Goal: Information Seeking & Learning: Learn about a topic

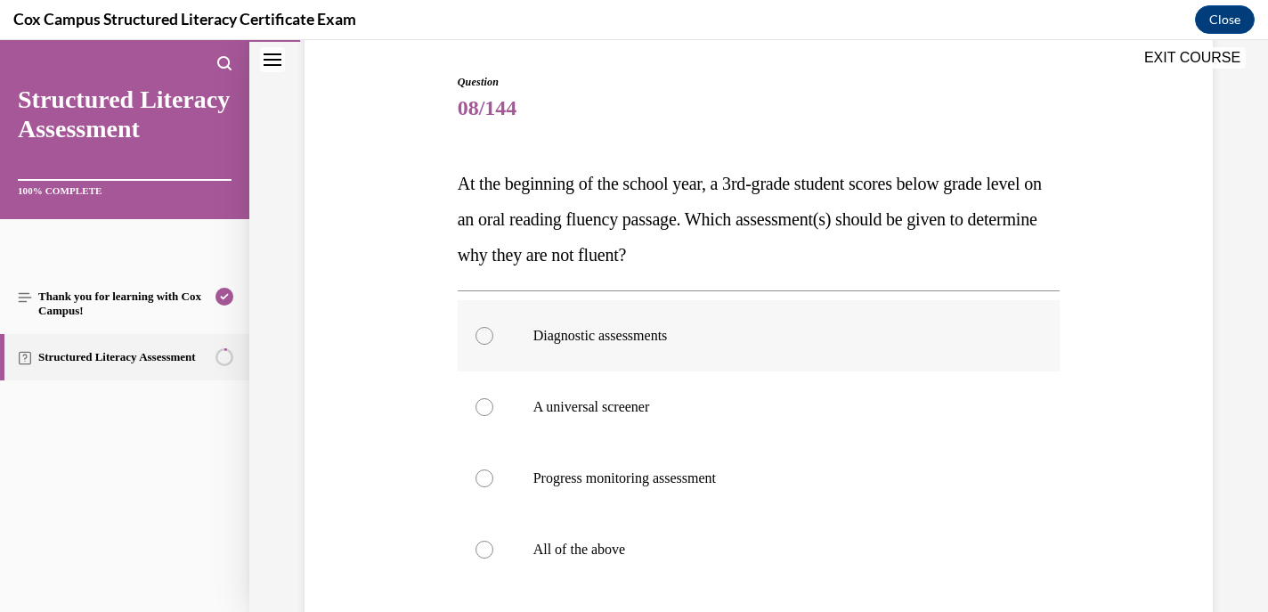
scroll to position [295, 0]
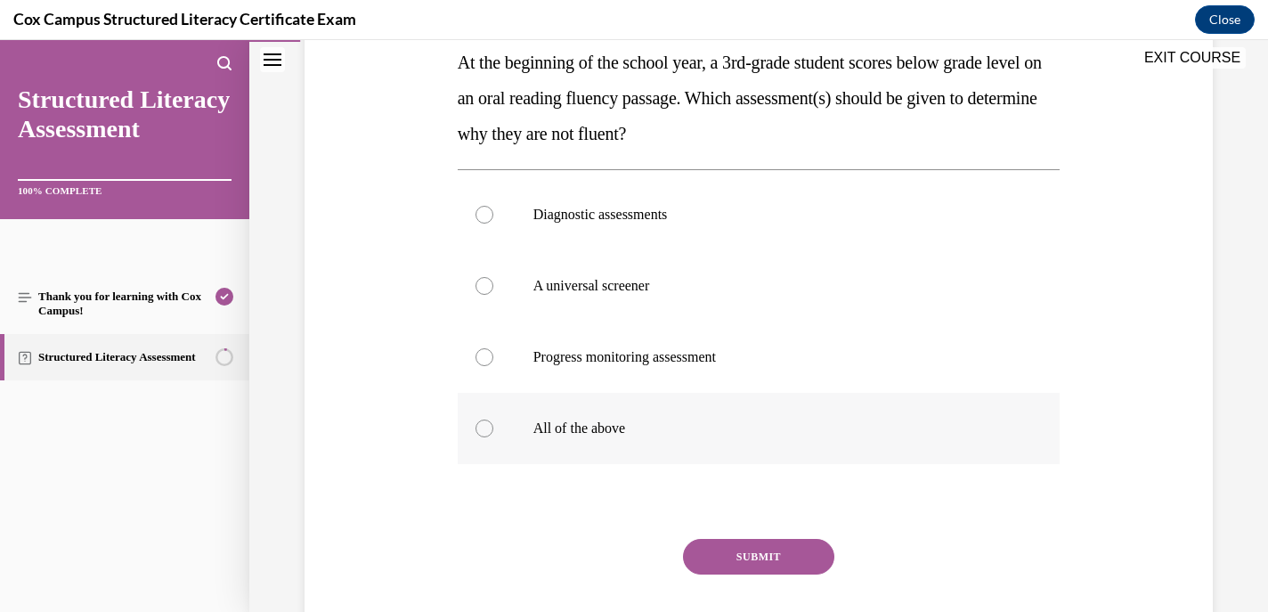
click at [484, 429] on div at bounding box center [485, 428] width 18 height 18
click at [484, 429] on input "All of the above" at bounding box center [485, 428] width 18 height 18
radio input "true"
click at [480, 429] on div at bounding box center [485, 428] width 18 height 18
click at [480, 429] on input "All of the above" at bounding box center [485, 428] width 18 height 18
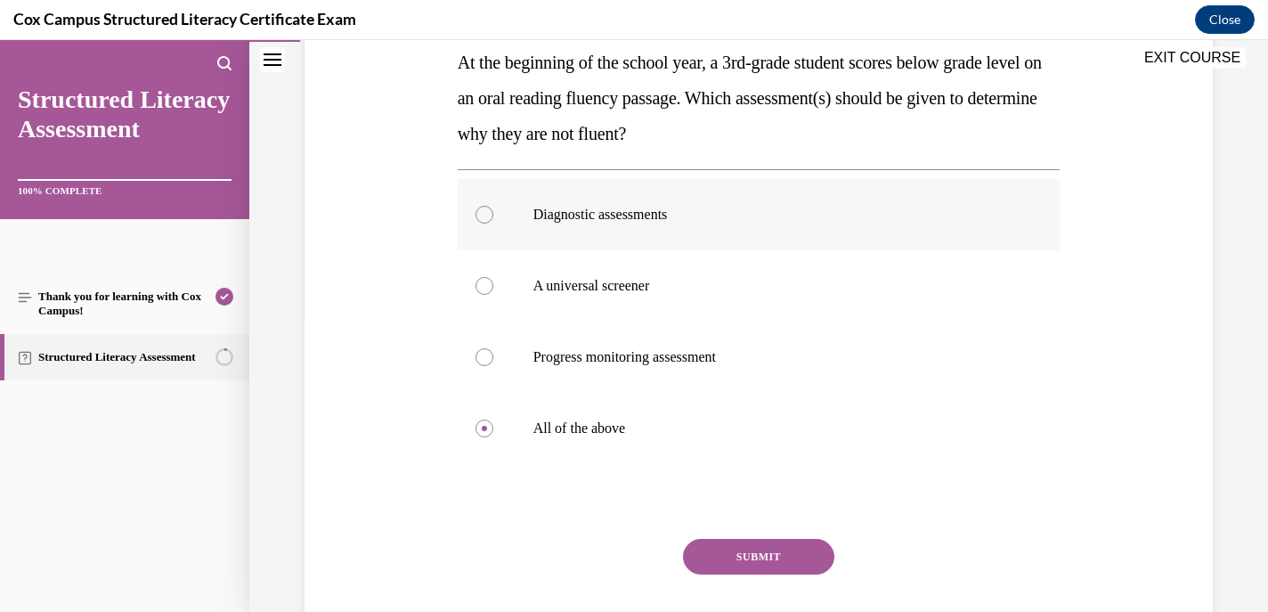
click at [484, 214] on div at bounding box center [485, 215] width 18 height 18
click at [484, 214] on input "Diagnostic assessments" at bounding box center [485, 215] width 18 height 18
radio input "true"
click at [734, 556] on button "SUBMIT" at bounding box center [758, 557] width 151 height 36
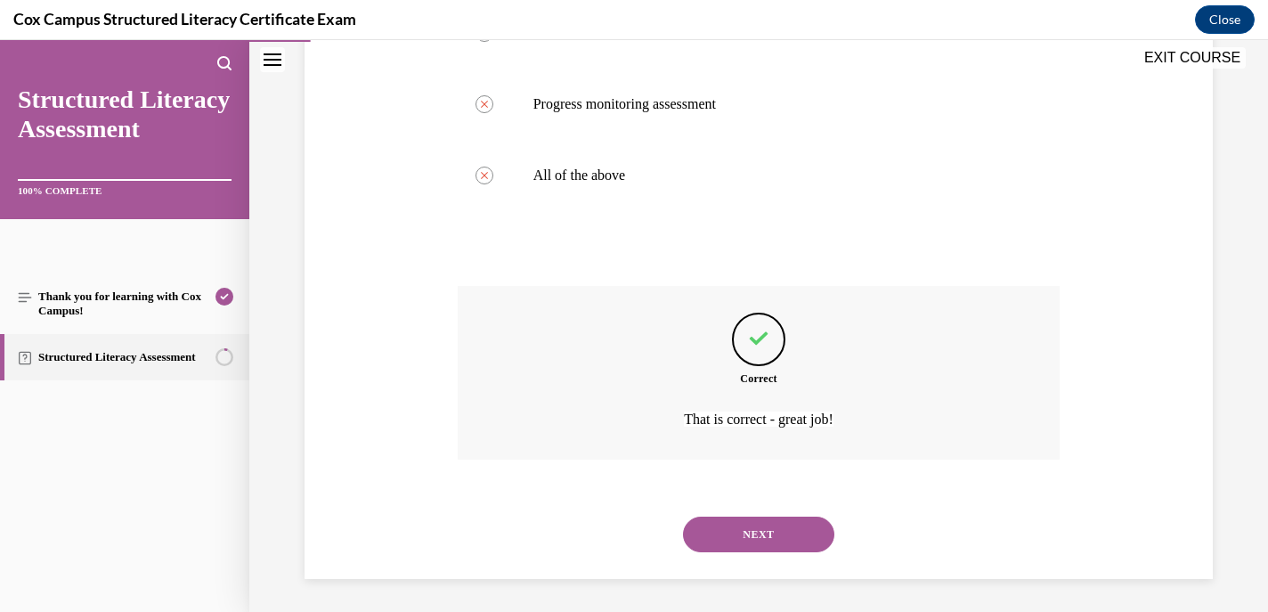
scroll to position [550, 0]
click at [707, 531] on button "NEXT" at bounding box center [758, 532] width 151 height 36
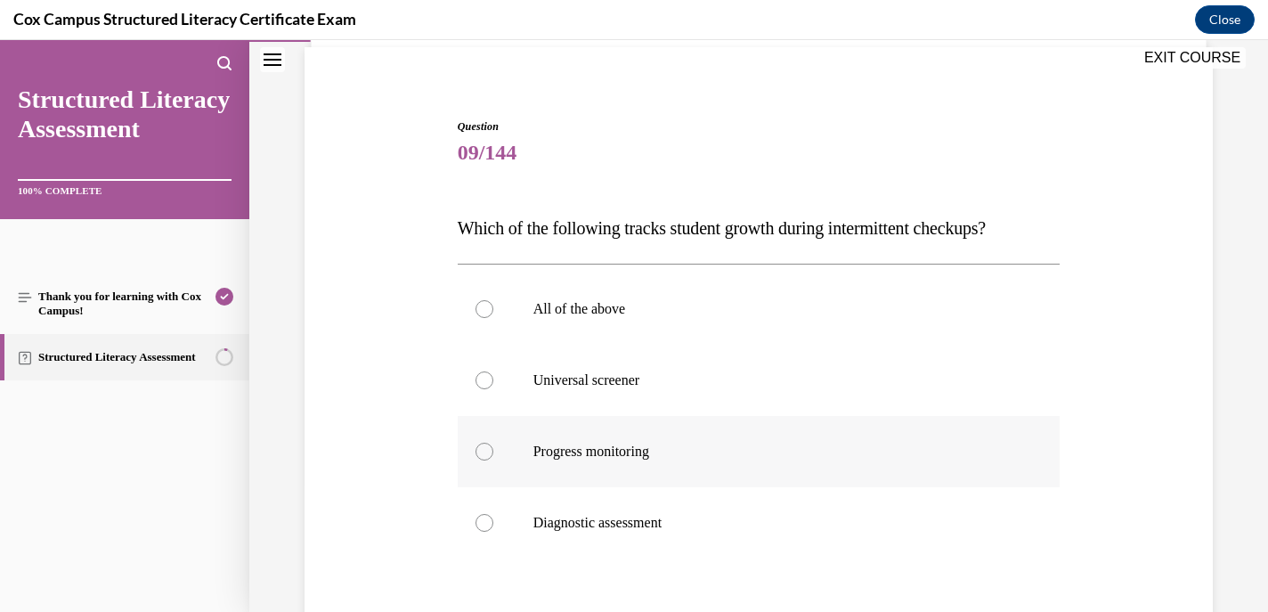
scroll to position [134, 0]
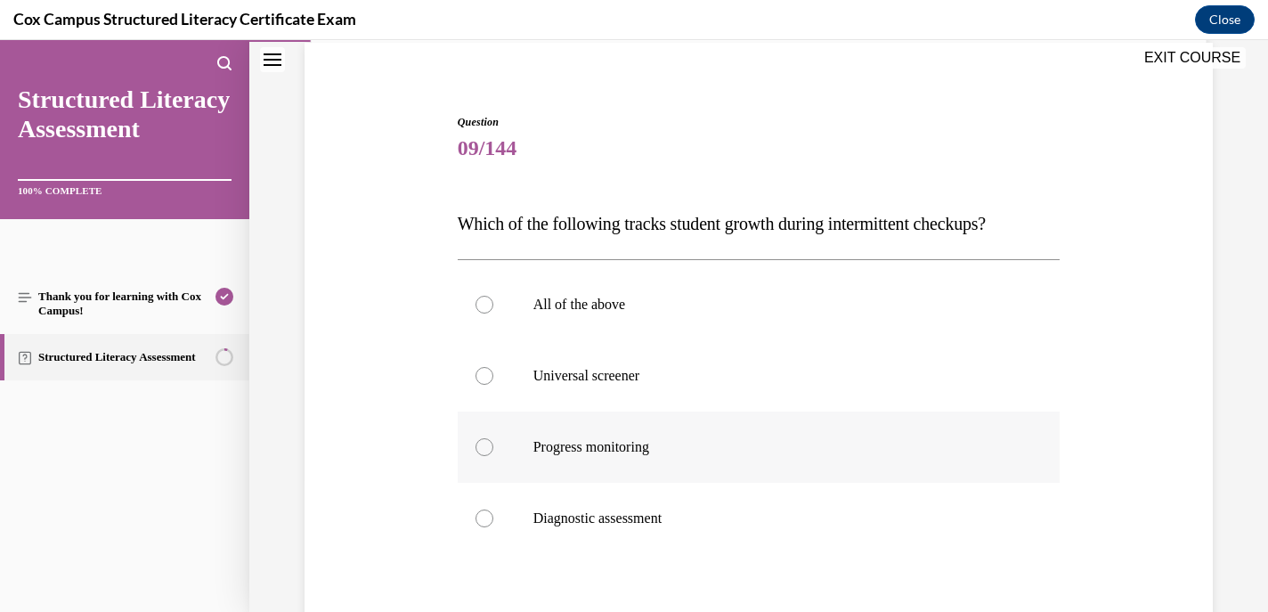
click at [482, 459] on label "Progress monitoring" at bounding box center [759, 446] width 603 height 71
click at [482, 456] on input "Progress monitoring" at bounding box center [485, 447] width 18 height 18
radio input "true"
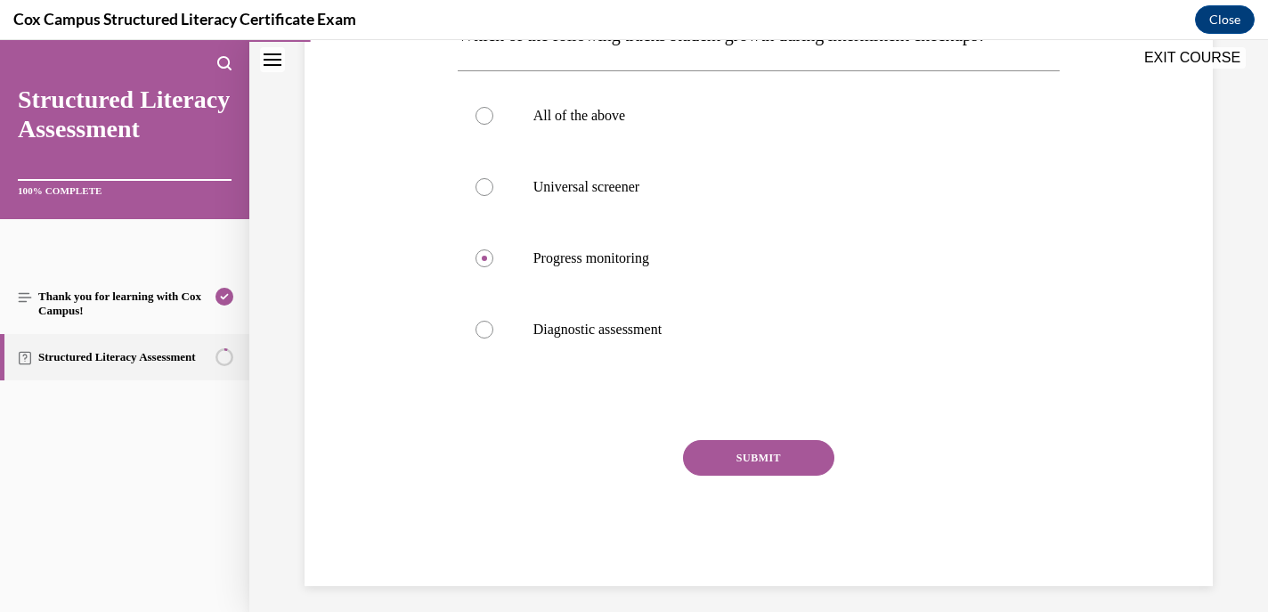
click at [802, 458] on button "SUBMIT" at bounding box center [758, 458] width 151 height 36
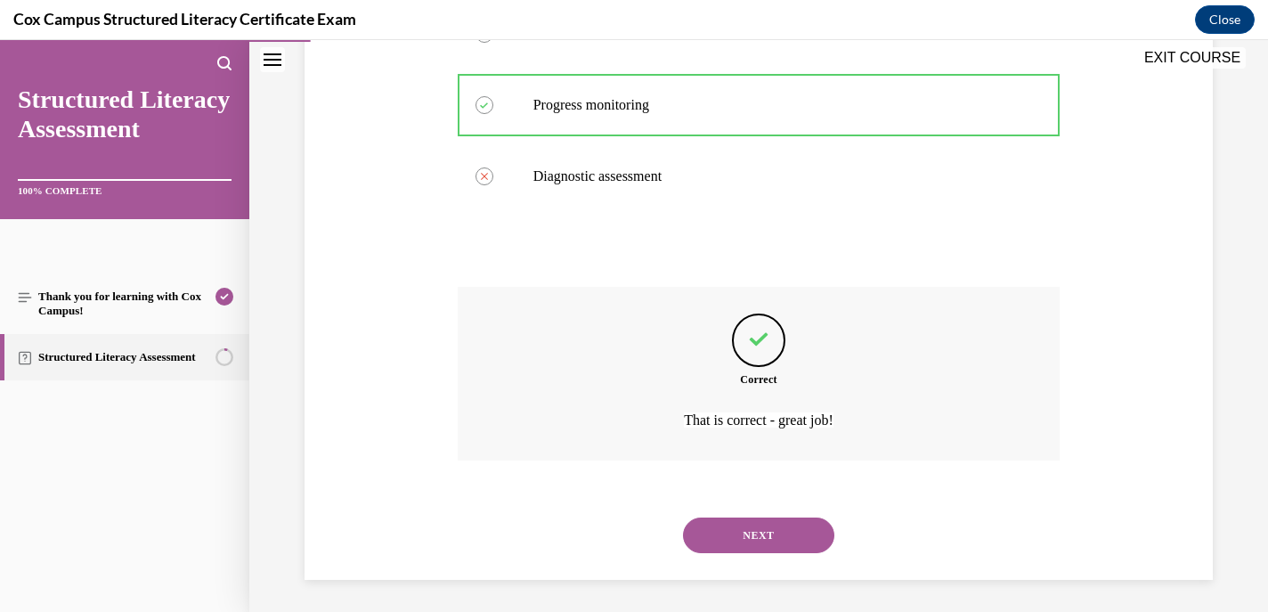
scroll to position [479, 0]
click at [737, 537] on button "NEXT" at bounding box center [758, 532] width 151 height 36
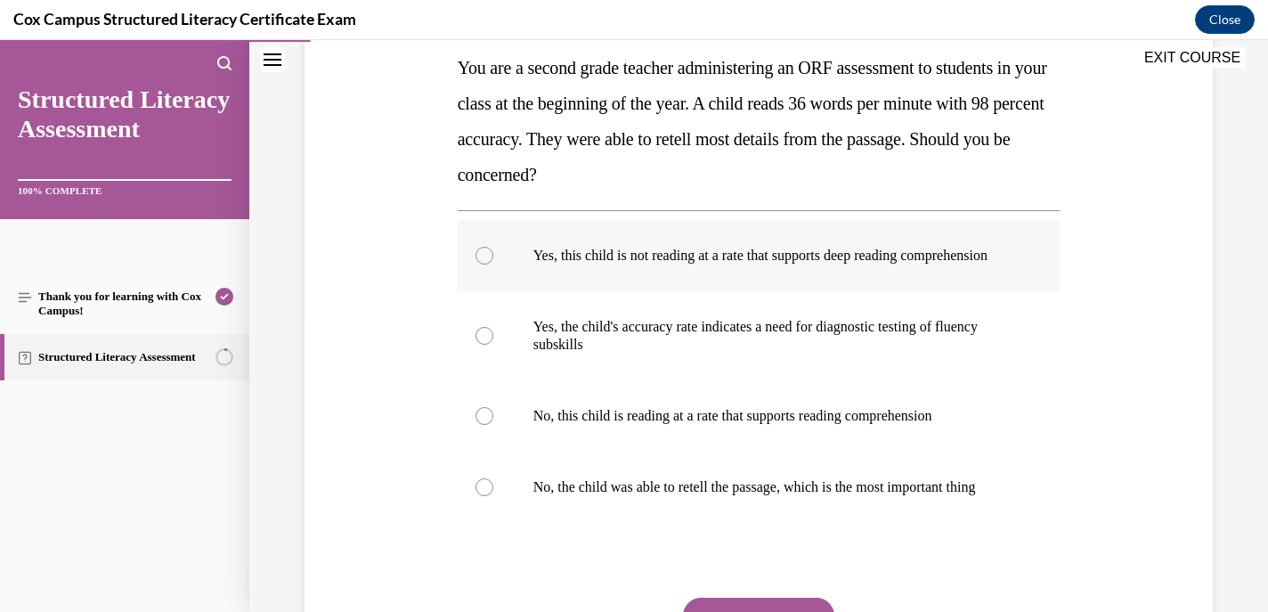
scroll to position [291, 0]
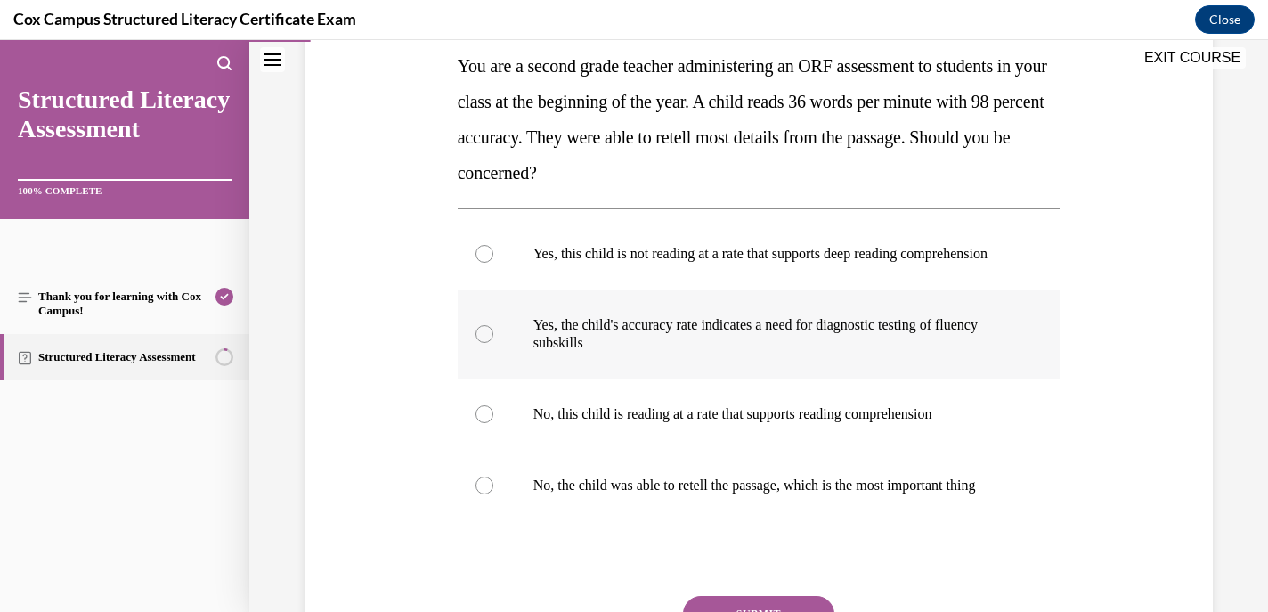
click at [484, 343] on div at bounding box center [485, 334] width 18 height 18
click at [484, 343] on input "Yes, the child's accuracy rate indicates a need for diagnostic testing of fluen…" at bounding box center [485, 334] width 18 height 18
radio input "true"
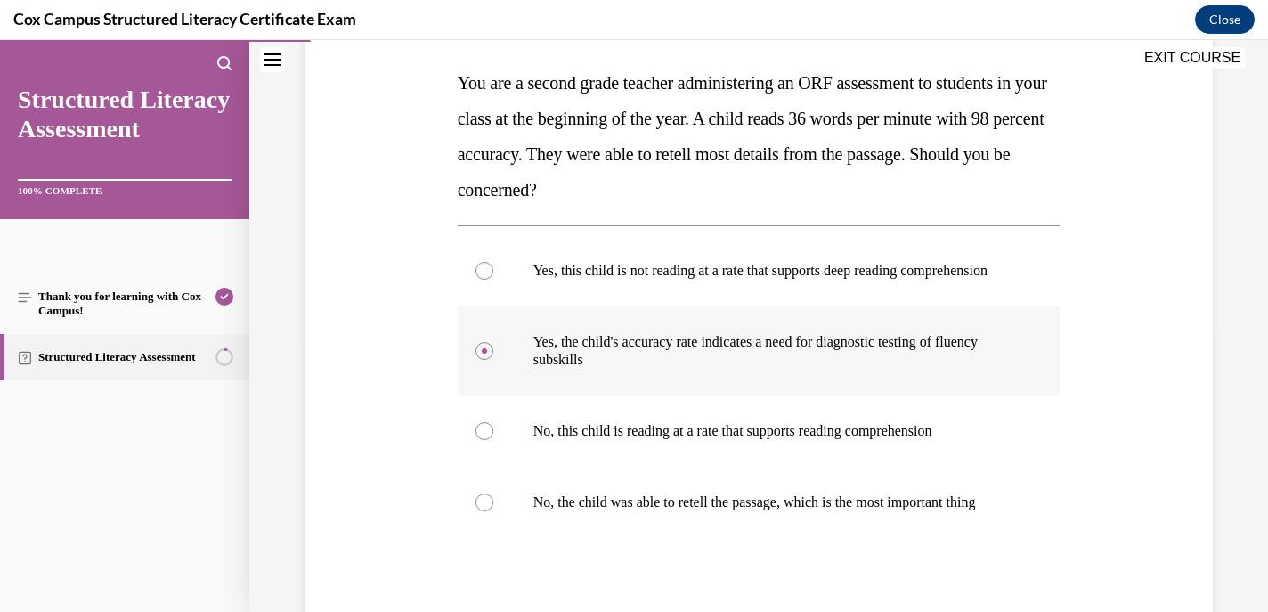
scroll to position [268, 0]
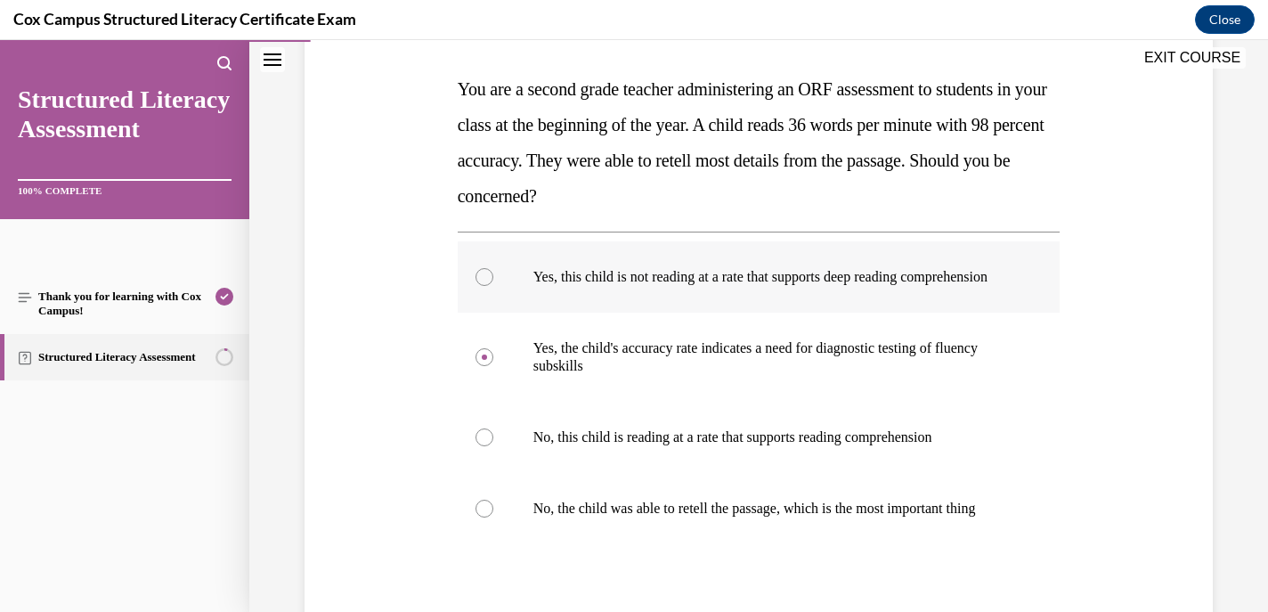
click at [484, 281] on div at bounding box center [485, 277] width 18 height 18
click at [484, 281] on input "Yes, this child is not reading at a rate that supports deep reading comprehensi…" at bounding box center [485, 277] width 18 height 18
radio input "true"
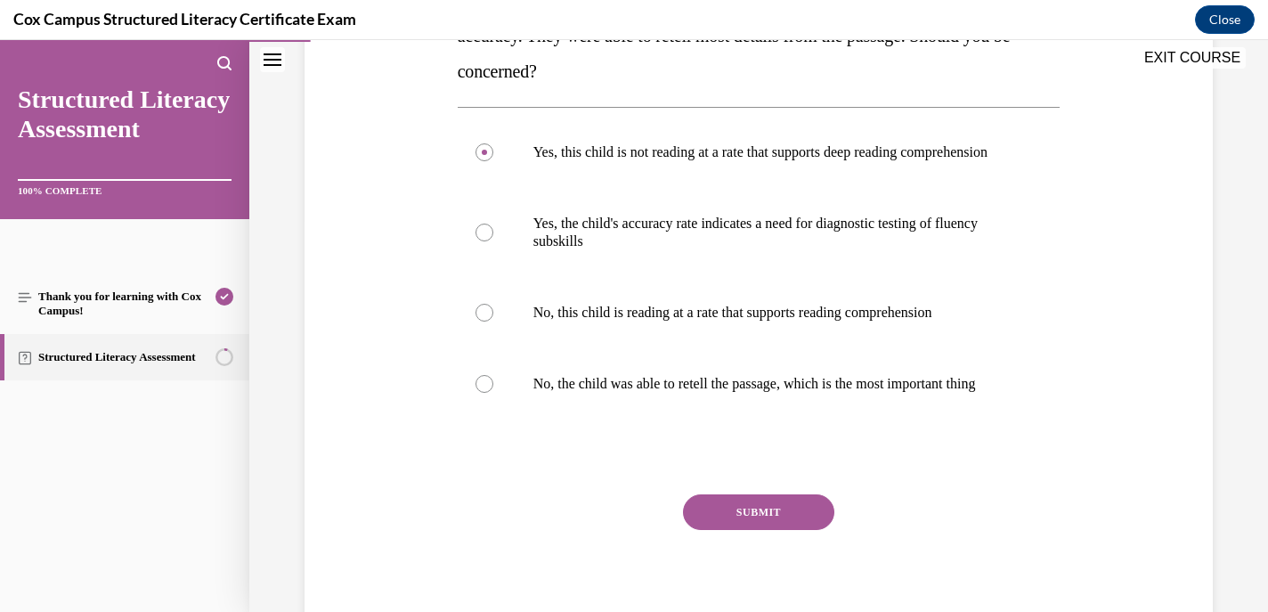
click at [738, 530] on button "SUBMIT" at bounding box center [758, 512] width 151 height 36
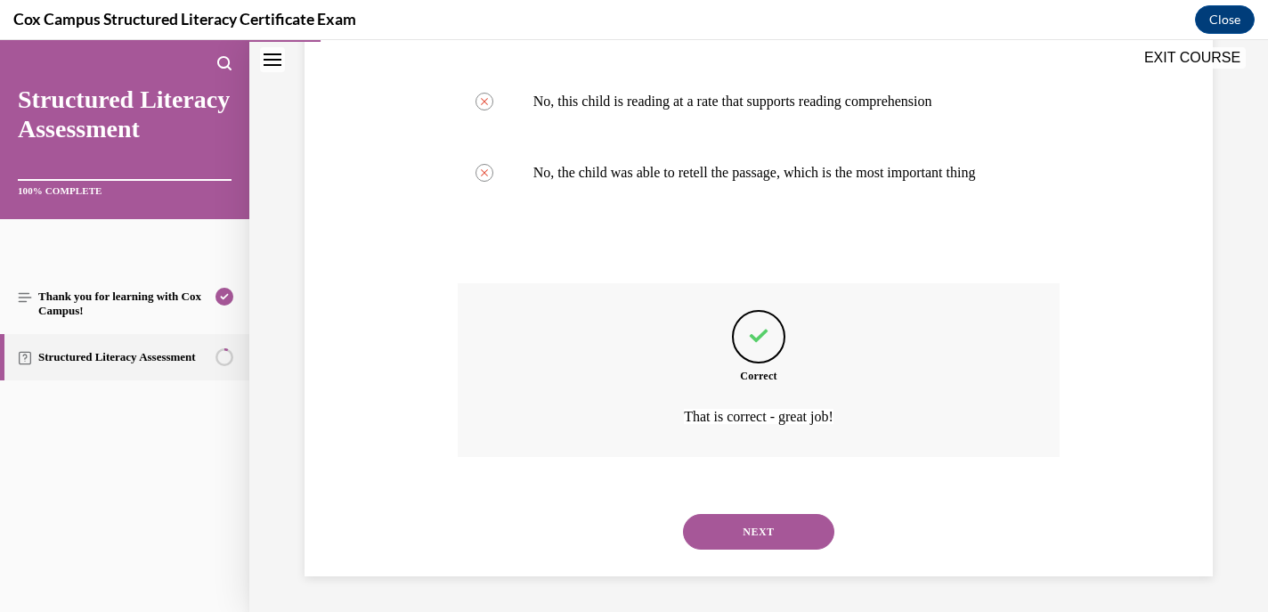
scroll to position [639, 0]
click at [736, 534] on button "NEXT" at bounding box center [758, 532] width 151 height 36
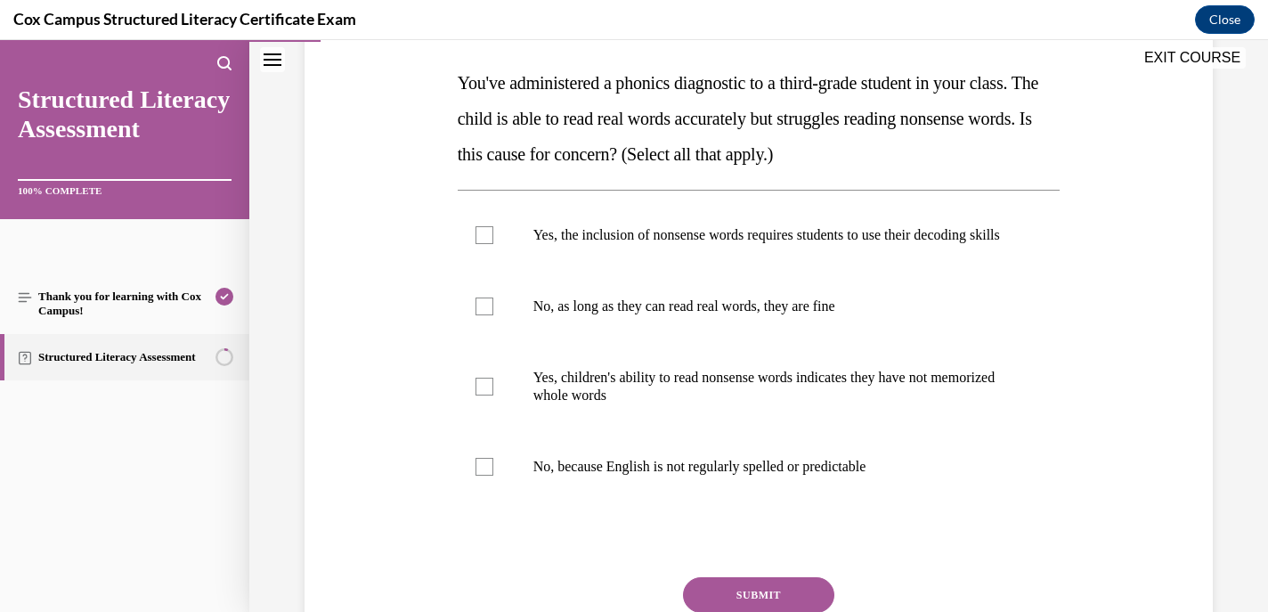
scroll to position [276, 0]
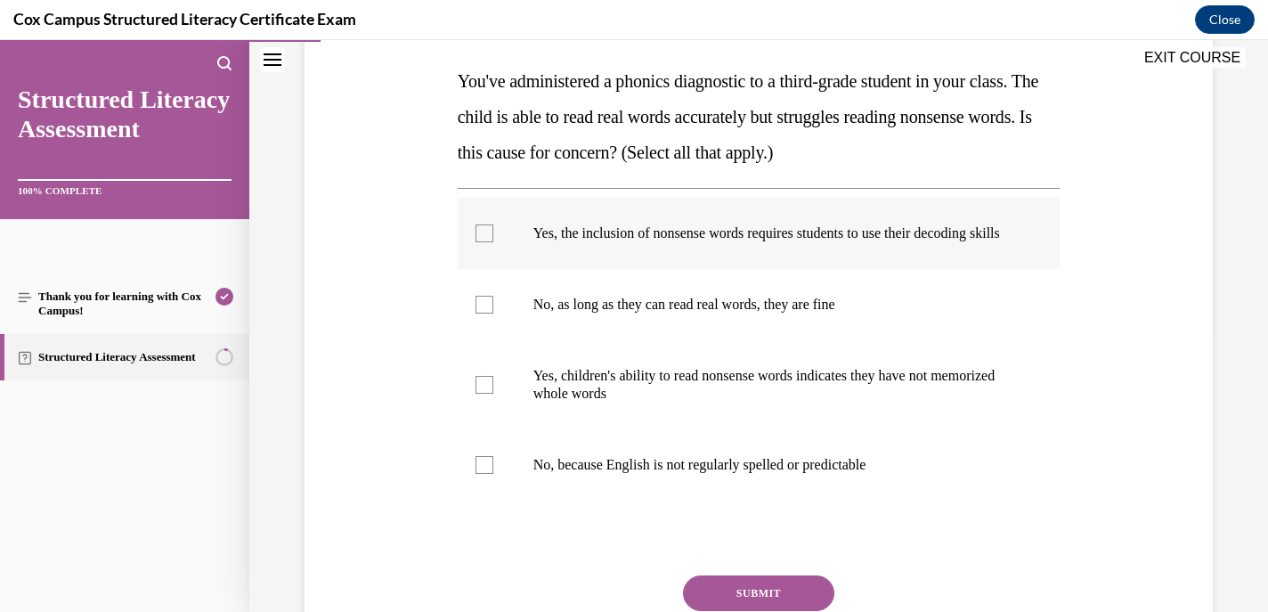
click at [484, 240] on div at bounding box center [485, 233] width 18 height 18
click at [484, 240] on input "Yes, the inclusion of nonsense words requires students to use their decoding sk…" at bounding box center [485, 233] width 18 height 18
checkbox input "true"
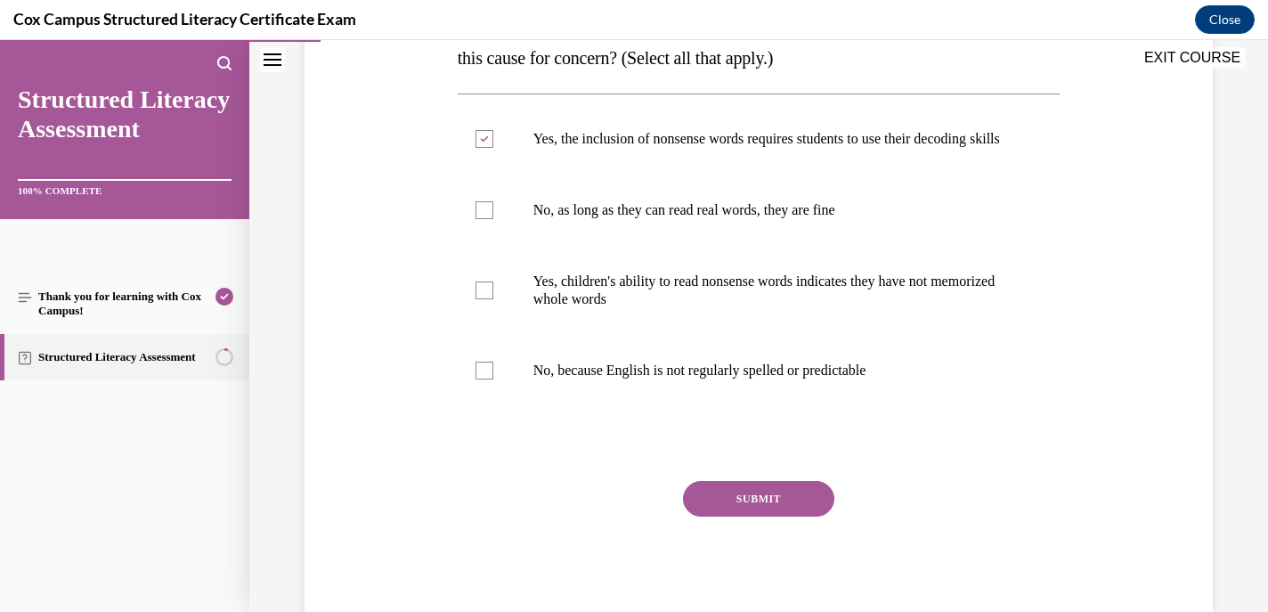
click at [765, 517] on button "SUBMIT" at bounding box center [758, 499] width 151 height 36
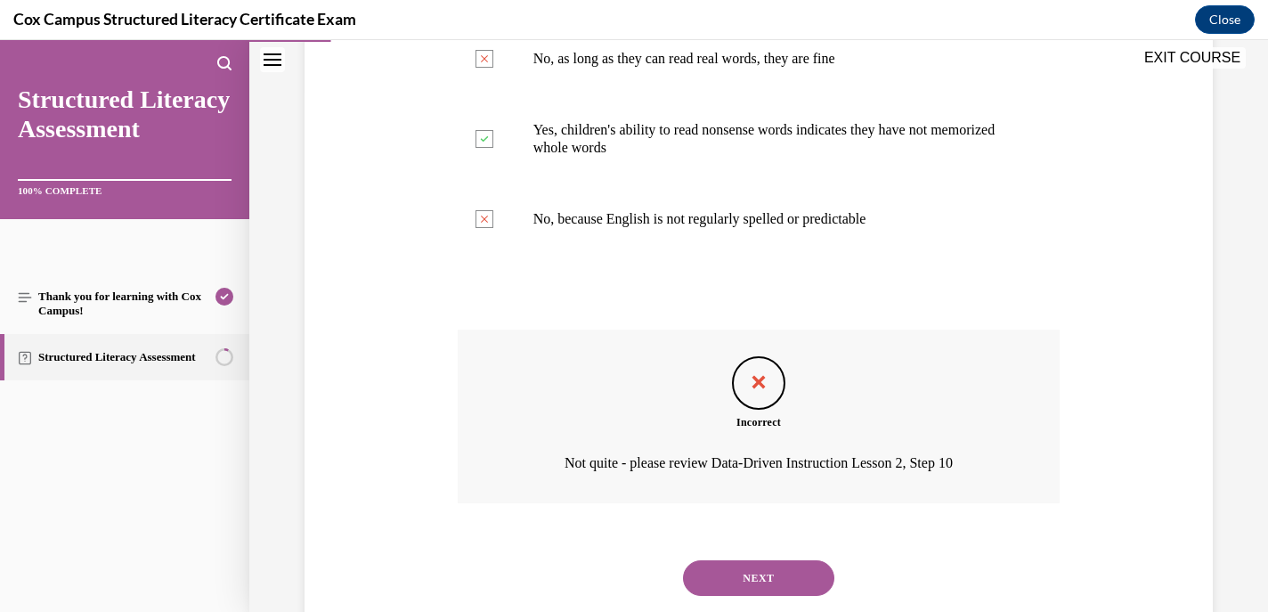
scroll to position [524, 0]
click at [753, 582] on button "NEXT" at bounding box center [758, 576] width 151 height 36
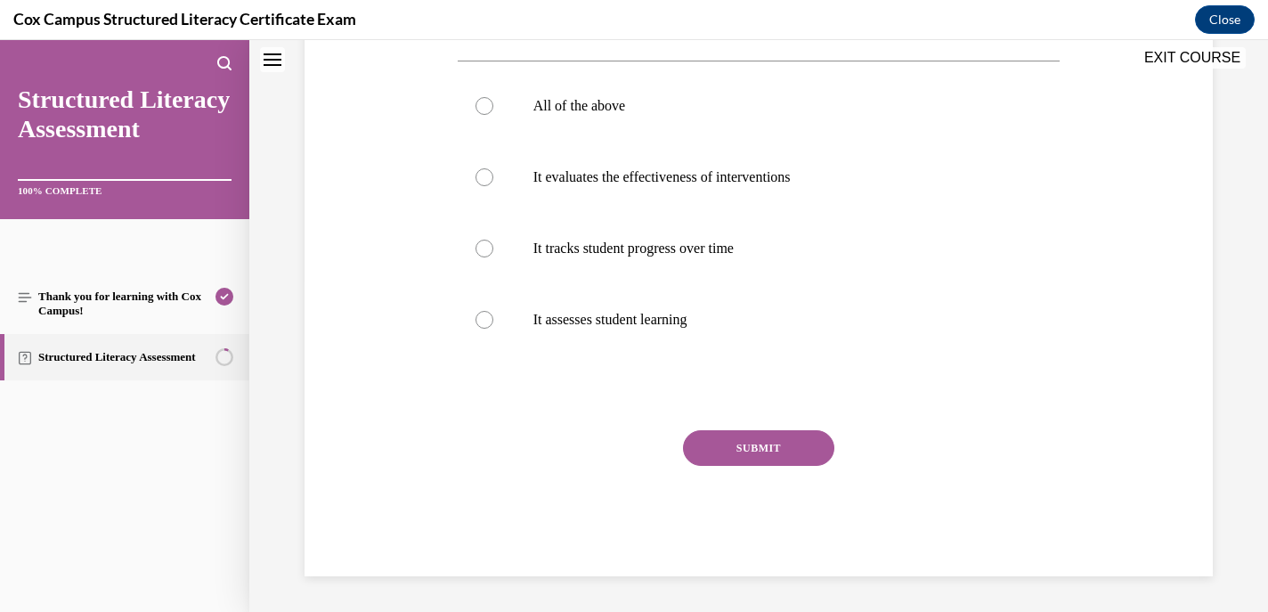
scroll to position [0, 0]
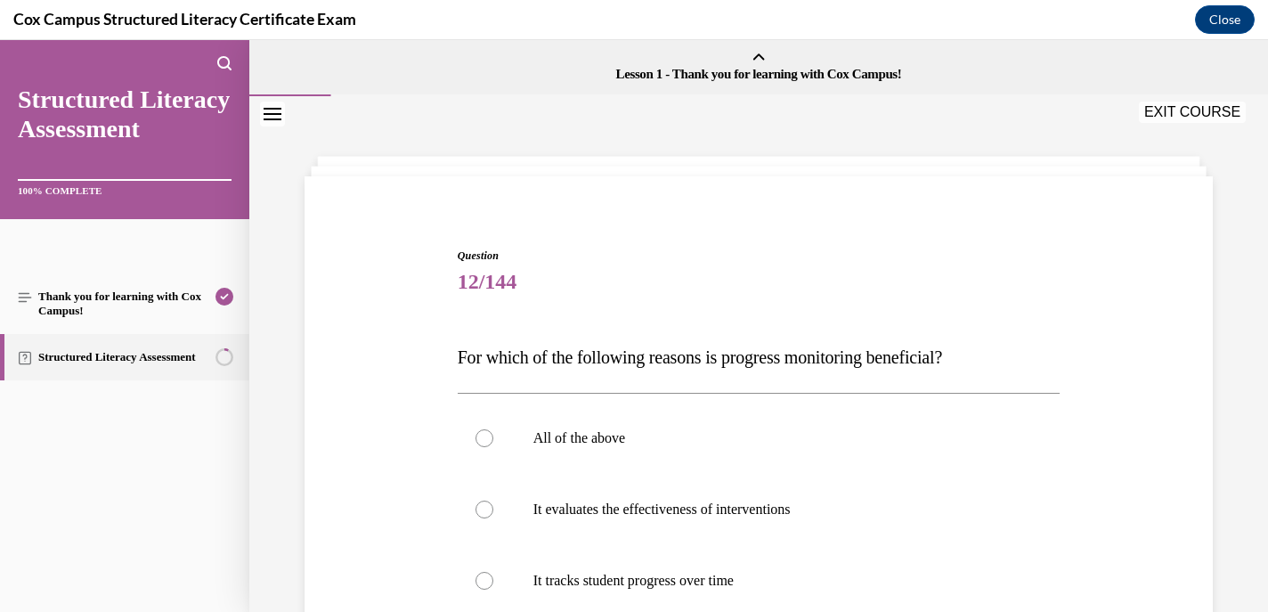
click at [734, 582] on span "It tracks student progress over time" at bounding box center [633, 580] width 200 height 15
click at [493, 582] on input "It tracks student progress over time" at bounding box center [485, 581] width 18 height 18
radio input "true"
click at [734, 582] on span "It tracks student progress over time" at bounding box center [633, 580] width 200 height 15
click at [493, 582] on input "It tracks student progress over time" at bounding box center [485, 581] width 18 height 18
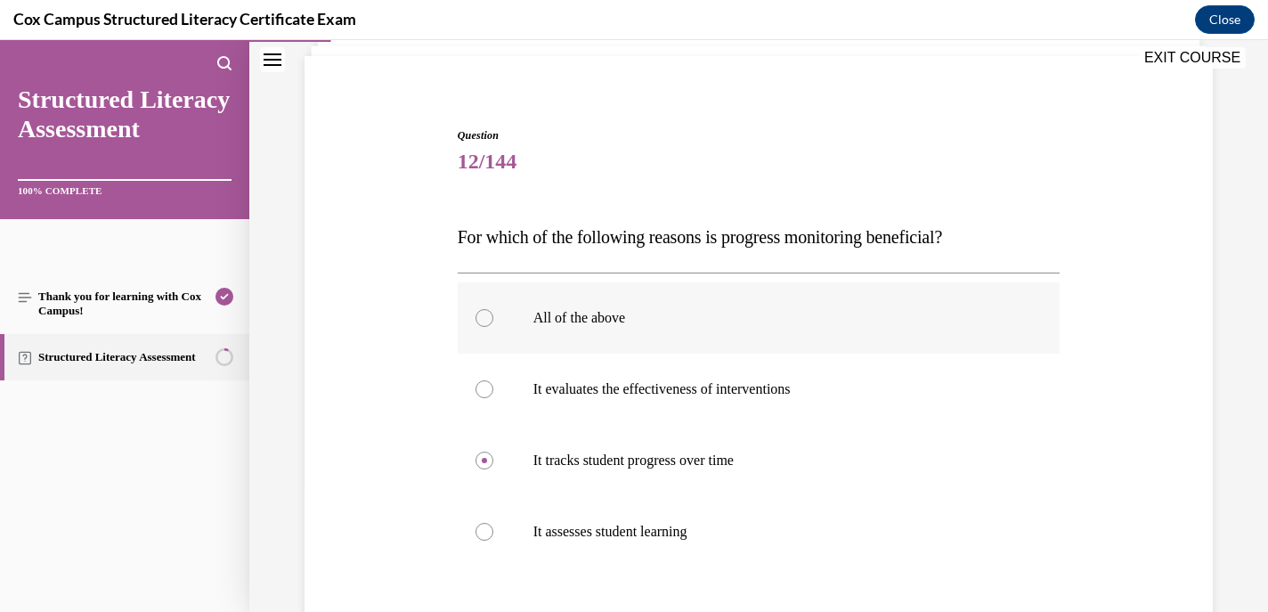
scroll to position [122, 0]
click at [479, 322] on div at bounding box center [485, 316] width 18 height 18
click at [479, 322] on input "All of the above" at bounding box center [485, 316] width 18 height 18
radio input "true"
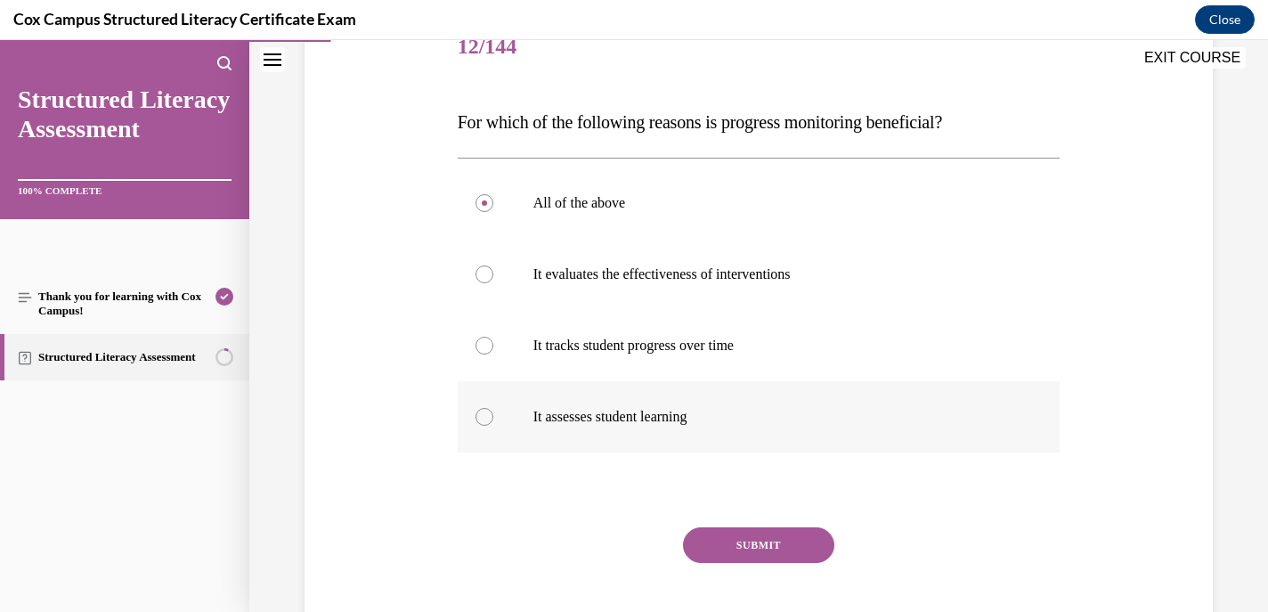
scroll to position [236, 0]
click at [747, 543] on button "SUBMIT" at bounding box center [758, 544] width 151 height 36
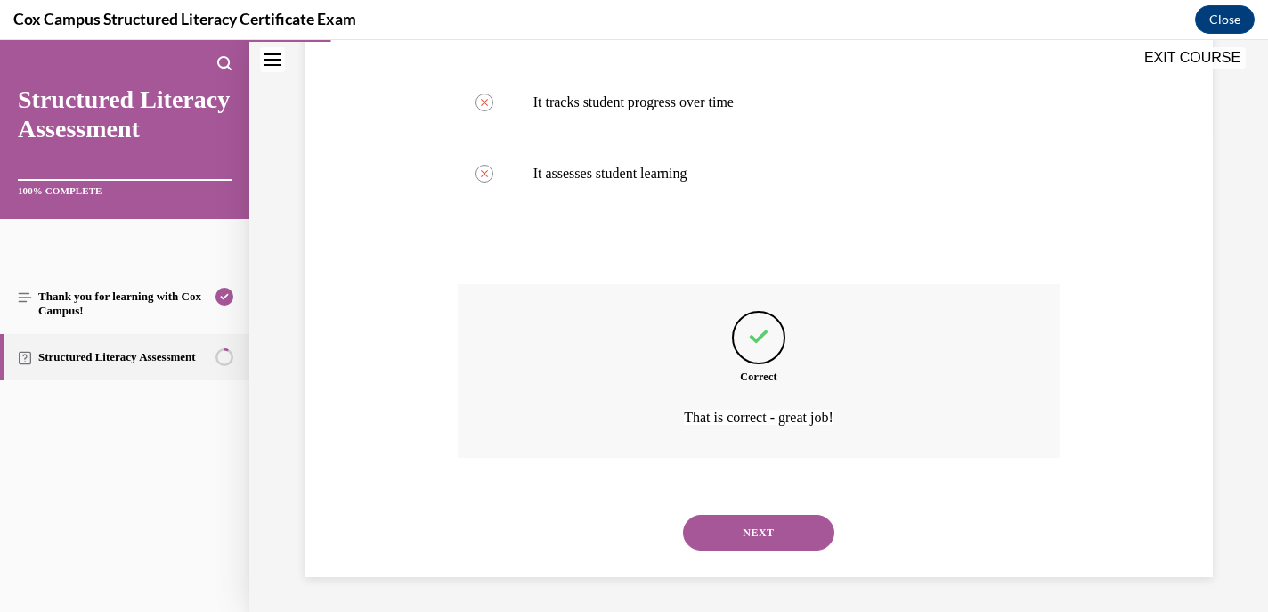
scroll to position [479, 0]
click at [746, 531] on button "NEXT" at bounding box center [758, 532] width 151 height 36
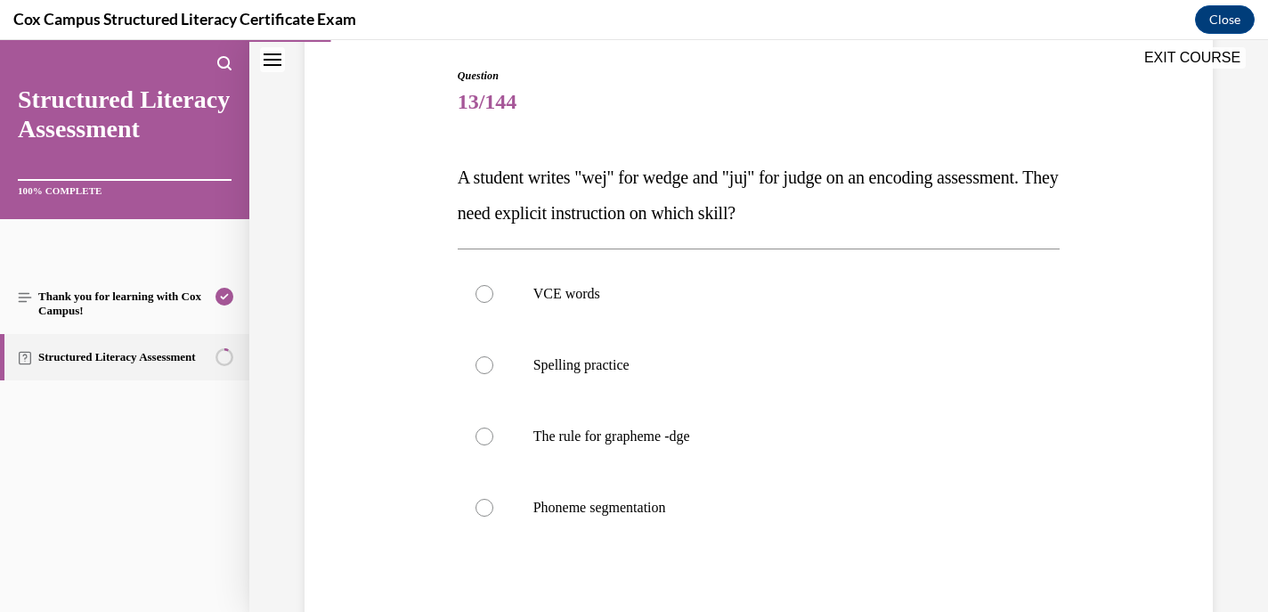
scroll to position [182, 0]
click at [483, 438] on div at bounding box center [485, 435] width 18 height 18
click at [483, 438] on input "The rule for grapheme -dge" at bounding box center [485, 435] width 18 height 18
radio input "true"
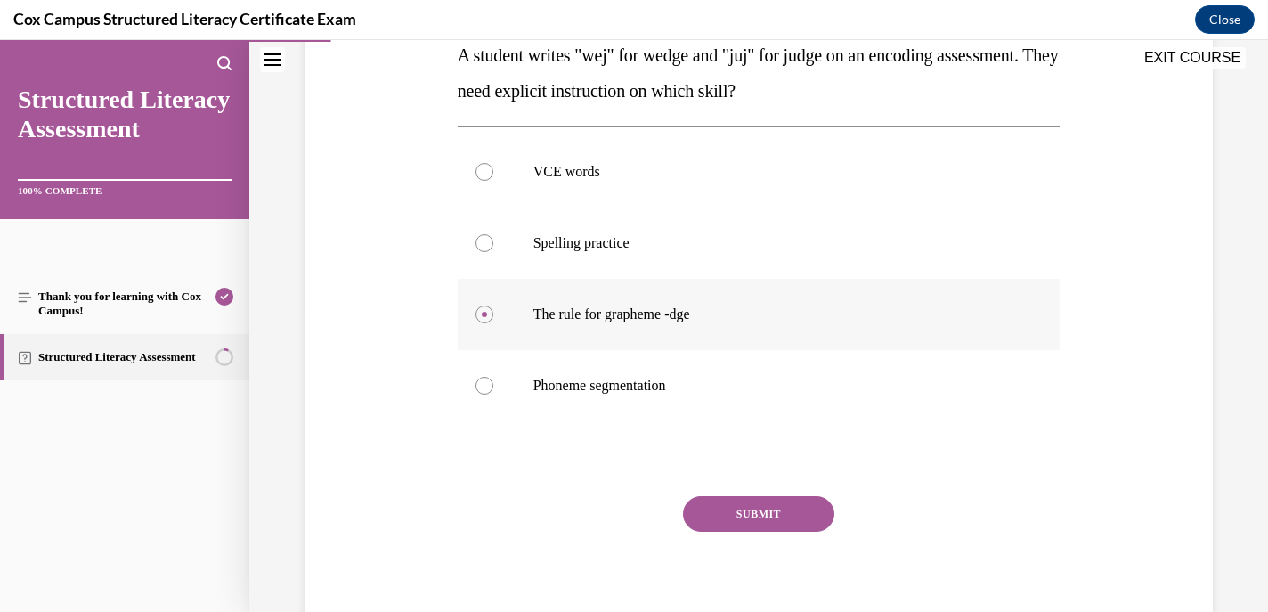
scroll to position [300, 0]
click at [750, 515] on button "SUBMIT" at bounding box center [758, 516] width 151 height 36
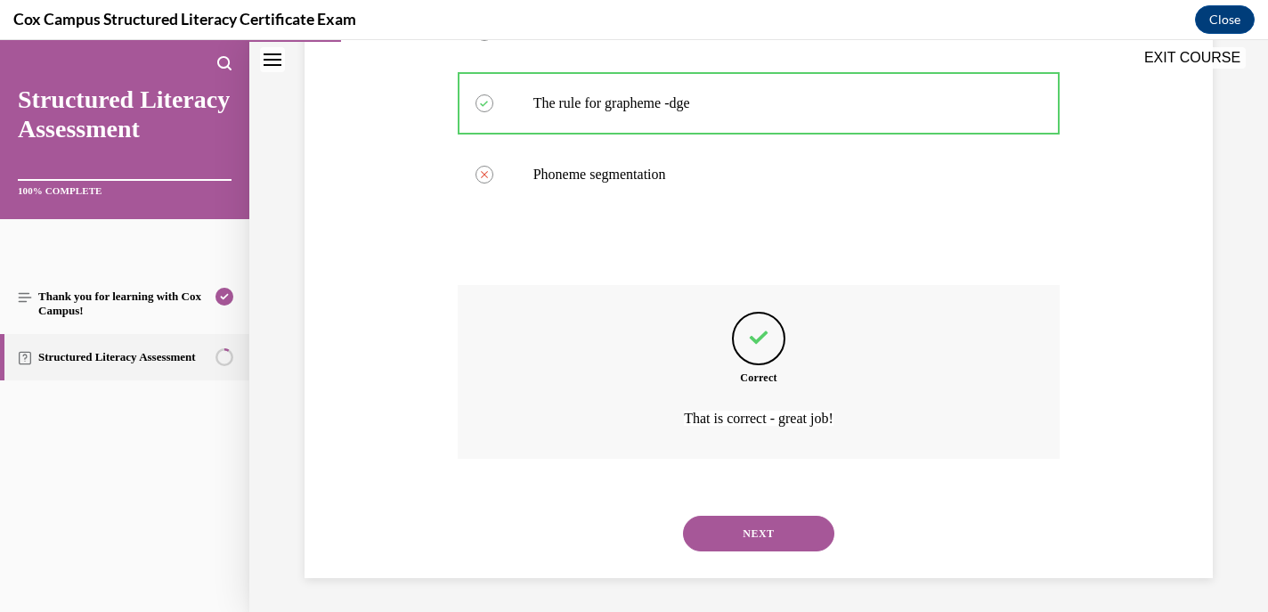
scroll to position [515, 0]
click at [738, 525] on button "NEXT" at bounding box center [758, 532] width 151 height 36
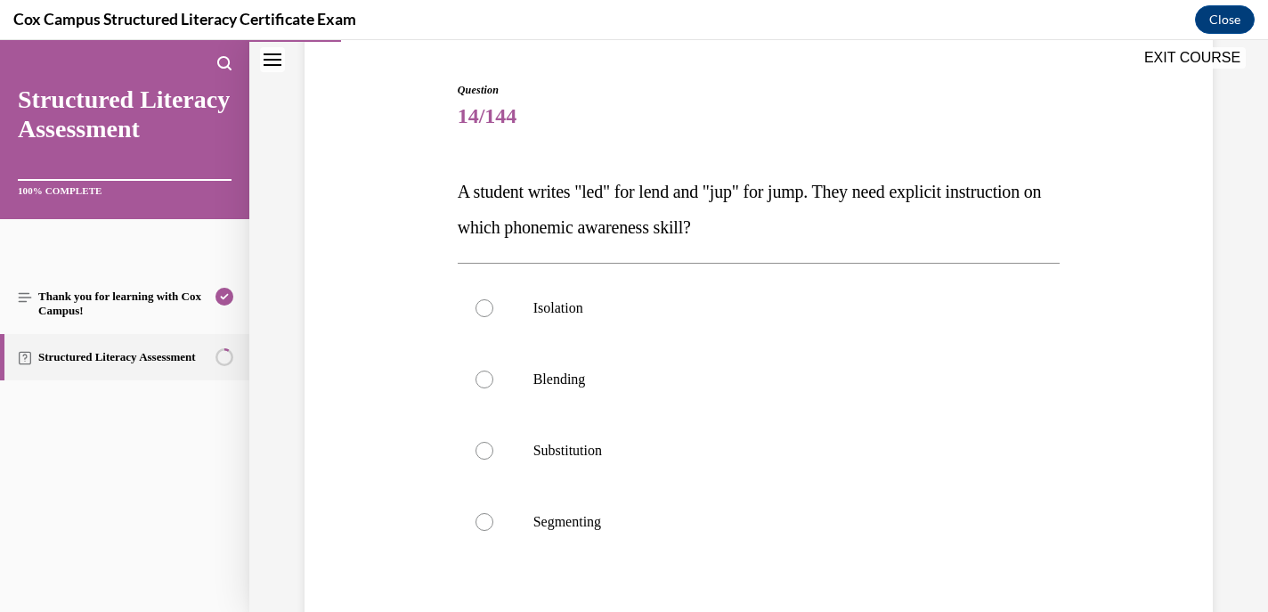
scroll to position [167, 0]
click at [490, 516] on div at bounding box center [485, 521] width 18 height 18
click at [490, 516] on input "Segmenting" at bounding box center [485, 521] width 18 height 18
radio input "true"
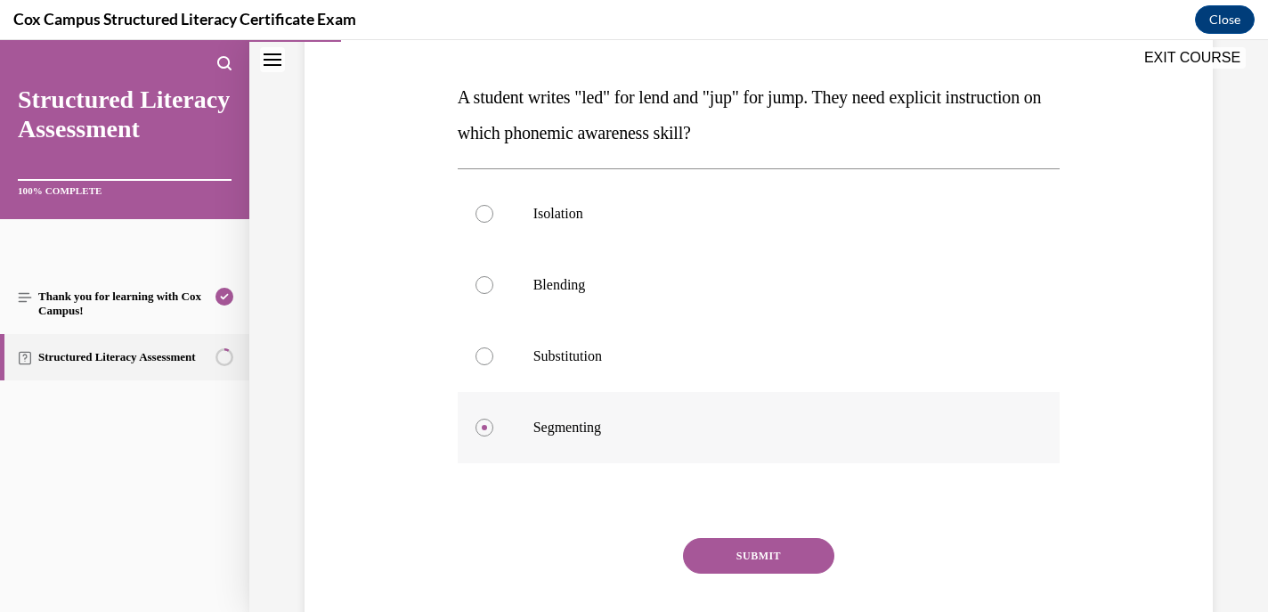
scroll to position [269, 0]
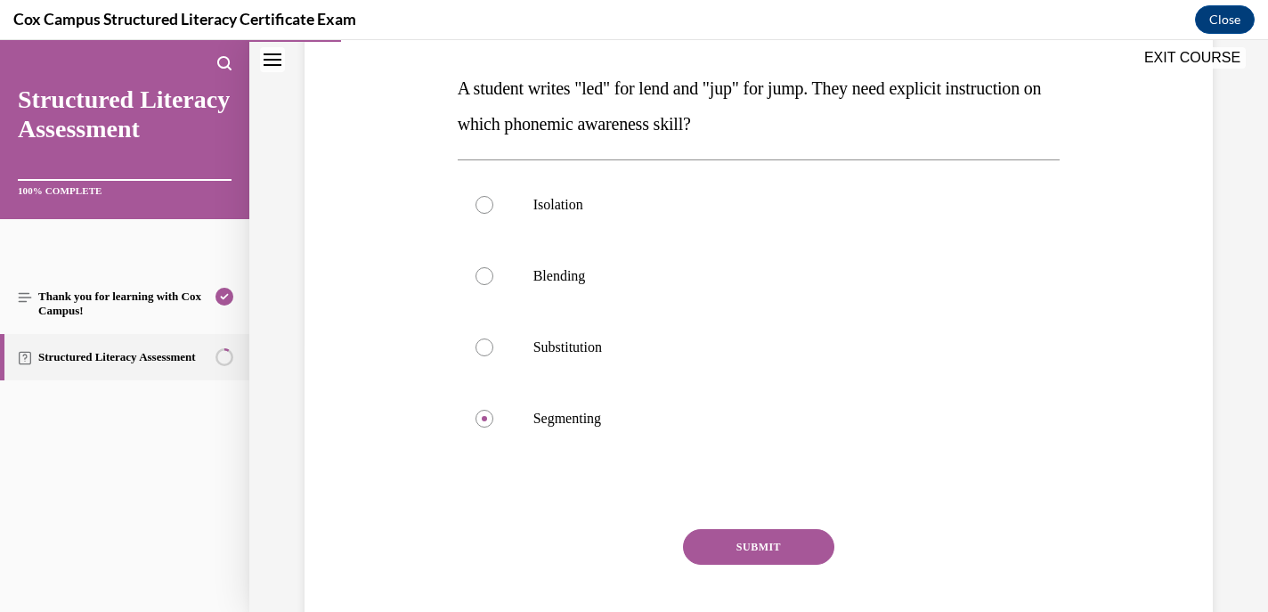
click at [747, 539] on button "SUBMIT" at bounding box center [758, 547] width 151 height 36
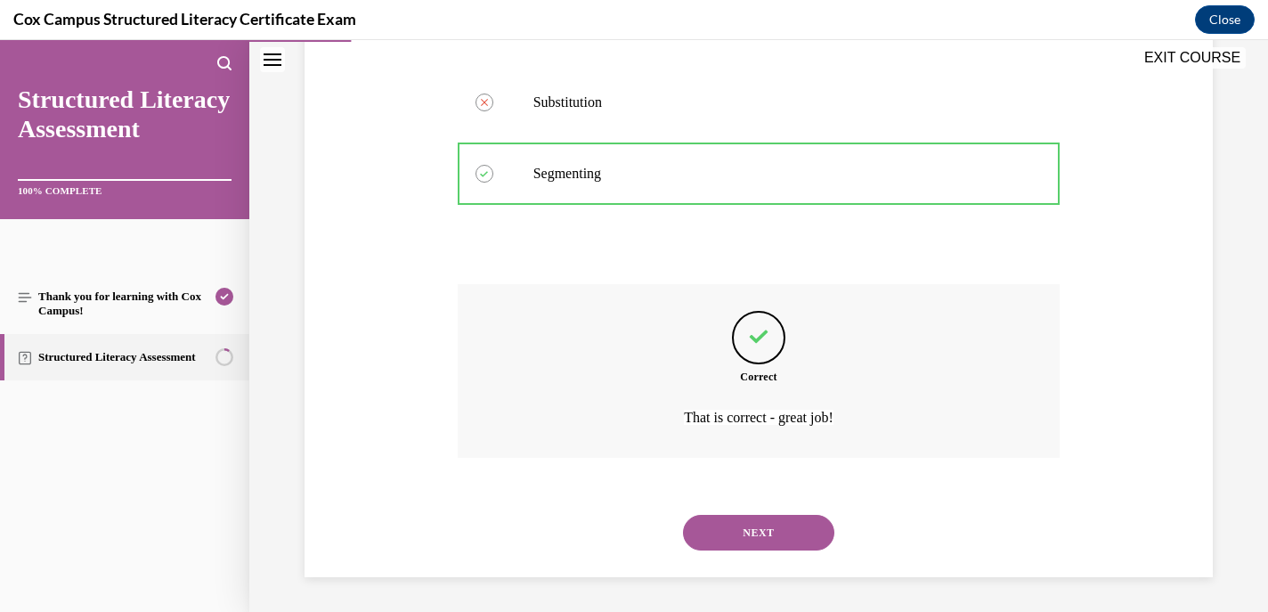
scroll to position [515, 0]
click at [742, 534] on button "NEXT" at bounding box center [758, 532] width 151 height 36
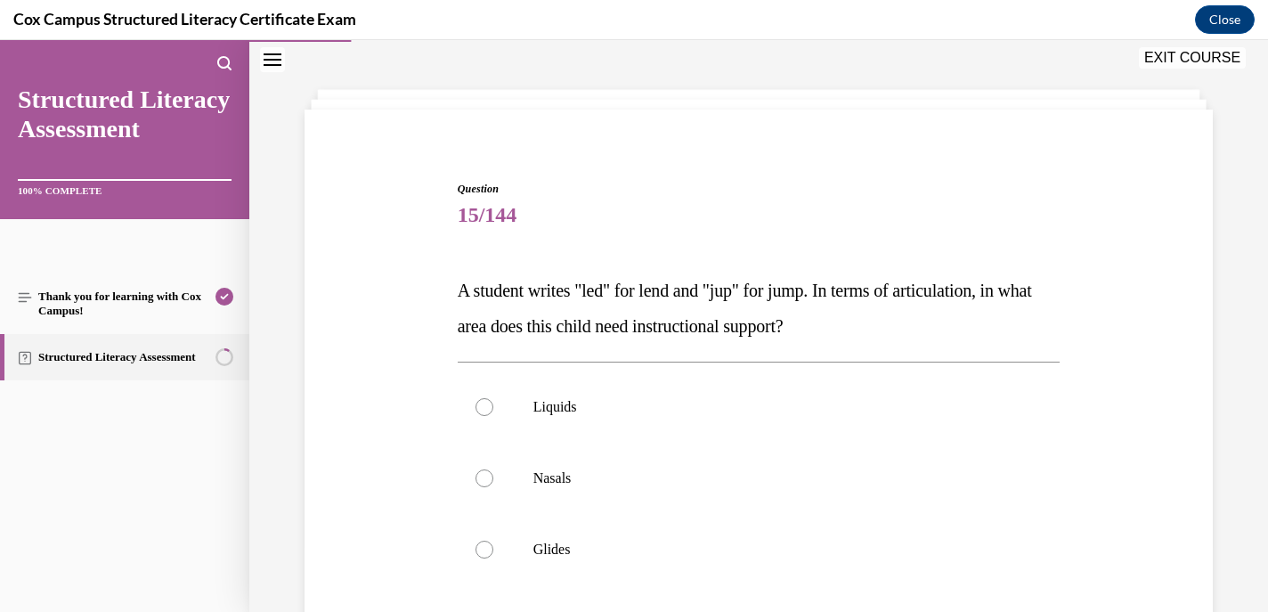
scroll to position [179, 0]
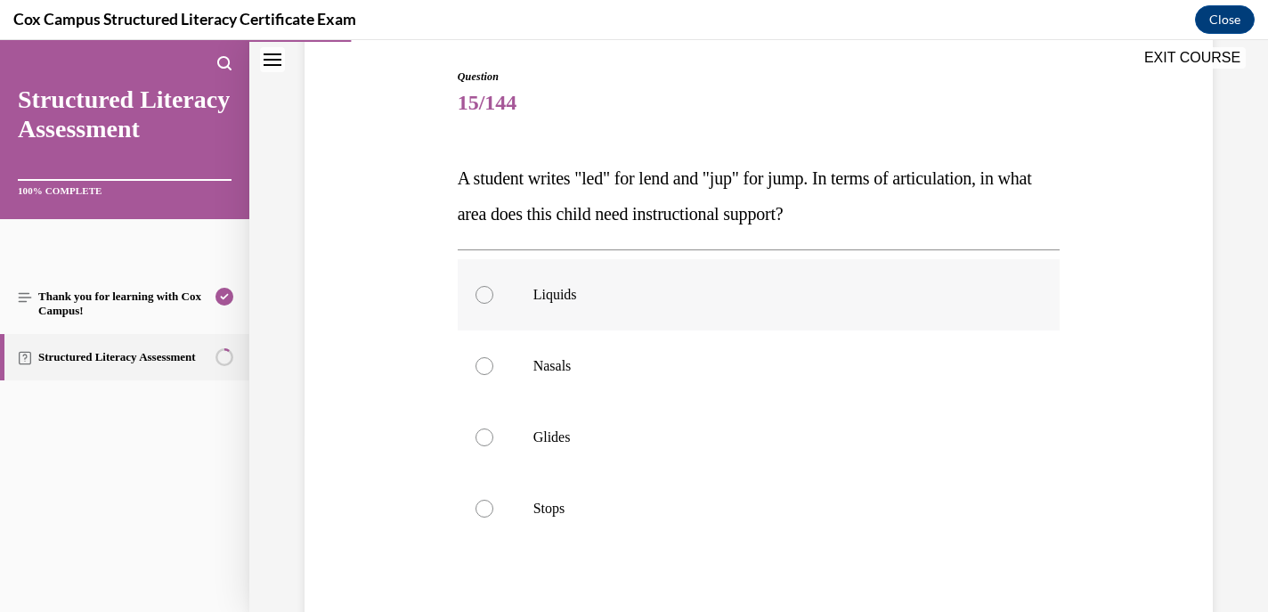
click at [490, 287] on label "Liquids" at bounding box center [759, 294] width 603 height 71
click at [490, 287] on input "Liquids" at bounding box center [485, 295] width 18 height 18
radio input "true"
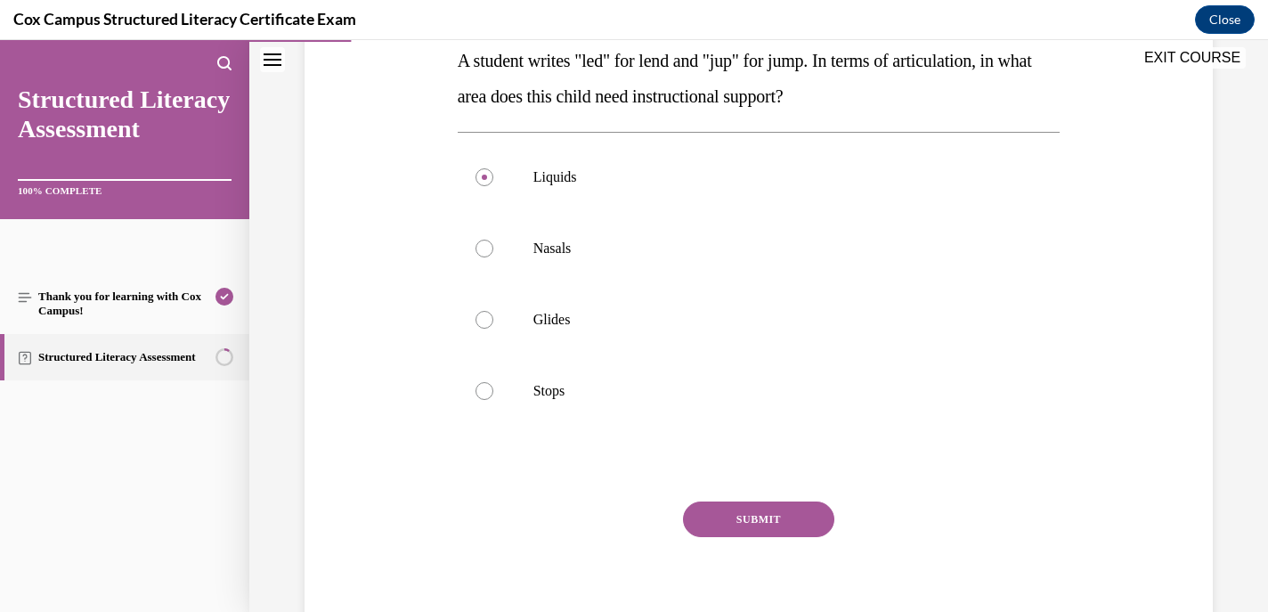
click at [724, 534] on button "SUBMIT" at bounding box center [758, 519] width 151 height 36
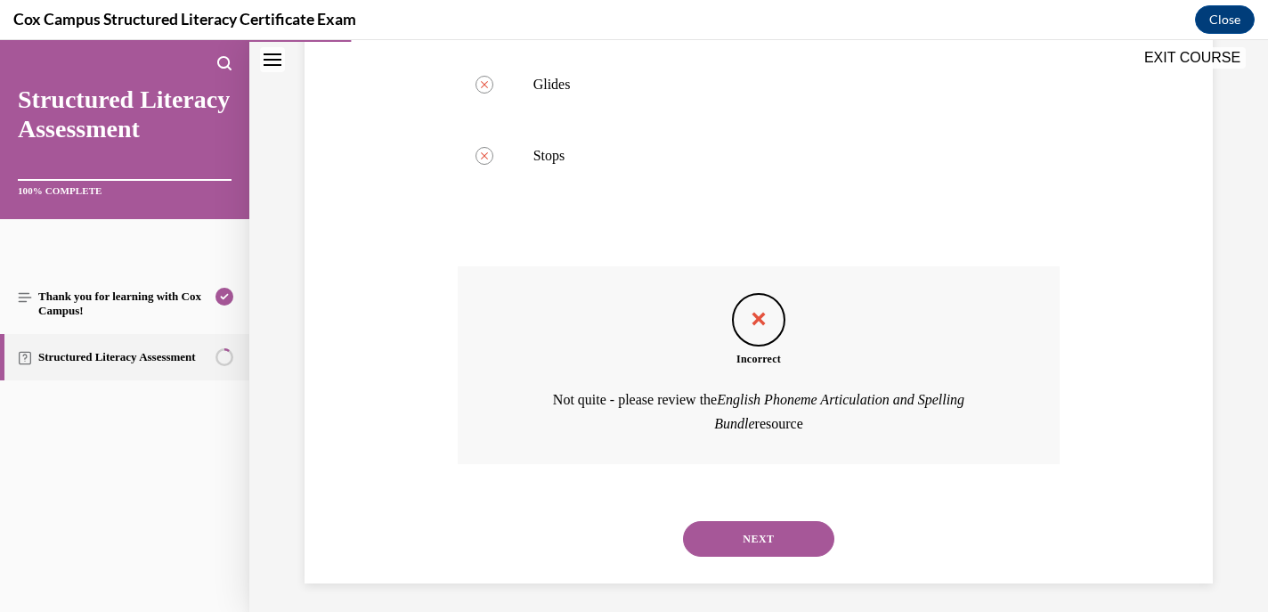
scroll to position [539, 0]
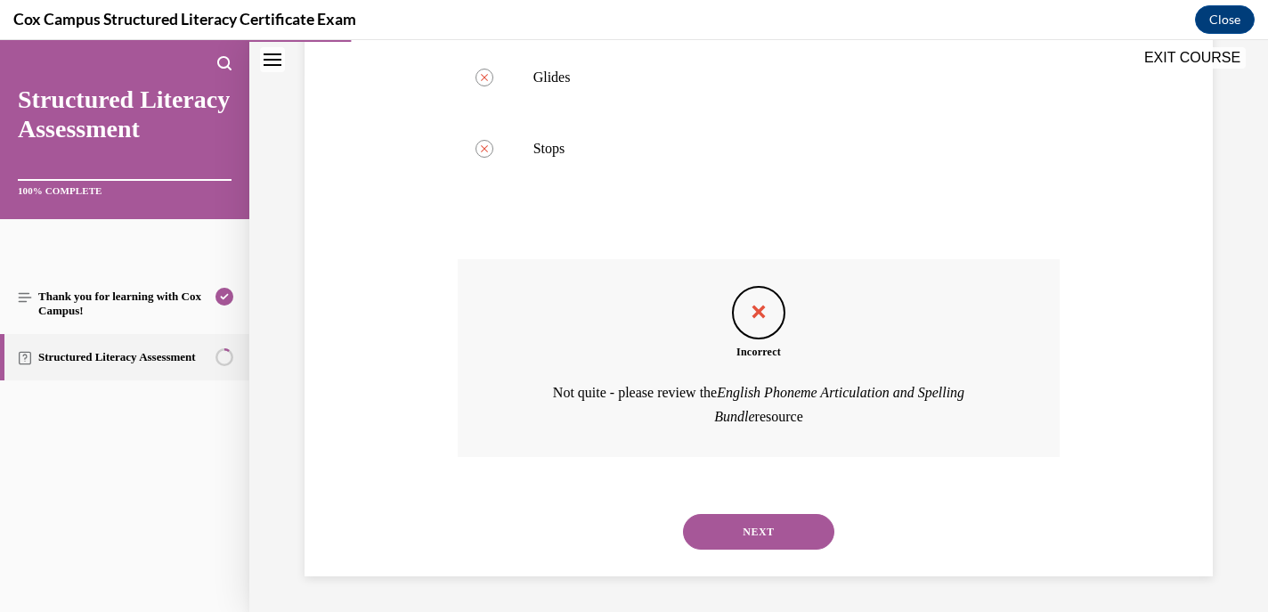
click at [744, 522] on button "NEXT" at bounding box center [758, 532] width 151 height 36
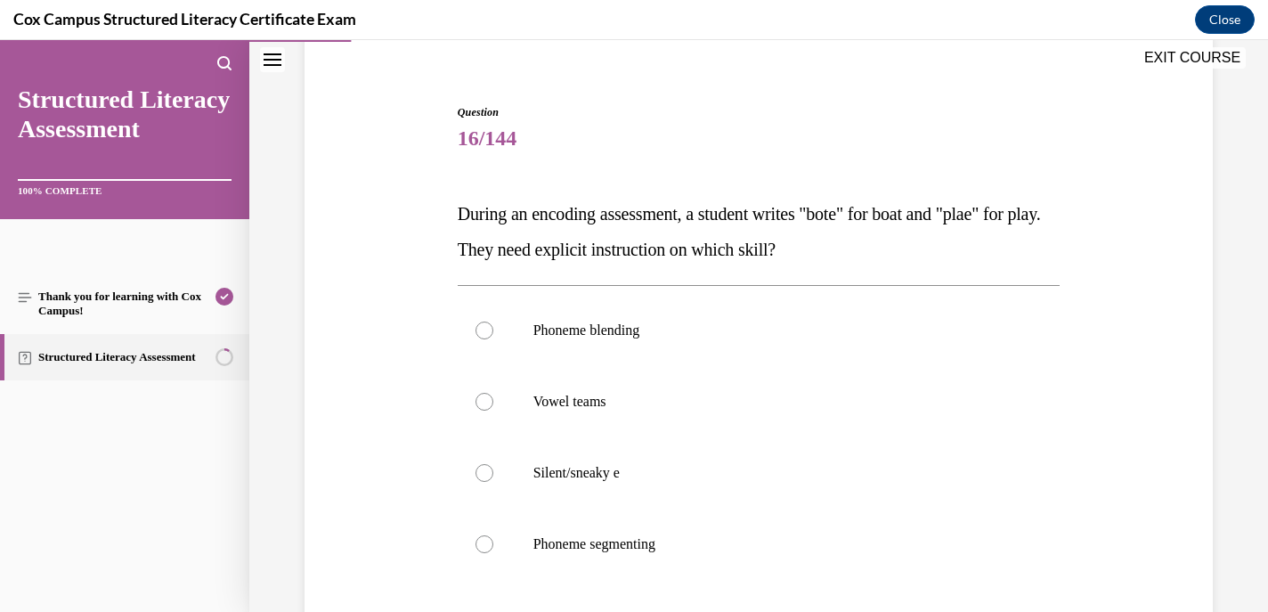
scroll to position [150, 0]
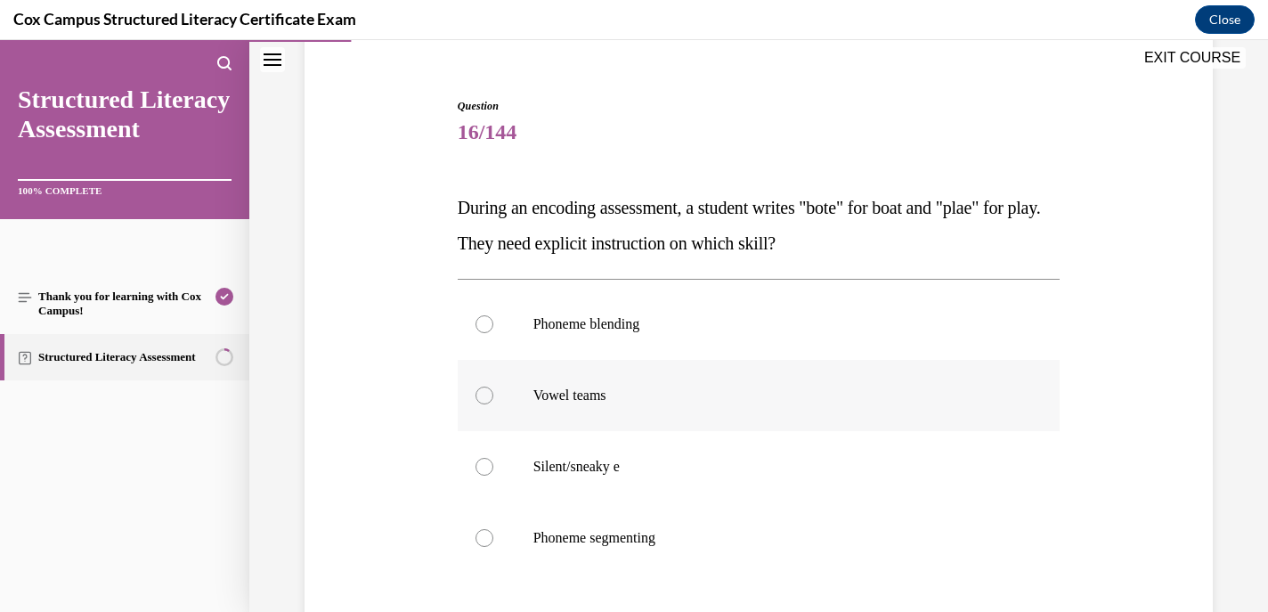
click at [480, 387] on label "Vowel teams" at bounding box center [759, 395] width 603 height 71
click at [480, 387] on input "Vowel teams" at bounding box center [485, 396] width 18 height 18
radio input "true"
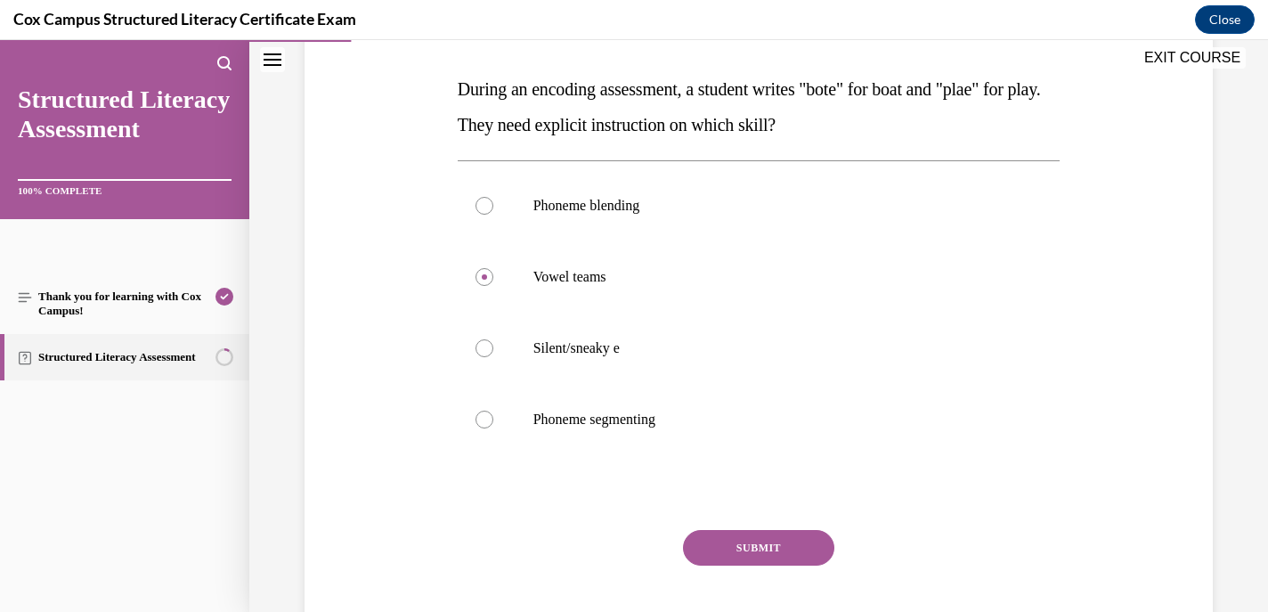
click at [743, 548] on button "SUBMIT" at bounding box center [758, 548] width 151 height 36
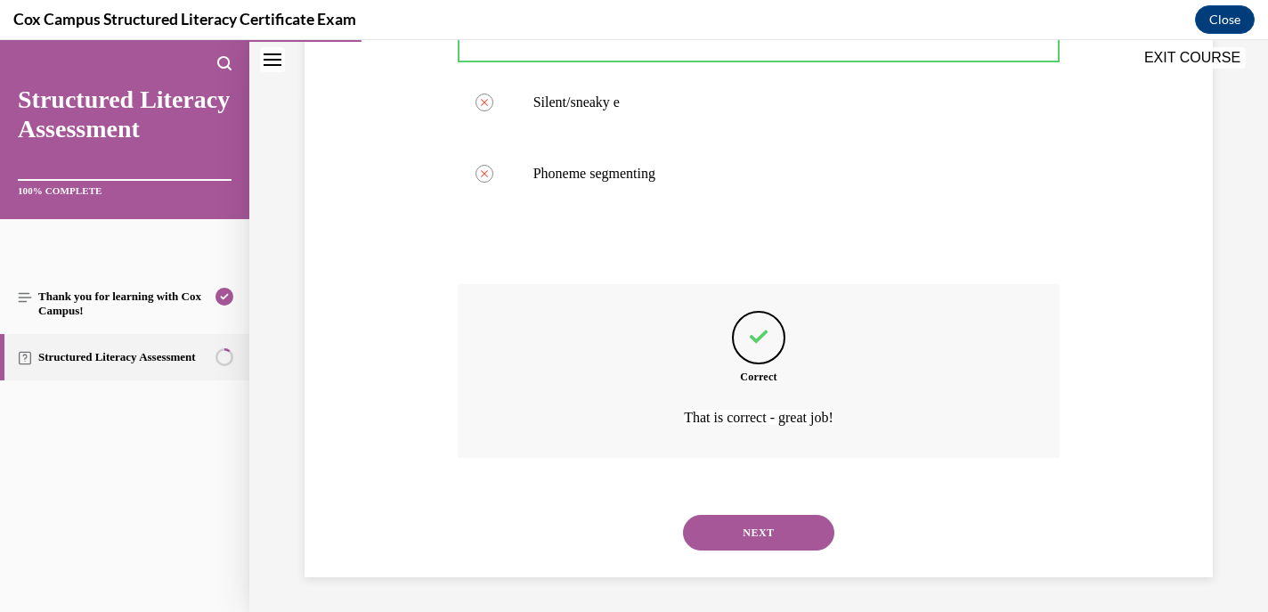
scroll to position [515, 0]
click at [750, 531] on button "NEXT" at bounding box center [758, 532] width 151 height 36
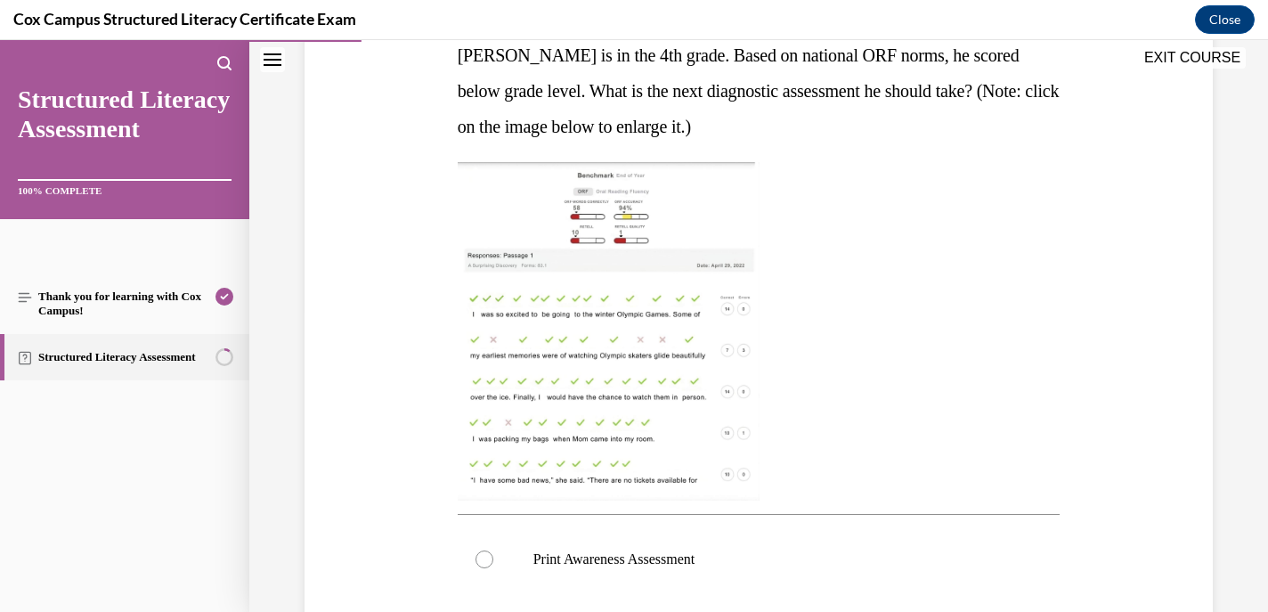
scroll to position [303, 0]
click at [598, 210] on img at bounding box center [609, 330] width 302 height 338
click at [631, 338] on img at bounding box center [609, 330] width 302 height 338
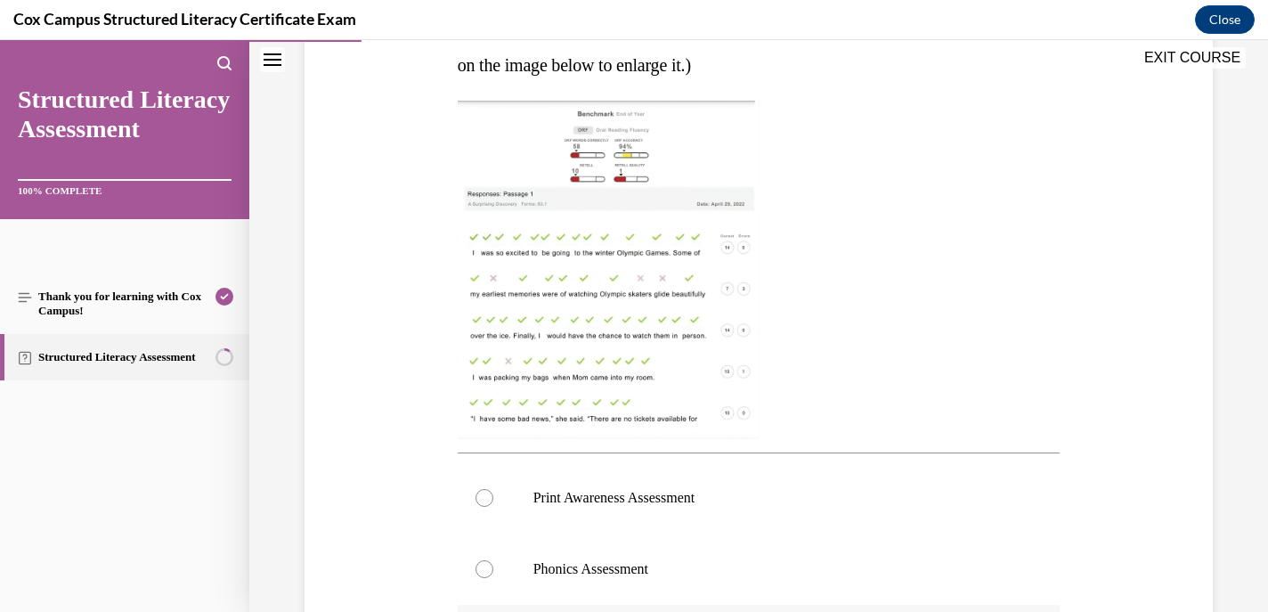
scroll to position [755, 0]
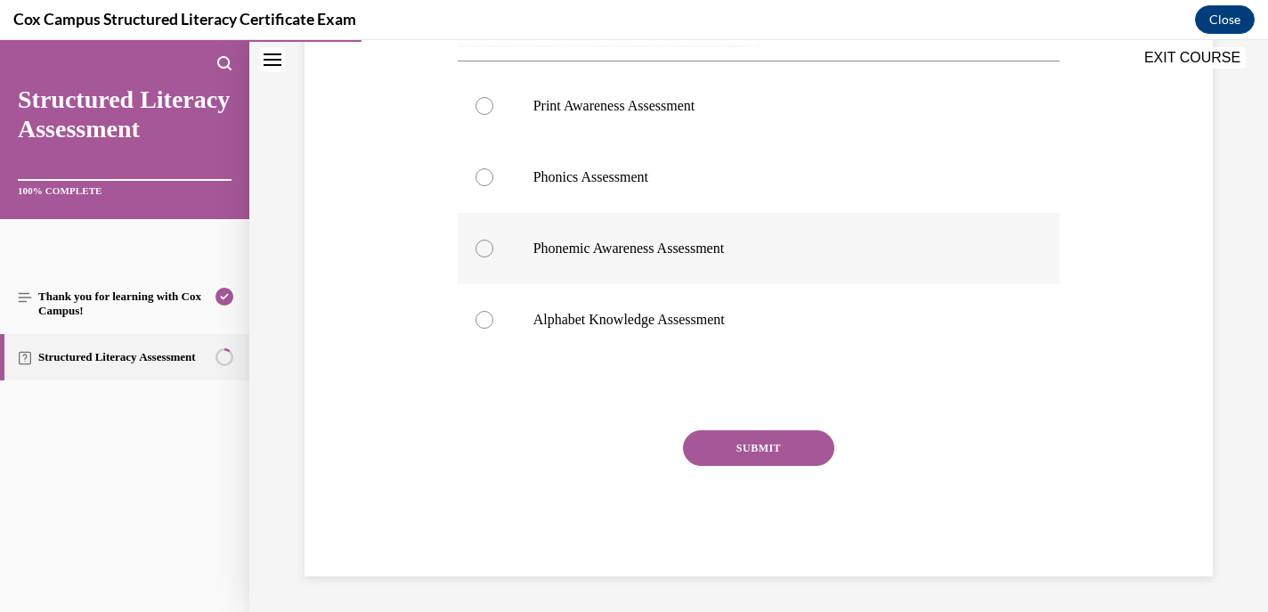
click at [484, 249] on div at bounding box center [485, 249] width 18 height 18
click at [484, 249] on input "Phonemic Awareness Assessment" at bounding box center [485, 249] width 18 height 18
radio input "true"
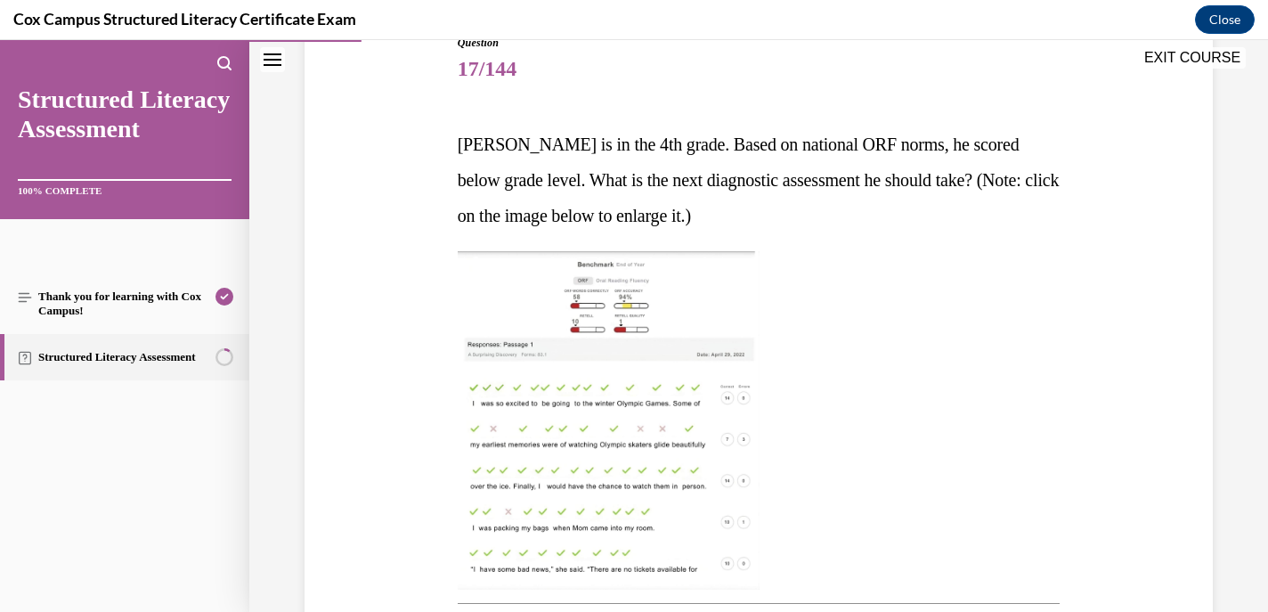
scroll to position [206, 0]
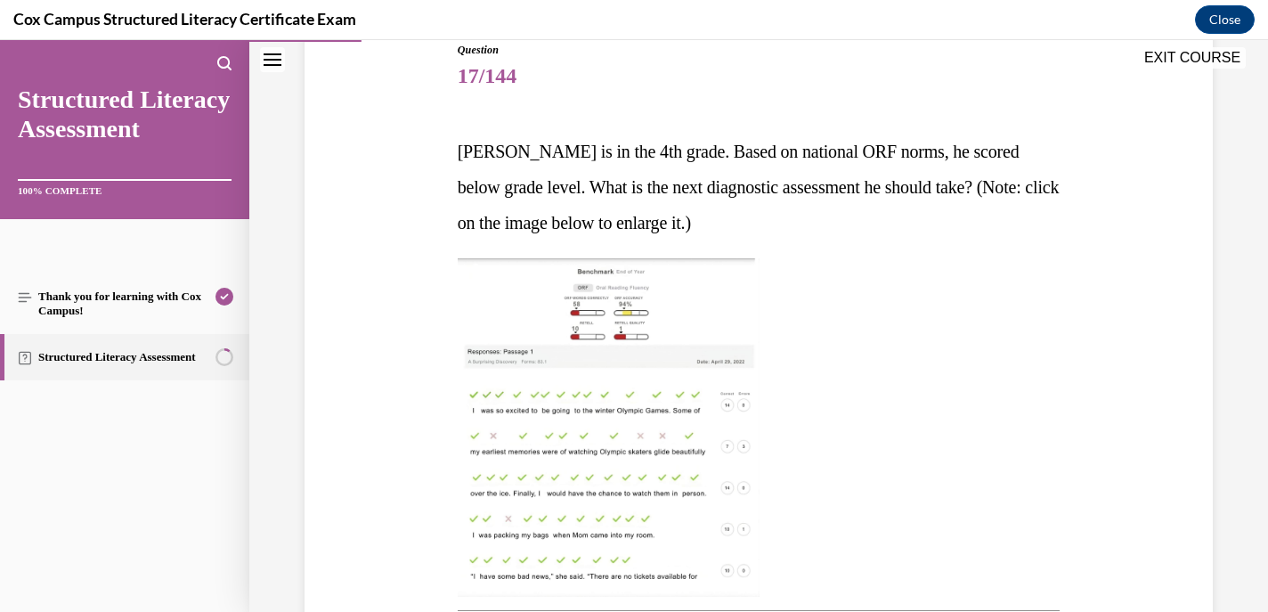
click at [590, 319] on img at bounding box center [609, 427] width 302 height 338
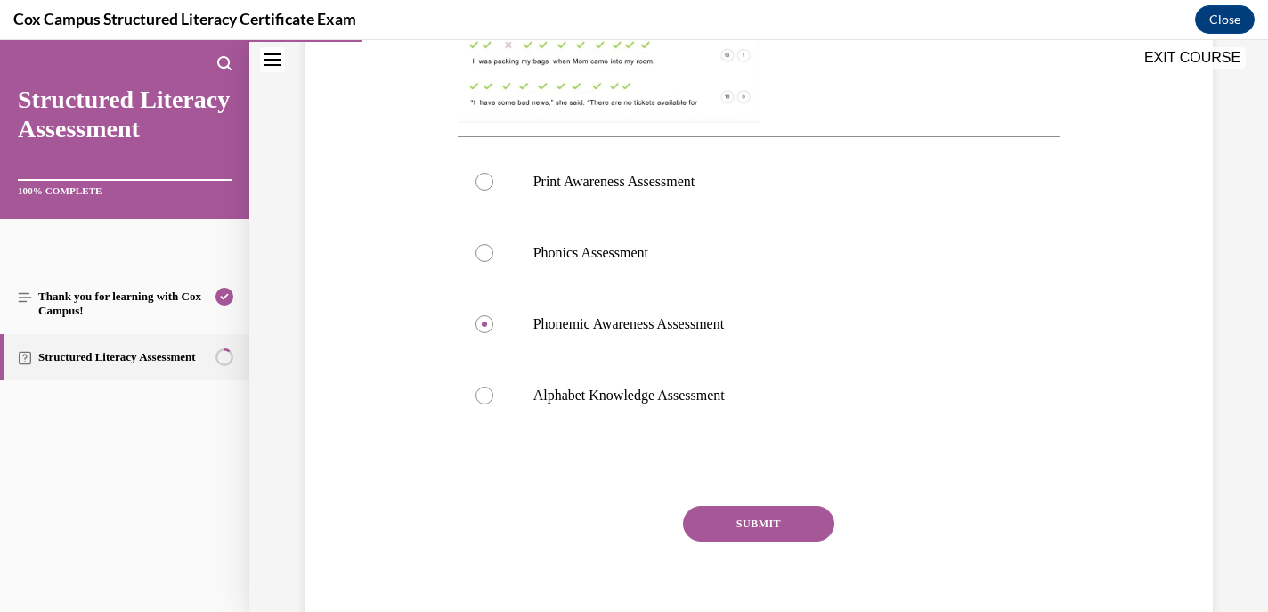
scroll to position [679, 0]
click at [479, 252] on div at bounding box center [485, 254] width 18 height 18
click at [479, 252] on input "Phonics Assessment" at bounding box center [485, 254] width 18 height 18
radio input "true"
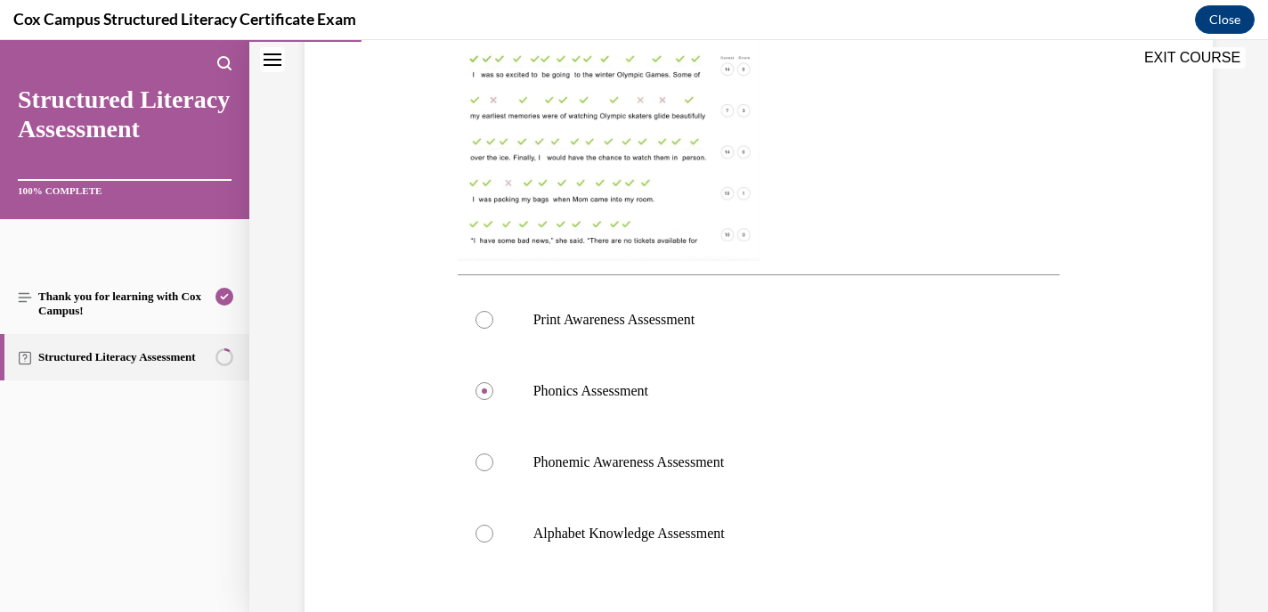
scroll to position [545, 0]
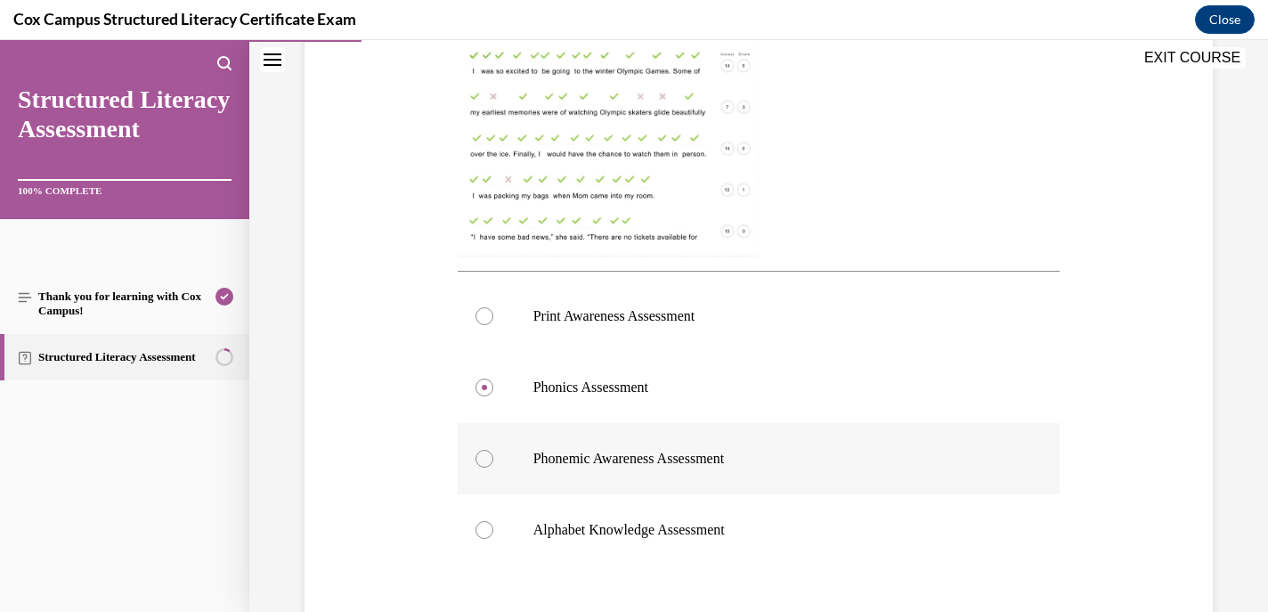
click at [478, 458] on div at bounding box center [485, 459] width 18 height 18
click at [478, 458] on input "Phonemic Awareness Assessment" at bounding box center [485, 459] width 18 height 18
radio input "true"
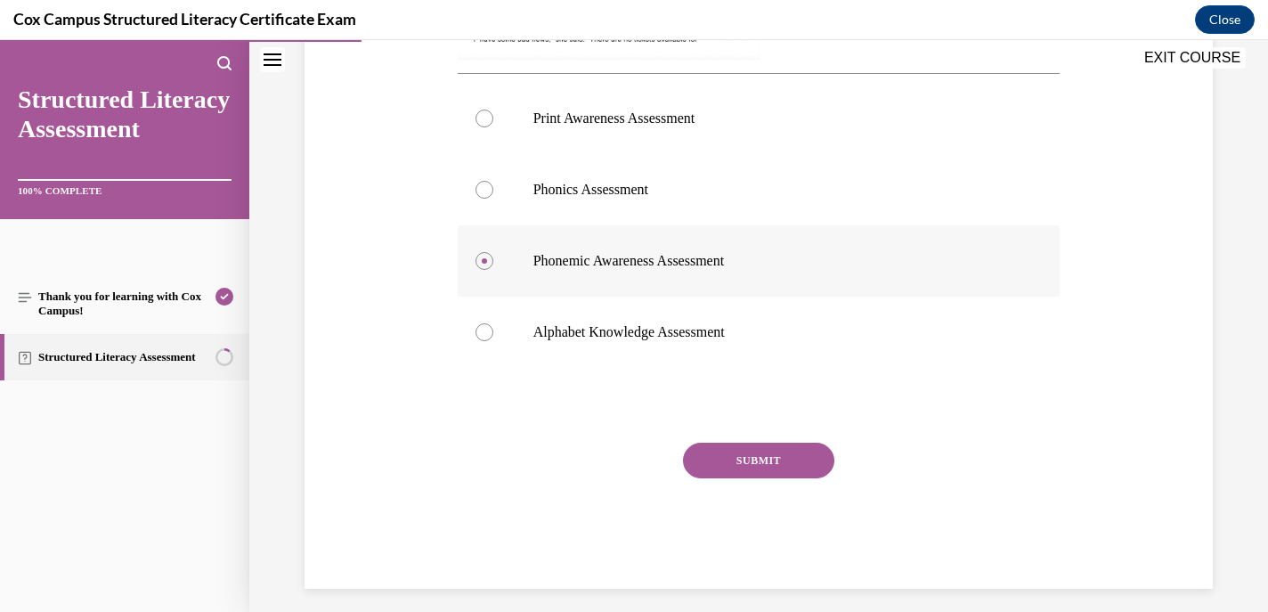
scroll to position [745, 0]
click at [780, 454] on button "SUBMIT" at bounding box center [758, 459] width 151 height 36
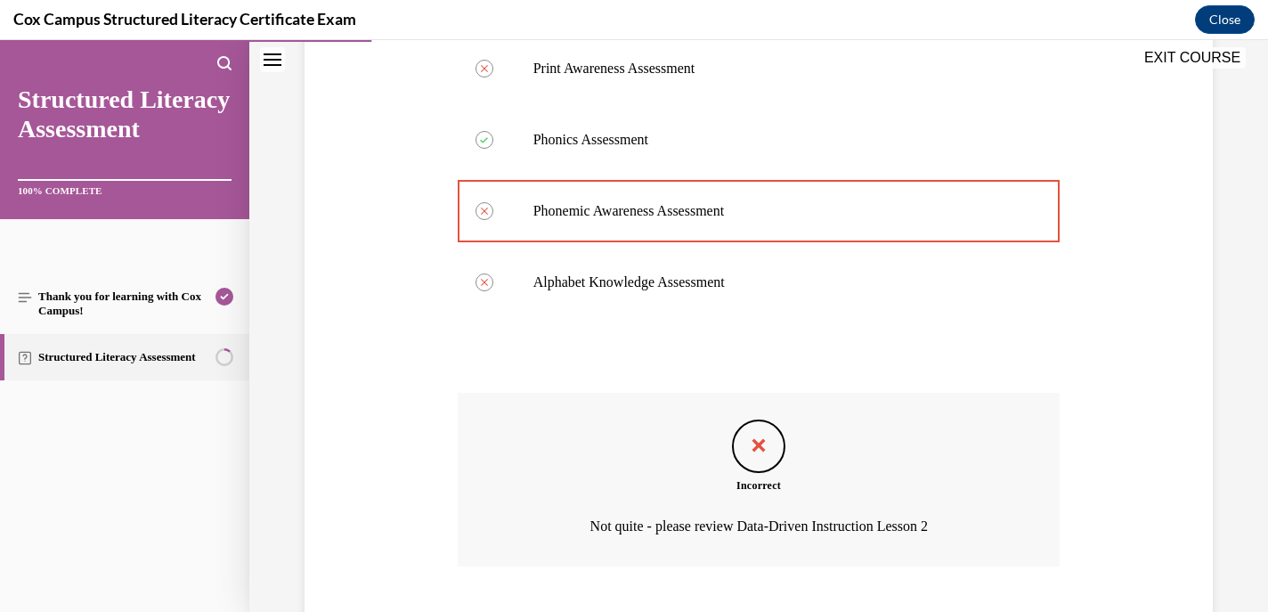
scroll to position [902, 0]
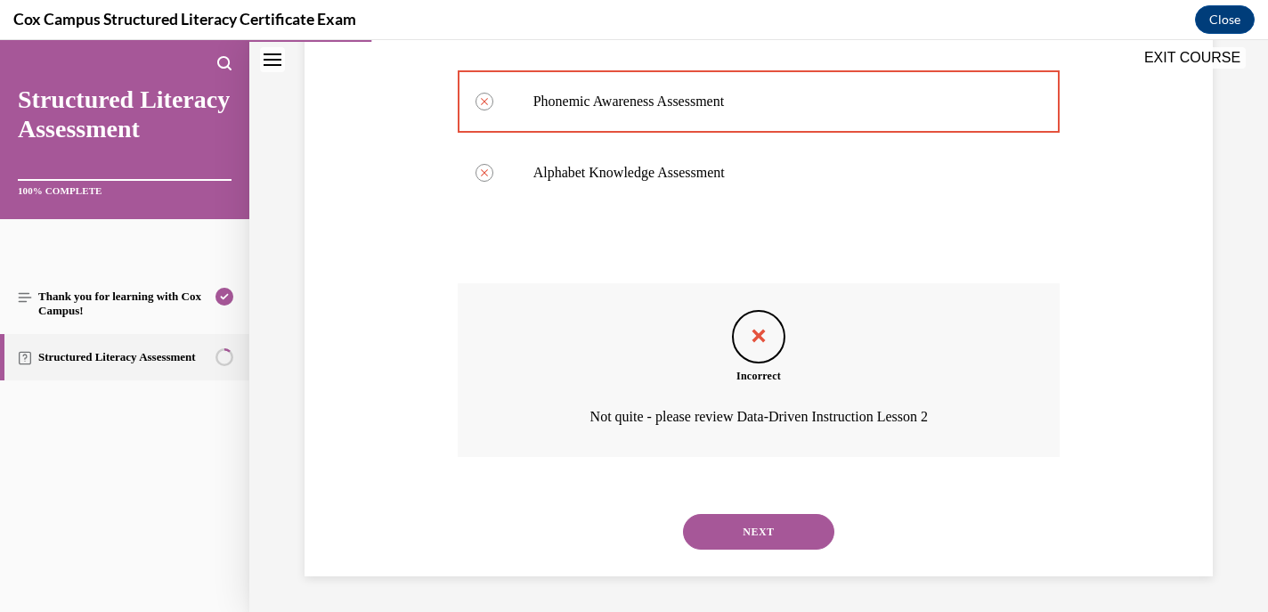
click at [742, 539] on button "NEXT" at bounding box center [758, 532] width 151 height 36
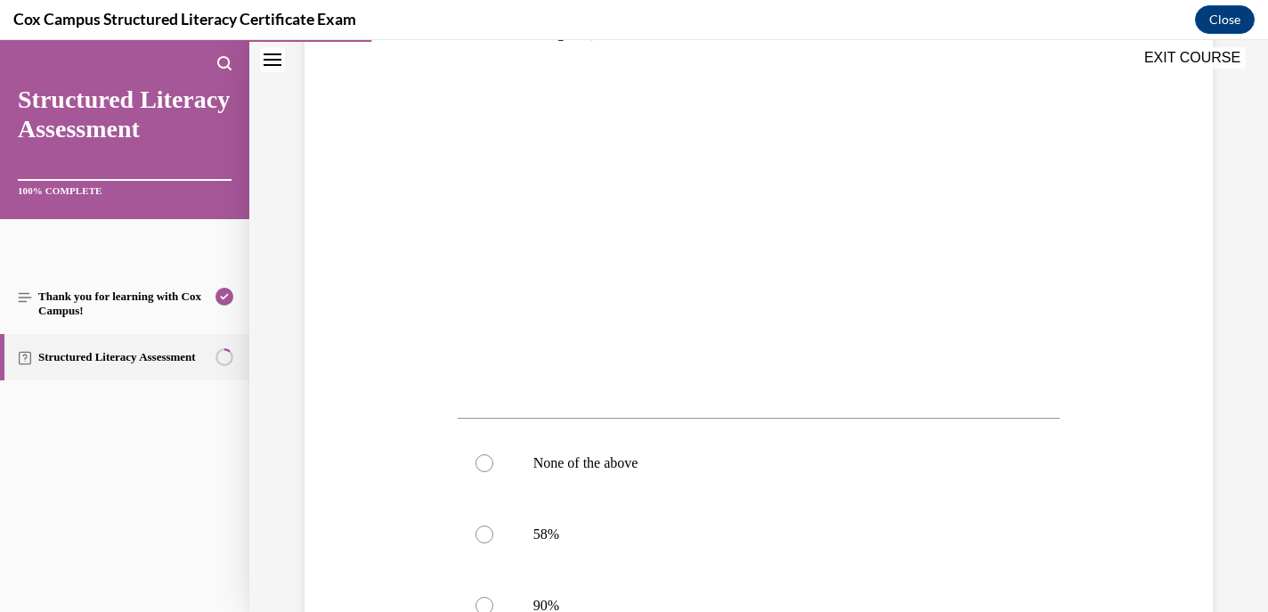
scroll to position [384, 0]
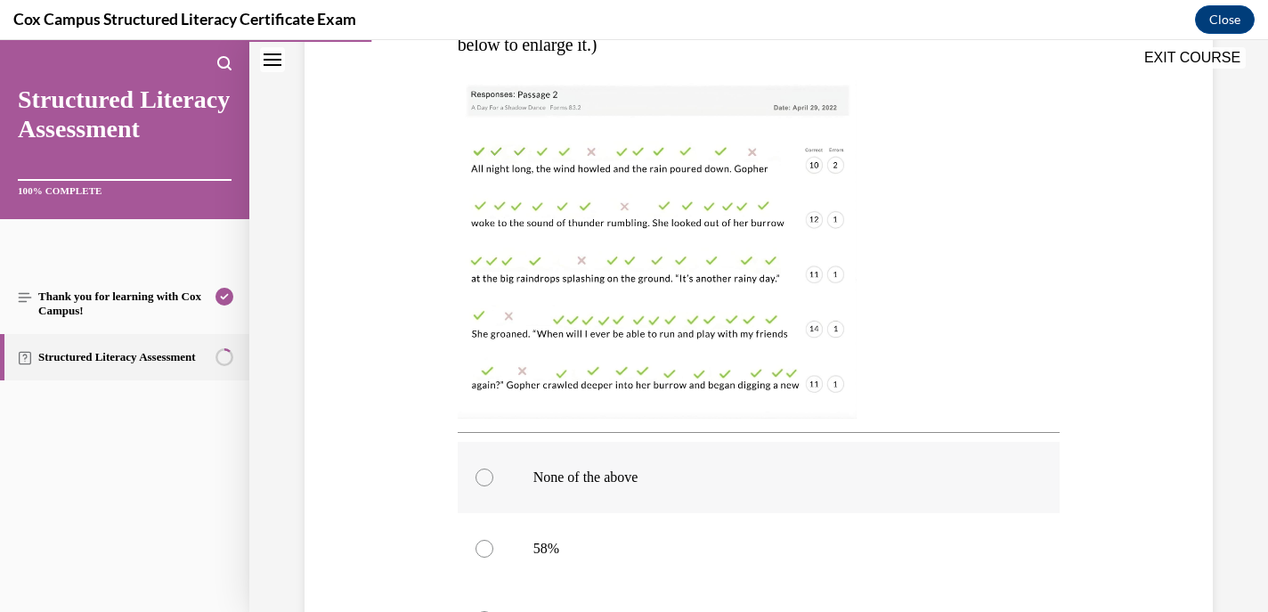
click at [486, 474] on div at bounding box center [485, 477] width 18 height 18
click at [486, 474] on input "None of the above" at bounding box center [485, 477] width 18 height 18
radio input "true"
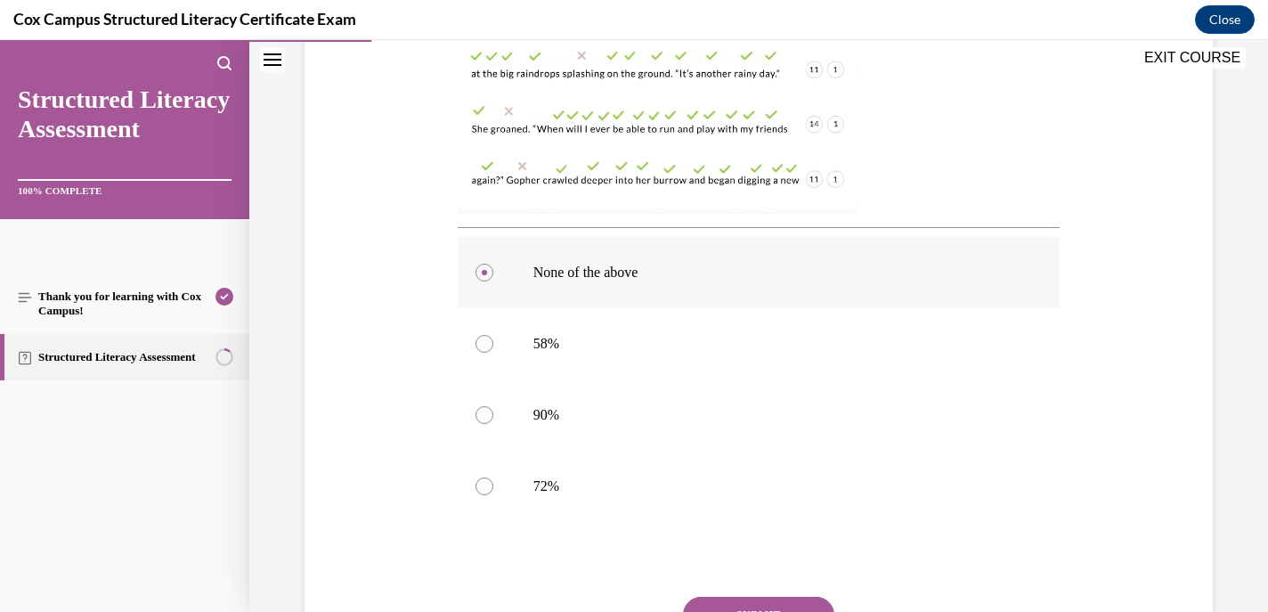
scroll to position [591, 0]
click at [745, 598] on button "SUBMIT" at bounding box center [758, 612] width 151 height 36
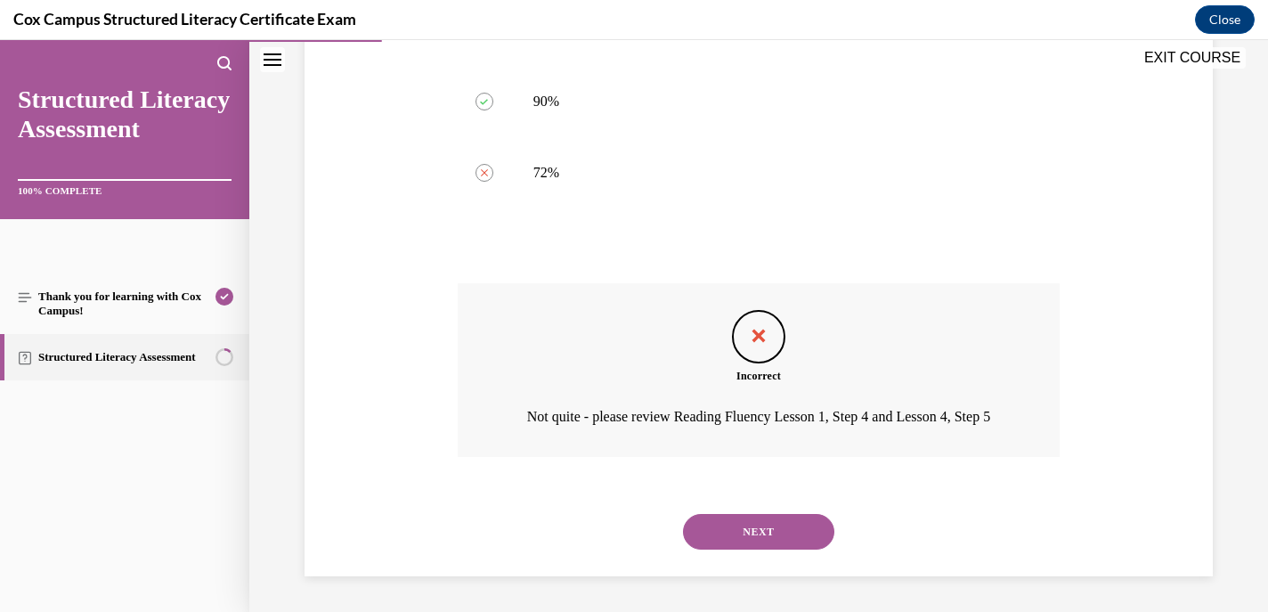
scroll to position [926, 0]
click at [740, 536] on button "NEXT" at bounding box center [758, 532] width 151 height 36
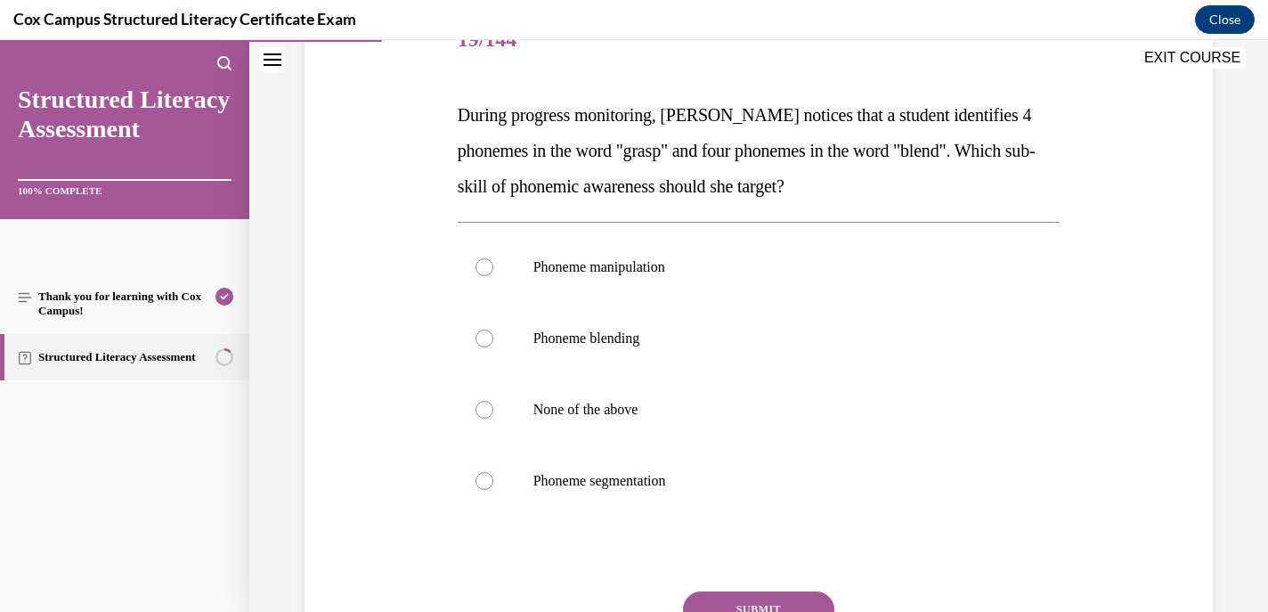
scroll to position [240, 0]
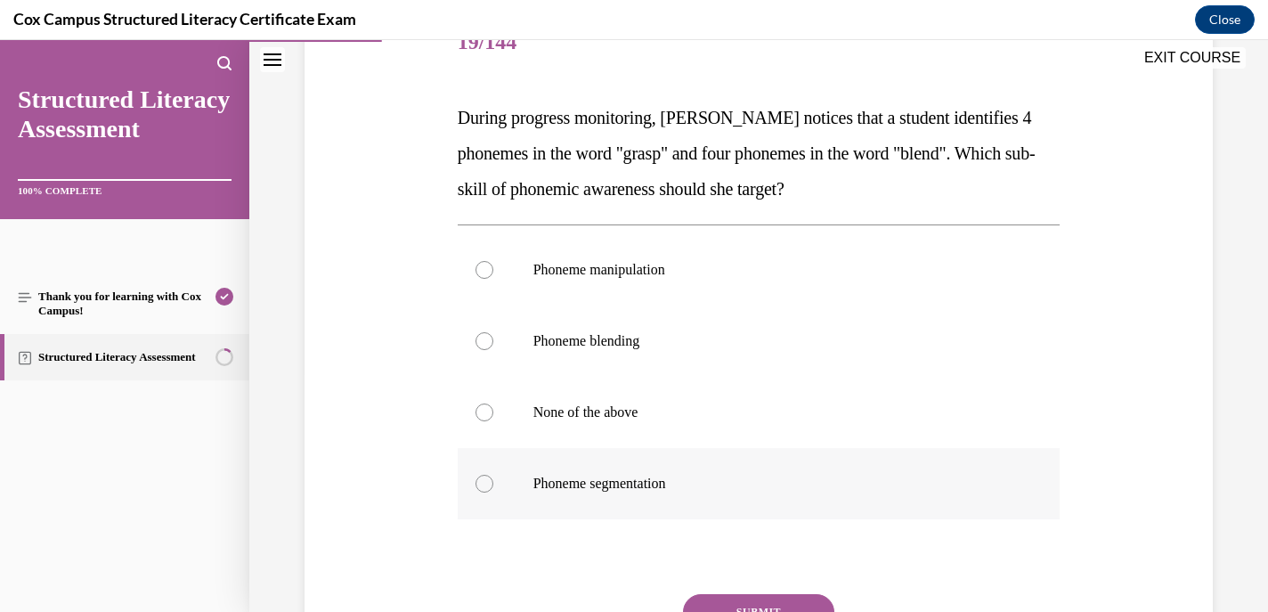
click at [484, 481] on div at bounding box center [485, 484] width 18 height 18
click at [484, 481] on input "Phoneme segmentation" at bounding box center [485, 484] width 18 height 18
radio input "true"
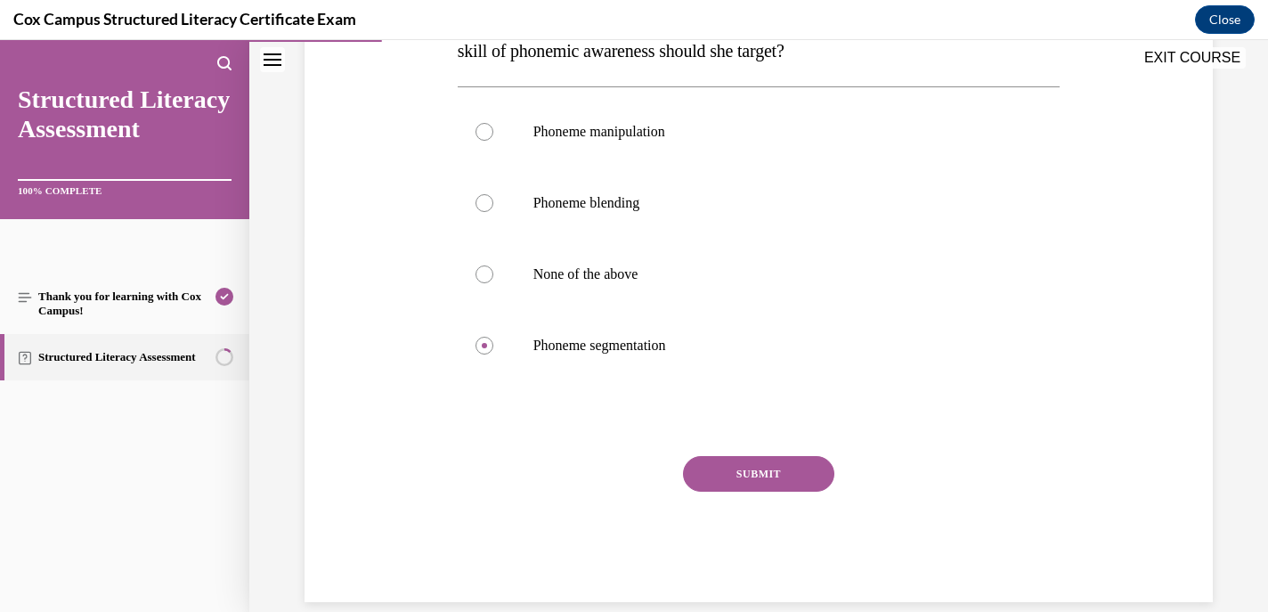
click at [761, 468] on button "SUBMIT" at bounding box center [758, 474] width 151 height 36
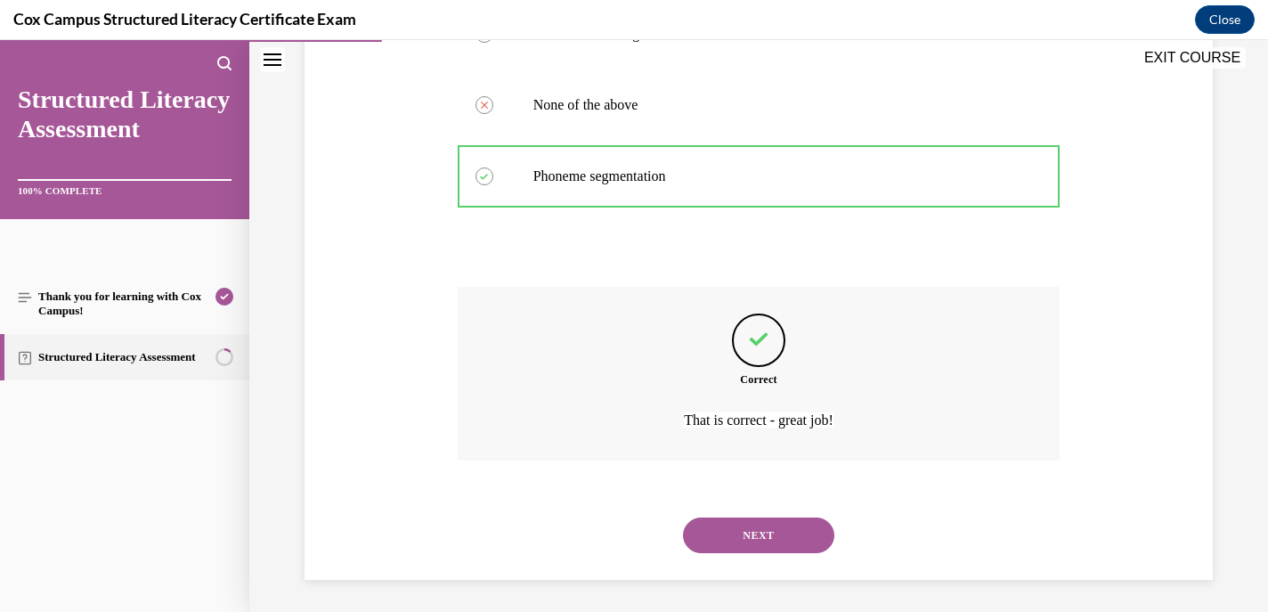
scroll to position [550, 0]
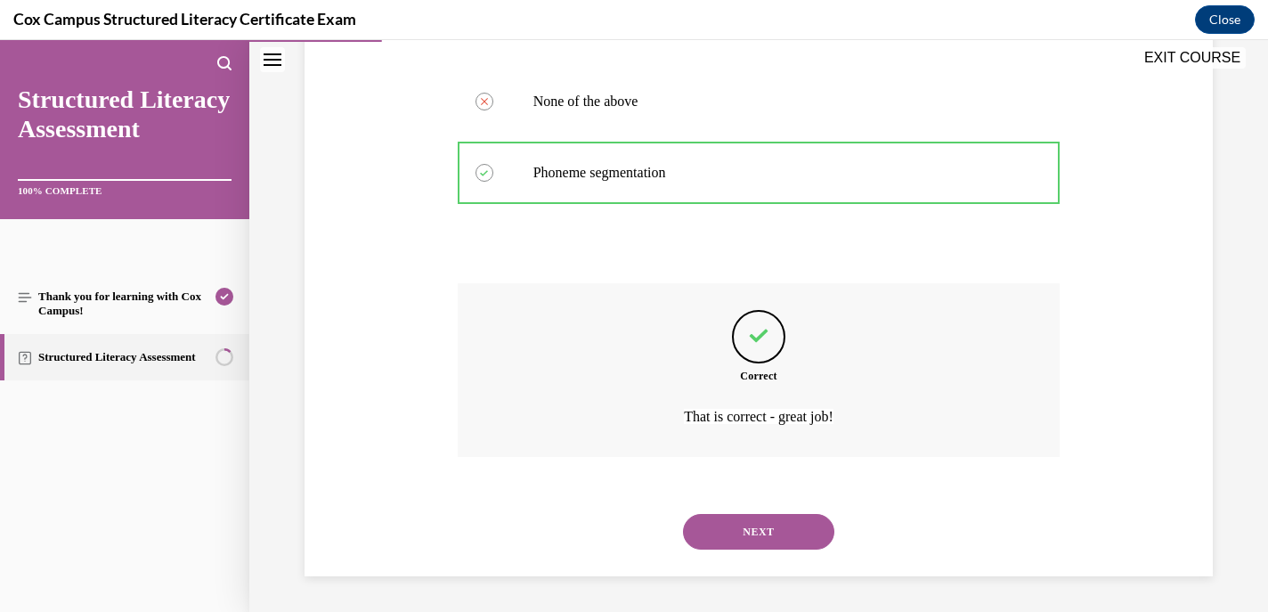
click at [749, 533] on button "NEXT" at bounding box center [758, 532] width 151 height 36
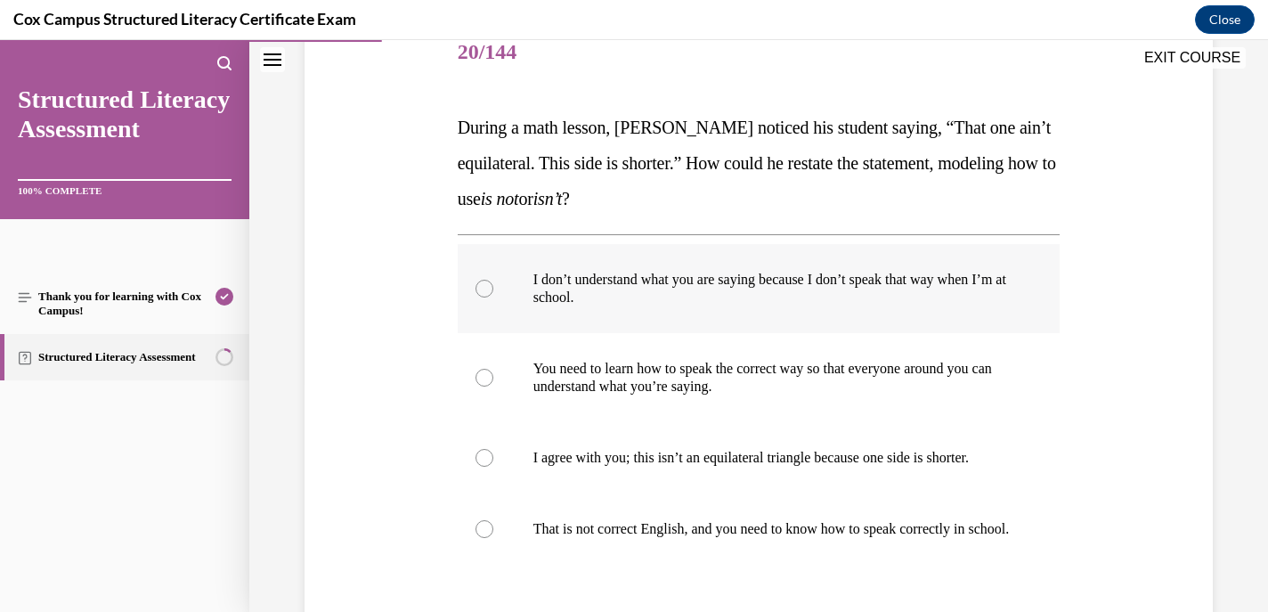
scroll to position [232, 0]
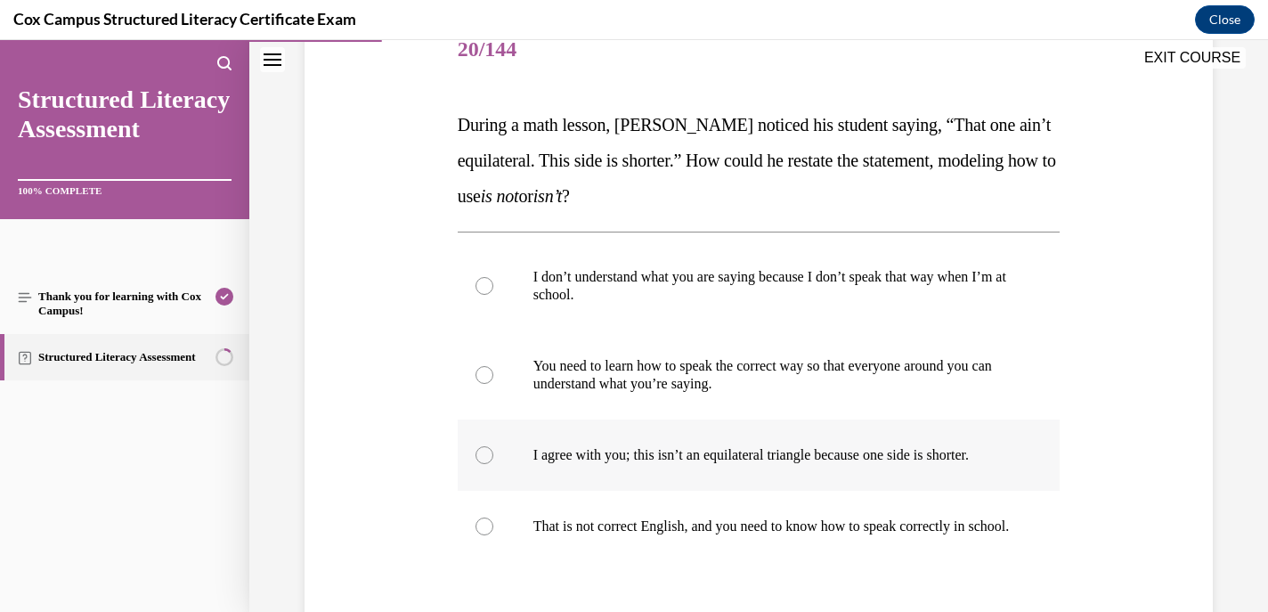
click at [484, 454] on div at bounding box center [485, 455] width 18 height 18
click at [484, 454] on input "I agree with you; this isn’t an equilateral triangle because one side is shorte…" at bounding box center [485, 455] width 18 height 18
radio input "true"
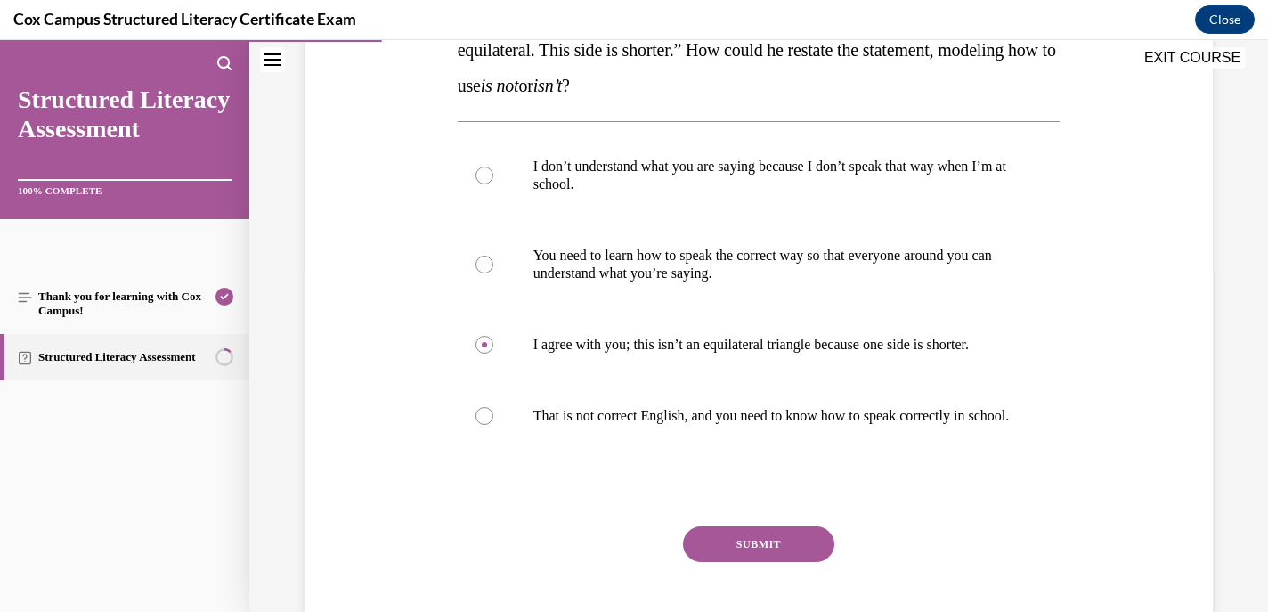
click at [729, 562] on button "SUBMIT" at bounding box center [758, 544] width 151 height 36
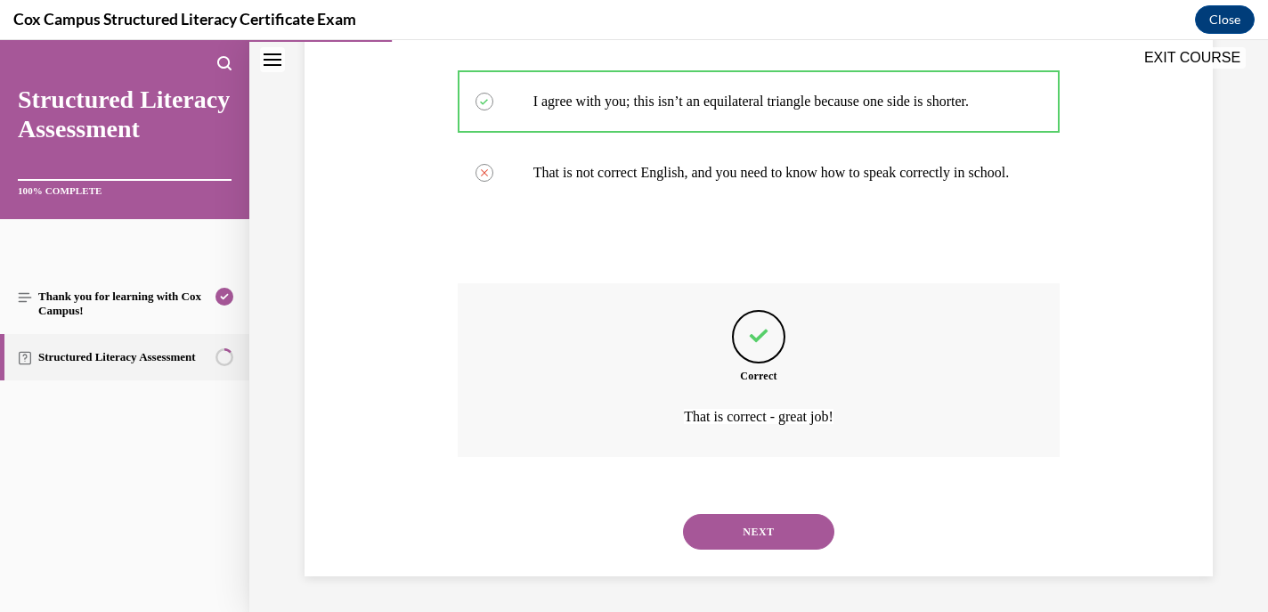
scroll to position [604, 0]
click at [771, 532] on button "NEXT" at bounding box center [758, 532] width 151 height 36
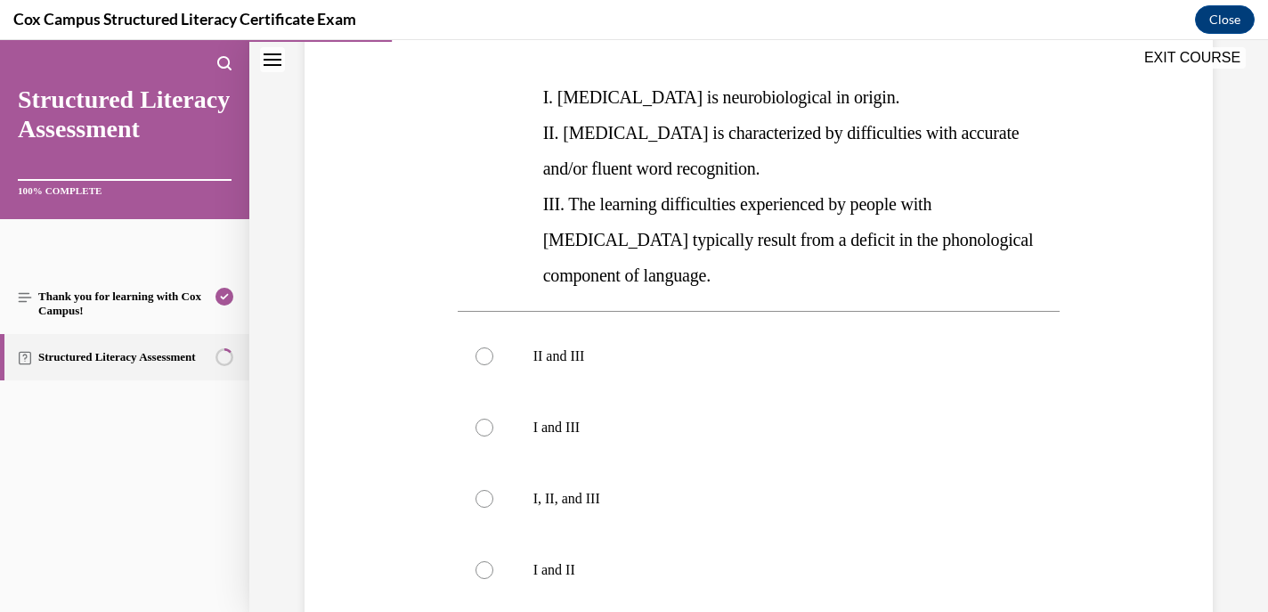
scroll to position [374, 0]
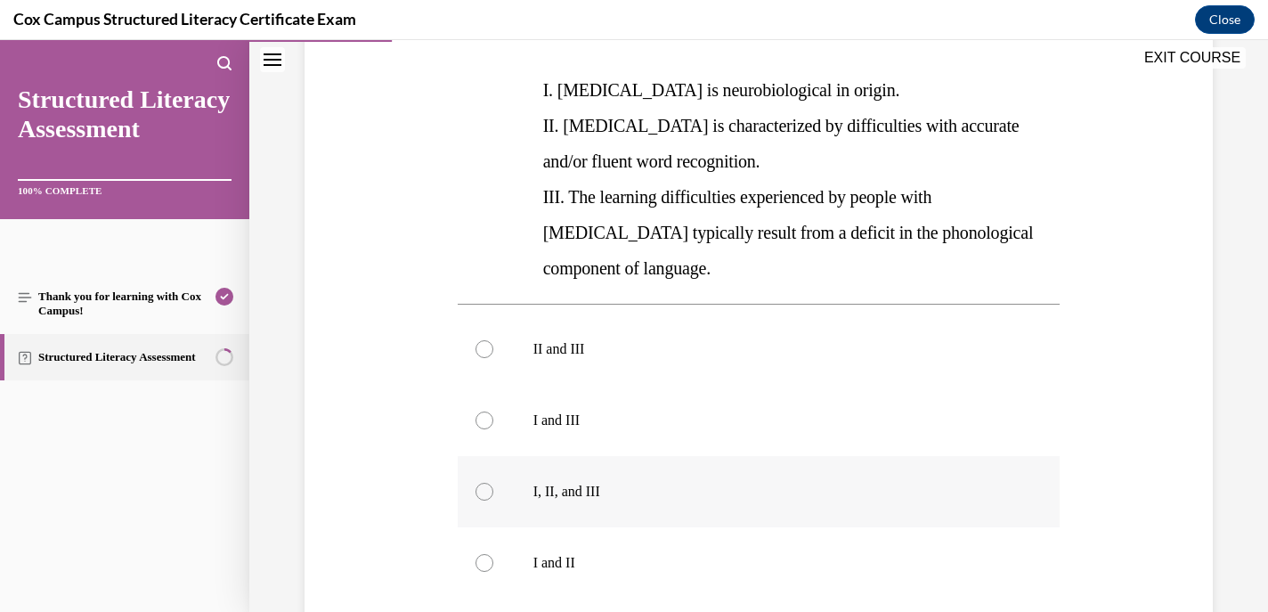
click at [483, 483] on div at bounding box center [485, 492] width 18 height 18
click at [483, 483] on input "I, II, and III" at bounding box center [485, 492] width 18 height 18
radio input "true"
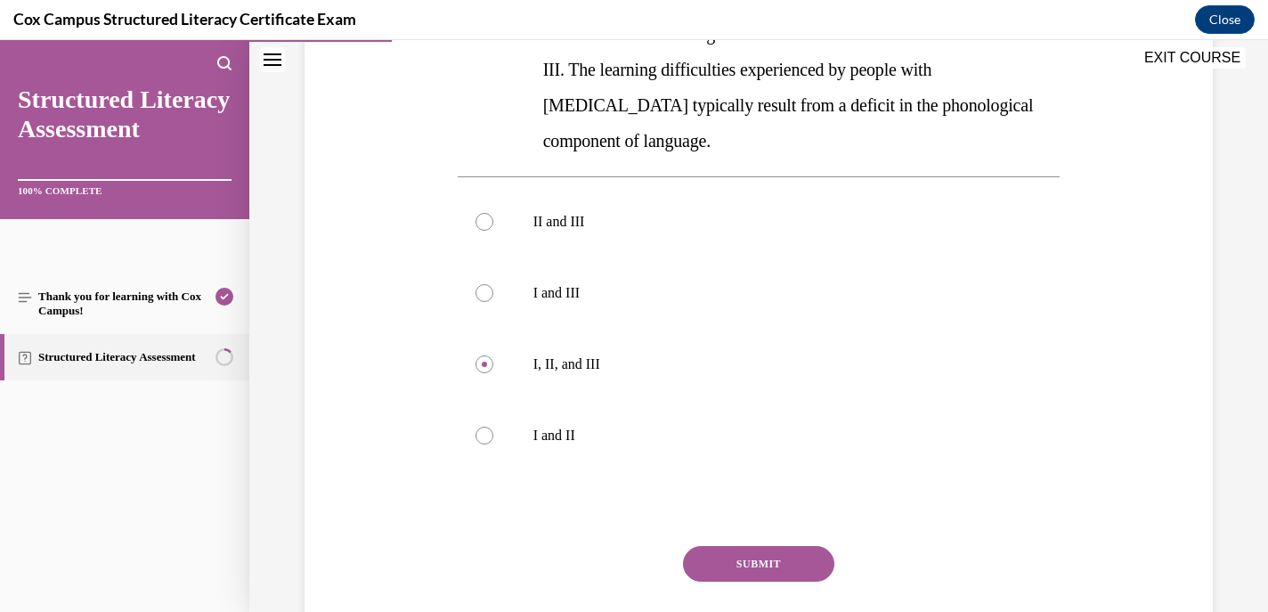
click at [716, 546] on button "SUBMIT" at bounding box center [758, 564] width 151 height 36
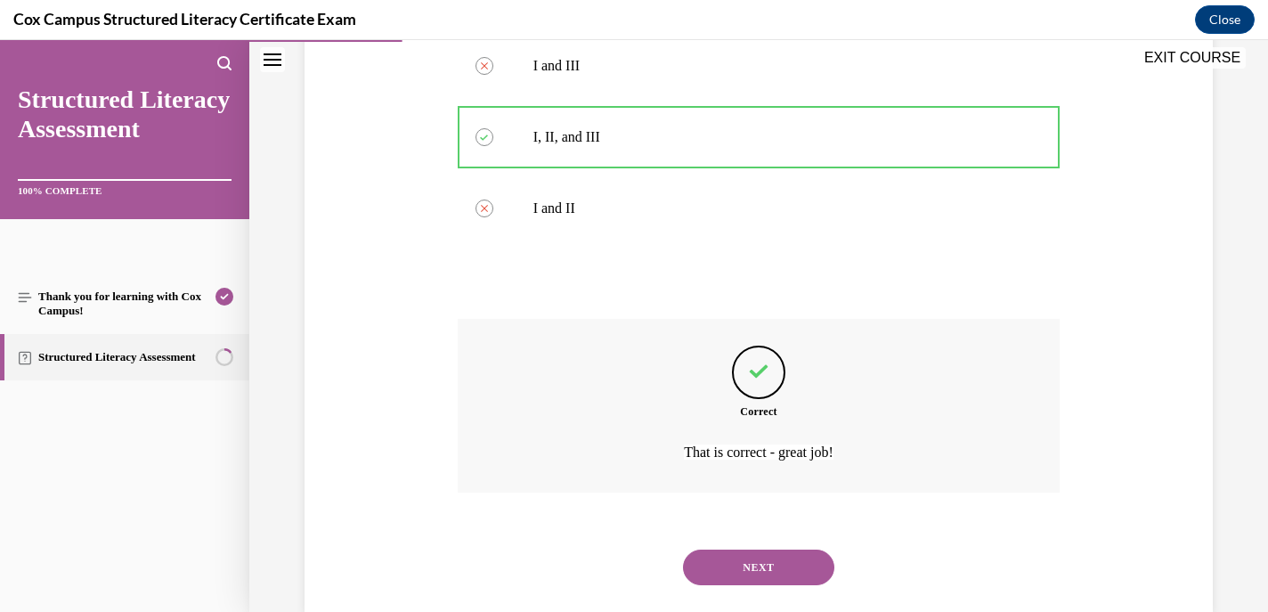
click at [741, 550] on button "NEXT" at bounding box center [758, 568] width 151 height 36
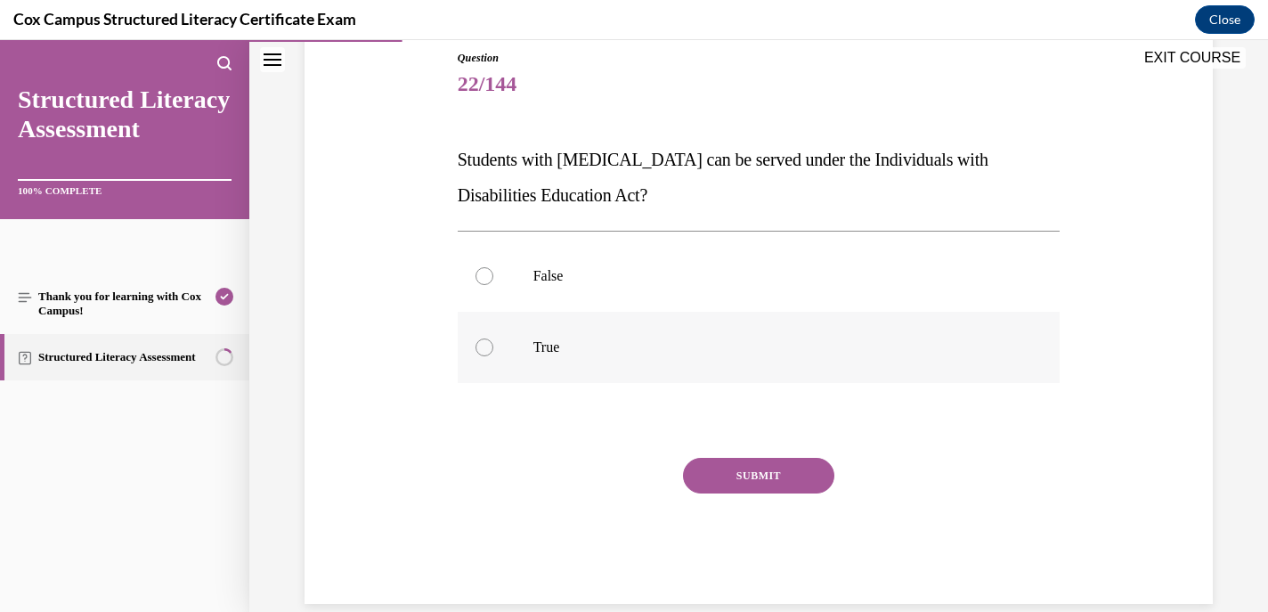
click at [484, 346] on div at bounding box center [485, 347] width 18 height 18
click at [484, 346] on input "True" at bounding box center [485, 347] width 18 height 18
radio input "true"
click at [740, 468] on button "SUBMIT" at bounding box center [758, 476] width 151 height 36
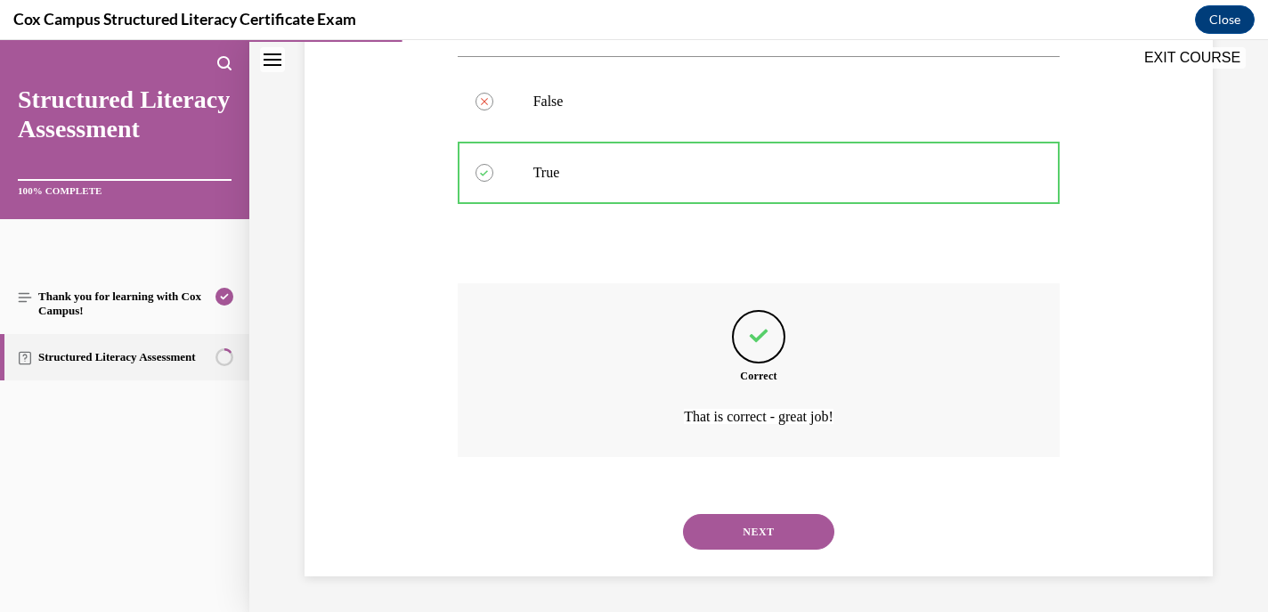
click at [745, 527] on button "NEXT" at bounding box center [758, 532] width 151 height 36
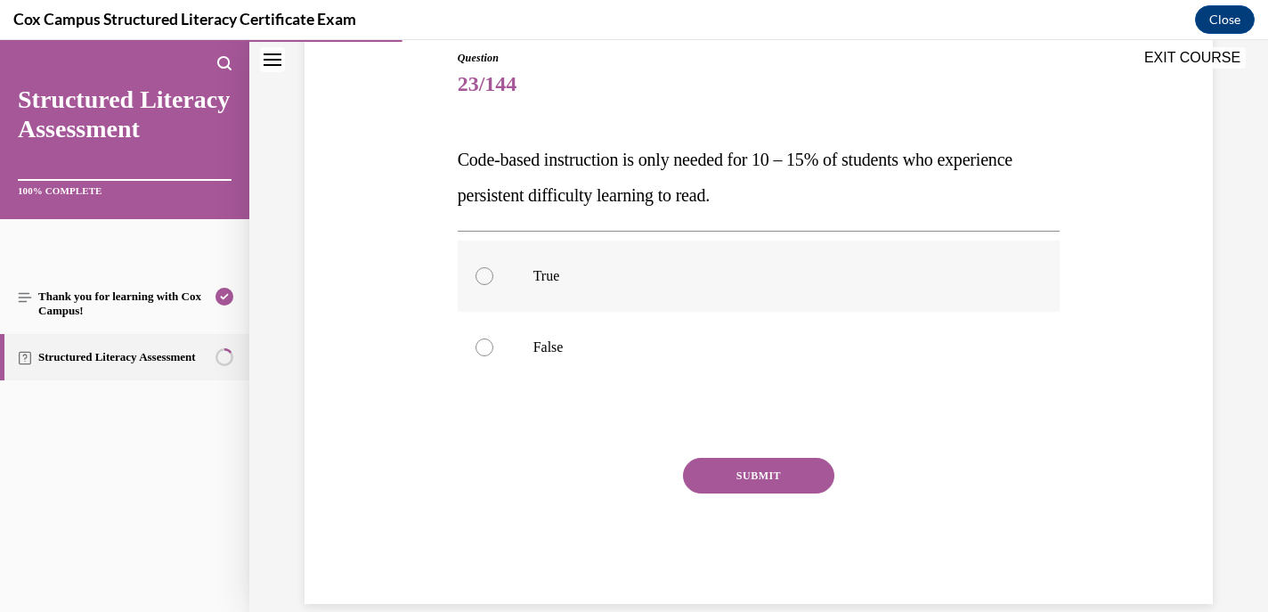
click at [478, 276] on div at bounding box center [485, 276] width 18 height 18
click at [478, 276] on input "True" at bounding box center [485, 276] width 18 height 18
radio input "true"
click at [748, 476] on button "SUBMIT" at bounding box center [758, 476] width 151 height 36
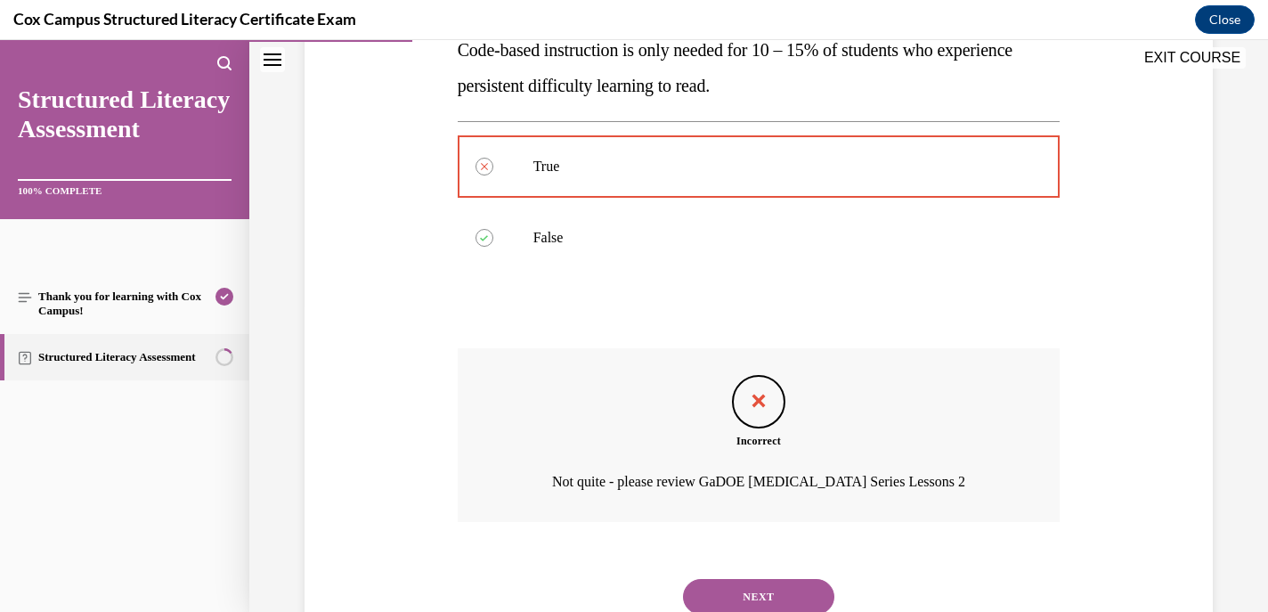
scroll to position [313, 0]
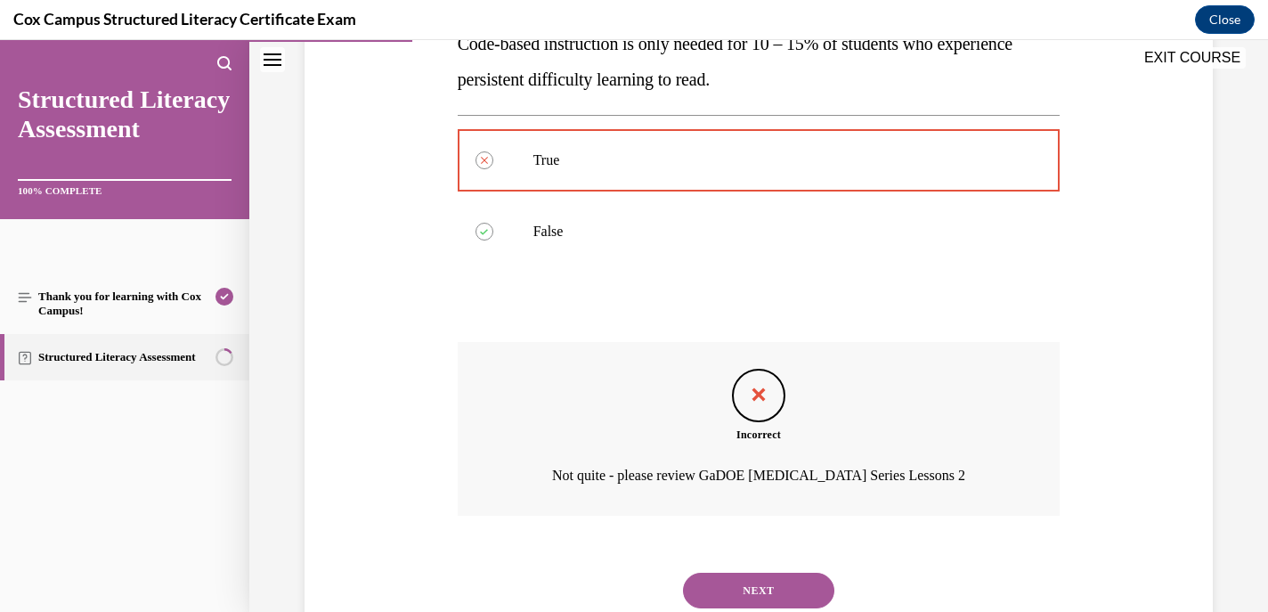
click at [740, 587] on button "NEXT" at bounding box center [758, 591] width 151 height 36
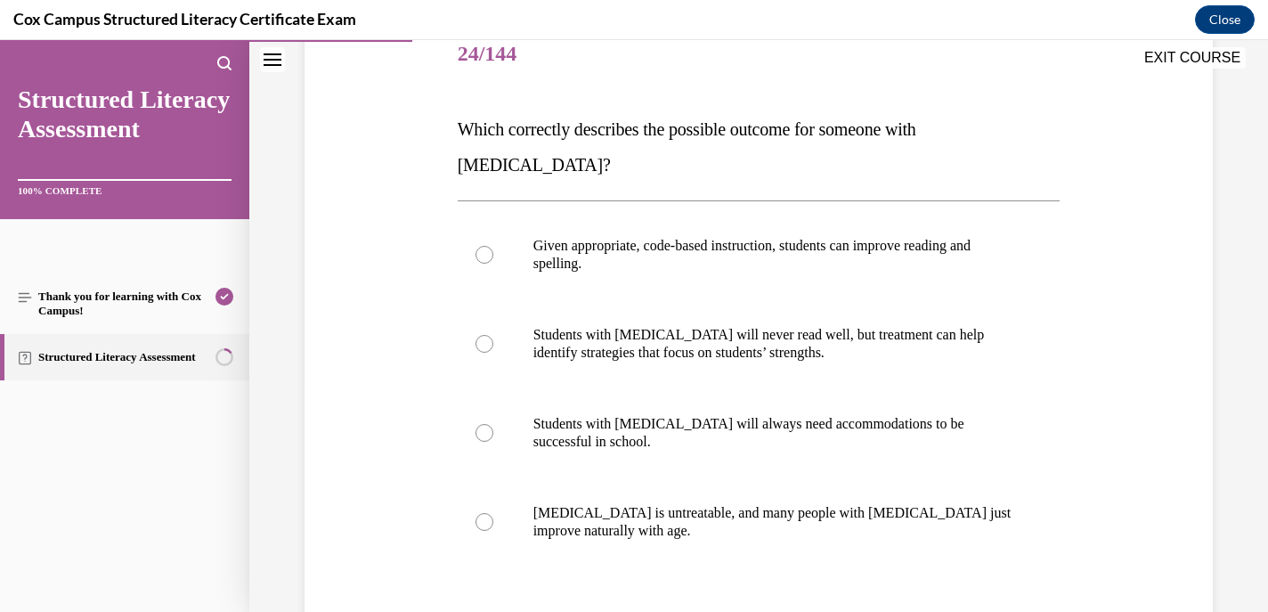
scroll to position [232, 0]
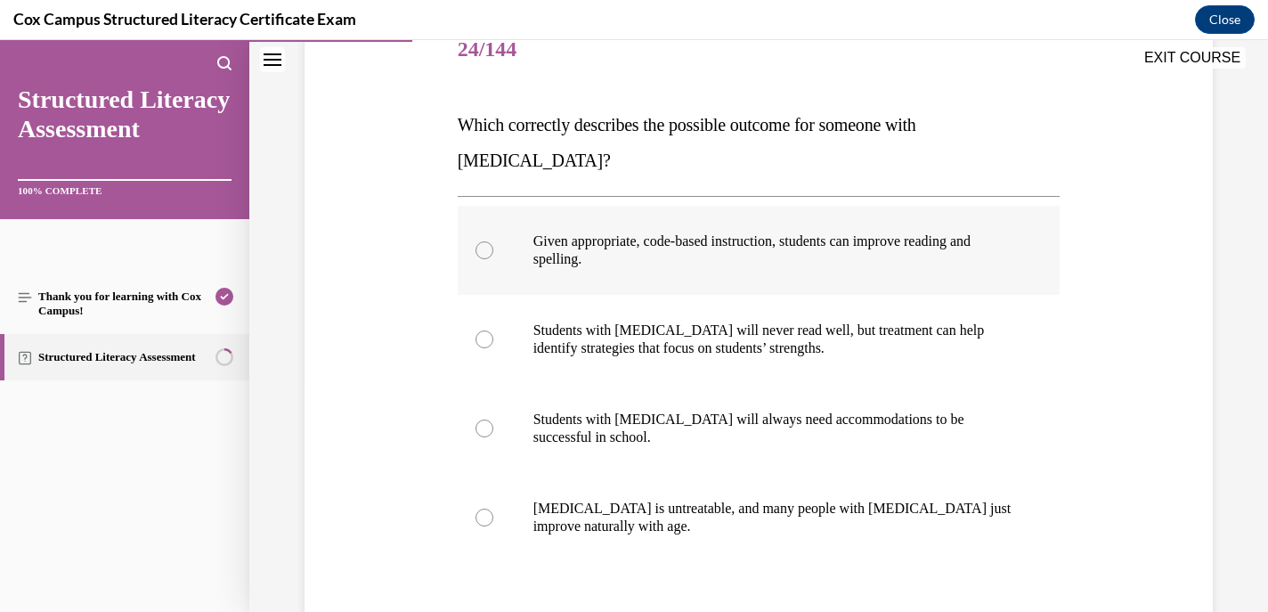
click at [479, 241] on div at bounding box center [485, 250] width 18 height 18
click at [479, 241] on input "Given appropriate, code-based instruction, students can improve reading and spe…" at bounding box center [485, 250] width 18 height 18
radio input "true"
click at [484, 419] on div at bounding box center [485, 428] width 18 height 18
click at [484, 419] on input "Students with dyslexia will always need accommodations to be successful in scho…" at bounding box center [485, 428] width 18 height 18
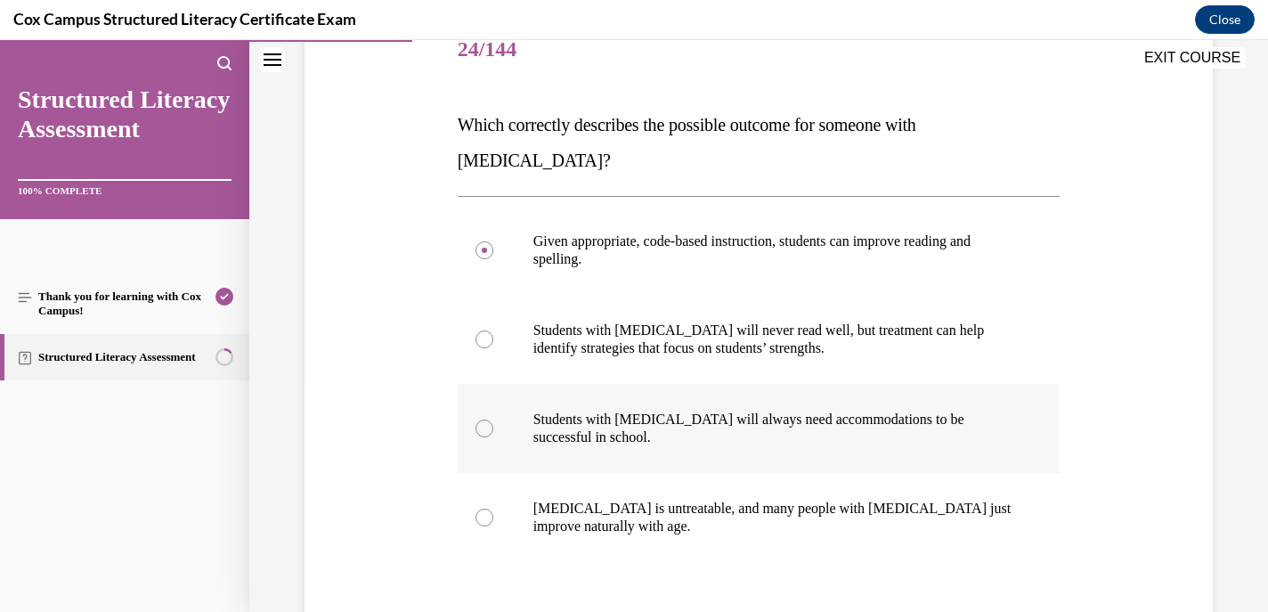
radio input "true"
click at [483, 241] on div at bounding box center [485, 250] width 18 height 18
click at [483, 241] on input "Given appropriate, code-based instruction, students can improve reading and spe…" at bounding box center [485, 250] width 18 height 18
radio input "true"
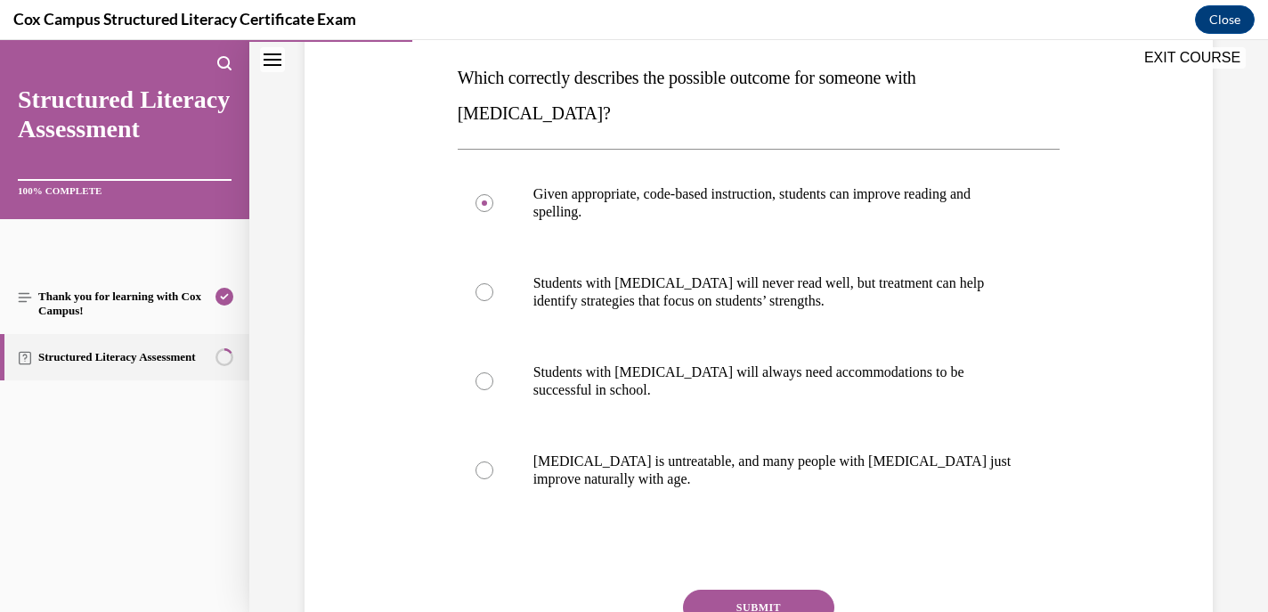
scroll to position [281, 0]
click at [754, 588] on button "SUBMIT" at bounding box center [758, 606] width 151 height 36
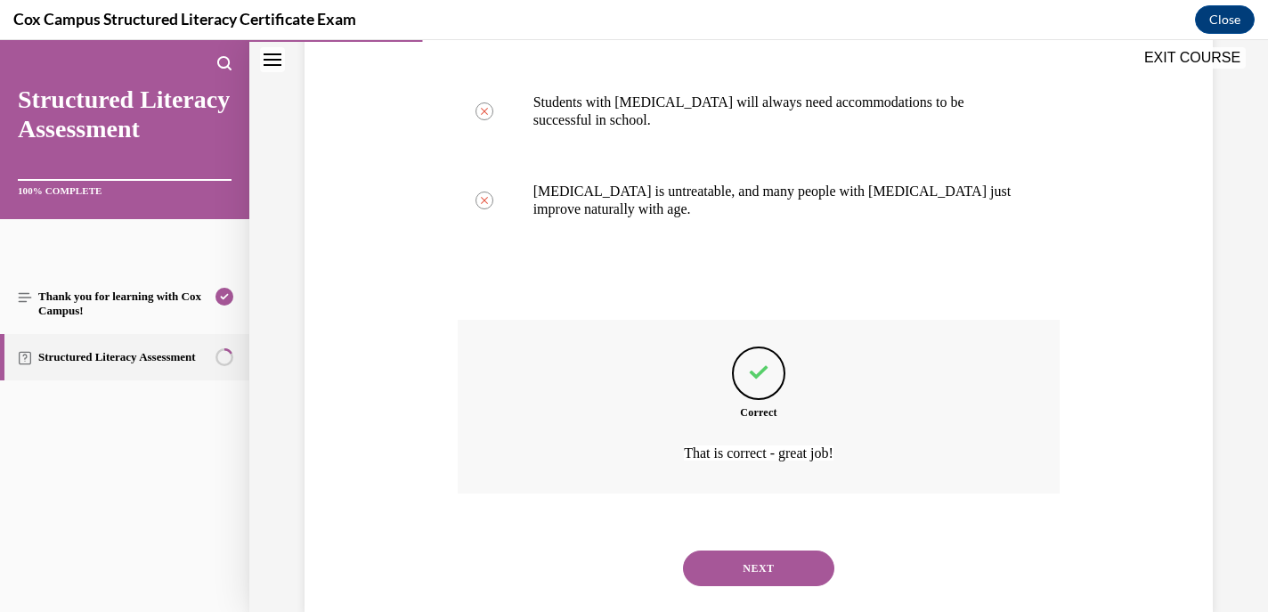
scroll to position [550, 0]
click at [753, 550] on button "NEXT" at bounding box center [758, 568] width 151 height 36
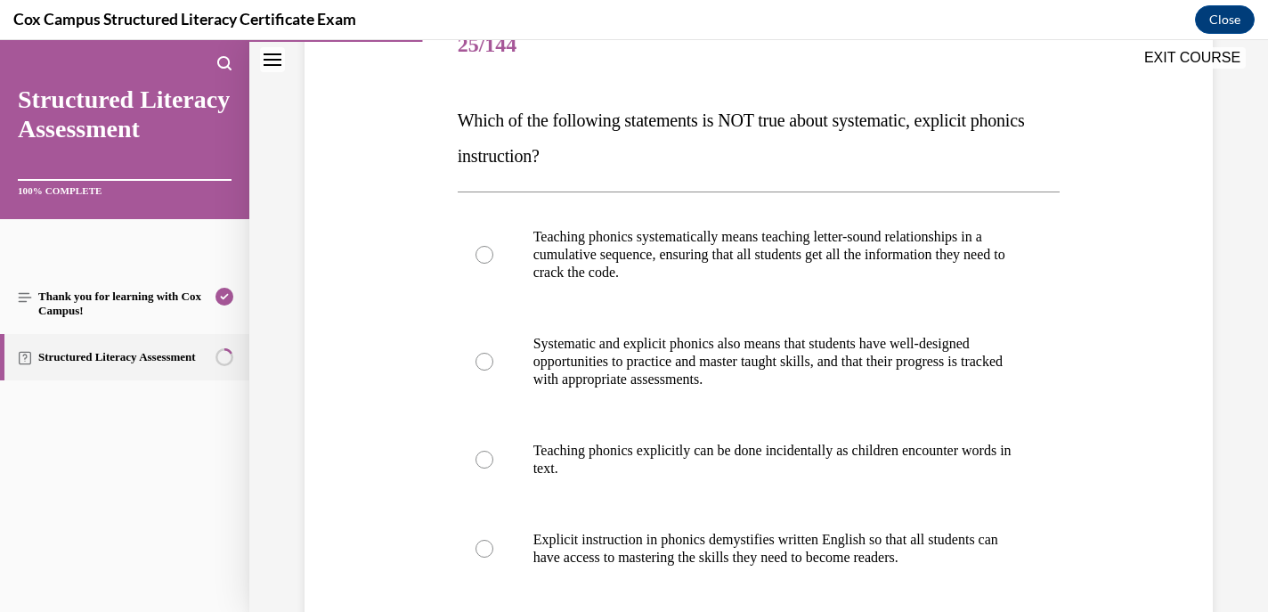
scroll to position [245, 0]
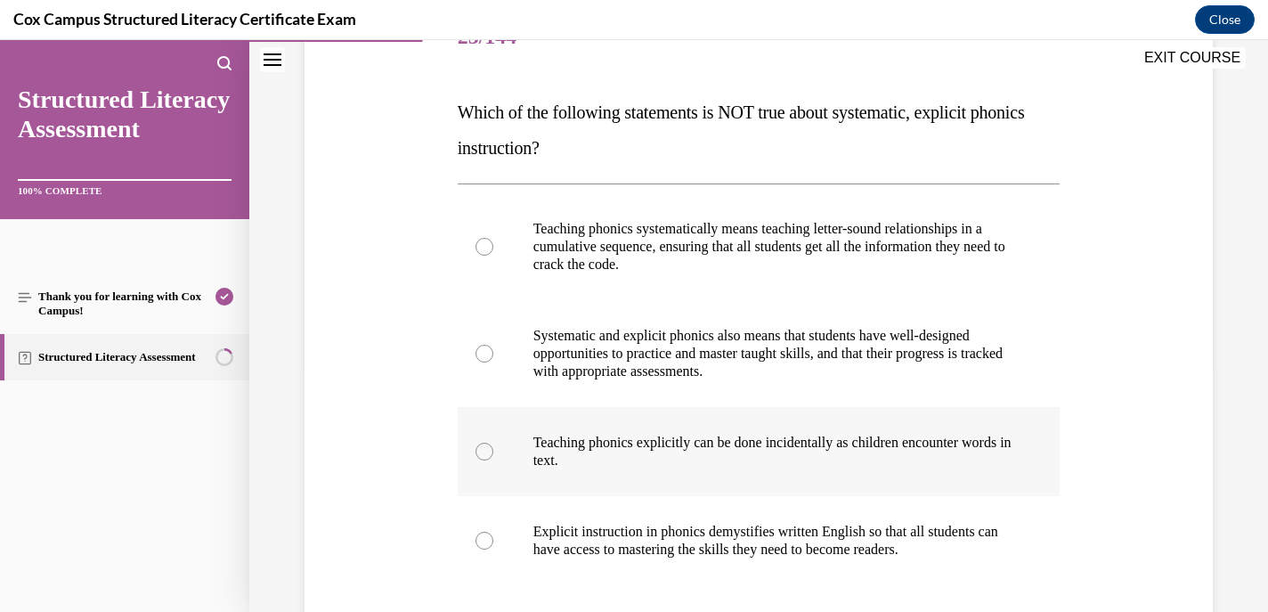
click at [482, 446] on div at bounding box center [485, 452] width 18 height 18
click at [482, 446] on input "Teaching phonics explicitly can be done incidentally as children encounter word…" at bounding box center [485, 452] width 18 height 18
radio input "true"
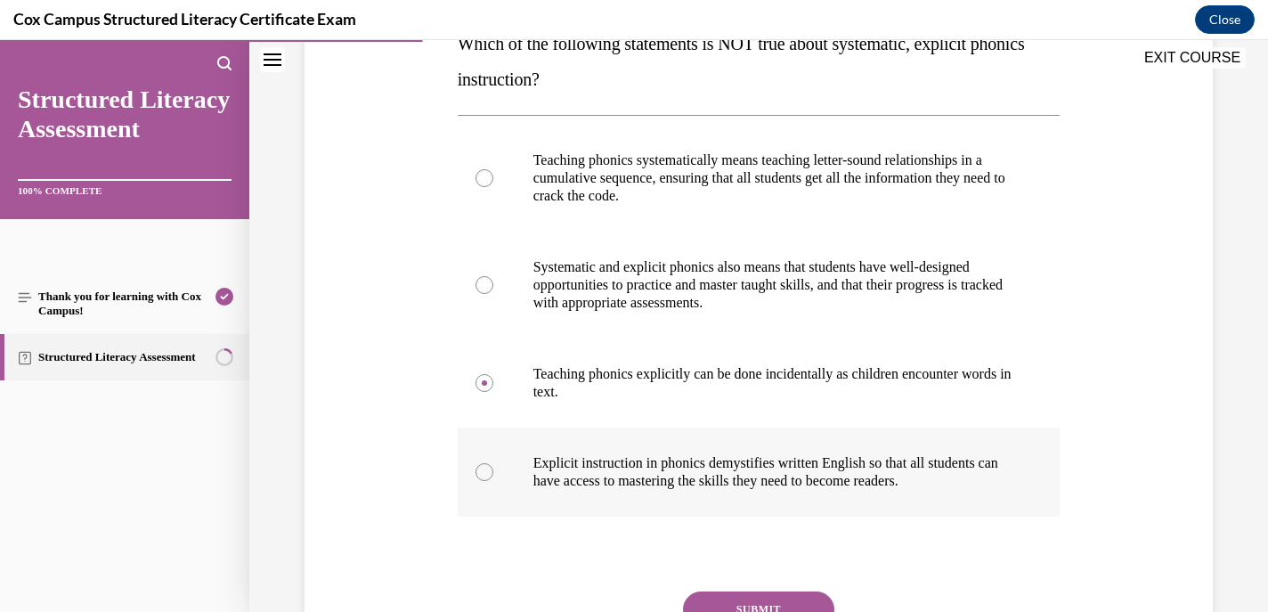
scroll to position [354, 0]
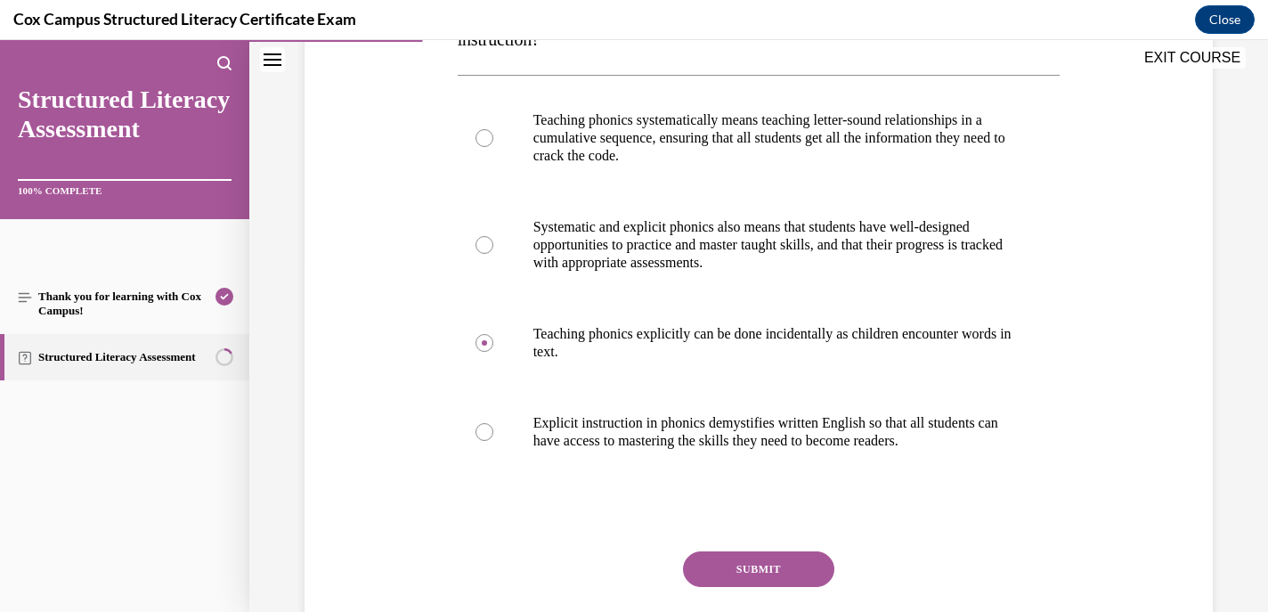
click at [758, 563] on button "SUBMIT" at bounding box center [758, 569] width 151 height 36
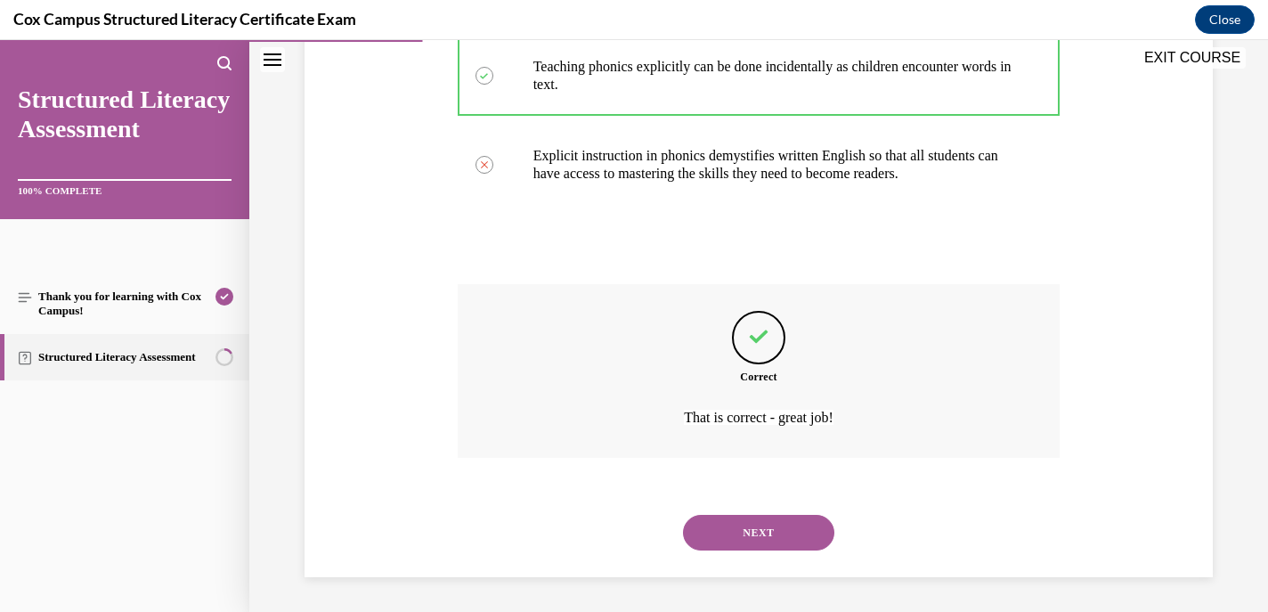
scroll to position [622, 0]
click at [745, 541] on button "NEXT" at bounding box center [758, 532] width 151 height 36
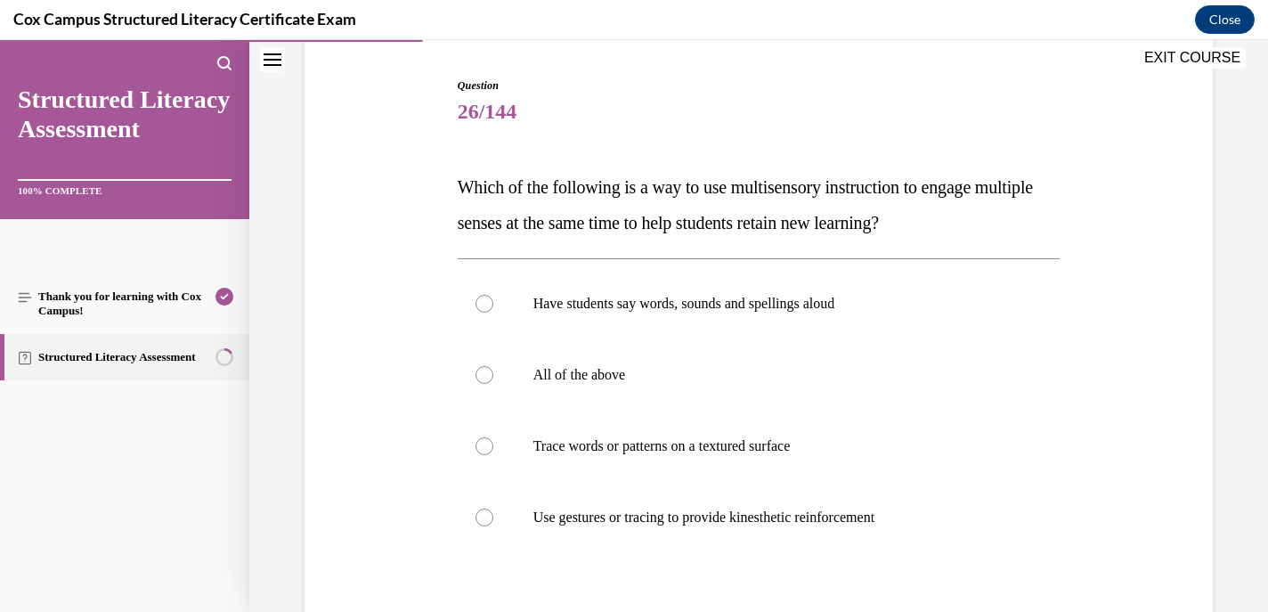
scroll to position [172, 0]
click at [484, 376] on div at bounding box center [485, 373] width 18 height 18
click at [484, 376] on input "All of the above" at bounding box center [485, 373] width 18 height 18
radio input "true"
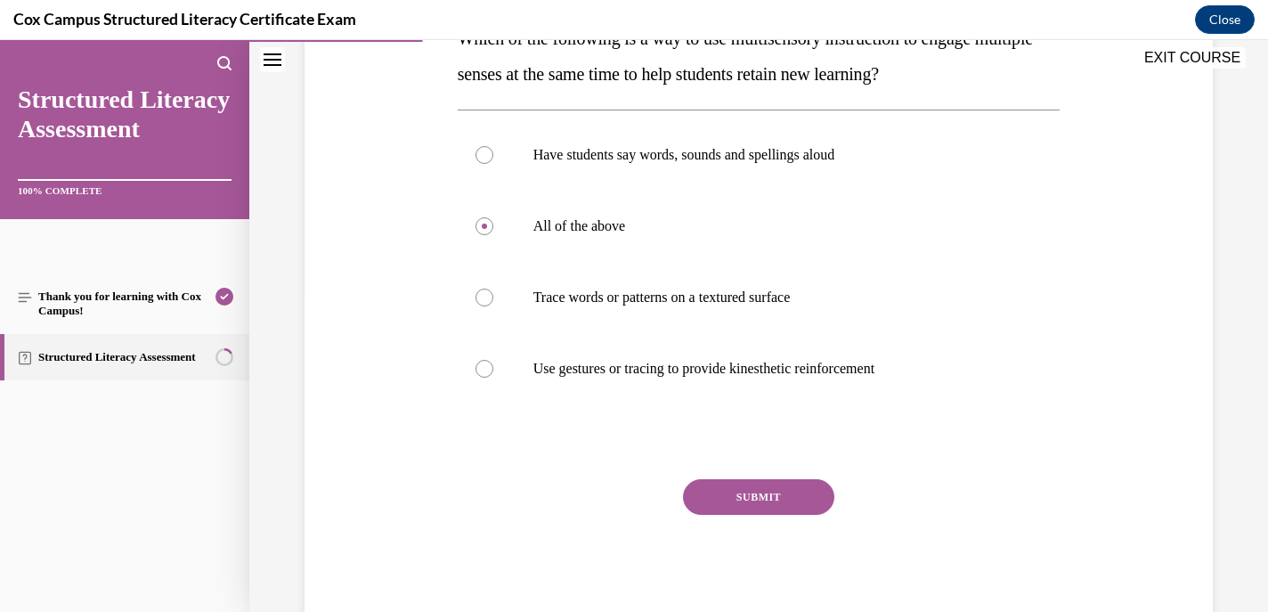
click at [747, 497] on button "SUBMIT" at bounding box center [758, 497] width 151 height 36
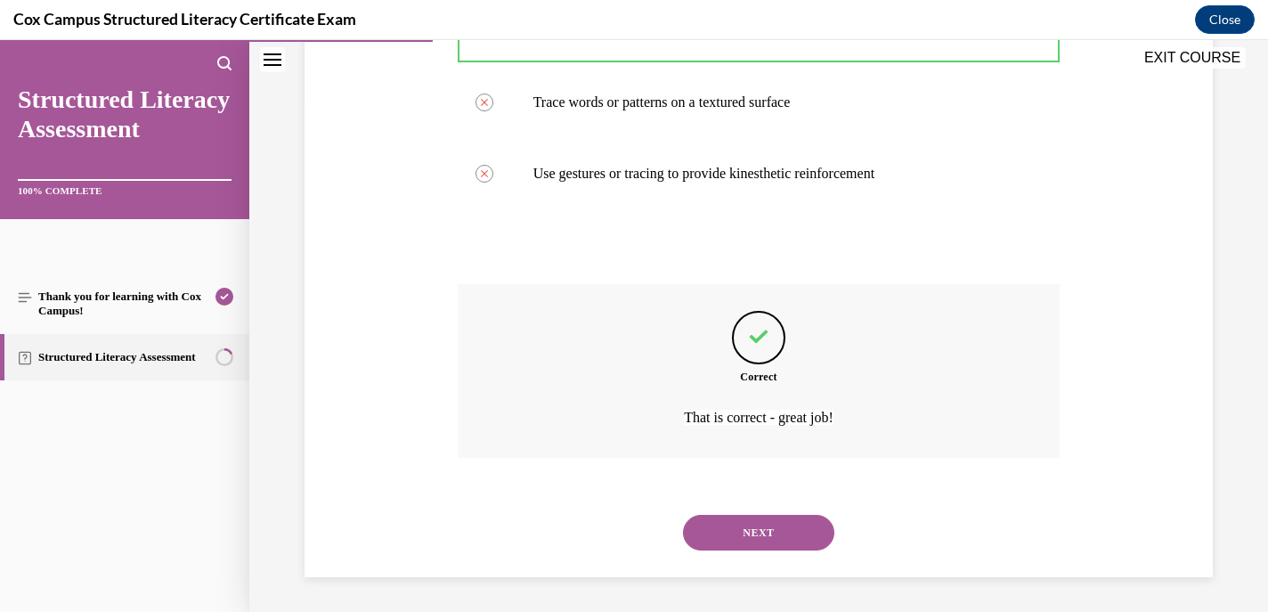
scroll to position [515, 0]
click at [736, 521] on button "NEXT" at bounding box center [758, 532] width 151 height 36
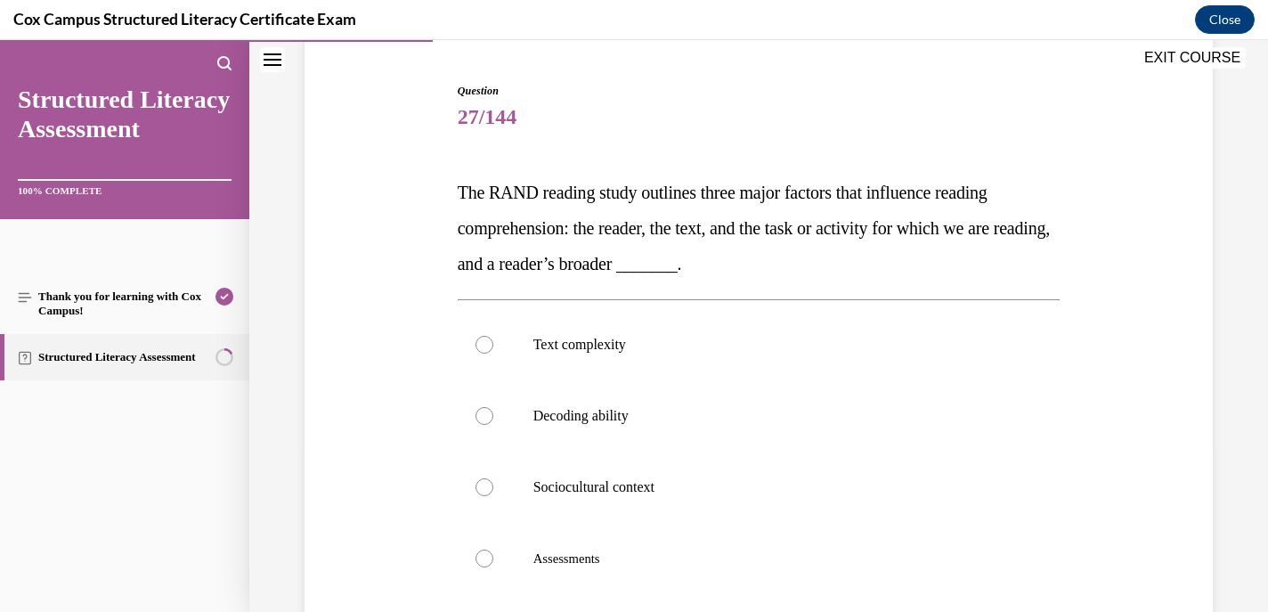
scroll to position [169, 0]
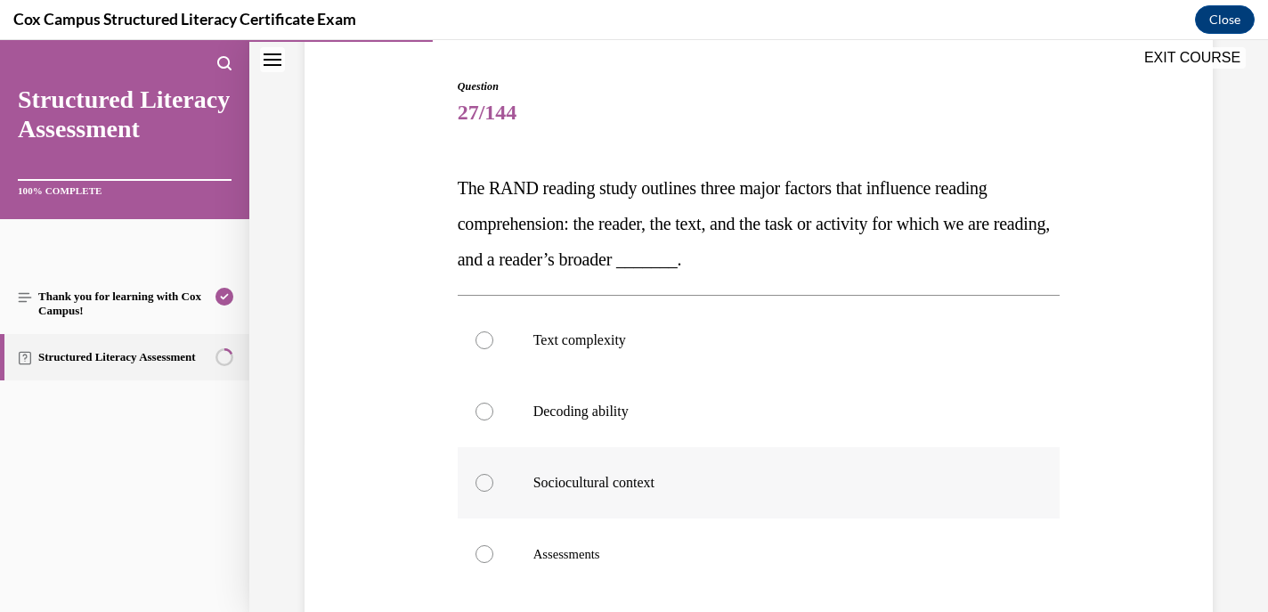
click at [490, 480] on div at bounding box center [485, 483] width 18 height 18
click at [490, 480] on input "Sociocultural context" at bounding box center [485, 483] width 18 height 18
radio input "true"
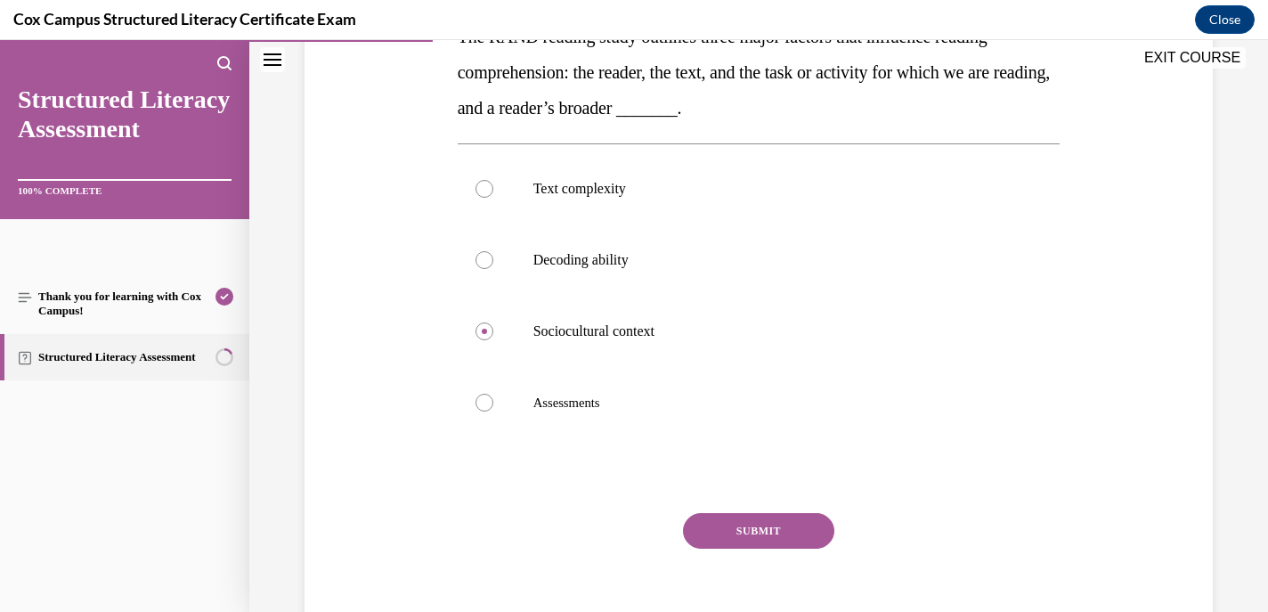
click at [776, 526] on button "SUBMIT" at bounding box center [758, 531] width 151 height 36
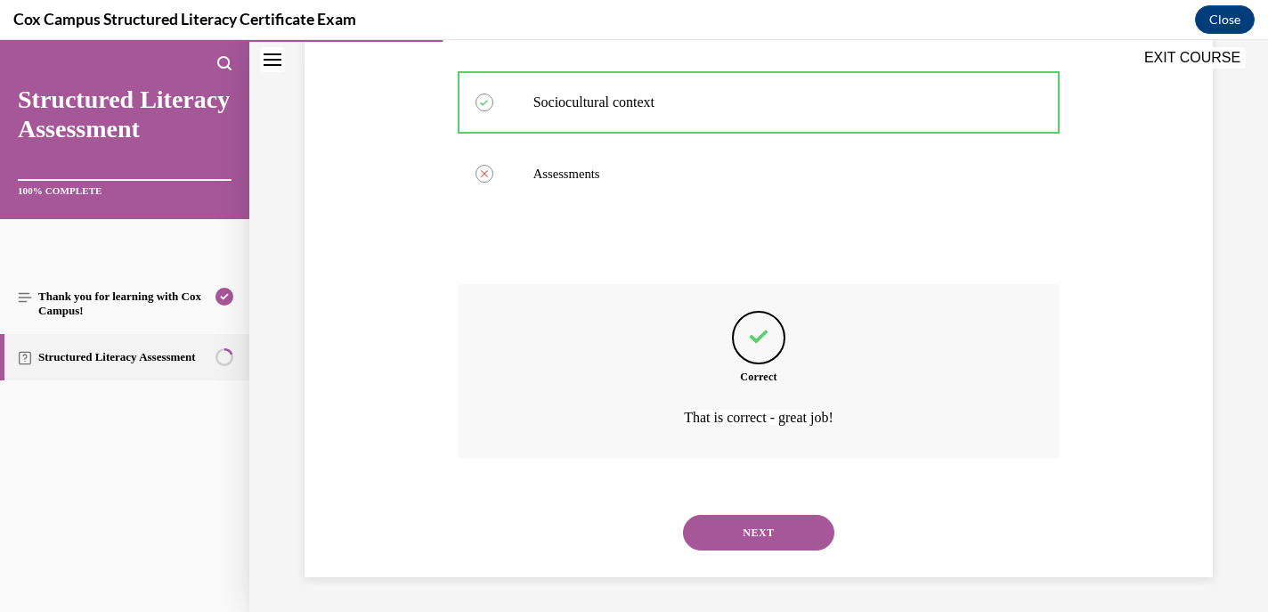
scroll to position [550, 0]
click at [752, 525] on button "NEXT" at bounding box center [758, 532] width 151 height 36
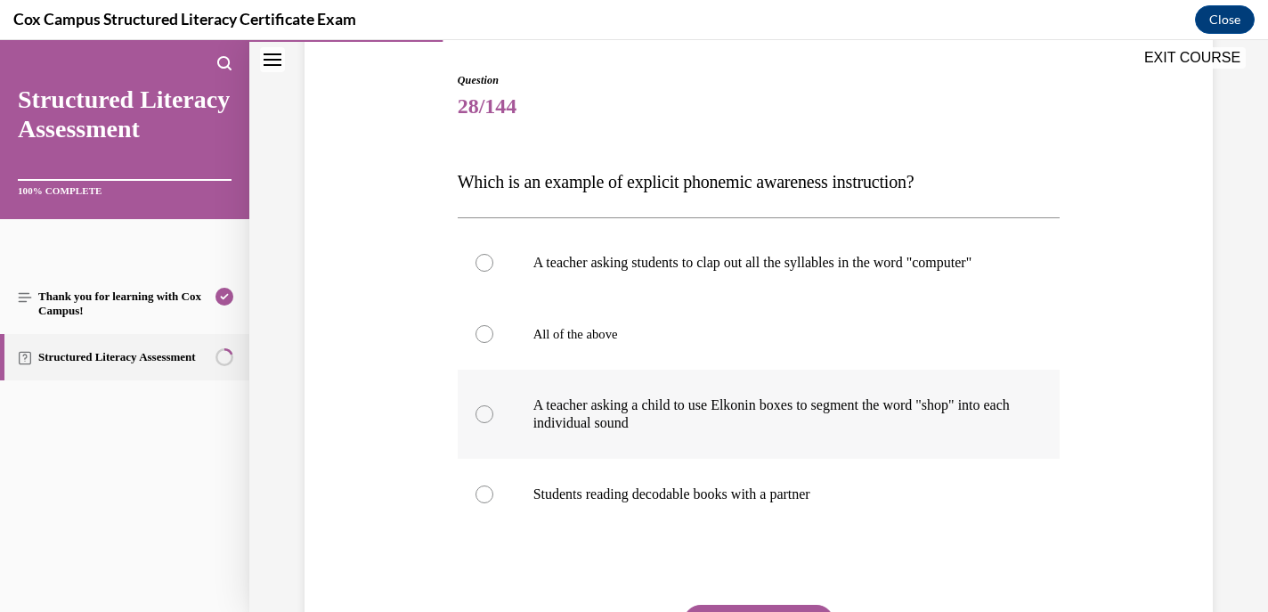
scroll to position [191, 0]
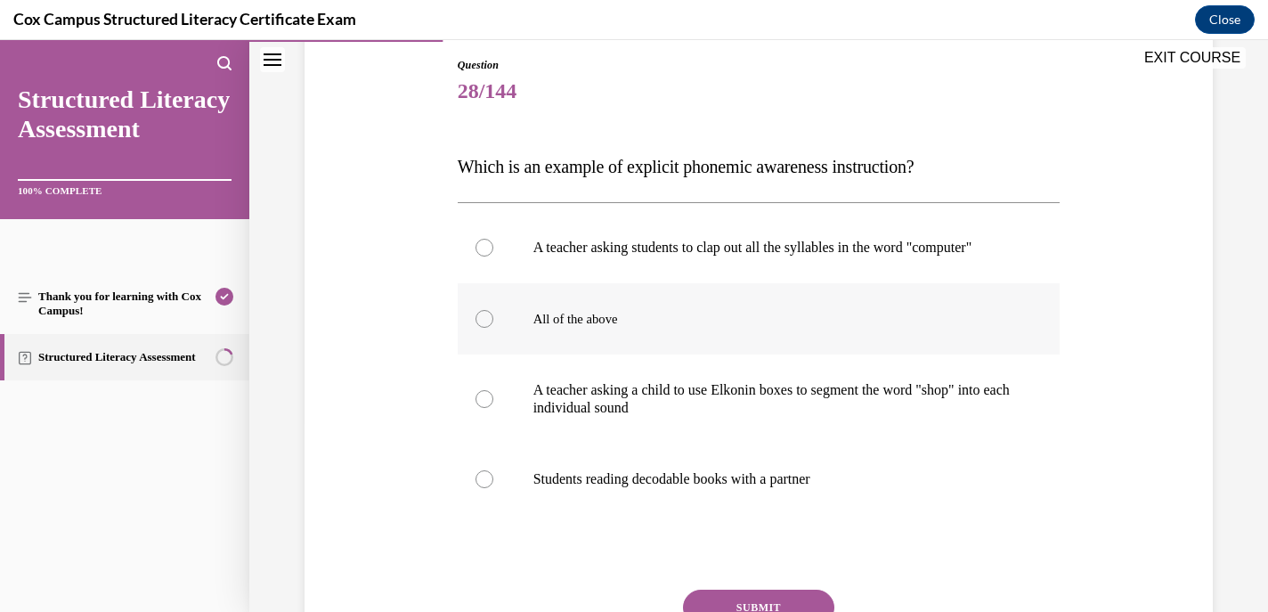
click at [482, 328] on div at bounding box center [485, 319] width 18 height 18
click at [482, 328] on input "All of the above" at bounding box center [485, 319] width 18 height 18
radio input "true"
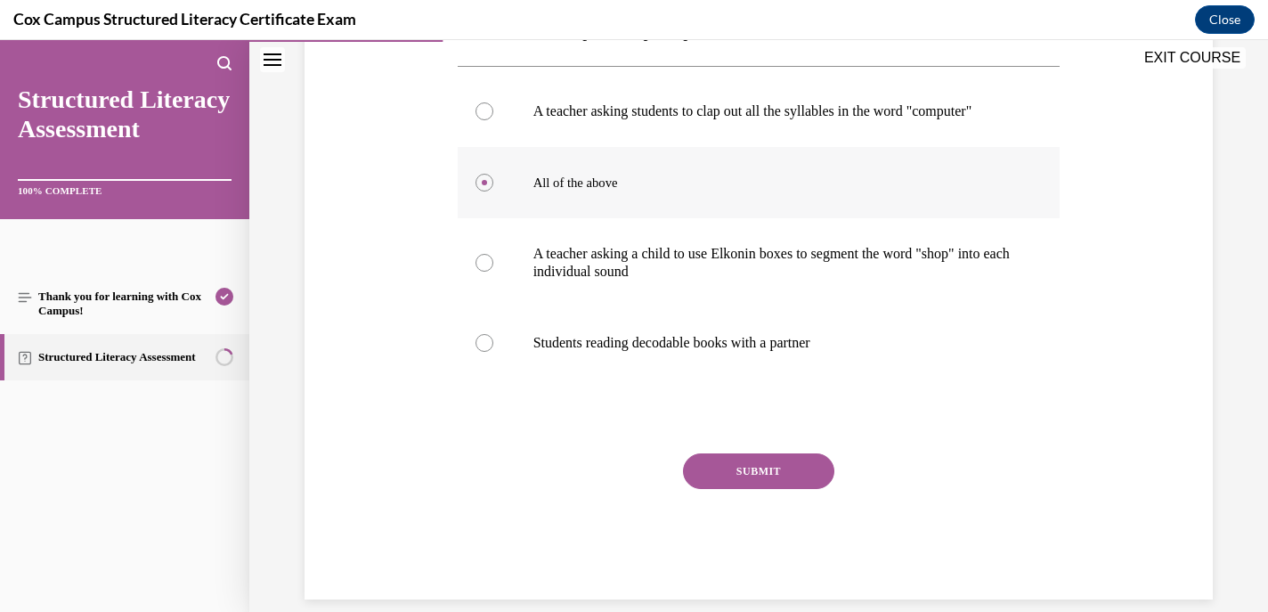
scroll to position [331, 0]
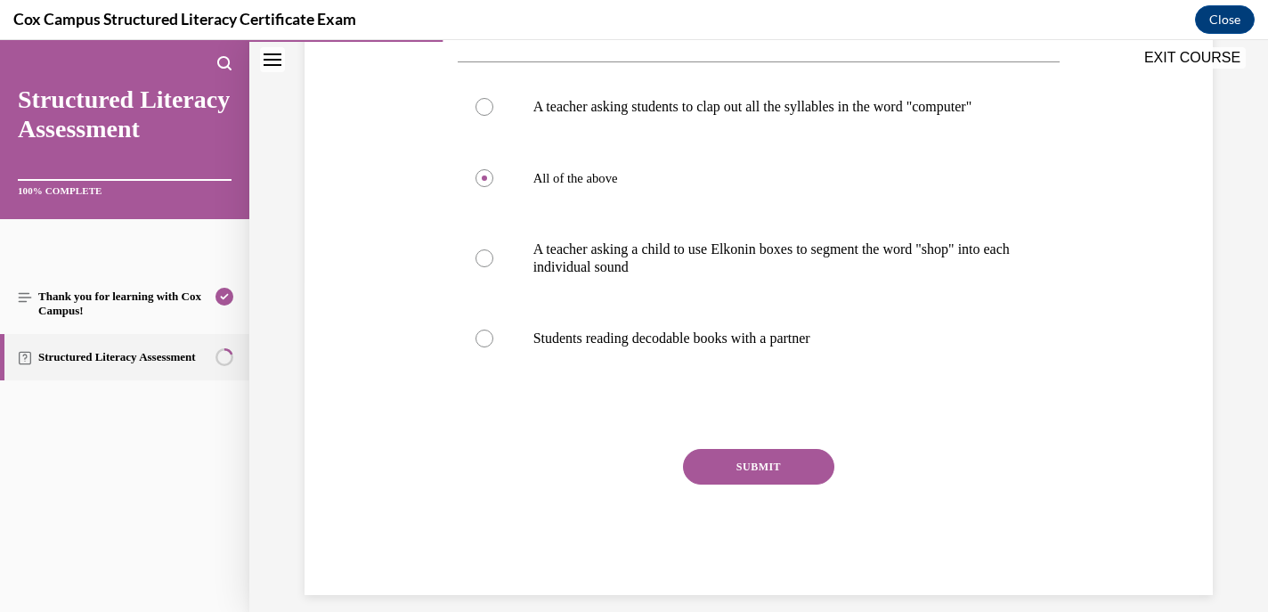
click at [737, 483] on button "SUBMIT" at bounding box center [758, 467] width 151 height 36
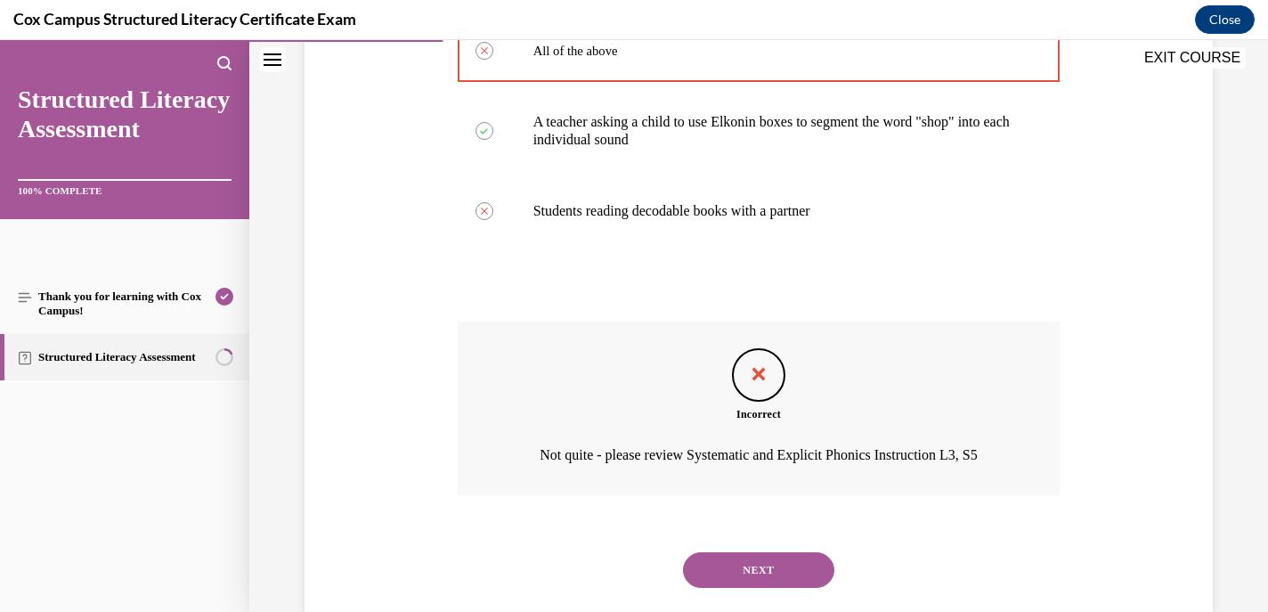
scroll to position [515, 0]
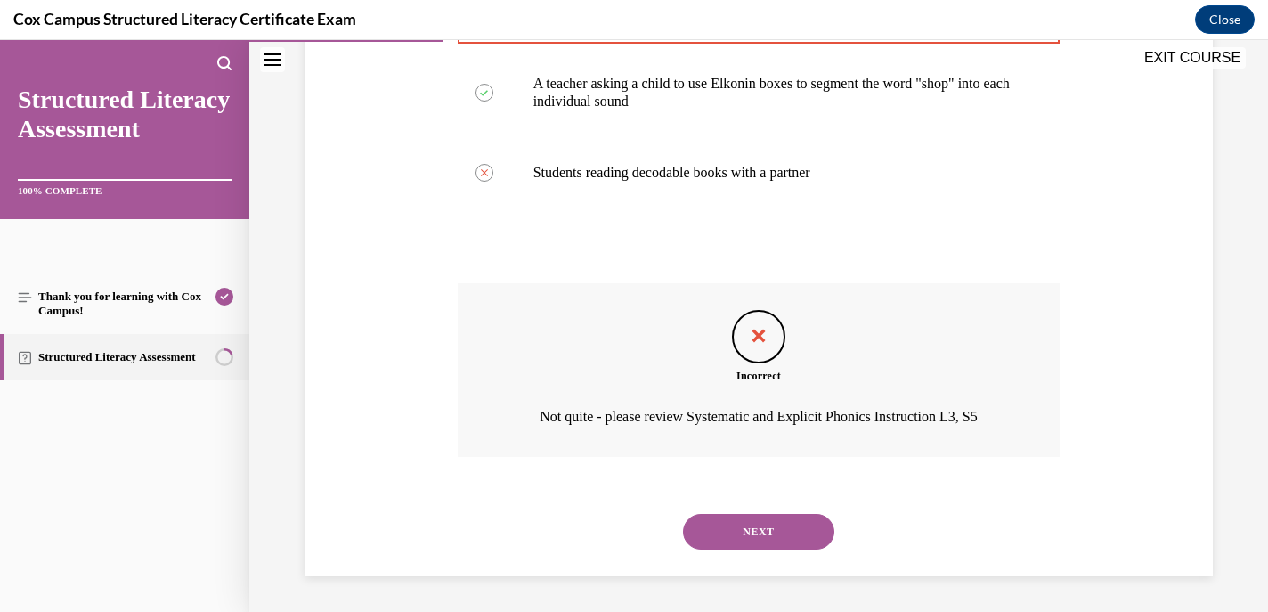
click at [737, 536] on button "NEXT" at bounding box center [758, 532] width 151 height 36
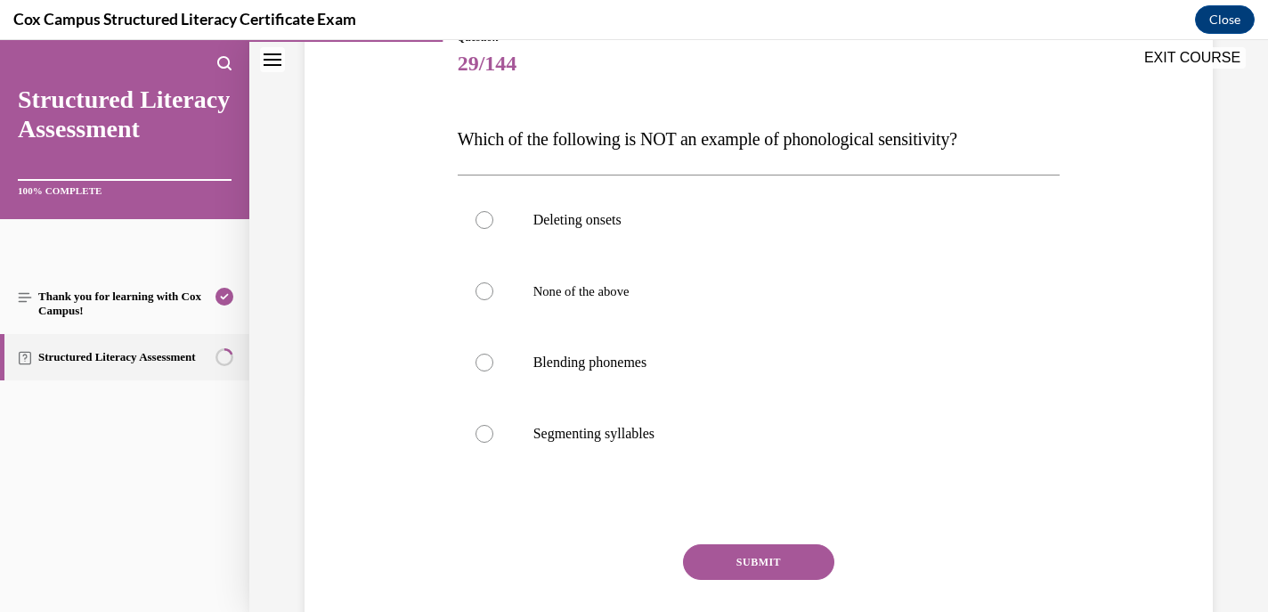
scroll to position [219, 0]
click at [480, 227] on div at bounding box center [485, 219] width 18 height 18
click at [480, 227] on input "Deleting onsets" at bounding box center [485, 219] width 18 height 18
radio input "true"
click at [759, 556] on button "SUBMIT" at bounding box center [758, 561] width 151 height 36
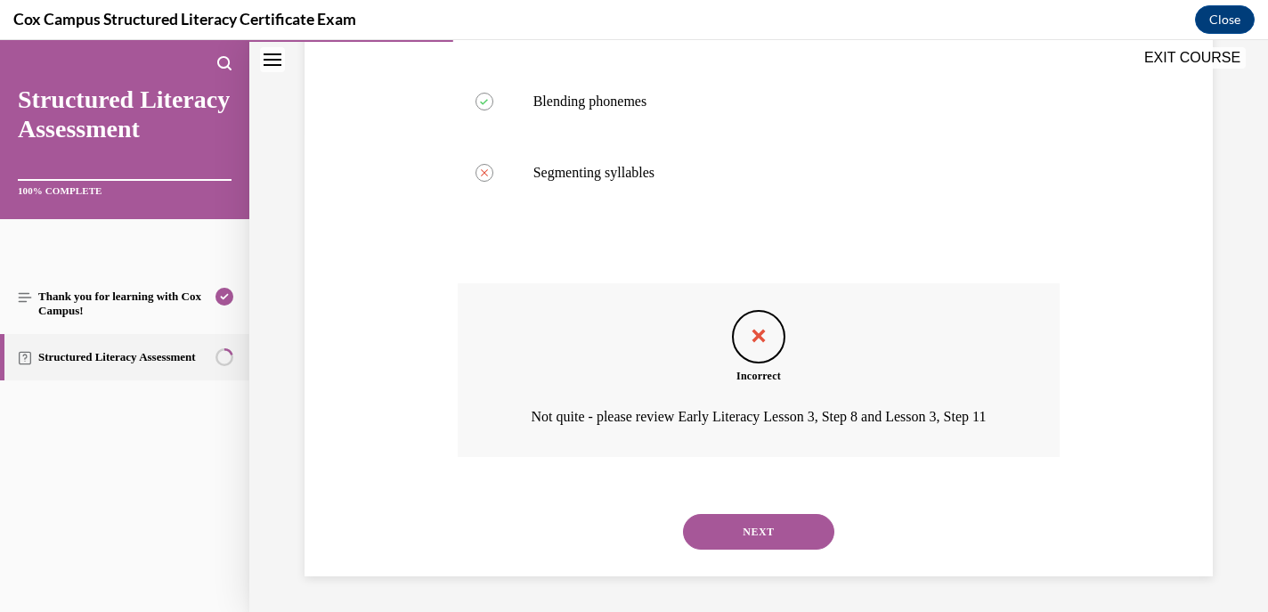
scroll to position [504, 0]
click at [743, 536] on button "NEXT" at bounding box center [758, 532] width 151 height 36
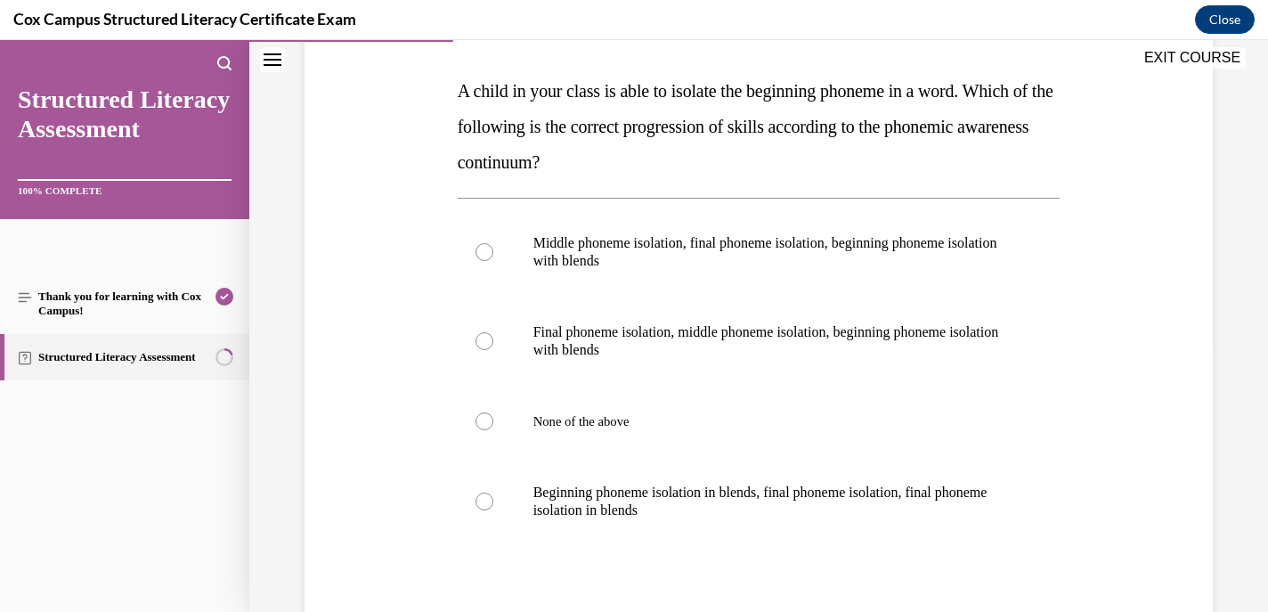
scroll to position [269, 0]
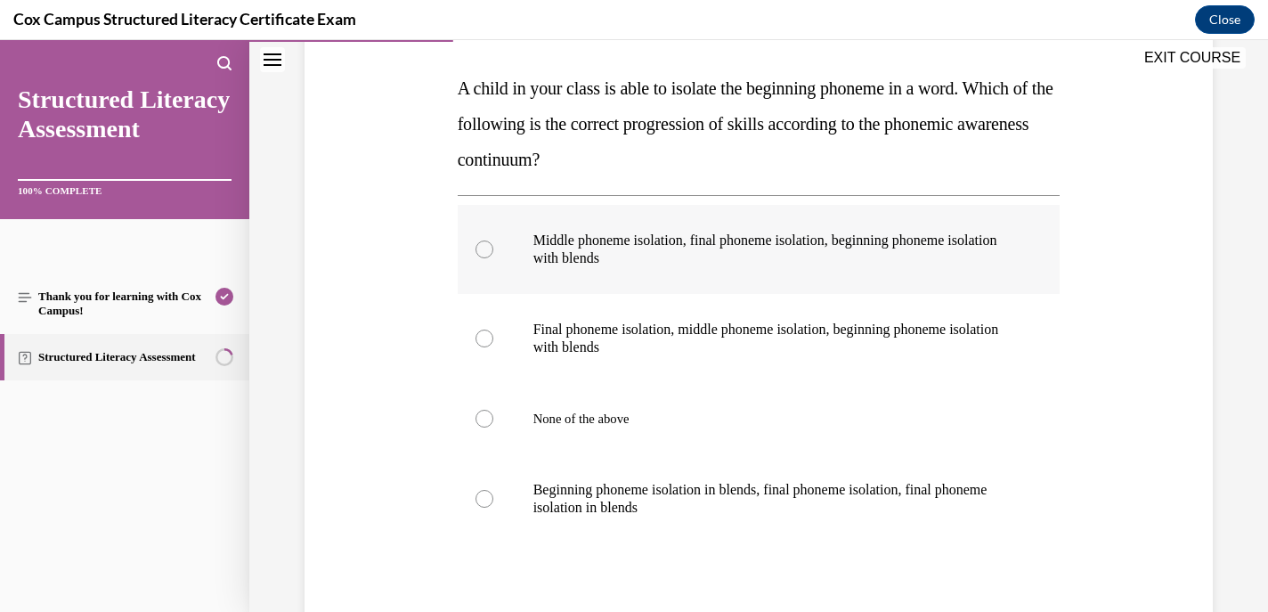
click at [490, 253] on div at bounding box center [485, 249] width 18 height 18
click at [490, 253] on input "Middle phoneme isolation, final phoneme isolation, beginning phoneme isolation …" at bounding box center [485, 249] width 18 height 18
radio input "true"
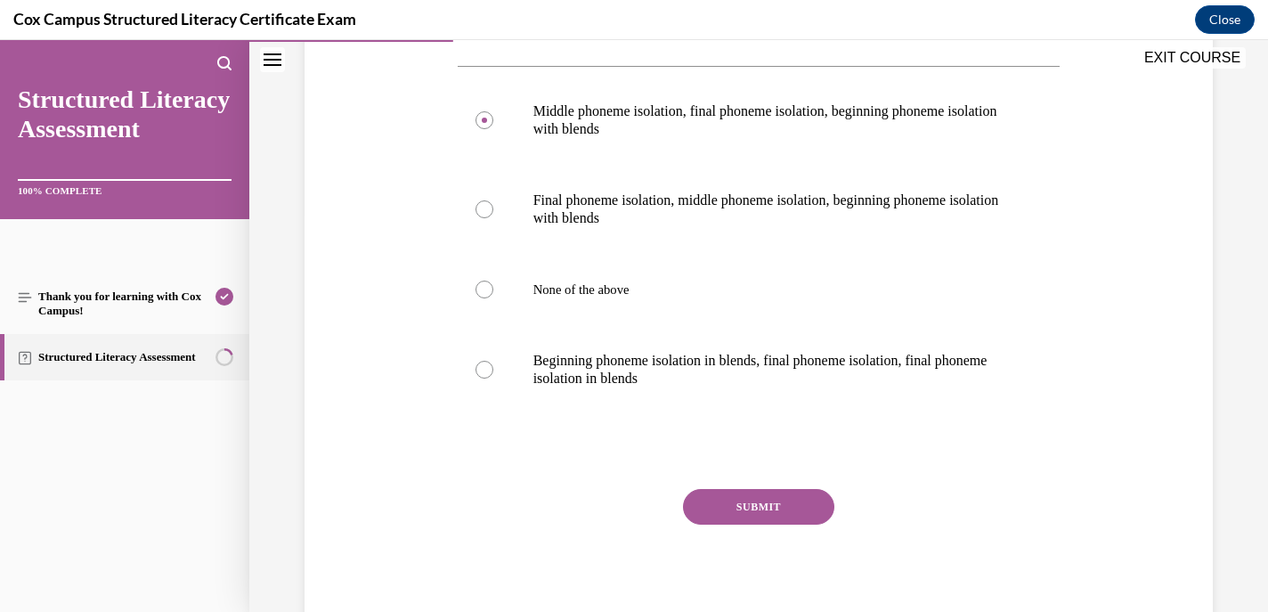
click at [732, 509] on button "SUBMIT" at bounding box center [758, 507] width 151 height 36
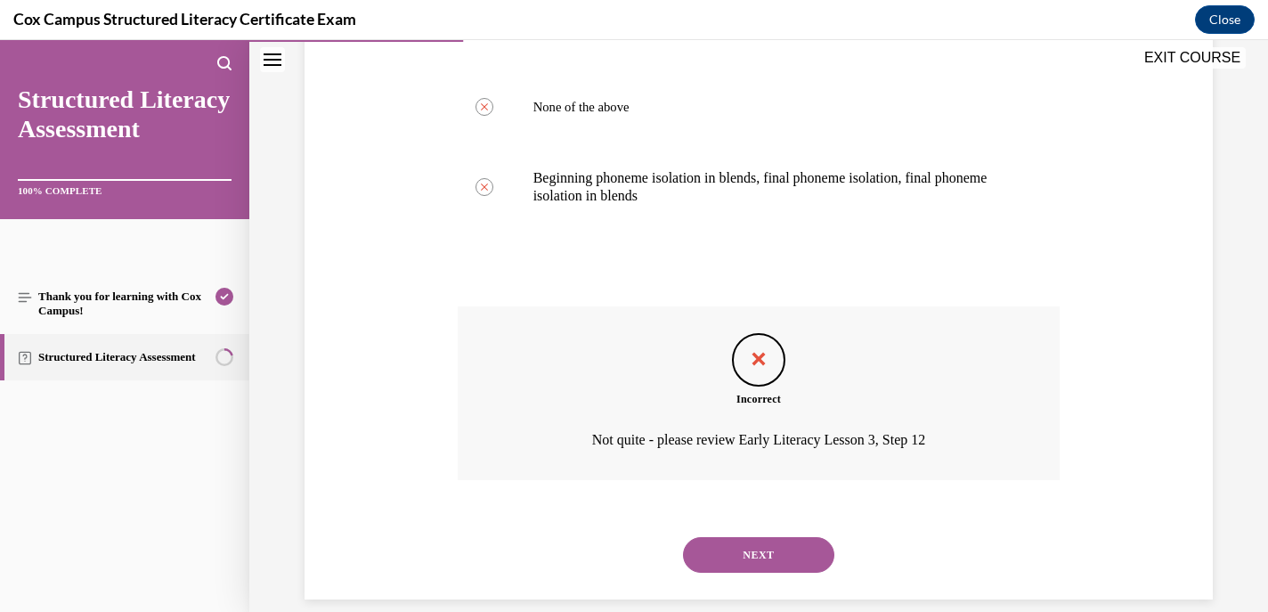
scroll to position [604, 0]
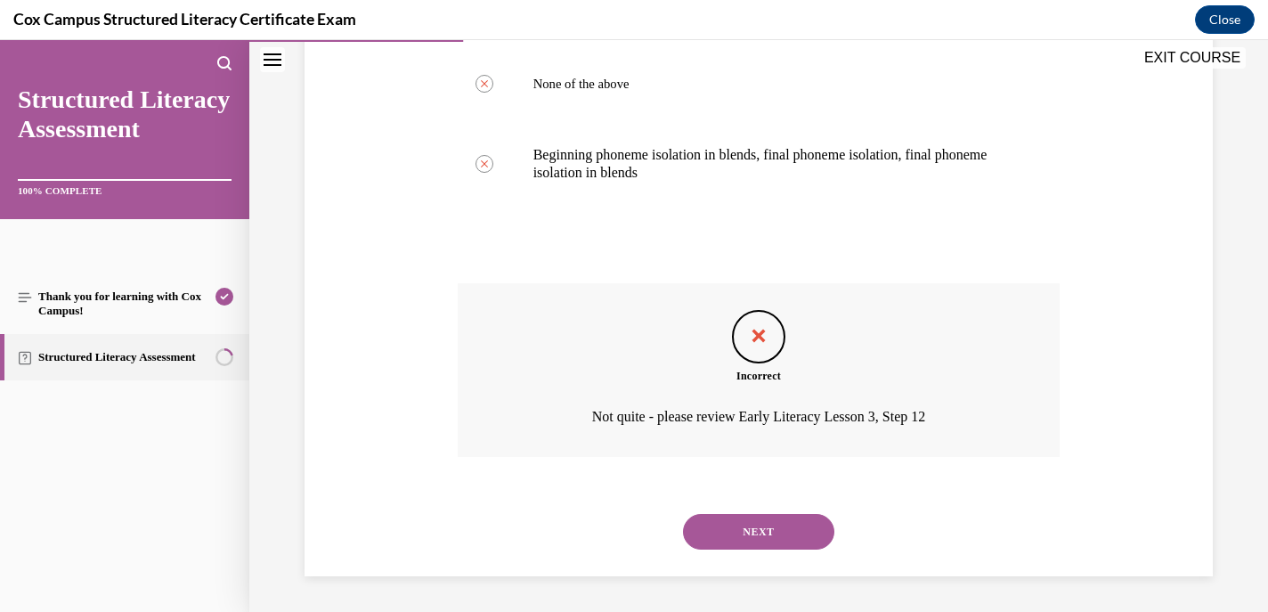
click at [732, 520] on button "NEXT" at bounding box center [758, 532] width 151 height 36
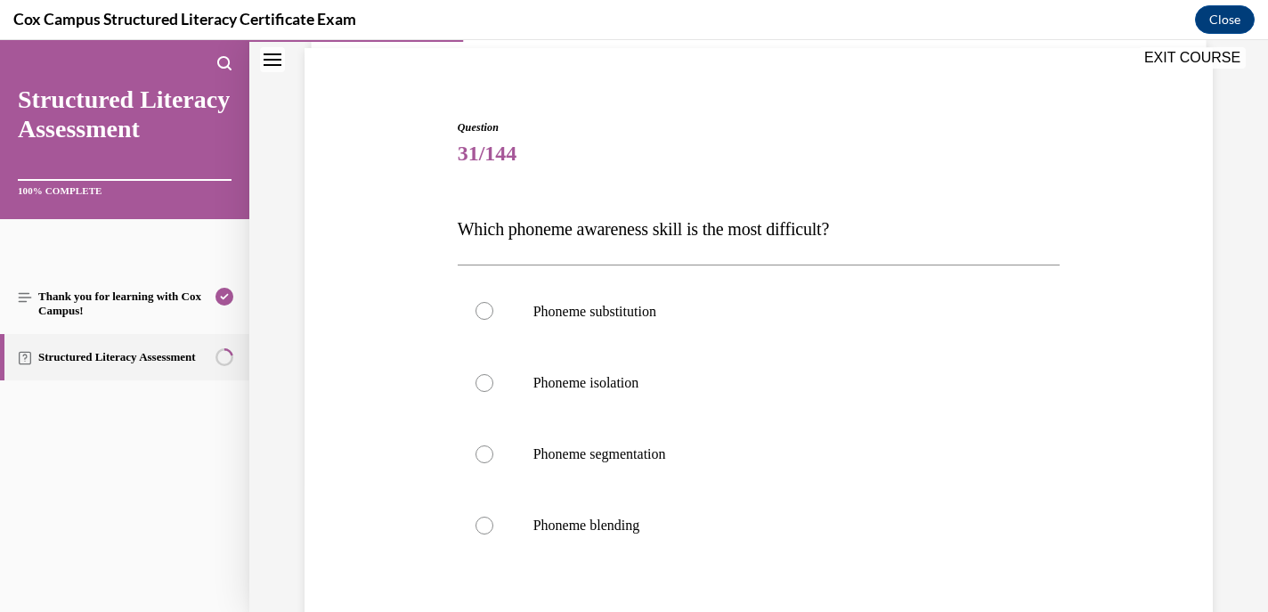
scroll to position [131, 0]
click at [485, 522] on div at bounding box center [485, 523] width 18 height 18
click at [485, 522] on input "Phoneme blending" at bounding box center [485, 523] width 18 height 18
radio input "true"
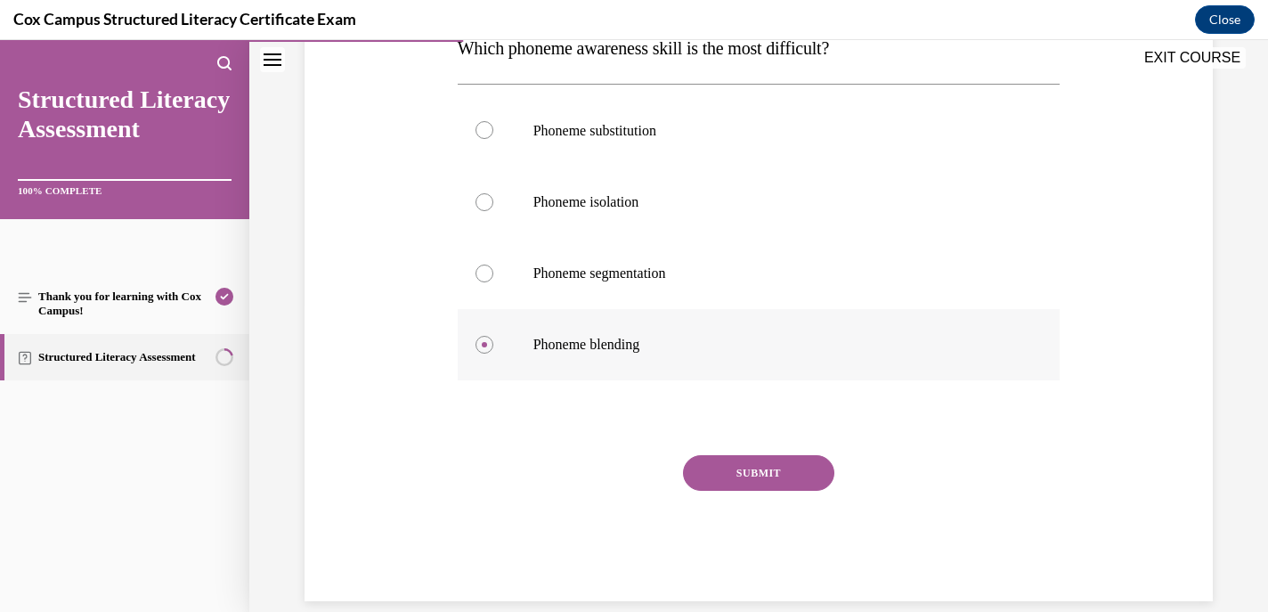
scroll to position [307, 0]
click at [481, 134] on div at bounding box center [485, 132] width 18 height 18
click at [481, 134] on input "Phoneme substitution" at bounding box center [485, 132] width 18 height 18
radio input "true"
click at [753, 461] on button "SUBMIT" at bounding box center [758, 475] width 151 height 36
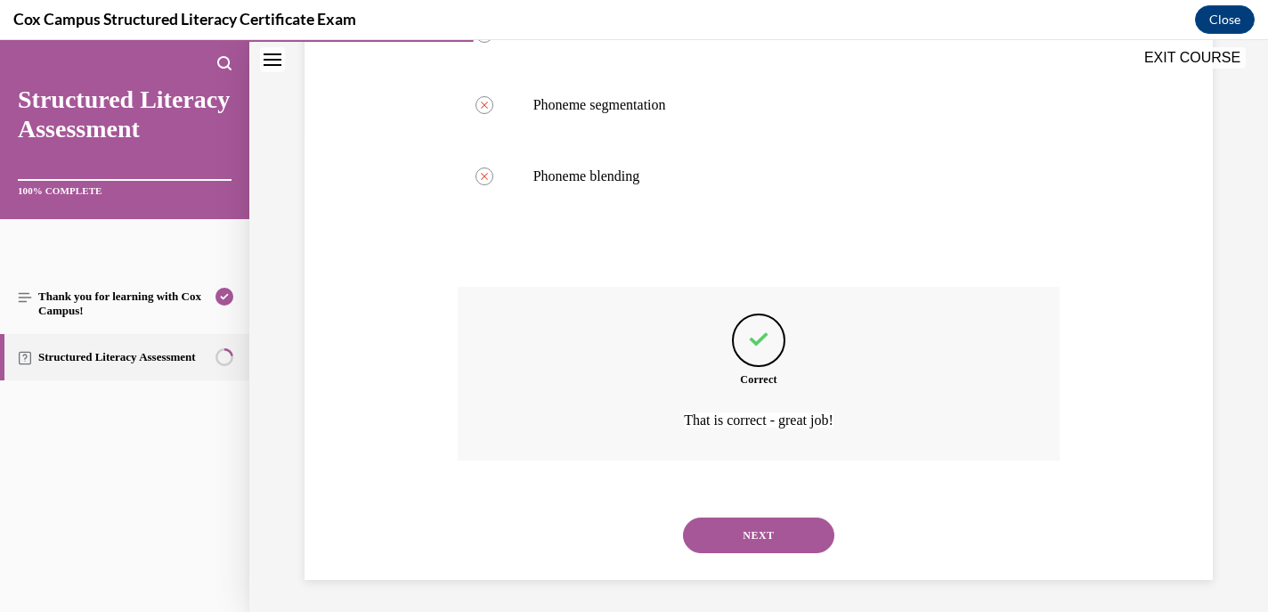
scroll to position [480, 0]
click at [741, 527] on button "NEXT" at bounding box center [758, 533] width 151 height 36
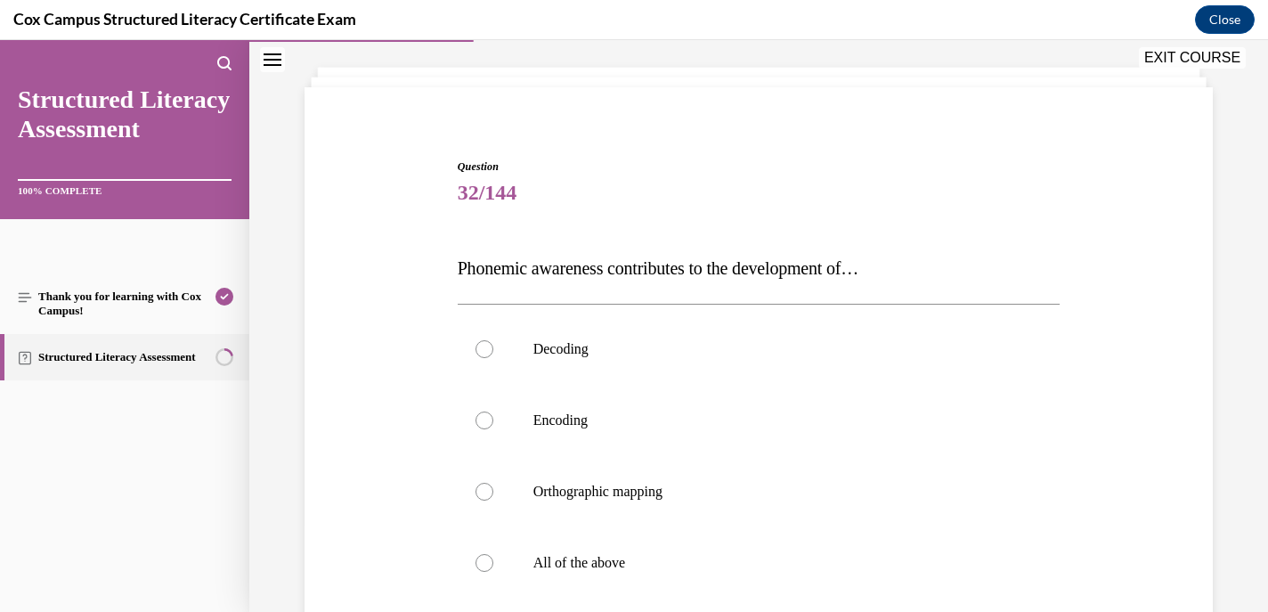
scroll to position [112, 0]
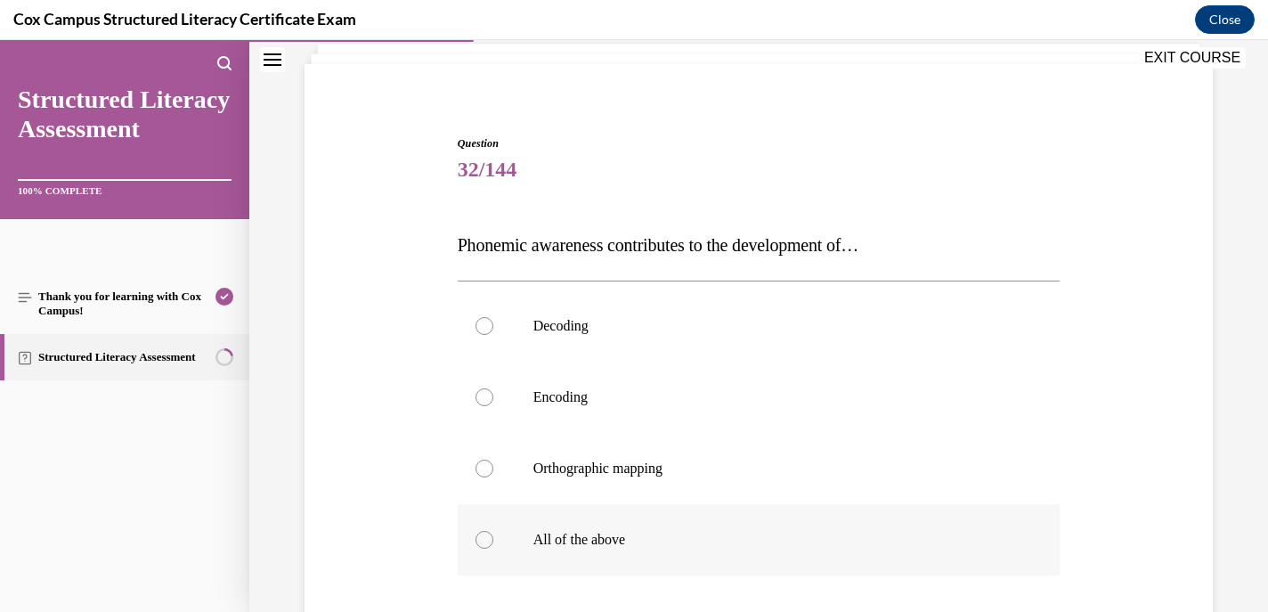
click at [483, 539] on div at bounding box center [485, 540] width 18 height 18
click at [483, 539] on input "All of the above" at bounding box center [485, 540] width 18 height 18
radio input "true"
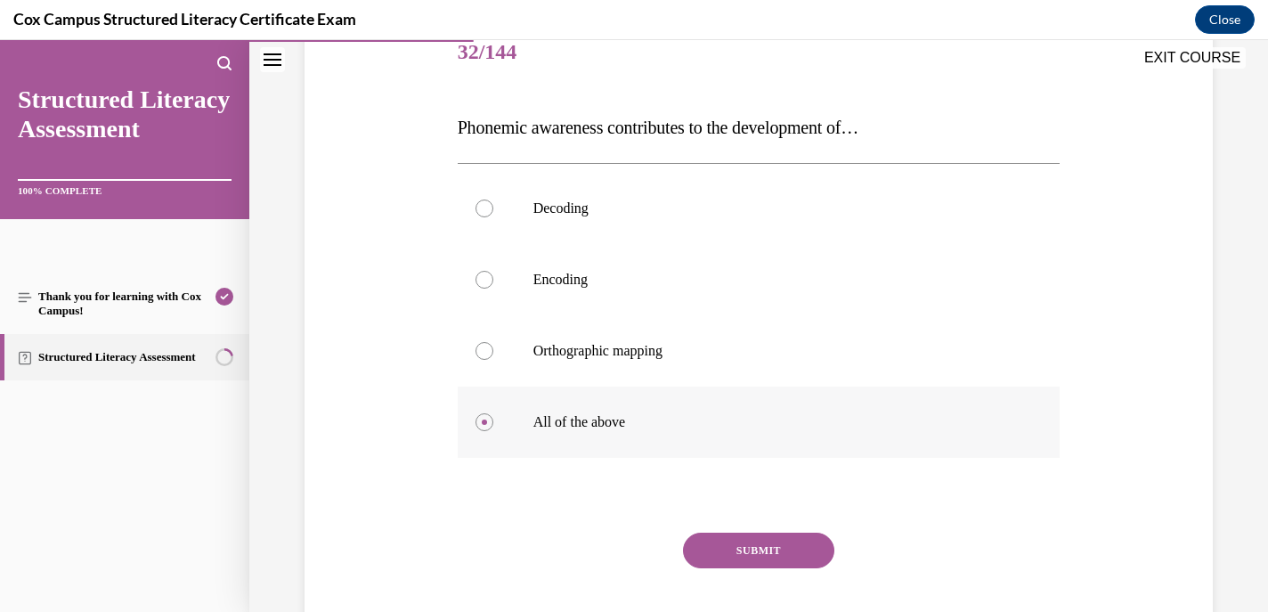
scroll to position [246, 0]
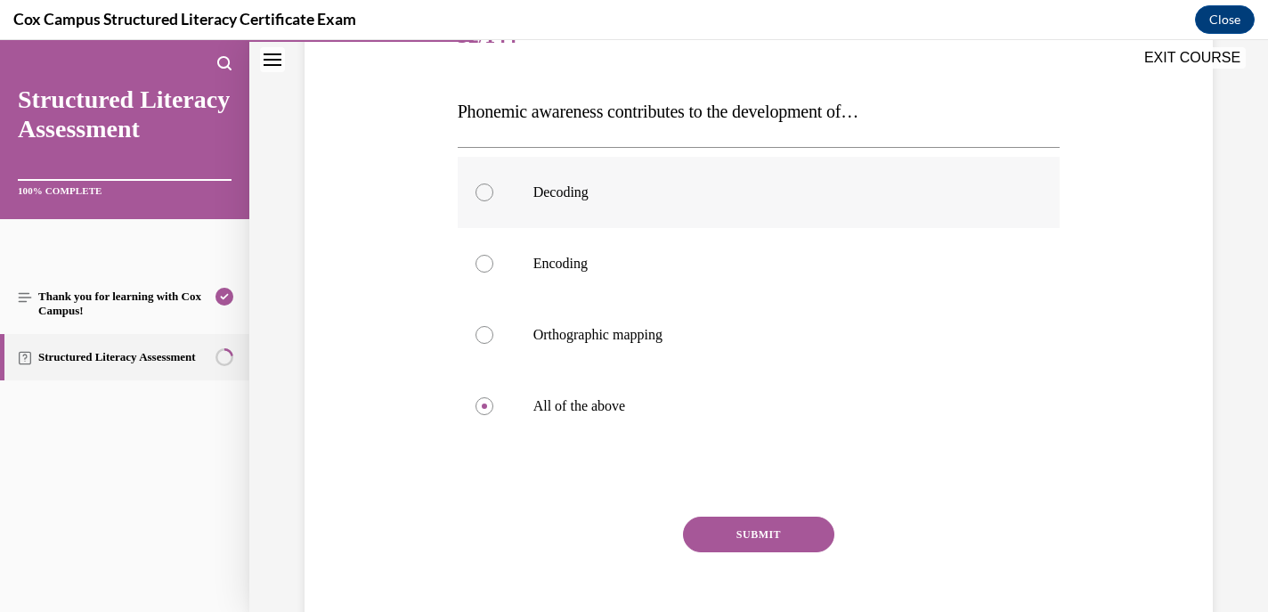
click at [484, 191] on div at bounding box center [485, 192] width 18 height 18
click at [484, 191] on input "Decoding" at bounding box center [485, 192] width 18 height 18
radio input "true"
click at [482, 408] on div at bounding box center [485, 406] width 18 height 18
click at [482, 408] on input "All of the above" at bounding box center [485, 406] width 18 height 18
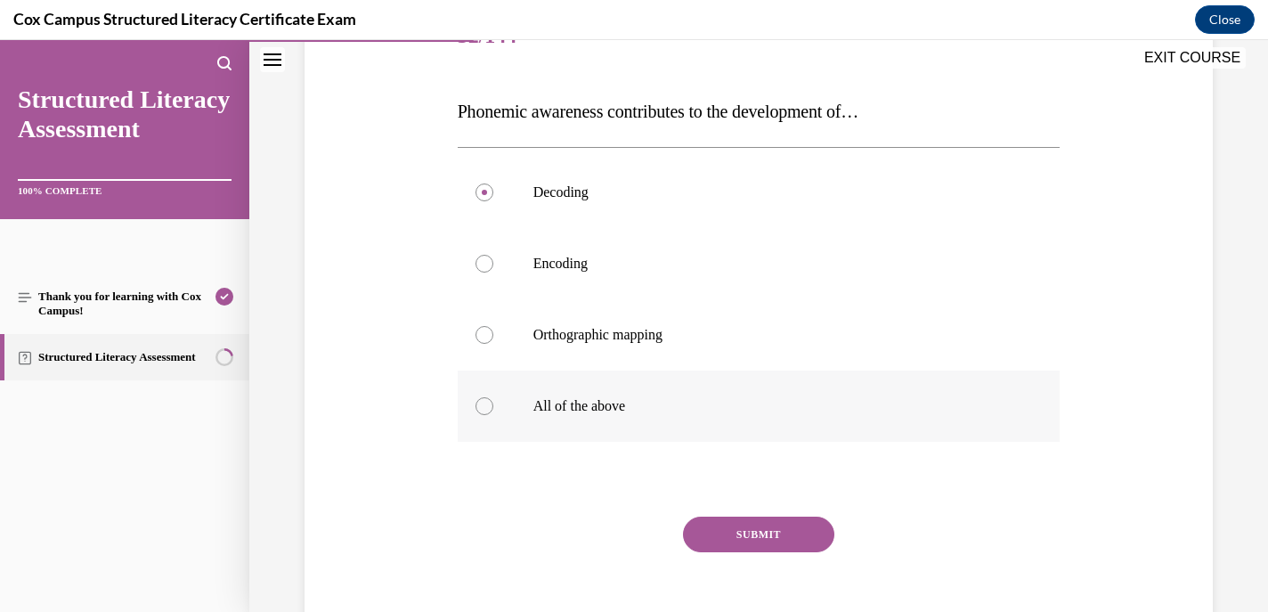
radio input "true"
click at [736, 541] on button "SUBMIT" at bounding box center [758, 535] width 151 height 36
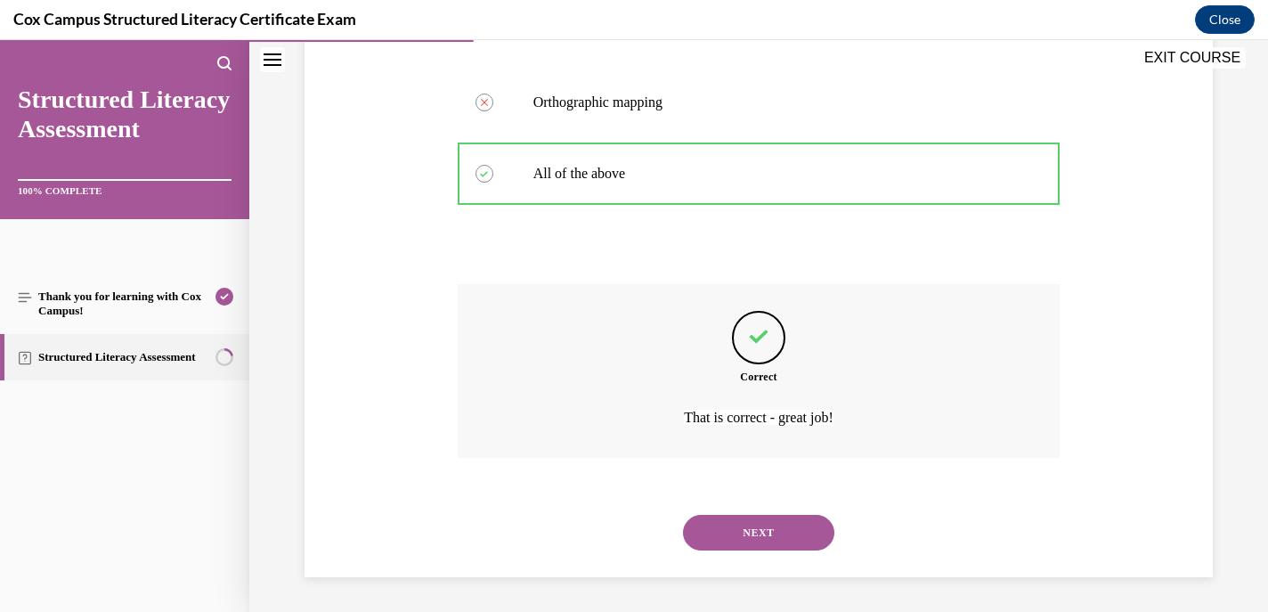
scroll to position [479, 0]
click at [757, 524] on button "NEXT" at bounding box center [758, 532] width 151 height 36
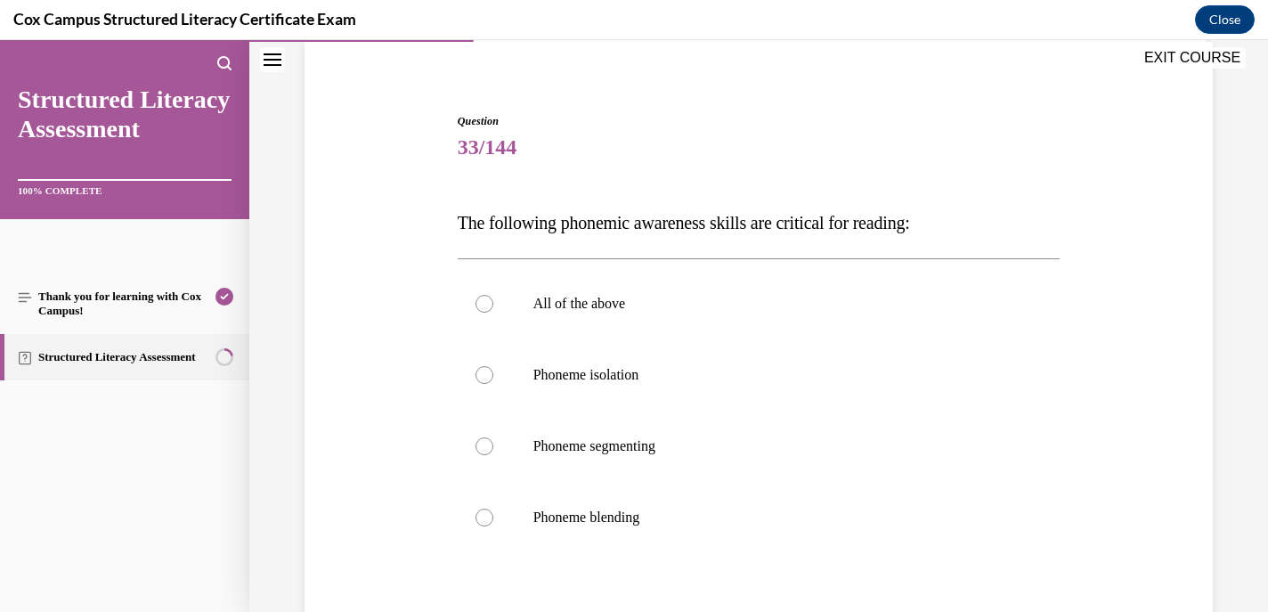
scroll to position [214, 0]
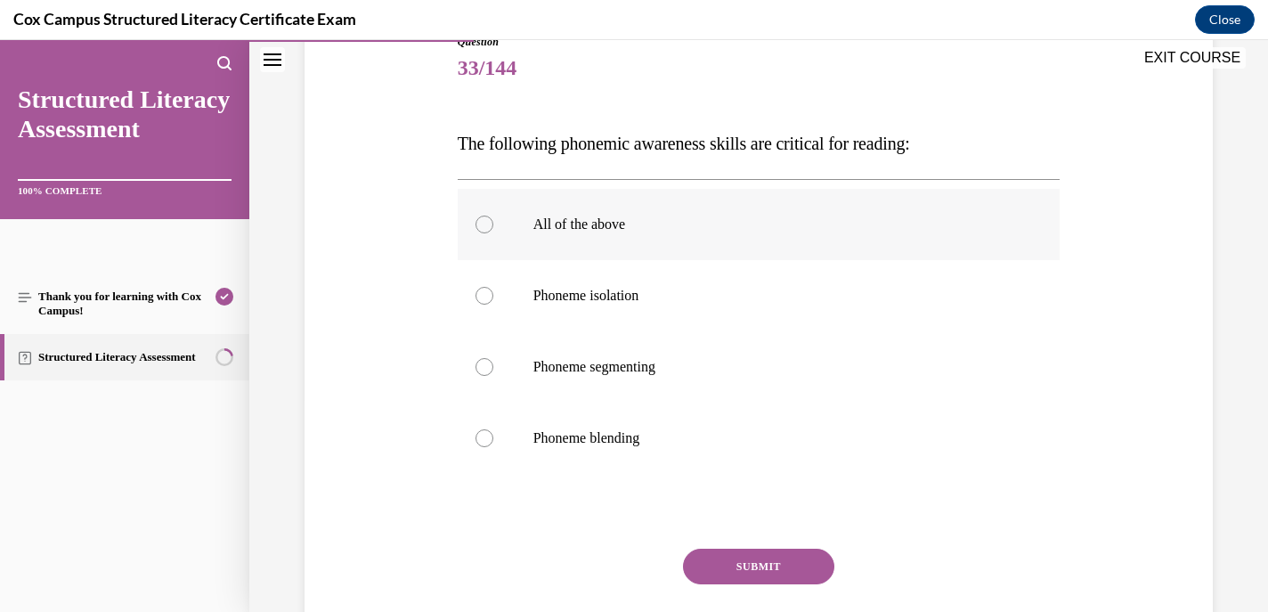
click at [483, 224] on div at bounding box center [485, 225] width 18 height 18
click at [483, 224] on input "All of the above" at bounding box center [485, 225] width 18 height 18
radio input "true"
click at [739, 564] on button "SUBMIT" at bounding box center [758, 567] width 151 height 36
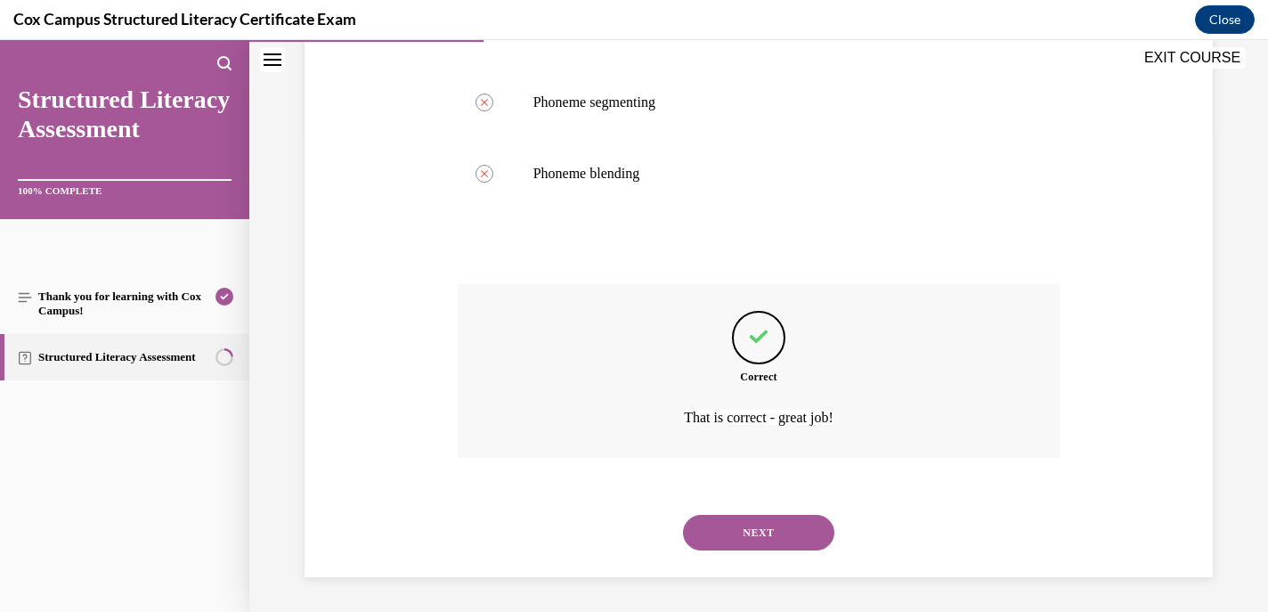
scroll to position [479, 0]
click at [748, 519] on button "NEXT" at bounding box center [758, 532] width 151 height 36
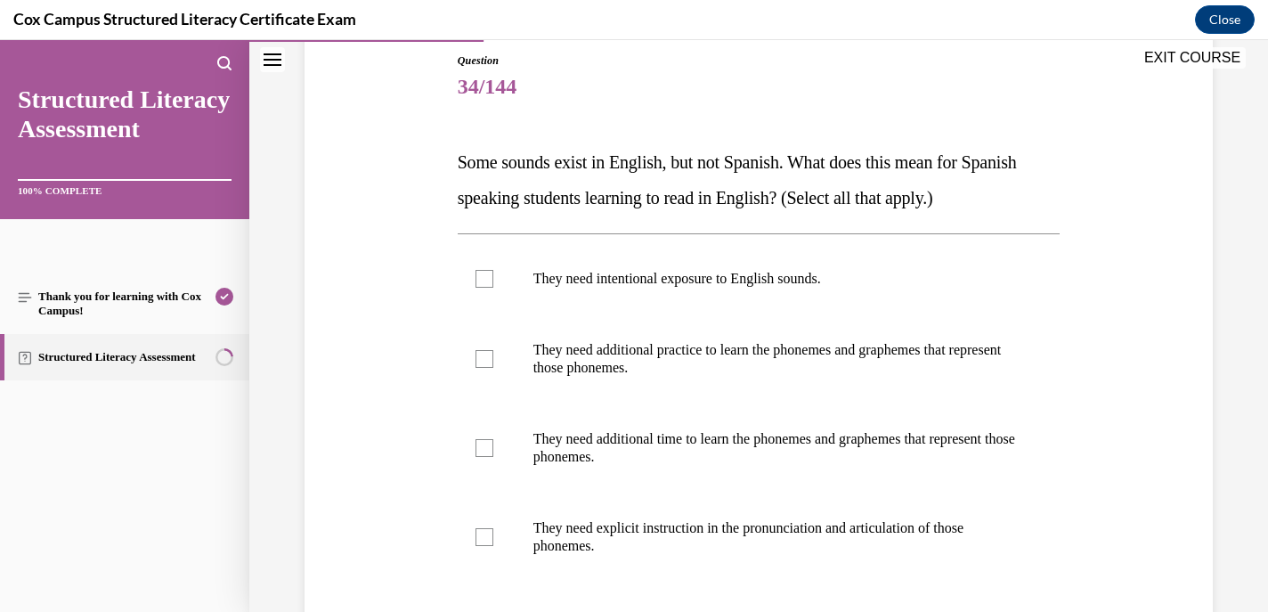
scroll to position [211, 0]
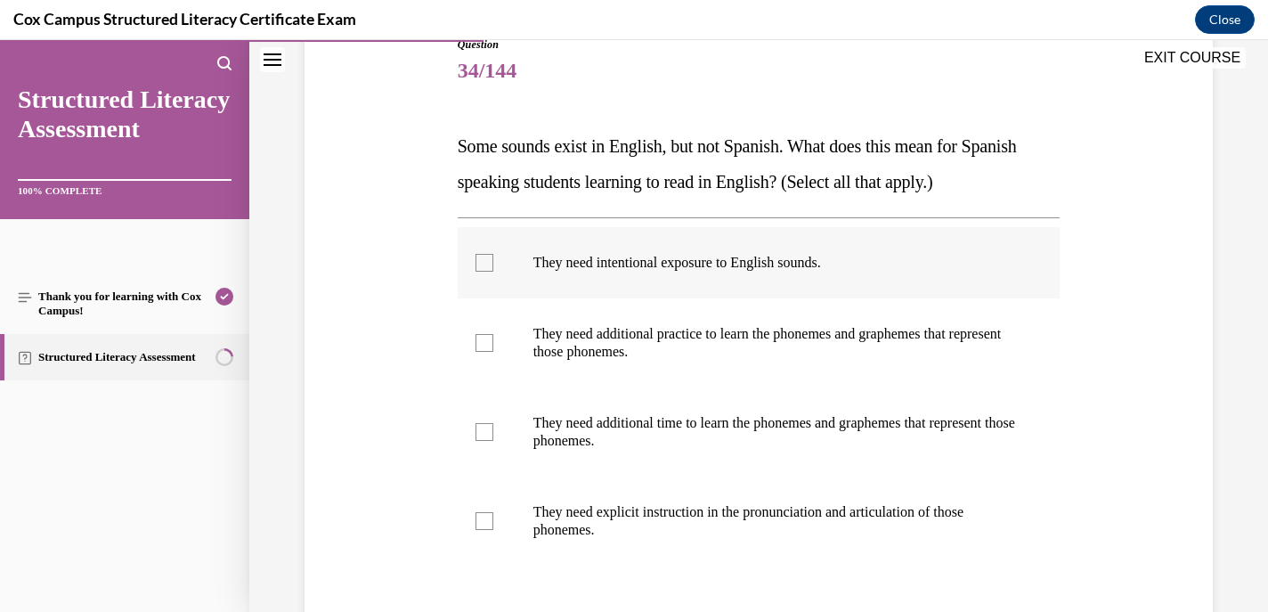
click at [485, 260] on div at bounding box center [485, 263] width 18 height 18
click at [485, 260] on input "They need intentional exposure to English sounds." at bounding box center [485, 263] width 18 height 18
checkbox input "true"
click at [485, 340] on div at bounding box center [485, 343] width 18 height 18
click at [485, 340] on input "They need additional practice to learn the phonemes and graphemes that represen…" at bounding box center [485, 343] width 18 height 18
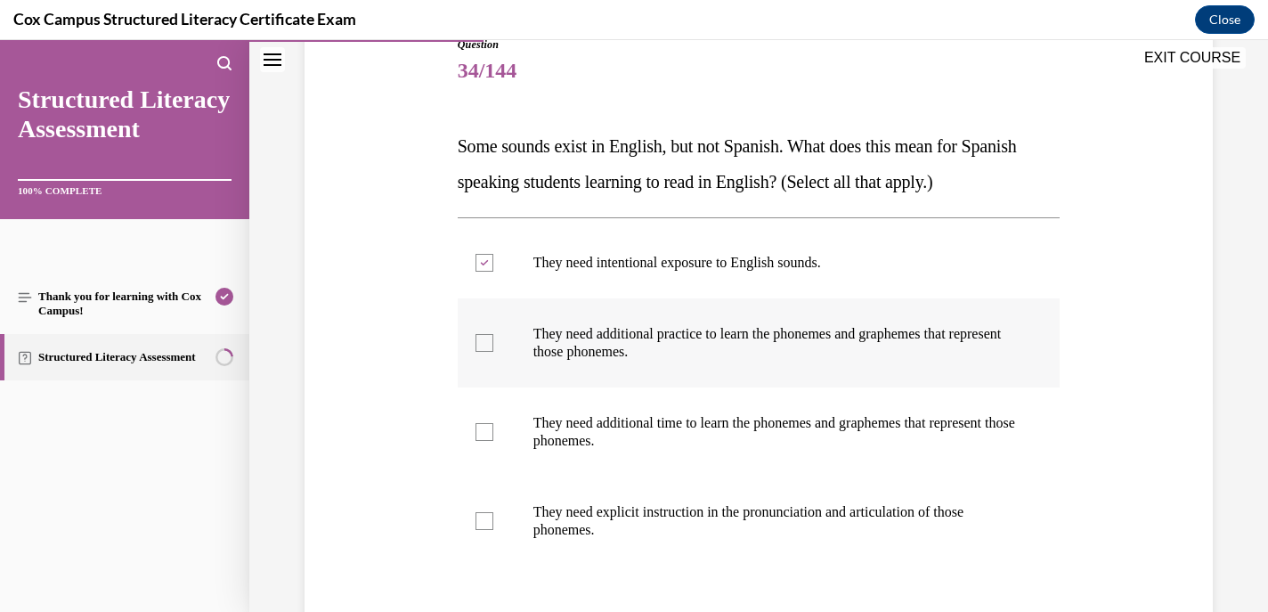
checkbox input "true"
click at [490, 427] on div at bounding box center [485, 432] width 18 height 18
click at [490, 427] on input "They need additional time to learn the phonemes and graphemes that represent th…" at bounding box center [485, 432] width 18 height 18
checkbox input "true"
click at [484, 523] on div at bounding box center [485, 521] width 18 height 18
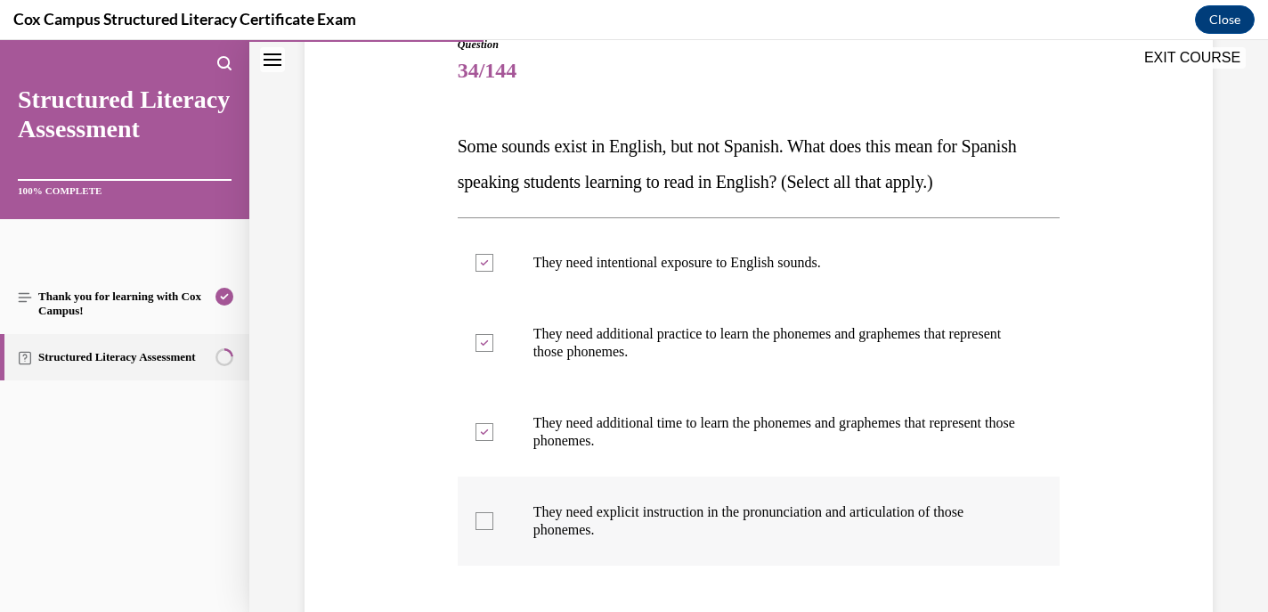
click at [484, 523] on input "They need explicit instruction in the pronunciation and articulation of those p…" at bounding box center [485, 521] width 18 height 18
checkbox input "true"
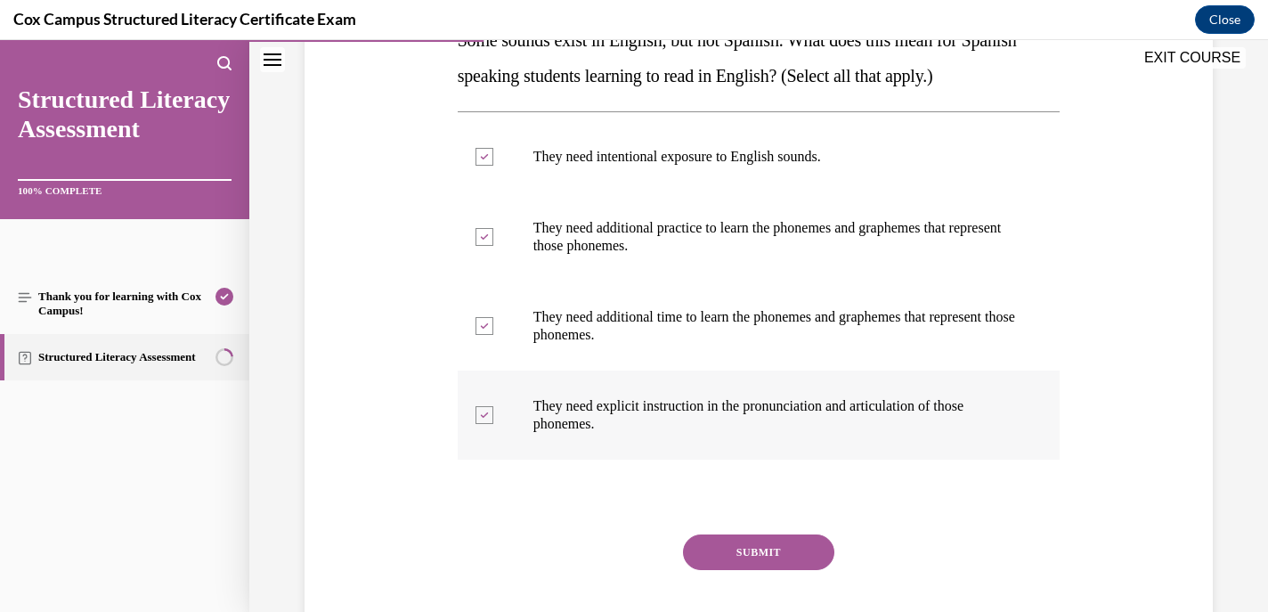
scroll to position [318, 0]
click at [722, 540] on button "SUBMIT" at bounding box center [758, 551] width 151 height 36
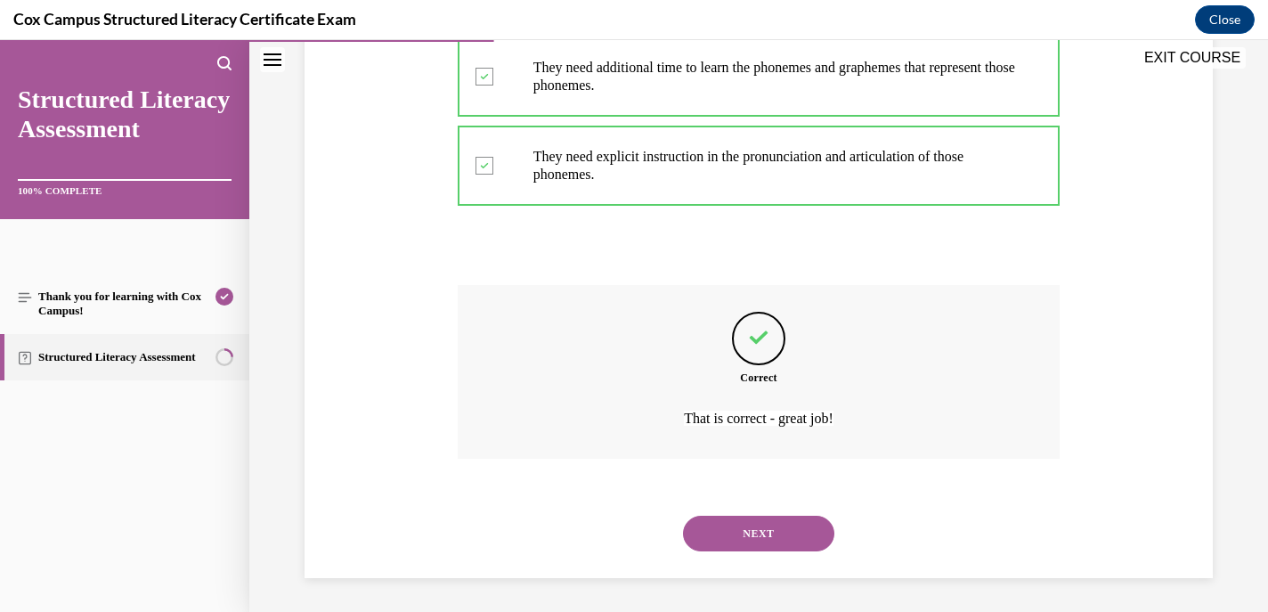
scroll to position [568, 0]
click at [719, 525] on button "NEXT" at bounding box center [758, 532] width 151 height 36
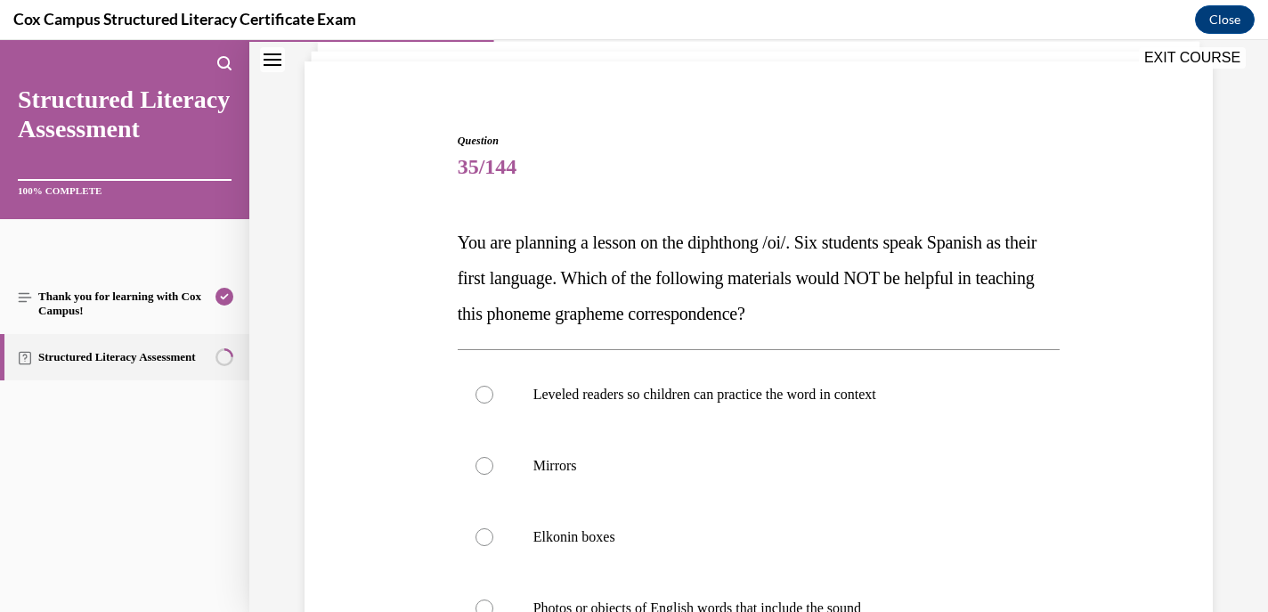
scroll to position [206, 0]
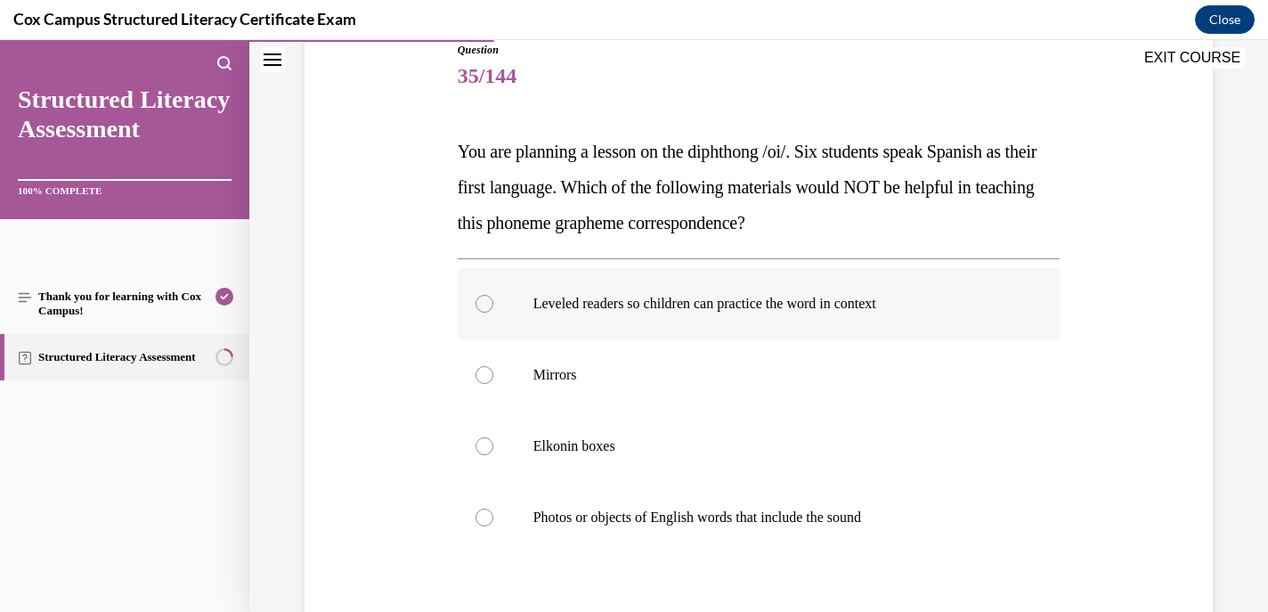
click at [484, 304] on div at bounding box center [485, 304] width 18 height 18
click at [484, 304] on input "Leveled readers so children can practice the word in context" at bounding box center [485, 304] width 18 height 18
radio input "true"
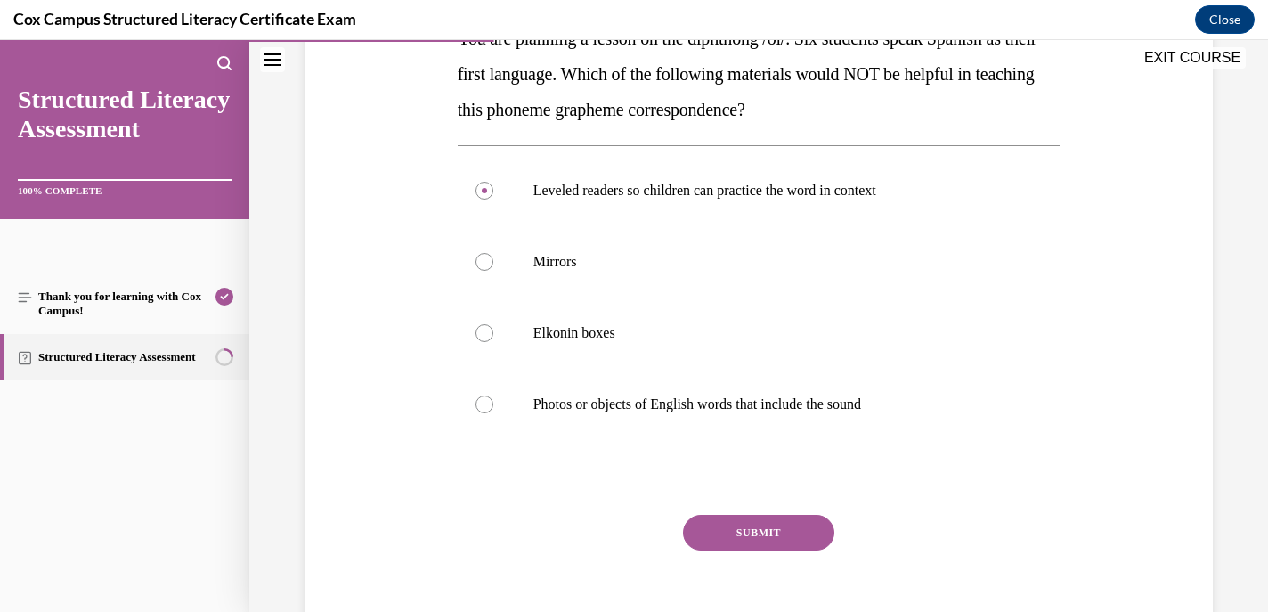
click at [718, 510] on div "Question 35/144 You are planning a lesson on the diphthong /oi/. Six students s…" at bounding box center [759, 295] width 603 height 732
click at [720, 528] on button "SUBMIT" at bounding box center [758, 533] width 151 height 36
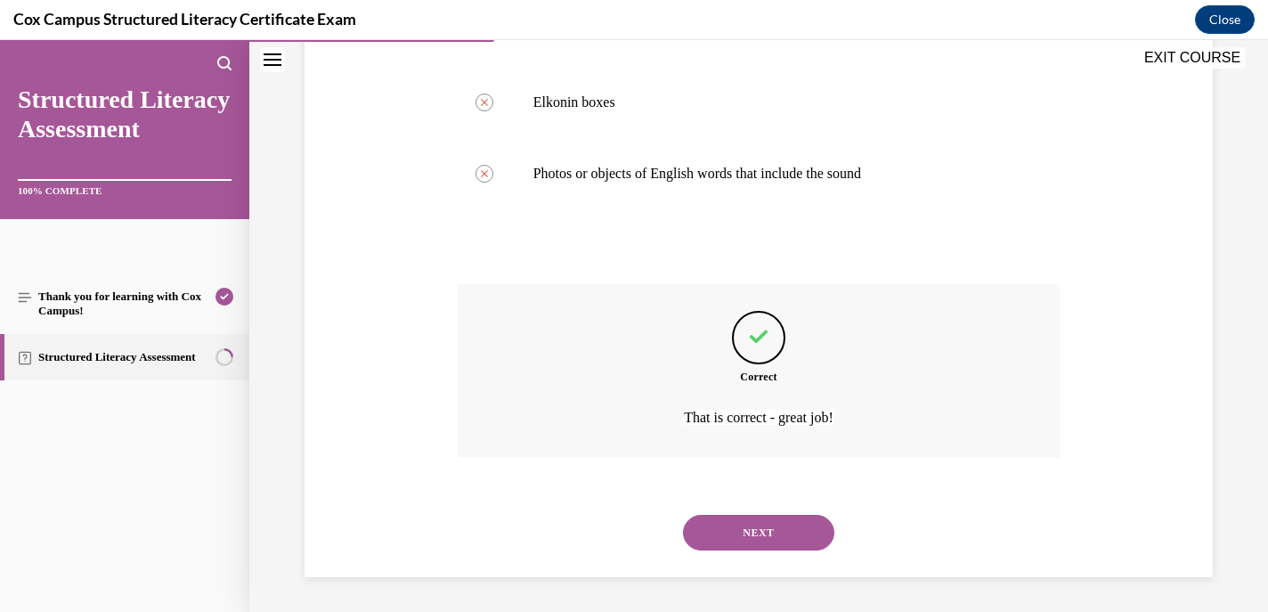
scroll to position [550, 0]
click at [729, 525] on button "NEXT" at bounding box center [758, 532] width 151 height 36
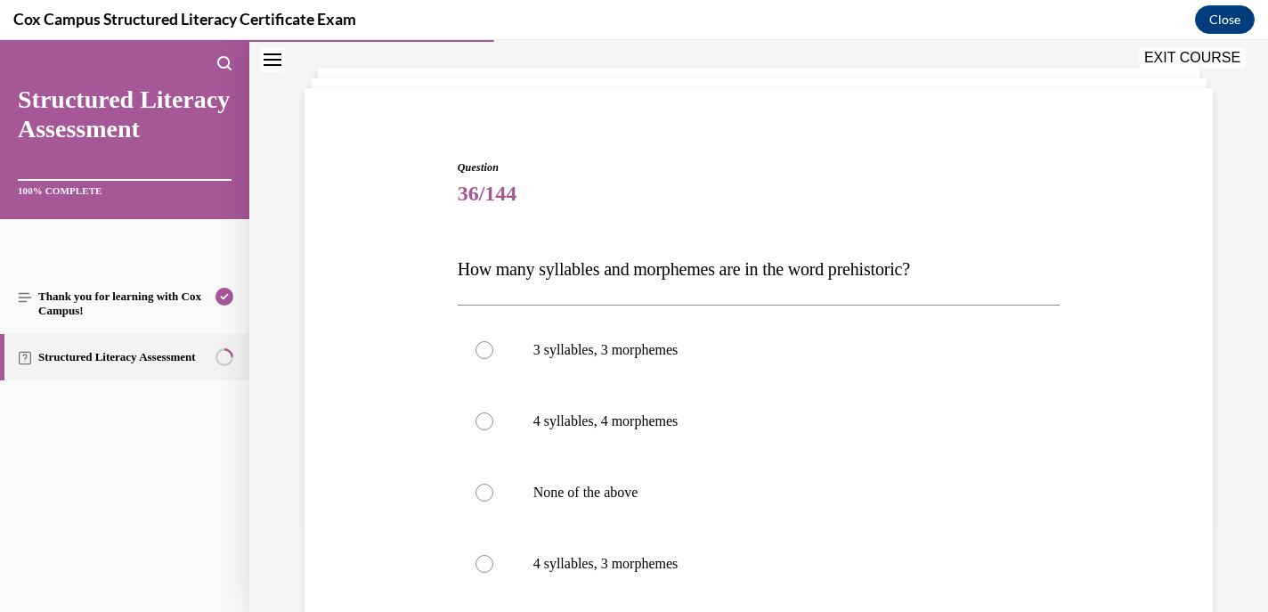
scroll to position [111, 0]
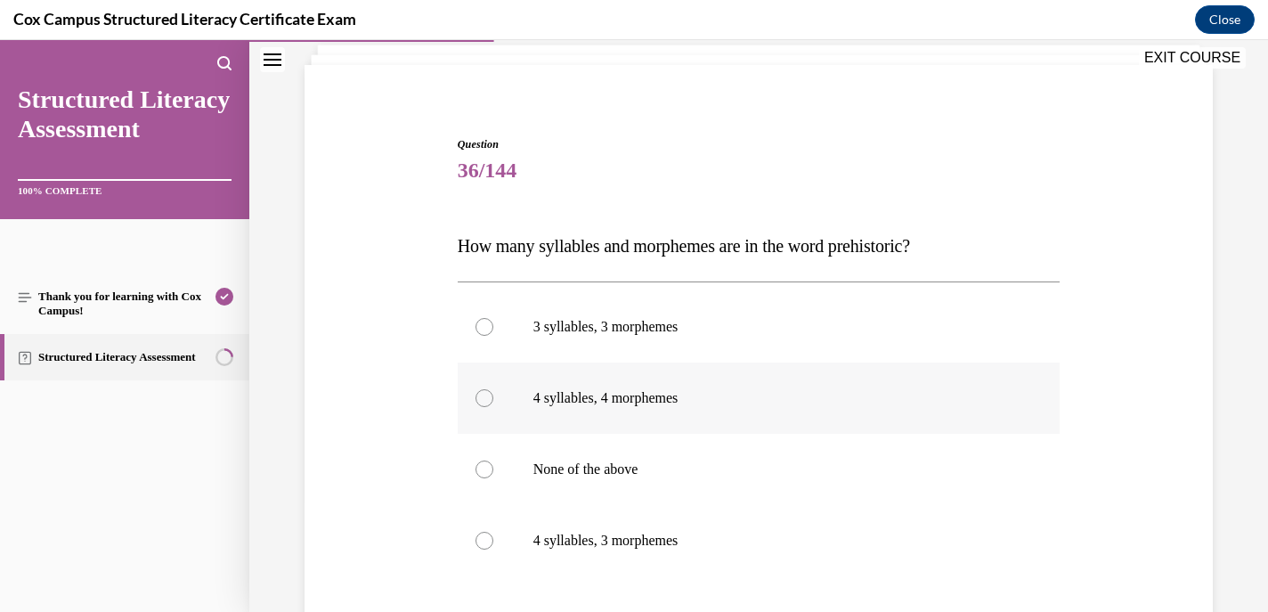
click at [484, 408] on label "4 syllables, 4 morphemes" at bounding box center [759, 397] width 603 height 71
click at [484, 407] on input "4 syllables, 4 morphemes" at bounding box center [485, 398] width 18 height 18
radio input "true"
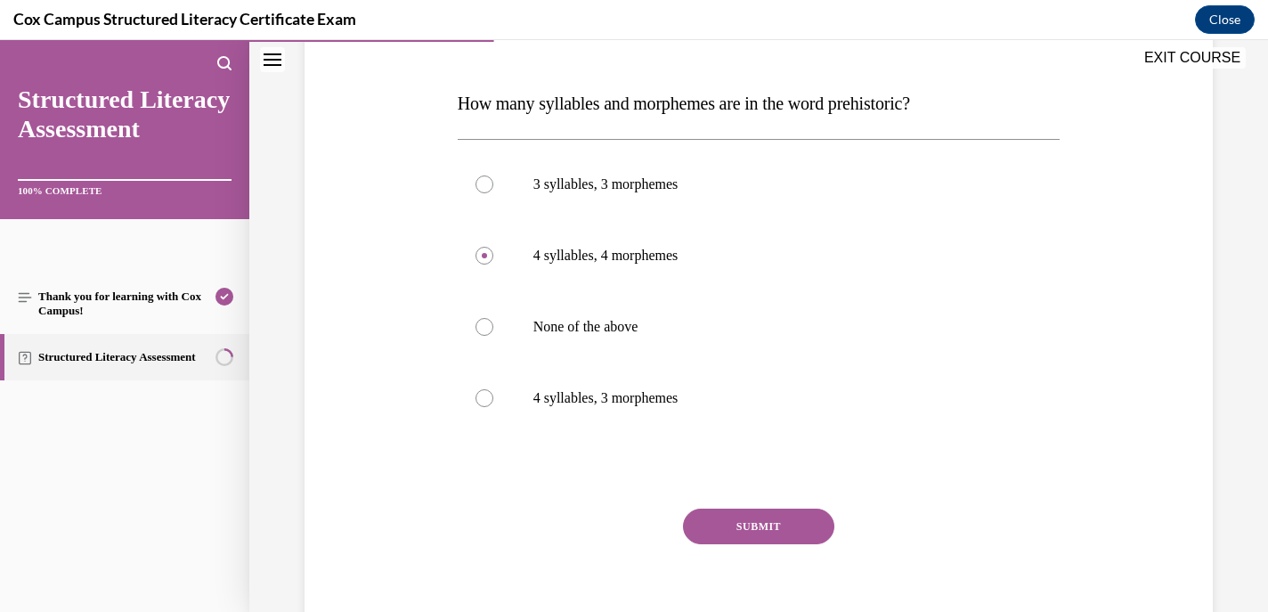
click at [773, 515] on button "SUBMIT" at bounding box center [758, 527] width 151 height 36
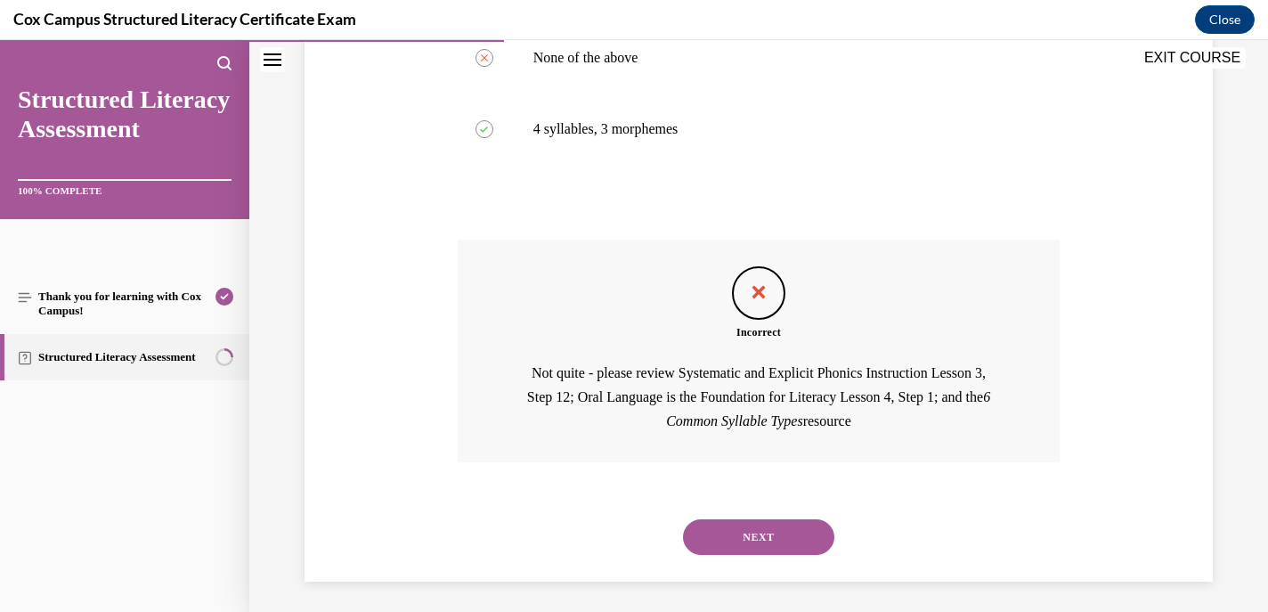
scroll to position [527, 0]
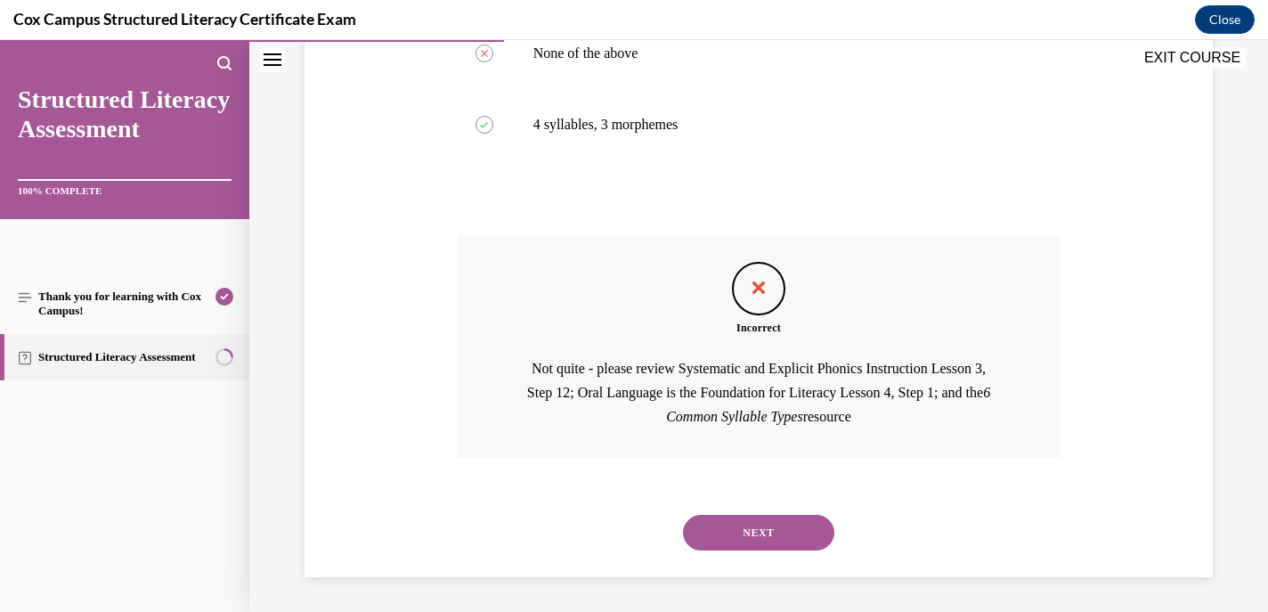
click at [752, 530] on button "NEXT" at bounding box center [758, 533] width 151 height 36
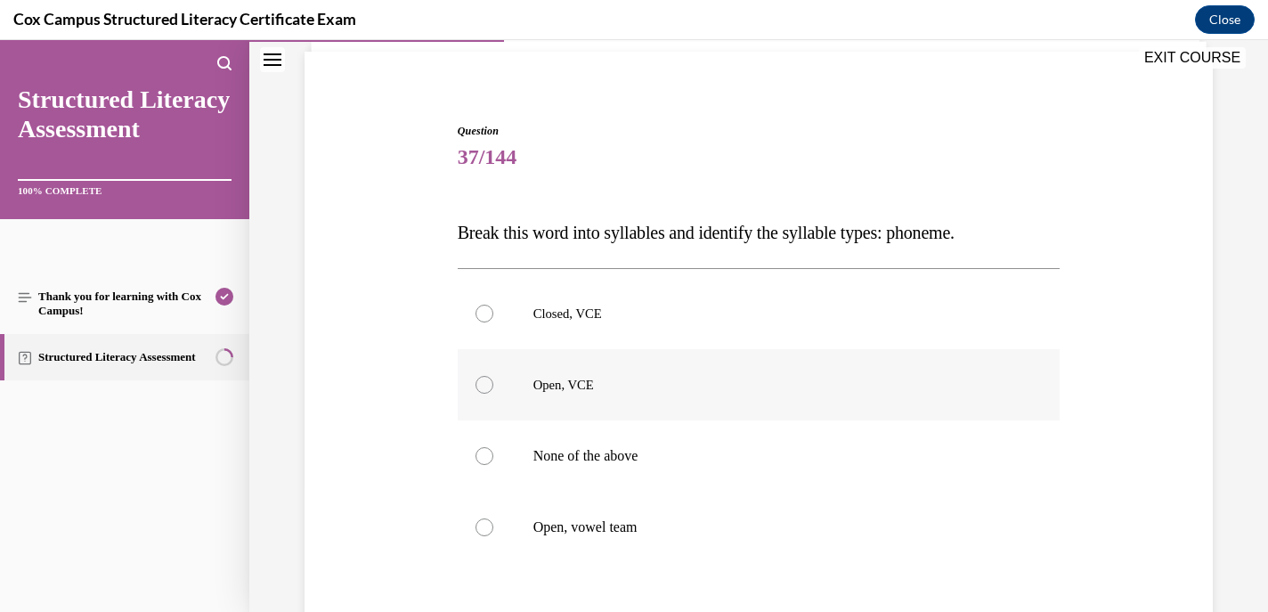
scroll to position [128, 0]
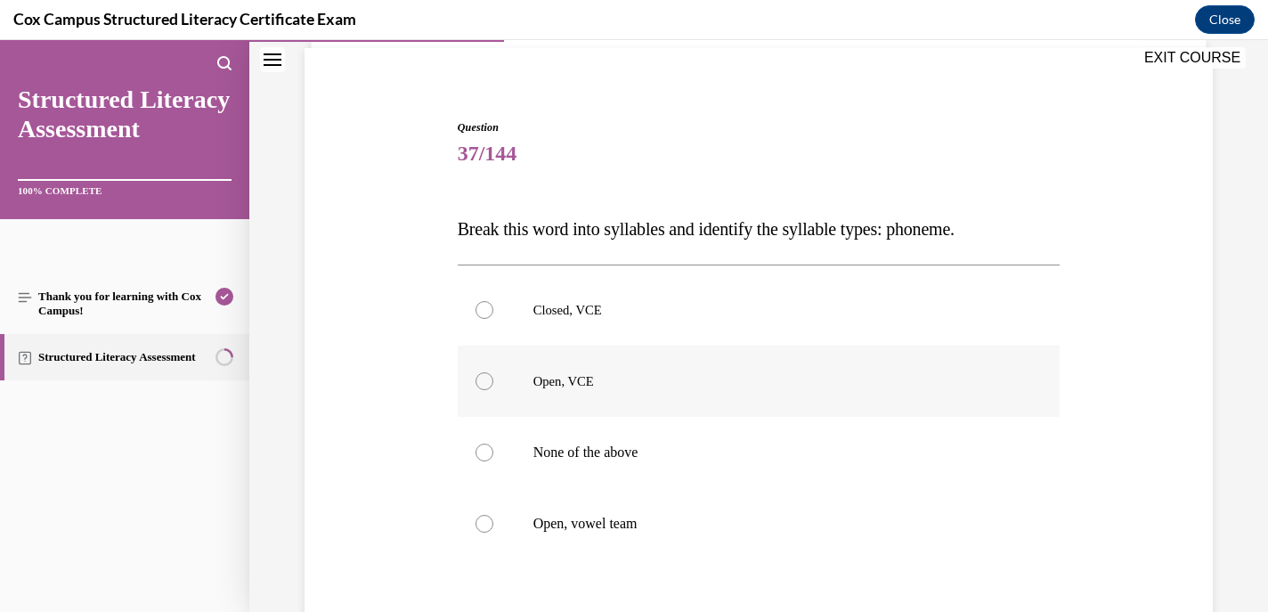
click at [482, 384] on div at bounding box center [485, 381] width 18 height 18
click at [482, 384] on input "Open, VCE" at bounding box center [485, 381] width 18 height 18
radio input "true"
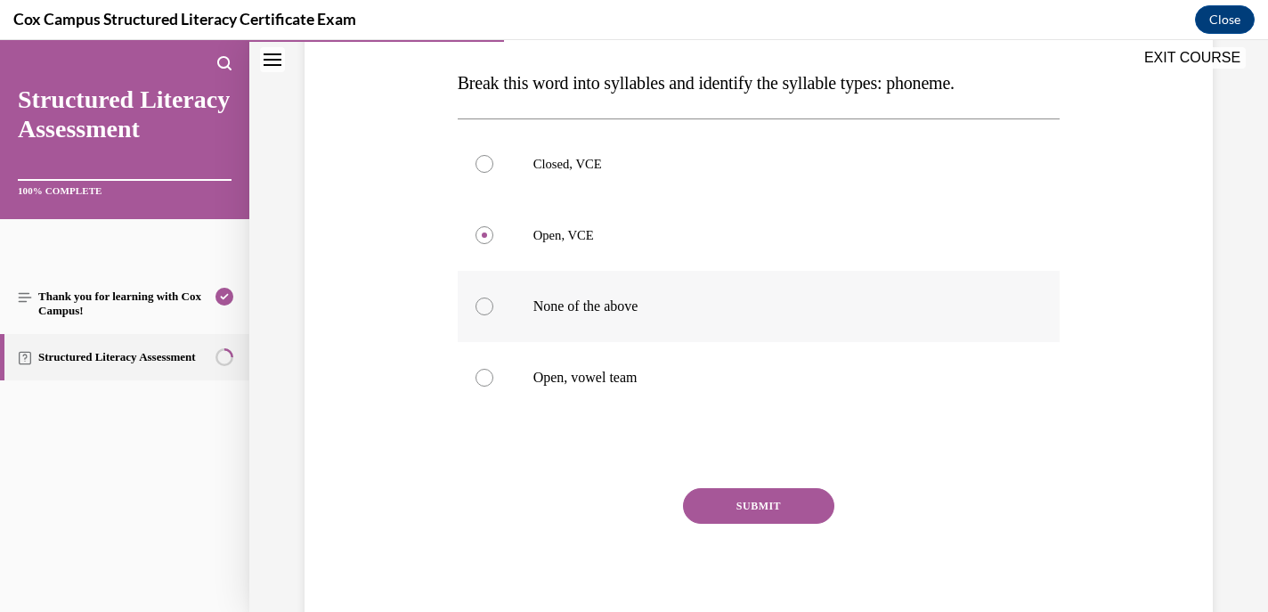
scroll to position [275, 0]
click at [777, 501] on button "SUBMIT" at bounding box center [758, 505] width 151 height 36
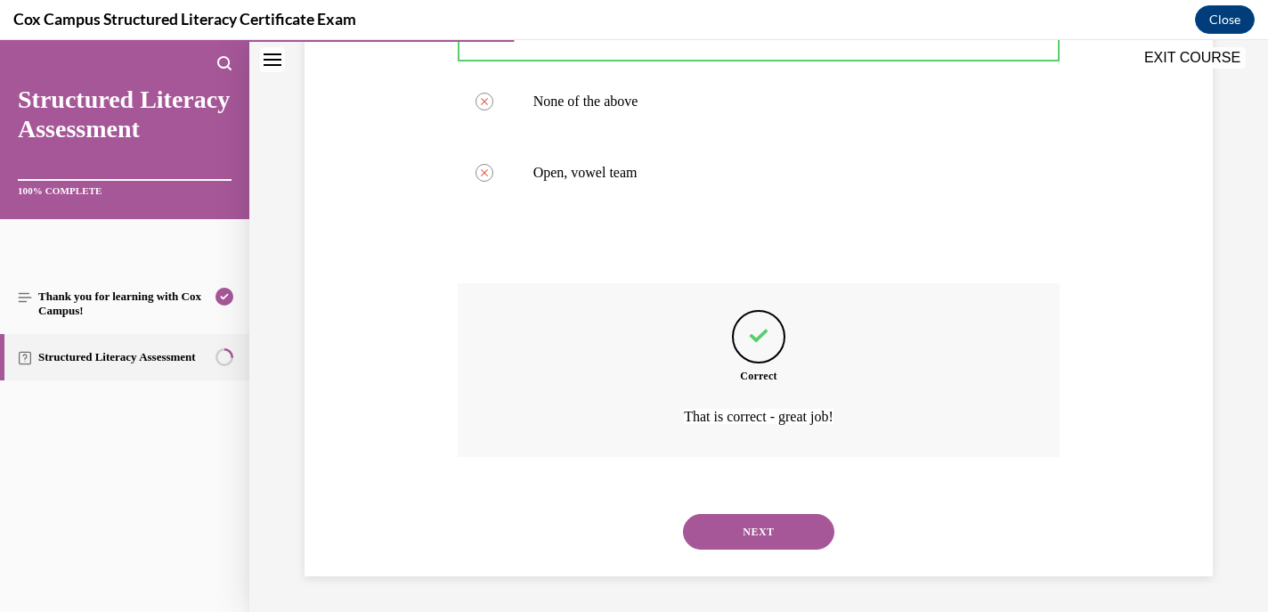
scroll to position [480, 0]
click at [756, 533] on button "NEXT" at bounding box center [758, 532] width 151 height 36
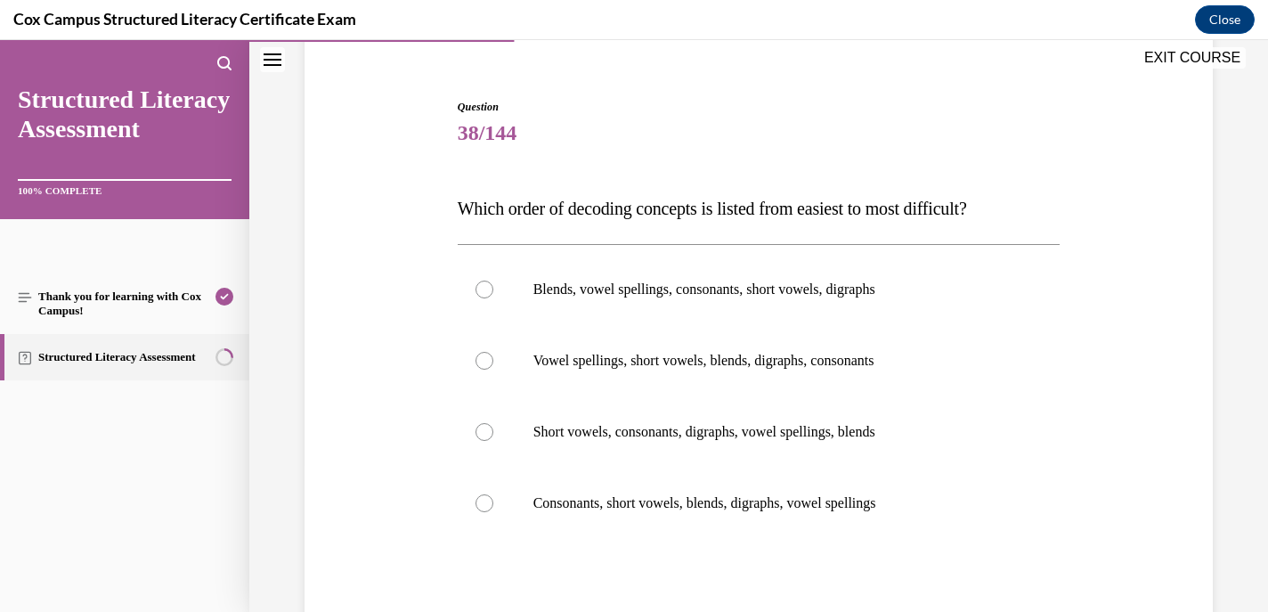
scroll to position [150, 0]
click at [481, 501] on div at bounding box center [485, 502] width 18 height 18
click at [481, 501] on input "Consonants, short vowels, blends, digraphs, vowel spellings" at bounding box center [485, 502] width 18 height 18
radio input "true"
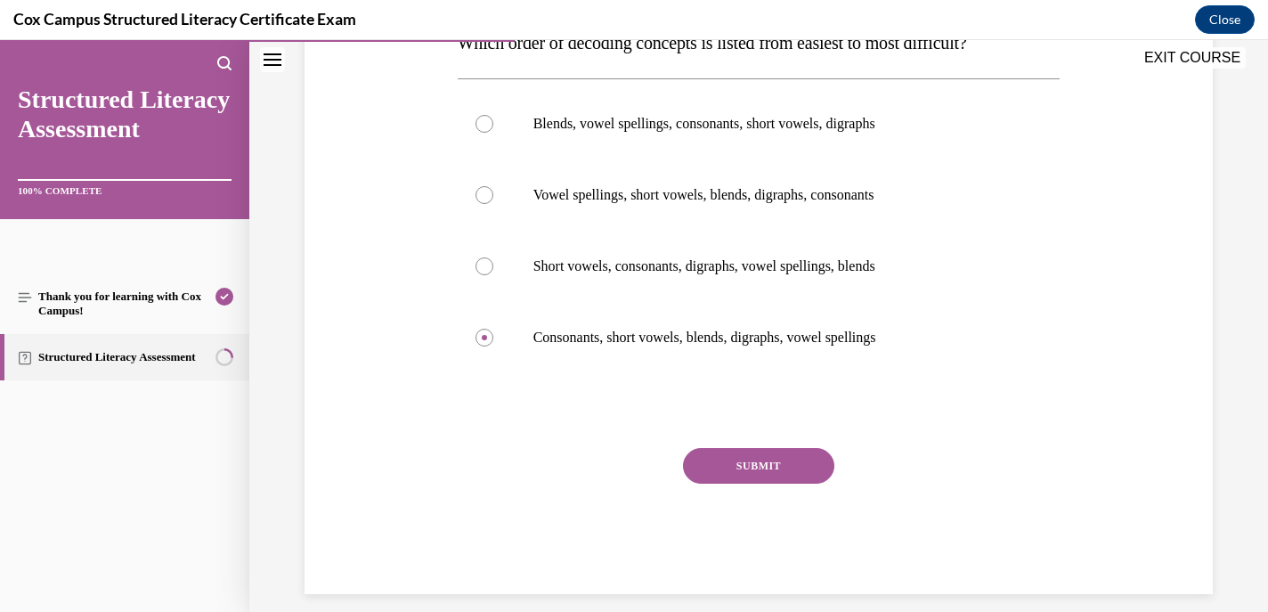
click at [725, 459] on button "SUBMIT" at bounding box center [758, 466] width 151 height 36
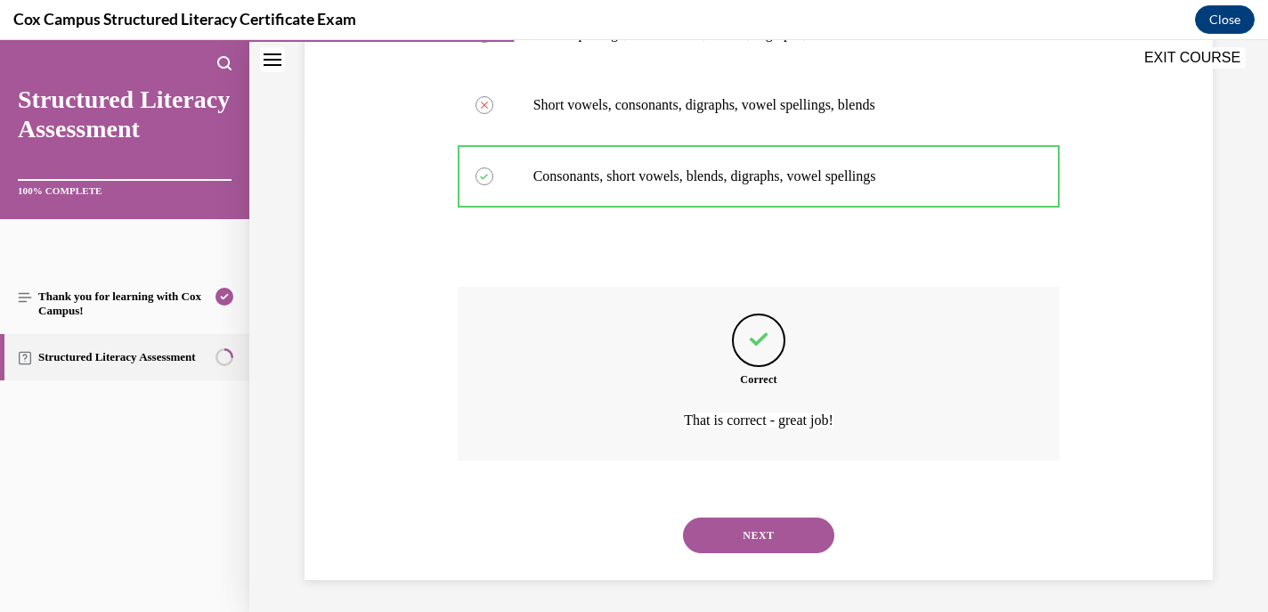
scroll to position [479, 0]
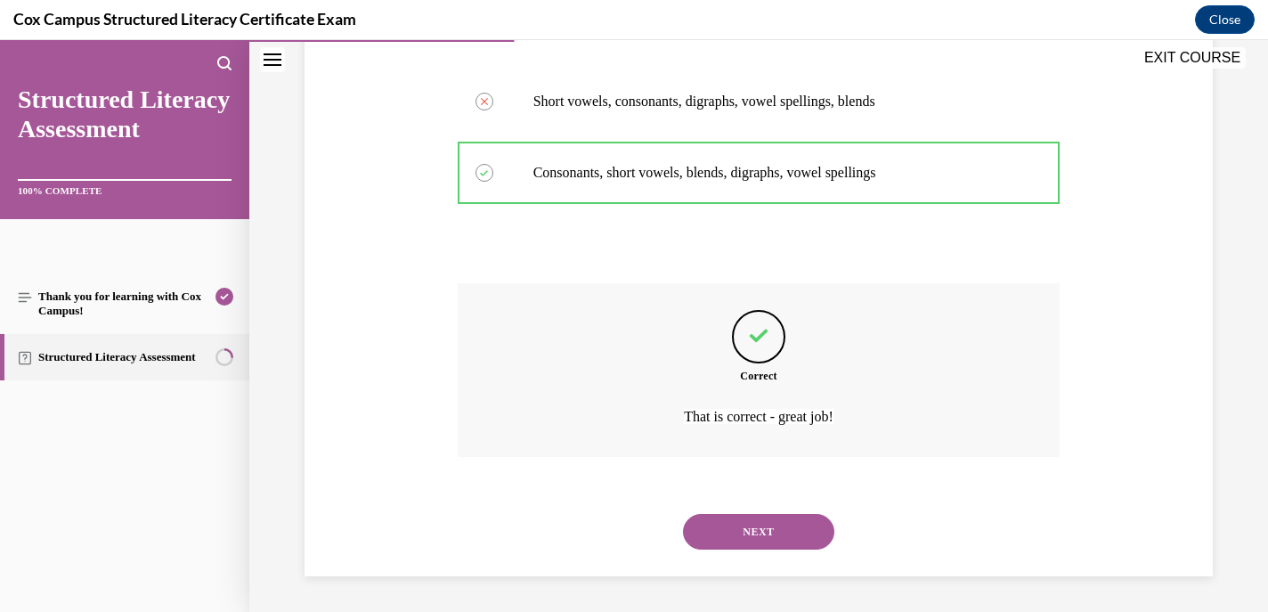
click at [741, 527] on button "NEXT" at bounding box center [758, 532] width 151 height 36
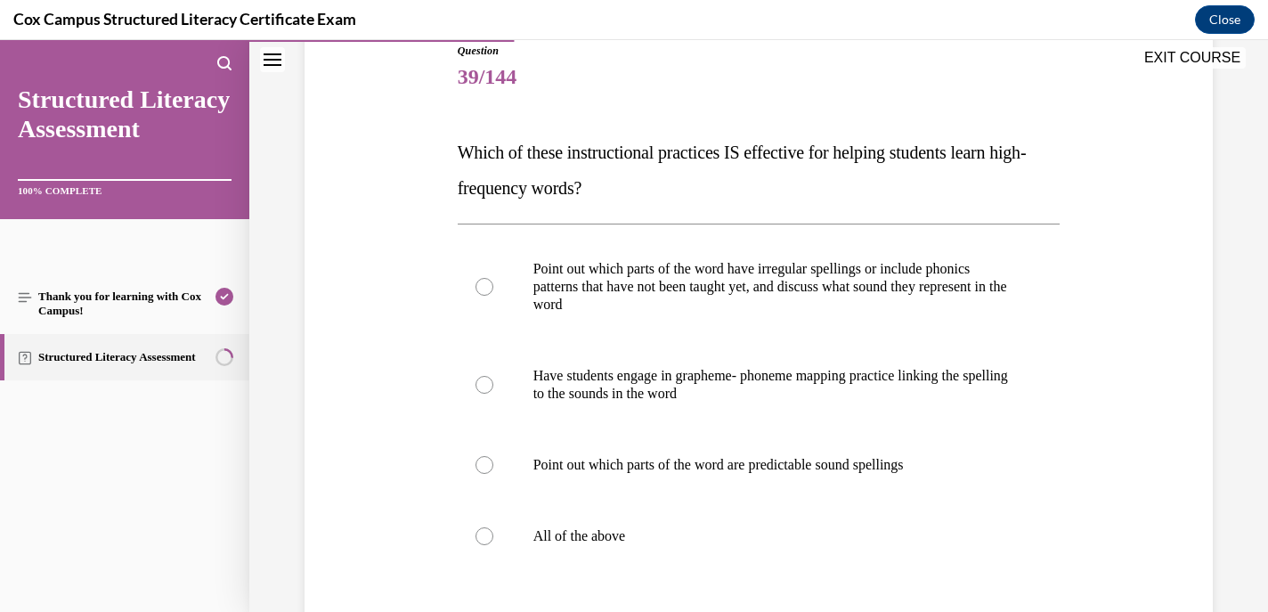
scroll to position [207, 0]
click at [477, 534] on div at bounding box center [485, 534] width 18 height 18
click at [477, 534] on input "All of the above" at bounding box center [485, 534] width 18 height 18
radio input "true"
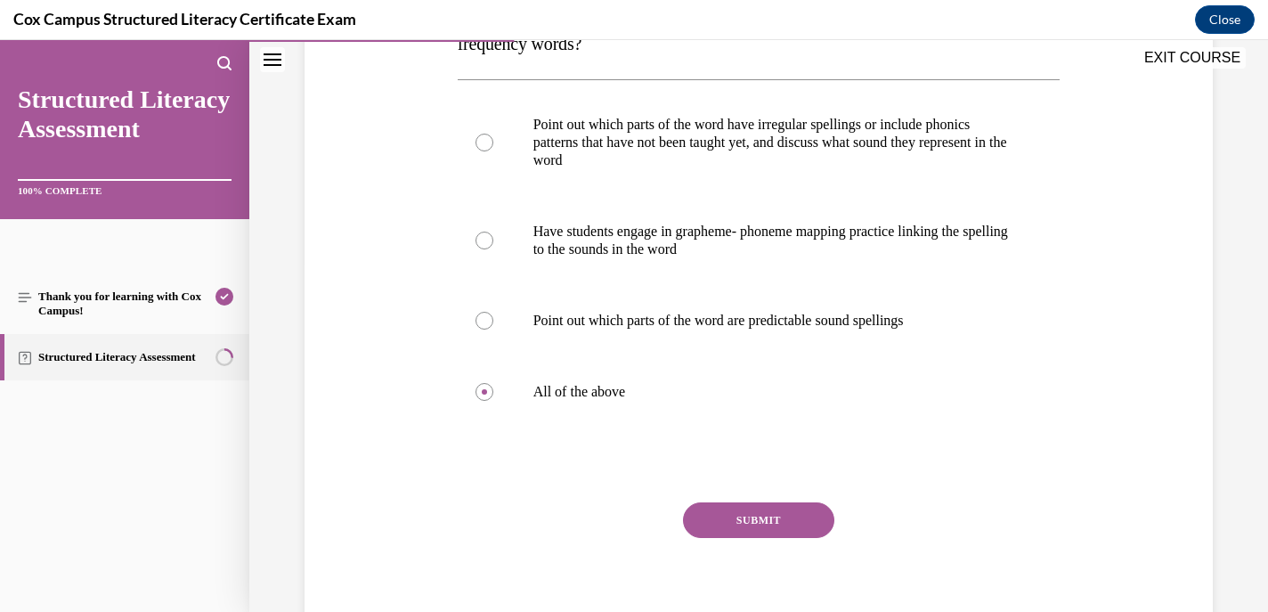
click at [758, 521] on button "SUBMIT" at bounding box center [758, 520] width 151 height 36
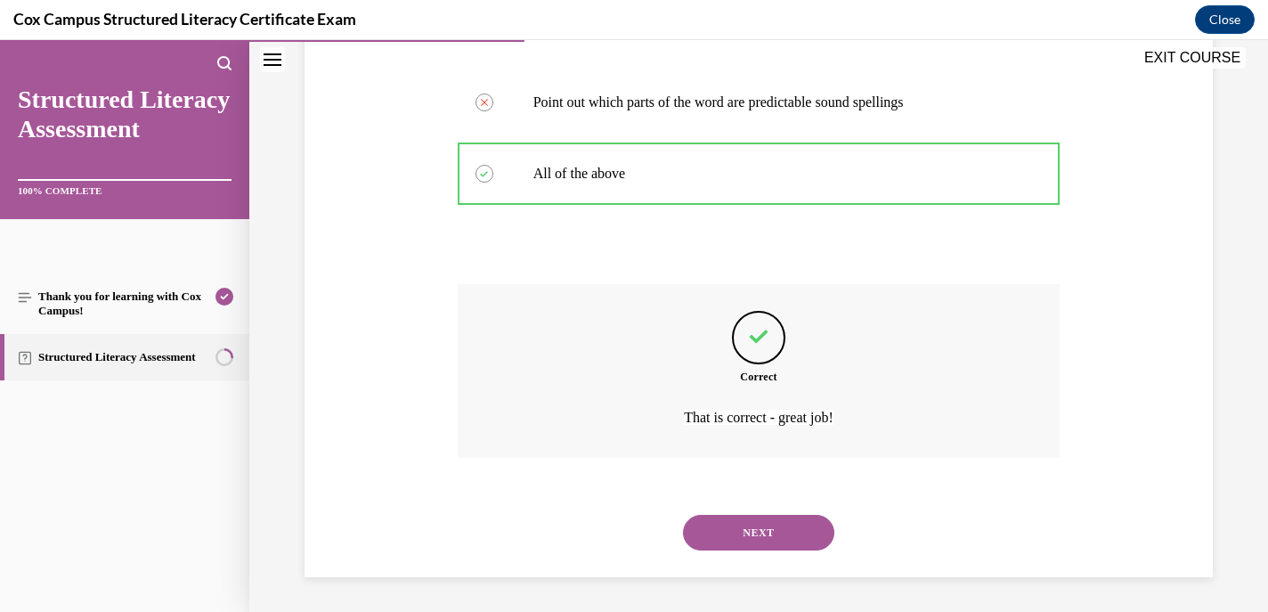
scroll to position [568, 0]
click at [753, 533] on button "NEXT" at bounding box center [758, 532] width 151 height 36
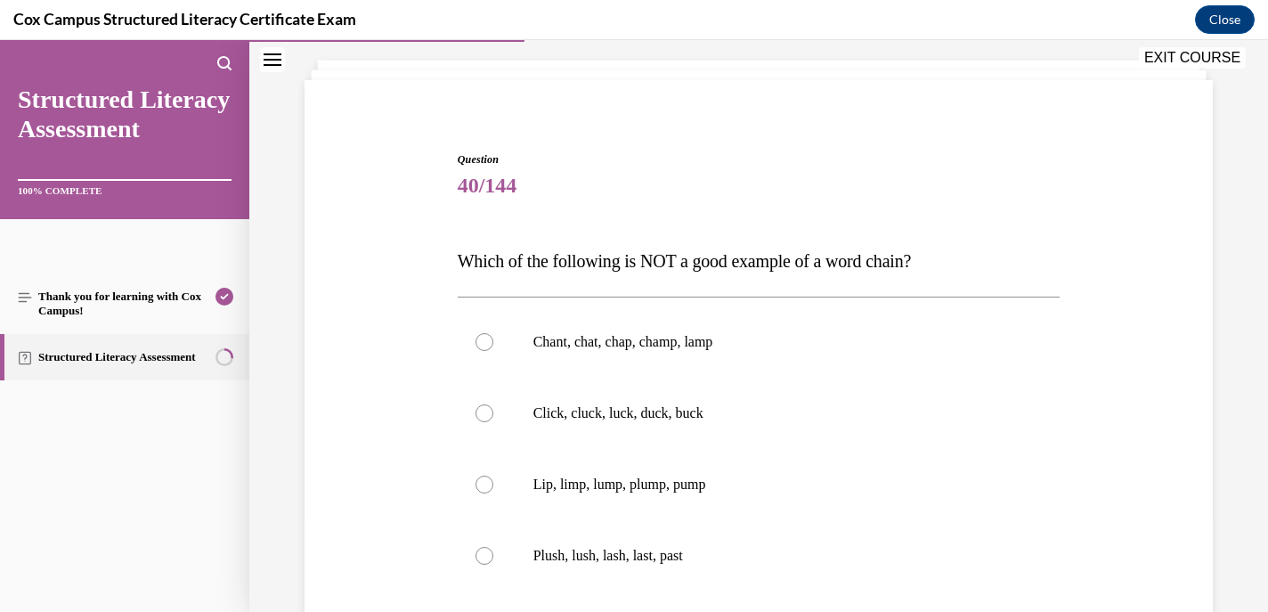
scroll to position [109, 0]
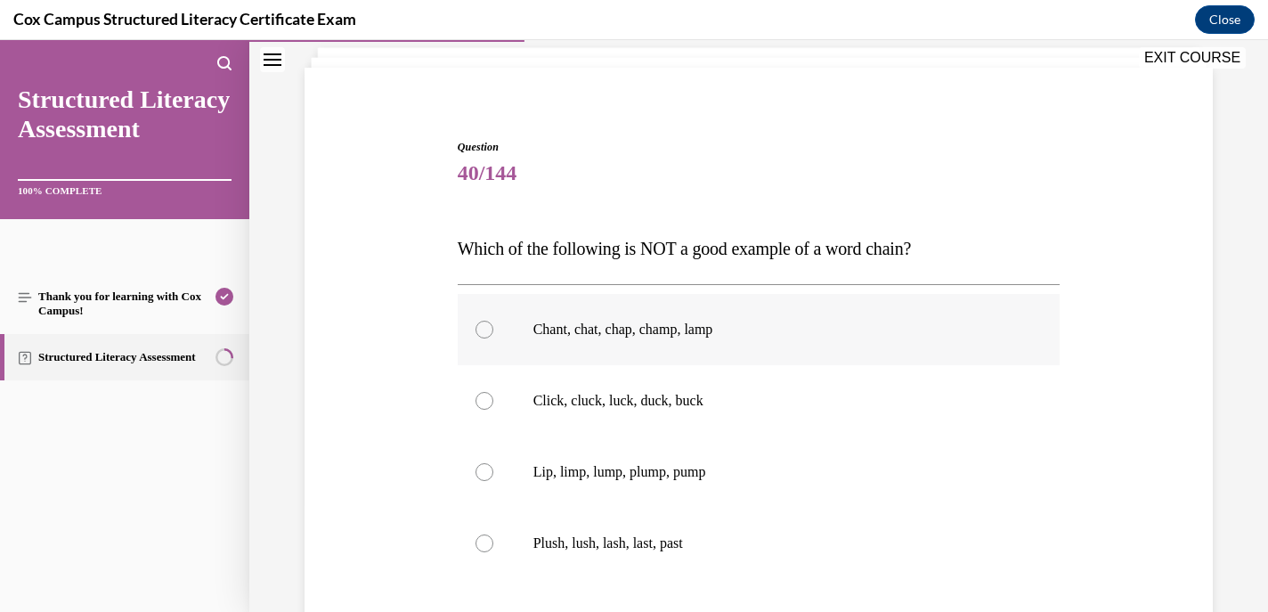
click at [490, 329] on div at bounding box center [485, 330] width 18 height 18
click at [490, 329] on input "Chant, chat, chap, champ, lamp" at bounding box center [485, 330] width 18 height 18
radio input "true"
click at [484, 546] on div at bounding box center [485, 543] width 18 height 18
click at [484, 546] on input "Plush, lush, lash, last, past" at bounding box center [485, 543] width 18 height 18
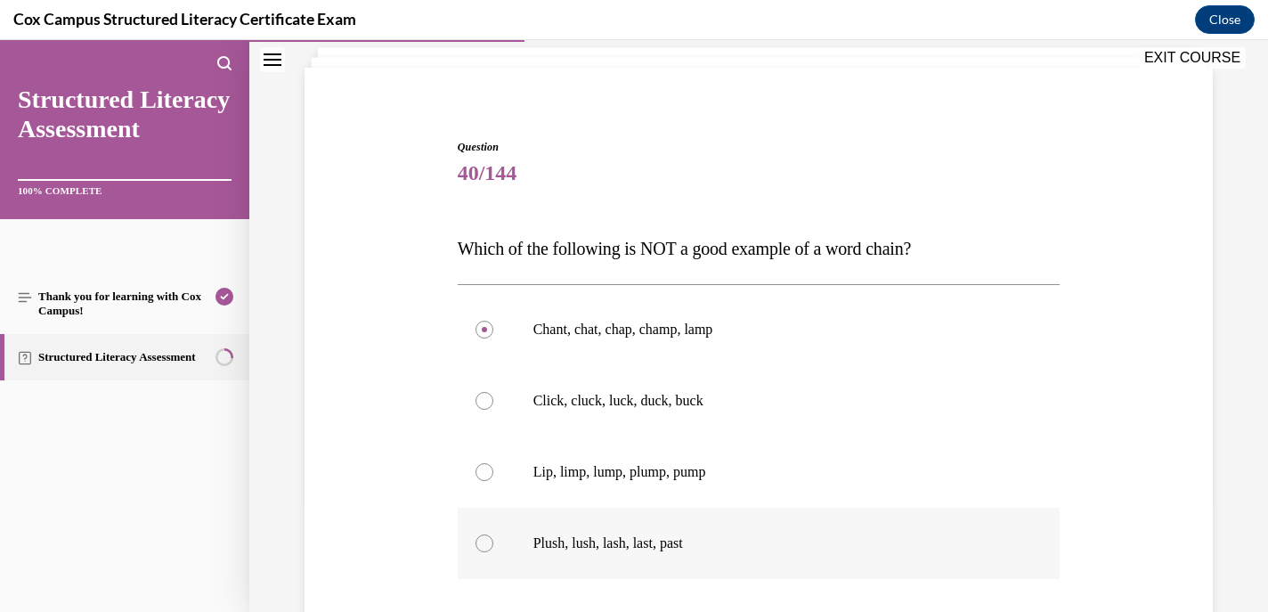
radio input "true"
click at [479, 320] on label "Chant, chat, chap, champ, lamp" at bounding box center [759, 329] width 603 height 71
click at [479, 321] on input "Chant, chat, chap, champ, lamp" at bounding box center [485, 330] width 18 height 18
radio input "true"
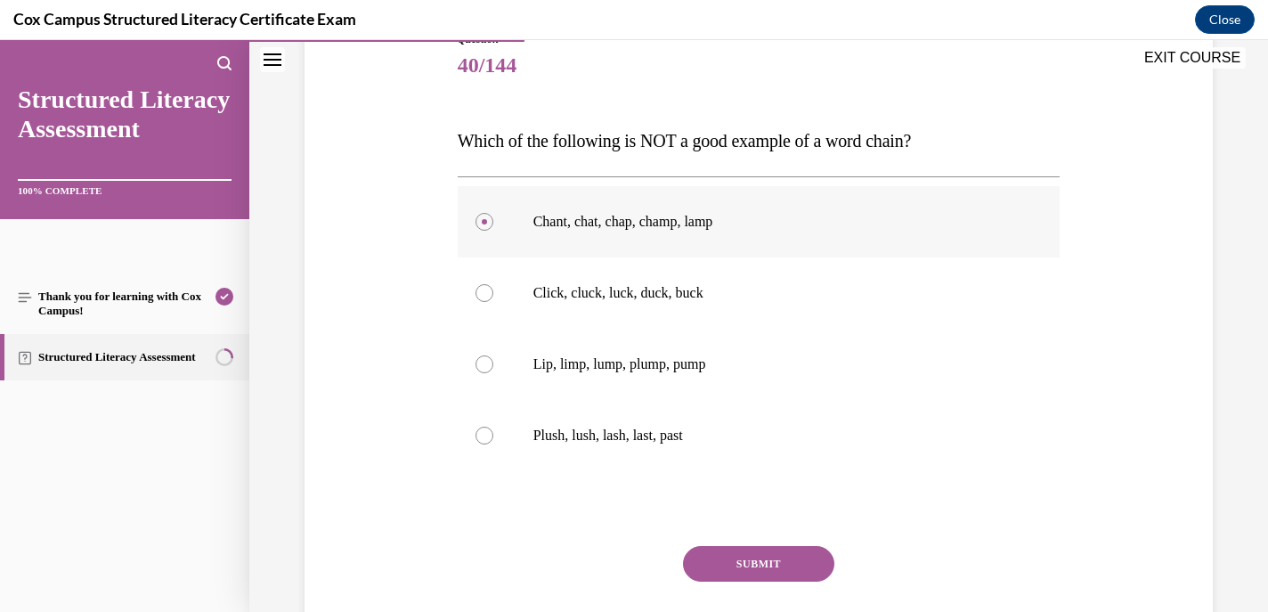
scroll to position [220, 0]
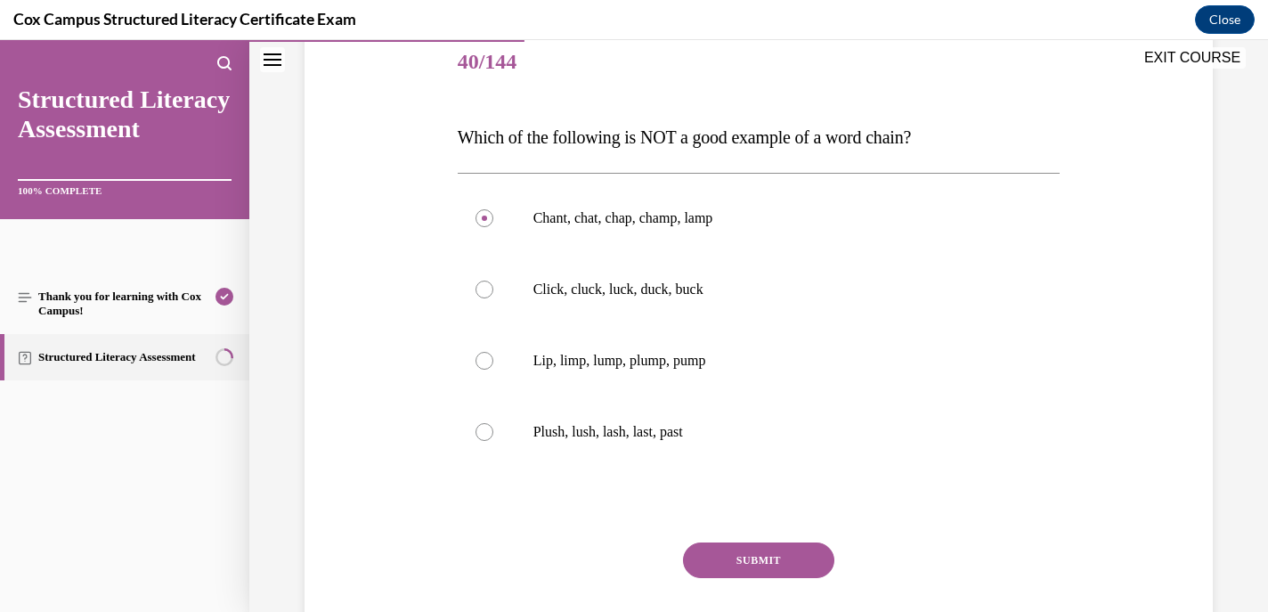
click at [751, 562] on button "SUBMIT" at bounding box center [758, 560] width 151 height 36
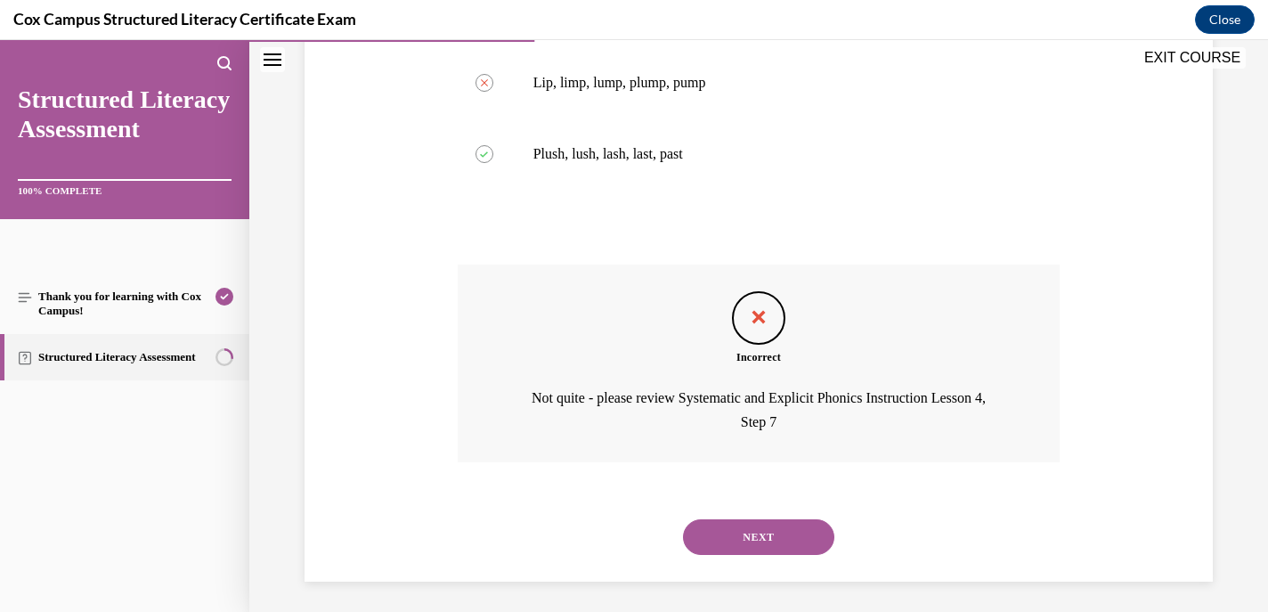
scroll to position [503, 0]
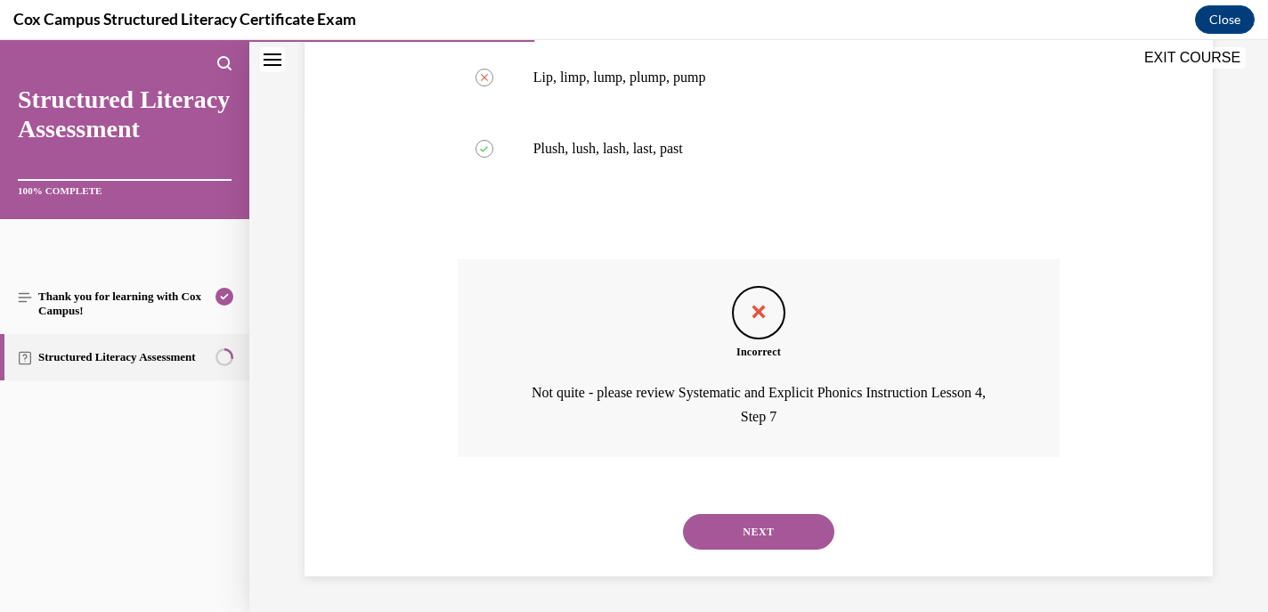
click at [732, 530] on button "NEXT" at bounding box center [758, 532] width 151 height 36
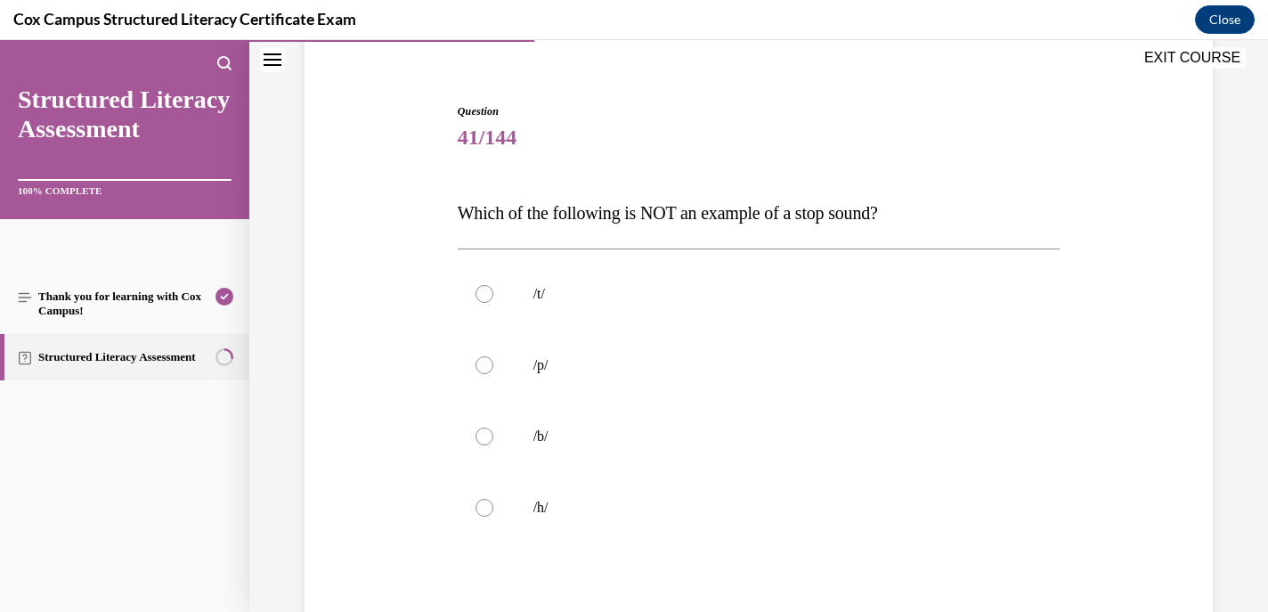
scroll to position [148, 0]
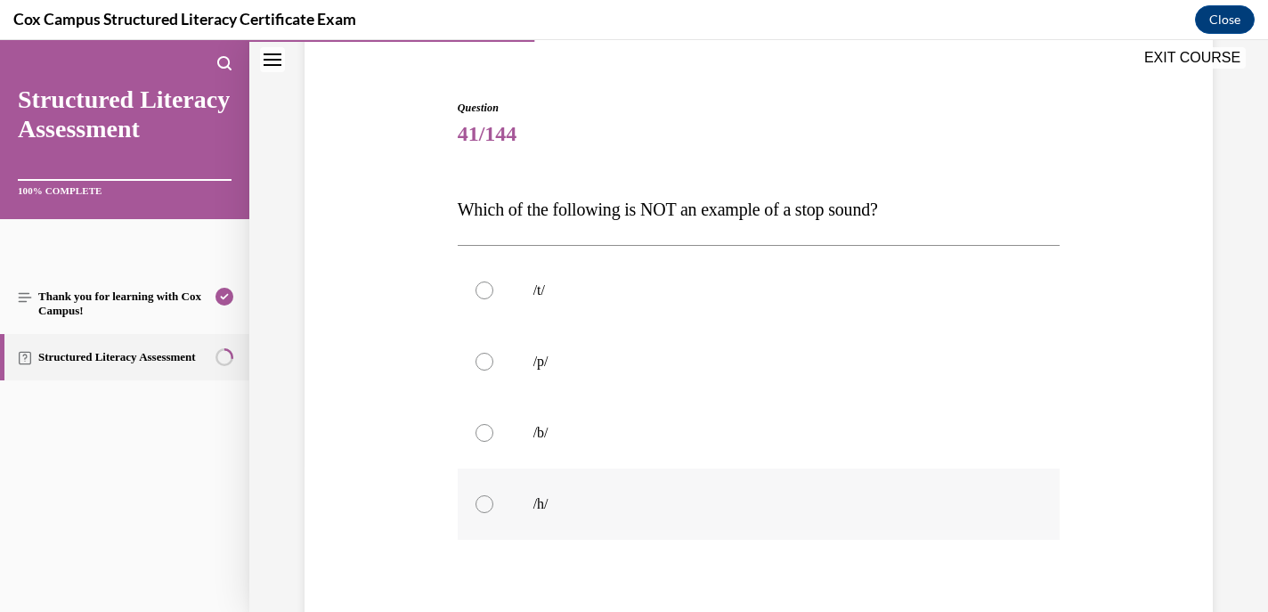
click at [484, 509] on div at bounding box center [485, 504] width 18 height 18
click at [484, 509] on input "/h/" at bounding box center [485, 504] width 18 height 18
radio input "true"
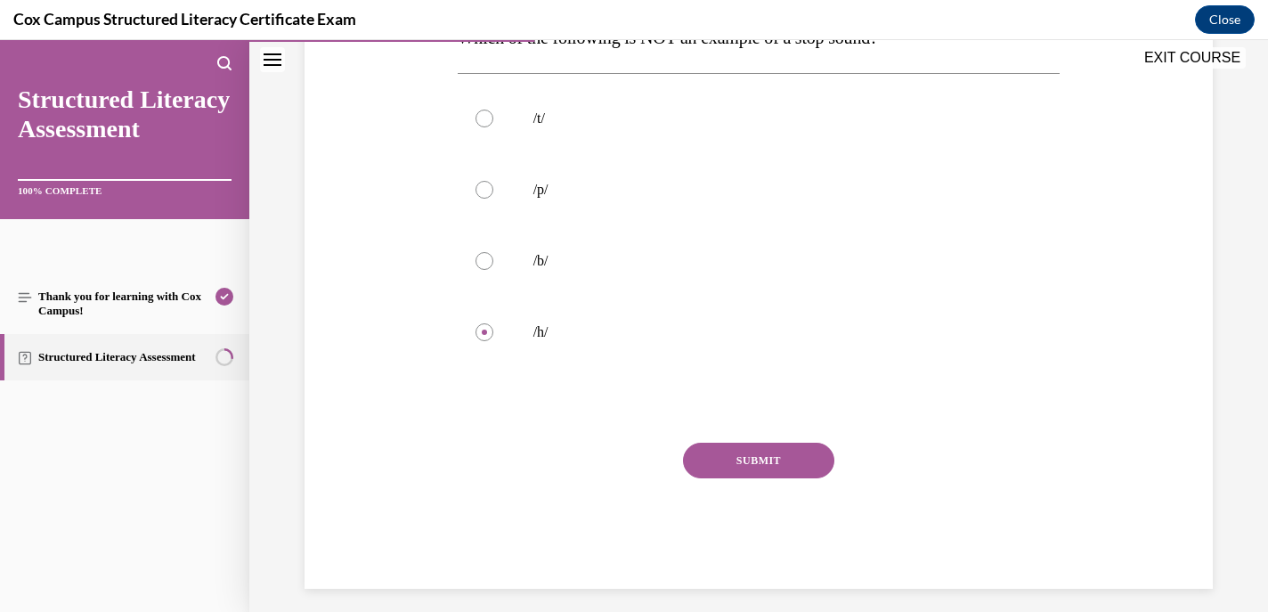
click at [725, 457] on button "SUBMIT" at bounding box center [758, 461] width 151 height 36
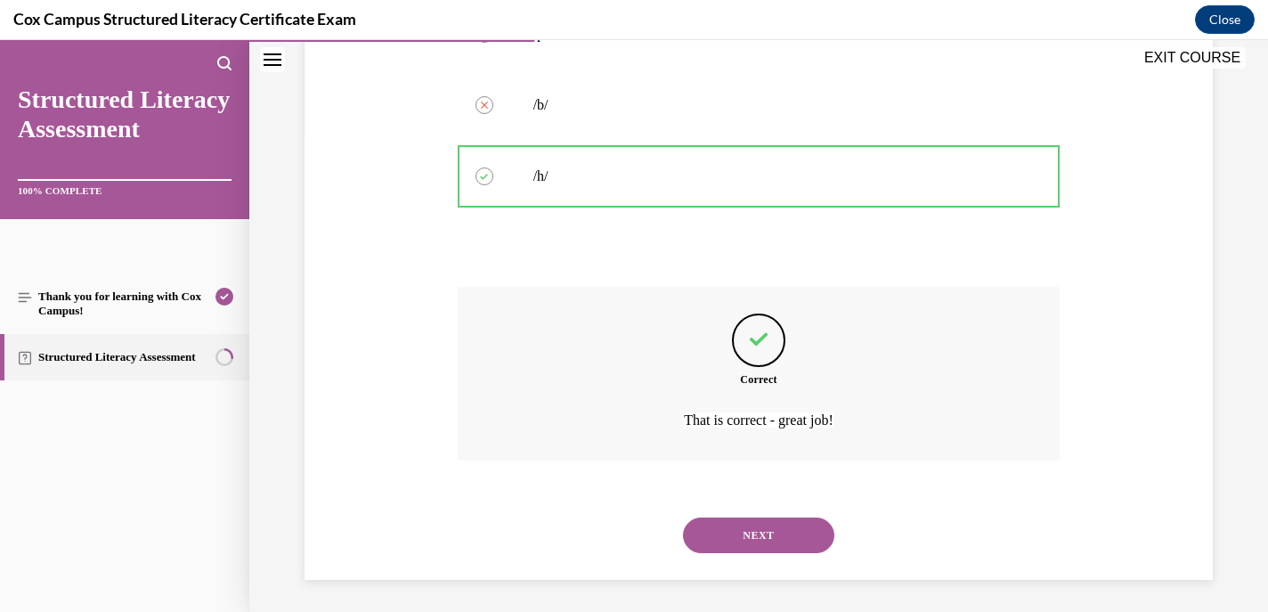
scroll to position [479, 0]
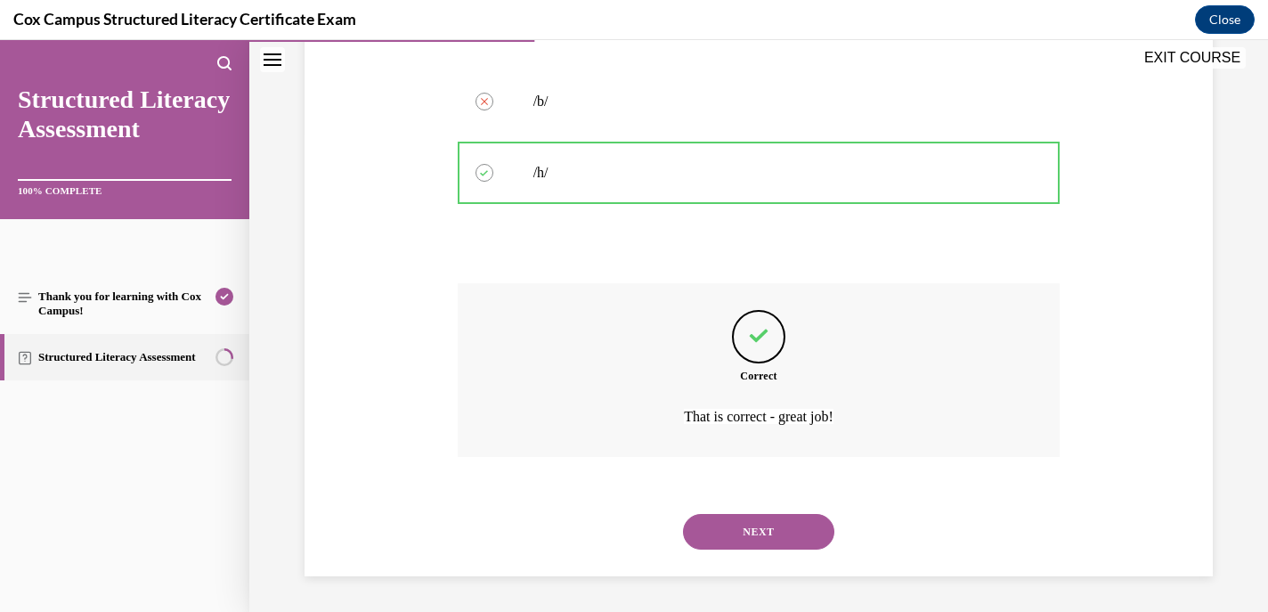
click at [733, 531] on button "NEXT" at bounding box center [758, 532] width 151 height 36
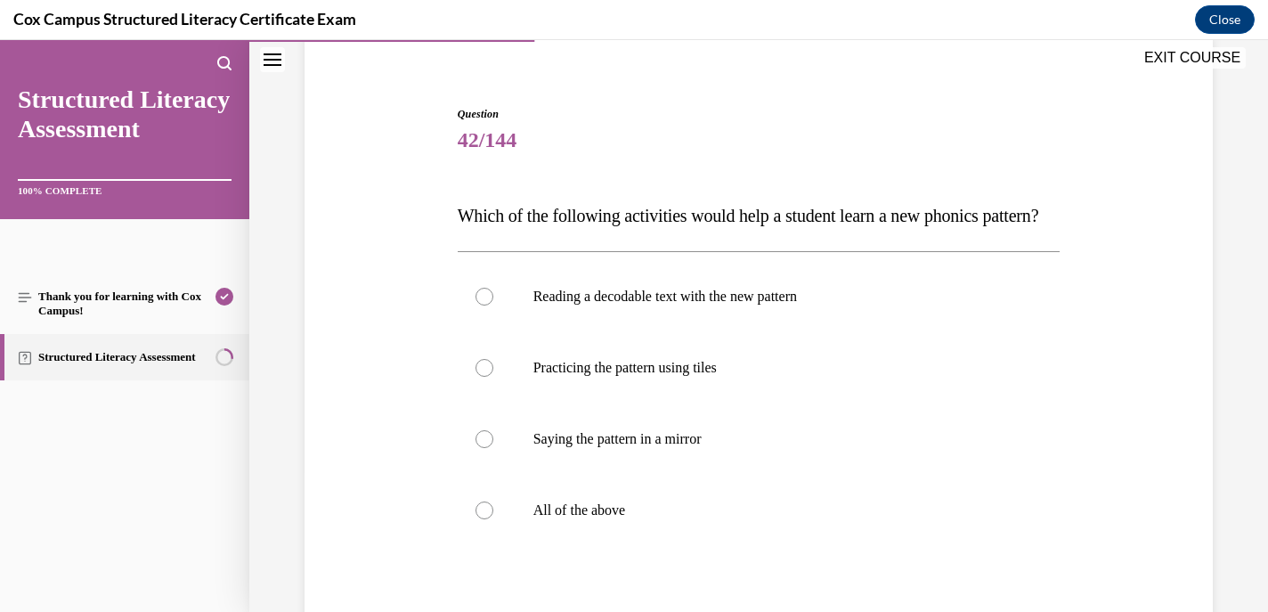
scroll to position [145, 0]
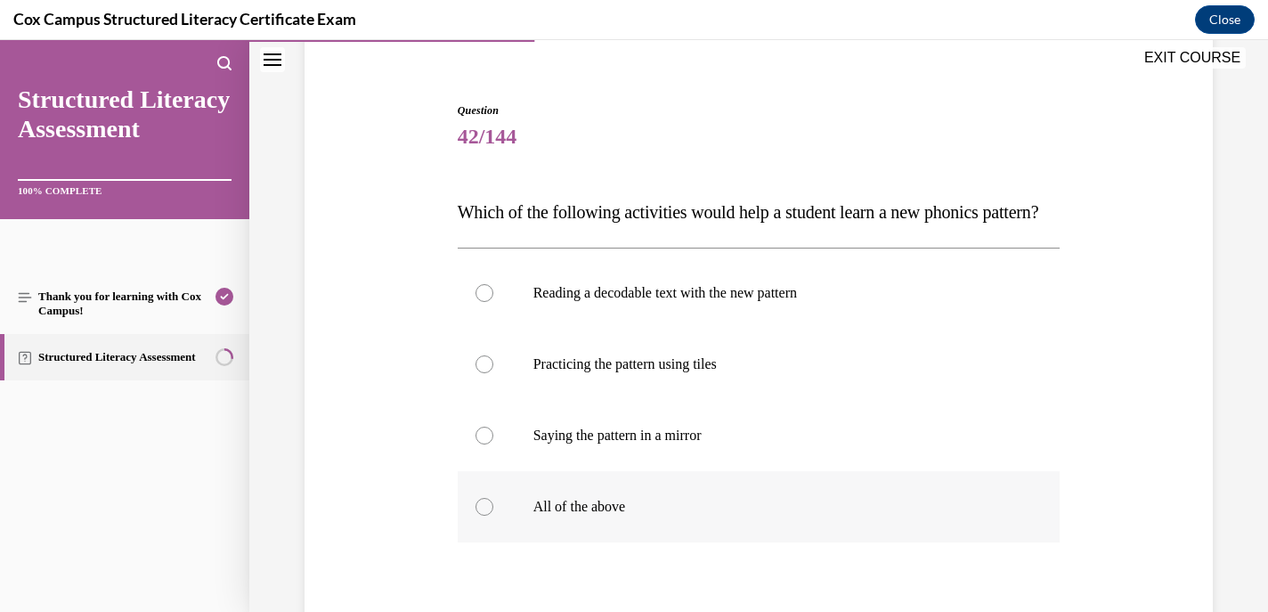
click at [484, 516] on div at bounding box center [485, 507] width 18 height 18
click at [484, 516] on input "All of the above" at bounding box center [485, 507] width 18 height 18
radio input "true"
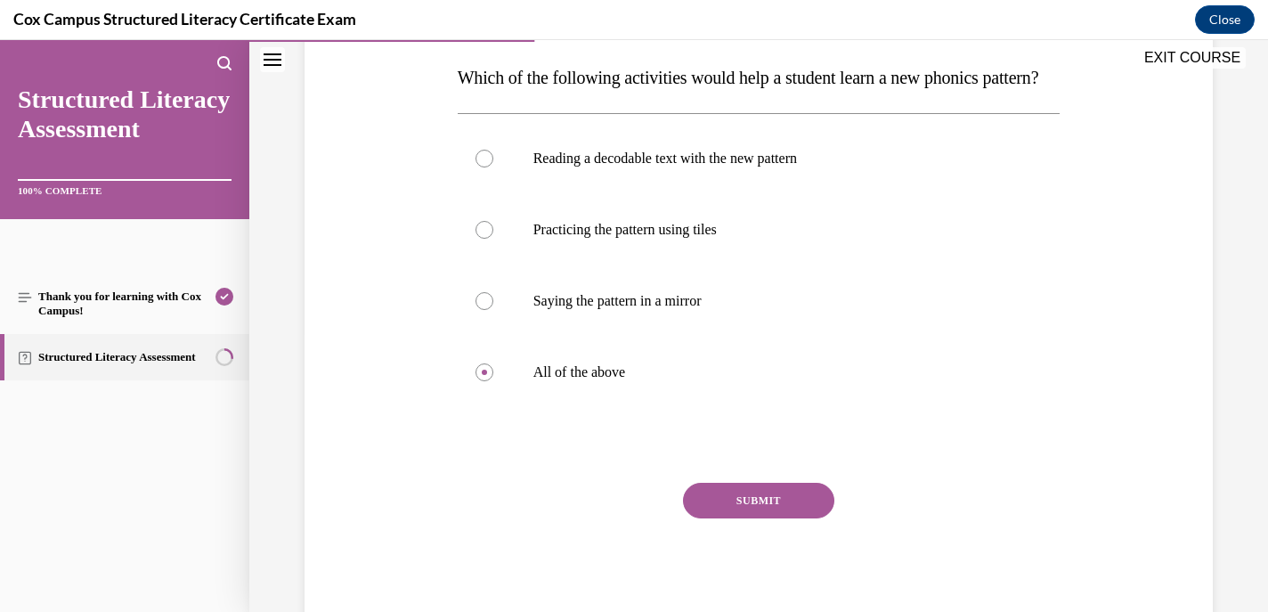
click at [733, 518] on button "SUBMIT" at bounding box center [758, 501] width 151 height 36
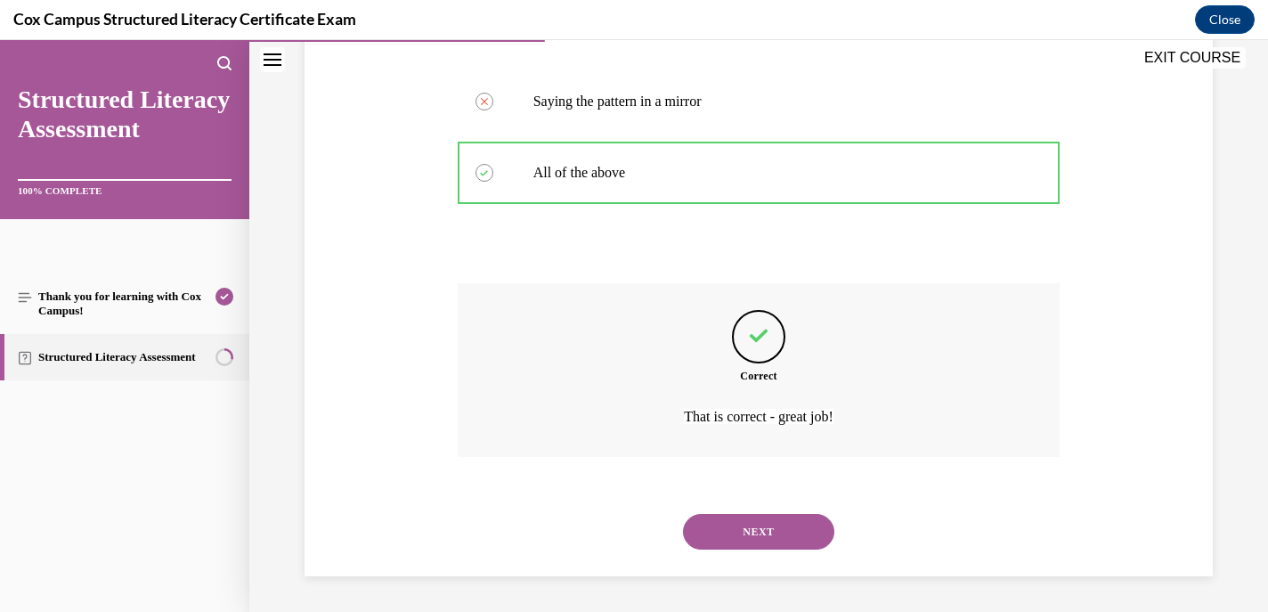
scroll to position [515, 0]
click at [733, 535] on button "NEXT" at bounding box center [758, 532] width 151 height 36
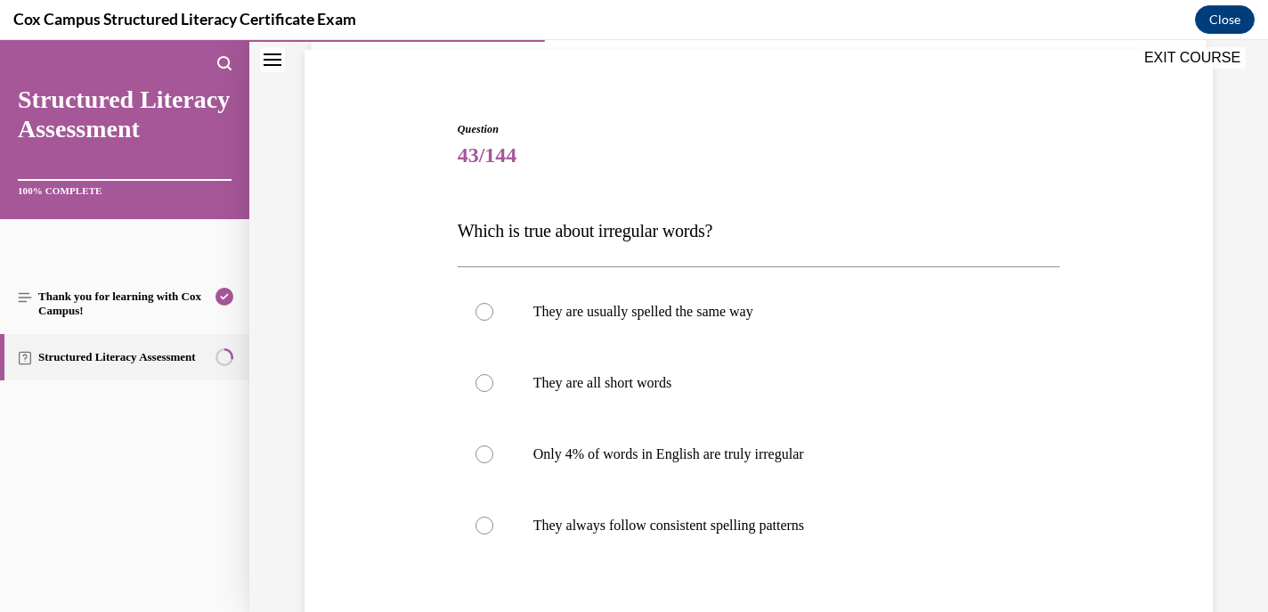
scroll to position [139, 0]
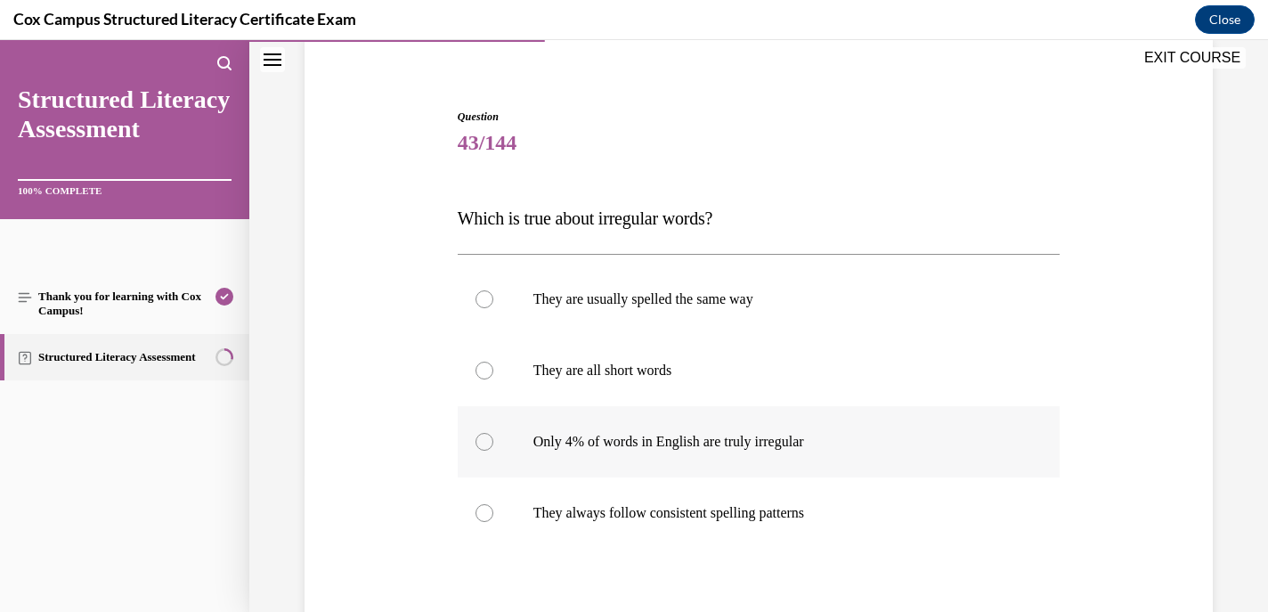
click at [485, 447] on div at bounding box center [485, 442] width 18 height 18
click at [485, 447] on input "Only 4% of words in English are truly irregular" at bounding box center [485, 442] width 18 height 18
radio input "true"
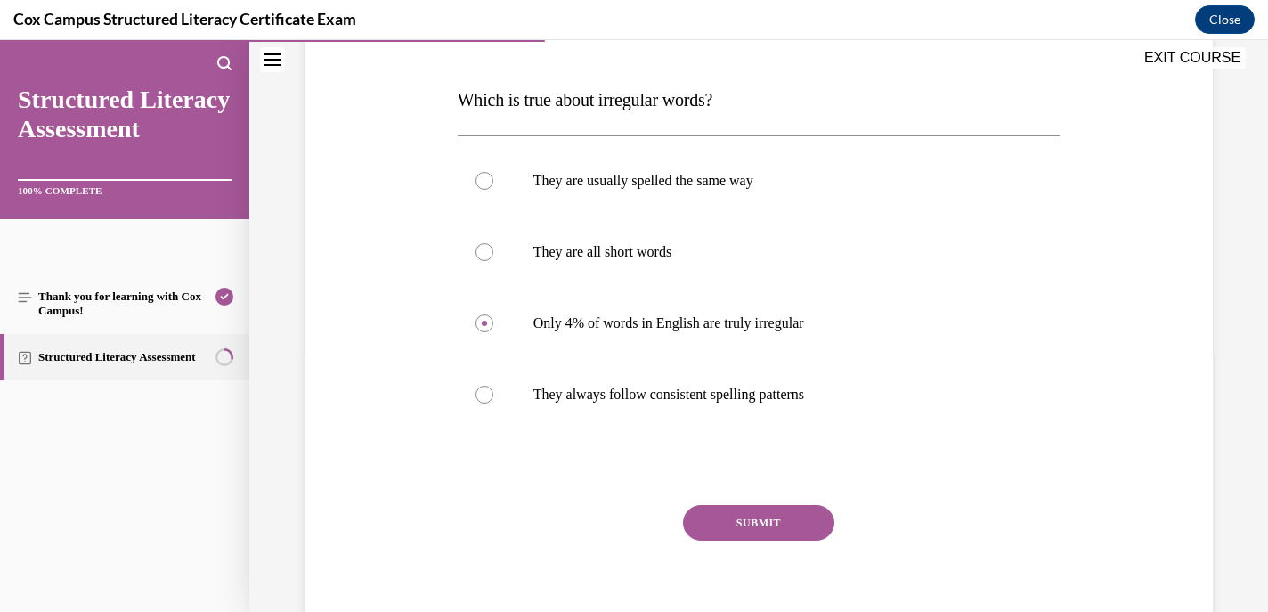
click at [745, 525] on button "SUBMIT" at bounding box center [758, 523] width 151 height 36
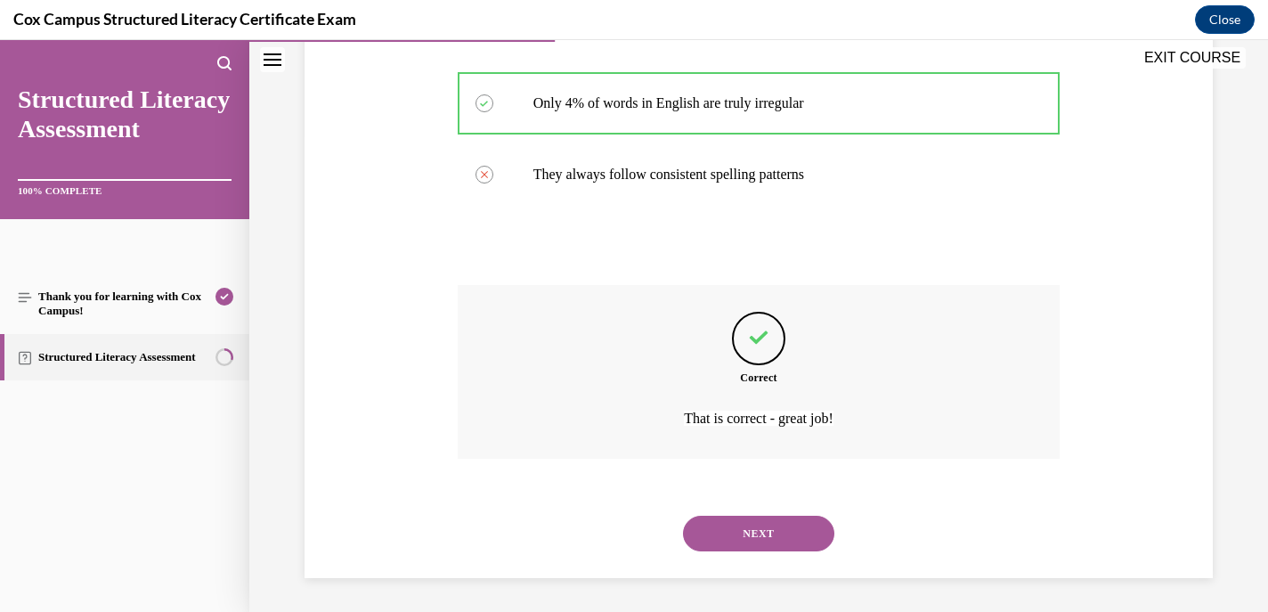
scroll to position [479, 0]
click at [738, 527] on button "NEXT" at bounding box center [758, 532] width 151 height 36
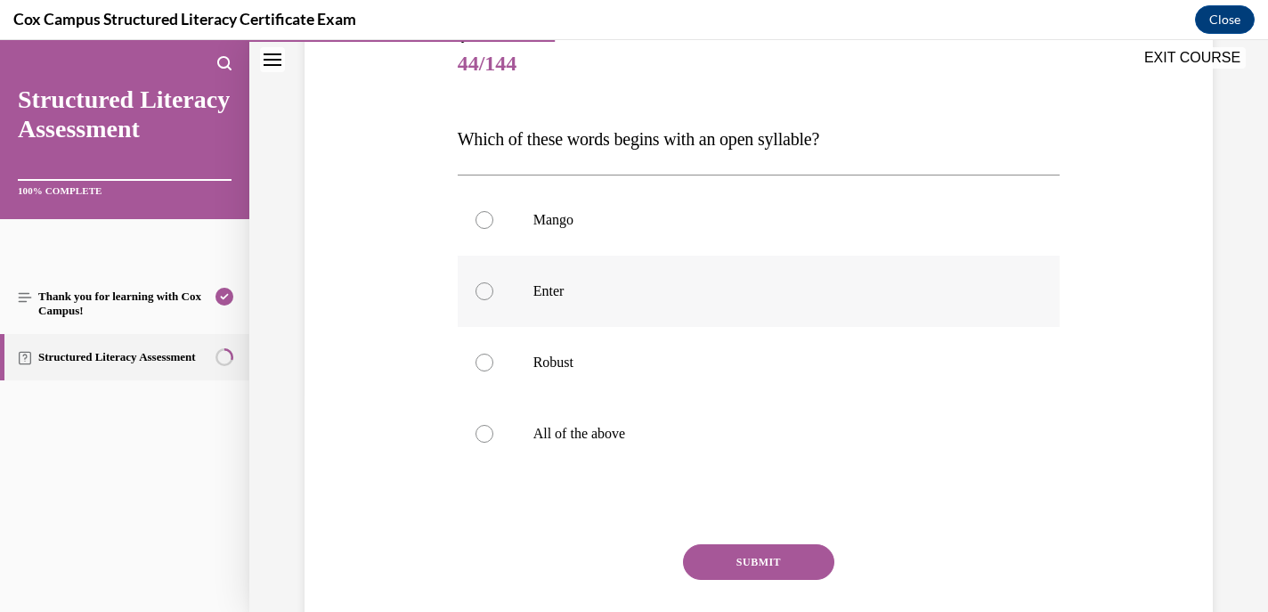
scroll to position [220, 0]
click at [484, 359] on div at bounding box center [485, 361] width 18 height 18
click at [484, 359] on input "Robust" at bounding box center [485, 361] width 18 height 18
radio input "true"
click at [729, 565] on button "SUBMIT" at bounding box center [758, 560] width 151 height 36
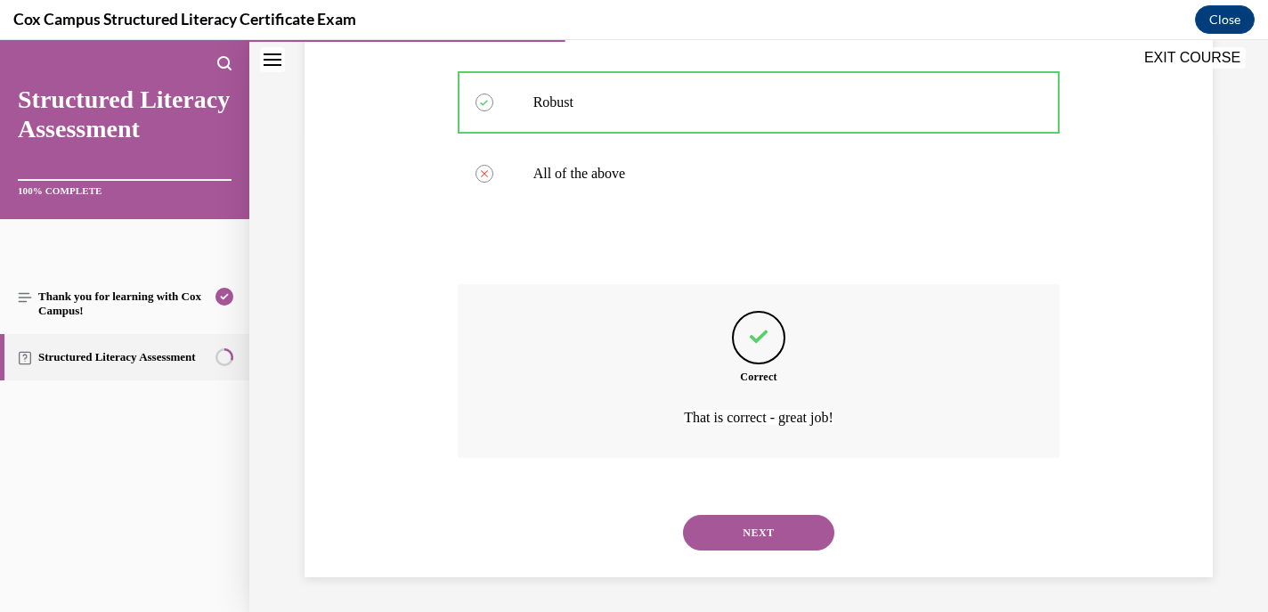
scroll to position [479, 0]
click at [731, 529] on button "NEXT" at bounding box center [758, 532] width 151 height 36
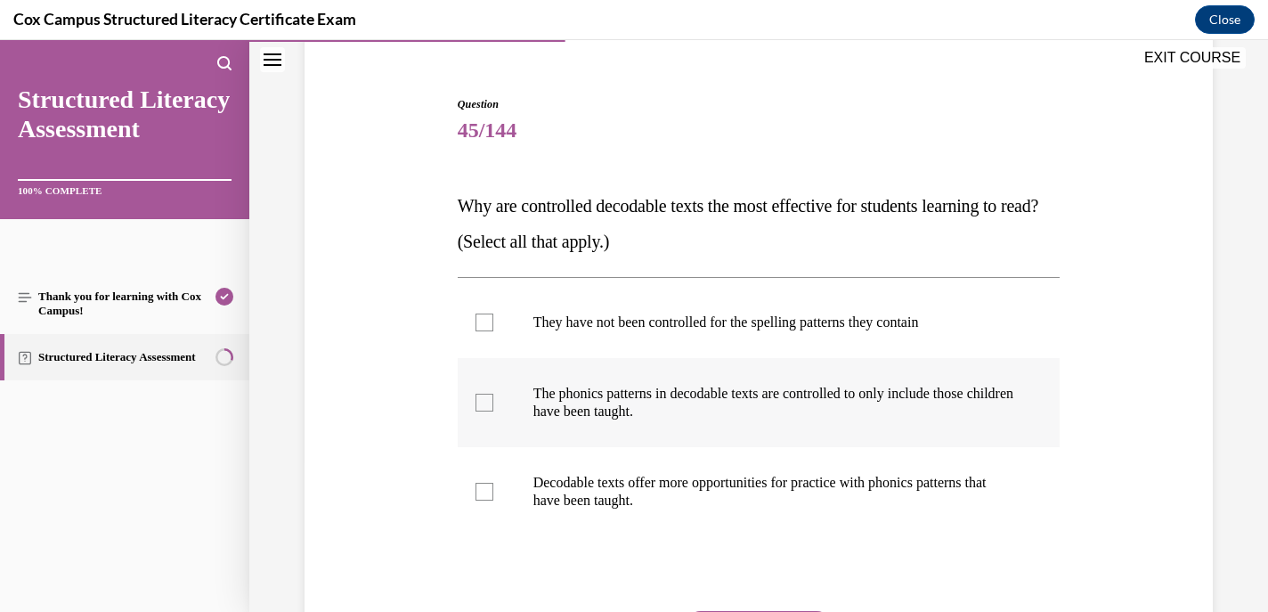
scroll to position [150, 0]
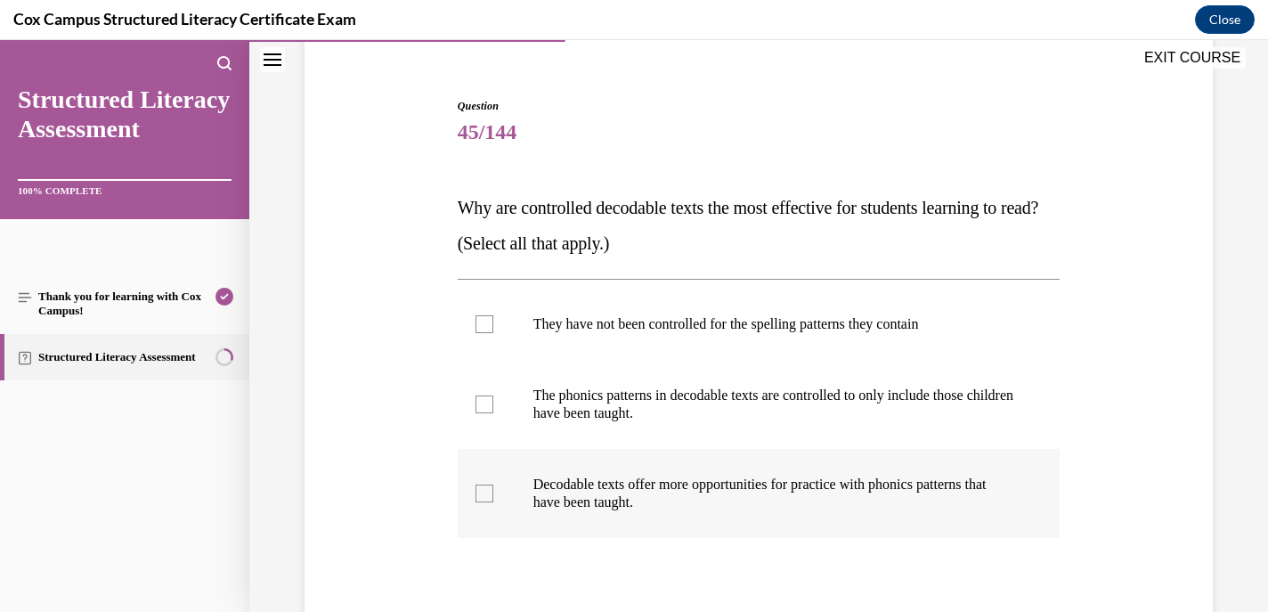
click at [483, 497] on div at bounding box center [485, 493] width 18 height 18
click at [483, 497] on input "Decodable texts offer more opportunities for practice with phonics patterns tha…" at bounding box center [485, 493] width 18 height 18
checkbox input "true"
click at [486, 405] on div at bounding box center [485, 404] width 18 height 18
click at [486, 405] on input "The phonics patterns in decodable texts are controlled to only include those ch…" at bounding box center [485, 404] width 18 height 18
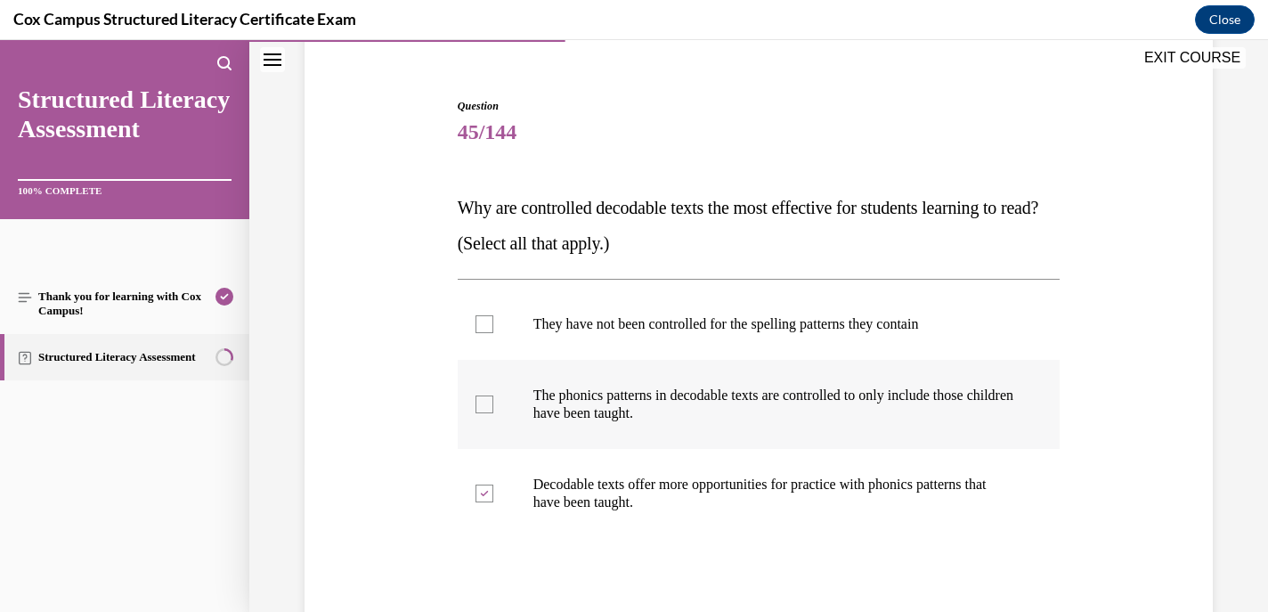
checkbox input "true"
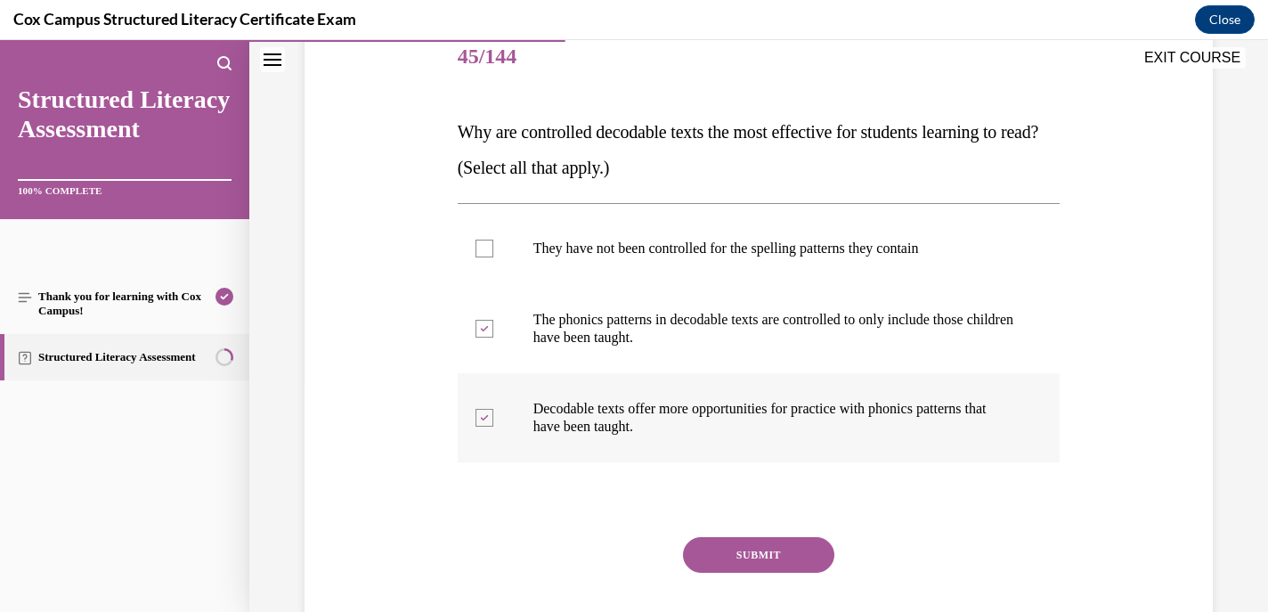
scroll to position [222, 0]
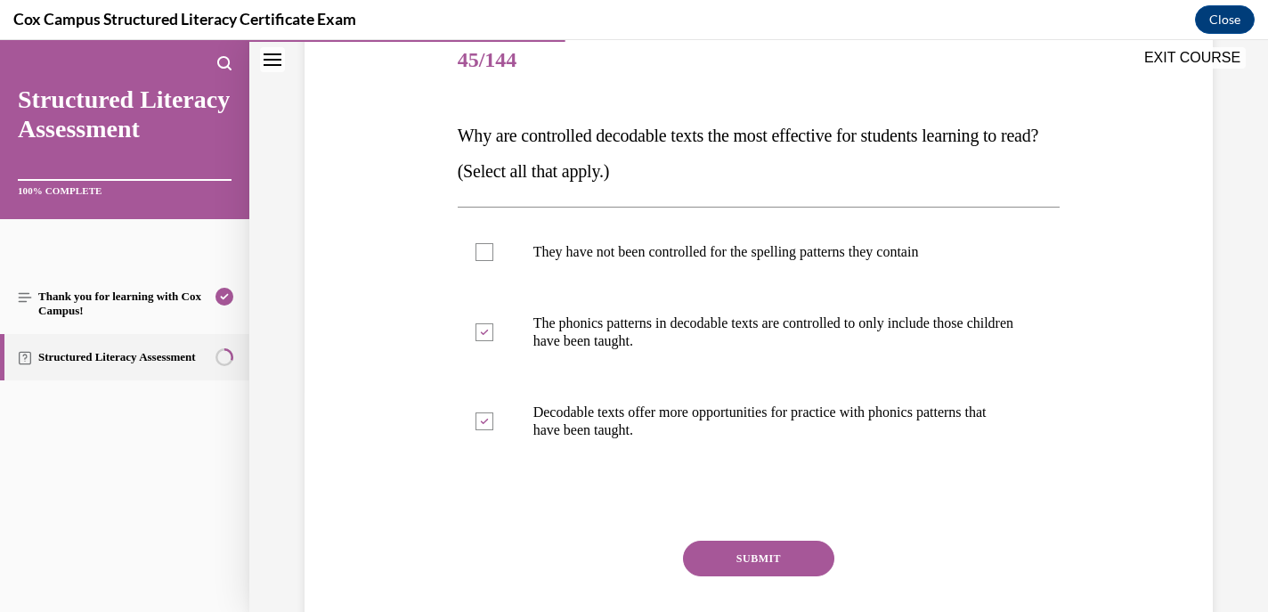
click at [737, 549] on button "SUBMIT" at bounding box center [758, 559] width 151 height 36
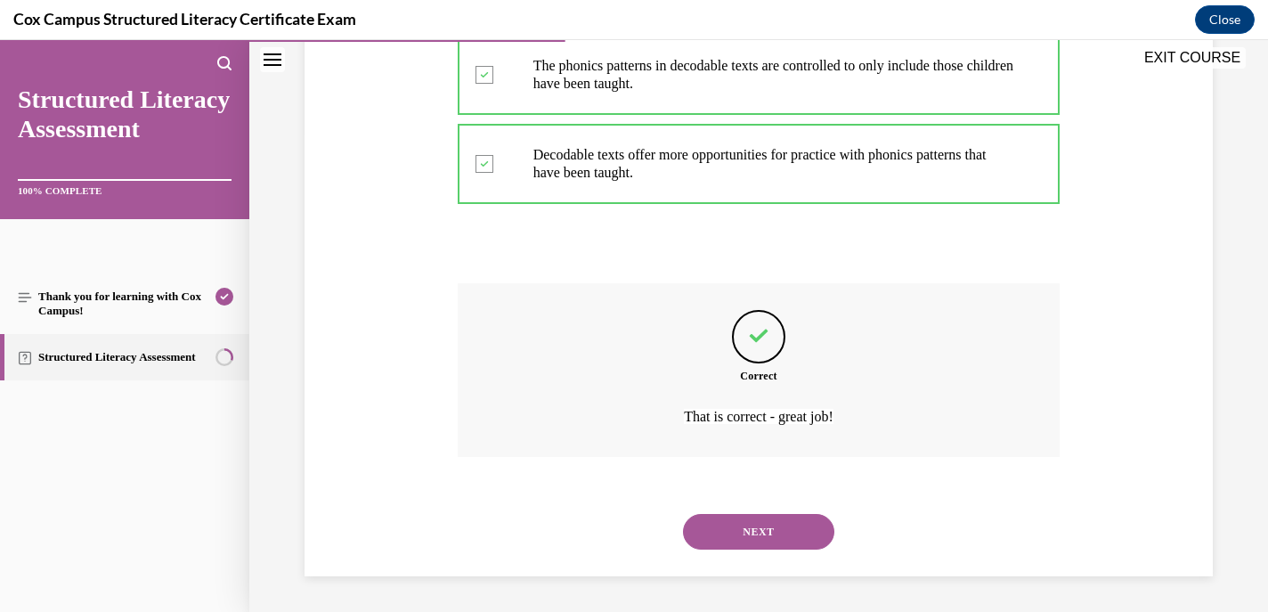
click at [735, 543] on button "NEXT" at bounding box center [758, 532] width 151 height 36
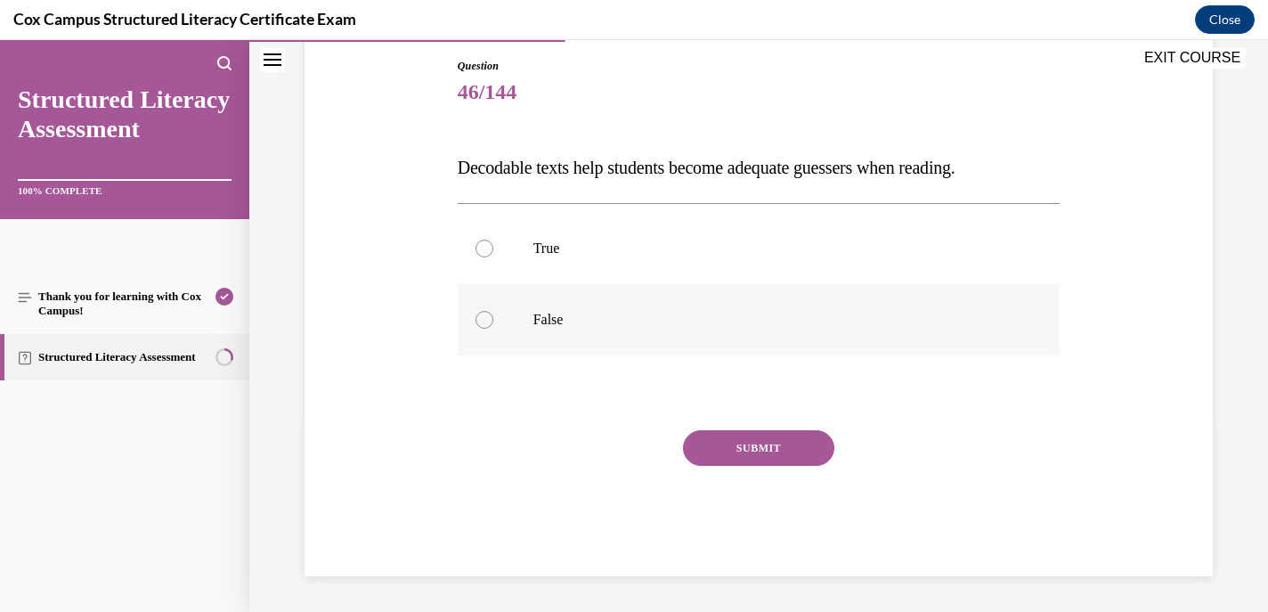
click at [485, 319] on div at bounding box center [485, 320] width 18 height 18
click at [485, 319] on input "False" at bounding box center [485, 320] width 18 height 18
radio input "true"
click at [743, 446] on button "SUBMIT" at bounding box center [758, 448] width 151 height 36
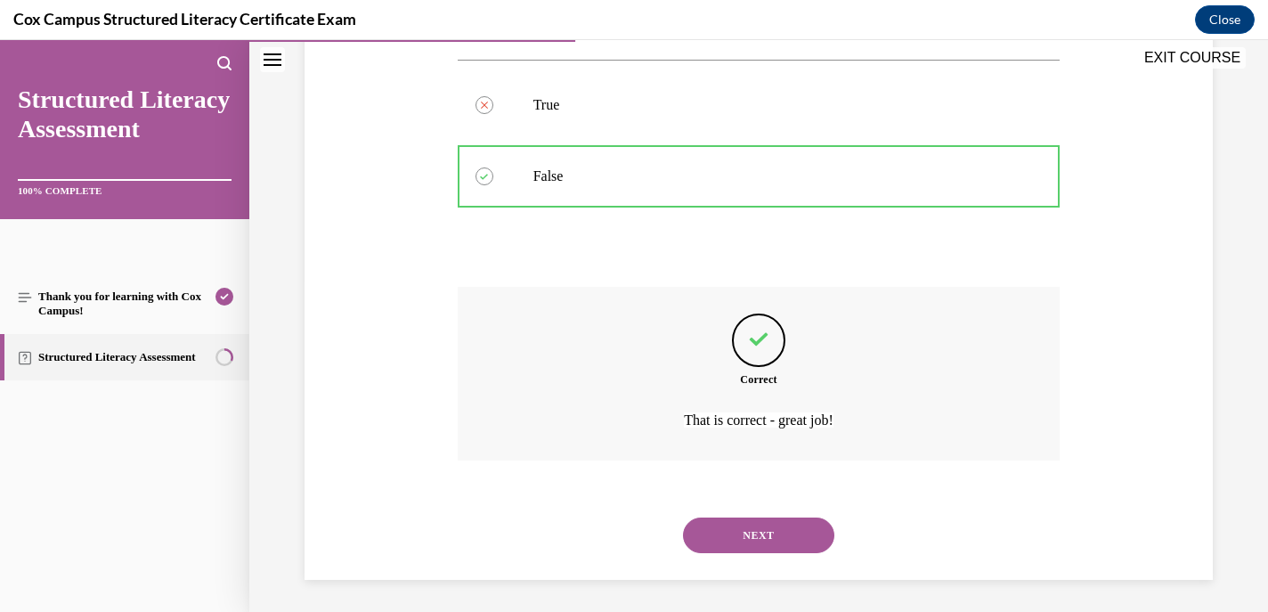
scroll to position [337, 0]
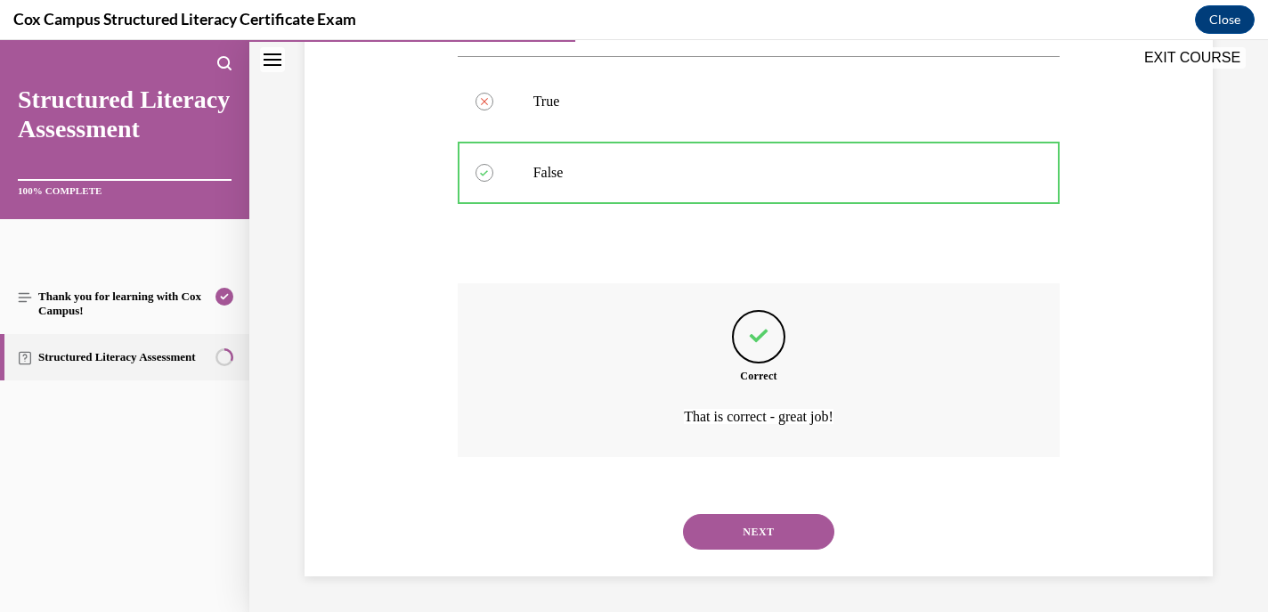
click at [744, 522] on button "NEXT" at bounding box center [758, 532] width 151 height 36
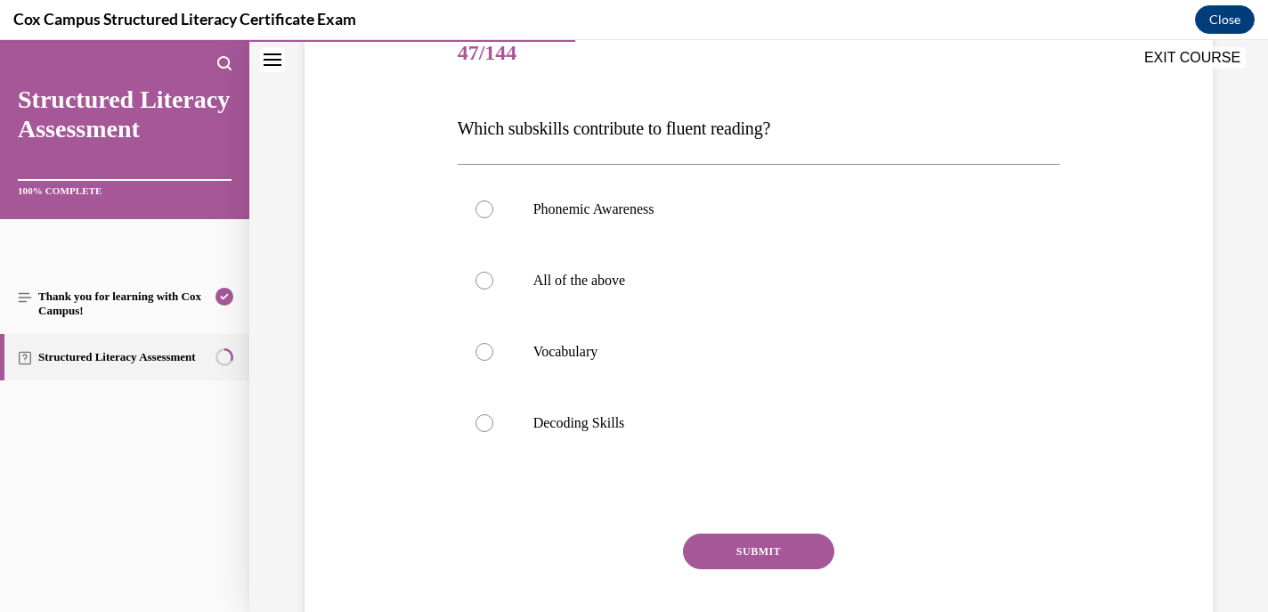
scroll to position [230, 0]
click at [485, 273] on div at bounding box center [485, 280] width 18 height 18
click at [485, 273] on input "All of the above" at bounding box center [485, 280] width 18 height 18
radio input "true"
click at [732, 558] on button "SUBMIT" at bounding box center [758, 551] width 151 height 36
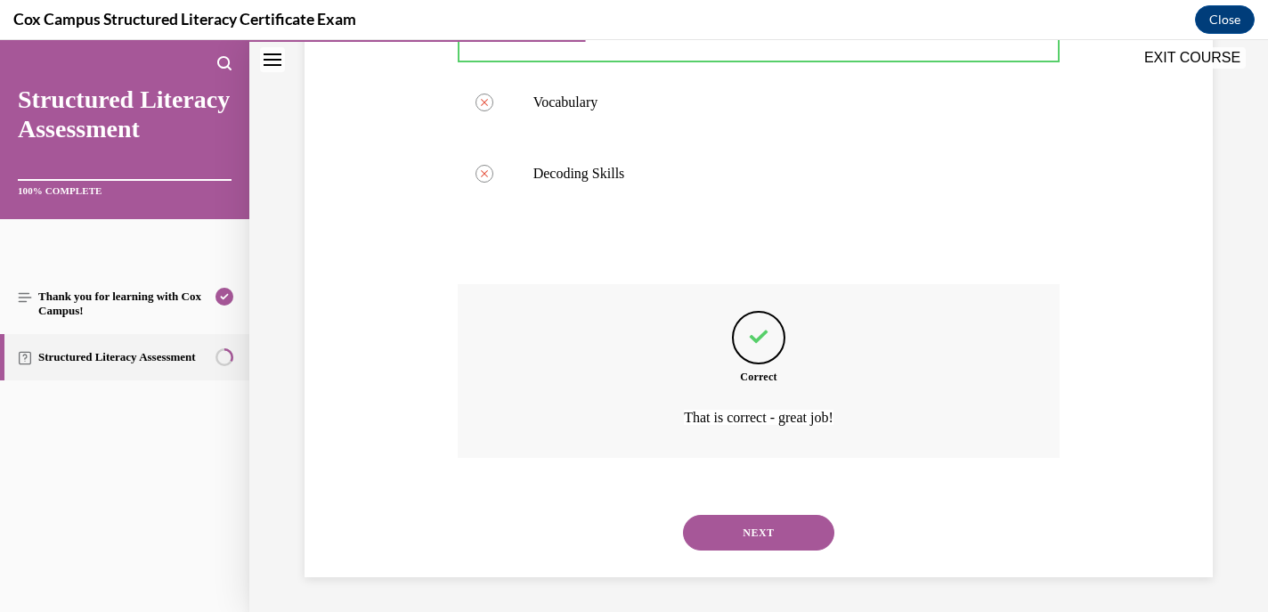
scroll to position [479, 0]
click at [734, 525] on button "NEXT" at bounding box center [758, 532] width 151 height 36
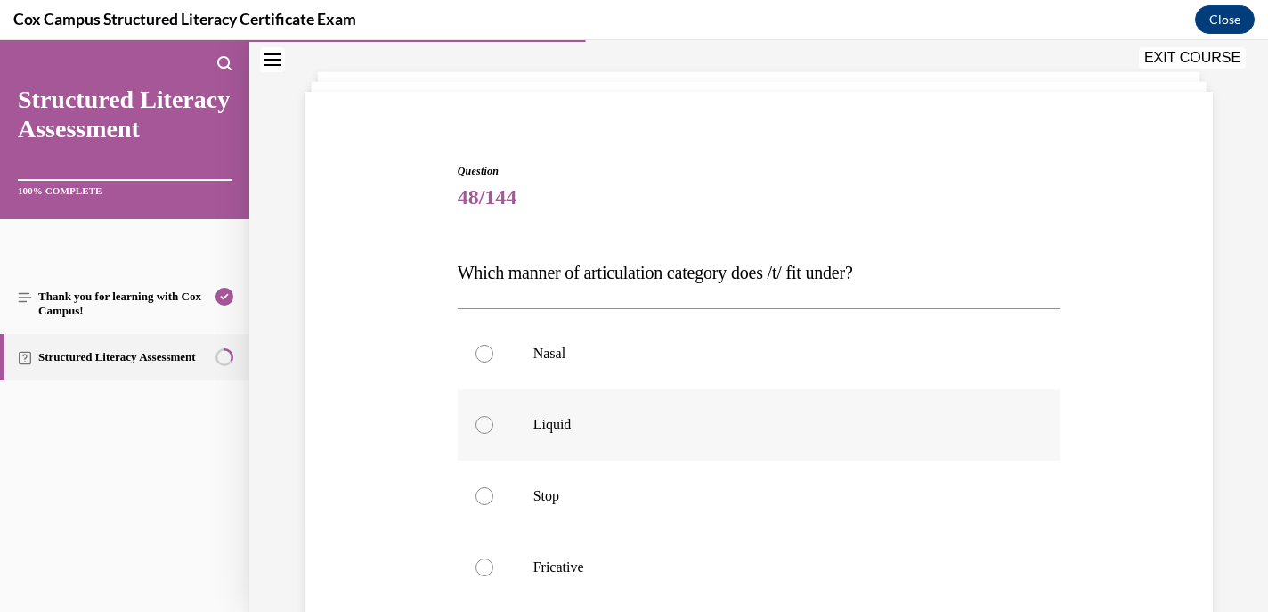
scroll to position [86, 0]
click at [486, 493] on div at bounding box center [485, 494] width 18 height 18
click at [486, 493] on input "Stop" at bounding box center [485, 494] width 18 height 18
radio input "true"
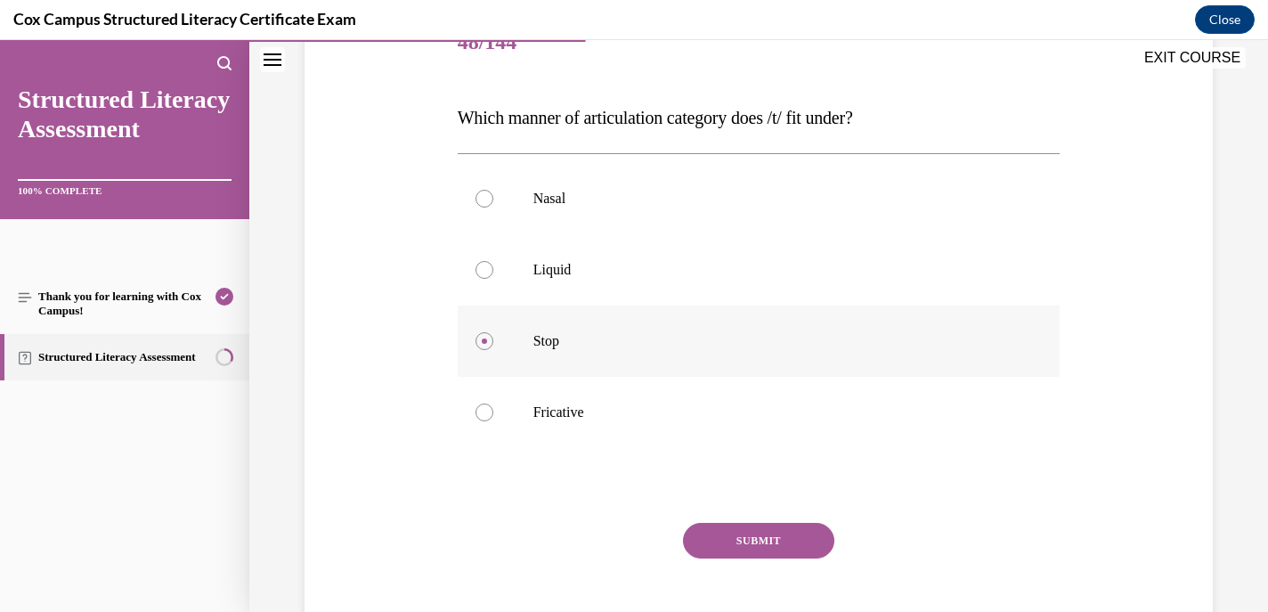
scroll to position [246, 0]
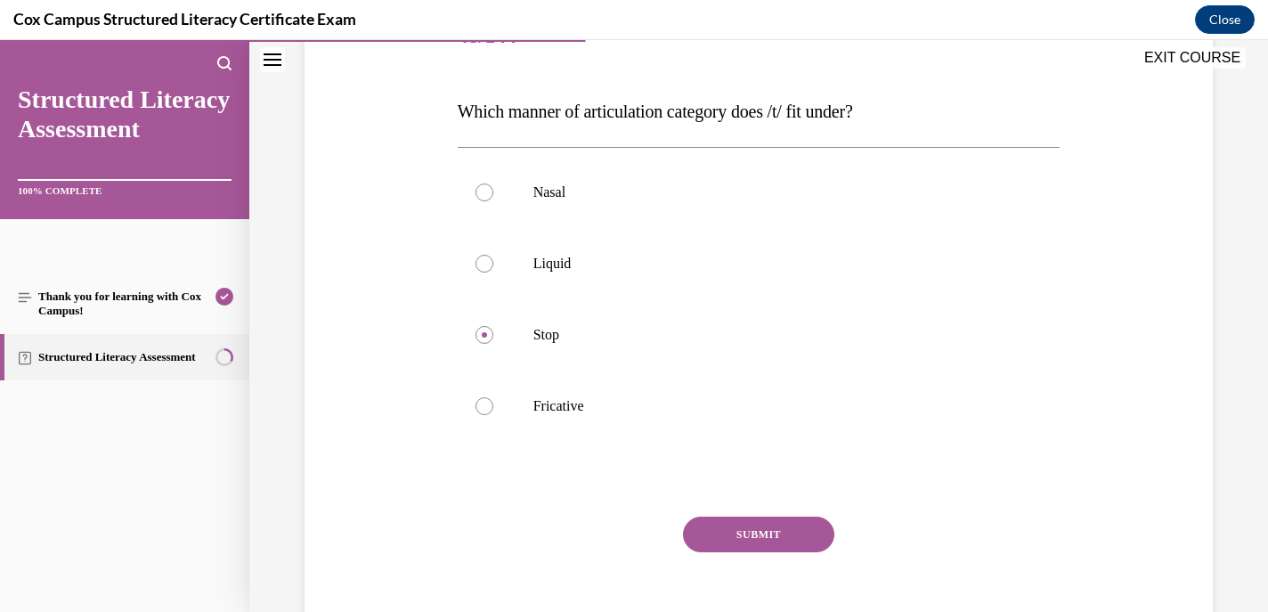
click at [781, 530] on button "SUBMIT" at bounding box center [758, 535] width 151 height 36
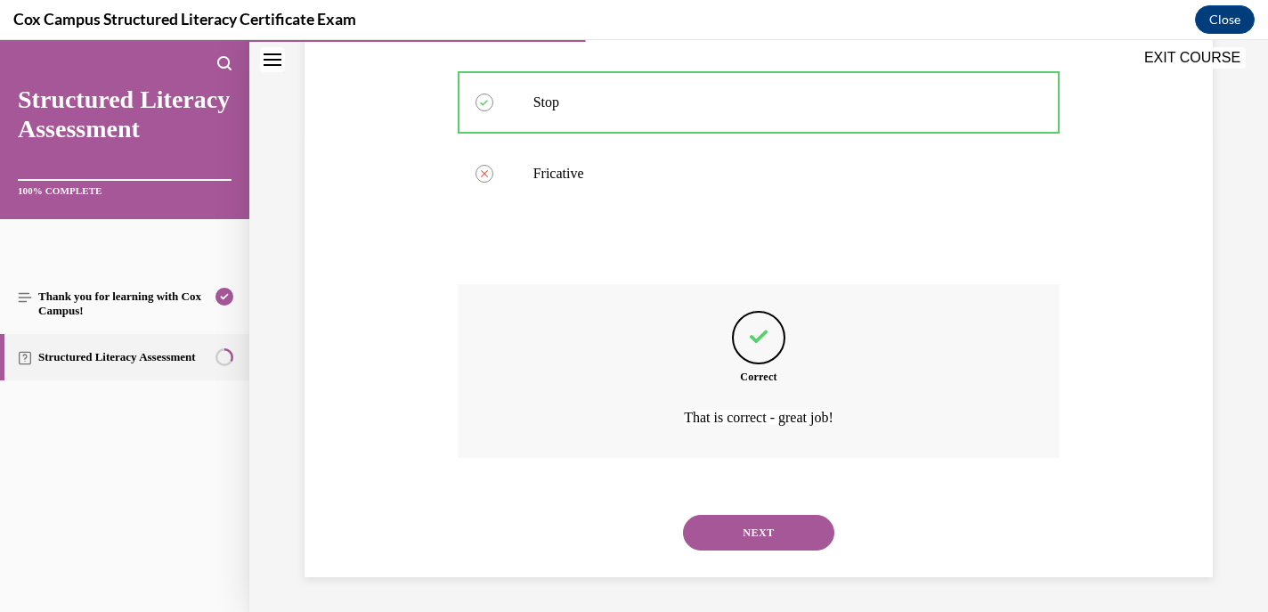
scroll to position [479, 0]
click at [754, 542] on button "NEXT" at bounding box center [758, 532] width 151 height 36
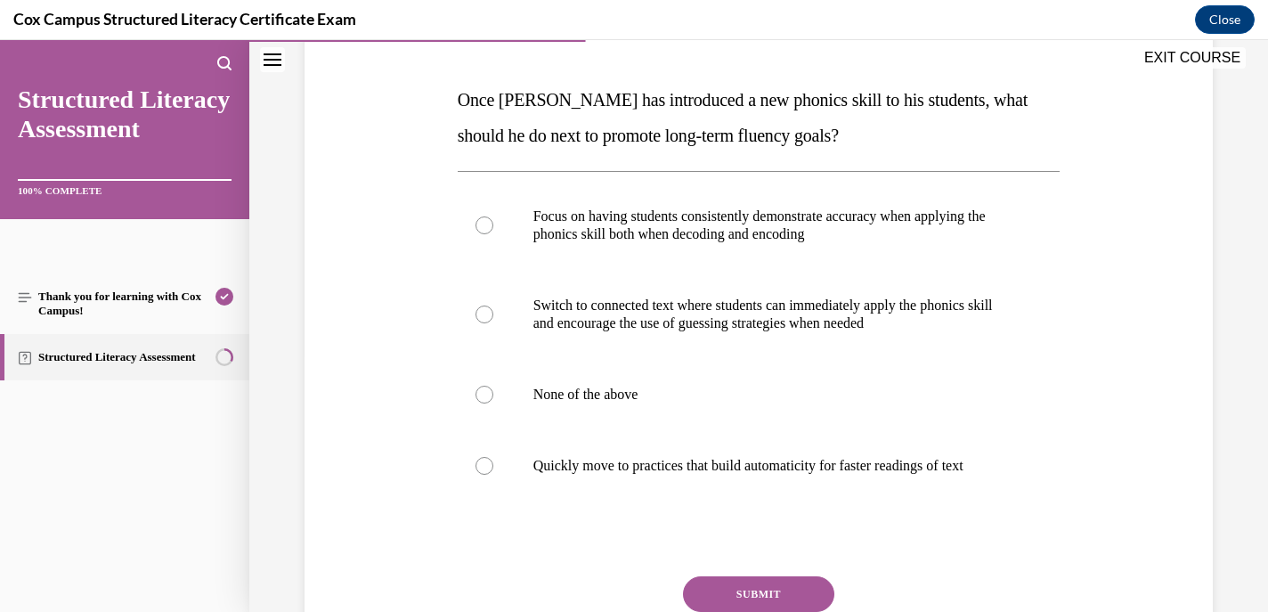
scroll to position [261, 0]
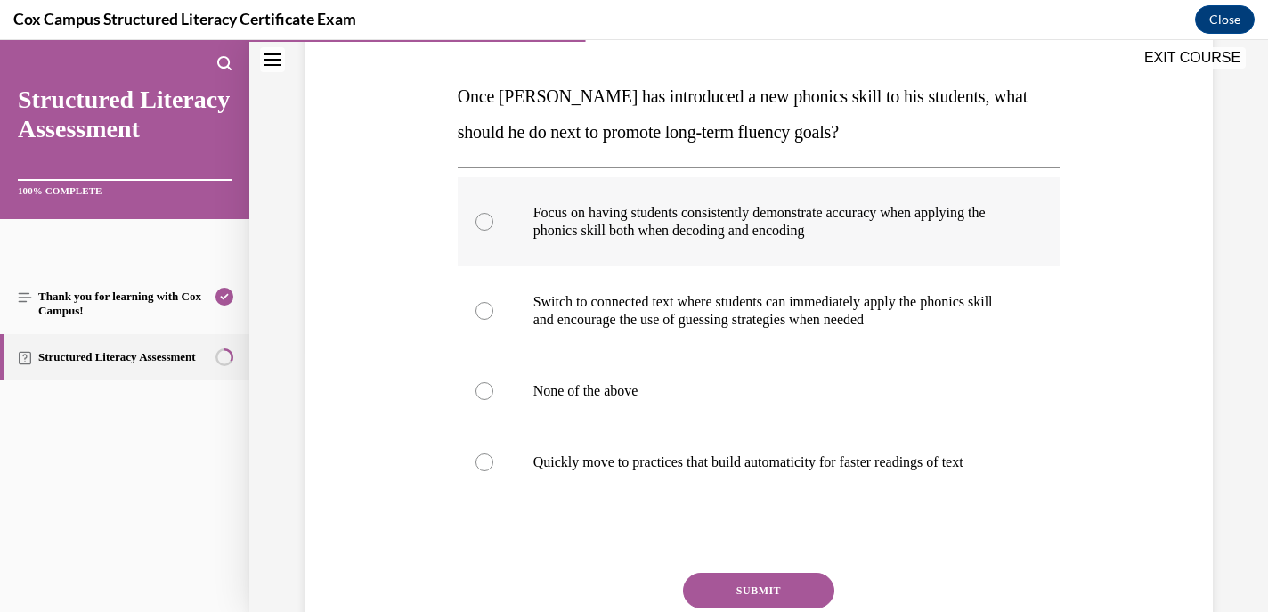
click at [481, 223] on div at bounding box center [485, 222] width 18 height 18
click at [481, 223] on input "Focus on having students consistently demonstrate accuracy when applying the ph…" at bounding box center [485, 222] width 18 height 18
radio input "true"
click at [484, 460] on div at bounding box center [485, 462] width 18 height 18
click at [484, 460] on input "Quickly move to practices that build automaticity for faster readings of text" at bounding box center [485, 462] width 18 height 18
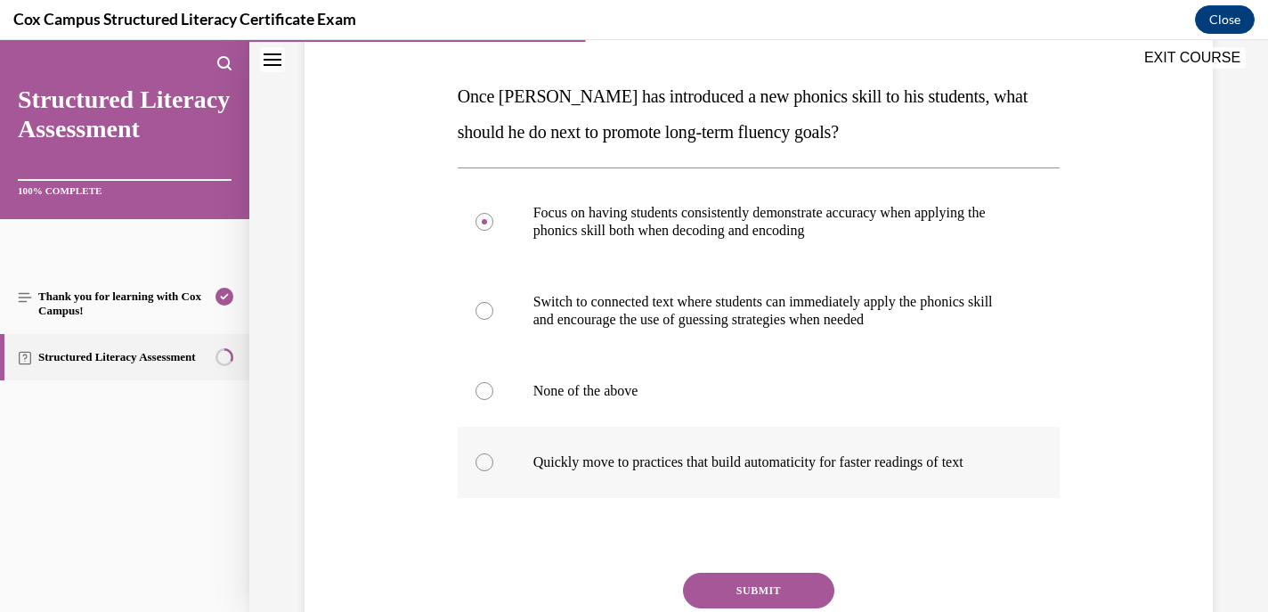
radio input "true"
click at [479, 225] on div at bounding box center [485, 222] width 18 height 18
click at [479, 225] on input "Focus on having students consistently demonstrate accuracy when applying the ph…" at bounding box center [485, 222] width 18 height 18
radio input "true"
click at [717, 587] on button "SUBMIT" at bounding box center [758, 591] width 151 height 36
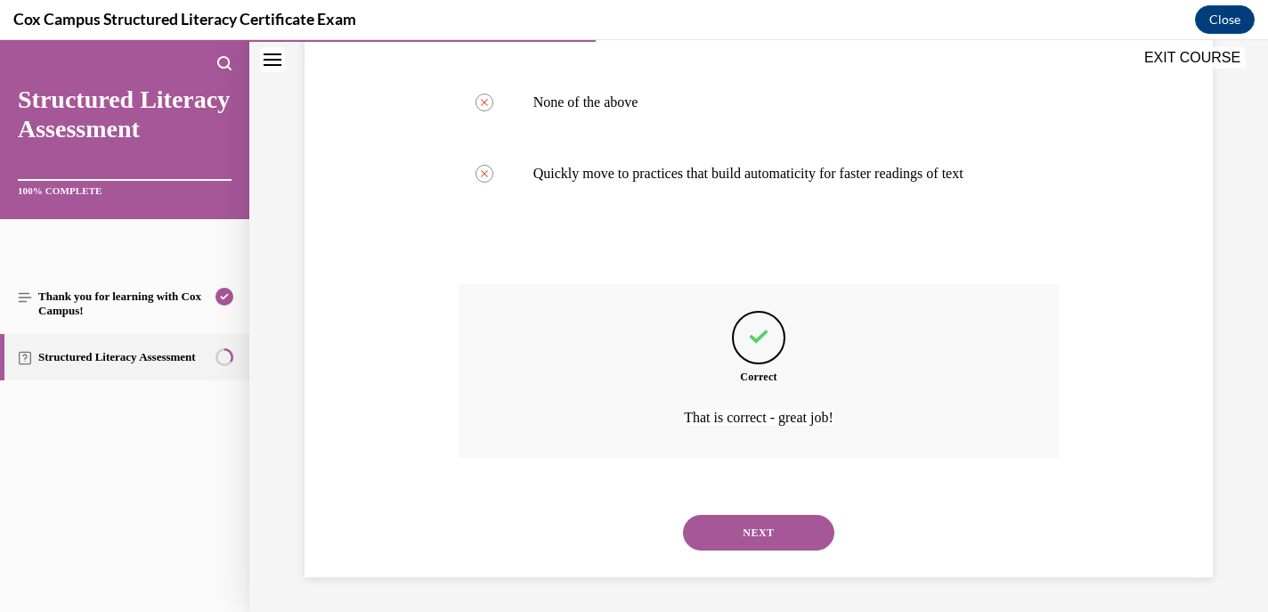
scroll to position [550, 0]
click at [744, 524] on button "NEXT" at bounding box center [758, 532] width 151 height 36
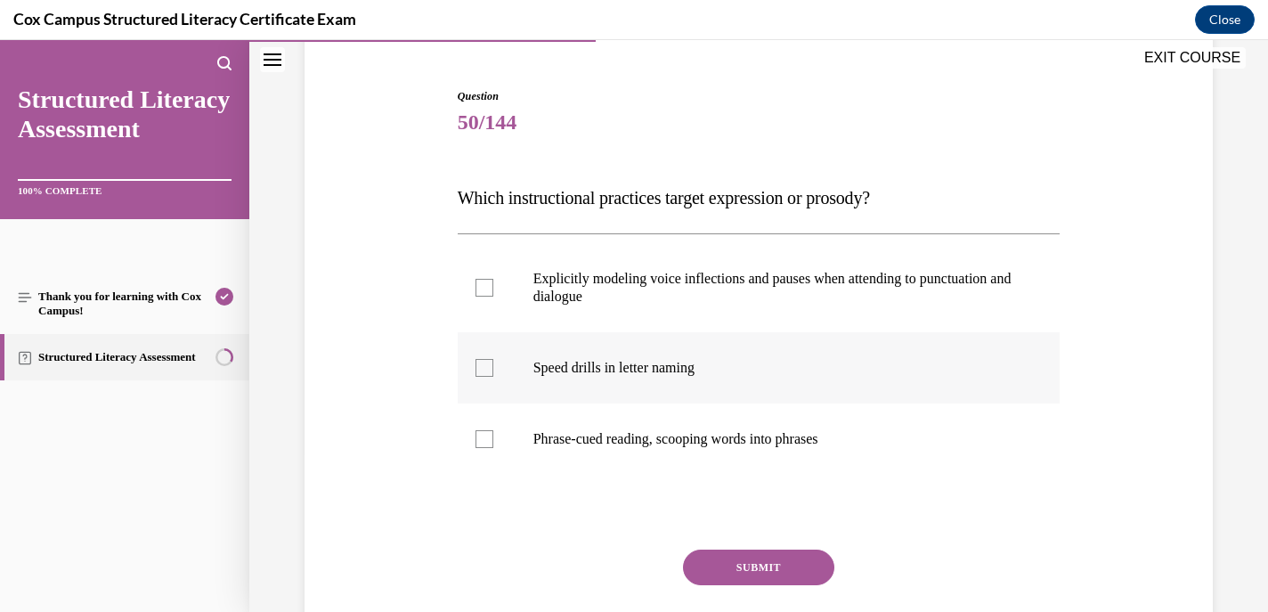
scroll to position [183, 0]
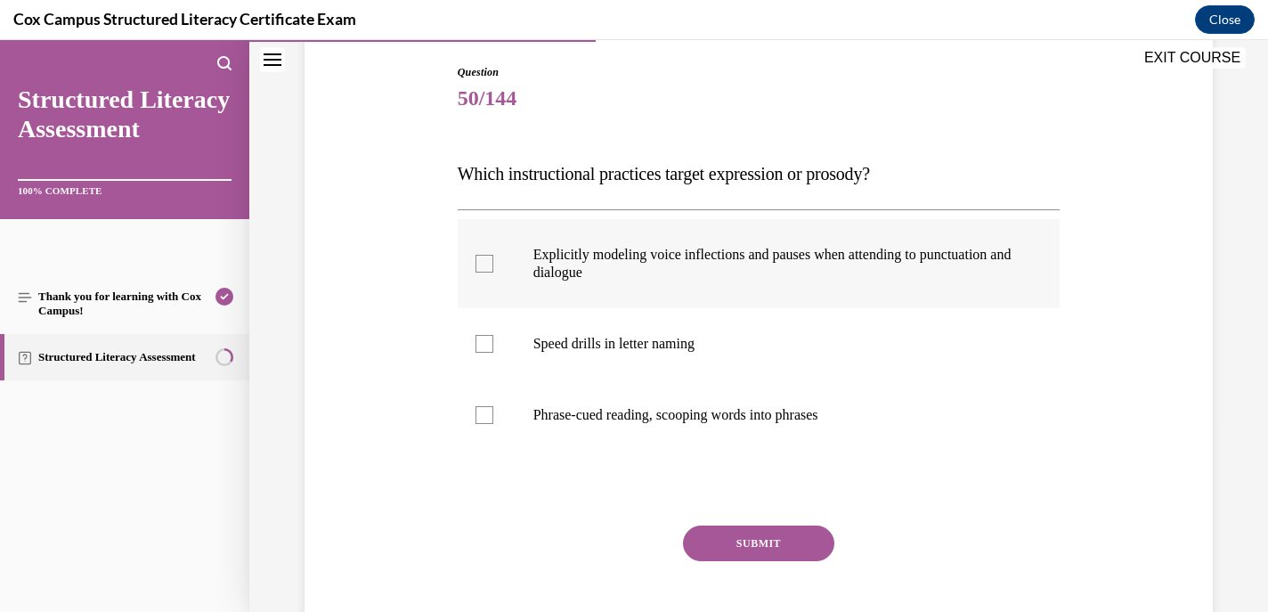
click at [493, 259] on label "Explicitly modeling voice inflections and pauses when attending to punctuation …" at bounding box center [759, 263] width 603 height 89
click at [493, 259] on input "Explicitly modeling voice inflections and pauses when attending to punctuation …" at bounding box center [485, 264] width 18 height 18
checkbox input "true"
click at [735, 552] on button "SUBMIT" at bounding box center [758, 543] width 151 height 36
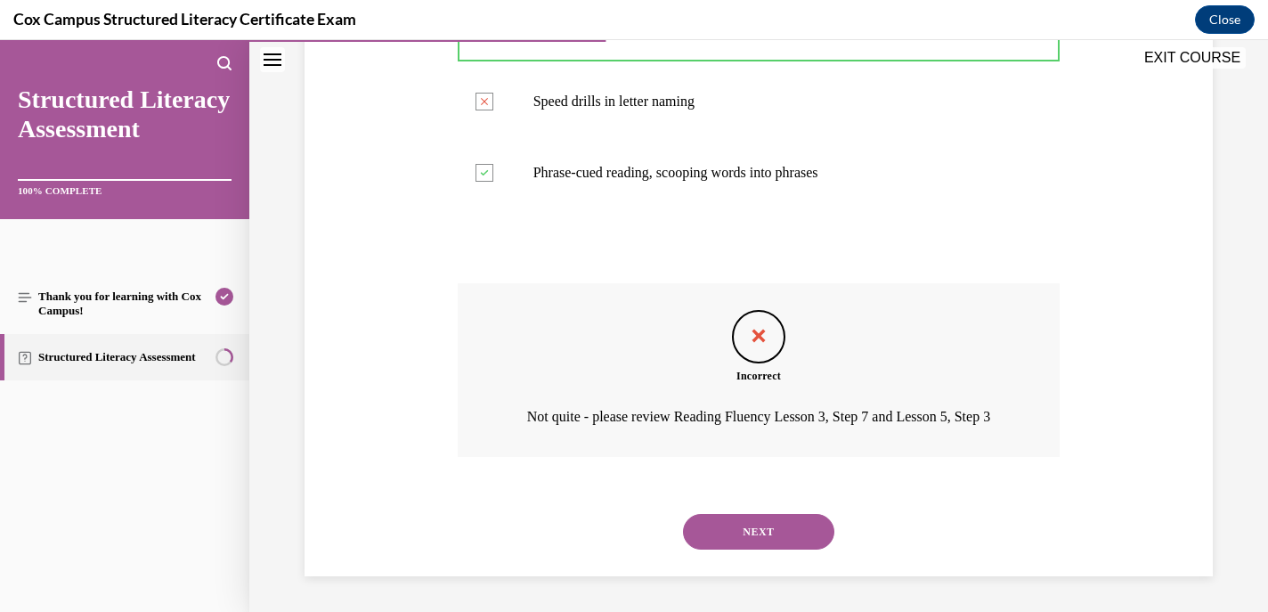
scroll to position [450, 0]
click at [737, 536] on button "NEXT" at bounding box center [758, 532] width 151 height 36
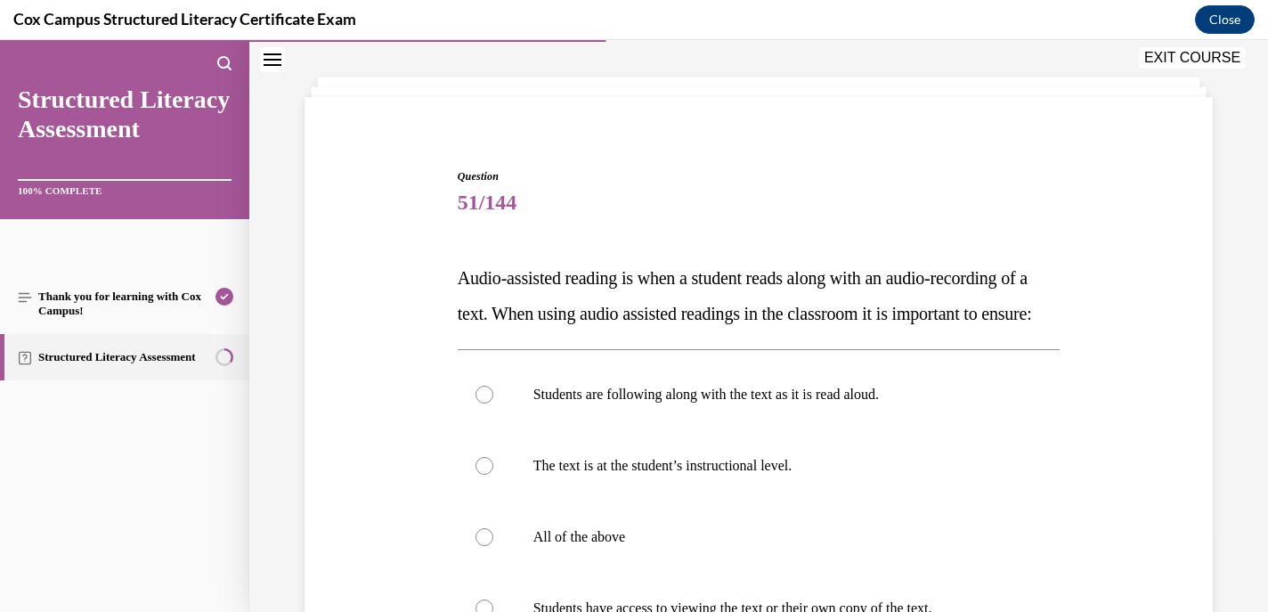
scroll to position [159, 0]
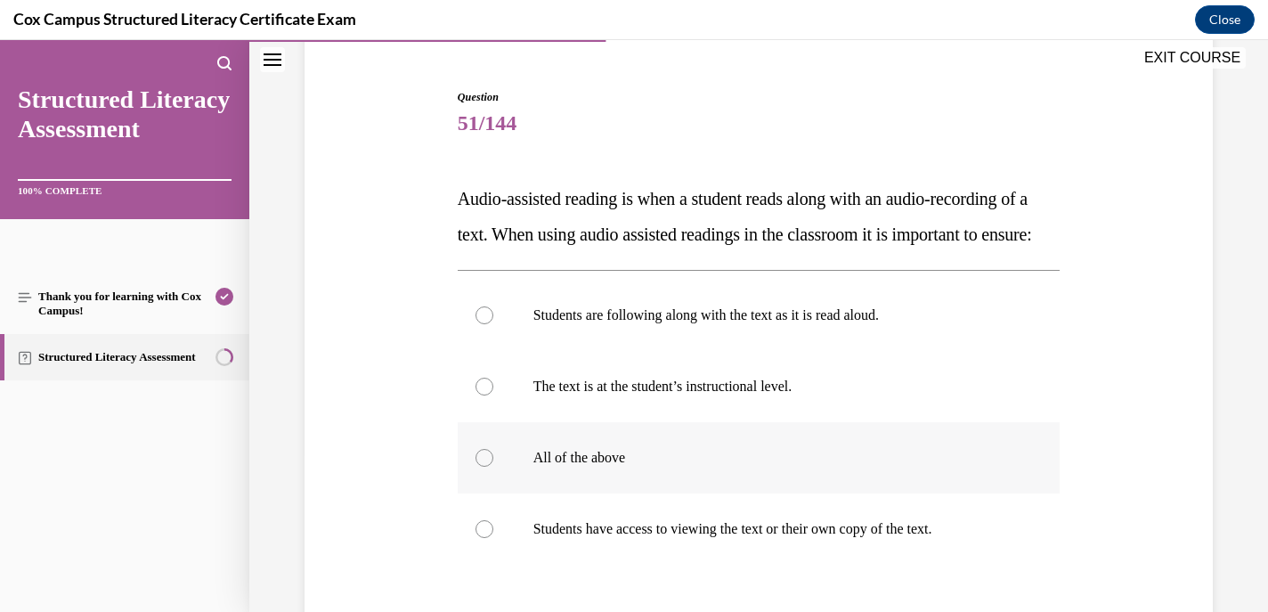
click at [483, 467] on div at bounding box center [485, 458] width 18 height 18
click at [483, 467] on input "All of the above" at bounding box center [485, 458] width 18 height 18
radio input "true"
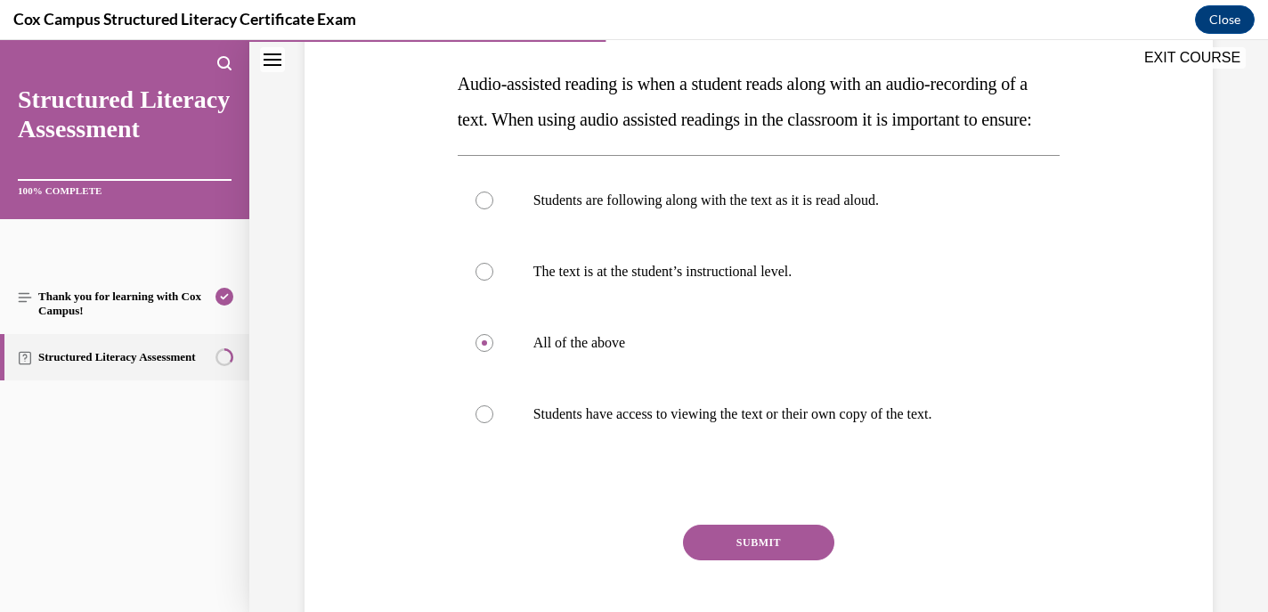
click at [743, 560] on button "SUBMIT" at bounding box center [758, 543] width 151 height 36
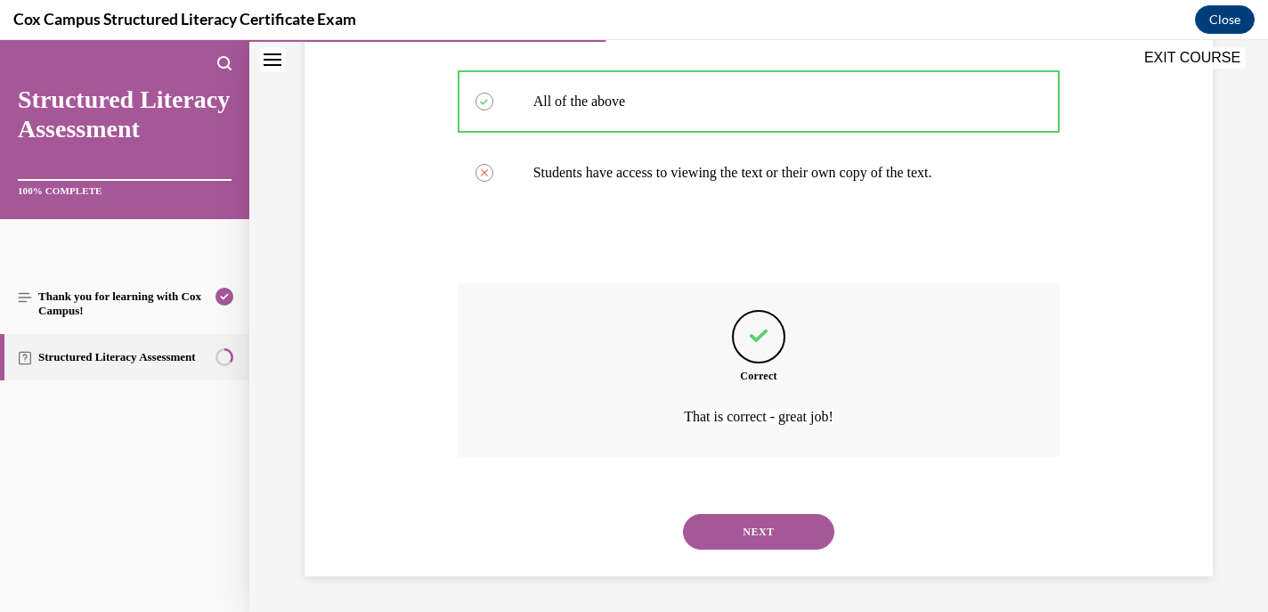
scroll to position [550, 0]
click at [740, 541] on button "NEXT" at bounding box center [758, 532] width 151 height 36
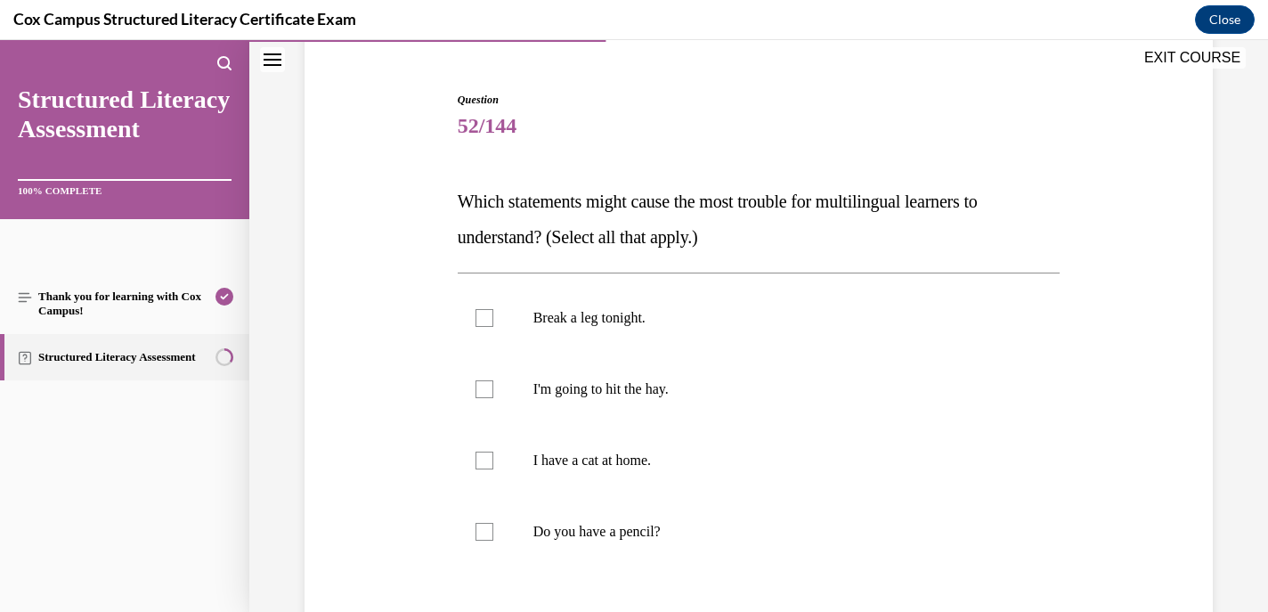
scroll to position [159, 0]
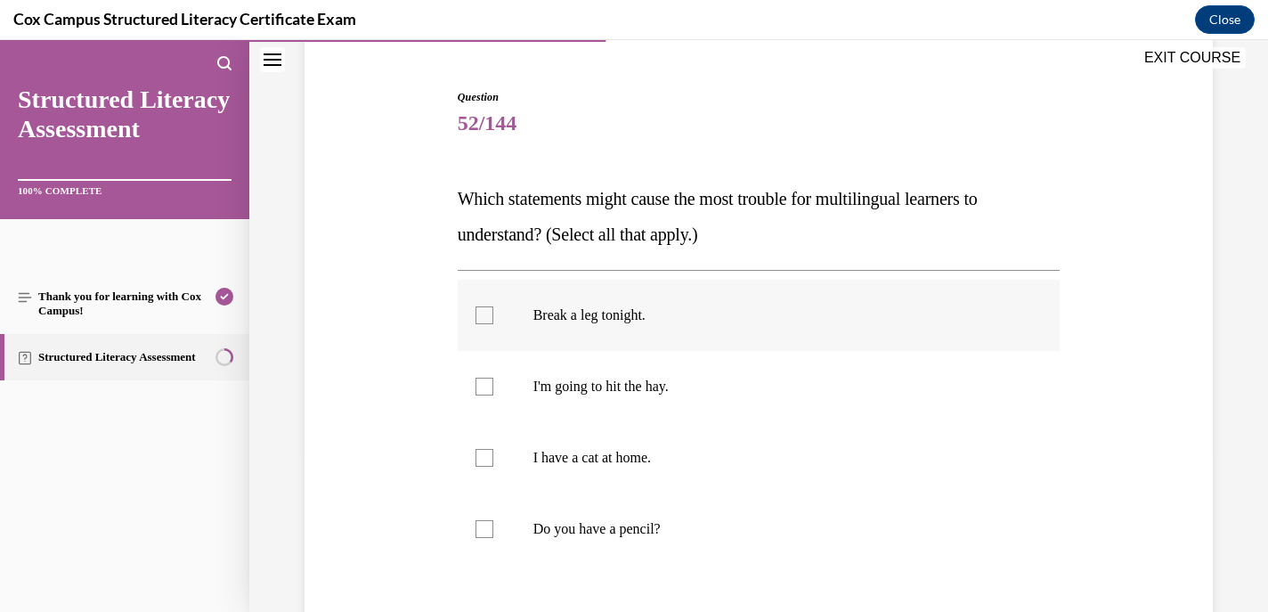
click at [482, 310] on div at bounding box center [485, 315] width 18 height 18
click at [482, 310] on input "Break a leg tonight." at bounding box center [485, 315] width 18 height 18
checkbox input "true"
click at [480, 388] on div at bounding box center [485, 387] width 18 height 18
click at [480, 388] on input "I'm going to hit the hay." at bounding box center [485, 387] width 18 height 18
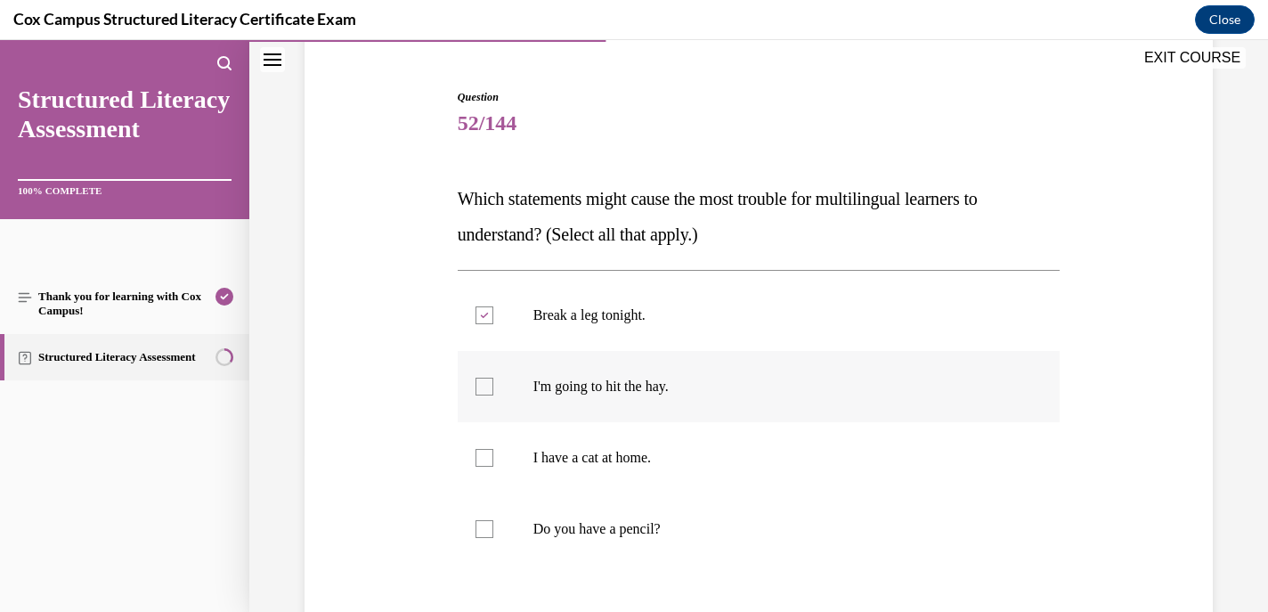
checkbox input "true"
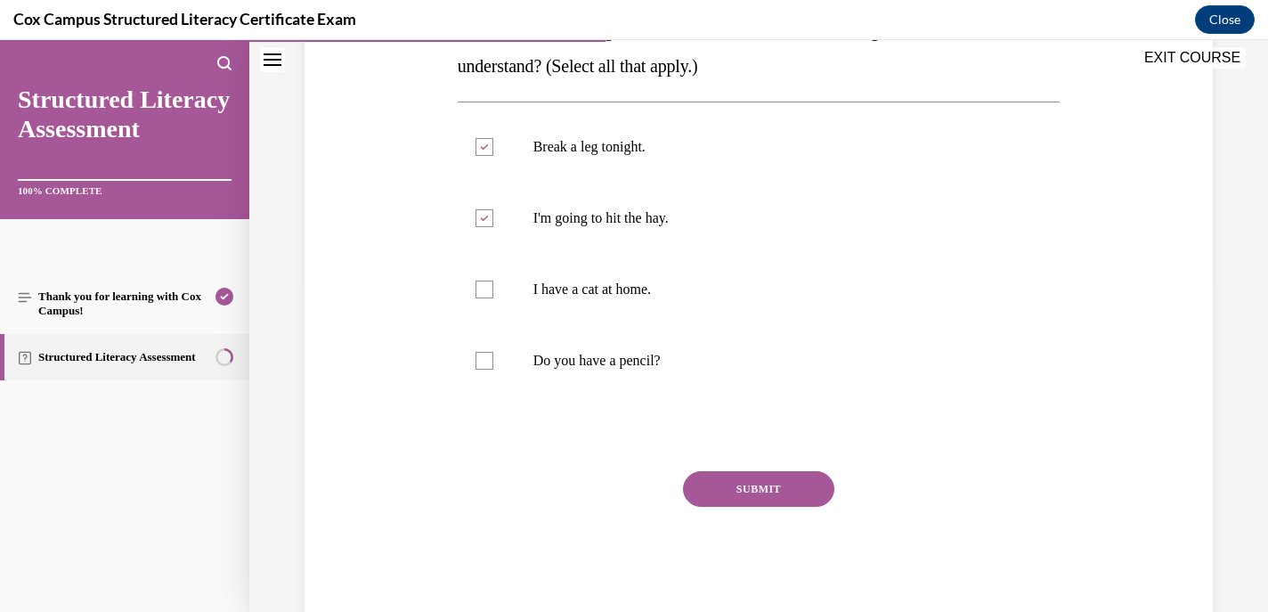
click at [763, 501] on button "SUBMIT" at bounding box center [758, 489] width 151 height 36
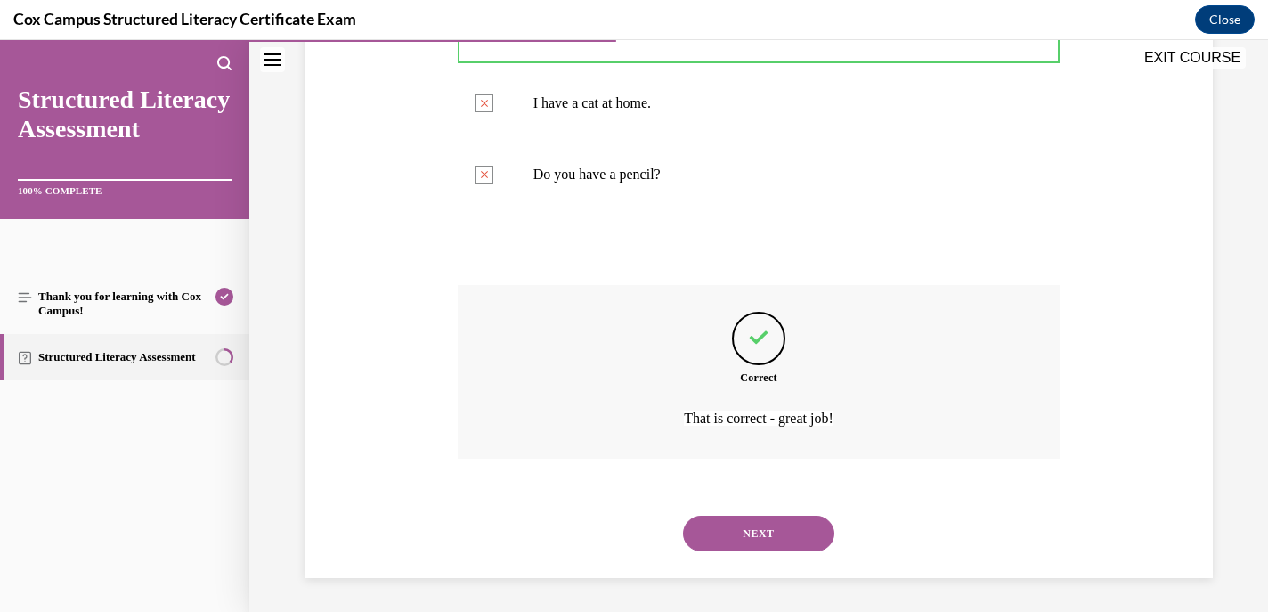
scroll to position [515, 0]
click at [753, 530] on button "NEXT" at bounding box center [758, 532] width 151 height 36
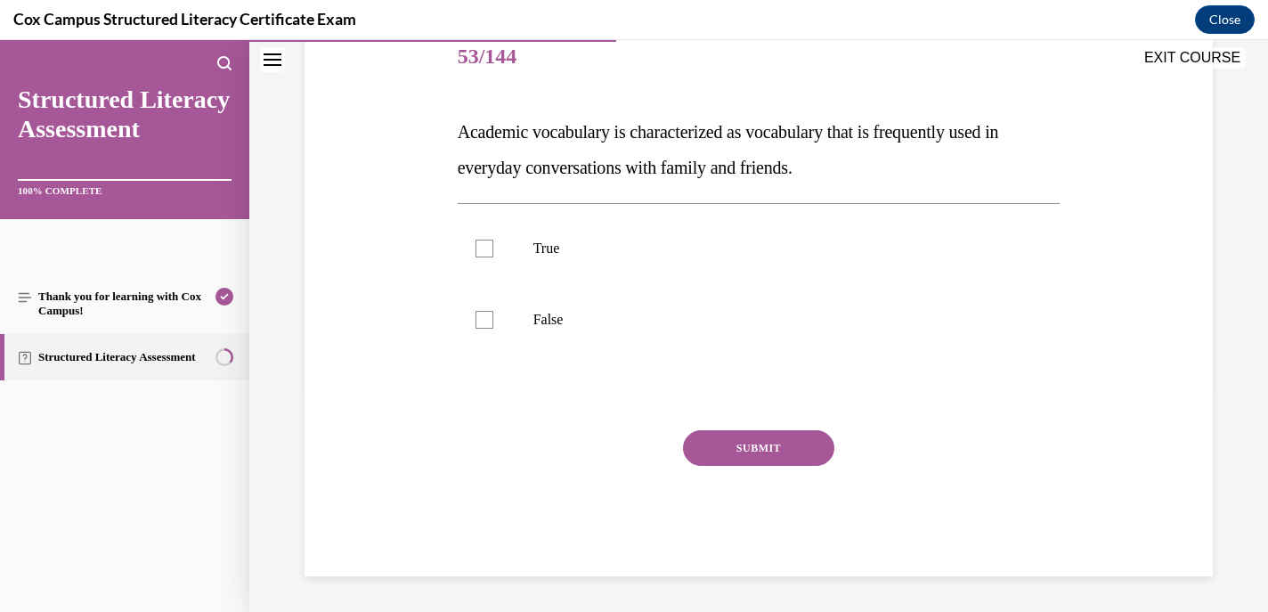
scroll to position [198, 0]
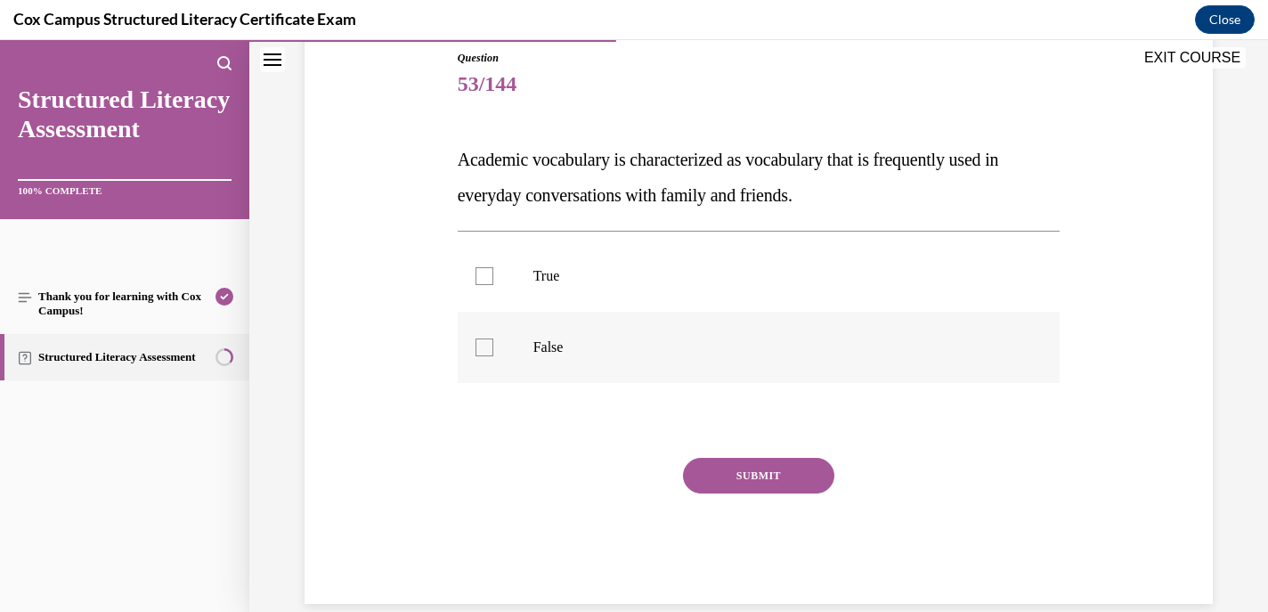
click at [476, 346] on div at bounding box center [485, 347] width 18 height 18
click at [476, 346] on input "False" at bounding box center [485, 347] width 18 height 18
checkbox input "true"
click at [794, 476] on button "SUBMIT" at bounding box center [758, 476] width 151 height 36
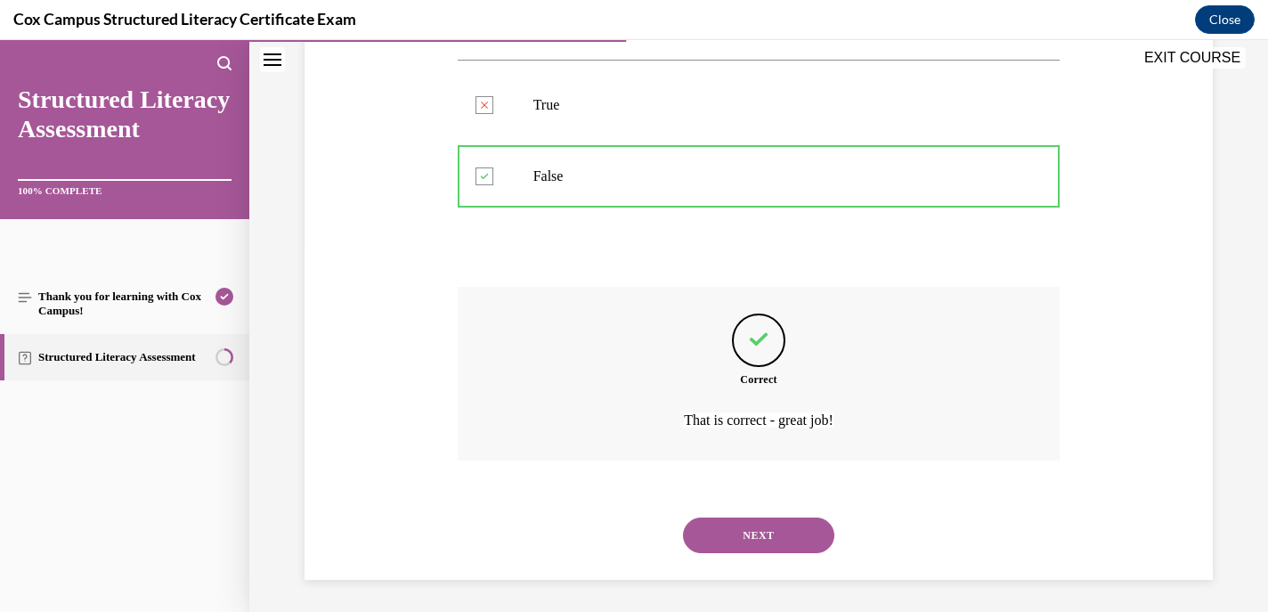
scroll to position [372, 0]
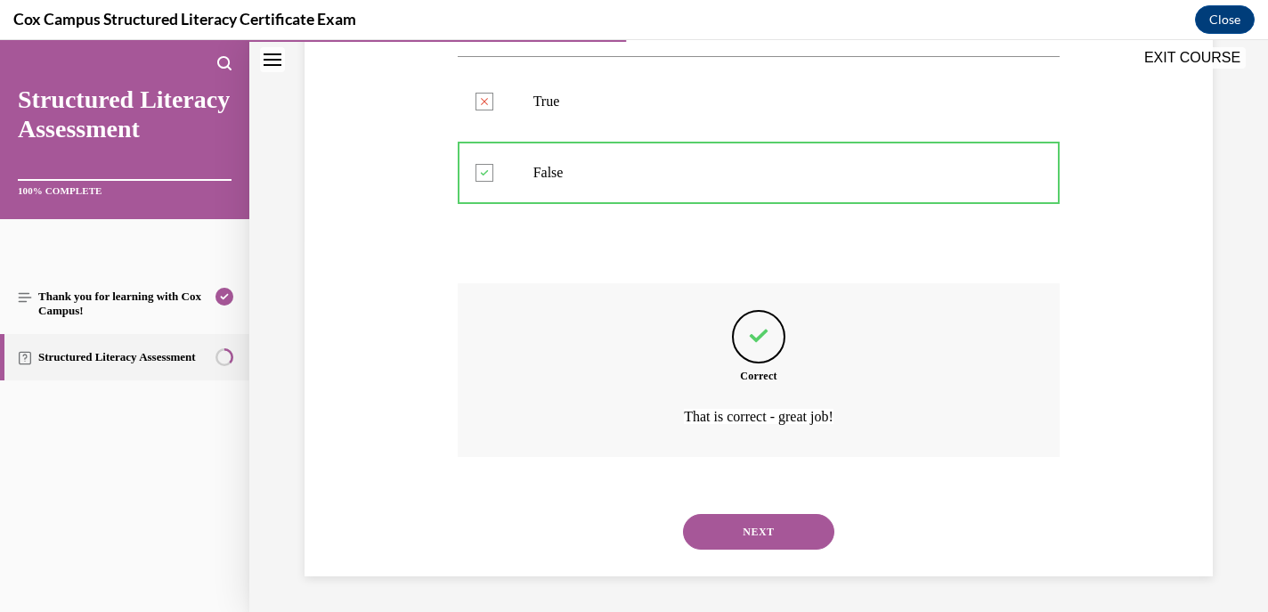
click at [737, 525] on button "NEXT" at bounding box center [758, 532] width 151 height 36
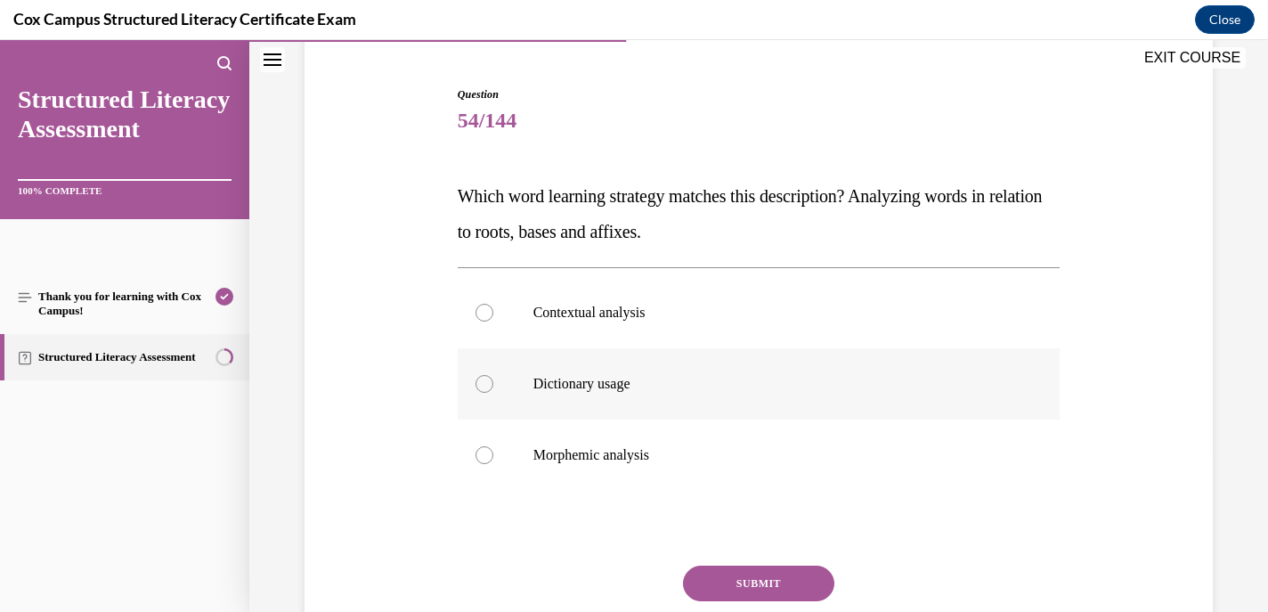
scroll to position [165, 0]
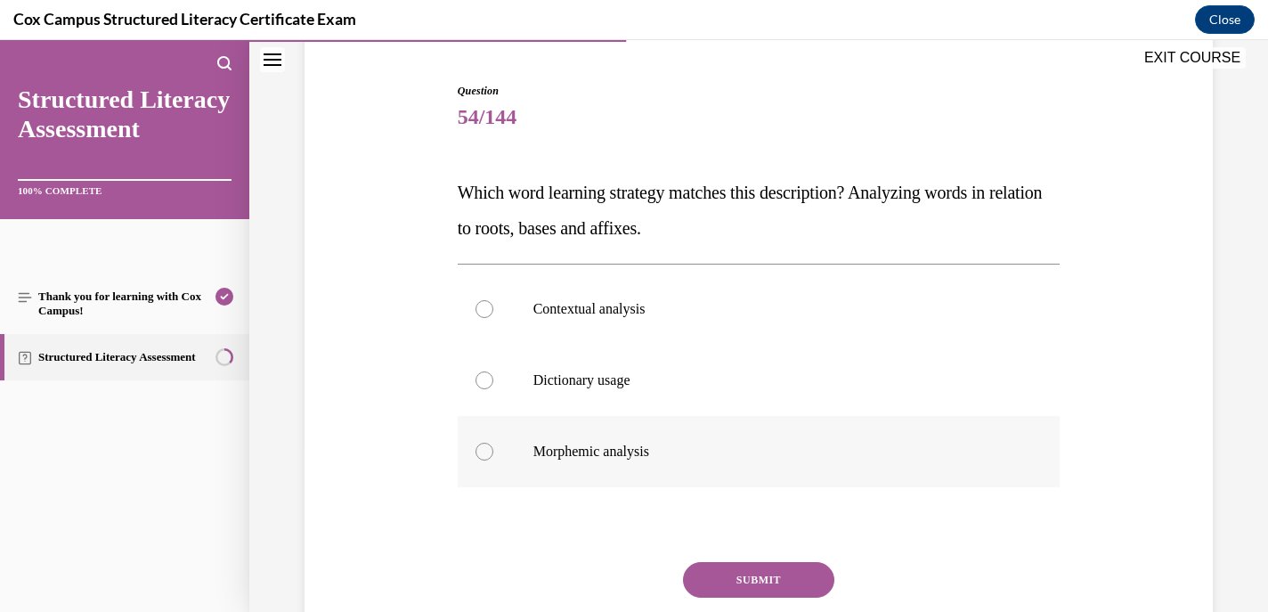
click at [486, 453] on div at bounding box center [485, 452] width 18 height 18
click at [486, 453] on input "Morphemic analysis" at bounding box center [485, 452] width 18 height 18
radio input "true"
click at [757, 584] on button "SUBMIT" at bounding box center [758, 580] width 151 height 36
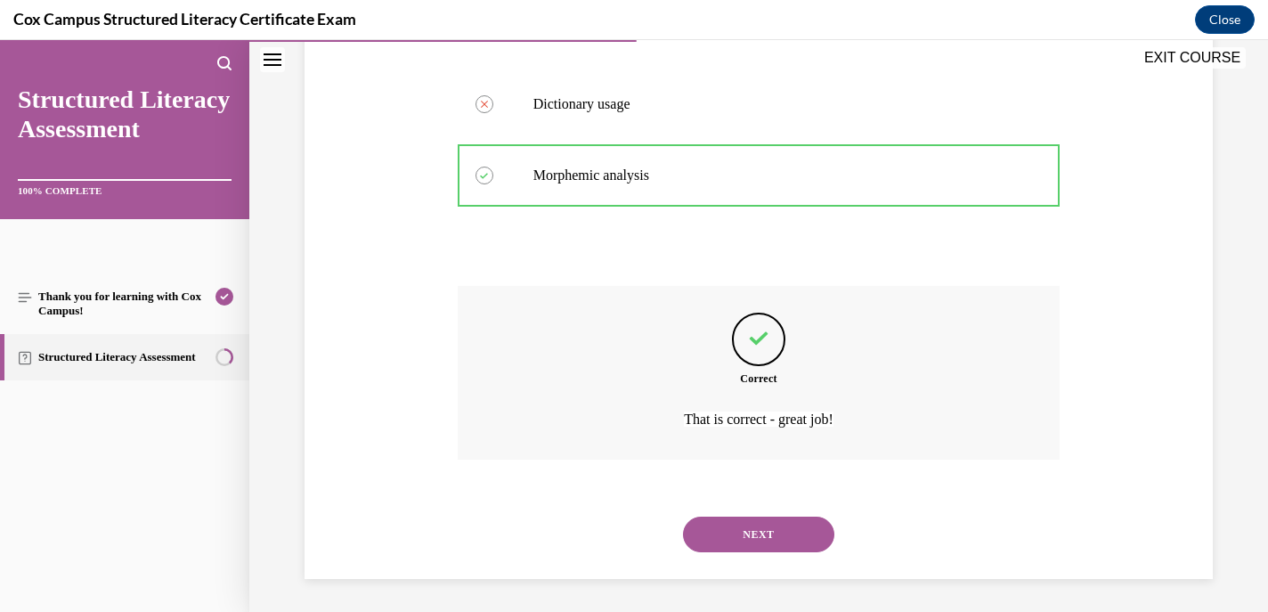
scroll to position [444, 0]
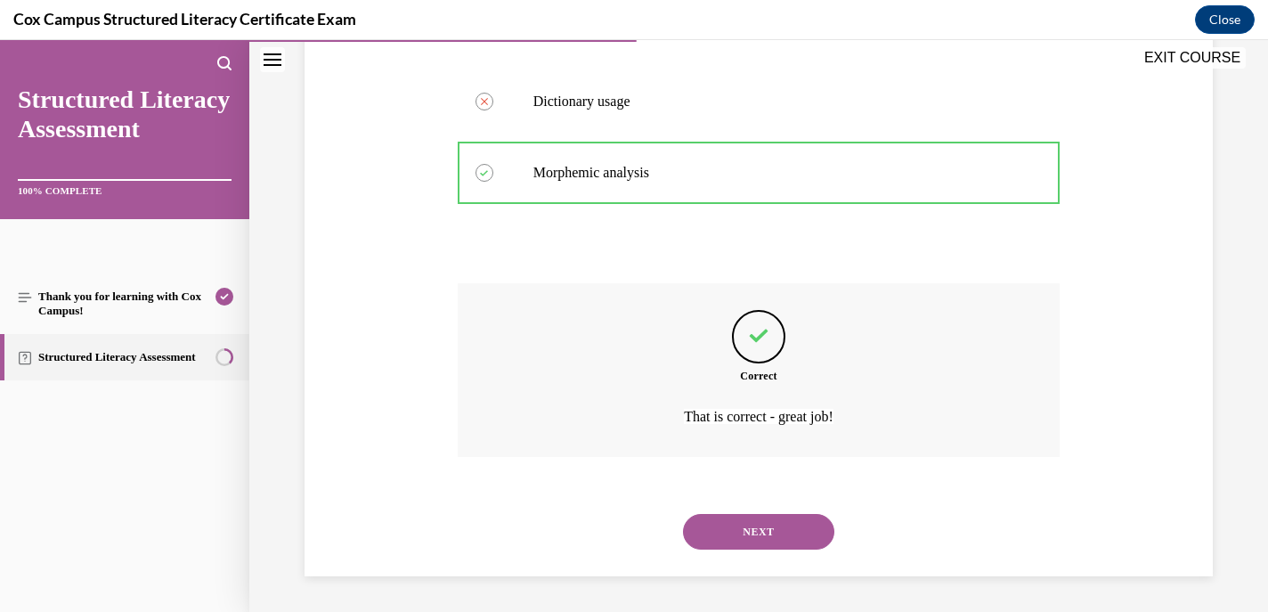
click at [715, 519] on button "NEXT" at bounding box center [758, 532] width 151 height 36
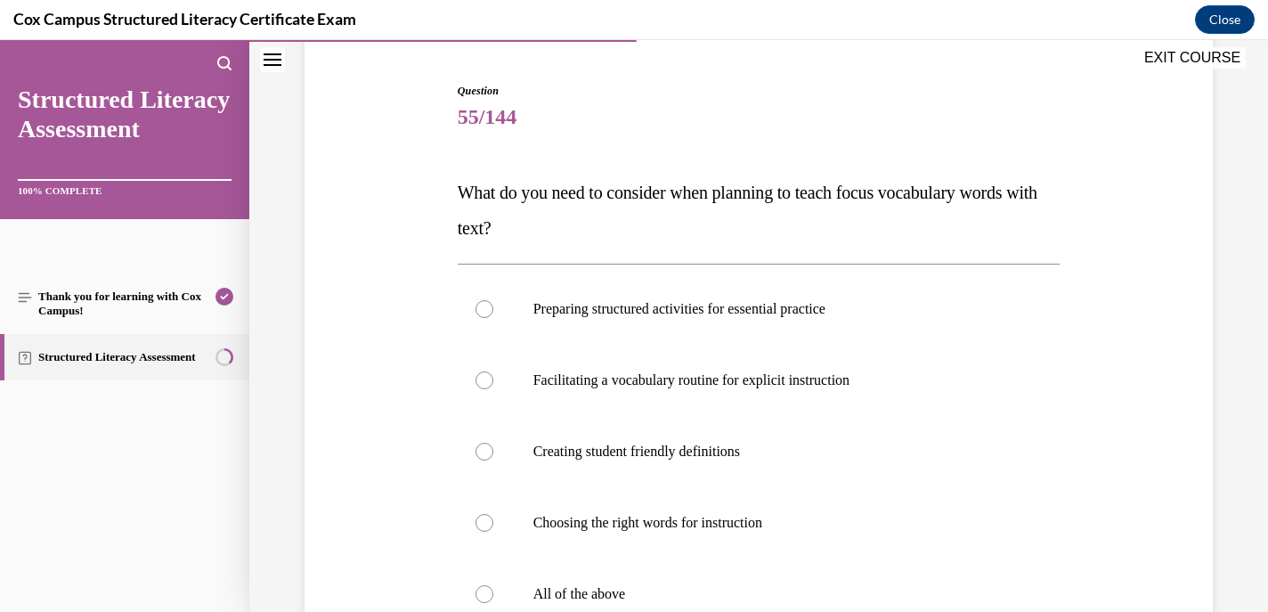
scroll to position [169, 0]
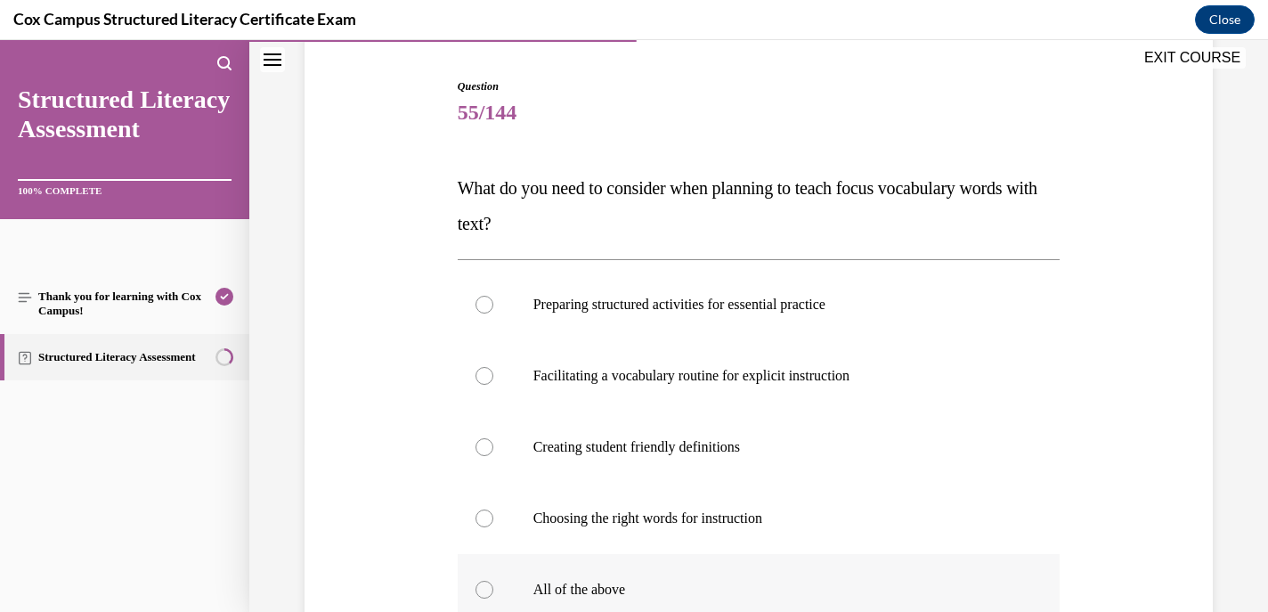
click at [479, 588] on div at bounding box center [485, 590] width 18 height 18
click at [479, 588] on input "All of the above" at bounding box center [485, 590] width 18 height 18
radio input "true"
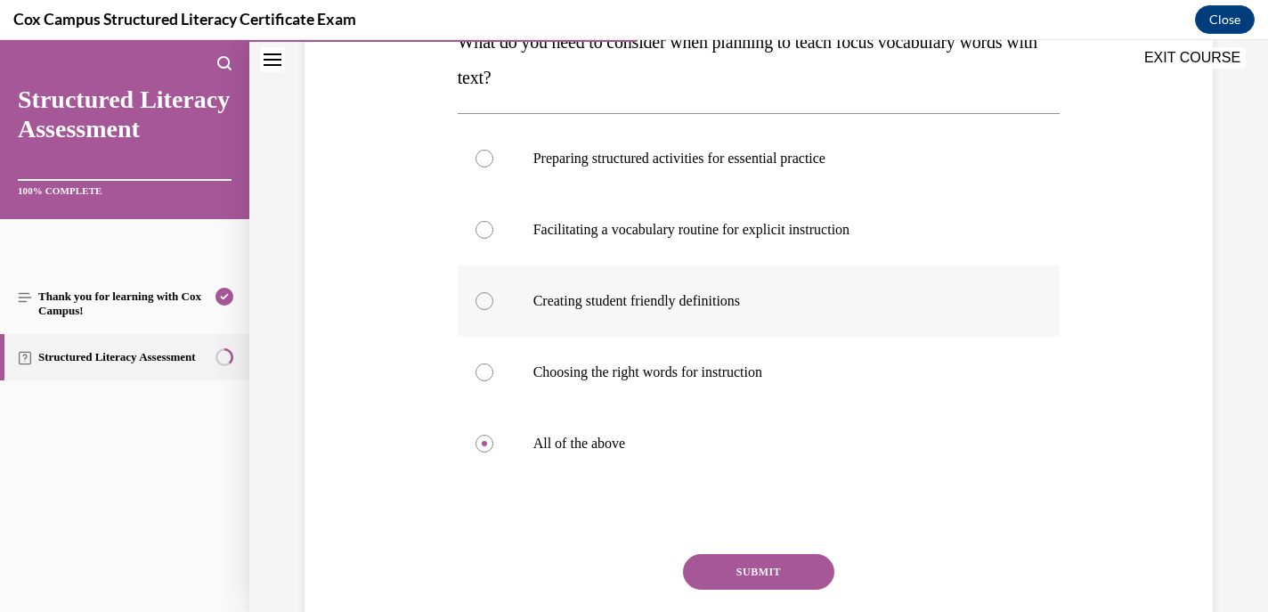
scroll to position [319, 0]
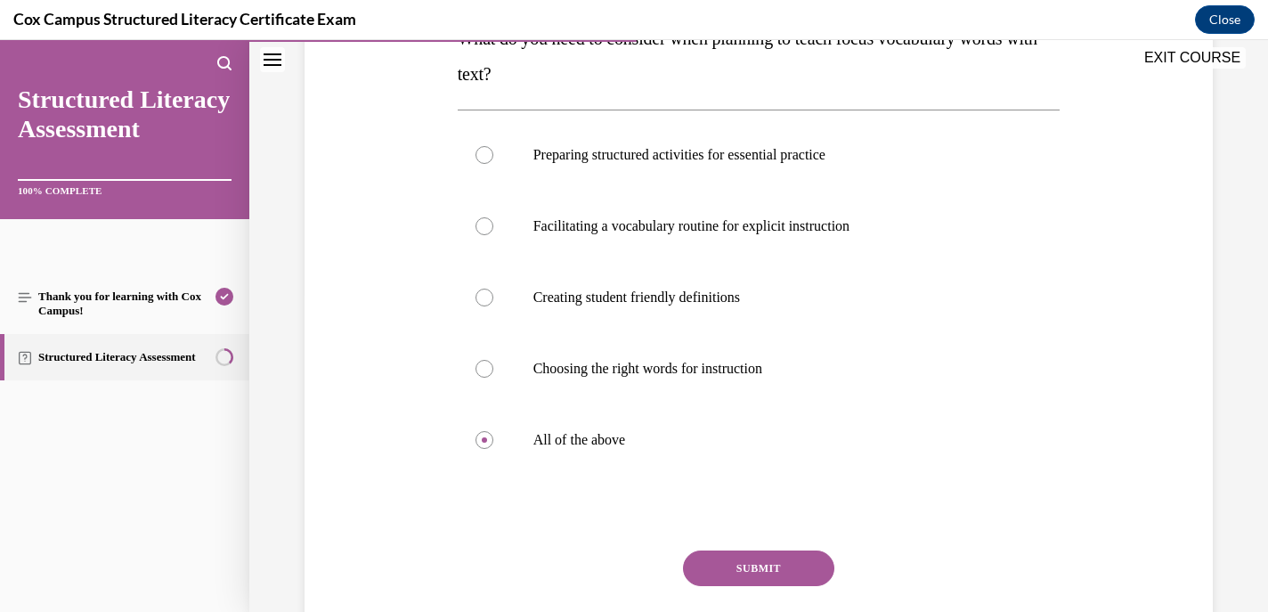
click at [756, 560] on button "SUBMIT" at bounding box center [758, 568] width 151 height 36
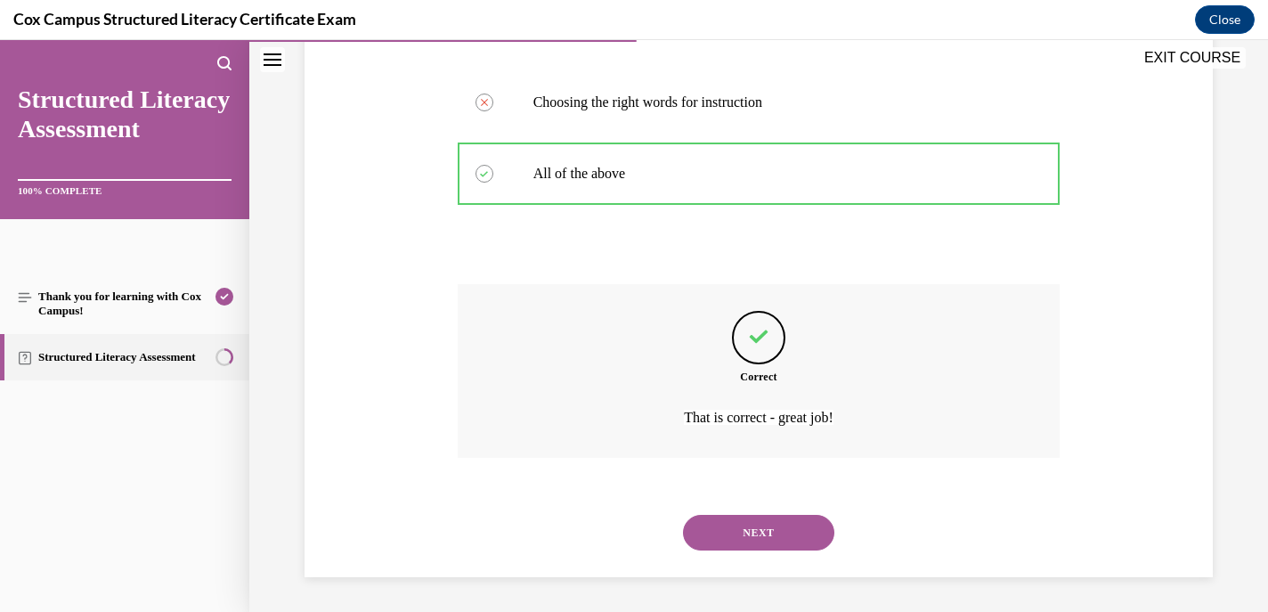
scroll to position [586, 0]
click at [744, 537] on button "NEXT" at bounding box center [758, 532] width 151 height 36
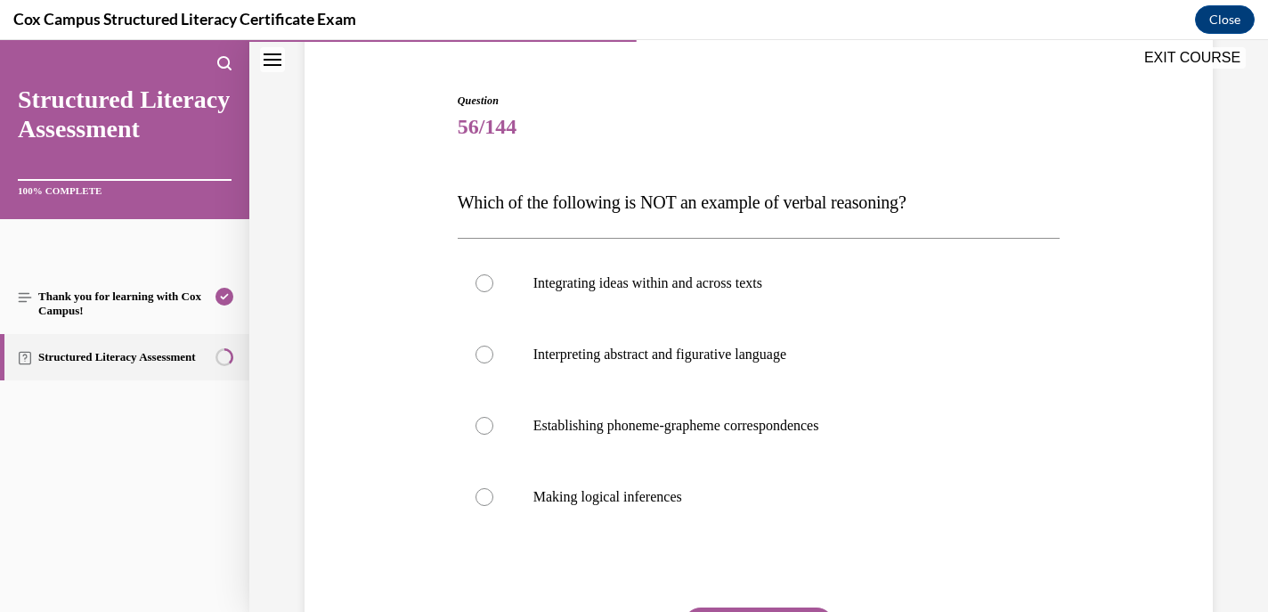
scroll to position [160, 0]
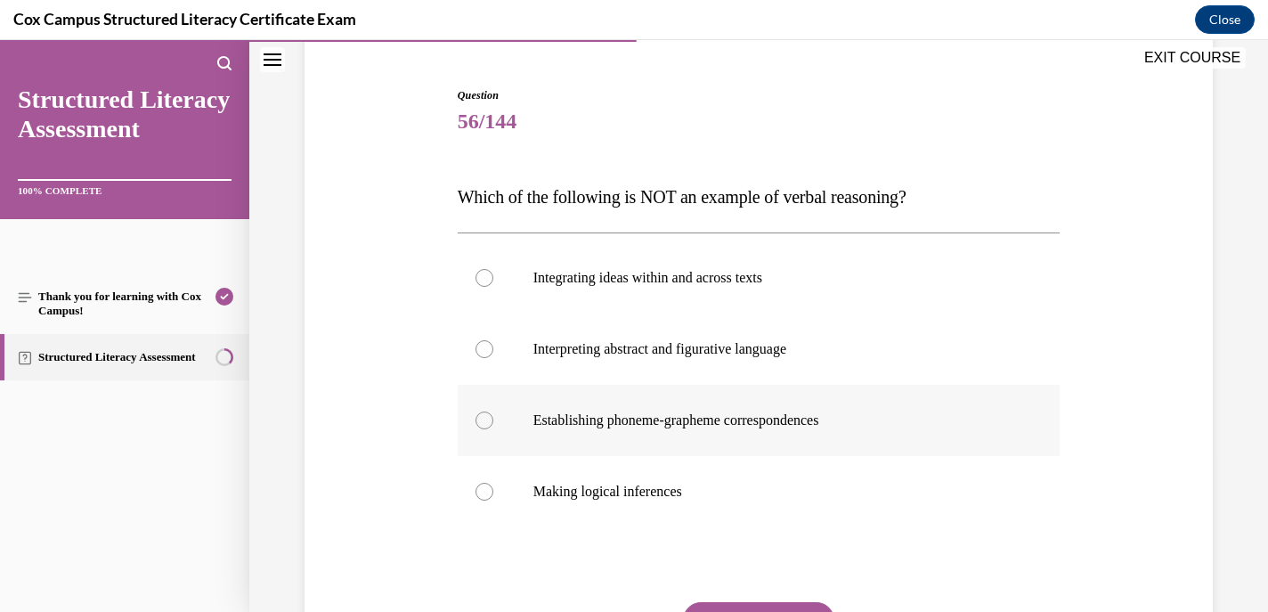
click at [483, 419] on div at bounding box center [485, 420] width 18 height 18
click at [483, 419] on input "Establishing phoneme-grapheme correspondences" at bounding box center [485, 420] width 18 height 18
radio input "true"
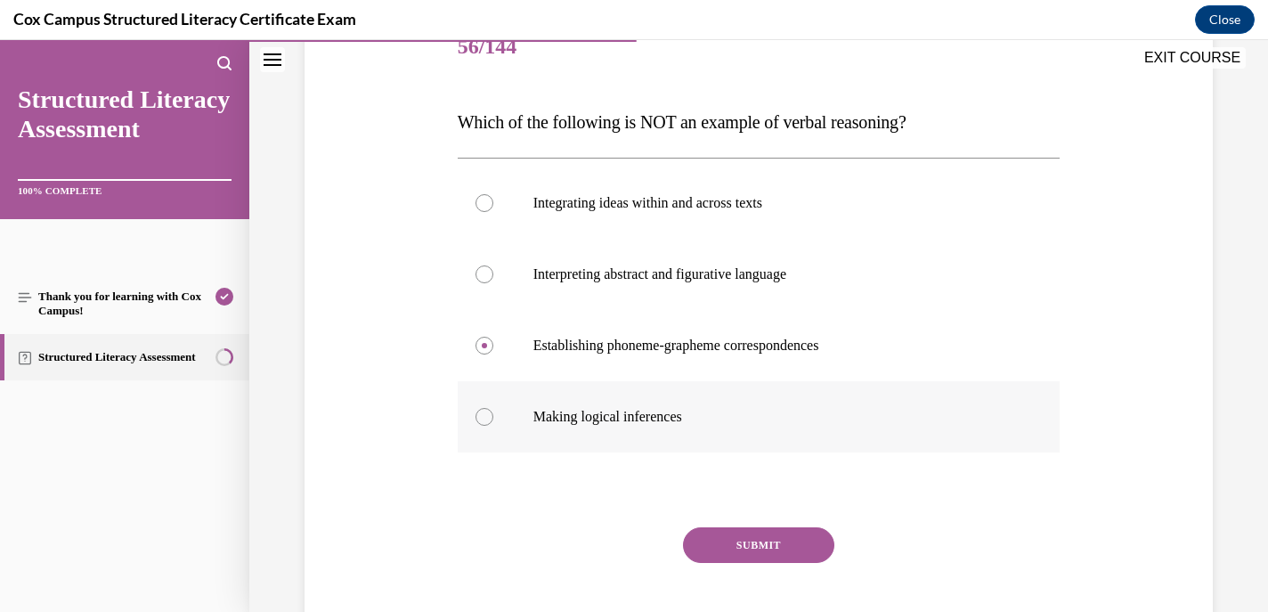
scroll to position [236, 0]
click at [762, 541] on button "SUBMIT" at bounding box center [758, 544] width 151 height 36
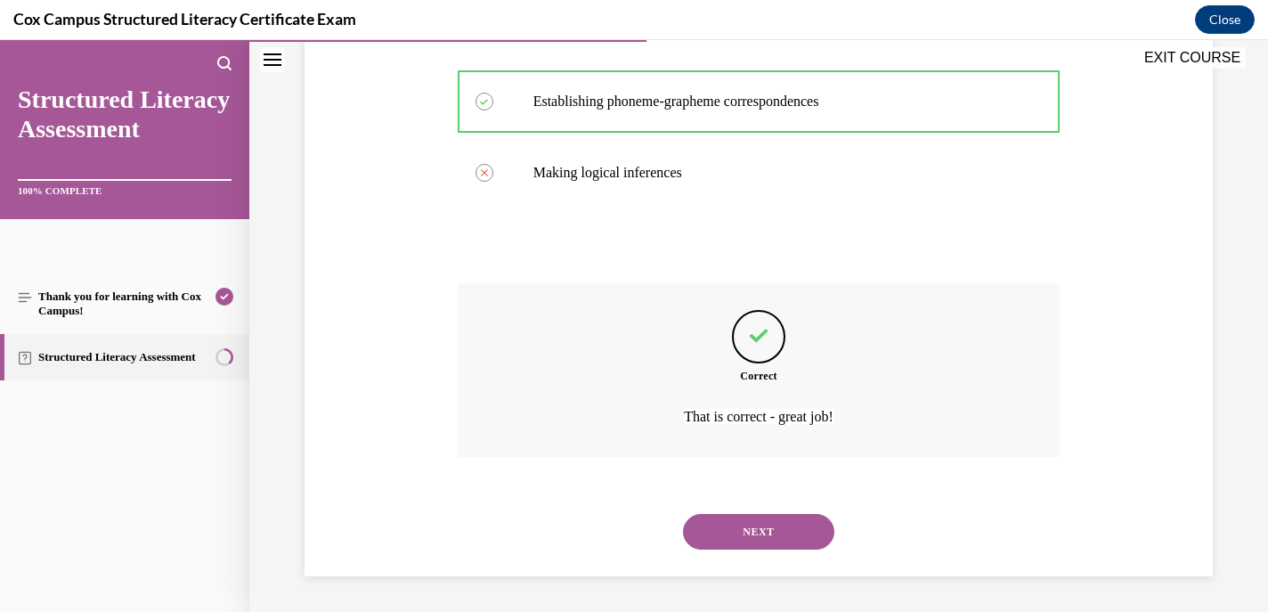
click at [752, 530] on button "NEXT" at bounding box center [758, 532] width 151 height 36
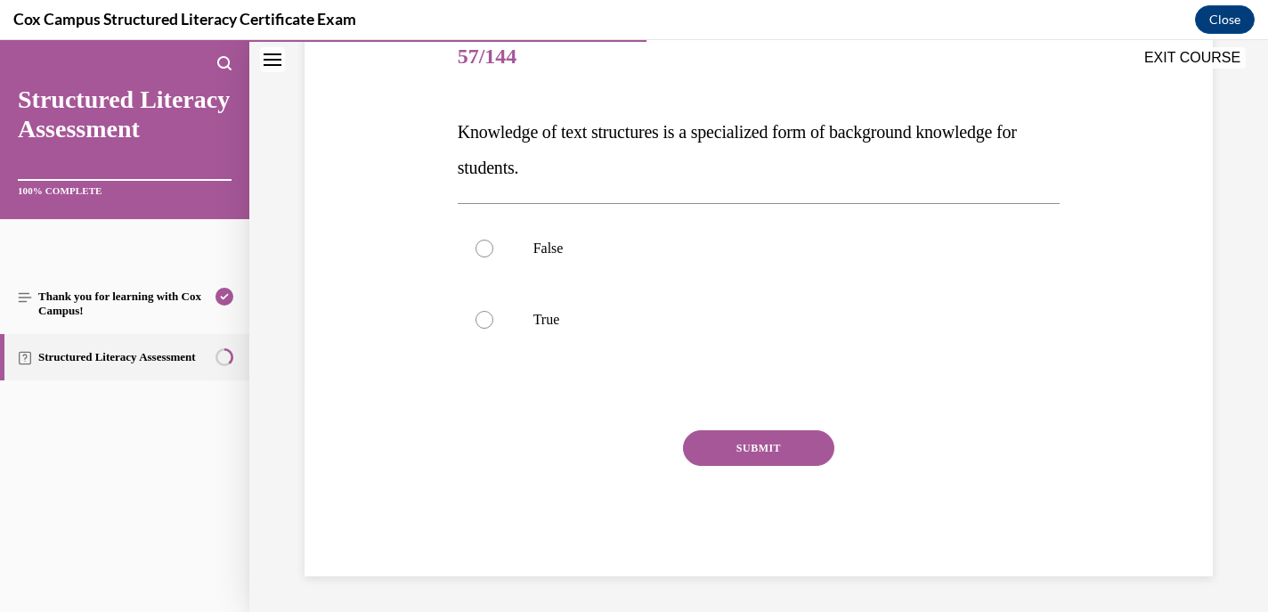
scroll to position [198, 0]
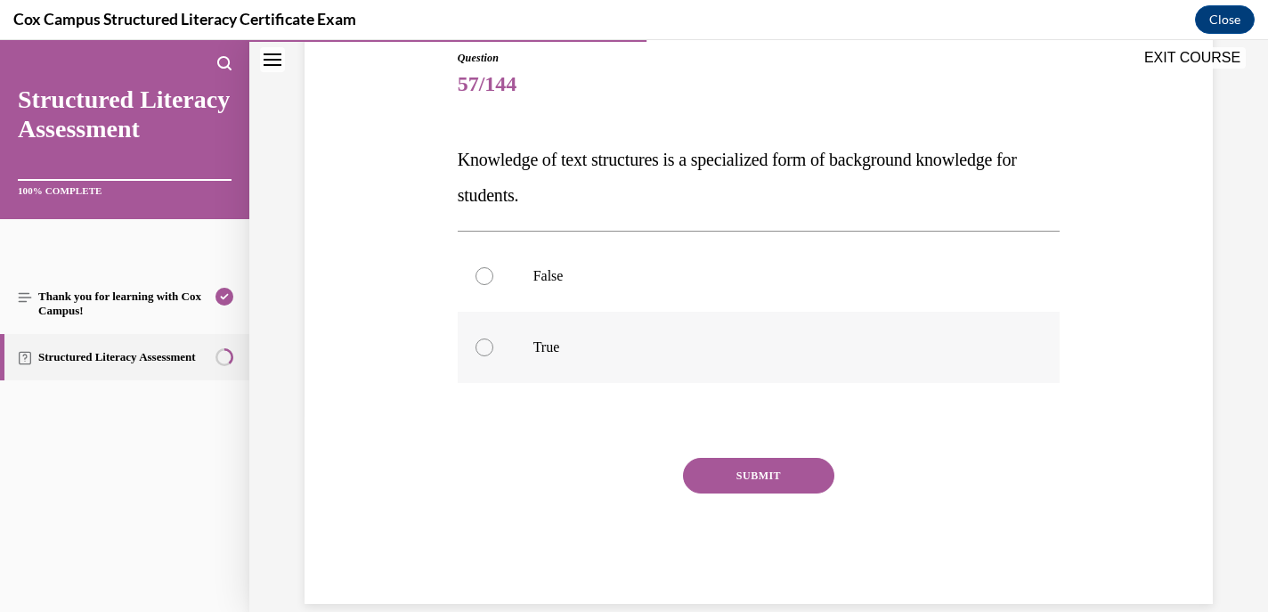
click at [489, 348] on div at bounding box center [485, 347] width 18 height 18
click at [489, 348] on input "True" at bounding box center [485, 347] width 18 height 18
radio input "true"
click at [718, 471] on button "SUBMIT" at bounding box center [758, 476] width 151 height 36
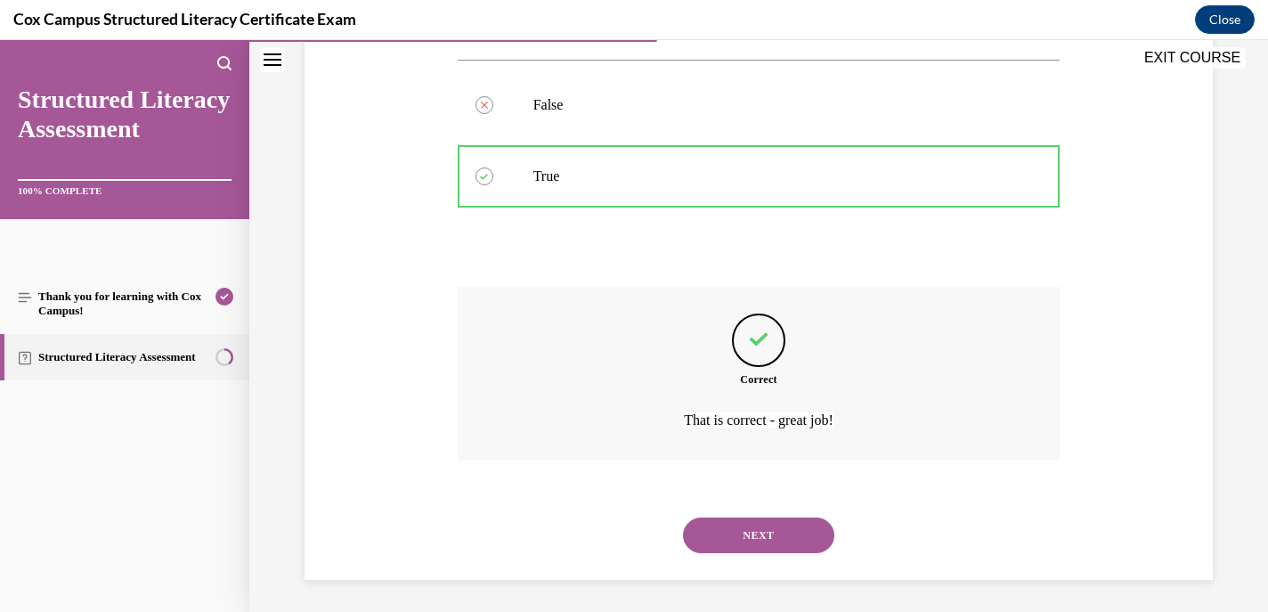
scroll to position [372, 0]
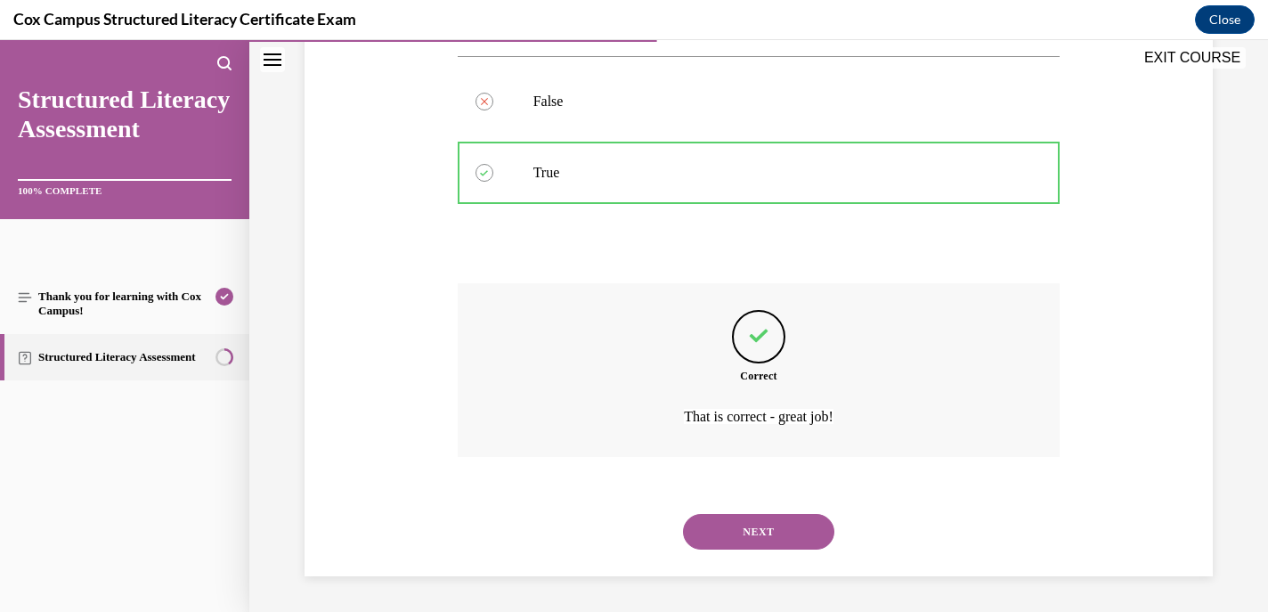
click at [733, 510] on div "NEXT" at bounding box center [759, 531] width 603 height 71
click at [733, 520] on button "NEXT" at bounding box center [758, 532] width 151 height 36
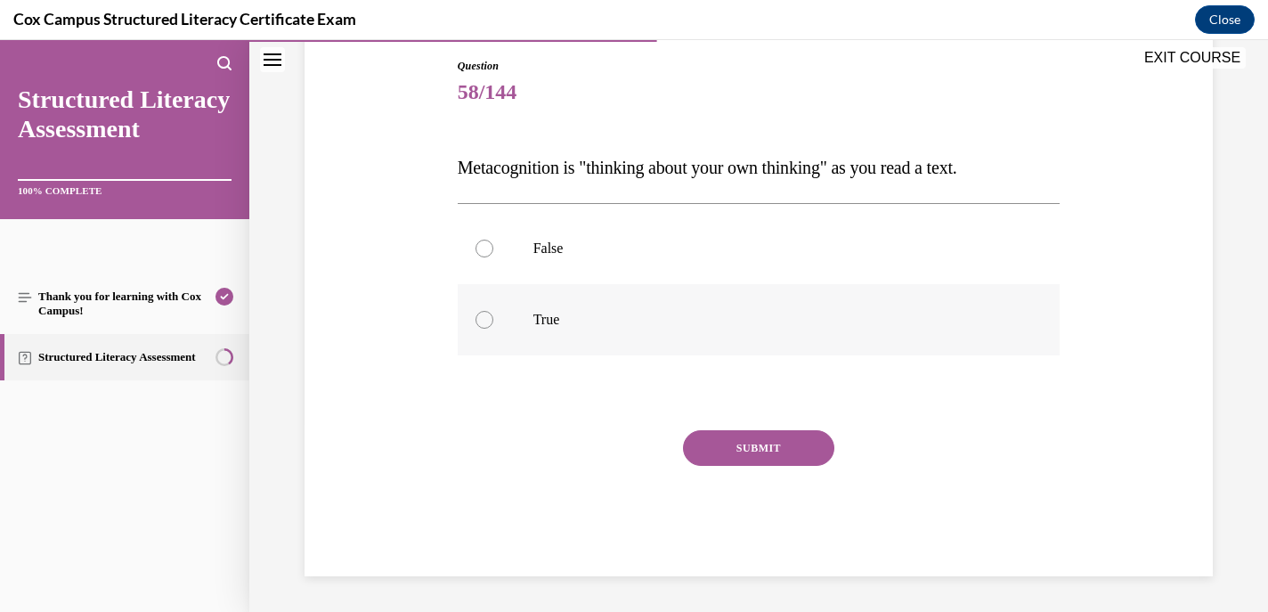
click at [480, 322] on div at bounding box center [485, 320] width 18 height 18
click at [480, 322] on input "True" at bounding box center [485, 320] width 18 height 18
radio input "true"
click at [742, 446] on button "SUBMIT" at bounding box center [758, 448] width 151 height 36
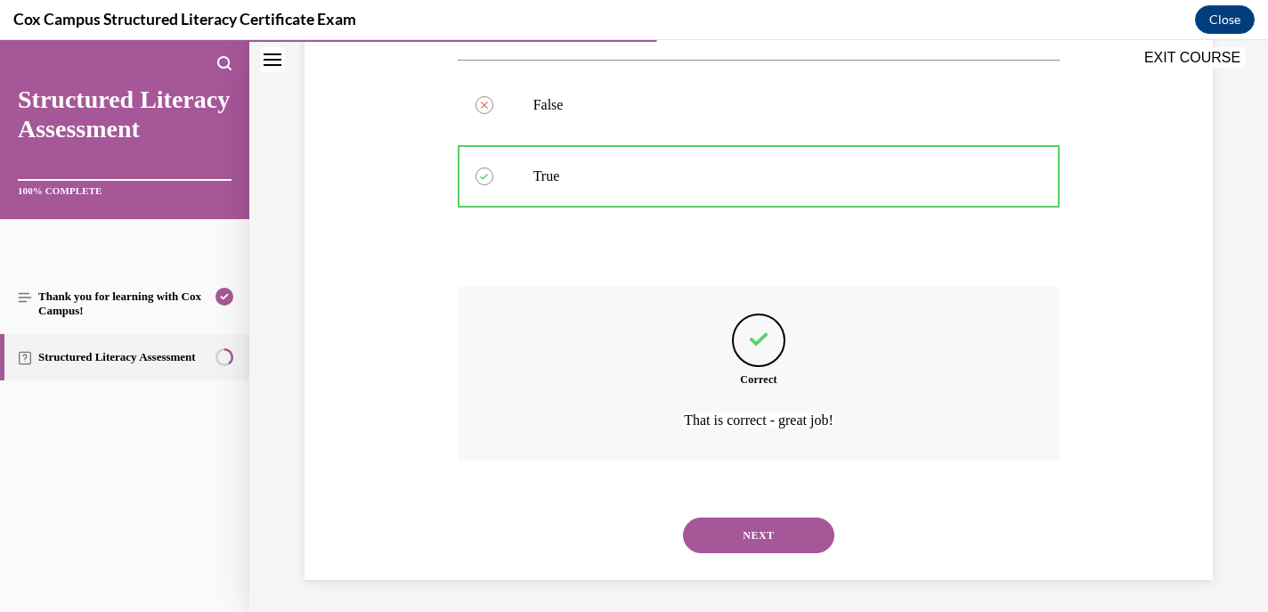
scroll to position [337, 0]
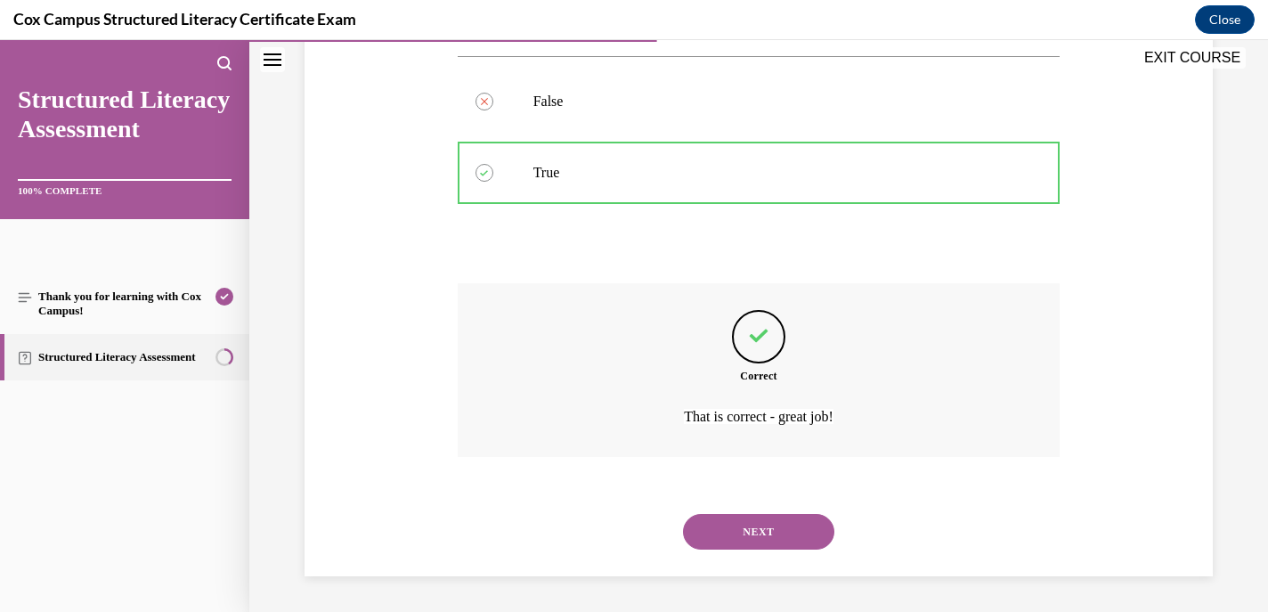
click at [733, 517] on button "NEXT" at bounding box center [758, 532] width 151 height 36
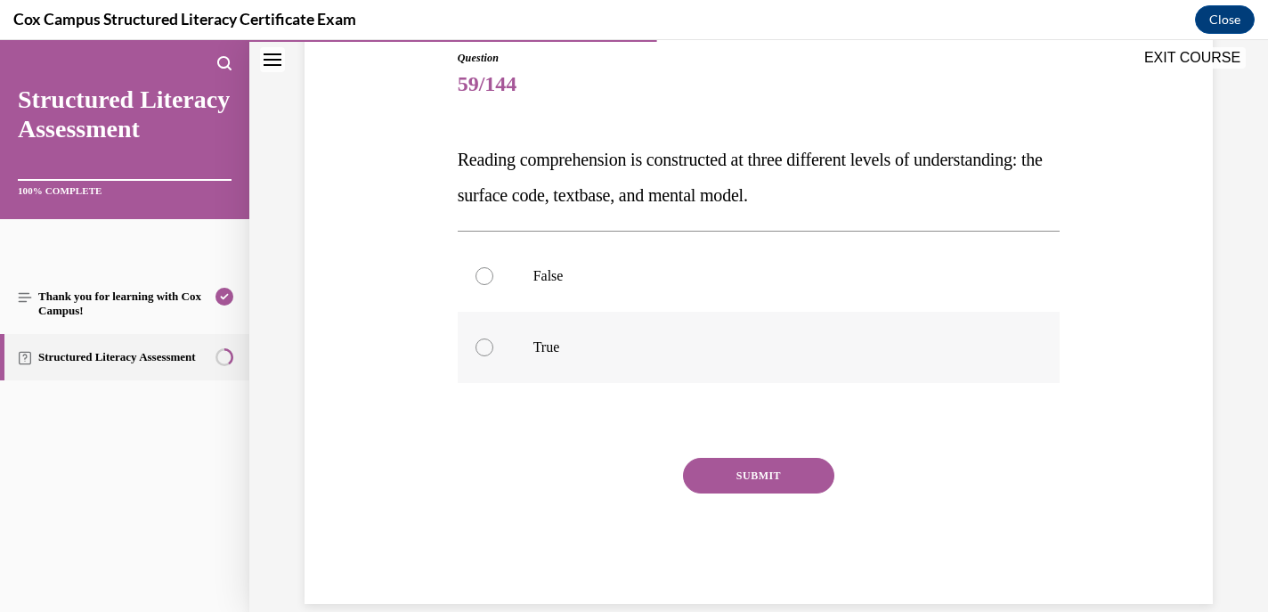
click at [489, 349] on div at bounding box center [485, 347] width 18 height 18
click at [489, 349] on input "True" at bounding box center [485, 347] width 18 height 18
radio input "true"
click at [767, 470] on button "SUBMIT" at bounding box center [758, 476] width 151 height 36
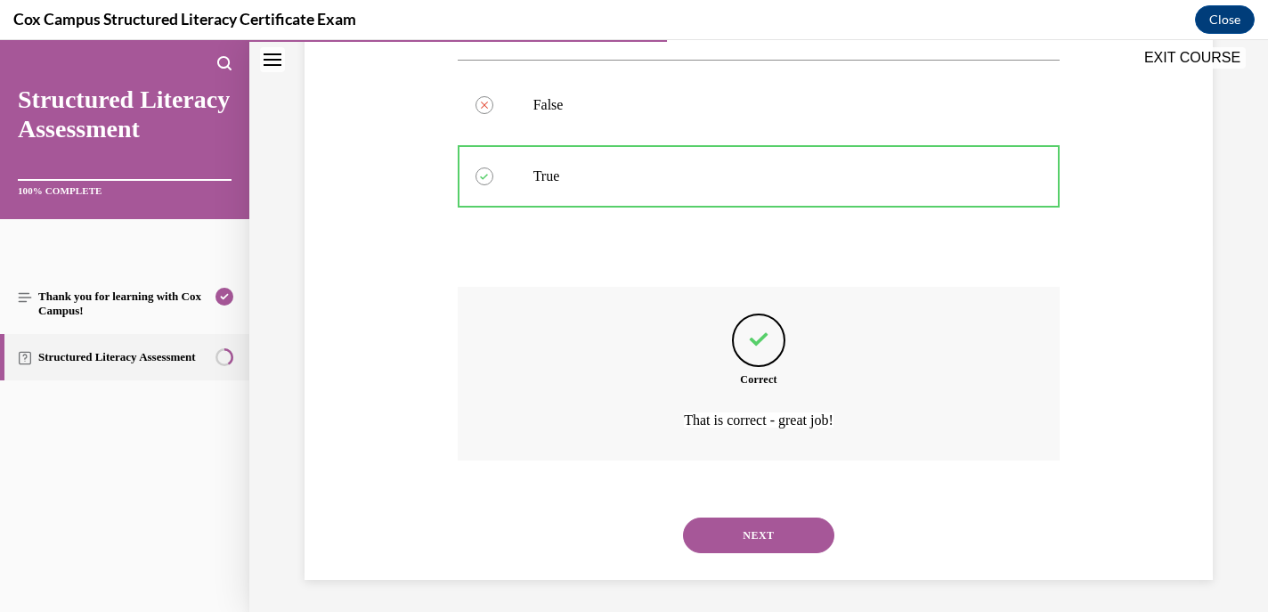
scroll to position [372, 0]
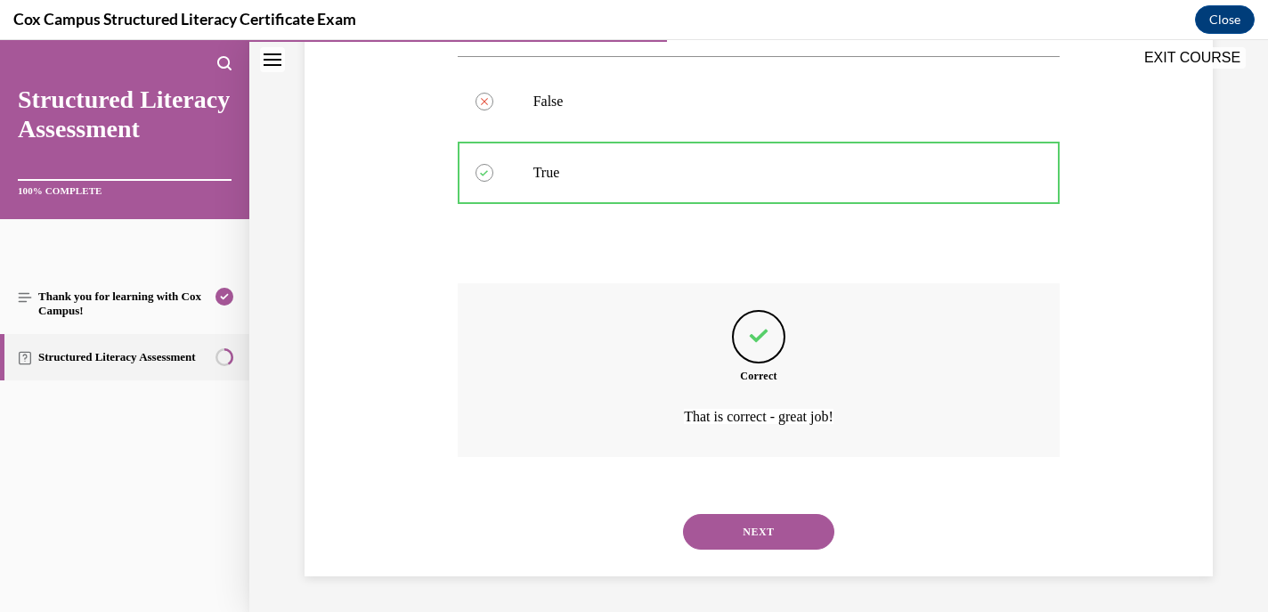
click at [746, 545] on button "NEXT" at bounding box center [758, 532] width 151 height 36
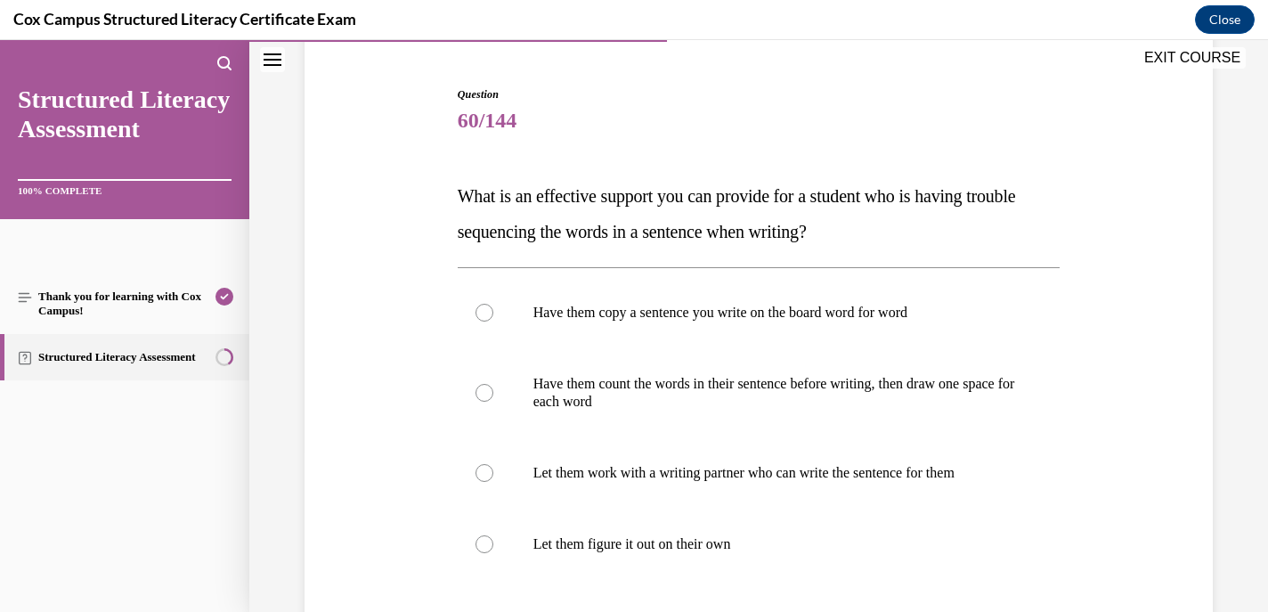
scroll to position [170, 0]
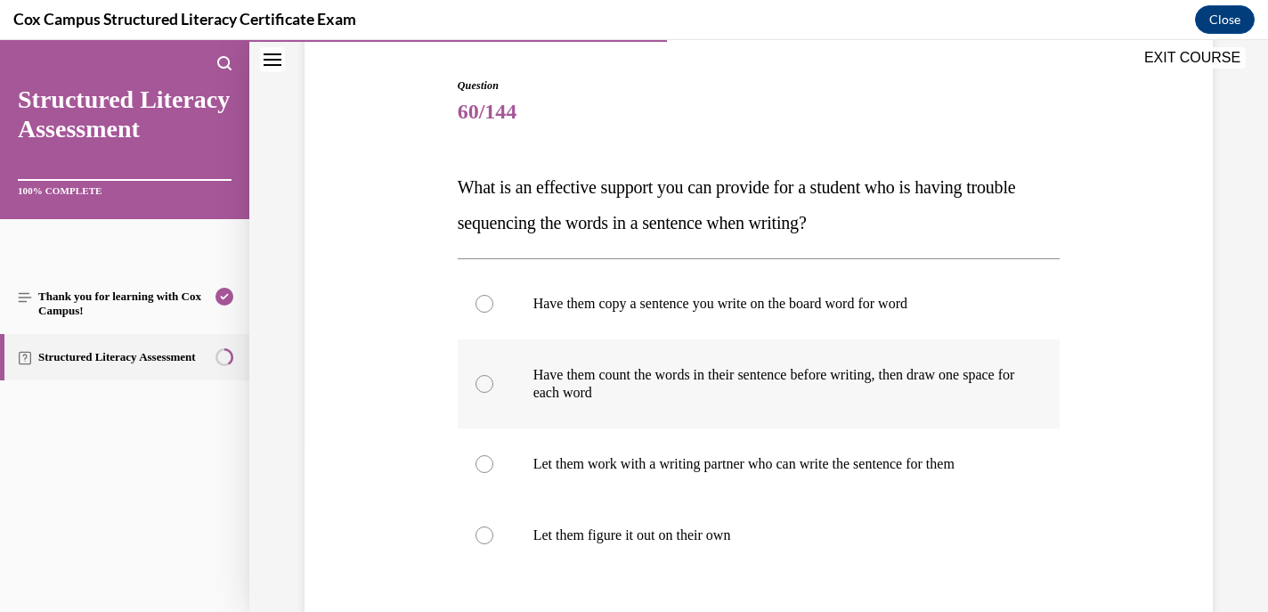
click at [477, 383] on div at bounding box center [485, 384] width 18 height 18
click at [477, 383] on input "Have them count the words in their sentence before writing, then draw one space…" at bounding box center [485, 384] width 18 height 18
radio input "true"
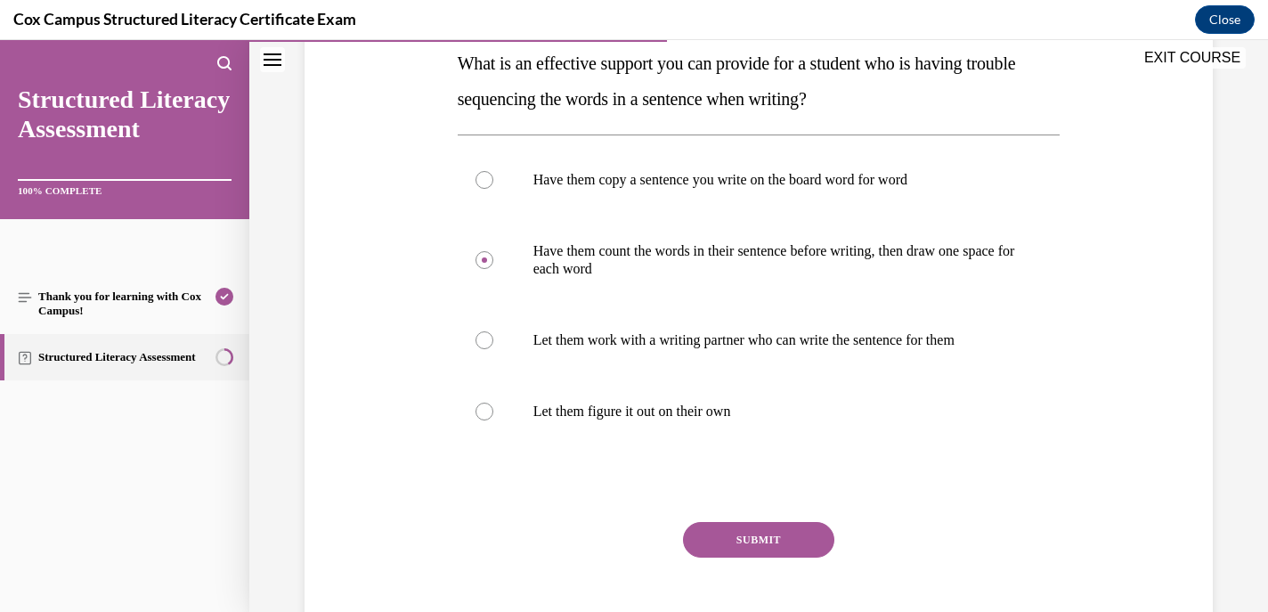
click at [722, 537] on button "SUBMIT" at bounding box center [758, 540] width 151 height 36
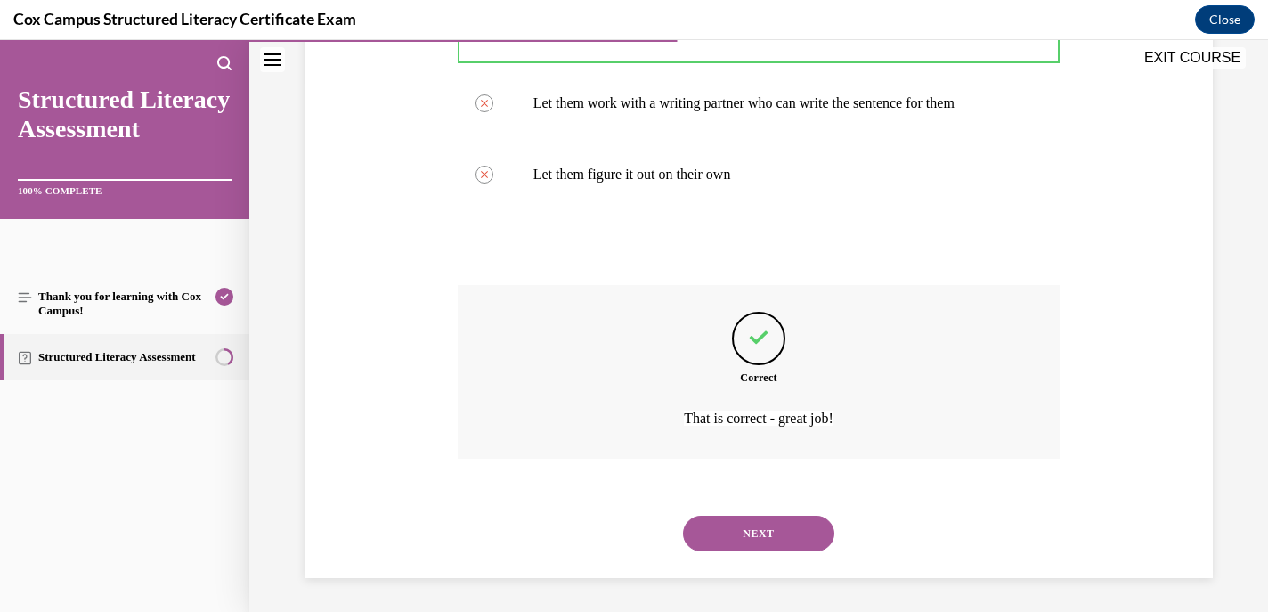
scroll to position [533, 0]
click at [737, 535] on button "NEXT" at bounding box center [758, 532] width 151 height 36
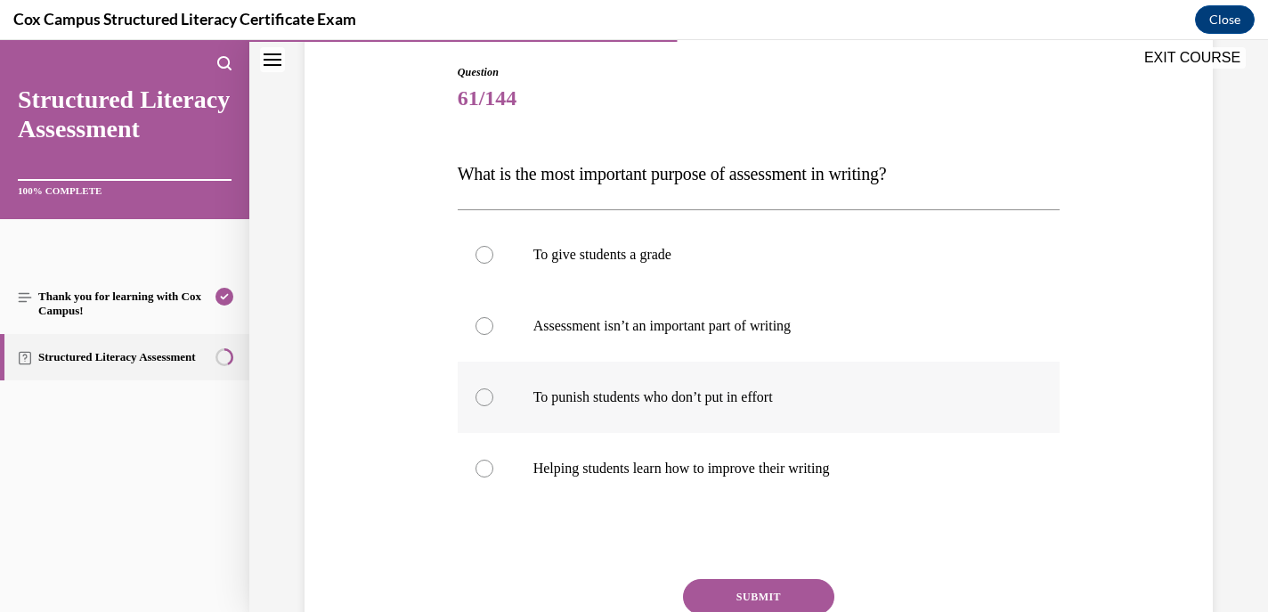
scroll to position [189, 0]
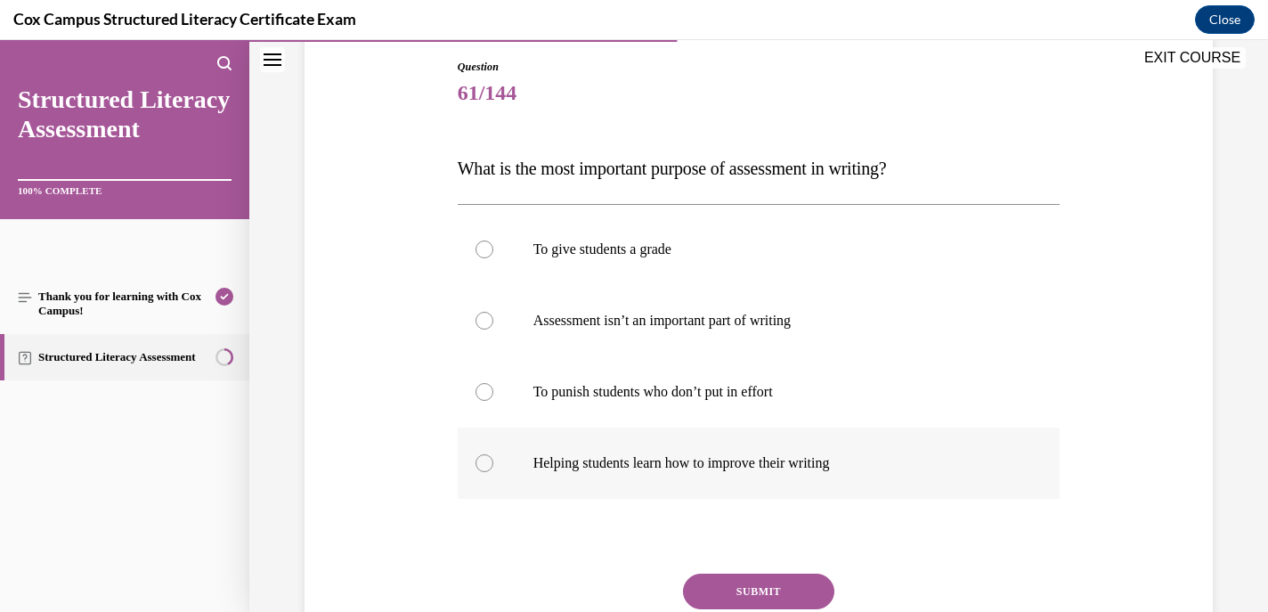
click at [479, 467] on div at bounding box center [485, 463] width 18 height 18
click at [479, 467] on input "Helping students learn how to improve their writing" at bounding box center [485, 463] width 18 height 18
radio input "true"
click at [796, 591] on button "SUBMIT" at bounding box center [758, 592] width 151 height 36
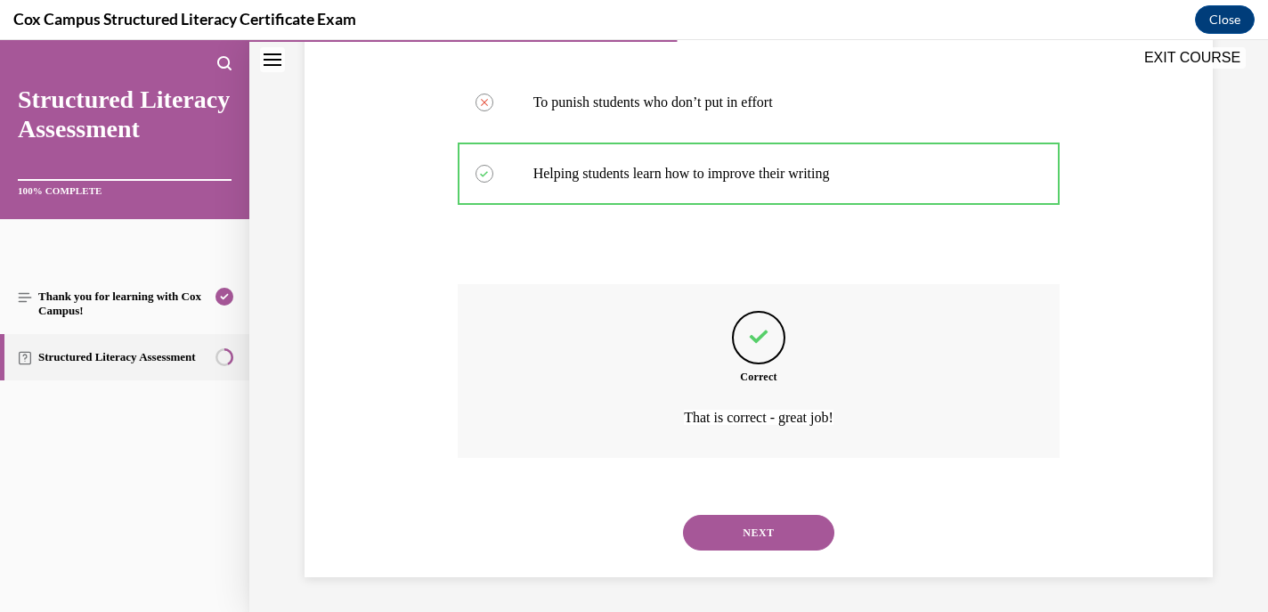
scroll to position [479, 0]
click at [727, 531] on button "NEXT" at bounding box center [758, 532] width 151 height 36
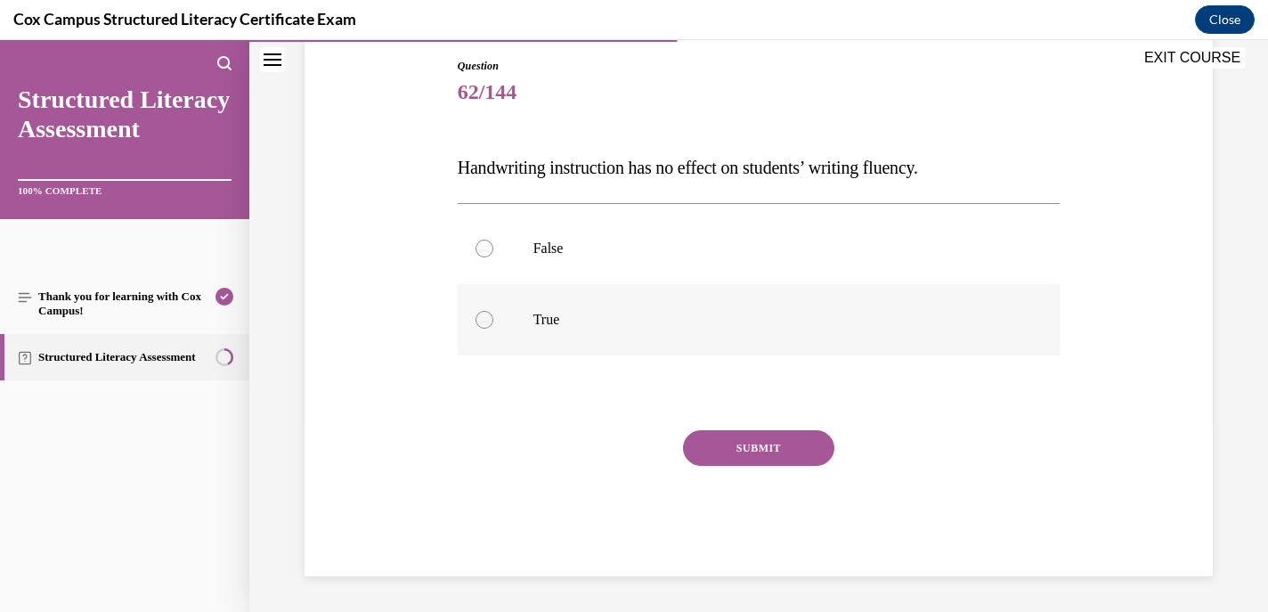
click at [485, 317] on div at bounding box center [485, 320] width 18 height 18
click at [485, 317] on input "True" at bounding box center [485, 320] width 18 height 18
radio input "true"
click at [484, 253] on div at bounding box center [485, 249] width 18 height 18
click at [484, 253] on input "False" at bounding box center [485, 249] width 18 height 18
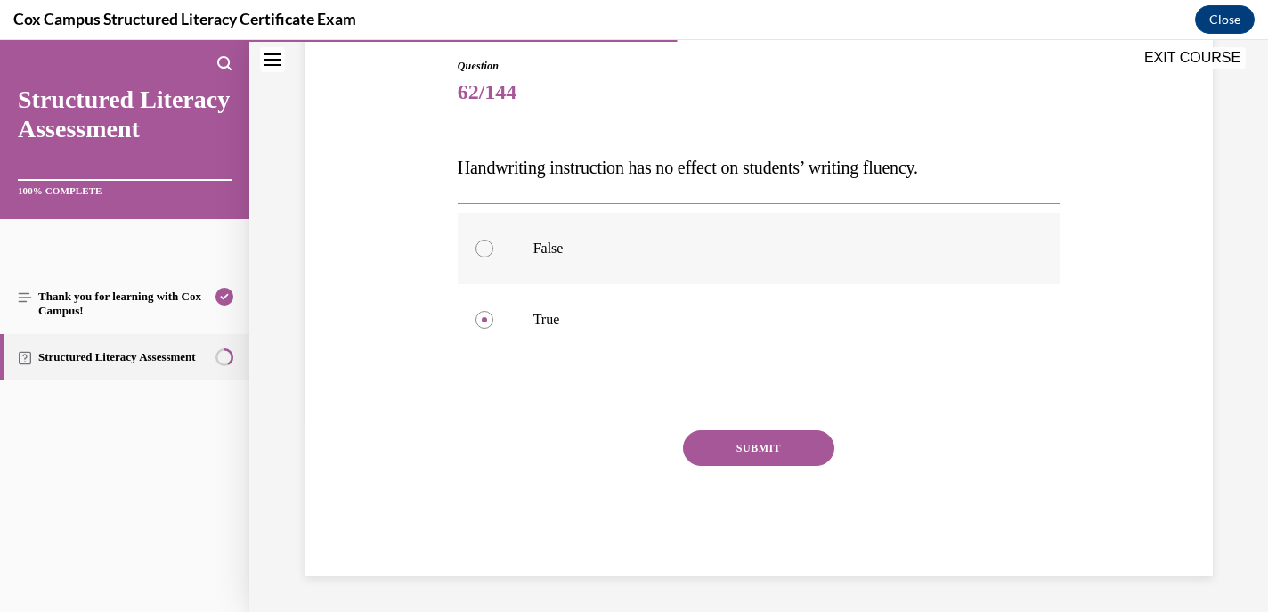
radio input "true"
click at [720, 441] on button "SUBMIT" at bounding box center [758, 448] width 151 height 36
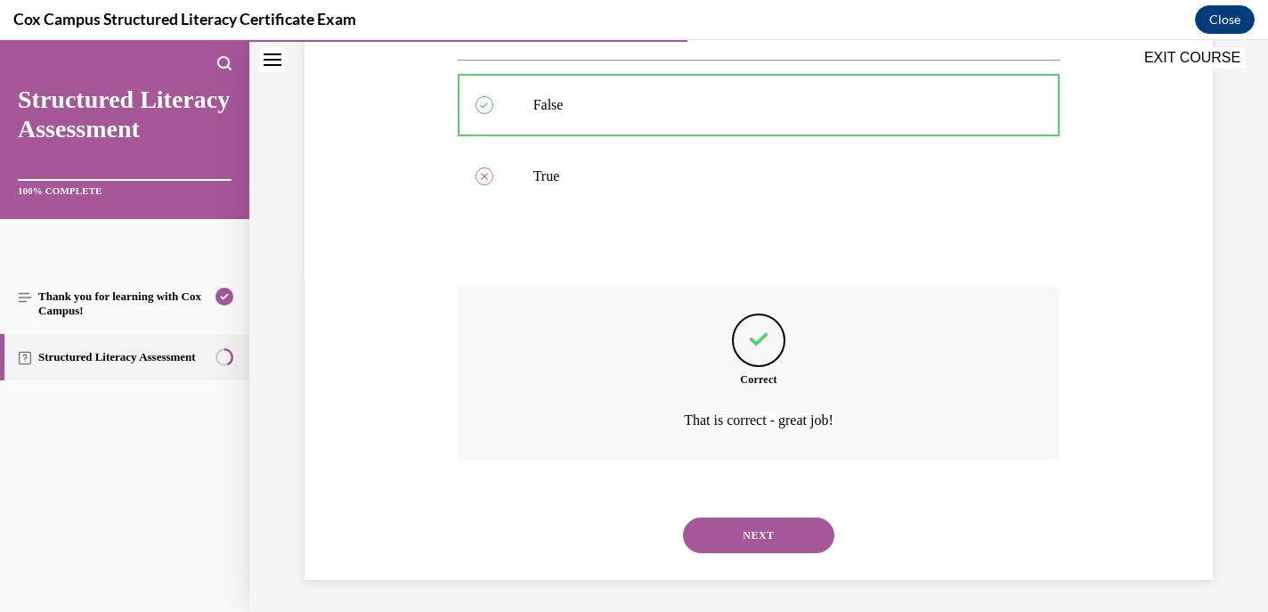
scroll to position [337, 0]
click at [728, 535] on button "NEXT" at bounding box center [758, 532] width 151 height 36
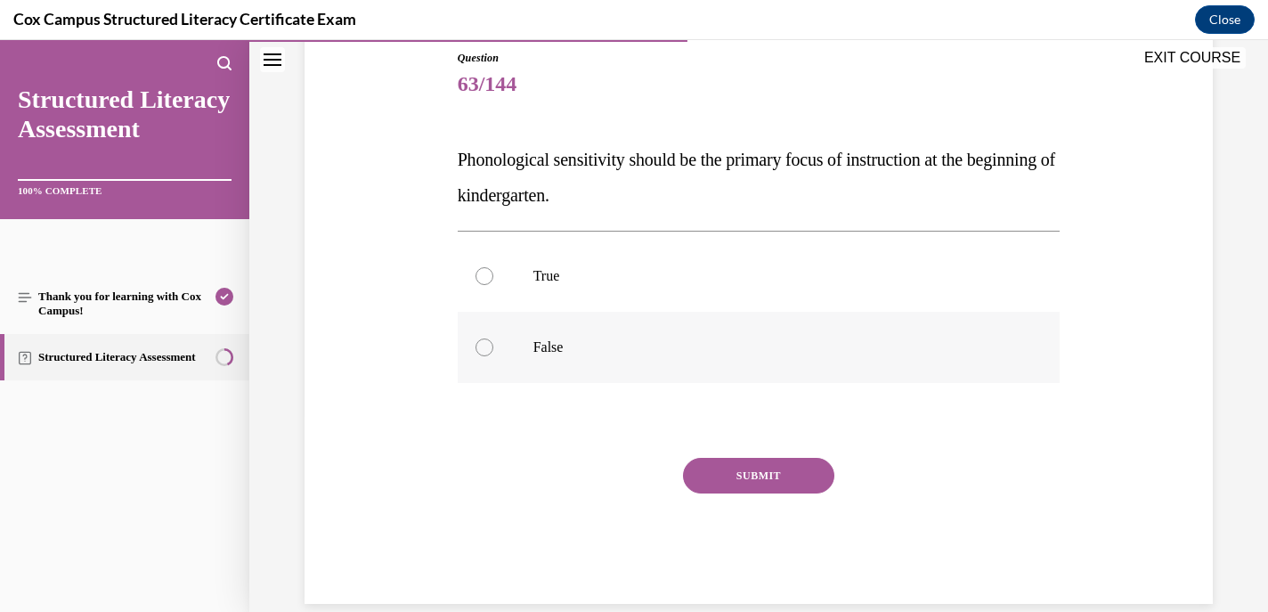
click at [477, 343] on div at bounding box center [485, 347] width 18 height 18
click at [477, 343] on input "False" at bounding box center [485, 347] width 18 height 18
radio input "true"
click at [753, 476] on button "SUBMIT" at bounding box center [758, 476] width 151 height 36
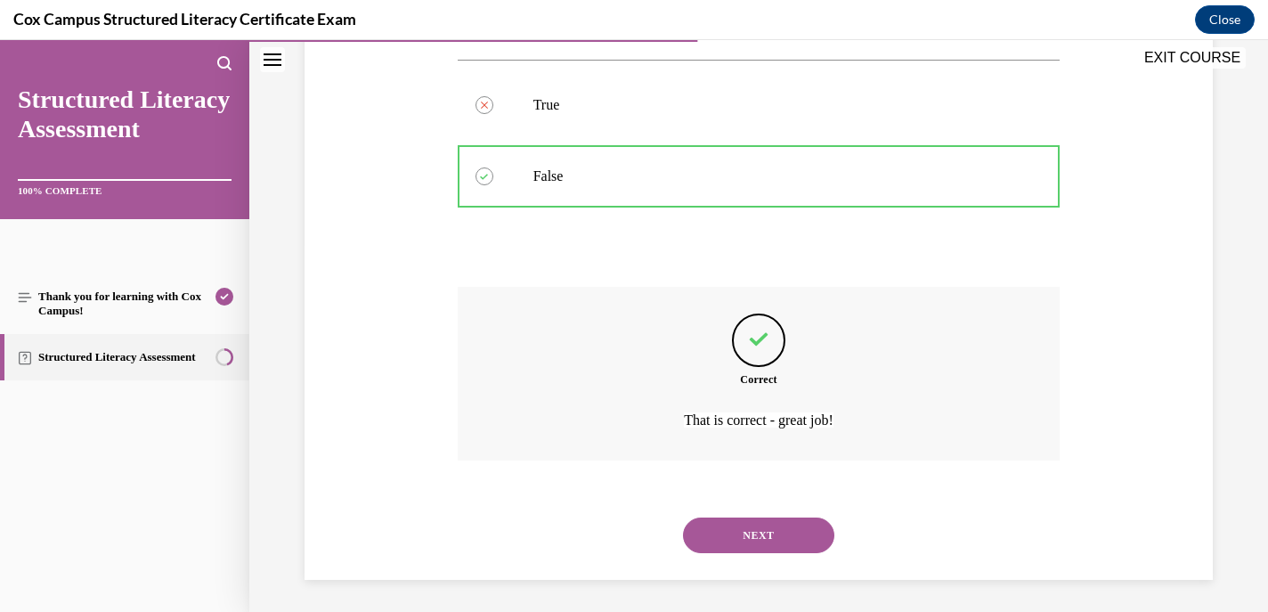
scroll to position [372, 0]
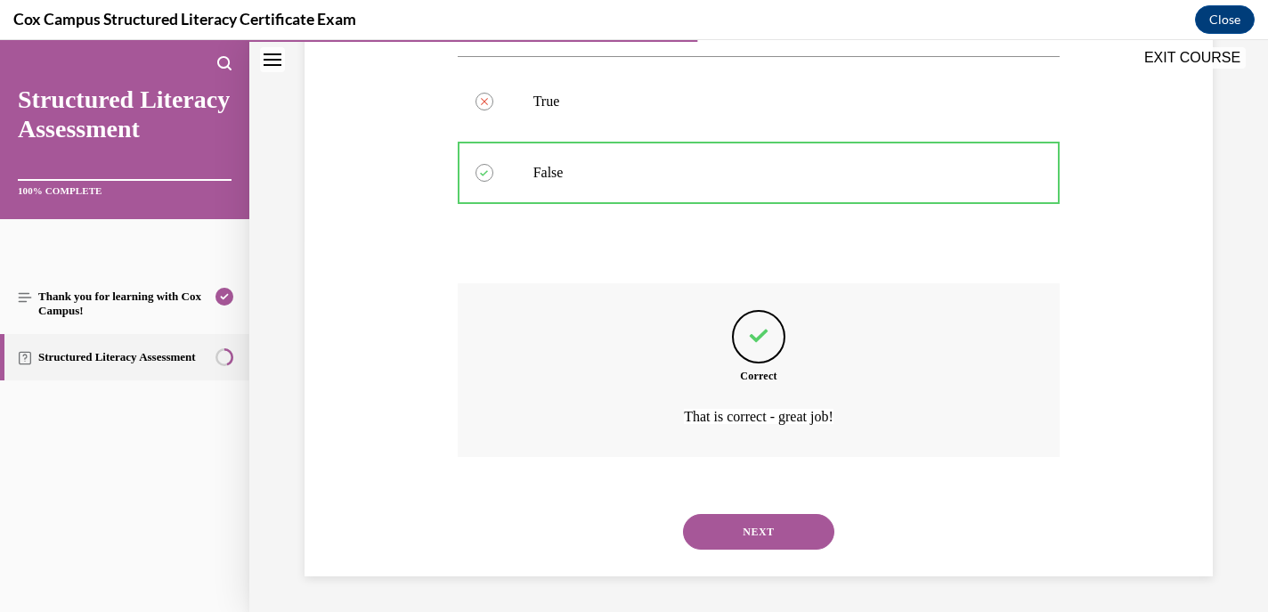
click at [753, 533] on button "NEXT" at bounding box center [758, 532] width 151 height 36
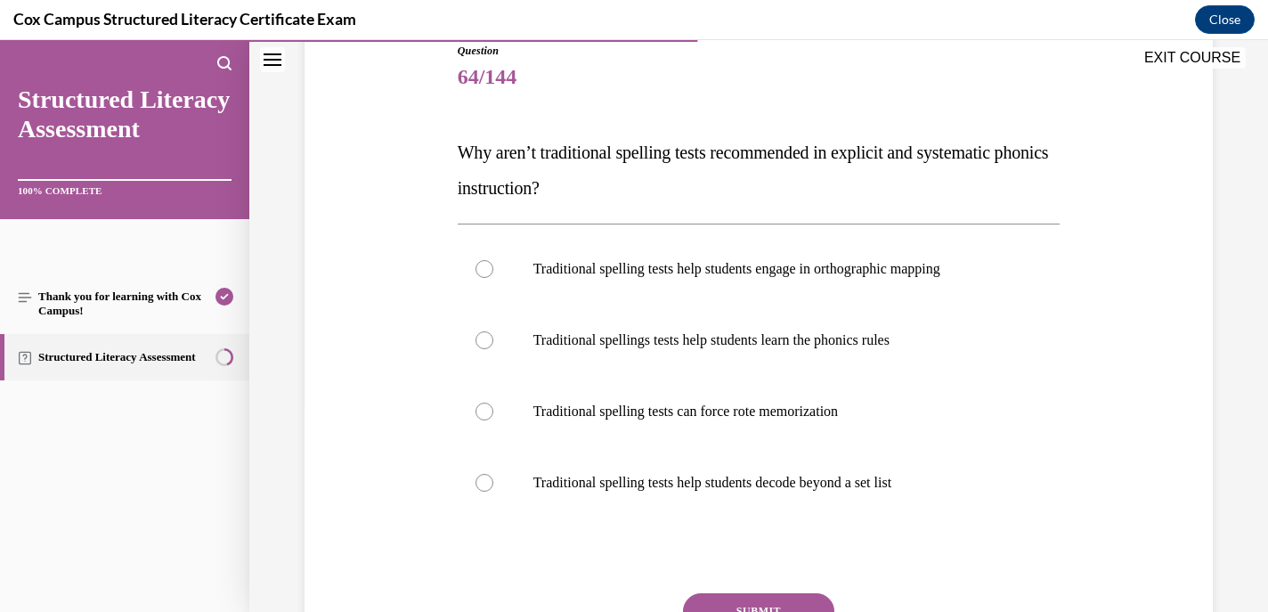
scroll to position [209, 0]
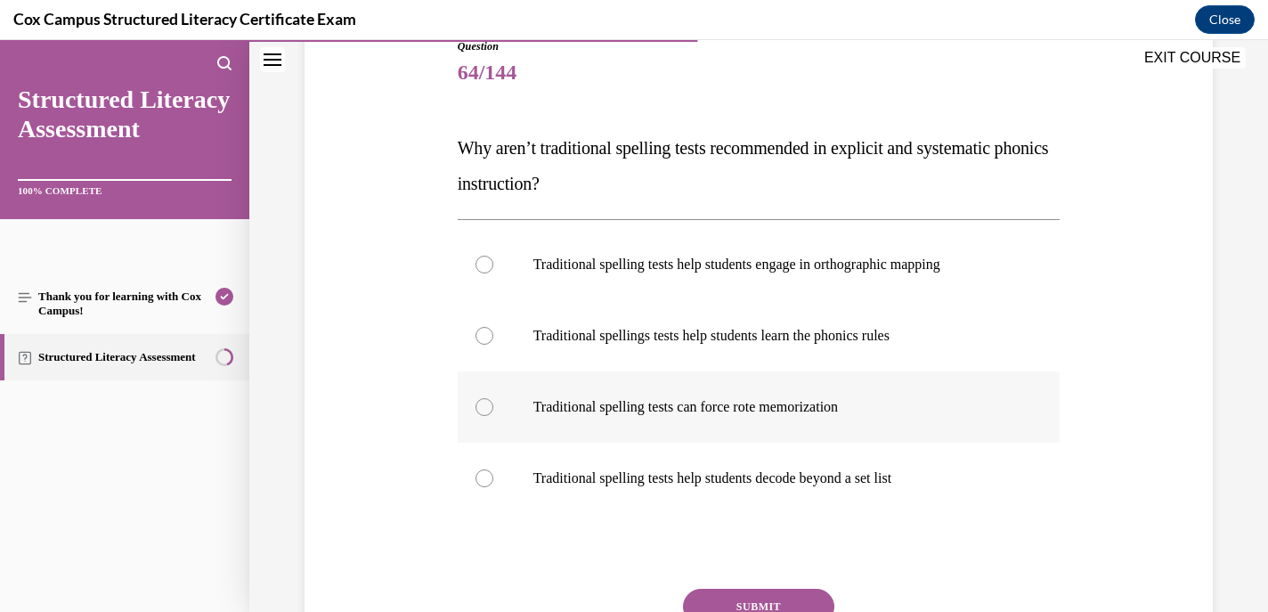
click at [476, 408] on div at bounding box center [485, 407] width 18 height 18
click at [476, 408] on input "Traditional spelling tests can force rote memorization" at bounding box center [485, 407] width 18 height 18
radio input "true"
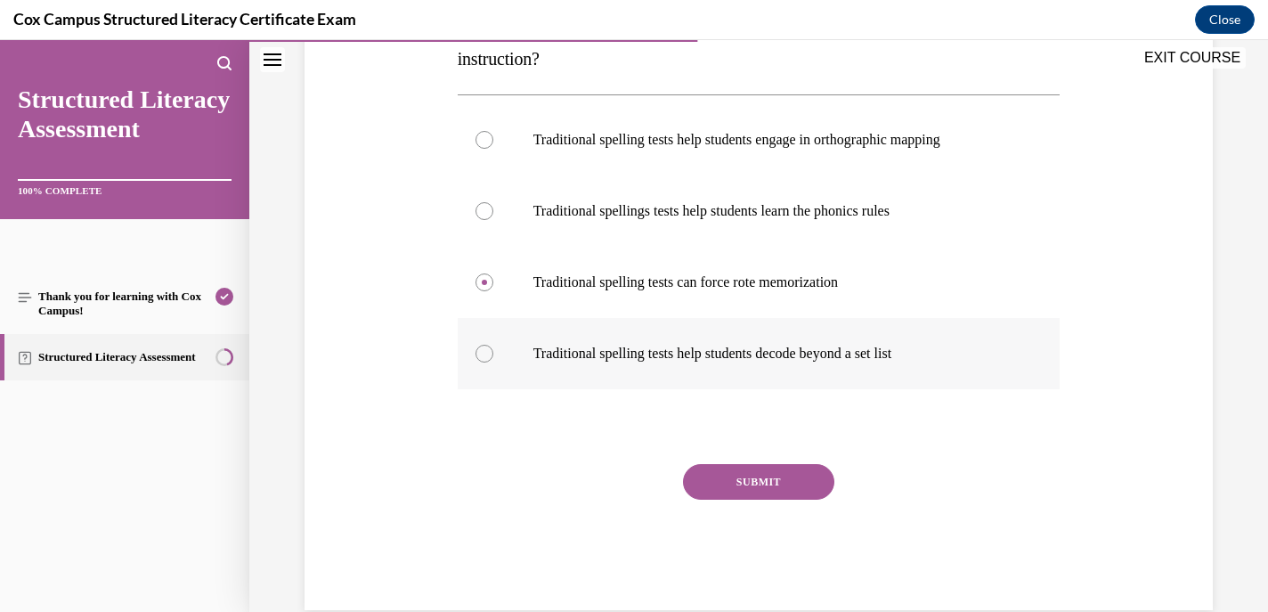
scroll to position [337, 0]
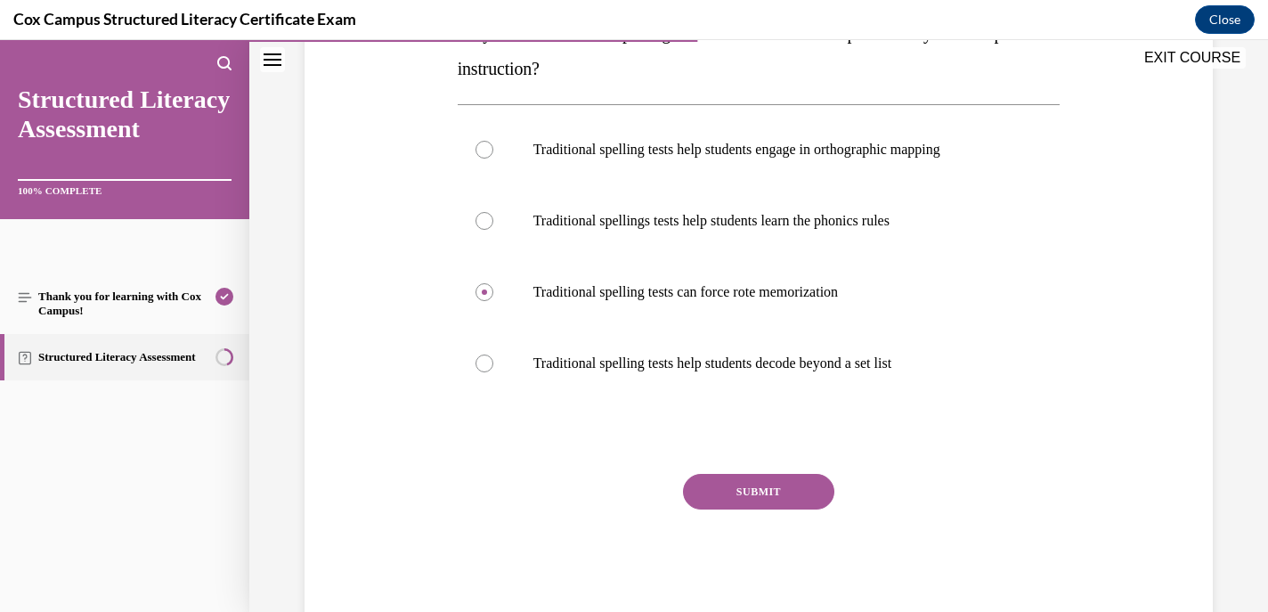
click at [753, 495] on button "SUBMIT" at bounding box center [758, 492] width 151 height 36
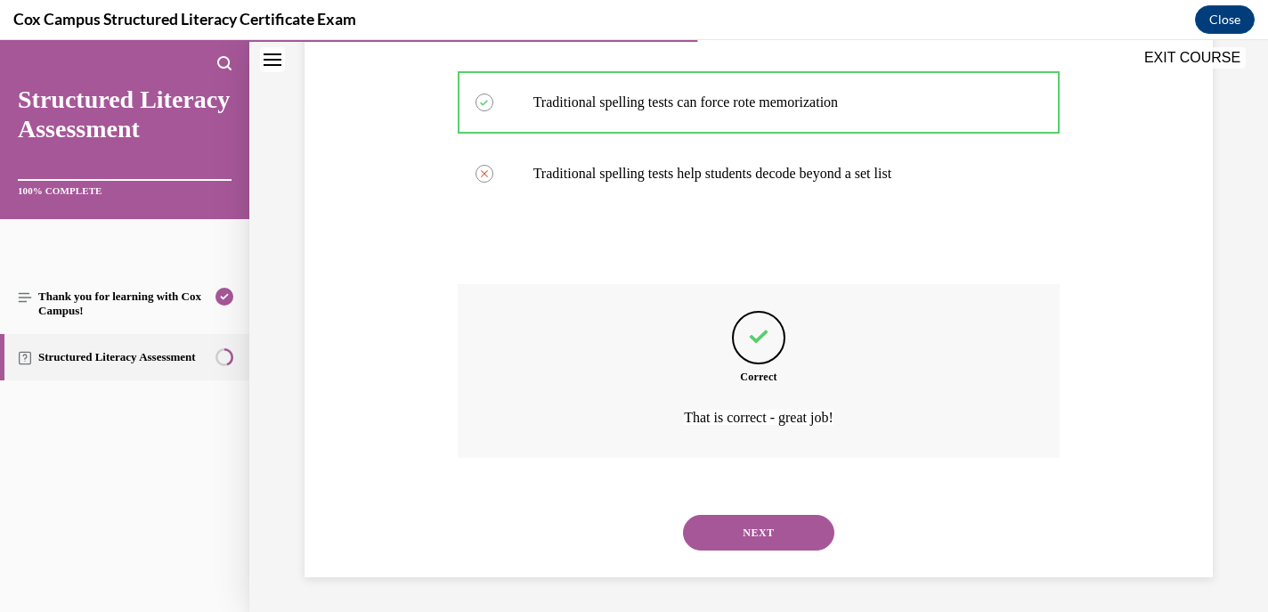
scroll to position [515, 0]
click at [739, 534] on button "NEXT" at bounding box center [758, 532] width 151 height 36
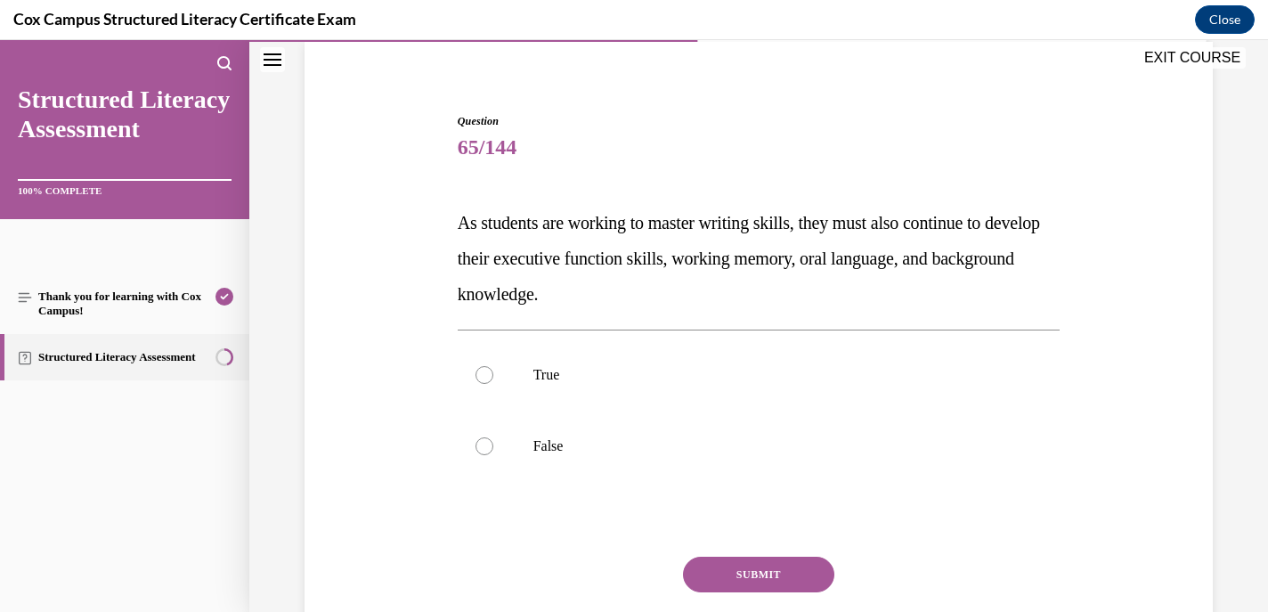
scroll to position [138, 0]
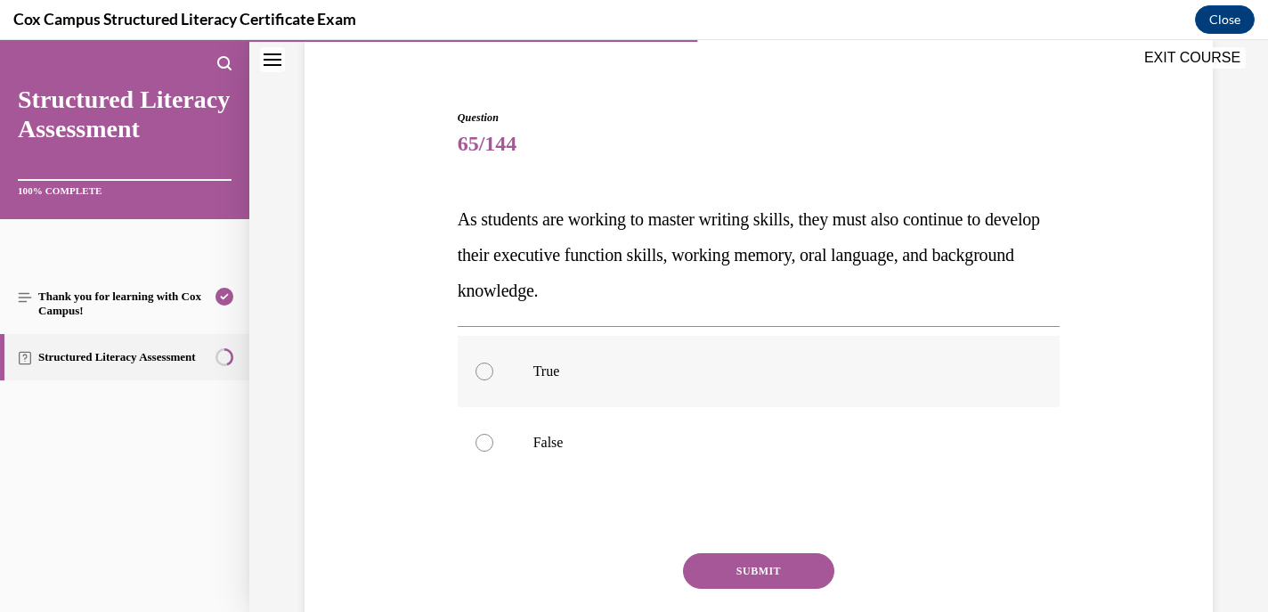
click at [476, 378] on label "True" at bounding box center [759, 371] width 603 height 71
click at [476, 378] on input "True" at bounding box center [485, 371] width 18 height 18
radio input "true"
click at [725, 565] on button "SUBMIT" at bounding box center [758, 571] width 151 height 36
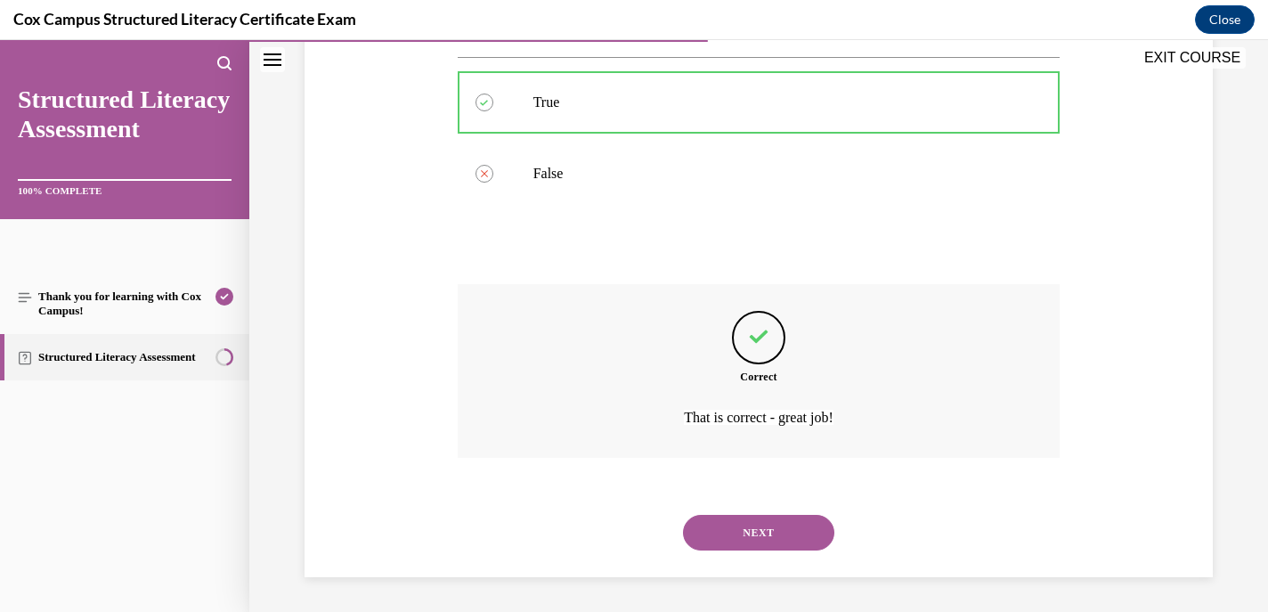
scroll to position [408, 0]
click at [734, 540] on button "NEXT" at bounding box center [758, 532] width 151 height 36
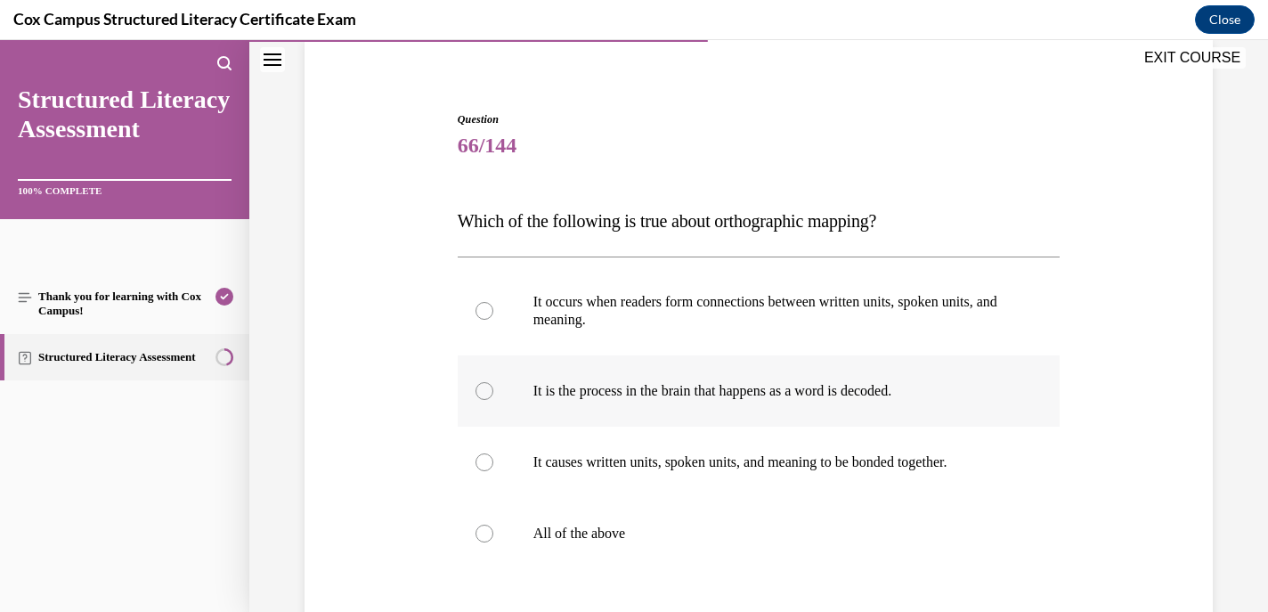
scroll to position [157, 0]
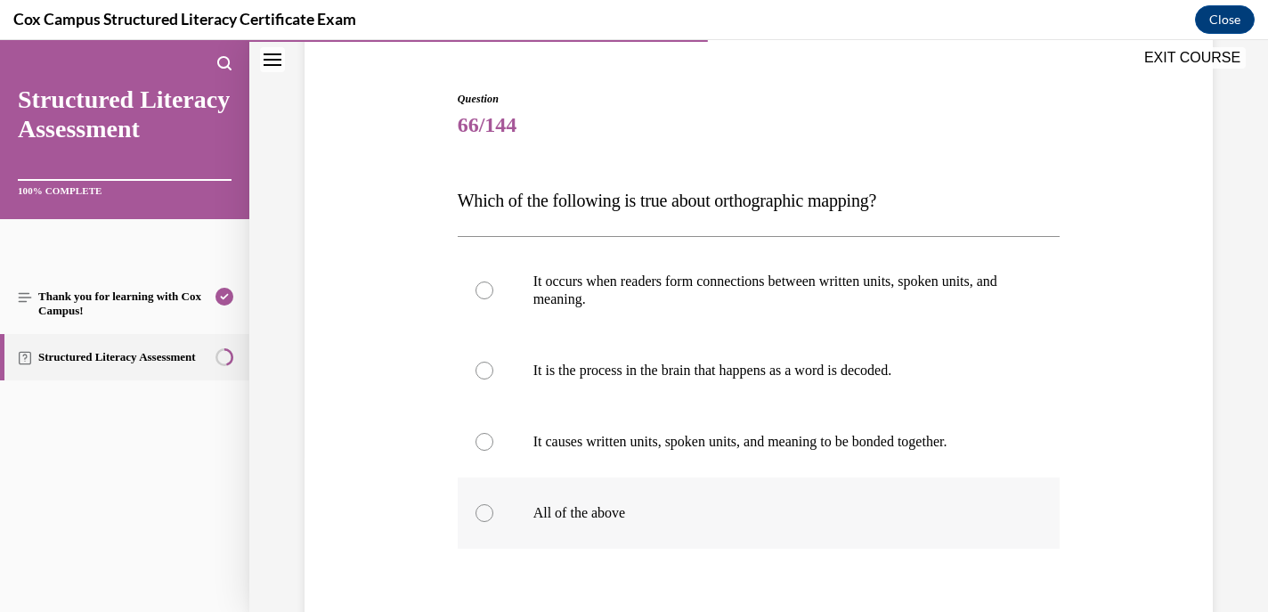
click at [479, 508] on div at bounding box center [485, 513] width 18 height 18
click at [479, 508] on input "All of the above" at bounding box center [485, 513] width 18 height 18
radio input "true"
click at [487, 285] on div at bounding box center [485, 290] width 18 height 18
click at [487, 285] on input "It occurs when readers form connections between written units, spoken units, an…" at bounding box center [485, 290] width 18 height 18
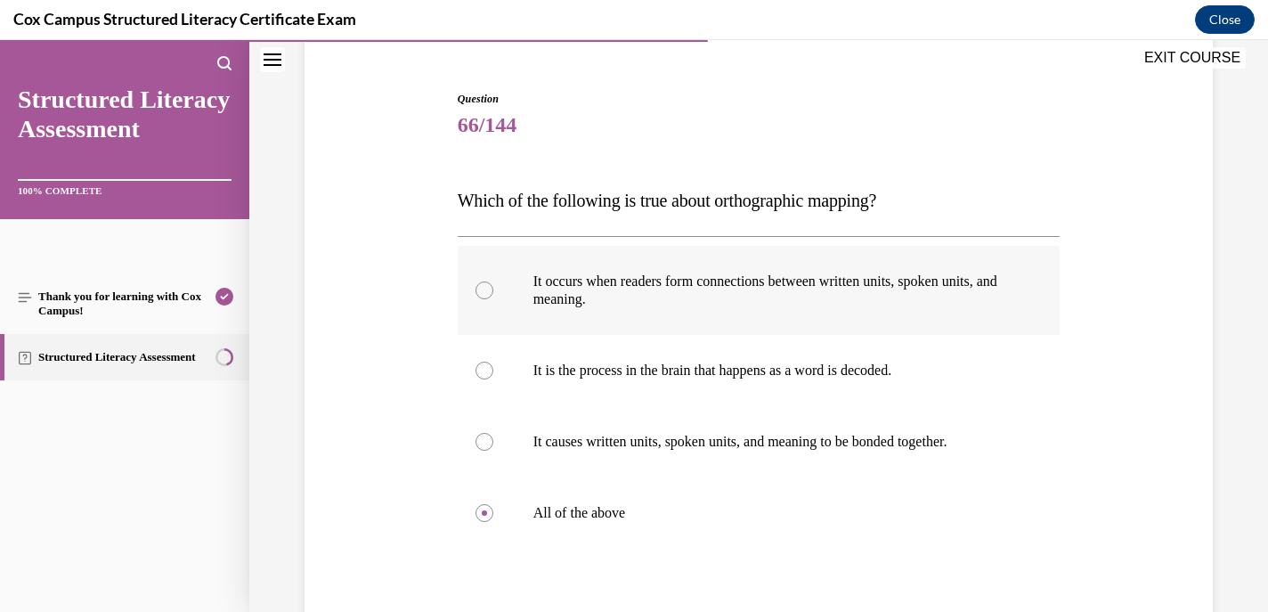
radio input "true"
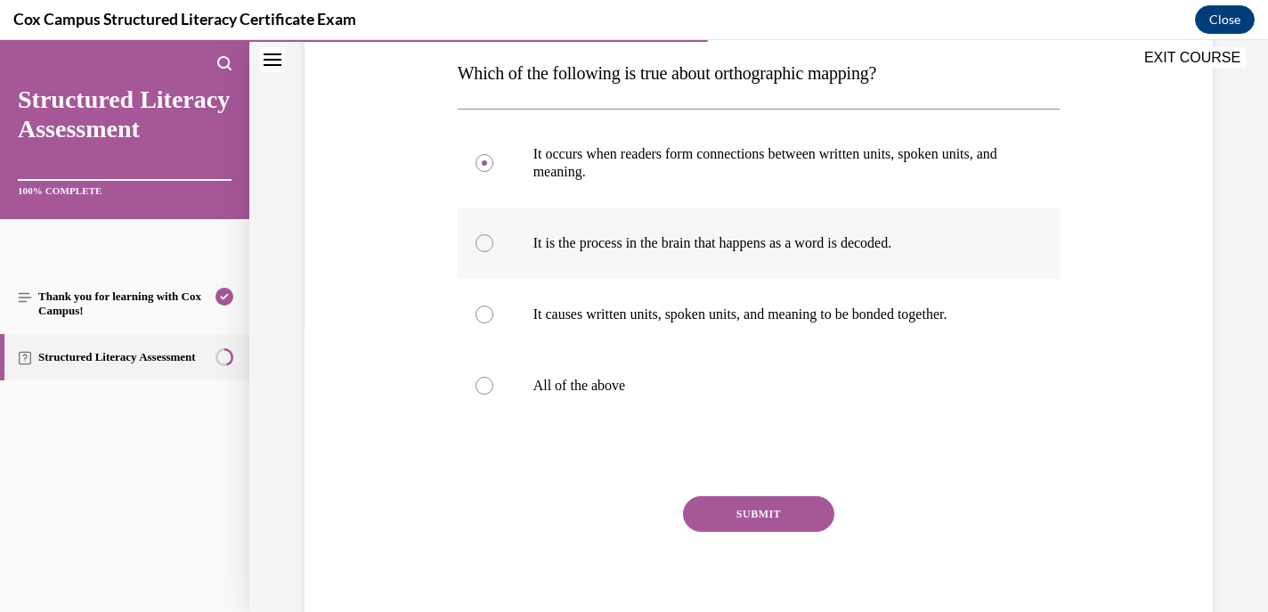
scroll to position [285, 0]
click at [748, 499] on button "SUBMIT" at bounding box center [758, 513] width 151 height 36
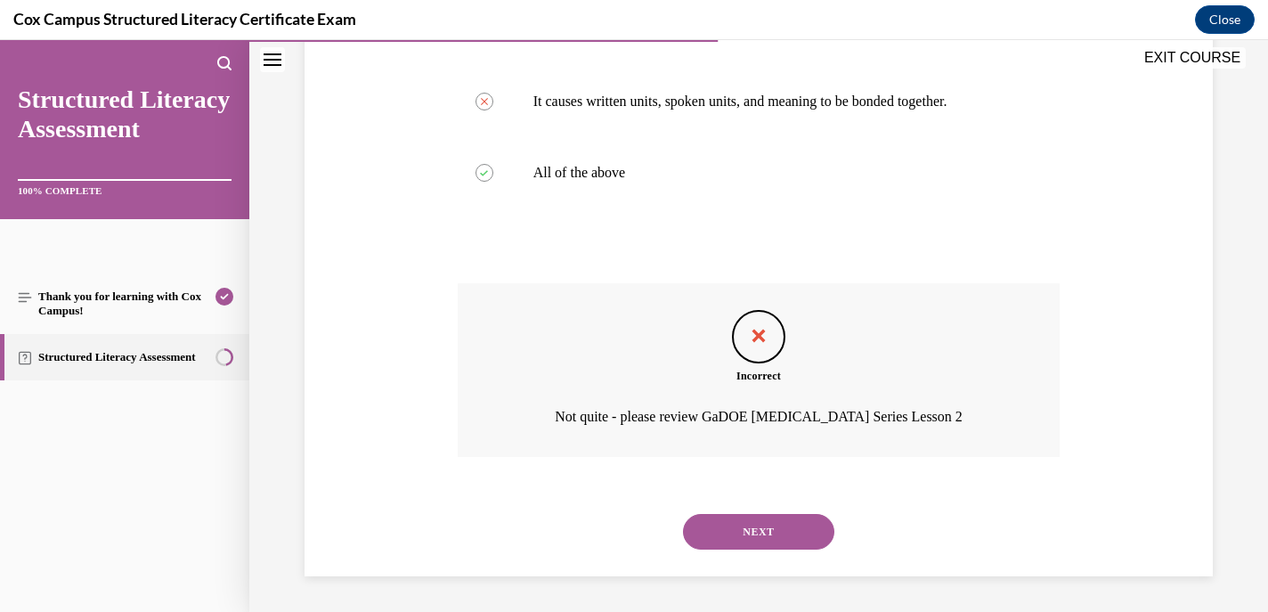
scroll to position [496, 0]
click at [744, 520] on button "NEXT" at bounding box center [758, 533] width 151 height 36
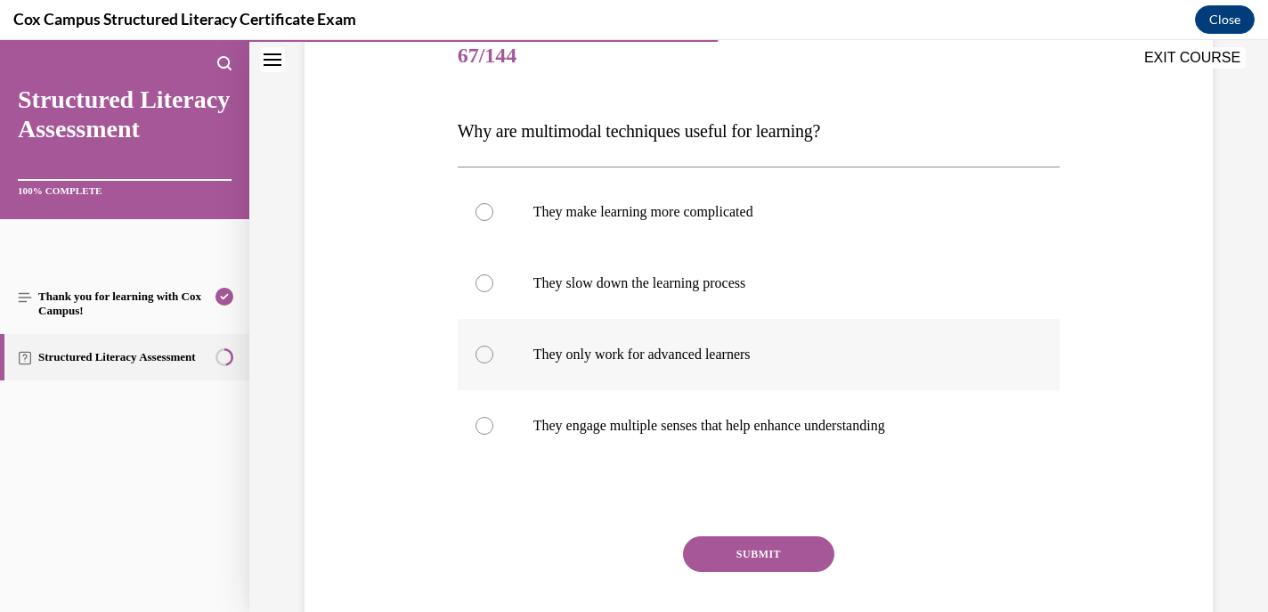
scroll to position [222, 0]
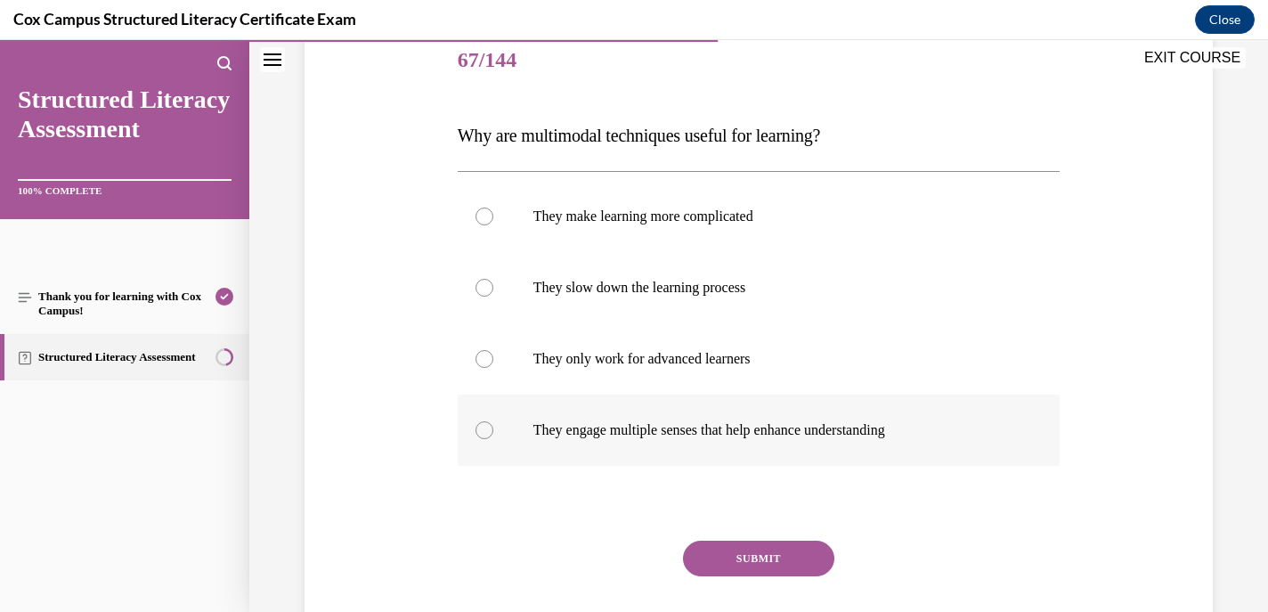
click at [476, 430] on div at bounding box center [485, 430] width 18 height 18
click at [476, 430] on input "They engage multiple senses that help enhance understanding" at bounding box center [485, 430] width 18 height 18
radio input "true"
click at [758, 550] on button "SUBMIT" at bounding box center [758, 559] width 151 height 36
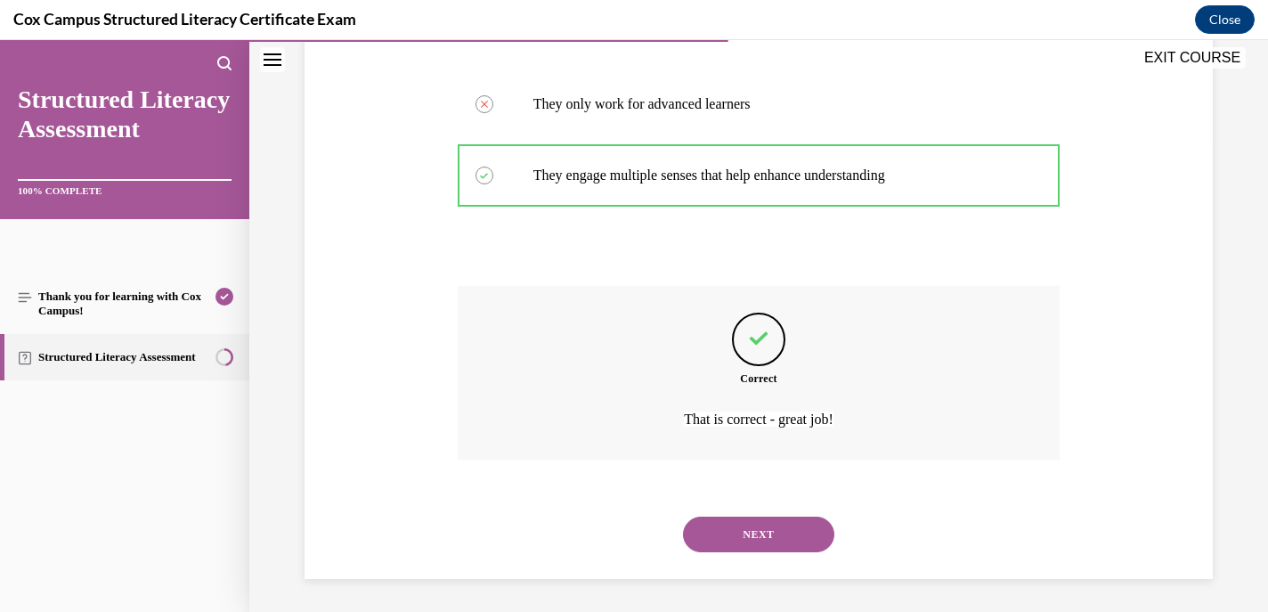
scroll to position [479, 0]
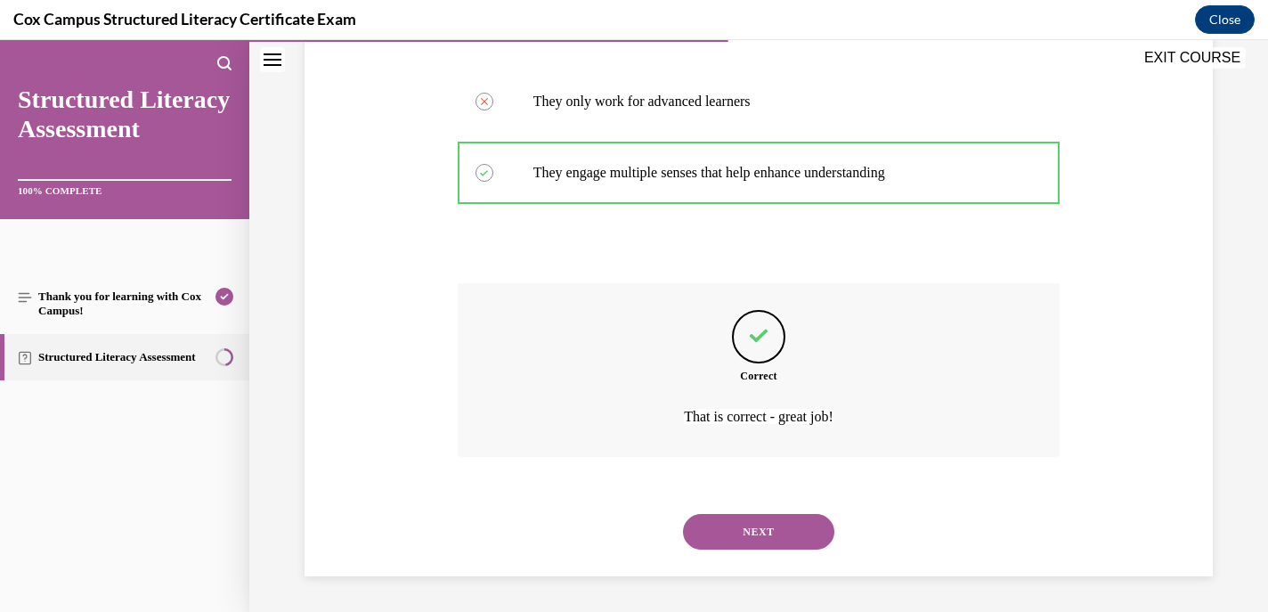
click at [732, 526] on button "NEXT" at bounding box center [758, 532] width 151 height 36
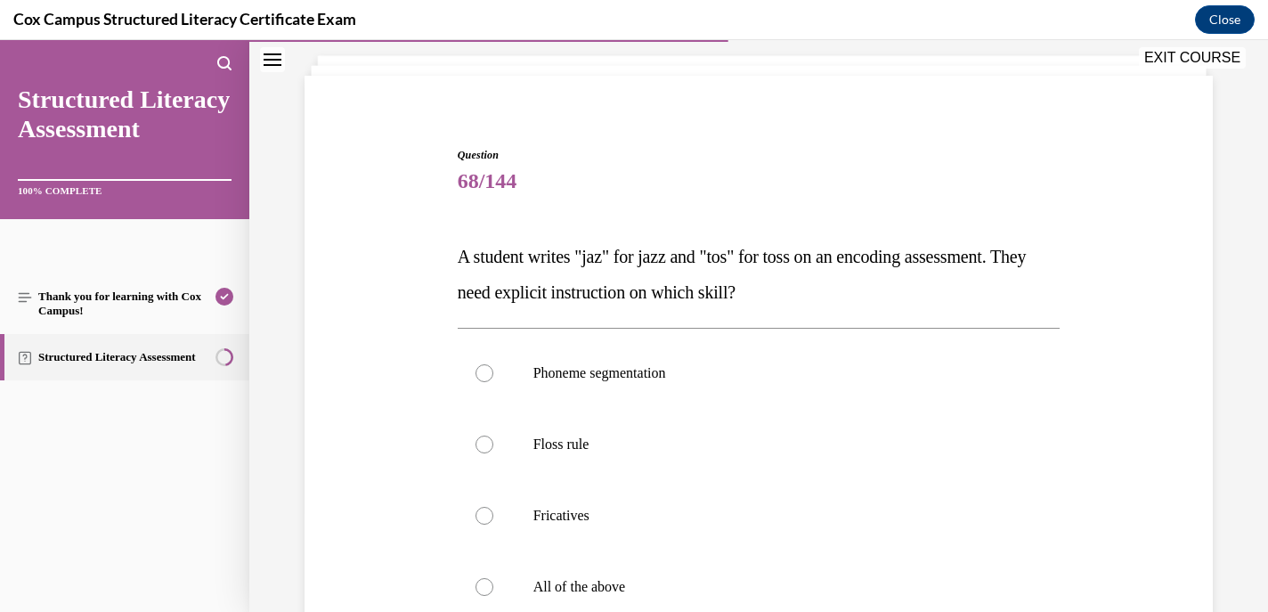
scroll to position [188, 0]
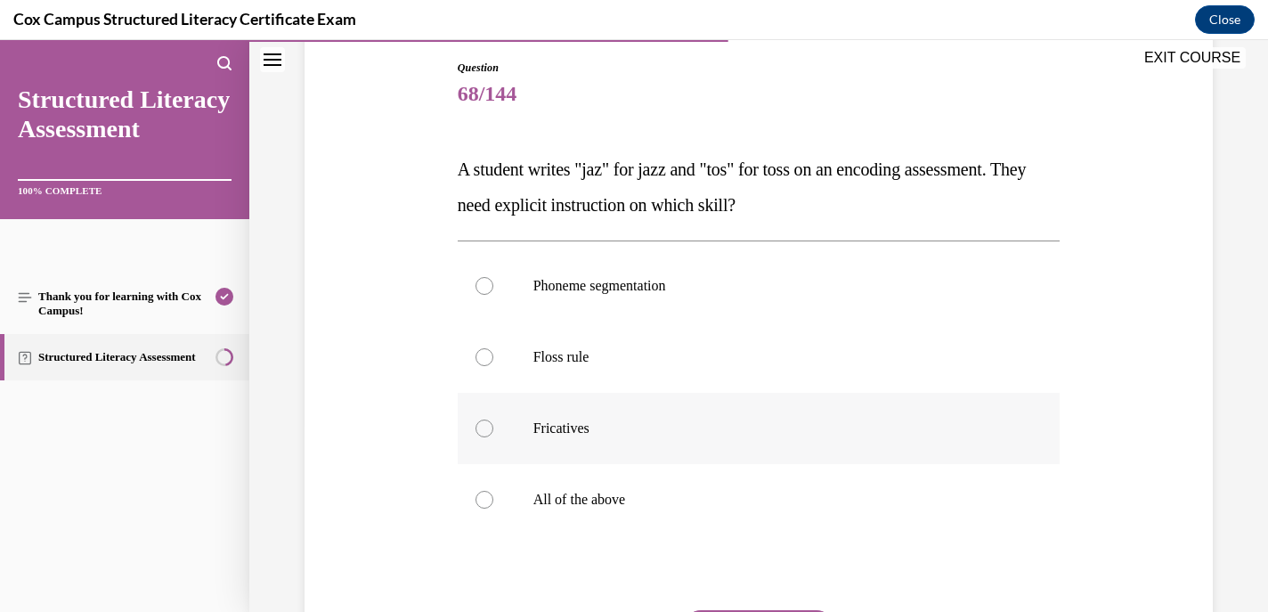
click at [484, 428] on div at bounding box center [485, 428] width 18 height 18
click at [484, 428] on input "Fricatives" at bounding box center [485, 428] width 18 height 18
radio input "true"
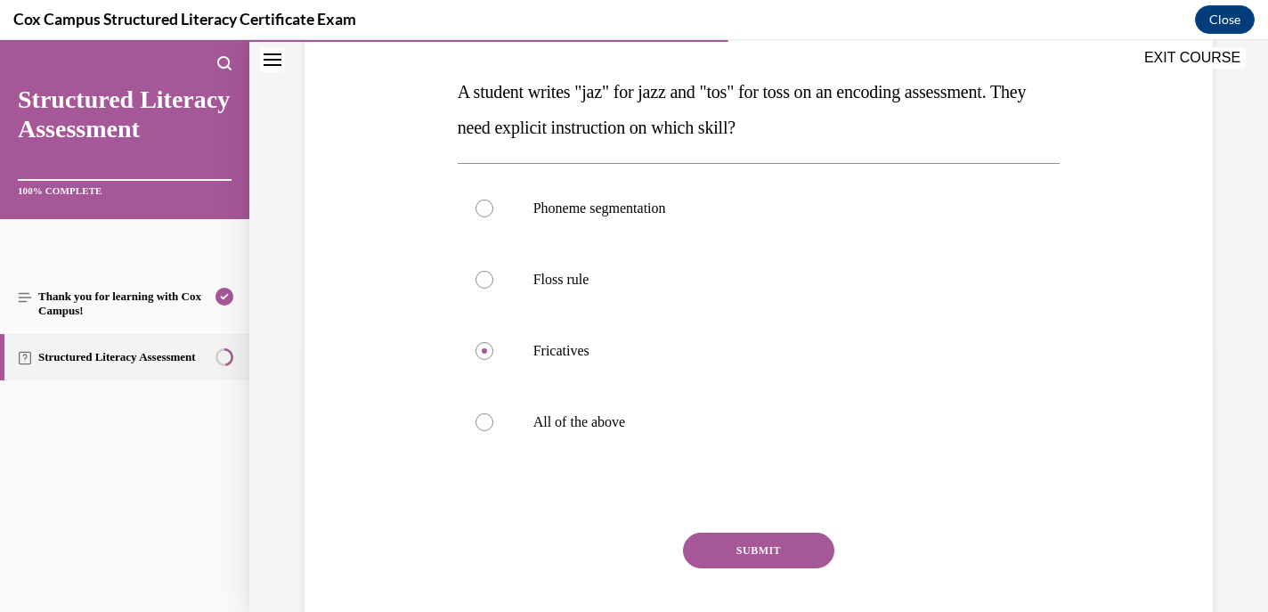
click at [720, 545] on button "SUBMIT" at bounding box center [758, 551] width 151 height 36
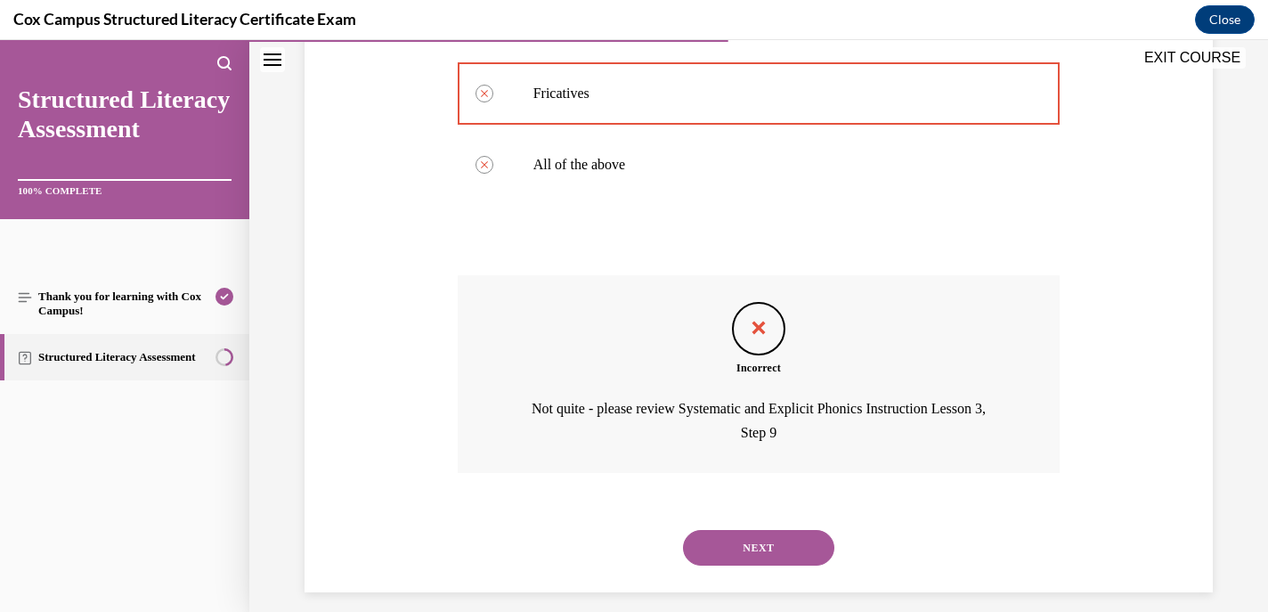
scroll to position [524, 0]
click at [731, 551] on button "NEXT" at bounding box center [758, 547] width 151 height 36
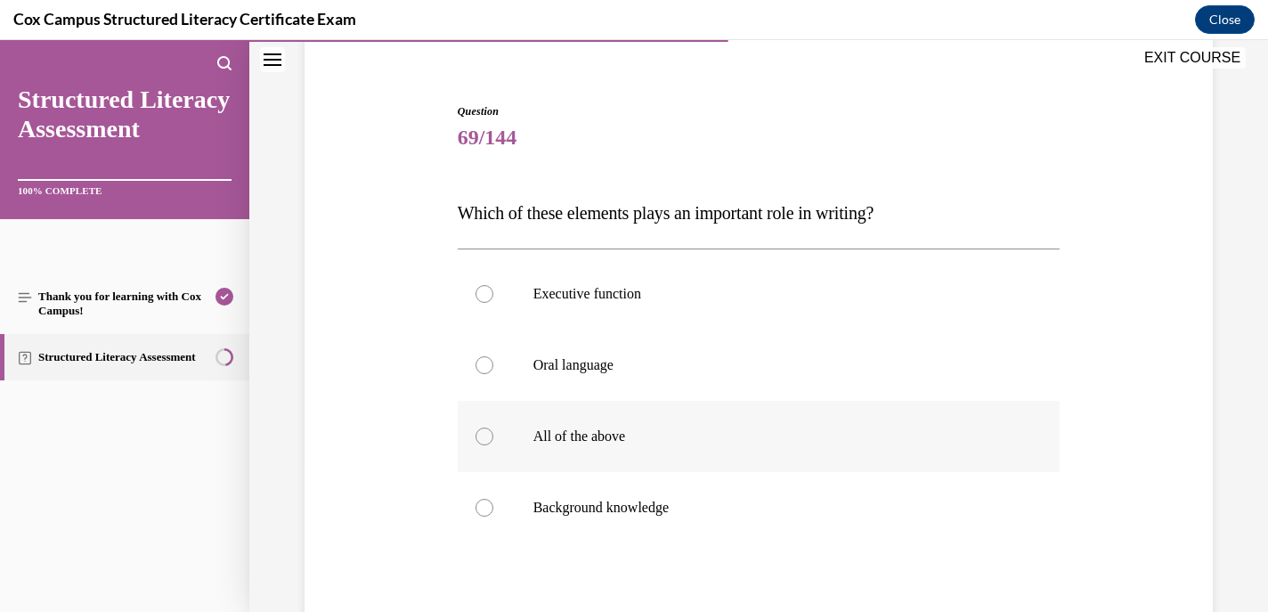
scroll to position [149, 0]
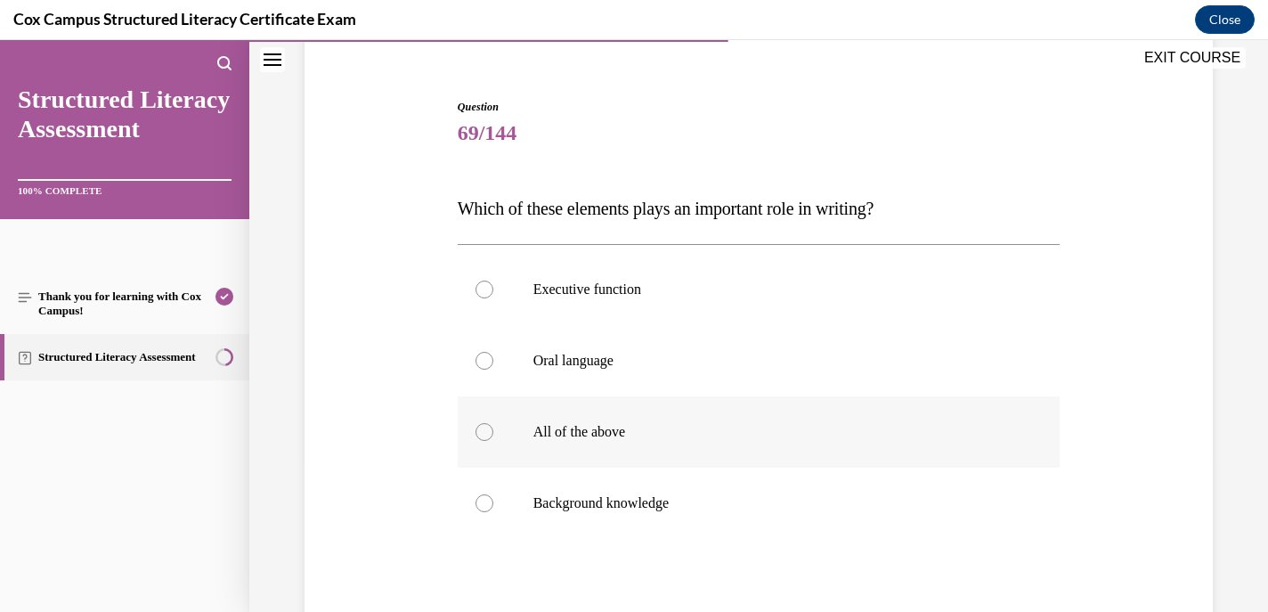
click at [484, 430] on div at bounding box center [485, 432] width 18 height 18
click at [484, 430] on input "All of the above" at bounding box center [485, 432] width 18 height 18
radio input "true"
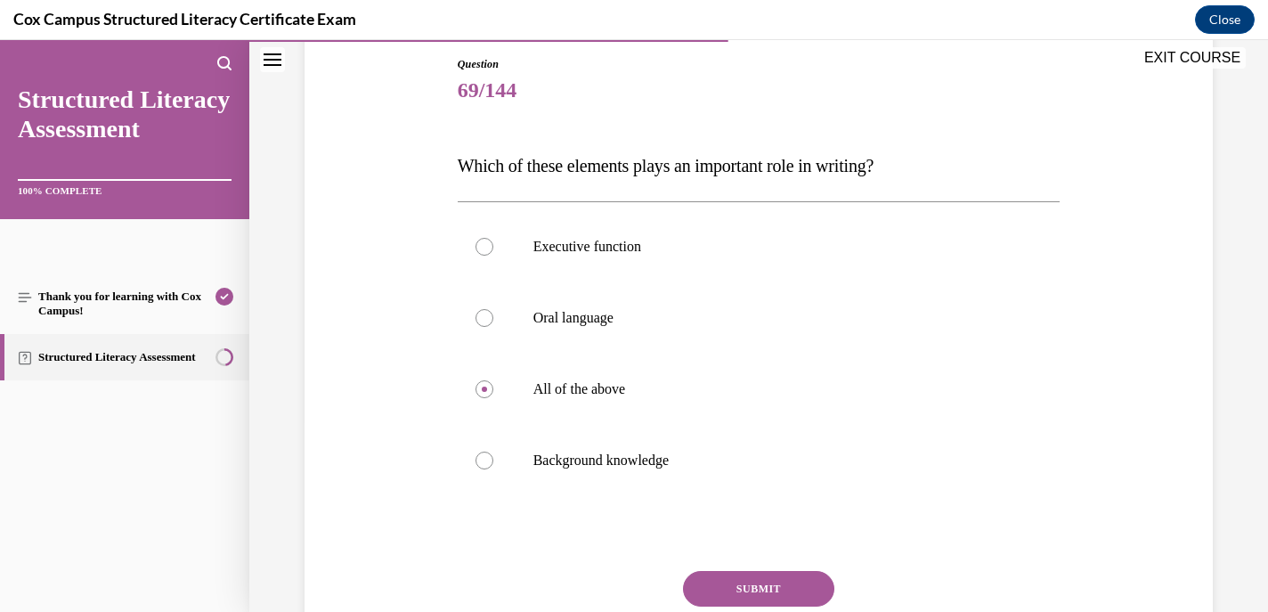
click at [743, 583] on button "SUBMIT" at bounding box center [758, 589] width 151 height 36
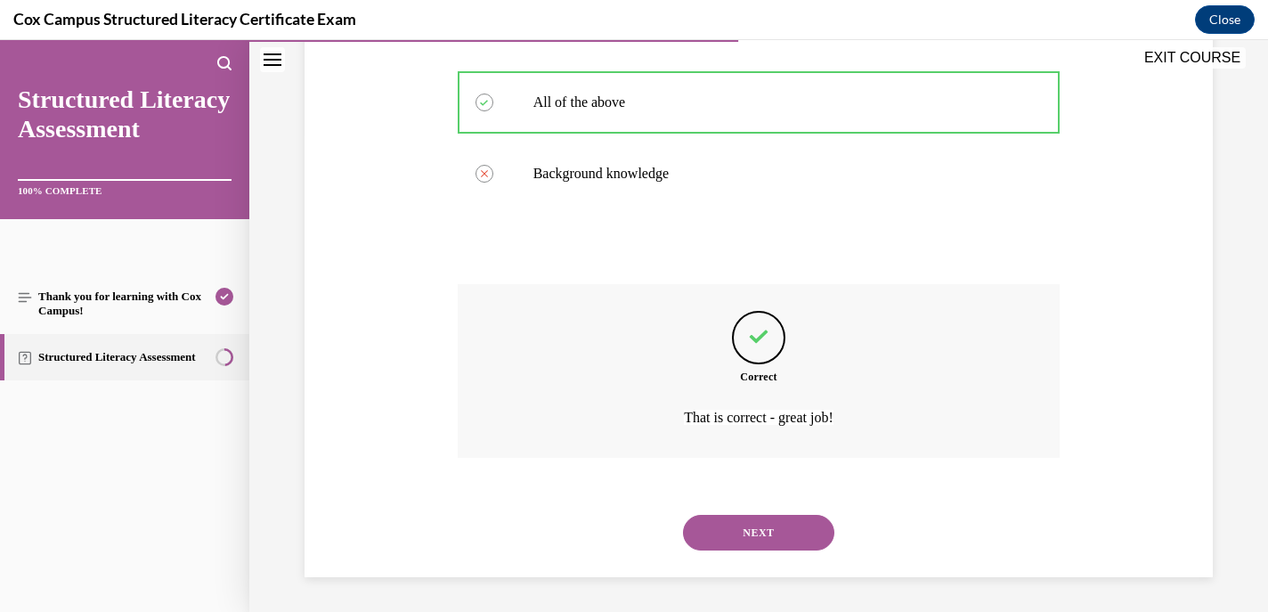
scroll to position [479, 0]
click at [722, 526] on button "NEXT" at bounding box center [758, 532] width 151 height 36
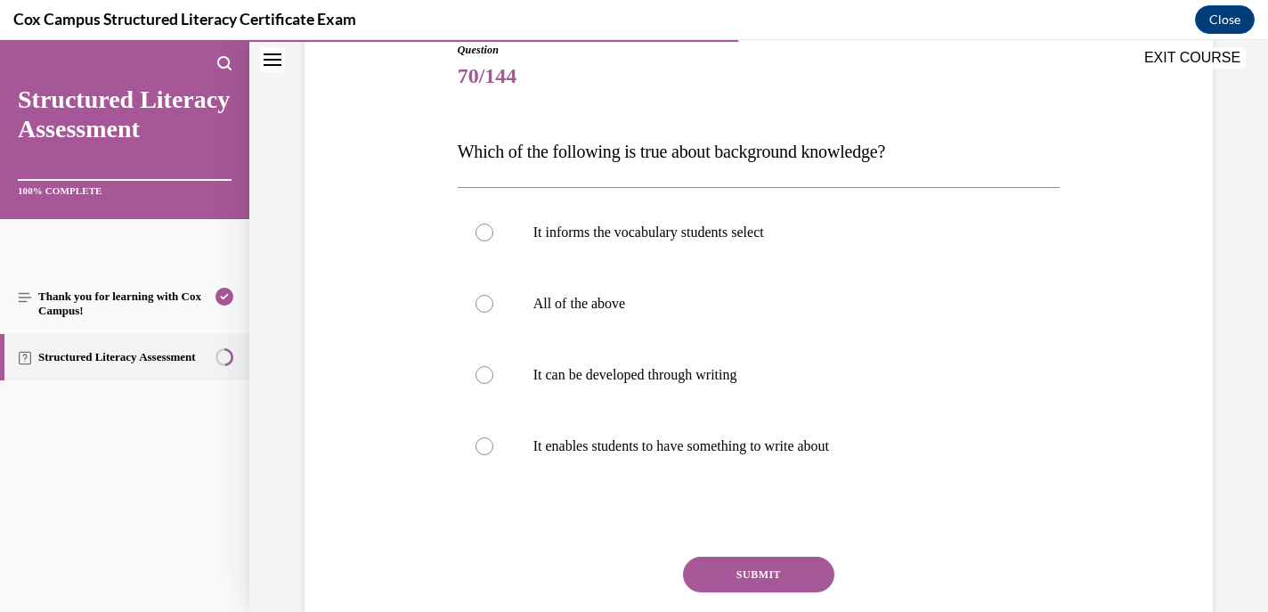
scroll to position [216, 0]
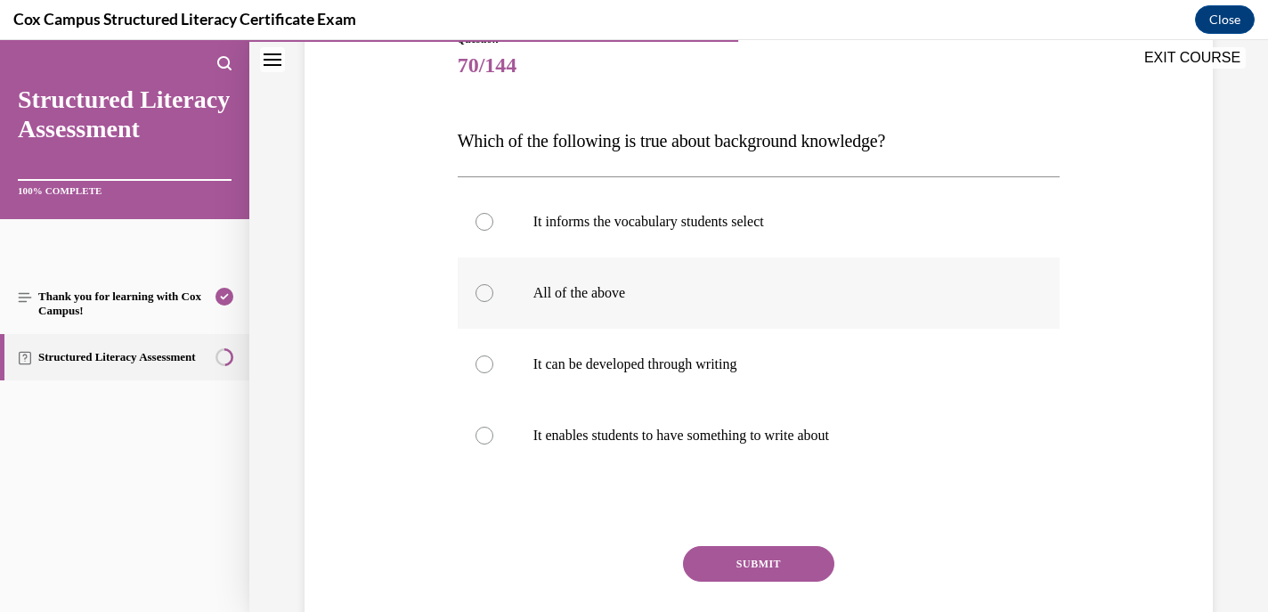
click at [481, 291] on div at bounding box center [485, 293] width 18 height 18
click at [481, 291] on input "All of the above" at bounding box center [485, 293] width 18 height 18
radio input "true"
click at [720, 557] on button "SUBMIT" at bounding box center [758, 564] width 151 height 36
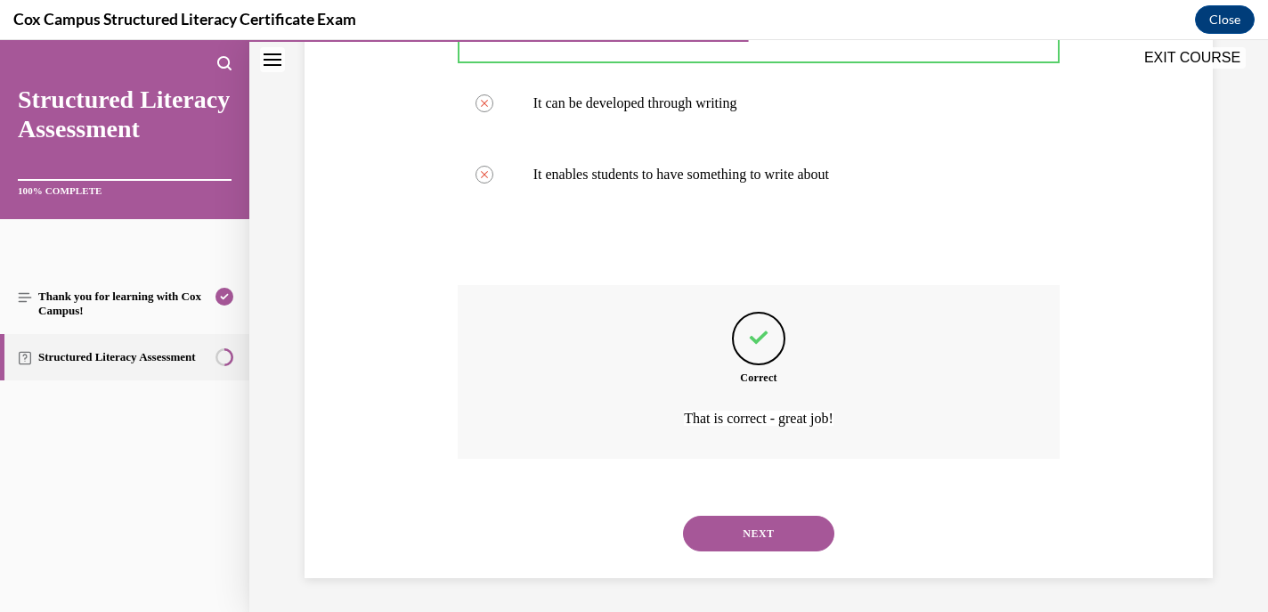
scroll to position [479, 0]
click at [709, 531] on button "NEXT" at bounding box center [758, 532] width 151 height 36
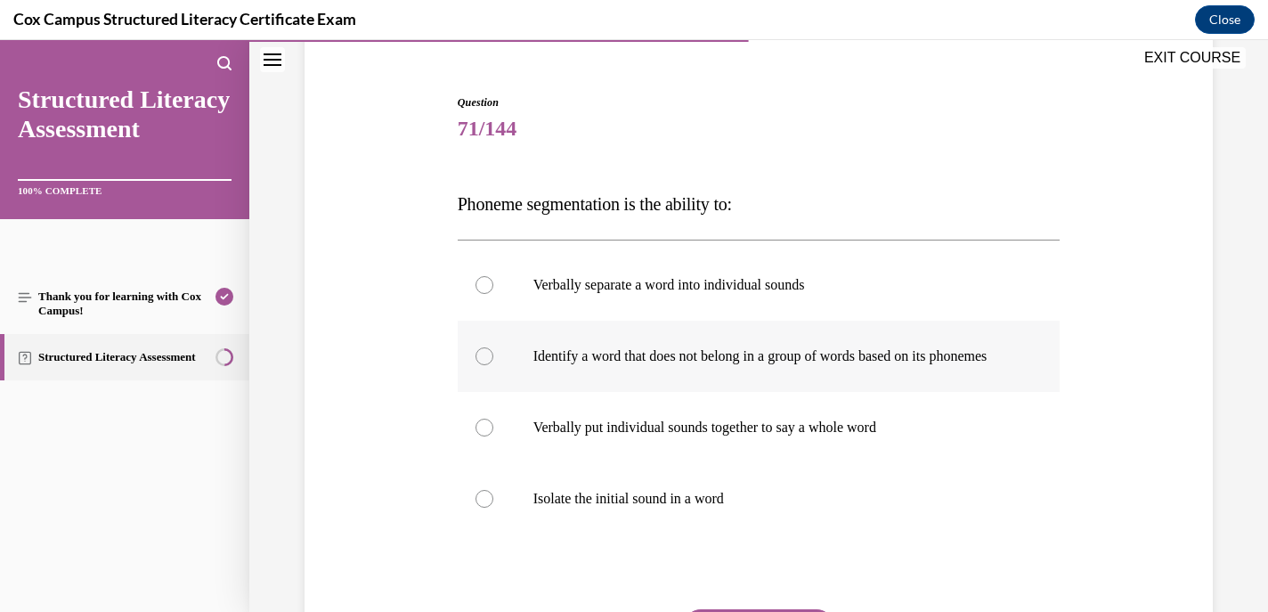
scroll to position [210, 0]
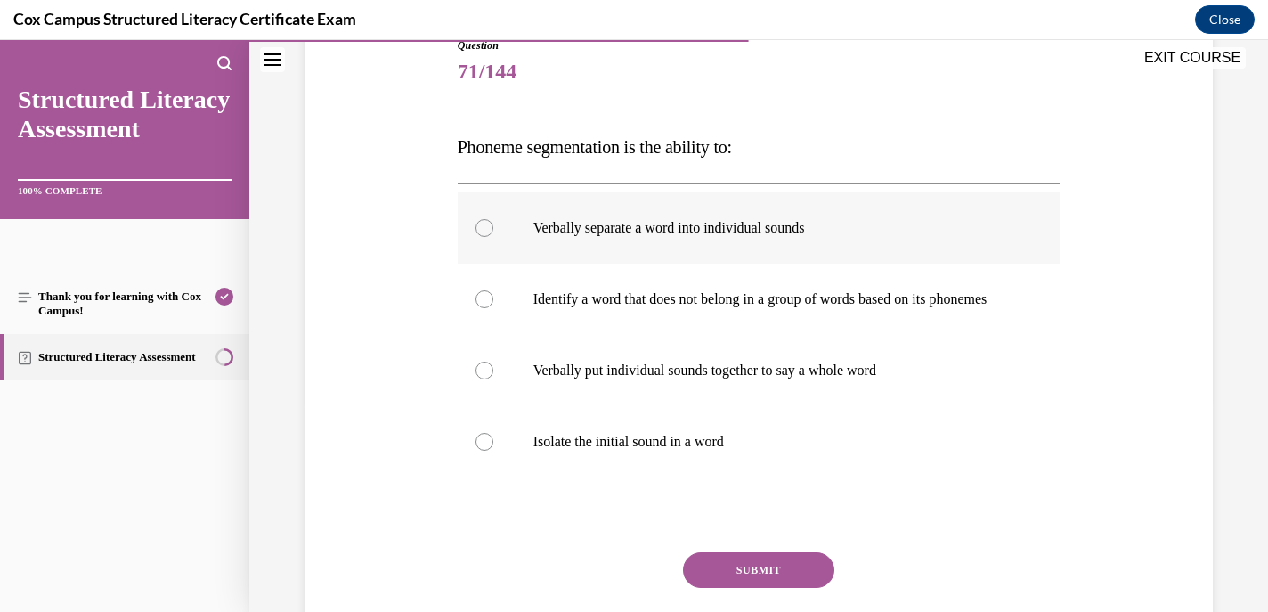
click at [485, 227] on div at bounding box center [485, 228] width 18 height 18
click at [485, 227] on input "Verbally separate a word into individual sounds" at bounding box center [485, 228] width 18 height 18
radio input "true"
click at [770, 579] on button "SUBMIT" at bounding box center [758, 570] width 151 height 36
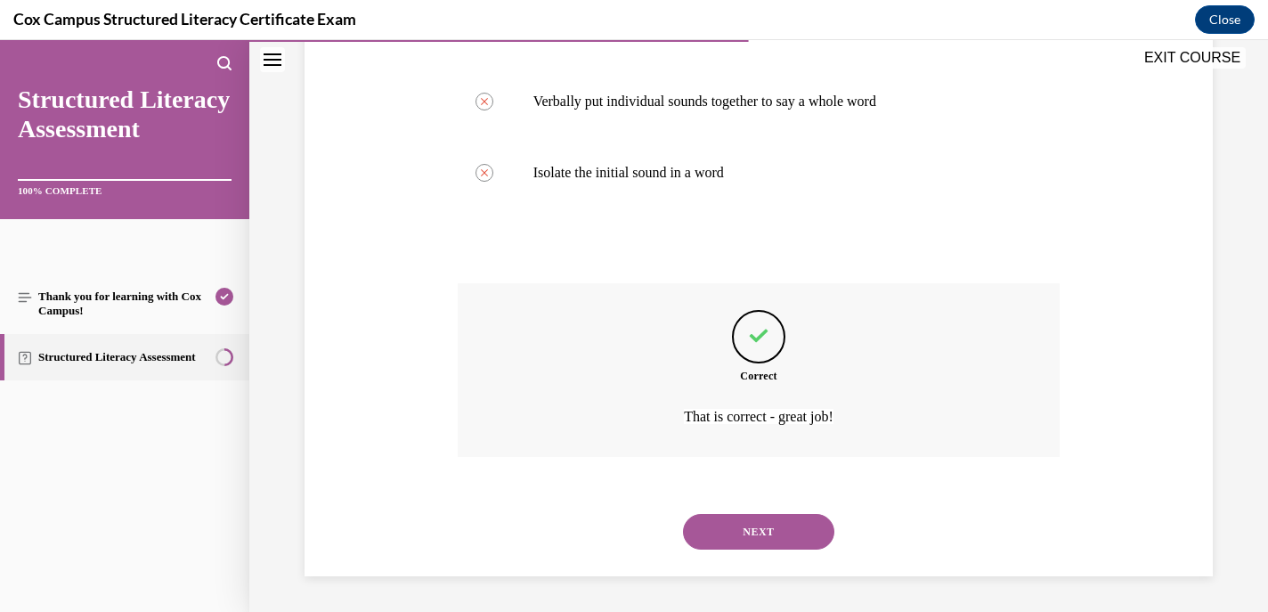
scroll to position [497, 0]
click at [716, 525] on button "NEXT" at bounding box center [758, 532] width 151 height 36
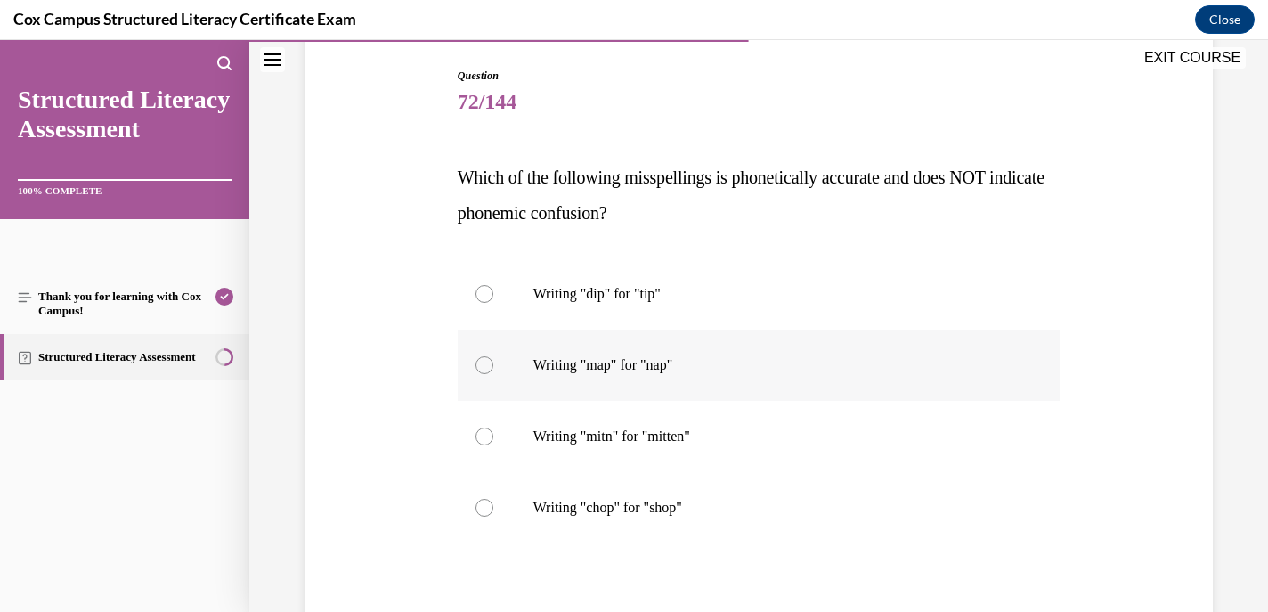
scroll to position [181, 0]
click at [480, 436] on div at bounding box center [485, 436] width 18 height 18
click at [480, 436] on input "Writing "mitn" for "mitten"" at bounding box center [485, 436] width 18 height 18
radio input "true"
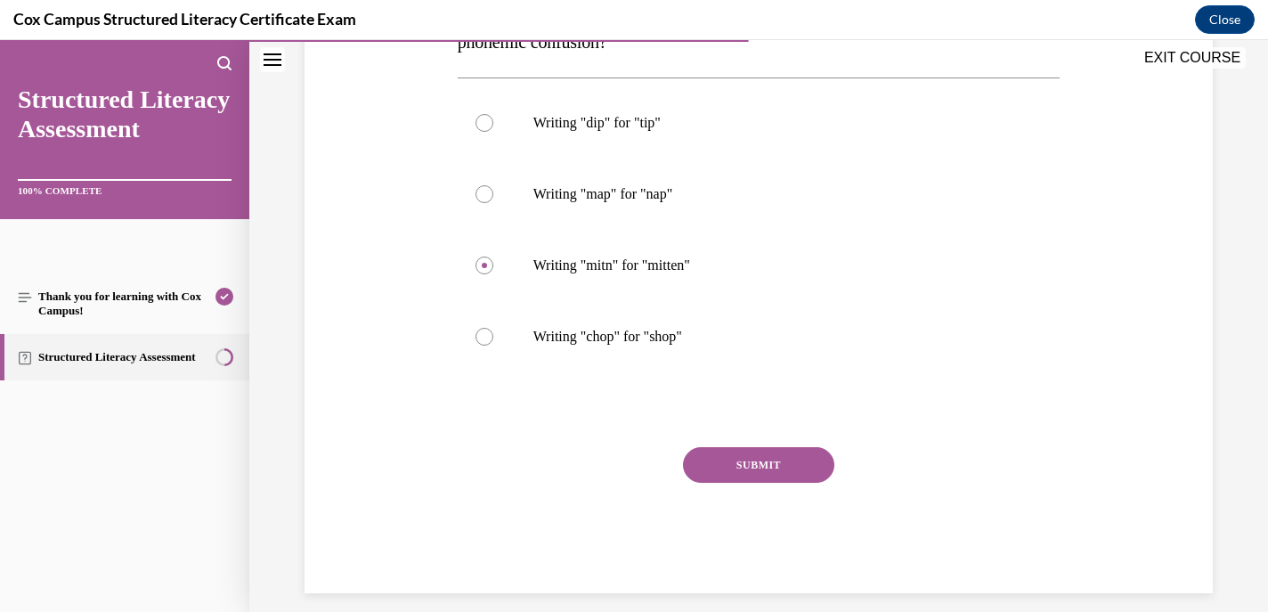
click at [744, 474] on button "SUBMIT" at bounding box center [758, 465] width 151 height 36
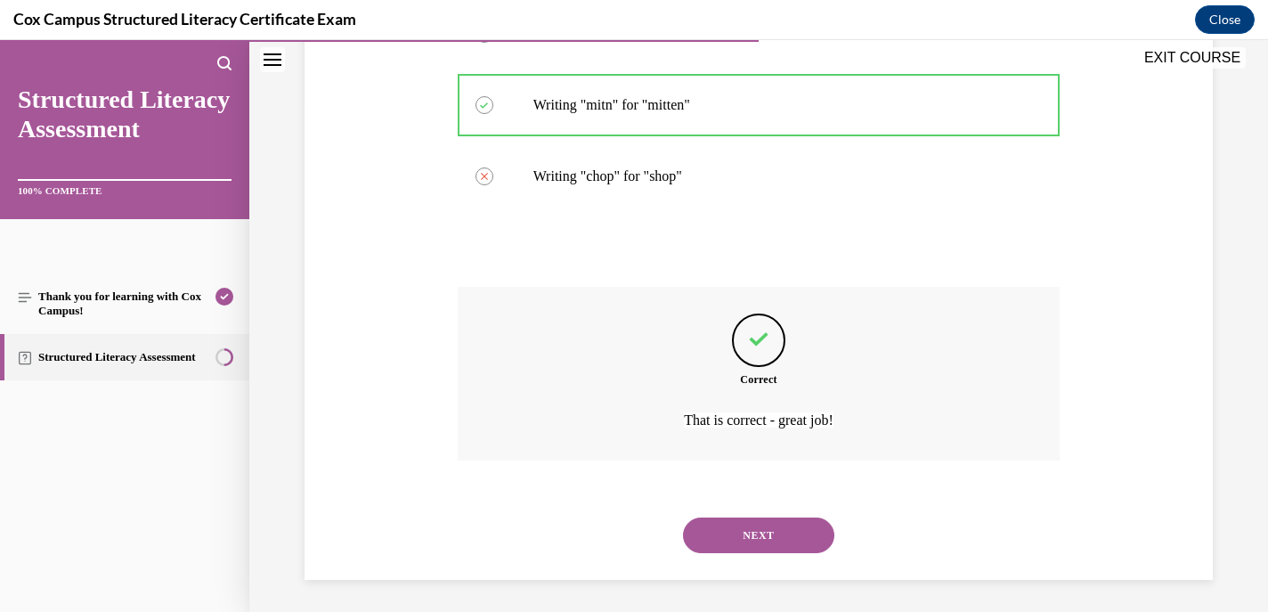
scroll to position [515, 0]
click at [739, 525] on button "NEXT" at bounding box center [758, 532] width 151 height 36
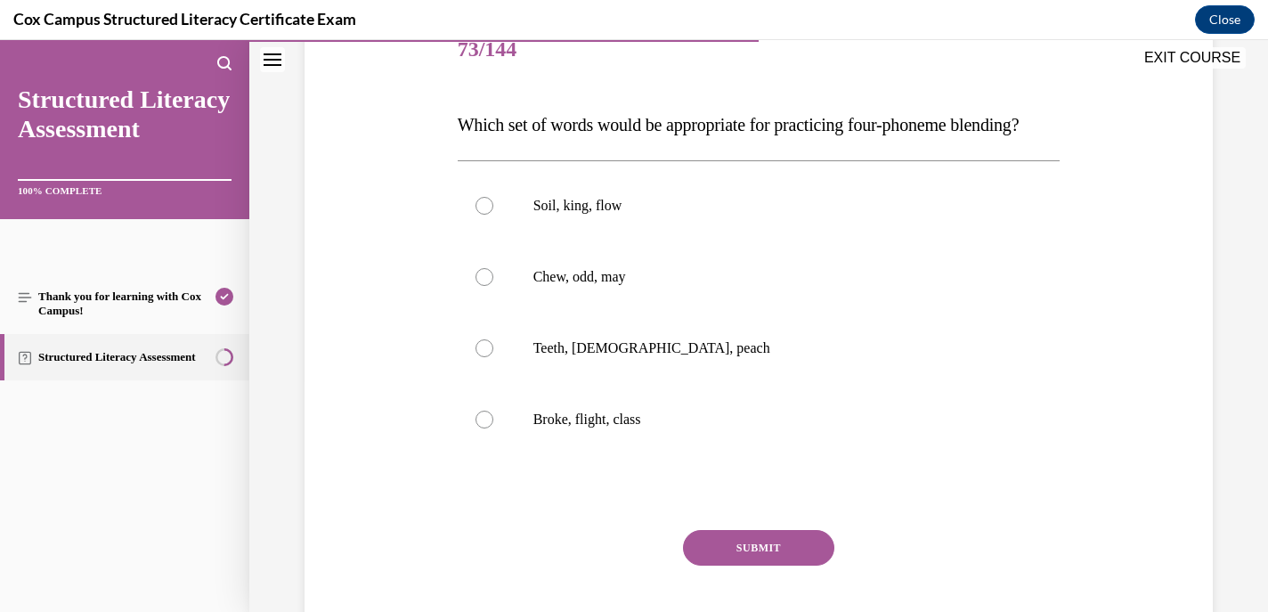
scroll to position [234, 0]
click at [483, 355] on div at bounding box center [485, 347] width 18 height 18
click at [483, 355] on input "Teeth, chick, peach" at bounding box center [485, 347] width 18 height 18
radio input "true"
click at [737, 564] on button "SUBMIT" at bounding box center [758, 546] width 151 height 36
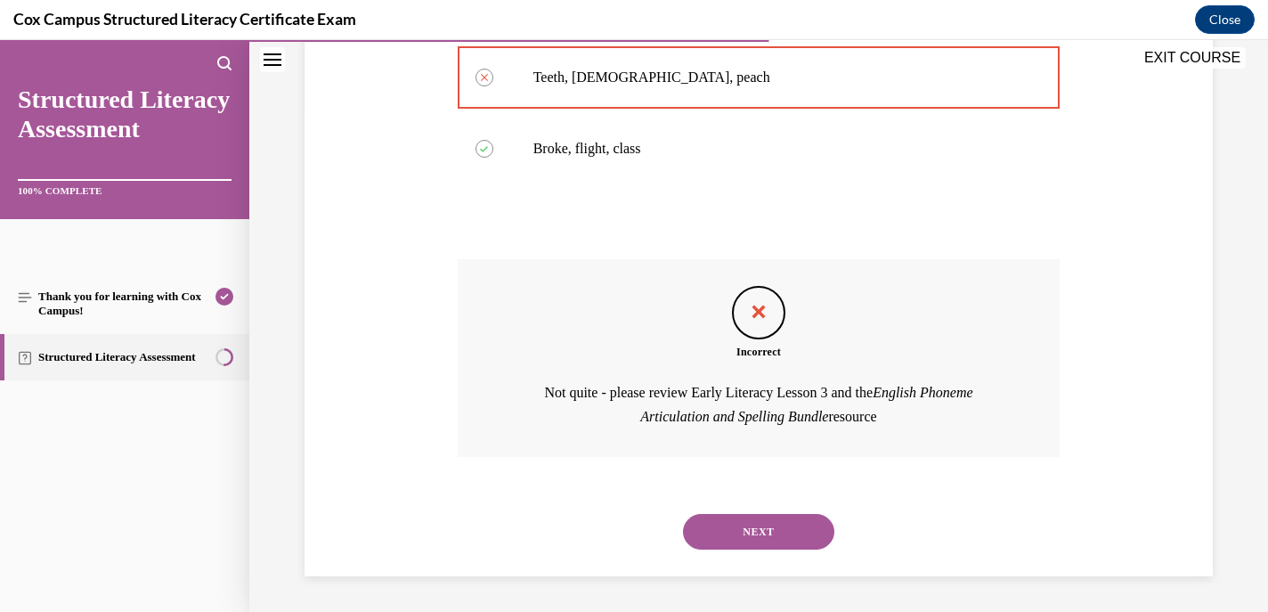
scroll to position [539, 0]
click at [757, 529] on button "NEXT" at bounding box center [758, 532] width 151 height 36
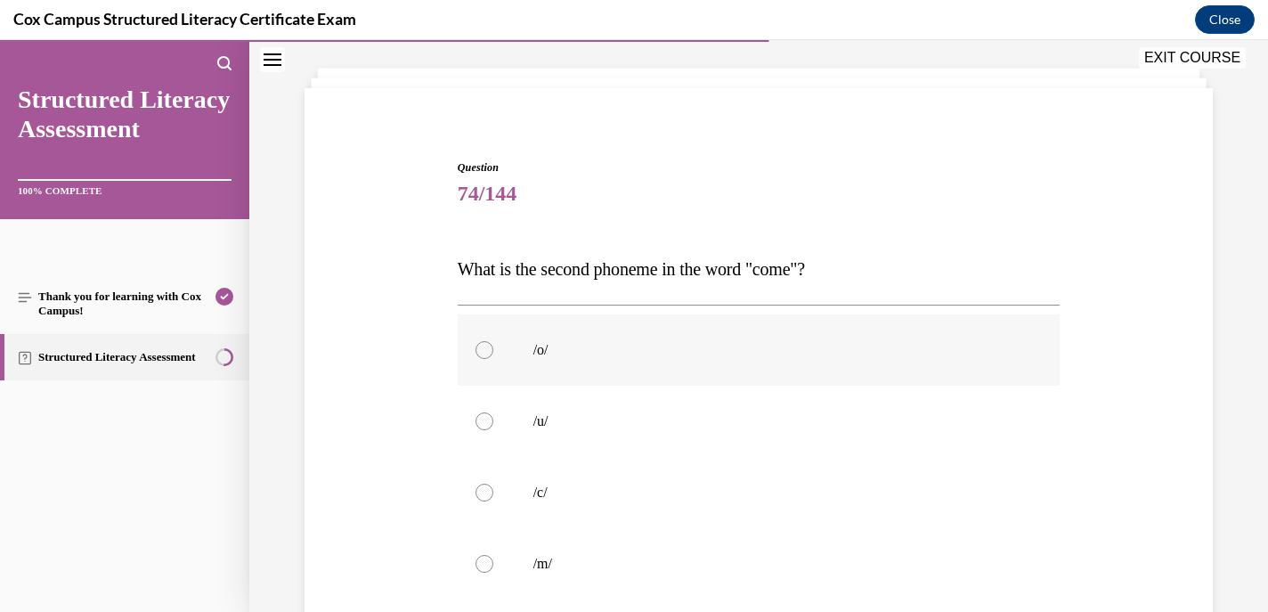
scroll to position [86, 0]
click at [481, 426] on div at bounding box center [485, 423] width 18 height 18
click at [481, 426] on input "/u/" at bounding box center [485, 423] width 18 height 18
radio input "true"
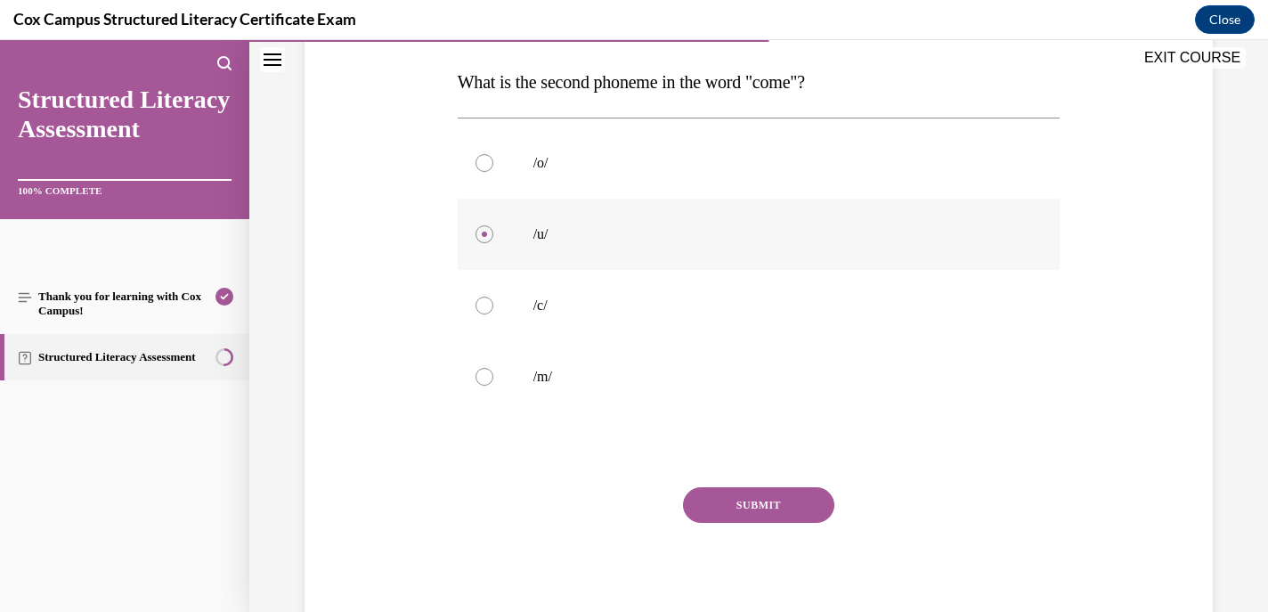
scroll to position [273, 0]
click at [728, 506] on button "SUBMIT" at bounding box center [758, 507] width 151 height 36
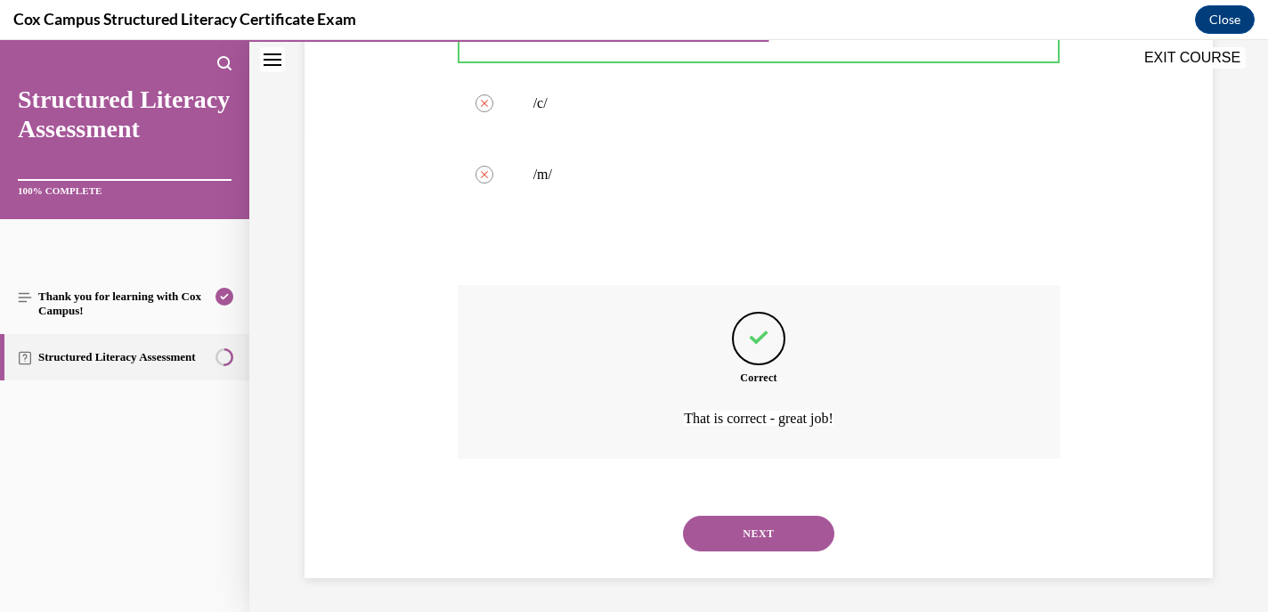
scroll to position [479, 0]
click at [713, 532] on button "NEXT" at bounding box center [758, 532] width 151 height 36
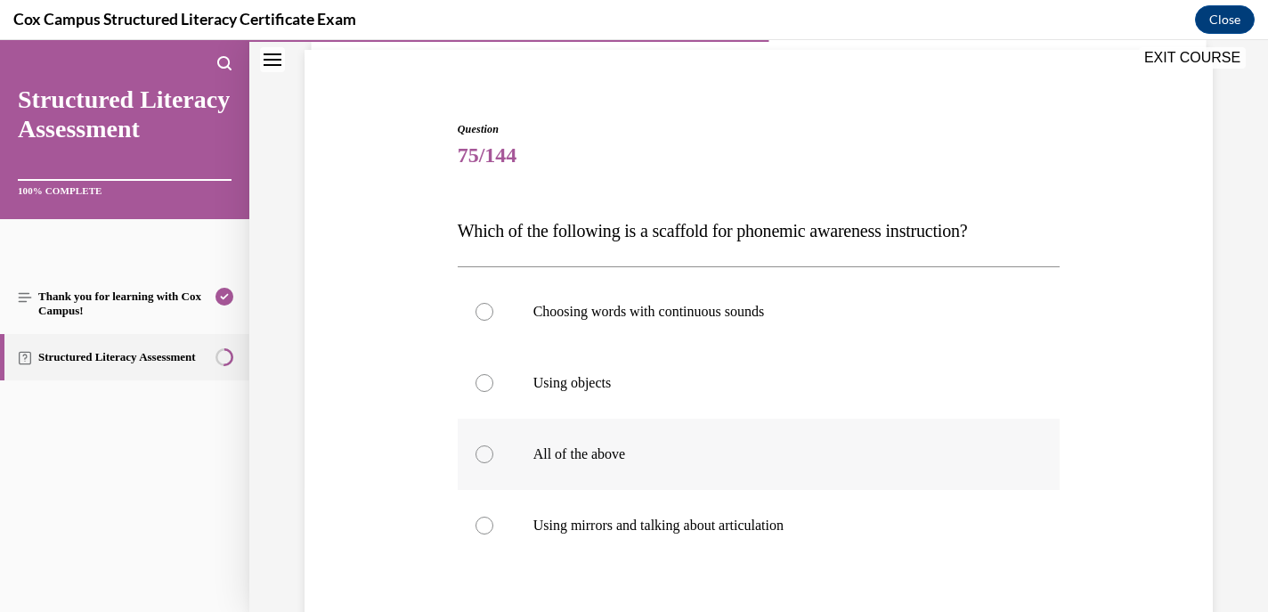
scroll to position [139, 0]
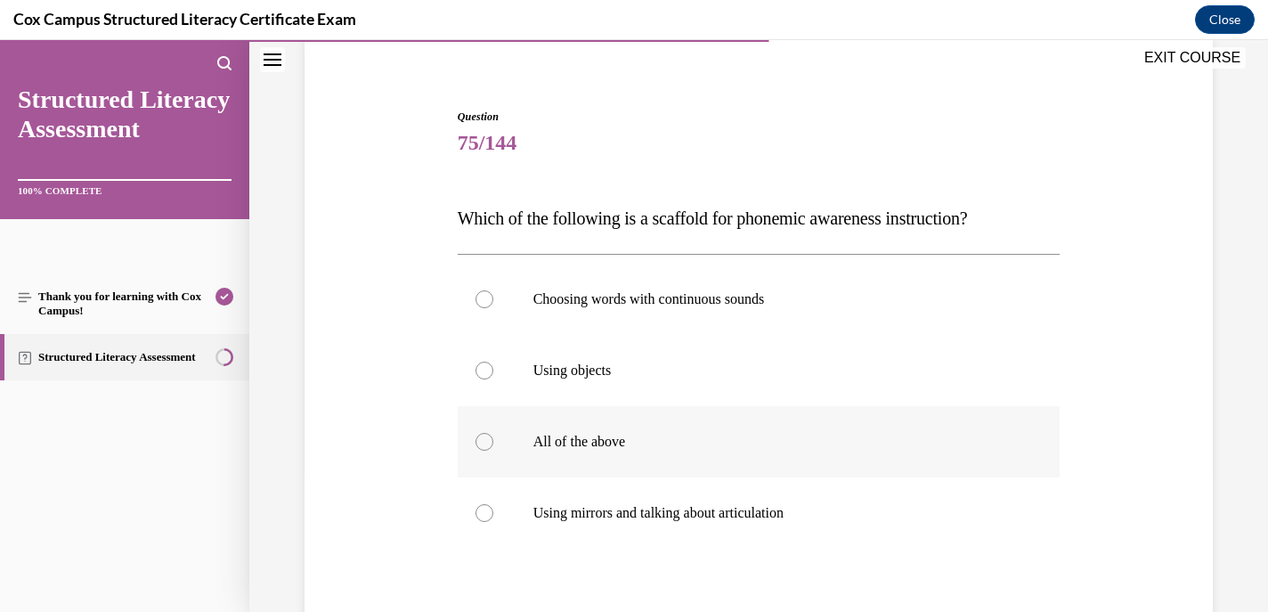
click at [482, 441] on div at bounding box center [485, 442] width 18 height 18
click at [482, 441] on input "All of the above" at bounding box center [485, 442] width 18 height 18
radio input "true"
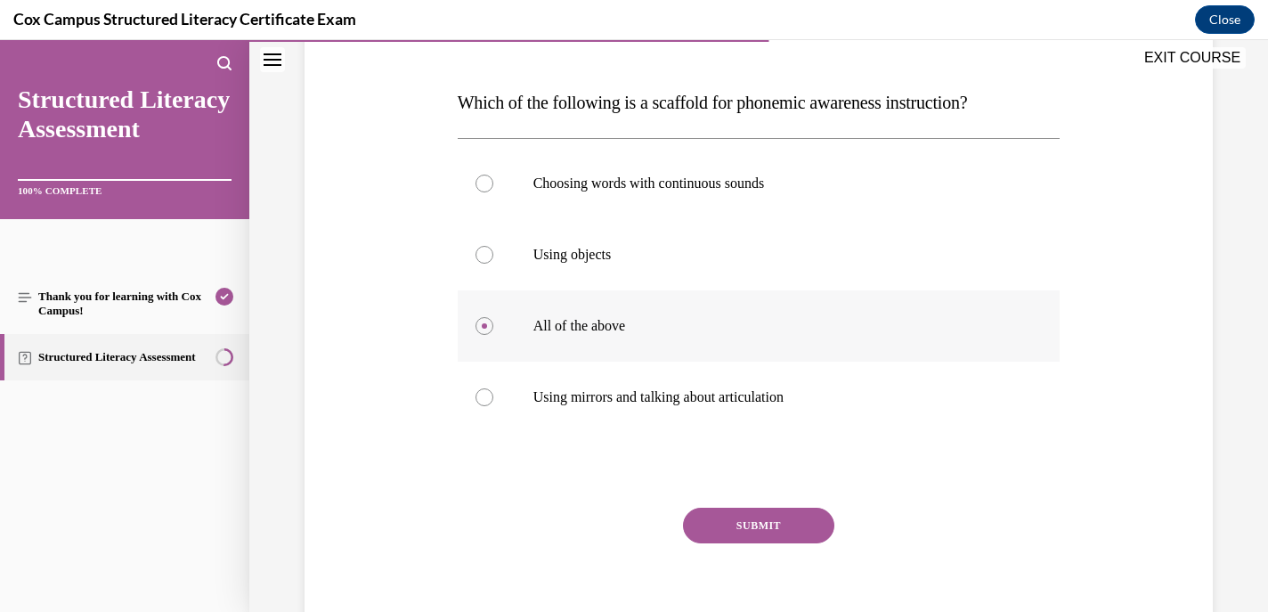
scroll to position [257, 0]
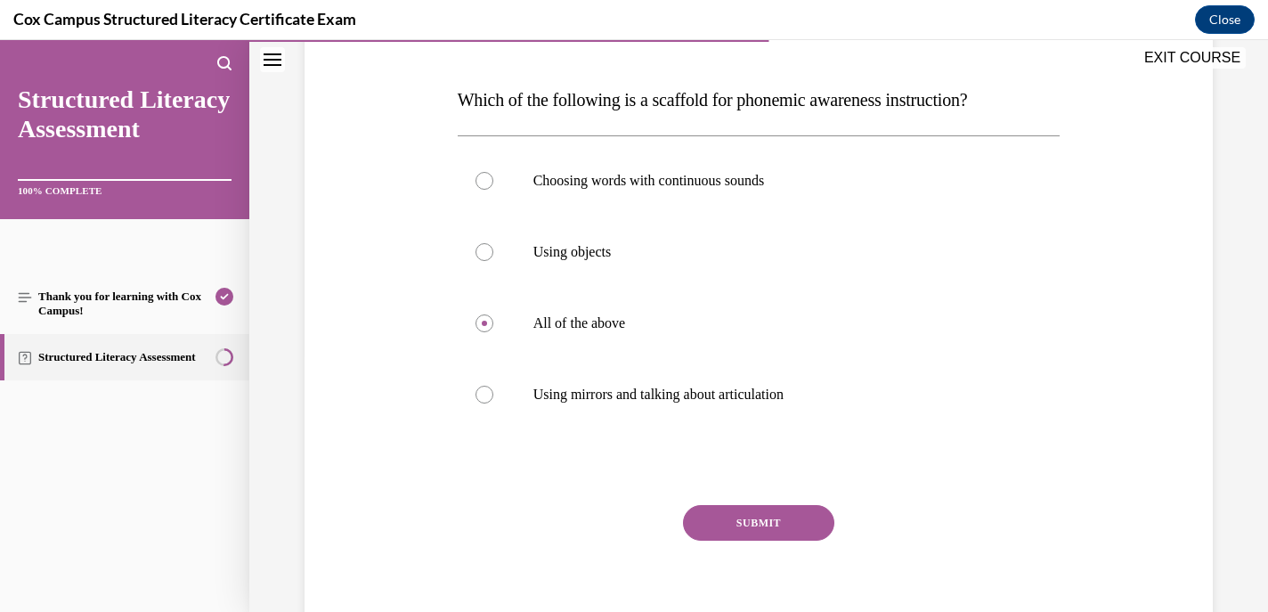
click at [734, 516] on button "SUBMIT" at bounding box center [758, 523] width 151 height 36
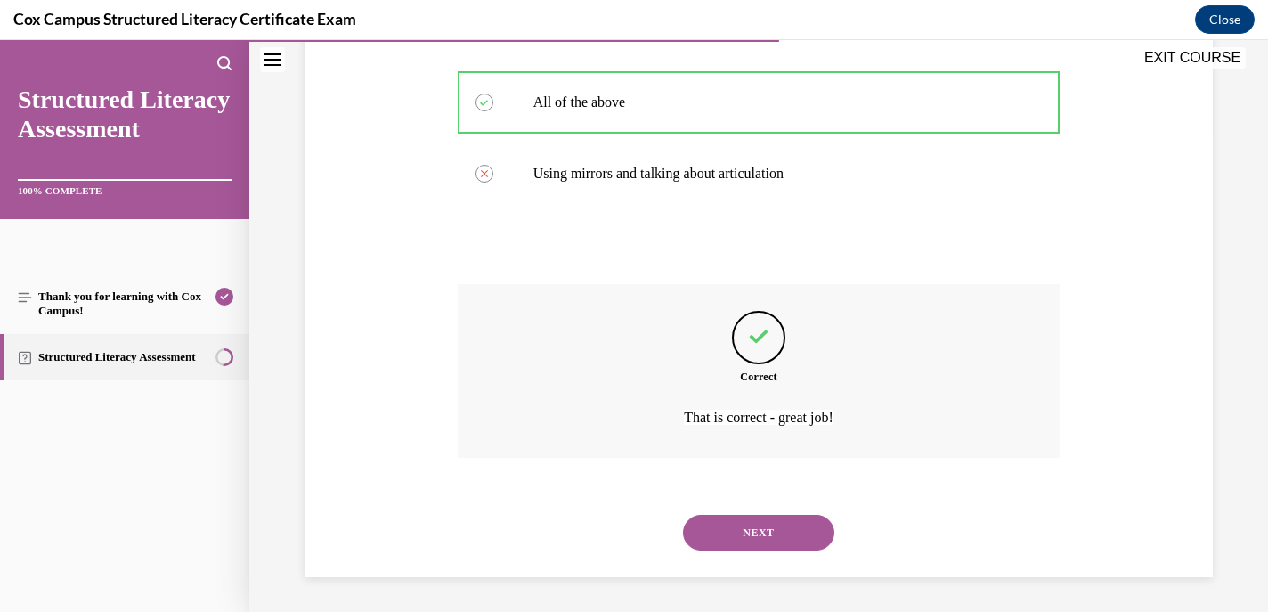
scroll to position [479, 0]
click at [747, 537] on button "NEXT" at bounding box center [758, 532] width 151 height 36
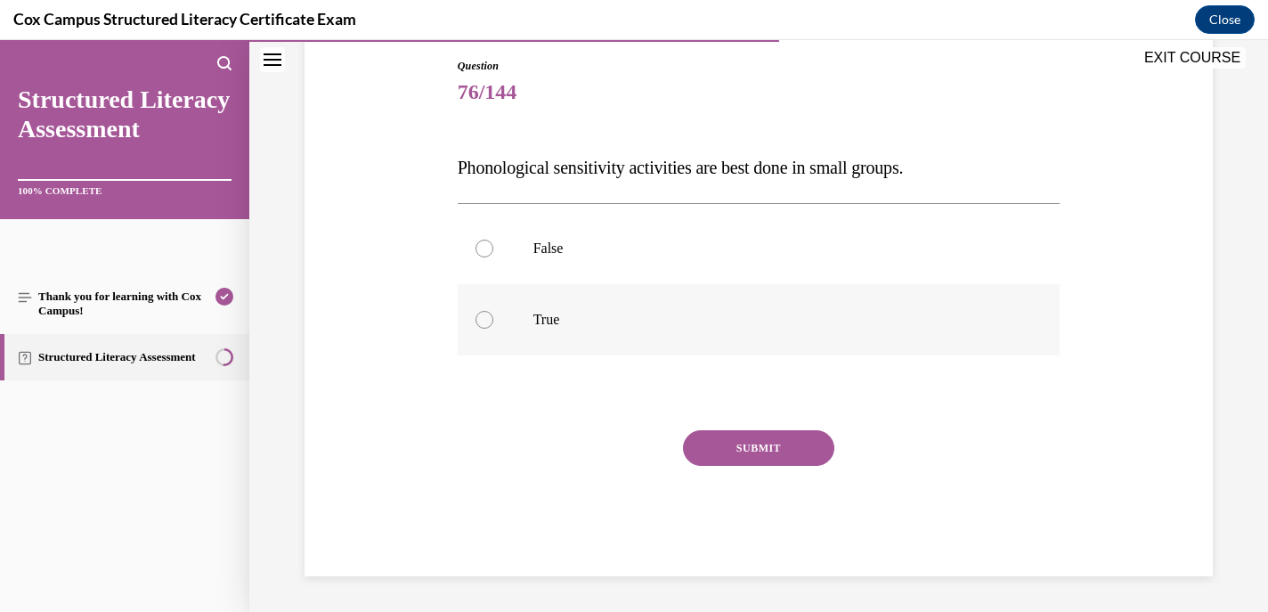
click at [474, 322] on label "True" at bounding box center [759, 319] width 603 height 71
click at [476, 322] on input "True" at bounding box center [485, 320] width 18 height 18
radio input "true"
click at [749, 446] on button "SUBMIT" at bounding box center [758, 448] width 151 height 36
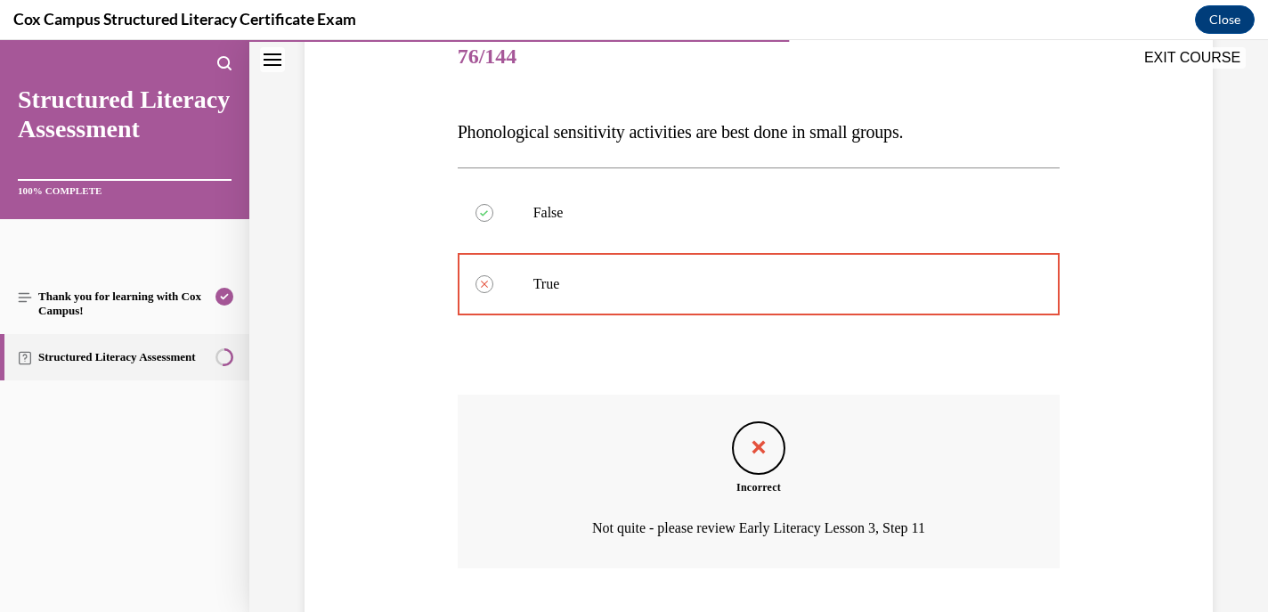
scroll to position [337, 0]
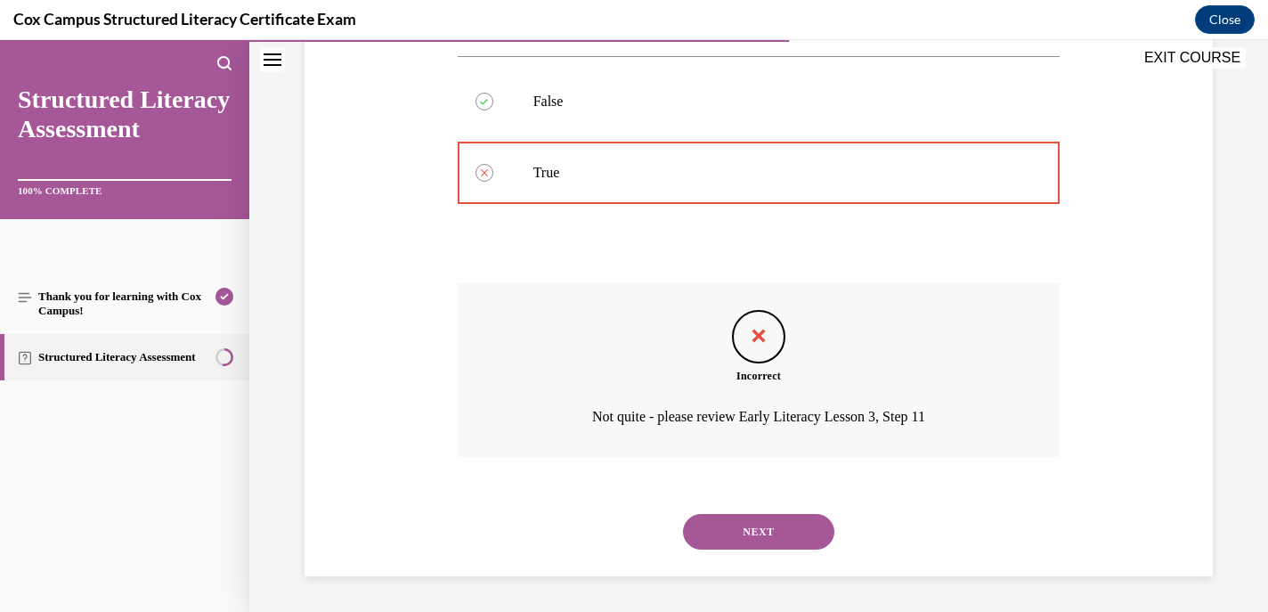
click at [747, 531] on button "NEXT" at bounding box center [758, 532] width 151 height 36
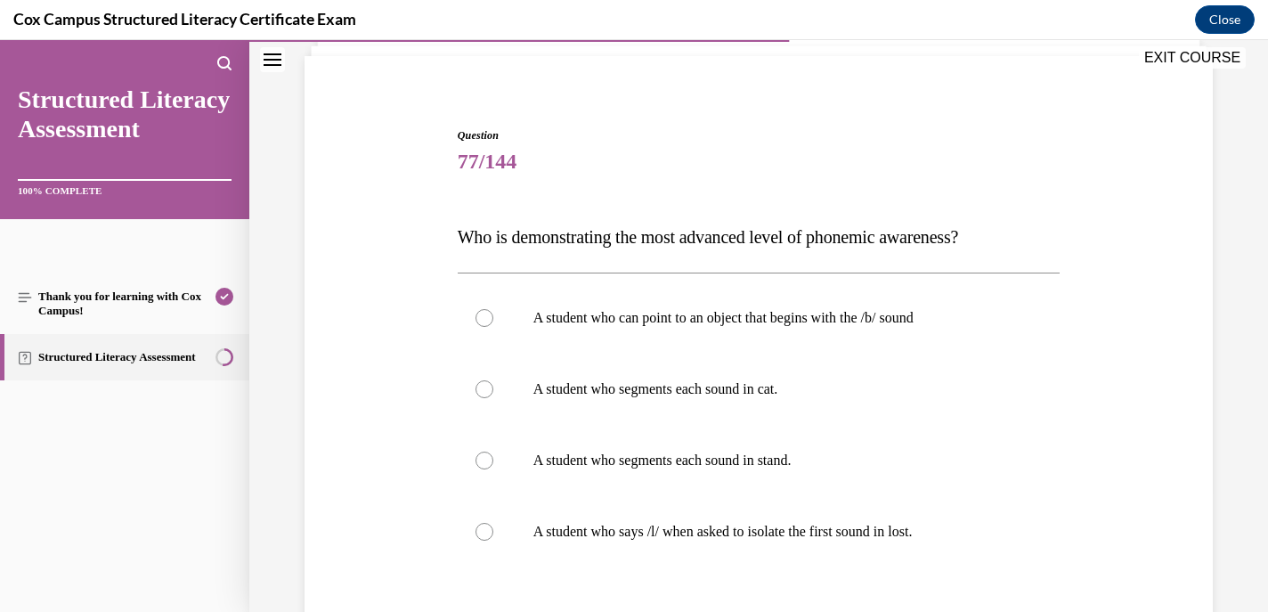
scroll to position [122, 0]
click at [480, 457] on div at bounding box center [485, 459] width 18 height 18
click at [480, 457] on input "A student who segments each sound in stand." at bounding box center [485, 459] width 18 height 18
radio input "true"
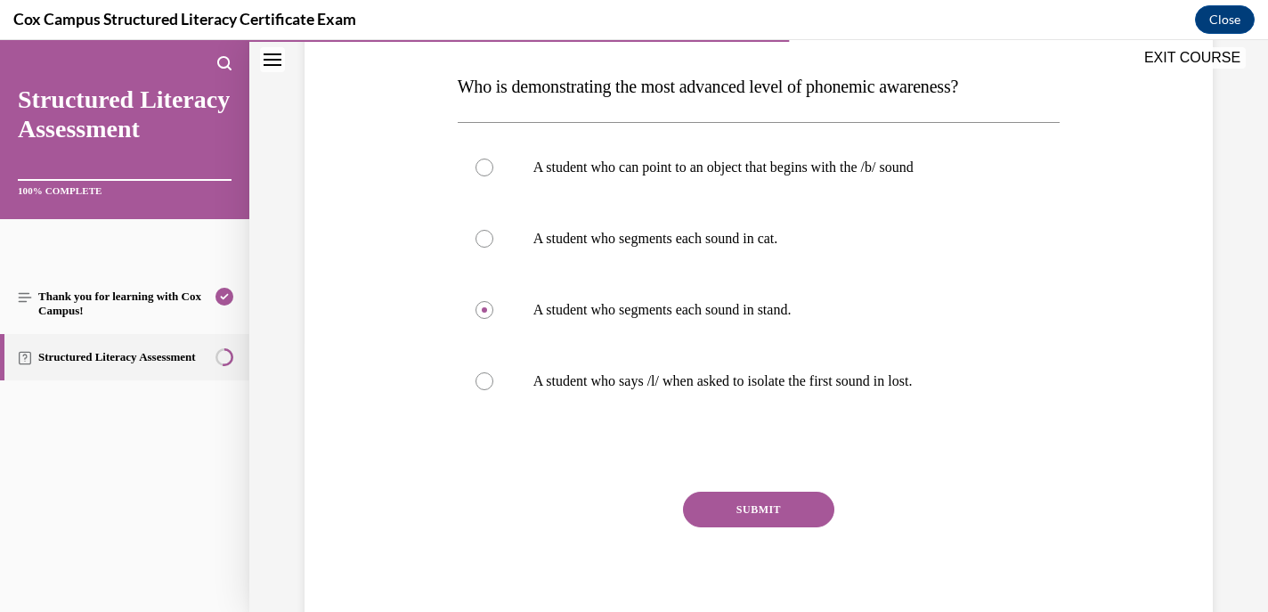
click at [758, 512] on button "SUBMIT" at bounding box center [758, 510] width 151 height 36
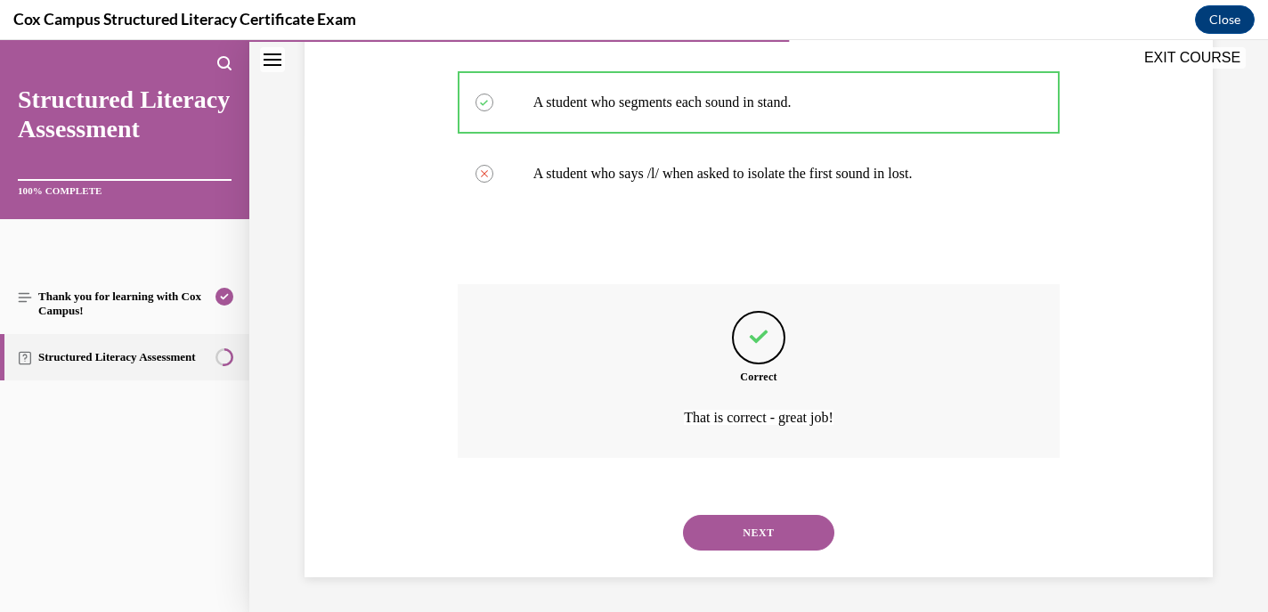
scroll to position [479, 0]
click at [737, 525] on button "NEXT" at bounding box center [758, 532] width 151 height 36
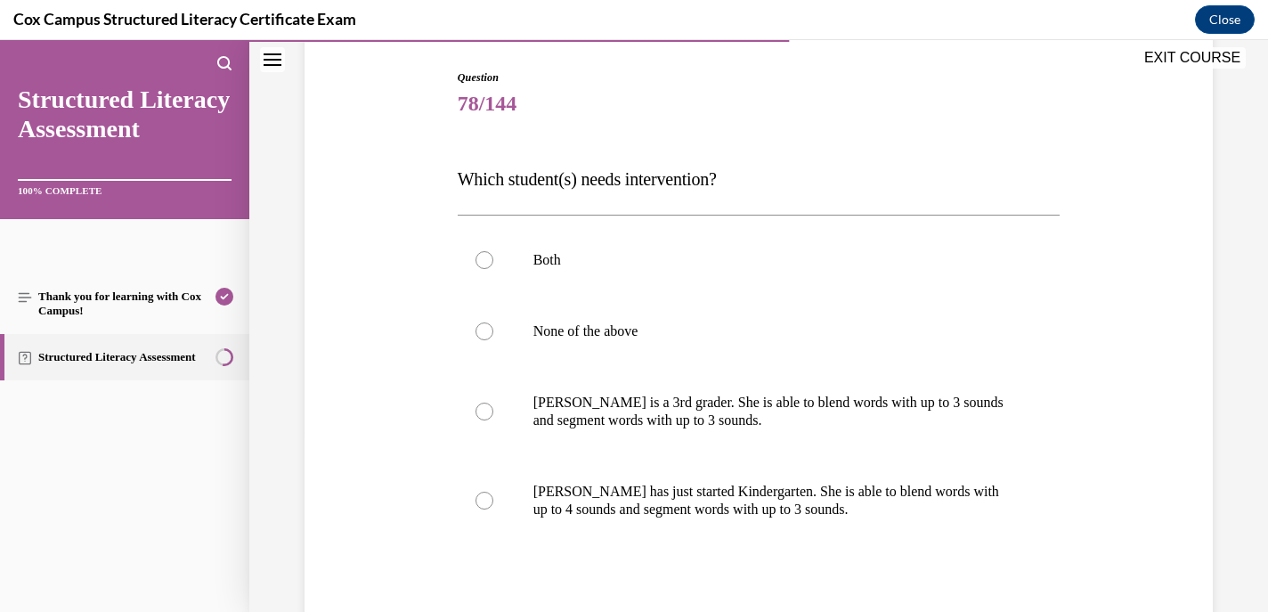
scroll to position [179, 0]
click at [479, 403] on div at bounding box center [485, 411] width 18 height 18
click at [479, 403] on input "Ella is a 3rd grader. She is able to blend words with up to 3 sounds and segmen…" at bounding box center [485, 411] width 18 height 18
radio input "true"
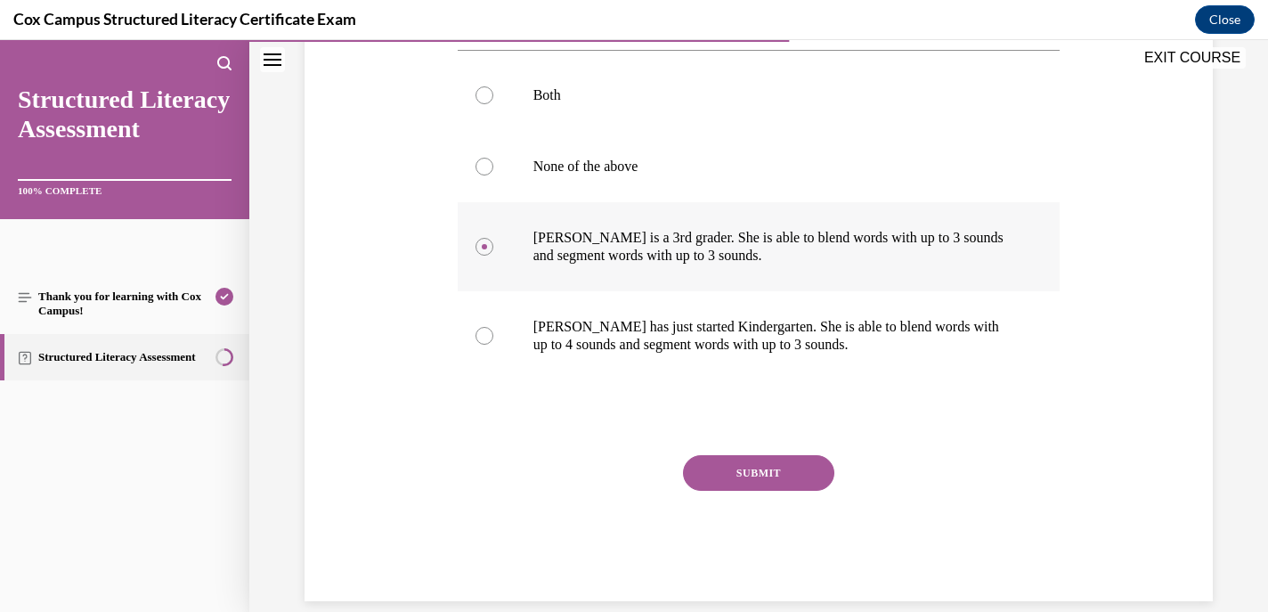
scroll to position [339, 0]
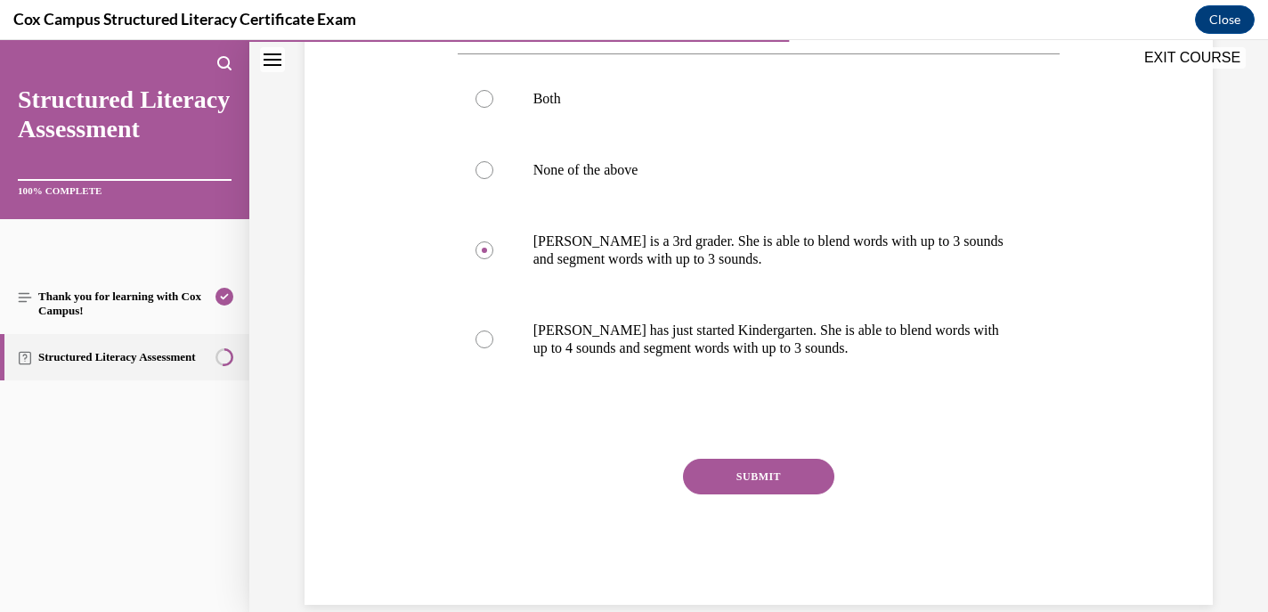
click at [761, 475] on button "SUBMIT" at bounding box center [758, 477] width 151 height 36
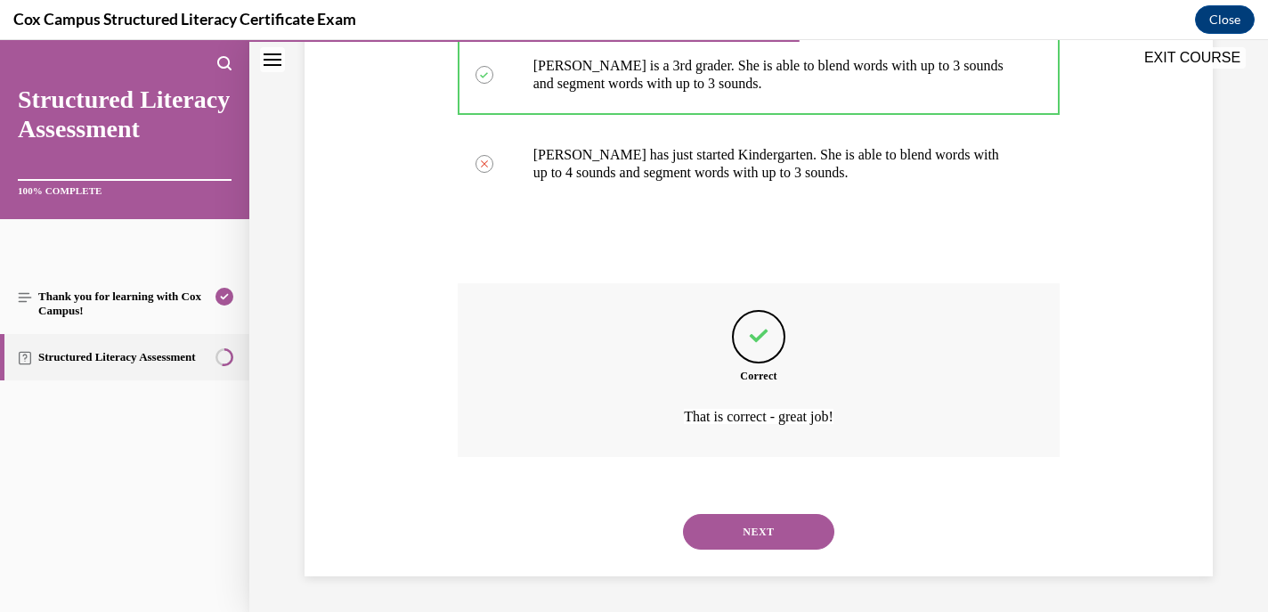
click at [717, 533] on button "NEXT" at bounding box center [758, 532] width 151 height 36
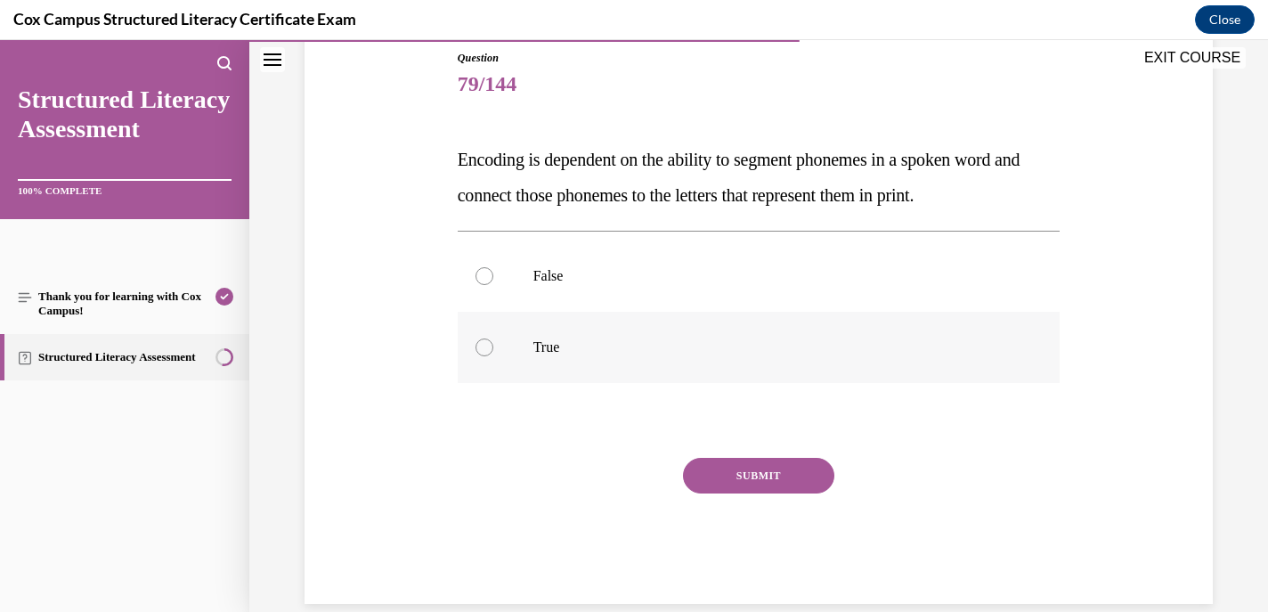
click at [489, 349] on div at bounding box center [485, 347] width 18 height 18
click at [489, 349] on input "True" at bounding box center [485, 347] width 18 height 18
radio input "true"
click at [761, 476] on button "SUBMIT" at bounding box center [758, 476] width 151 height 36
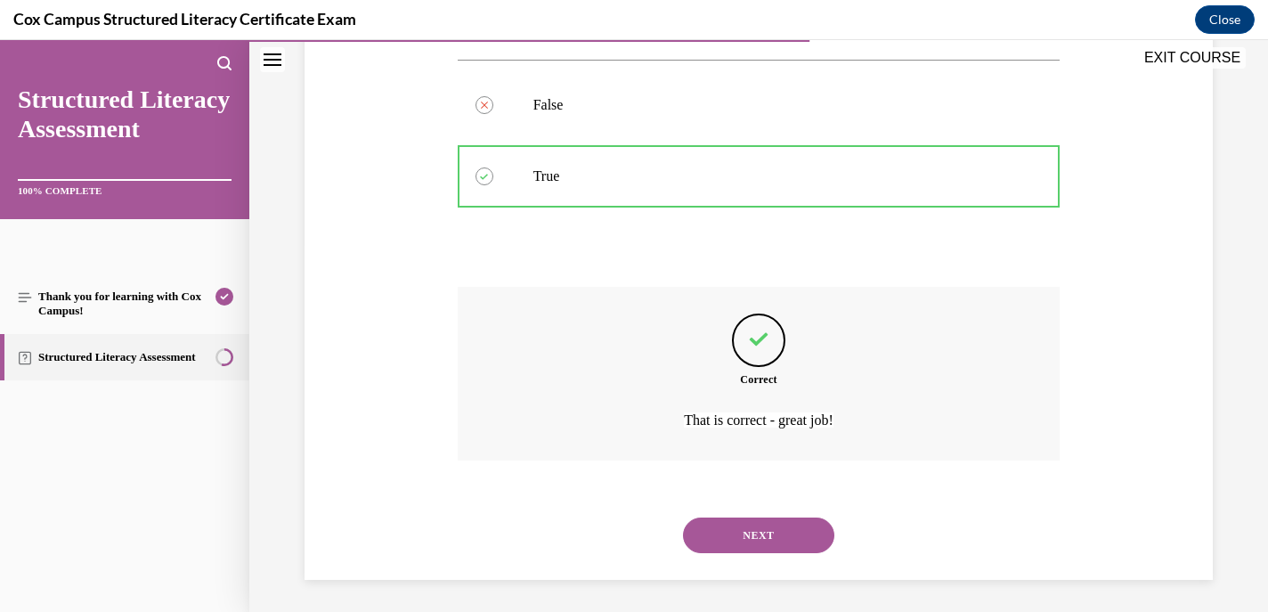
scroll to position [372, 0]
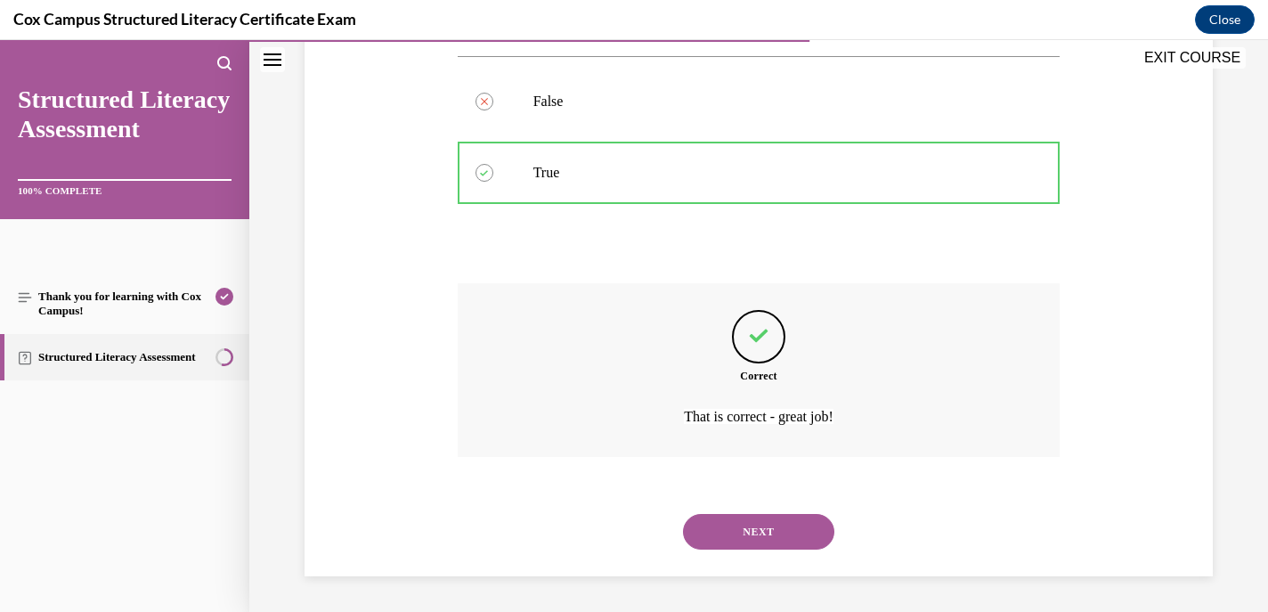
click at [743, 540] on button "NEXT" at bounding box center [758, 532] width 151 height 36
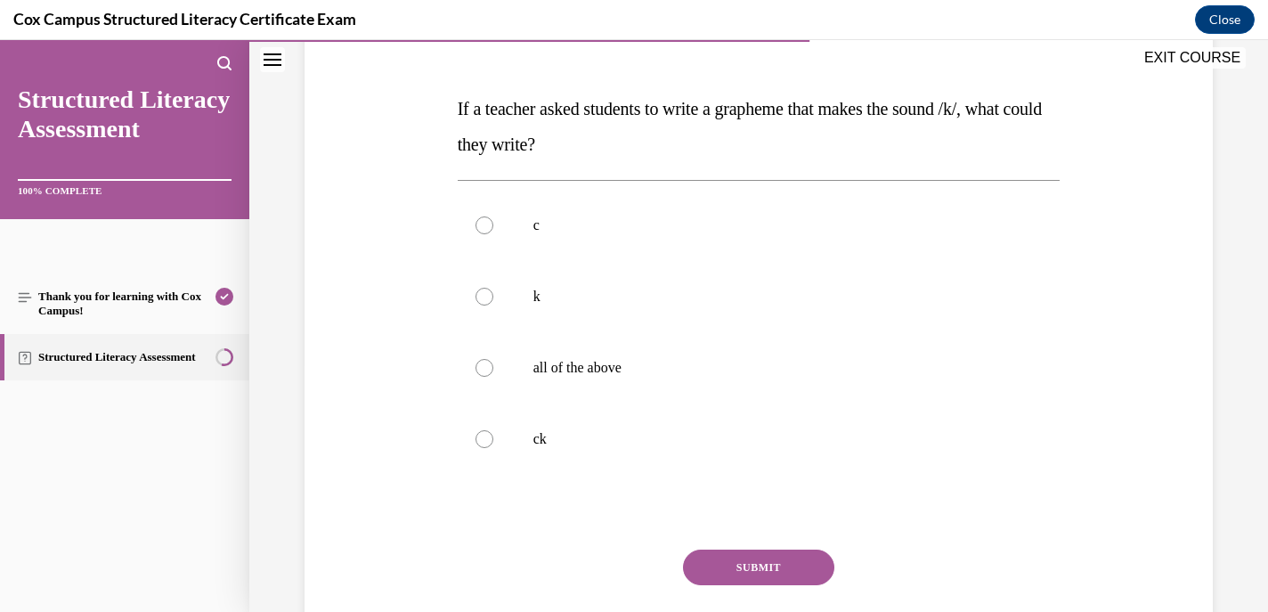
scroll to position [252, 0]
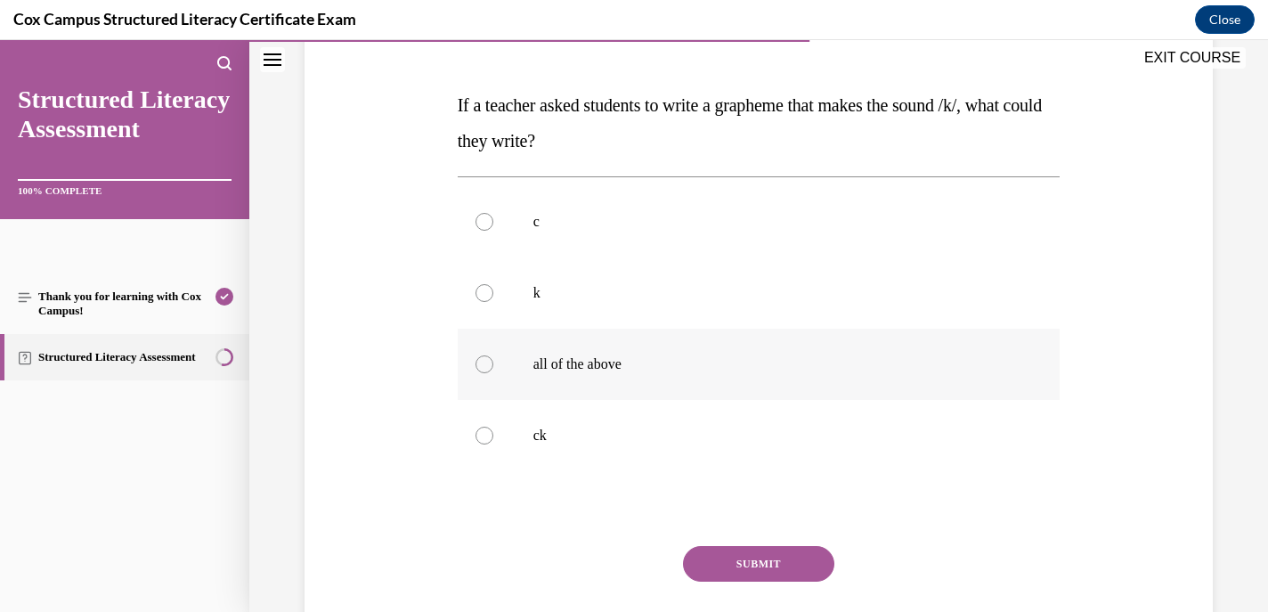
click at [476, 366] on div at bounding box center [485, 364] width 18 height 18
click at [476, 366] on input "all of the above" at bounding box center [485, 364] width 18 height 18
radio input "true"
click at [756, 551] on button "SUBMIT" at bounding box center [758, 564] width 151 height 36
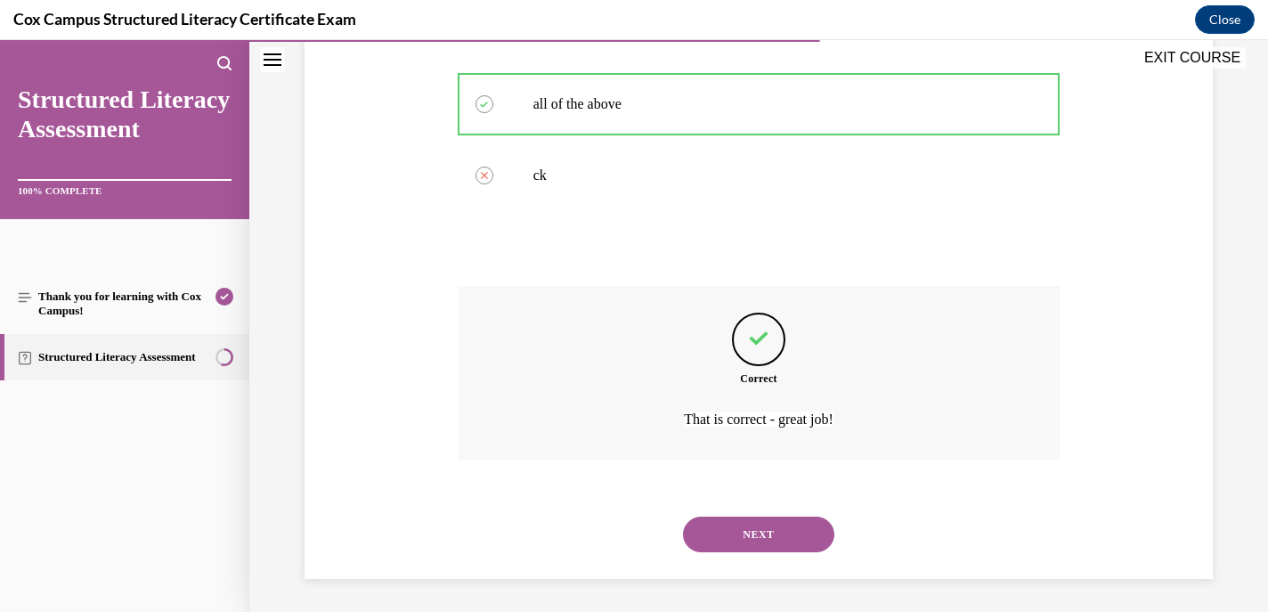
scroll to position [515, 0]
click at [737, 530] on button "NEXT" at bounding box center [758, 532] width 151 height 36
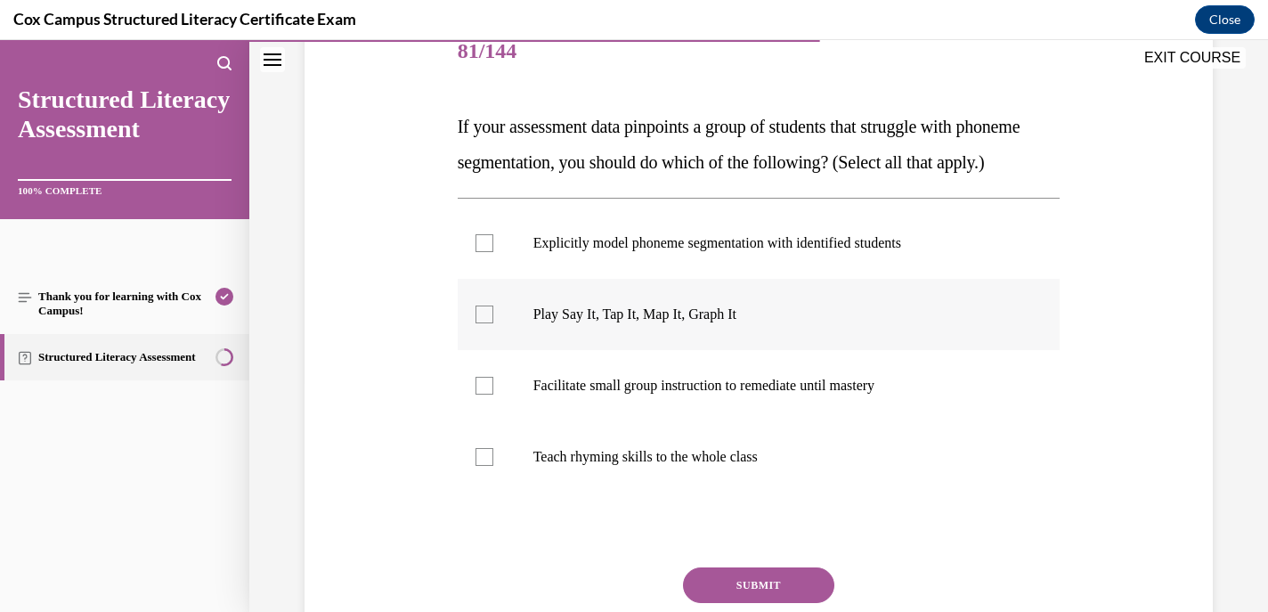
scroll to position [253, 0]
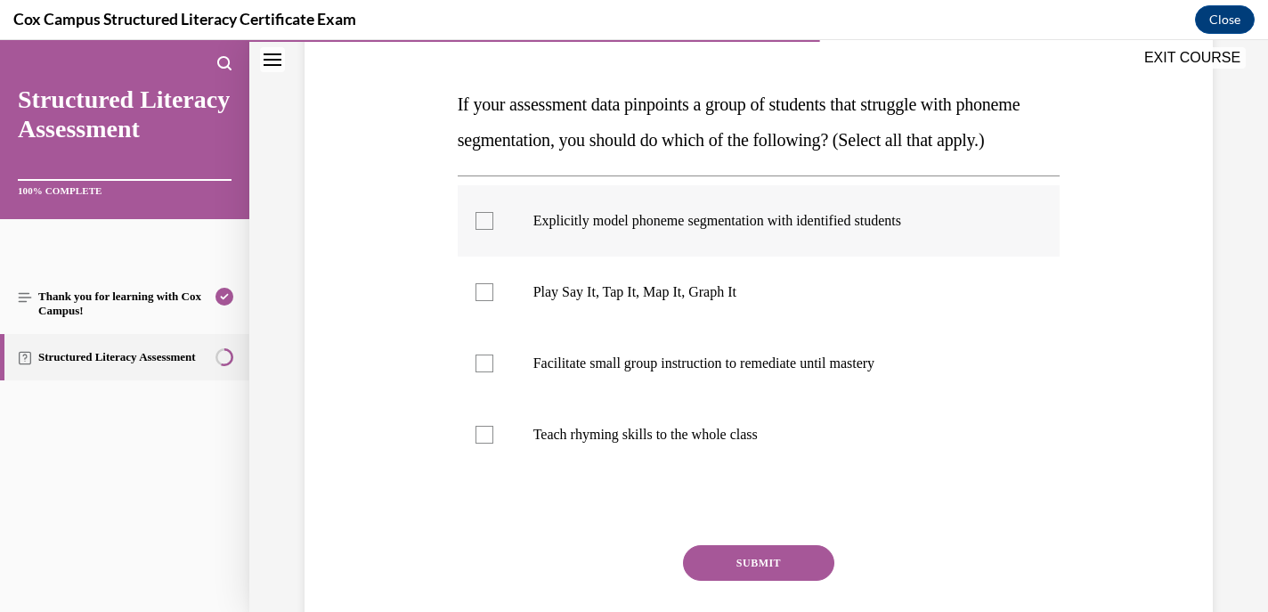
click at [484, 230] on div at bounding box center [485, 221] width 18 height 18
click at [484, 230] on input "Explicitly model phoneme segmentation with identified students" at bounding box center [485, 221] width 18 height 18
checkbox input "true"
click at [484, 315] on label "Play Say It, Tap It, Map It, Graph It" at bounding box center [759, 291] width 603 height 71
click at [484, 301] on input "Play Say It, Tap It, Map It, Graph It" at bounding box center [485, 292] width 18 height 18
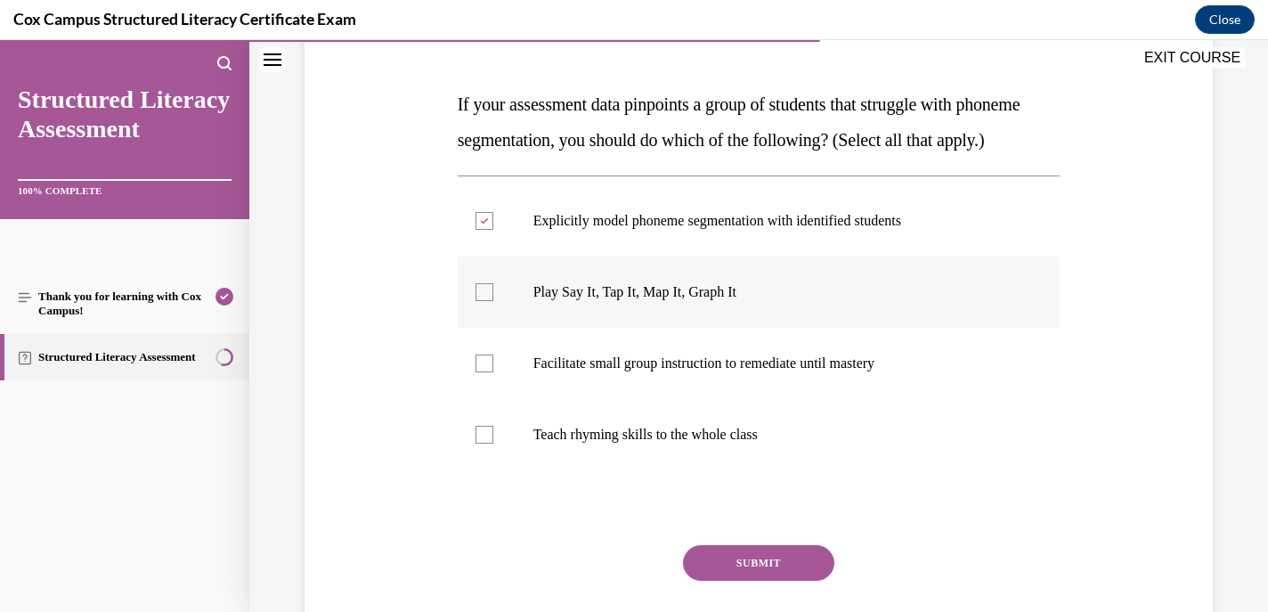
checkbox input "true"
click at [485, 372] on div at bounding box center [485, 363] width 18 height 18
click at [485, 372] on input "Facilitate small group instruction to remediate until mastery" at bounding box center [485, 363] width 18 height 18
checkbox input "true"
click at [474, 327] on label "Play Say It, Tap It, Map It, Graph It" at bounding box center [759, 291] width 603 height 71
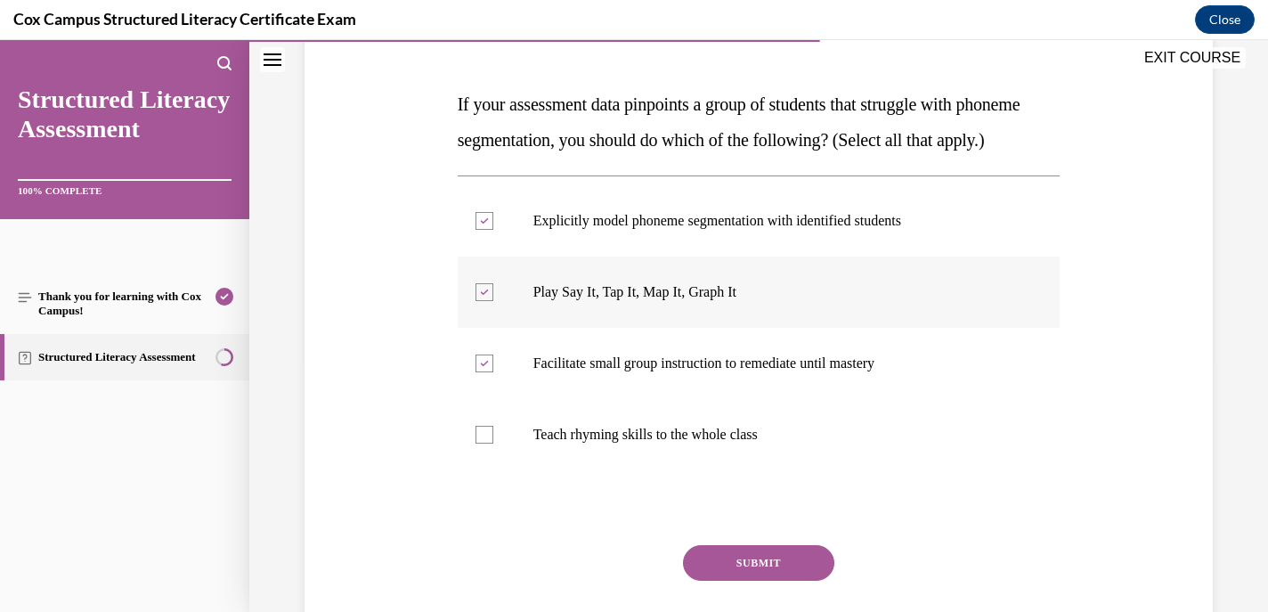
click at [476, 301] on input "Play Say It, Tap It, Map It, Graph It" at bounding box center [485, 292] width 18 height 18
checkbox input "false"
click at [729, 581] on button "SUBMIT" at bounding box center [758, 563] width 151 height 36
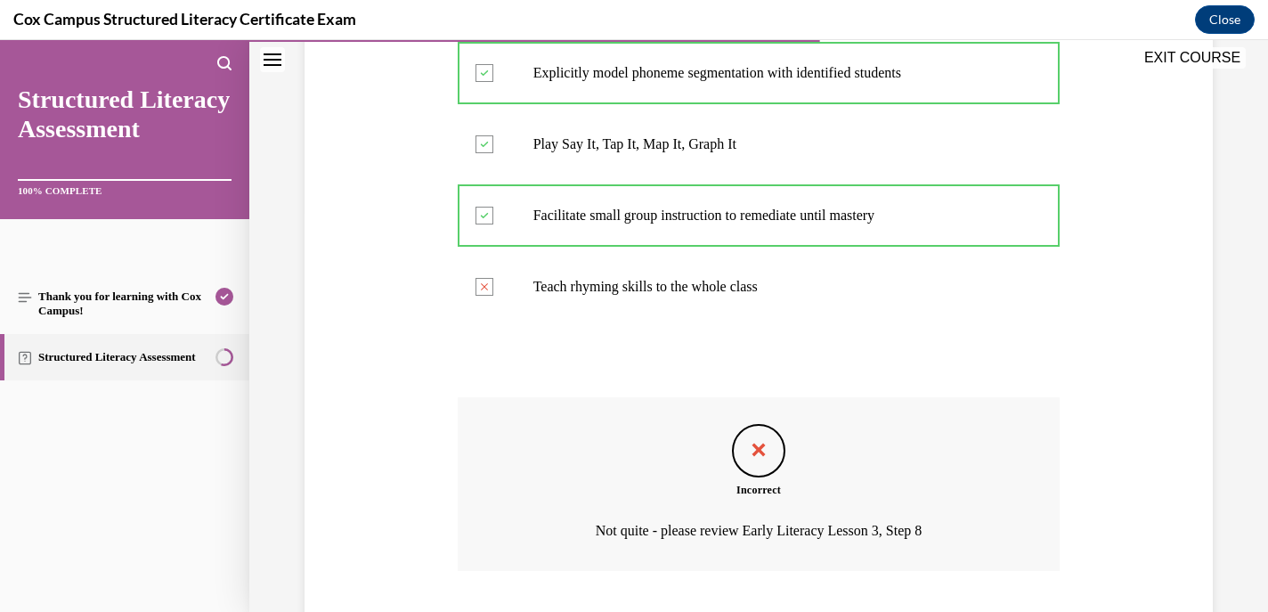
scroll to position [550, 0]
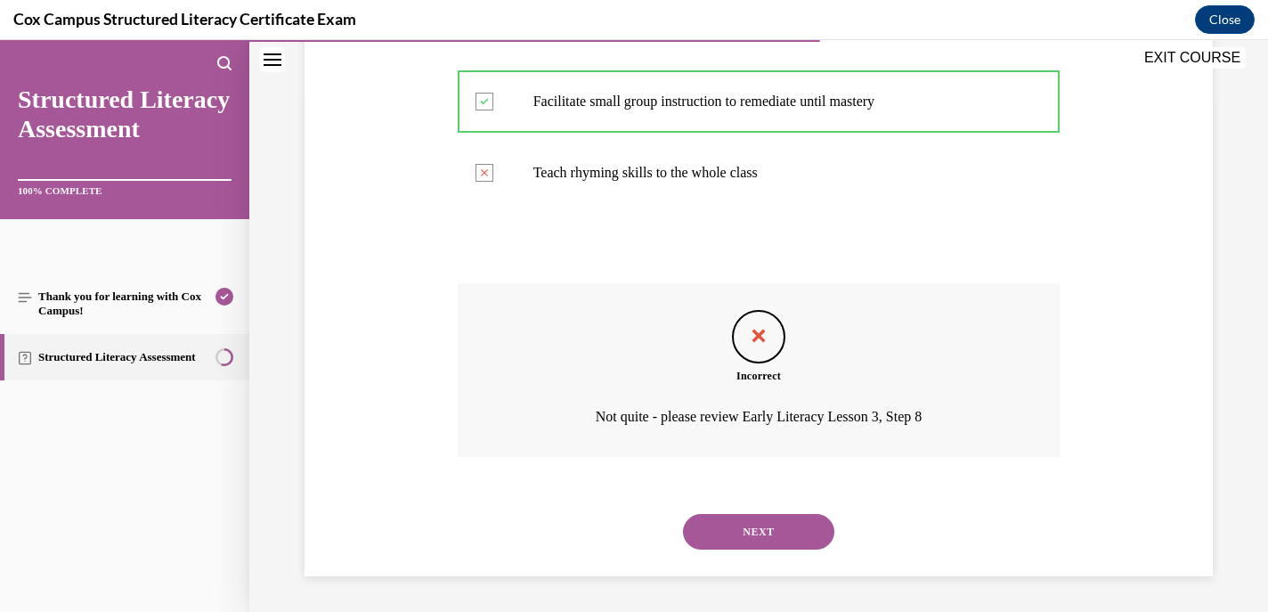
click at [760, 530] on button "NEXT" at bounding box center [758, 532] width 151 height 36
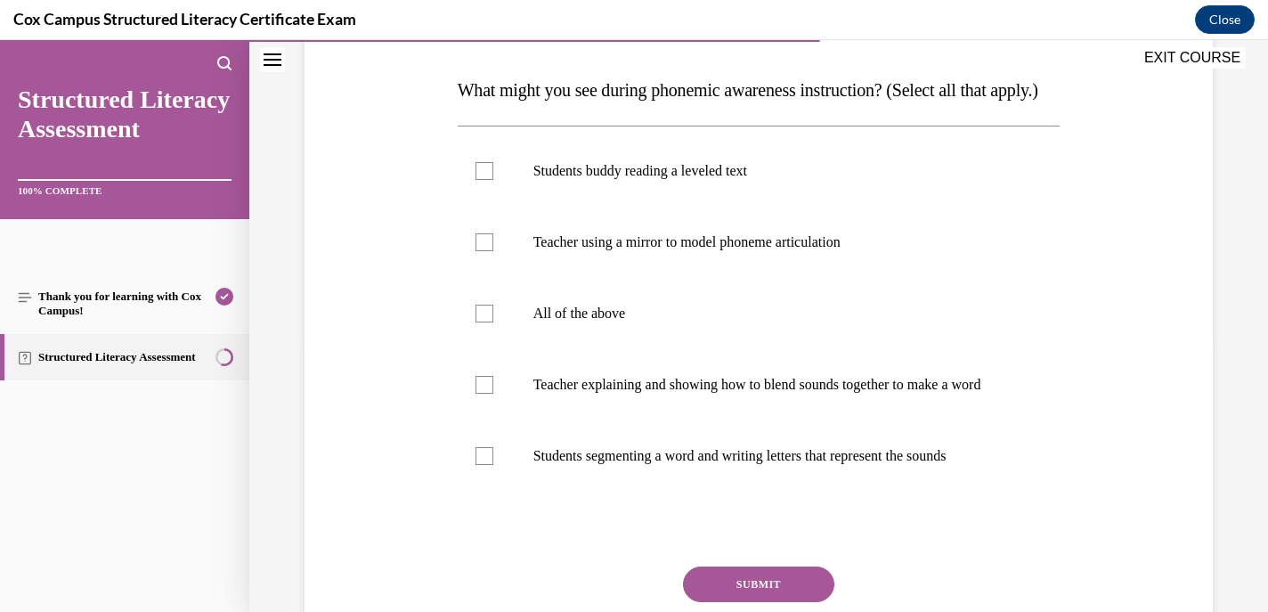
scroll to position [265, 0]
click at [483, 253] on div at bounding box center [485, 244] width 18 height 18
click at [483, 253] on input "Teacher using a mirror to model phoneme articulation" at bounding box center [485, 244] width 18 height 18
checkbox input "true"
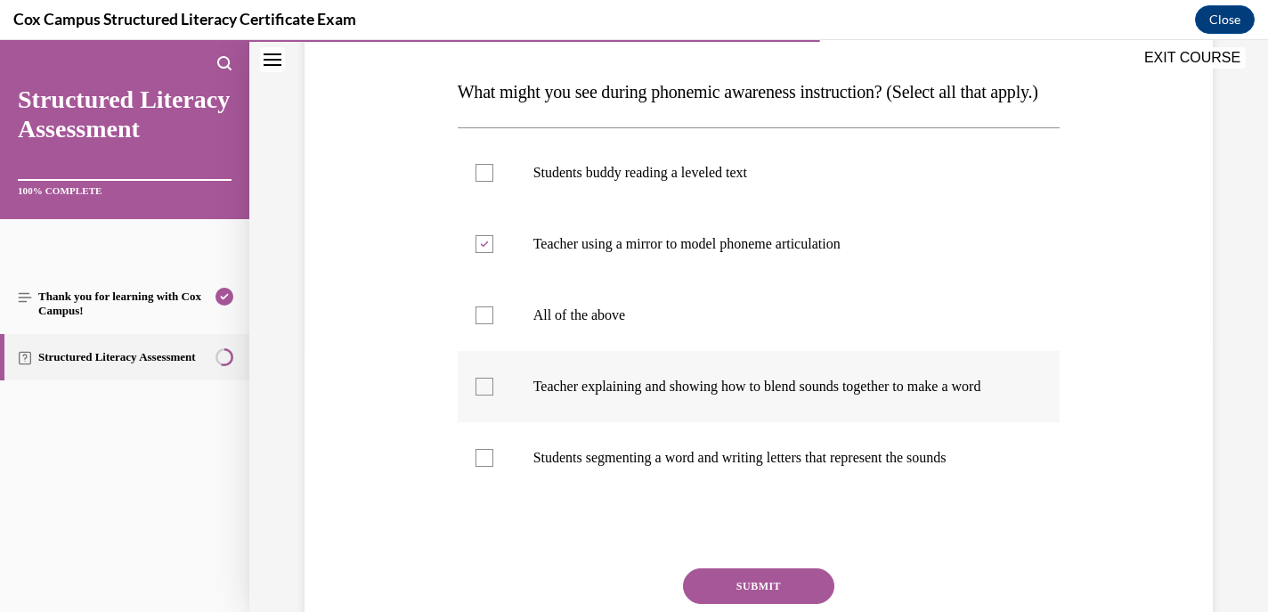
click at [482, 395] on div at bounding box center [485, 387] width 18 height 18
click at [482, 395] on input "Teacher explaining and showing how to blend sounds together to make a word" at bounding box center [485, 387] width 18 height 18
checkbox input "true"
click at [484, 467] on div at bounding box center [485, 458] width 18 height 18
click at [484, 467] on input "Students segmenting a word and writing letters that represent the sounds" at bounding box center [485, 458] width 18 height 18
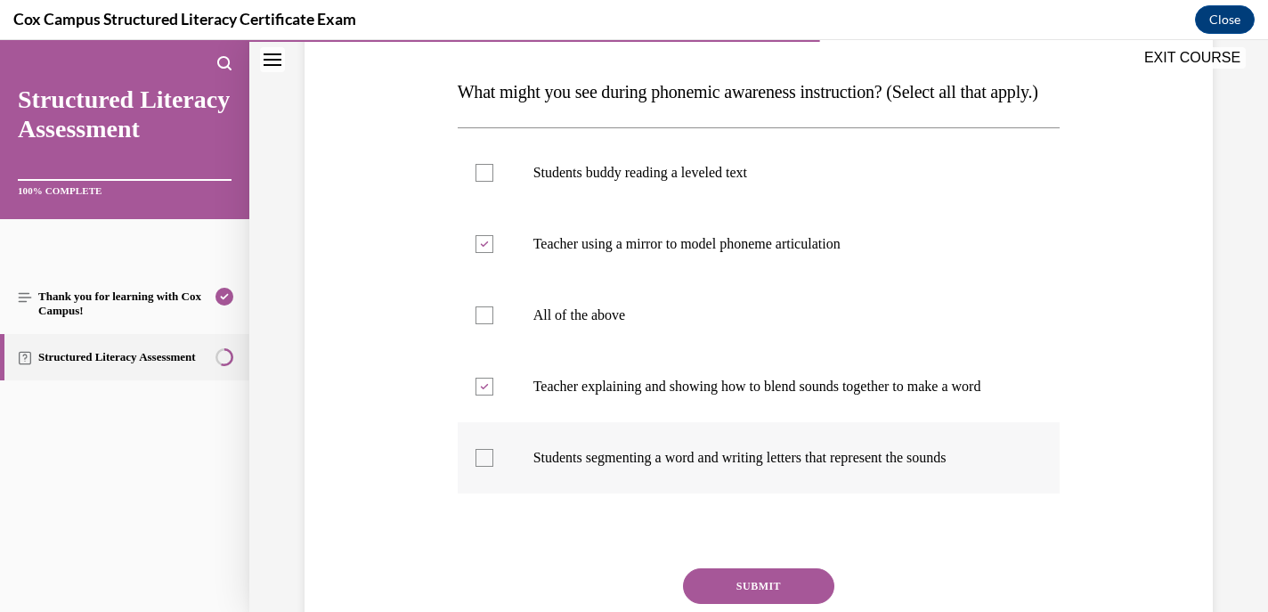
checkbox input "true"
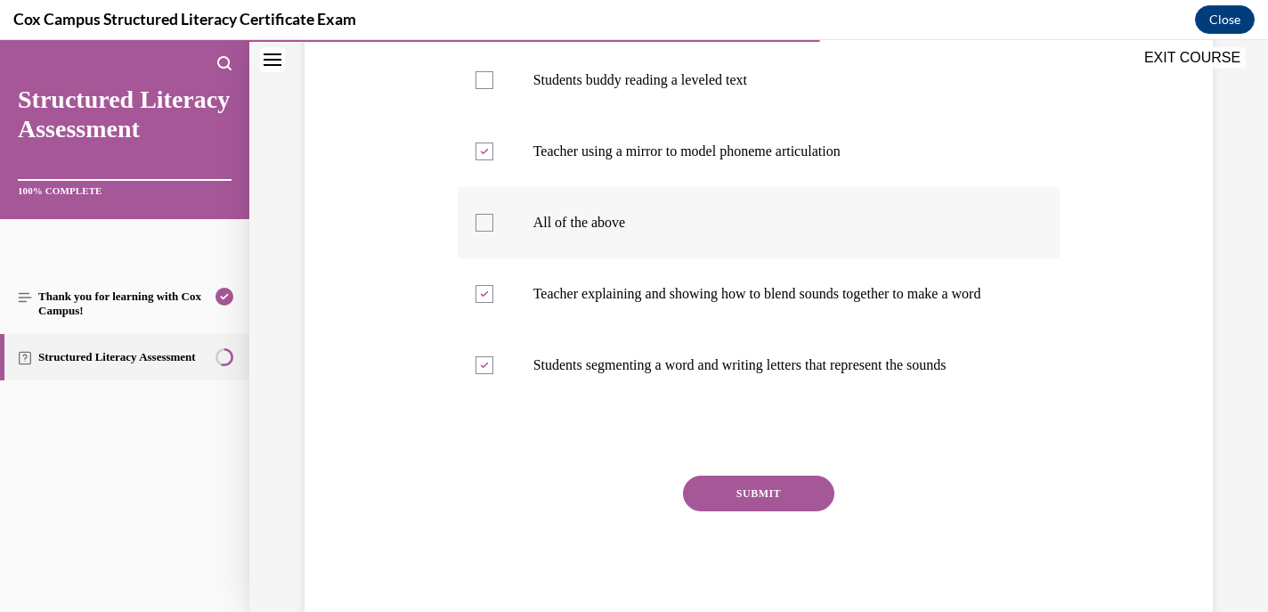
scroll to position [359, 0]
click at [758, 510] on button "SUBMIT" at bounding box center [758, 493] width 151 height 36
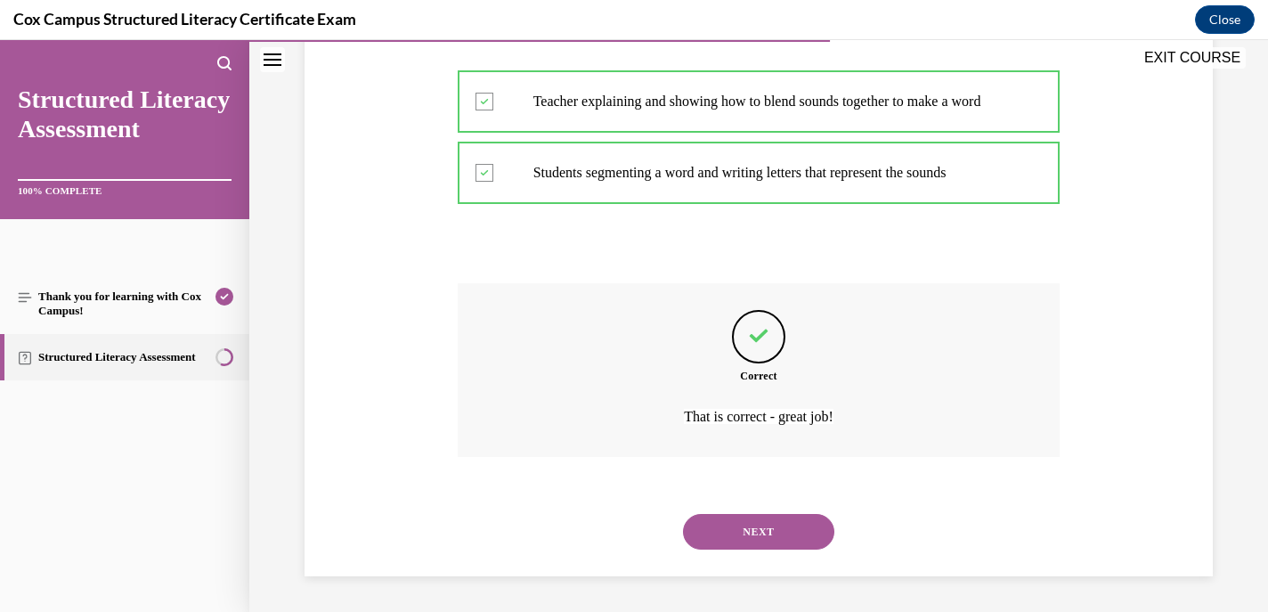
scroll to position [604, 0]
click at [755, 520] on button "NEXT" at bounding box center [758, 532] width 151 height 36
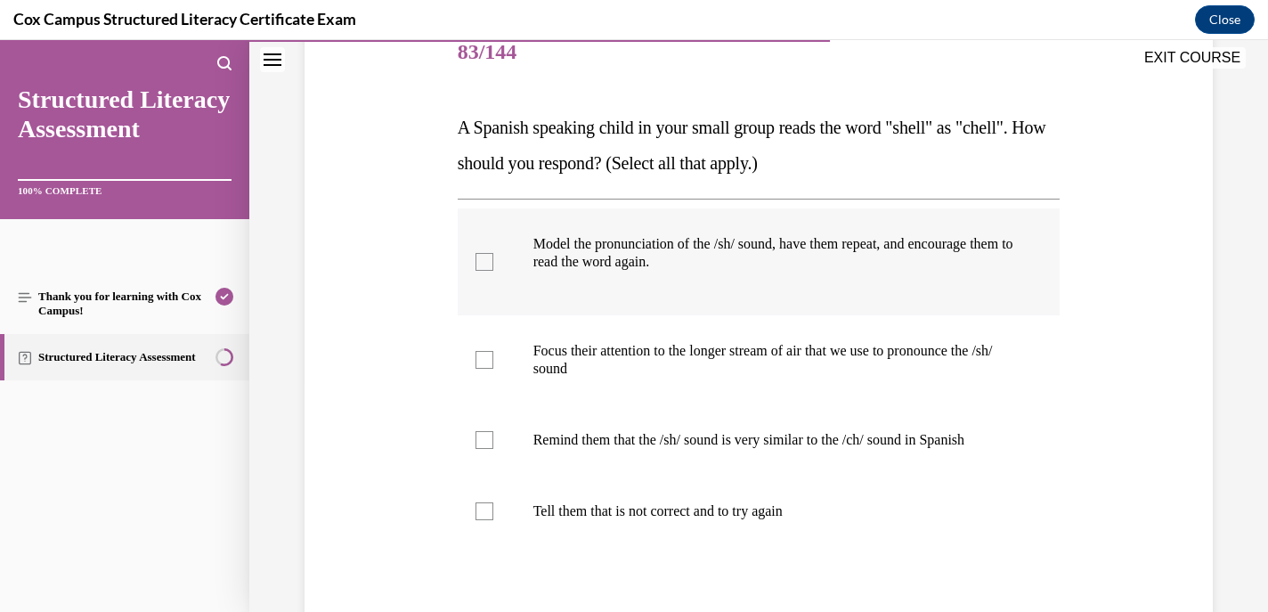
scroll to position [248, 0]
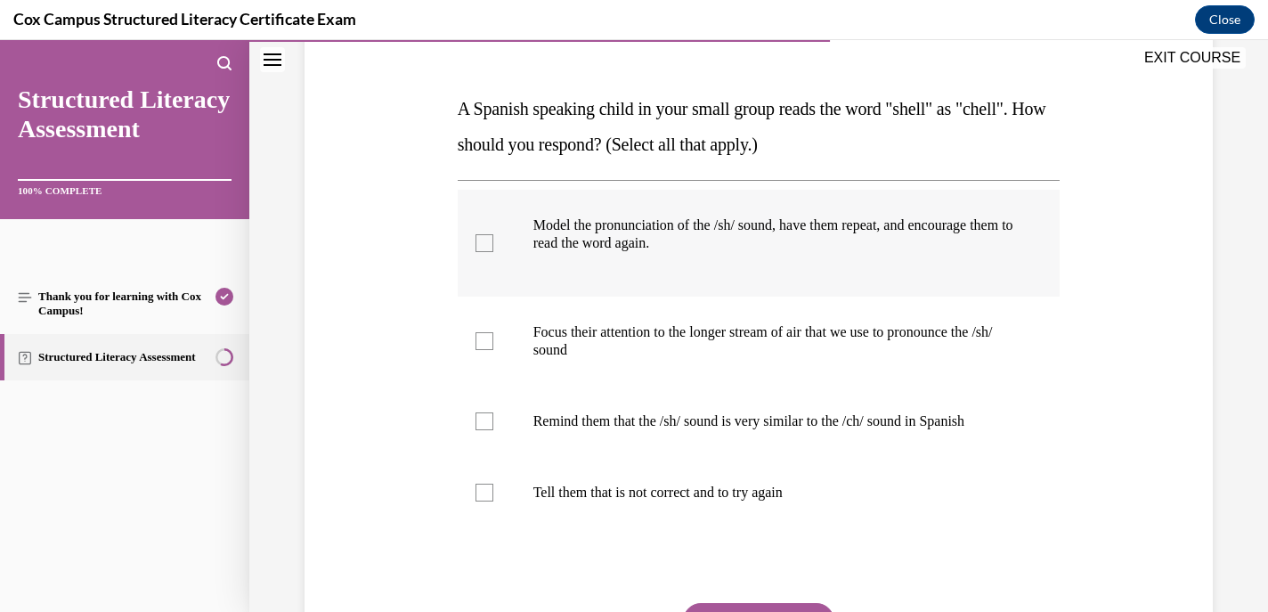
click at [482, 242] on div at bounding box center [485, 243] width 18 height 18
click at [482, 242] on input "Model the pronunciation of the /sh/ sound, have them repeat, and encourage them…" at bounding box center [485, 243] width 18 height 18
checkbox input "true"
click at [486, 351] on label "Focus their attention to the longer stream of air that we use to pronounce the …" at bounding box center [759, 341] width 603 height 89
click at [486, 350] on input "Focus their attention to the longer stream of air that we use to pronounce the …" at bounding box center [485, 341] width 18 height 18
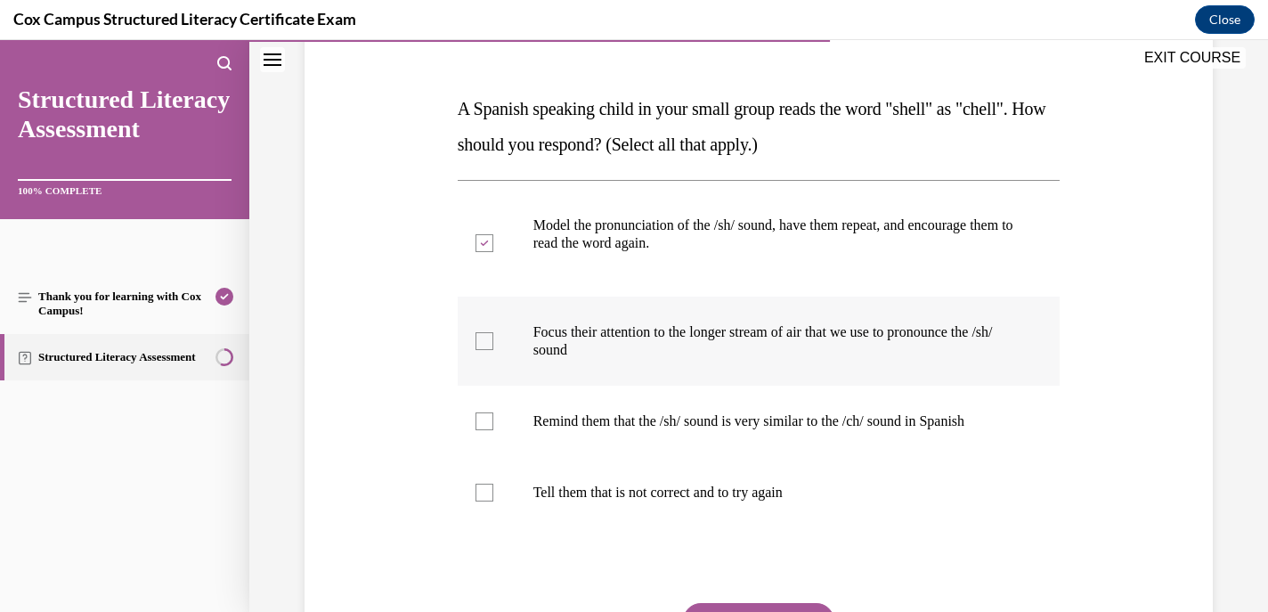
checkbox input "true"
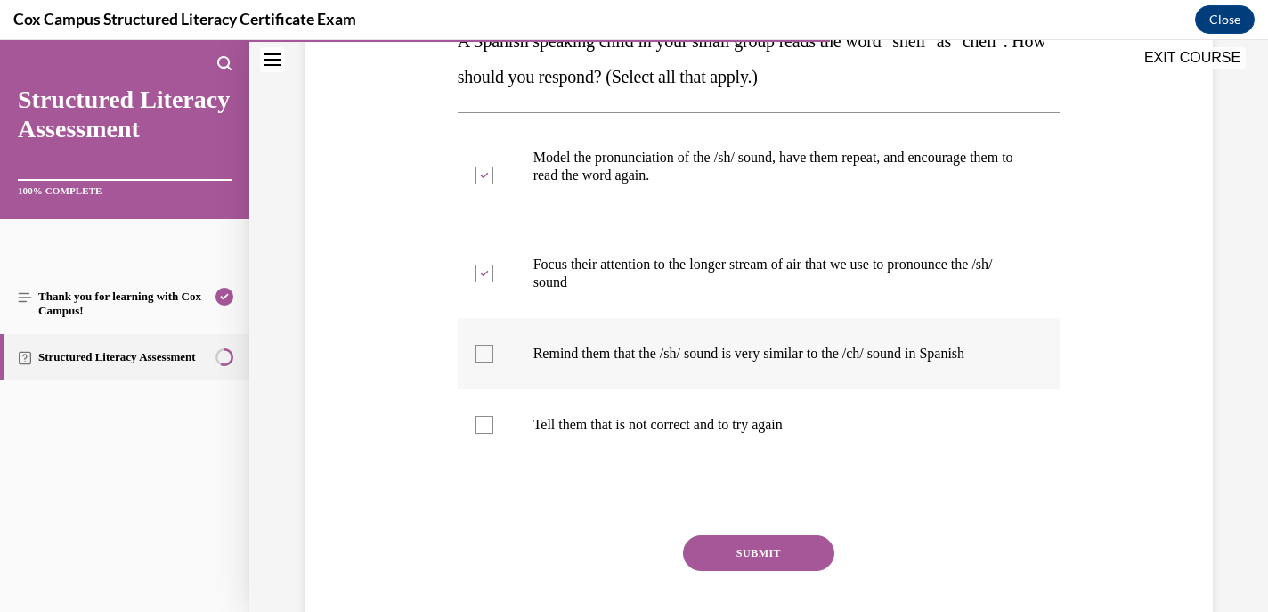
click at [485, 347] on div at bounding box center [485, 354] width 18 height 18
click at [485, 347] on input "Remind them that the /sh/ sound is very similar to the /ch/ sound in Spanish" at bounding box center [485, 354] width 18 height 18
checkbox input "true"
click at [737, 555] on button "SUBMIT" at bounding box center [758, 553] width 151 height 36
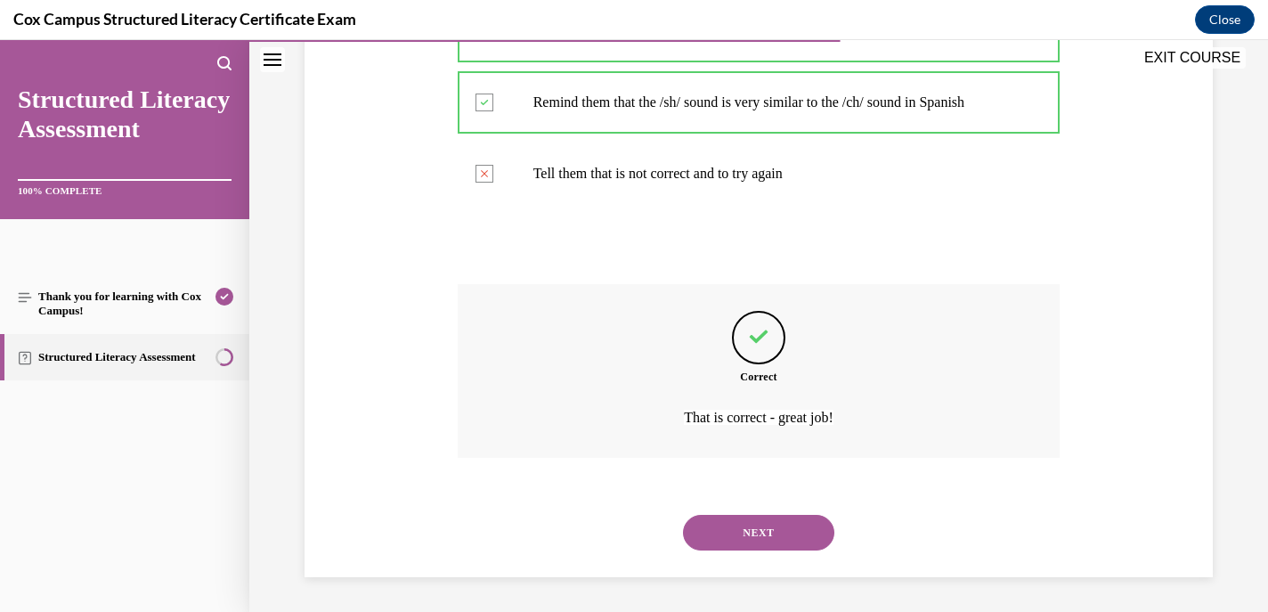
scroll to position [568, 0]
click at [728, 536] on button "NEXT" at bounding box center [758, 532] width 151 height 36
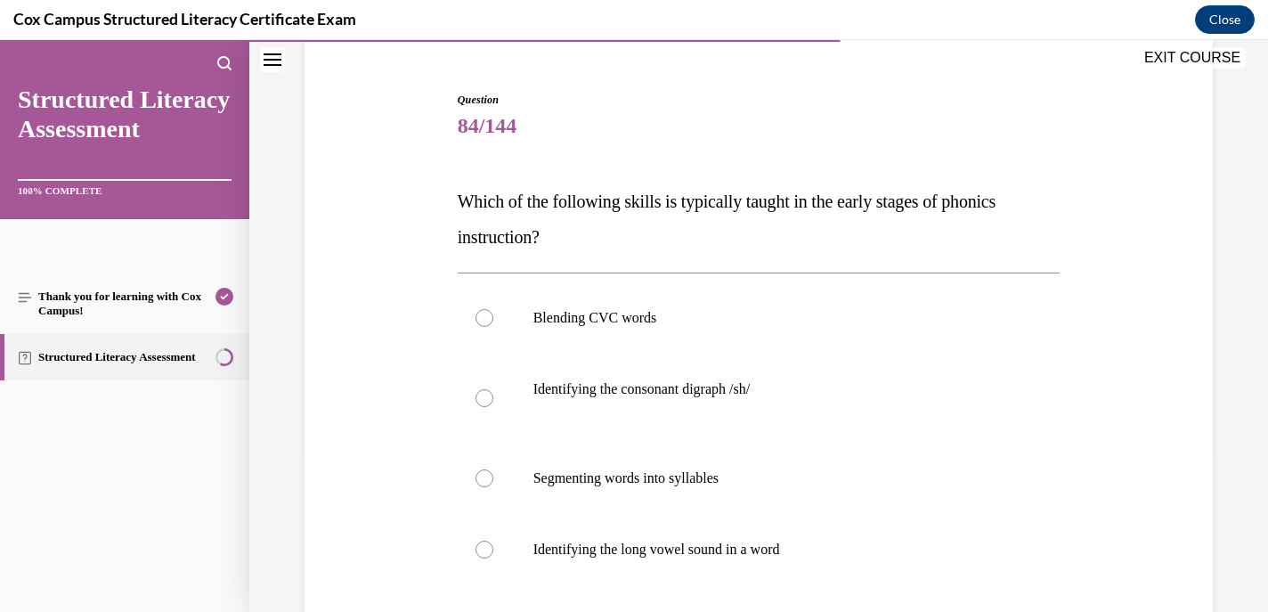
scroll to position [262, 0]
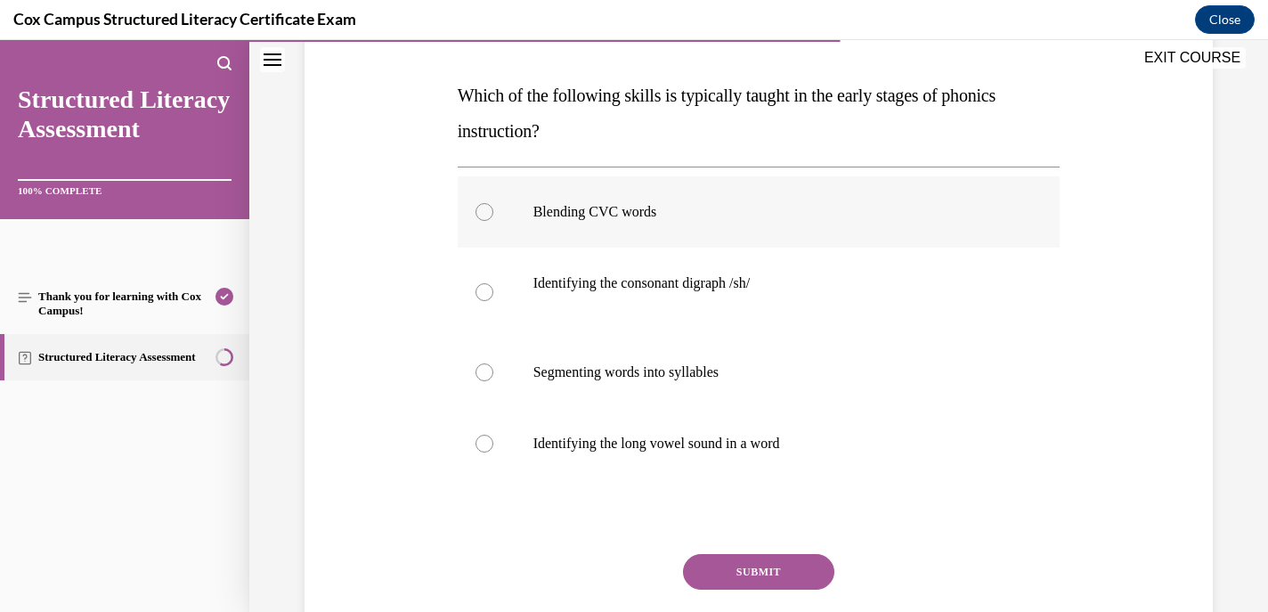
click at [484, 212] on div at bounding box center [485, 212] width 18 height 18
click at [484, 212] on input "Blending CVC words" at bounding box center [485, 212] width 18 height 18
radio input "true"
click at [743, 567] on button "SUBMIT" at bounding box center [758, 572] width 151 height 36
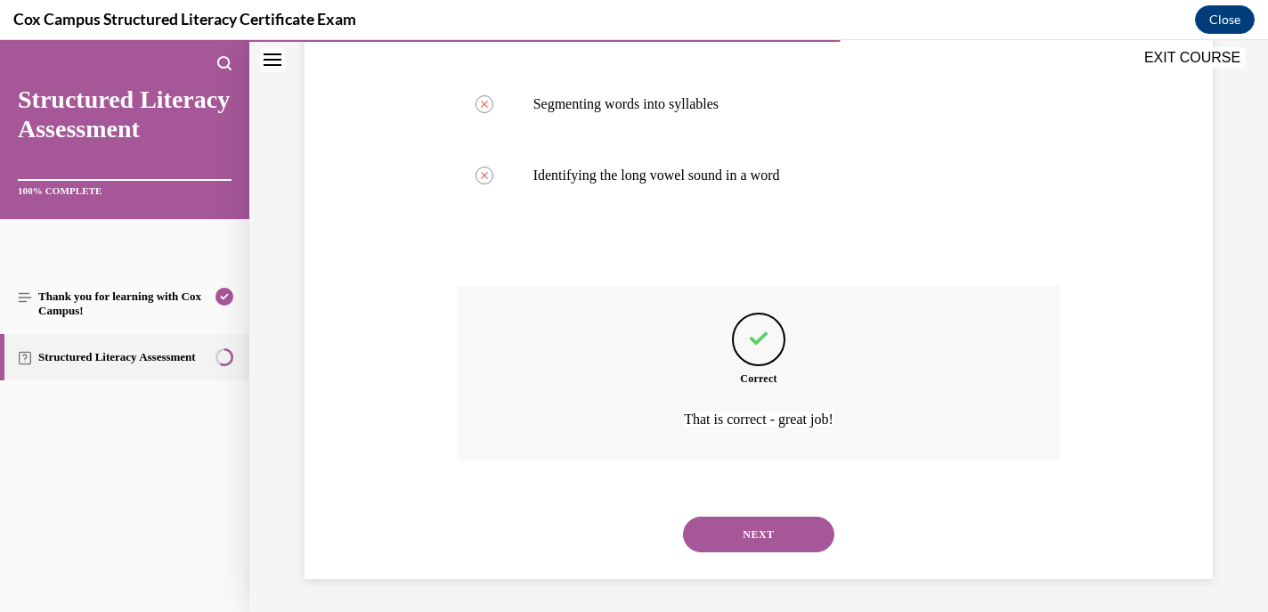
scroll to position [533, 0]
click at [729, 534] on button "NEXT" at bounding box center [758, 532] width 151 height 36
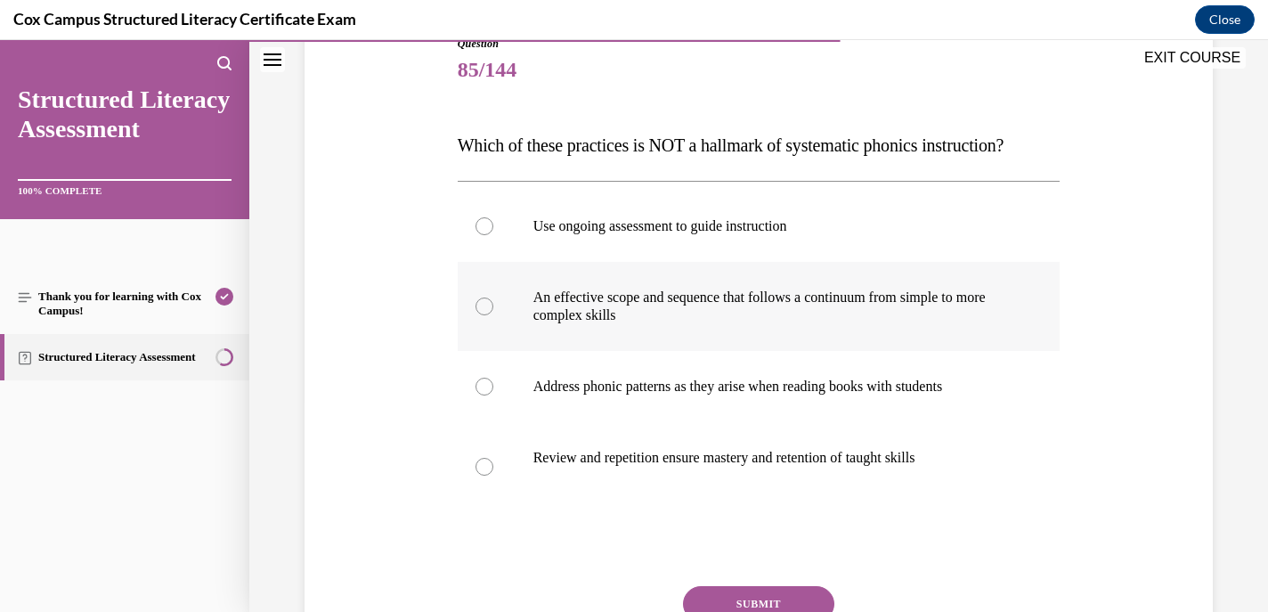
scroll to position [229, 0]
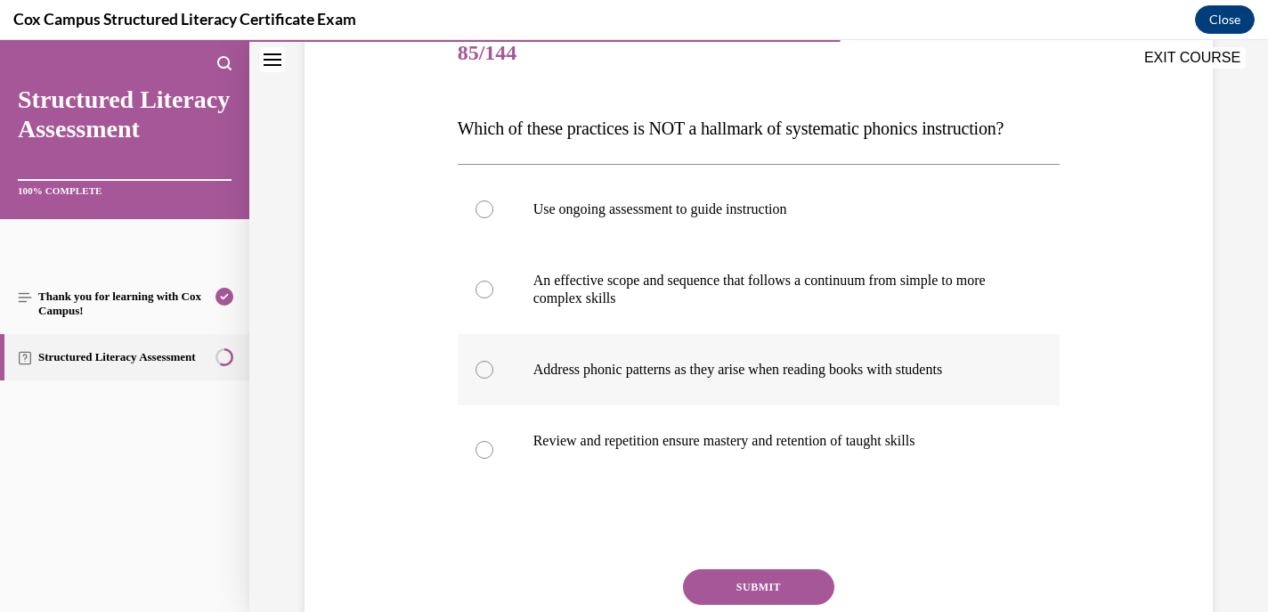
click at [482, 379] on div at bounding box center [485, 370] width 18 height 18
click at [482, 379] on input "Address phonic patterns as they arise when reading books with students" at bounding box center [485, 370] width 18 height 18
radio input "true"
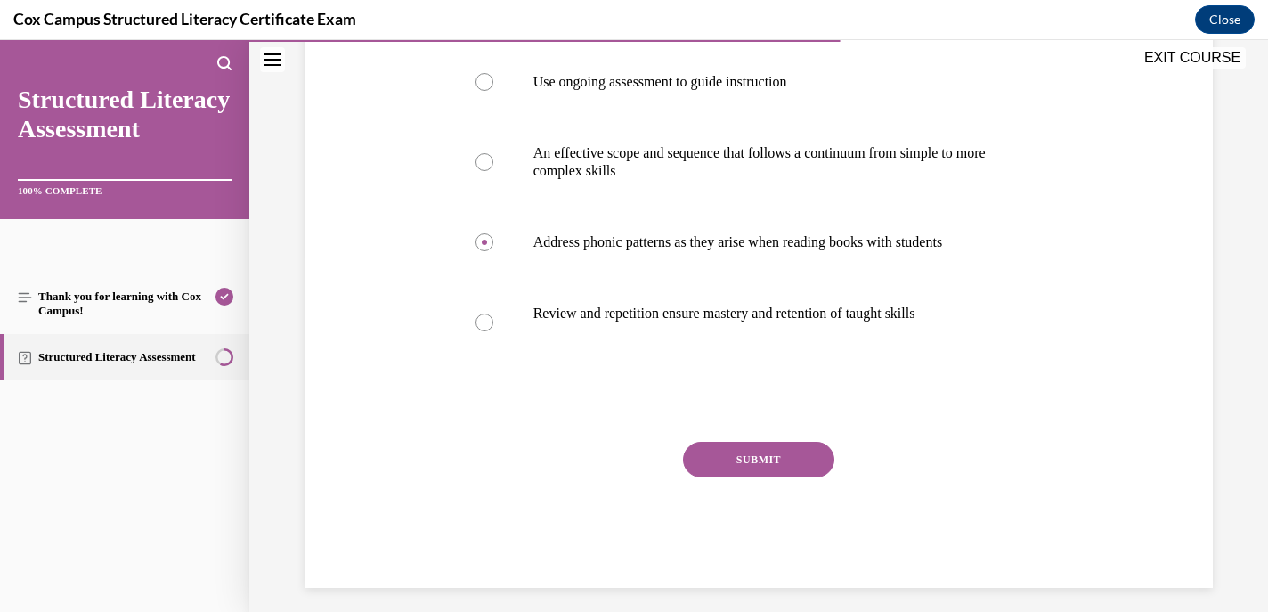
click at [735, 477] on button "SUBMIT" at bounding box center [758, 460] width 151 height 36
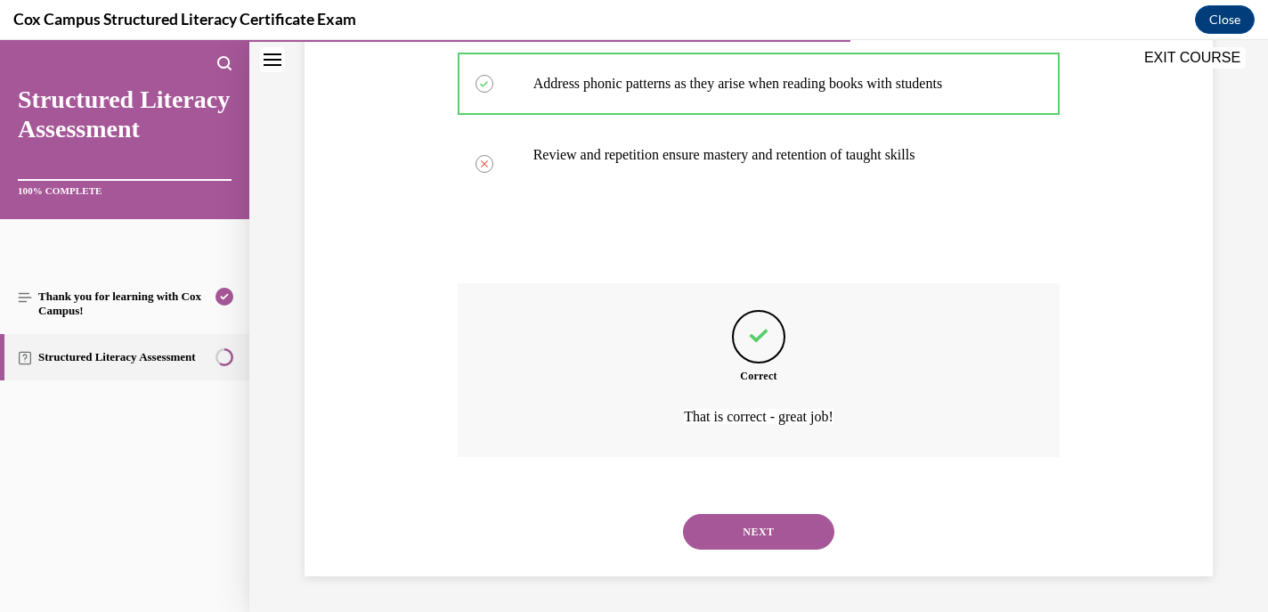
scroll to position [550, 0]
click at [730, 529] on button "NEXT" at bounding box center [758, 532] width 151 height 36
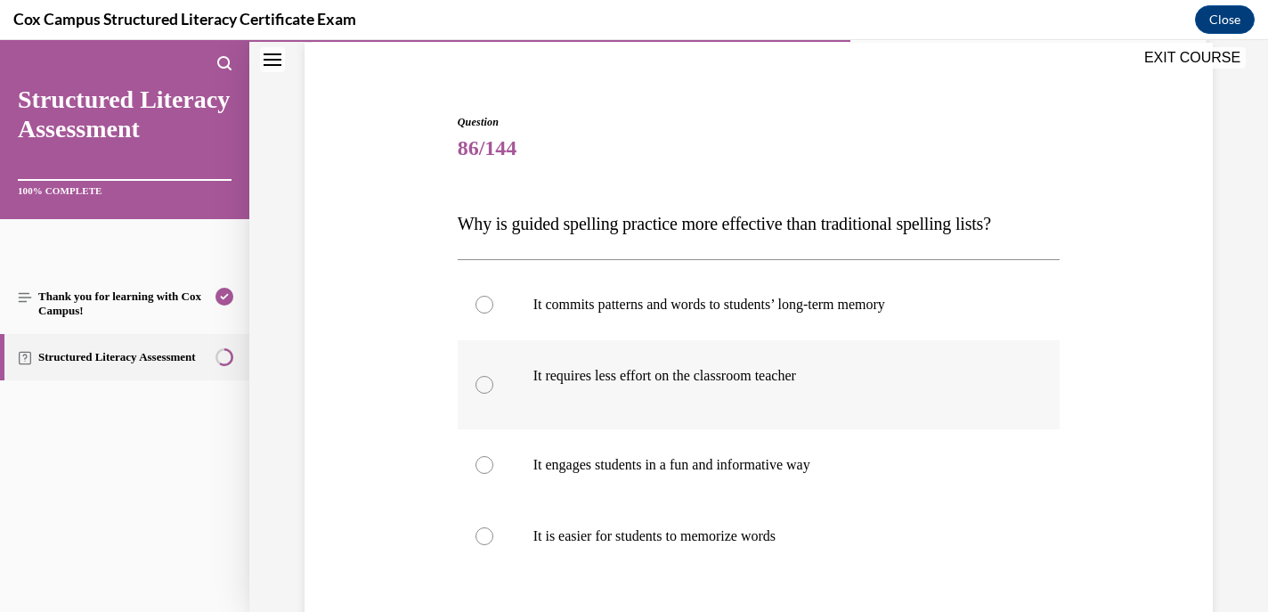
scroll to position [242, 0]
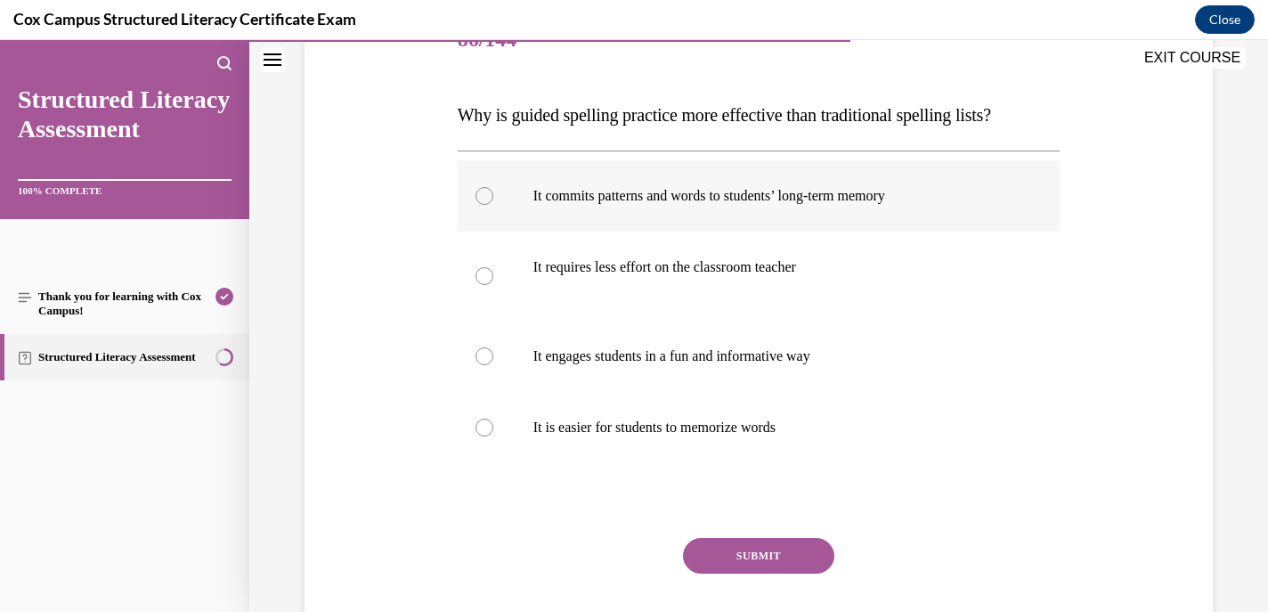
click at [480, 197] on div at bounding box center [485, 196] width 18 height 18
click at [480, 197] on input "It commits patterns and words to students’ long-term memory" at bounding box center [485, 196] width 18 height 18
radio input "true"
click at [717, 552] on button "SUBMIT" at bounding box center [758, 556] width 151 height 36
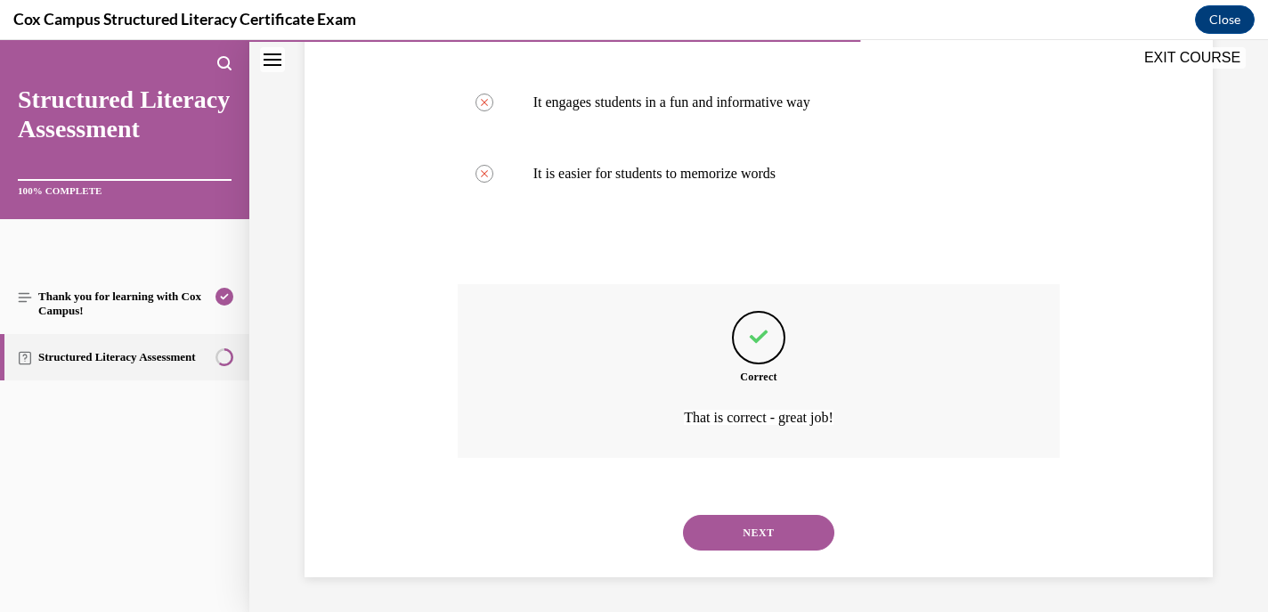
scroll to position [497, 0]
click at [726, 536] on button "NEXT" at bounding box center [758, 532] width 151 height 36
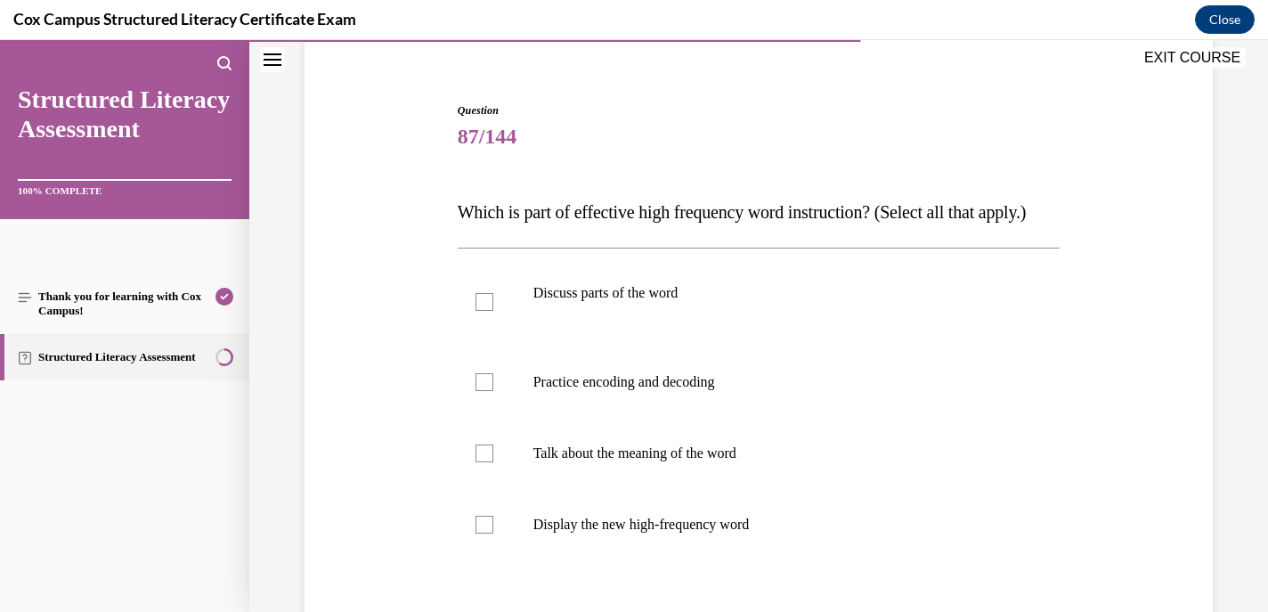
scroll to position [247, 0]
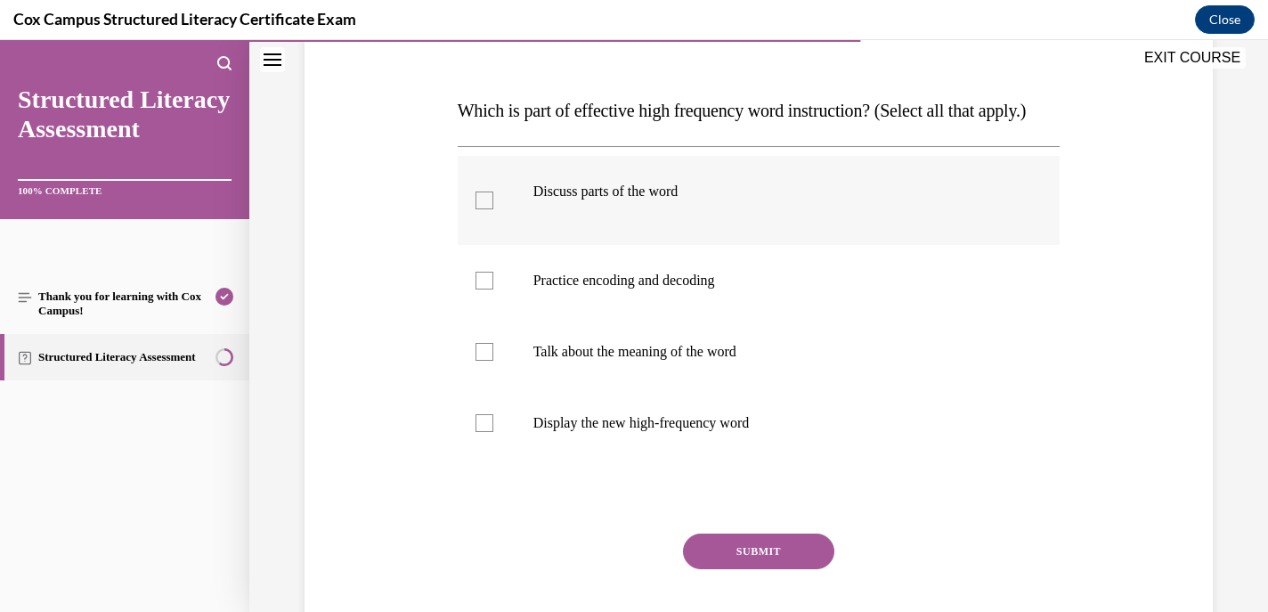
click at [484, 209] on div at bounding box center [485, 200] width 18 height 18
click at [484, 209] on input "Discuss parts of the word" at bounding box center [485, 200] width 18 height 18
checkbox input "true"
click at [490, 289] on div at bounding box center [485, 281] width 18 height 18
click at [490, 289] on input "Practice encoding and decoding" at bounding box center [485, 281] width 18 height 18
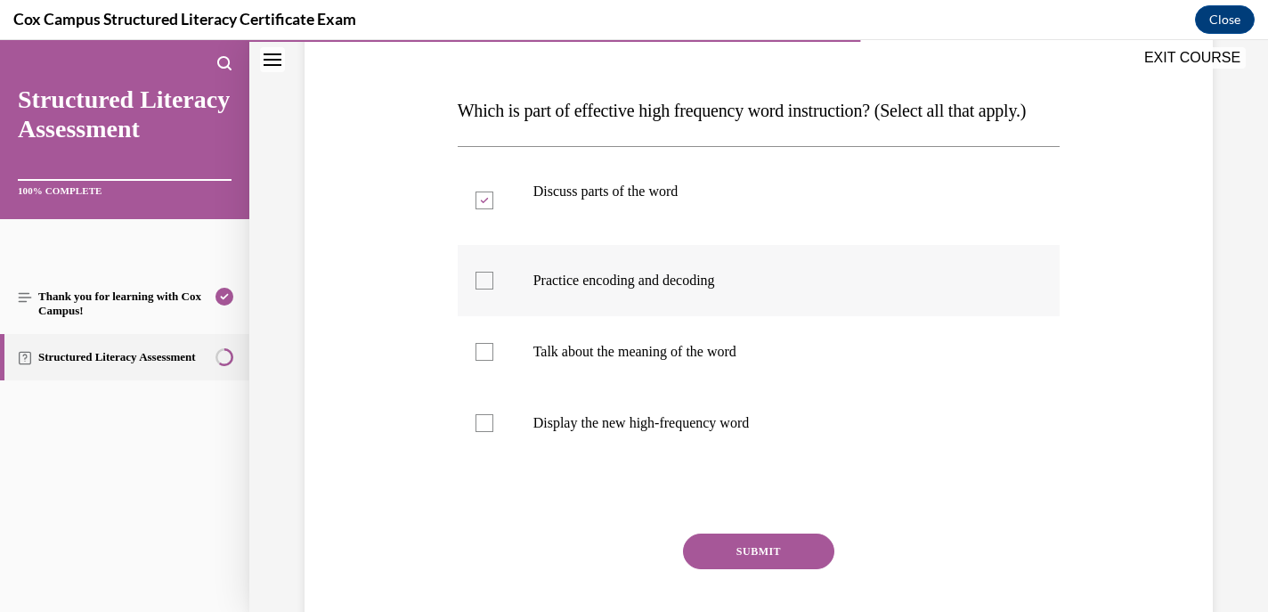
checkbox input "true"
click at [486, 367] on label "Talk about the meaning of the word" at bounding box center [759, 351] width 603 height 71
click at [486, 361] on input "Talk about the meaning of the word" at bounding box center [485, 352] width 18 height 18
checkbox input "true"
click at [487, 432] on div at bounding box center [485, 423] width 18 height 18
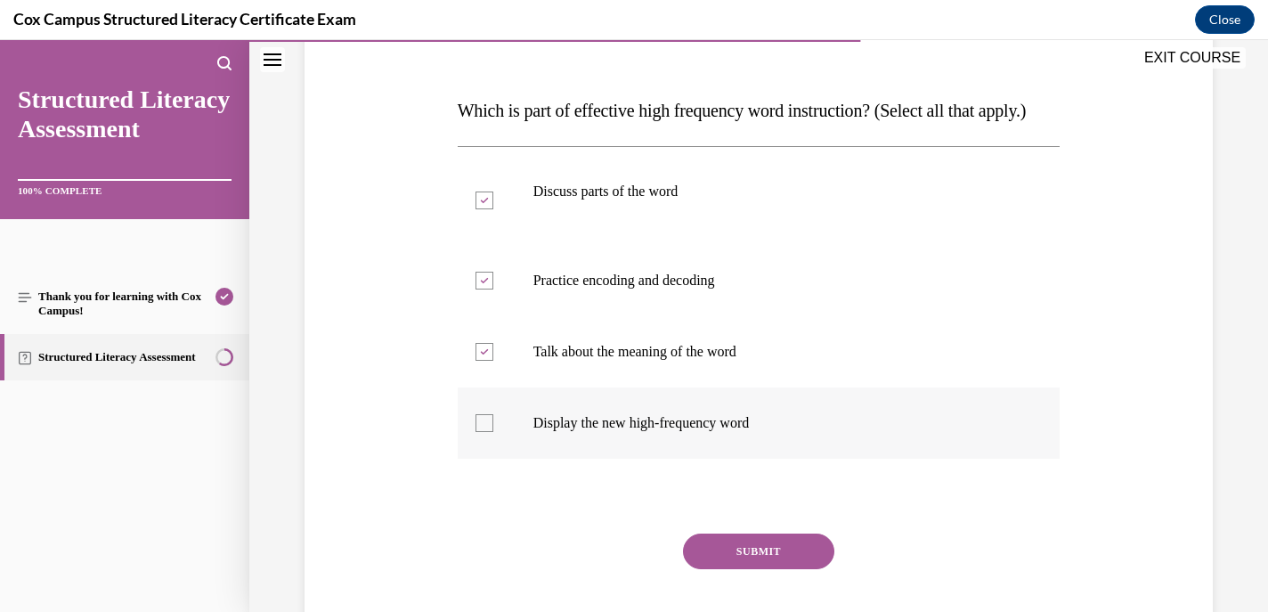
click at [487, 432] on input "Display the new high-frequency word" at bounding box center [485, 423] width 18 height 18
checkbox input "true"
click at [739, 569] on button "SUBMIT" at bounding box center [758, 551] width 151 height 36
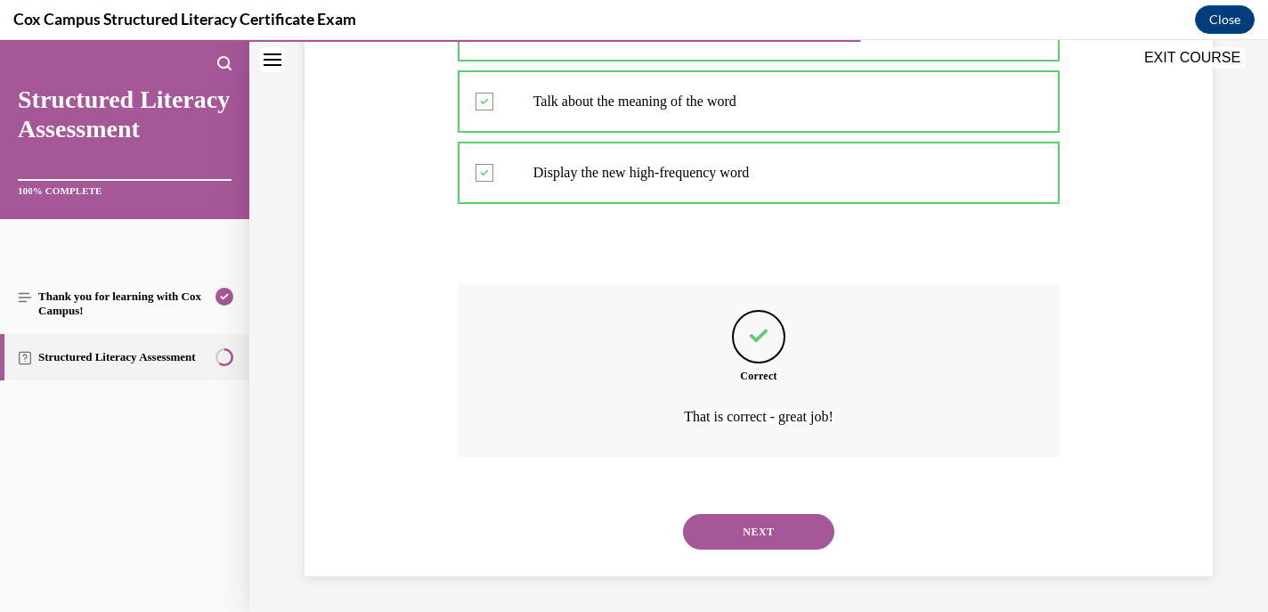
click at [734, 531] on button "NEXT" at bounding box center [758, 532] width 151 height 36
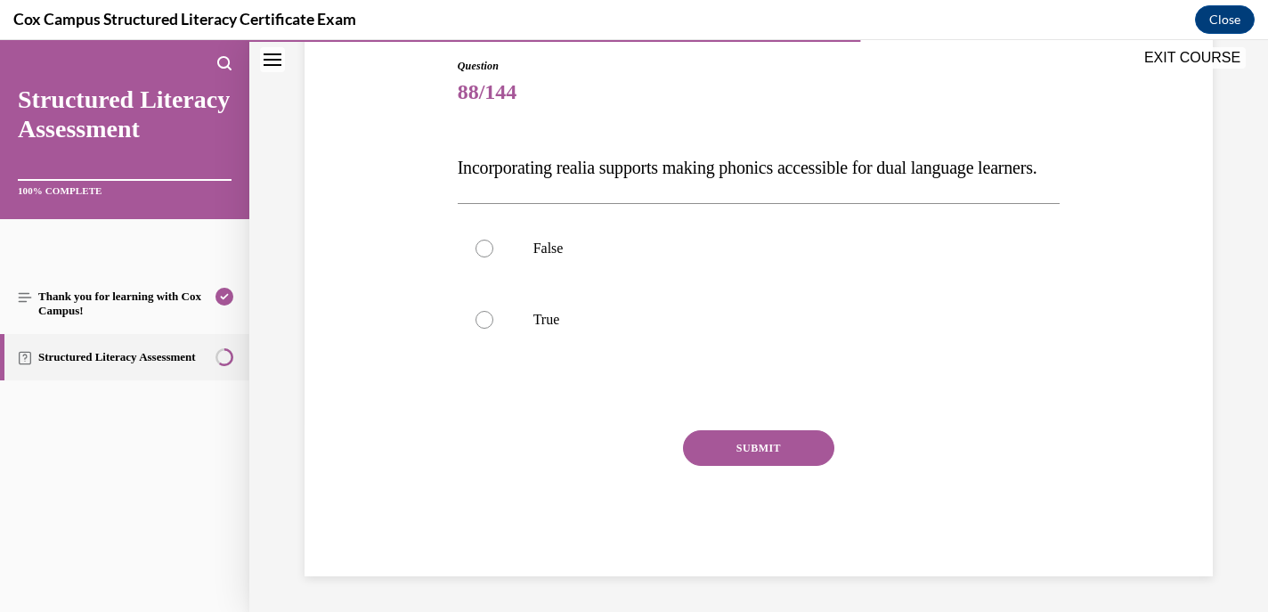
scroll to position [219, 0]
click at [473, 328] on label "True" at bounding box center [759, 319] width 603 height 71
click at [476, 328] on input "True" at bounding box center [485, 320] width 18 height 18
radio input "true"
click at [694, 459] on button "SUBMIT" at bounding box center [758, 448] width 151 height 36
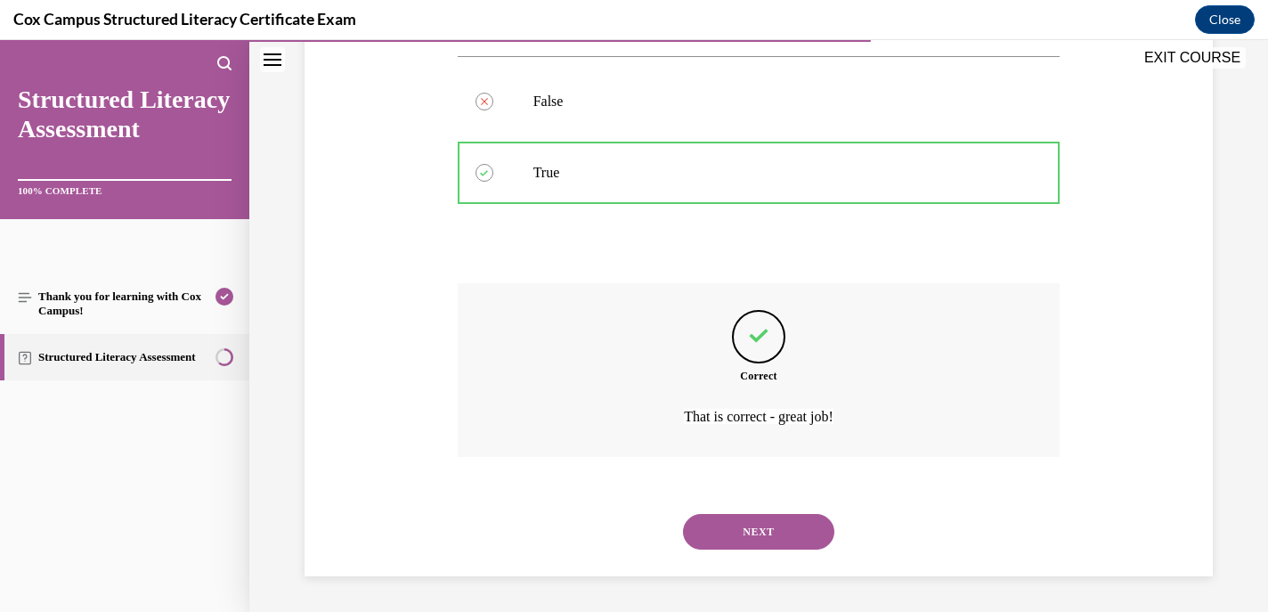
scroll to position [372, 0]
click at [715, 522] on button "NEXT" at bounding box center [758, 532] width 151 height 36
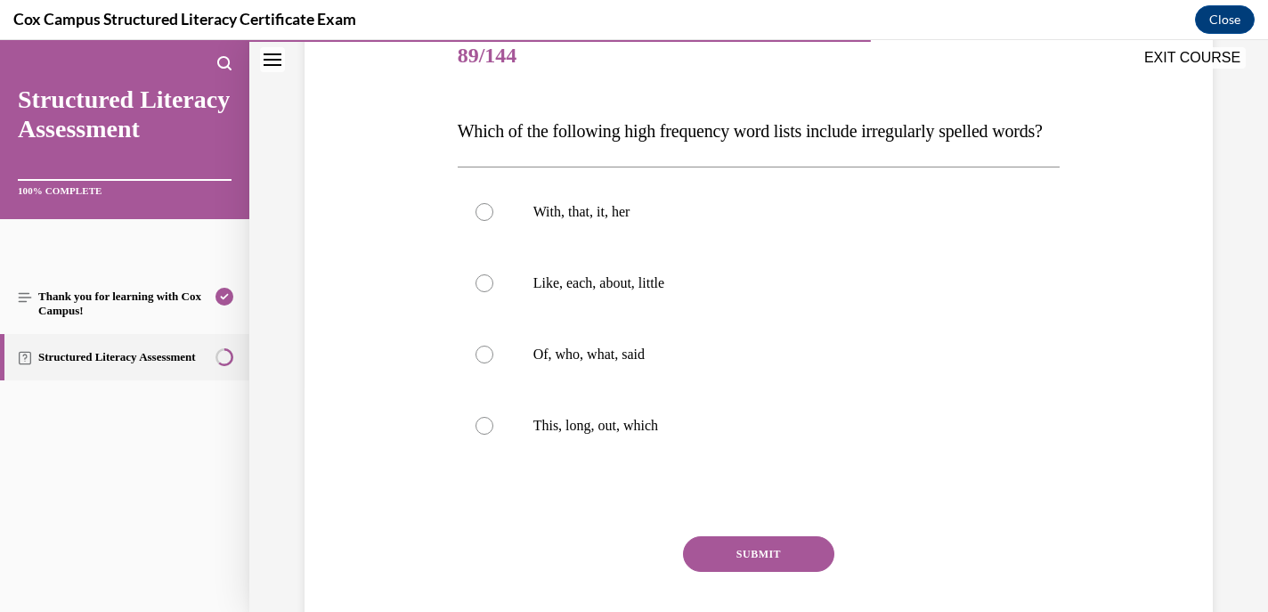
scroll to position [228, 0]
click at [483, 362] on div at bounding box center [485, 353] width 18 height 18
click at [483, 362] on input "Of, who, what, said" at bounding box center [485, 353] width 18 height 18
radio input "true"
click at [769, 570] on button "SUBMIT" at bounding box center [758, 552] width 151 height 36
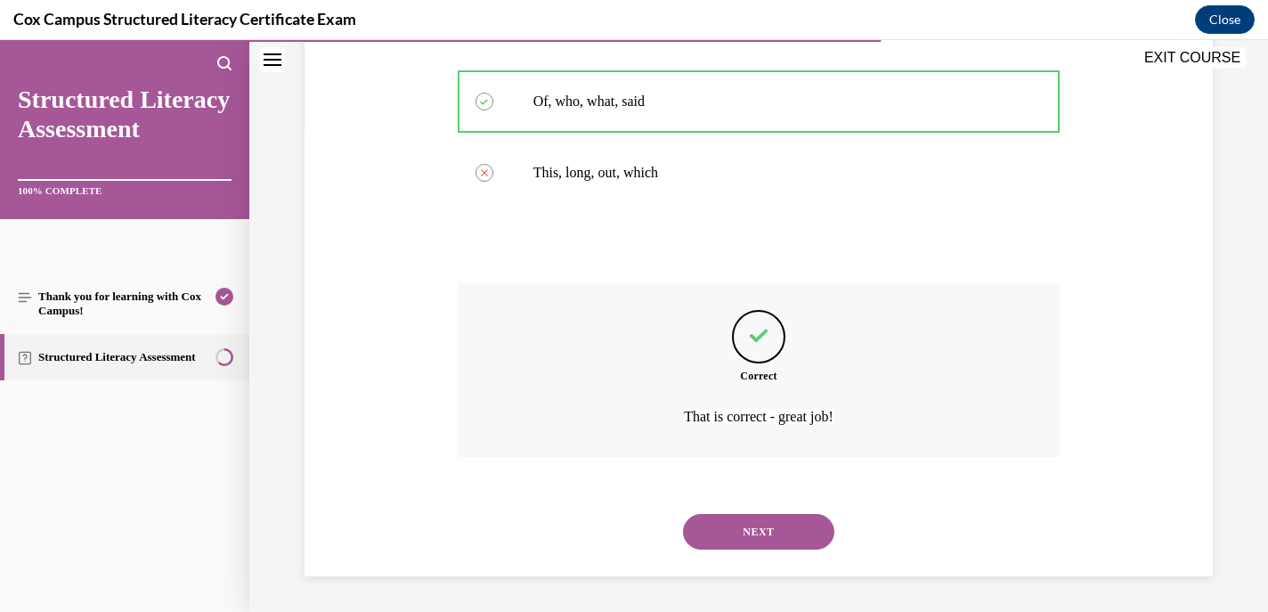
scroll to position [515, 0]
click at [775, 536] on button "NEXT" at bounding box center [758, 532] width 151 height 36
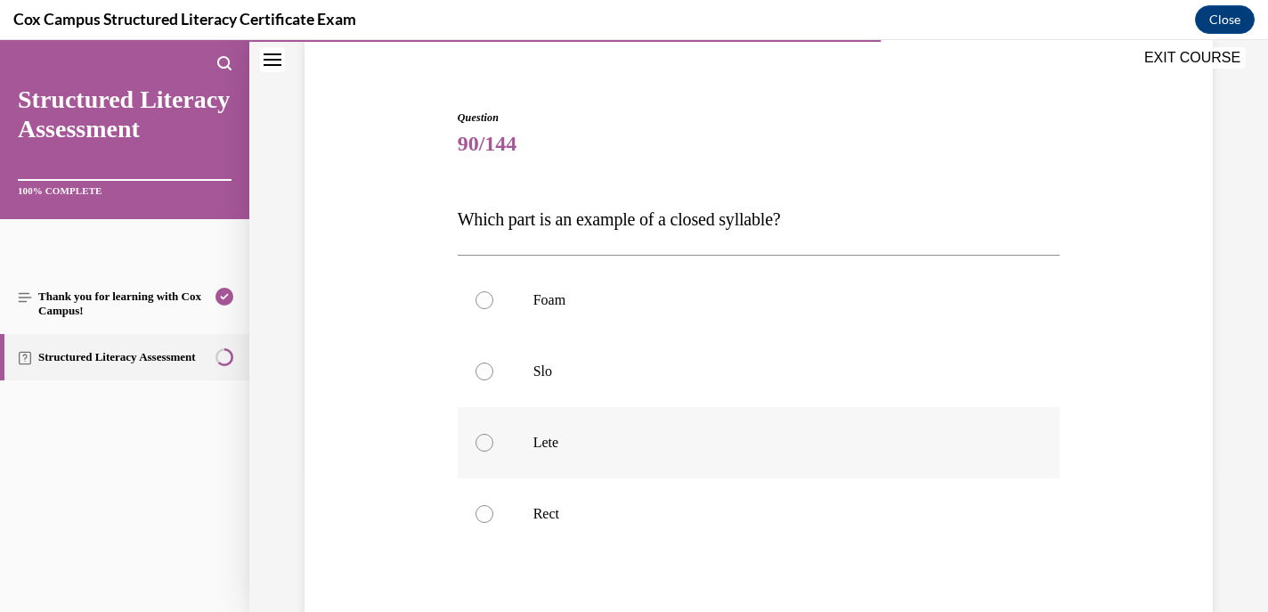
scroll to position [141, 0]
click at [484, 510] on div at bounding box center [485, 511] width 18 height 18
click at [484, 510] on input "Rect" at bounding box center [485, 511] width 18 height 18
radio input "true"
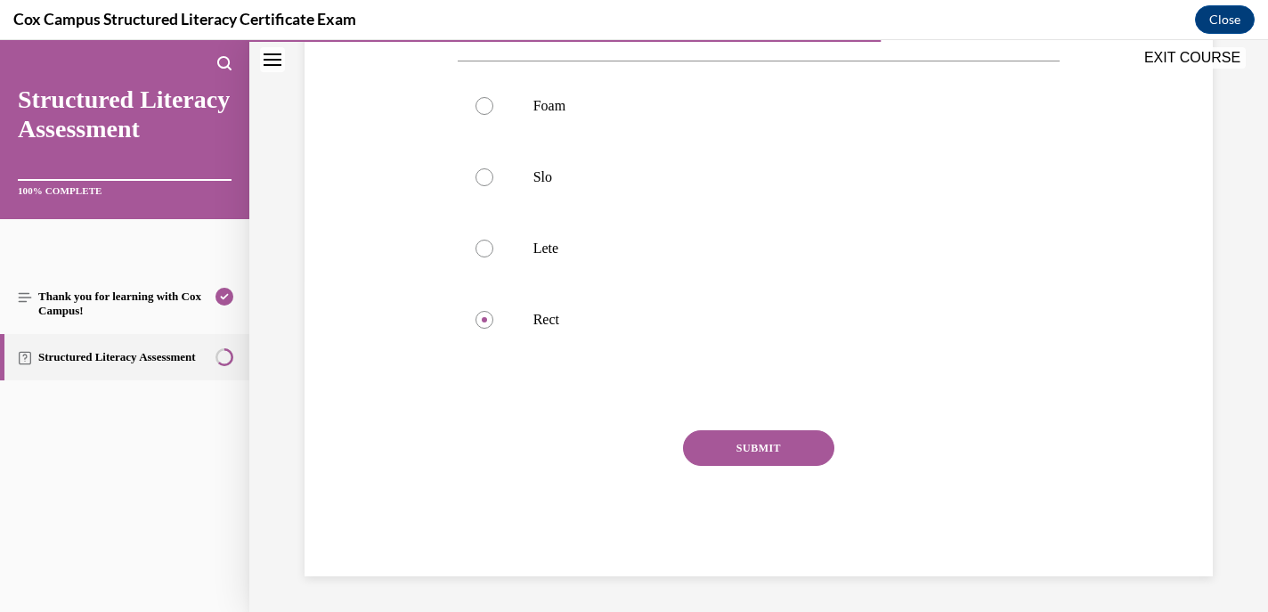
click at [736, 443] on button "SUBMIT" at bounding box center [758, 448] width 151 height 36
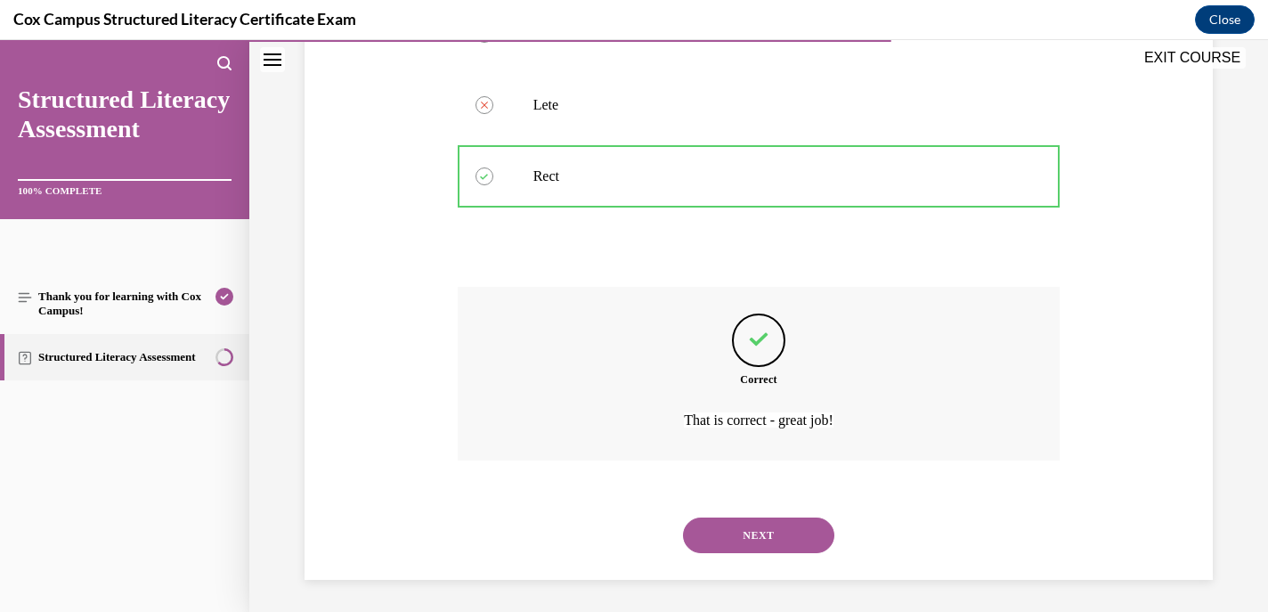
scroll to position [479, 0]
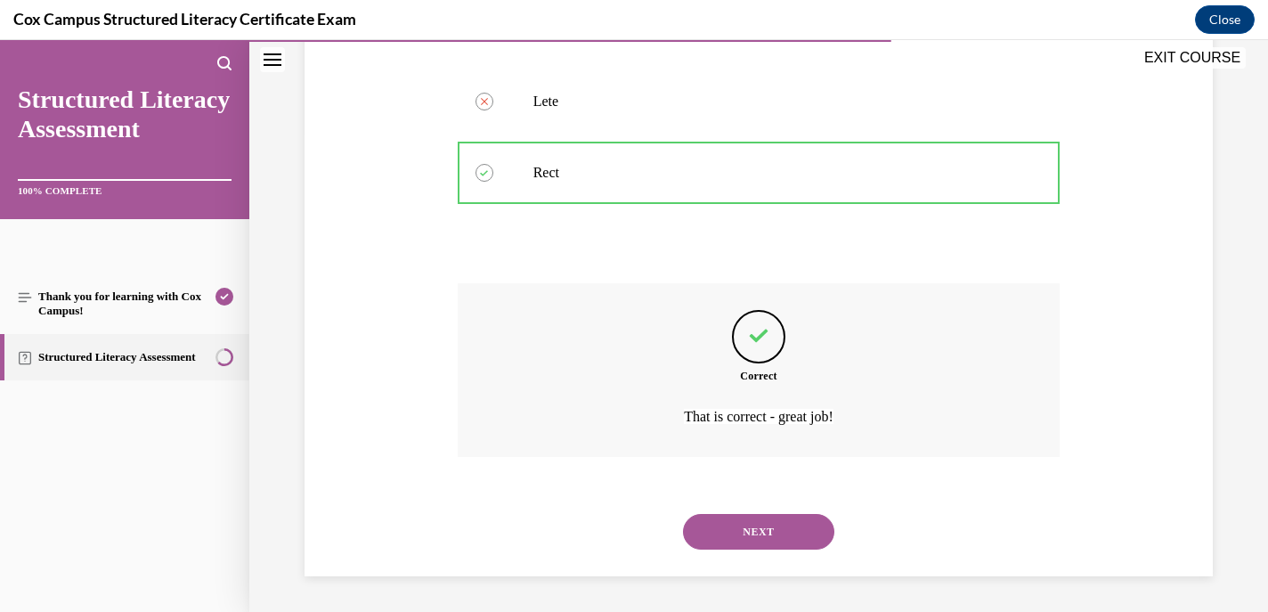
click at [726, 530] on button "NEXT" at bounding box center [758, 532] width 151 height 36
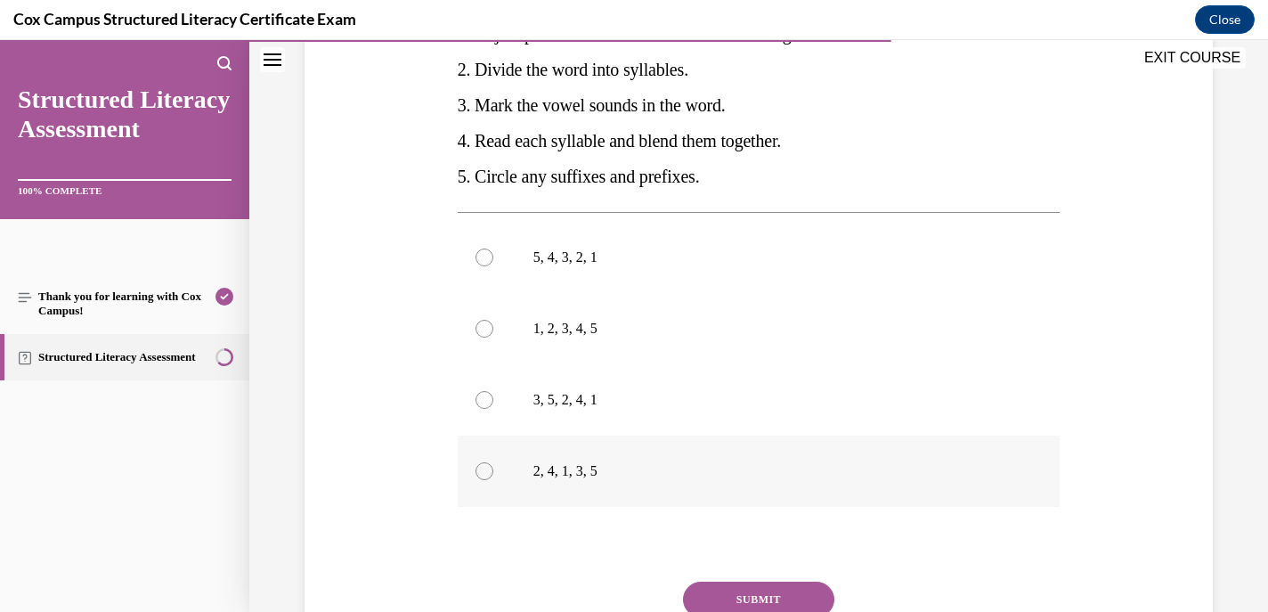
scroll to position [350, 0]
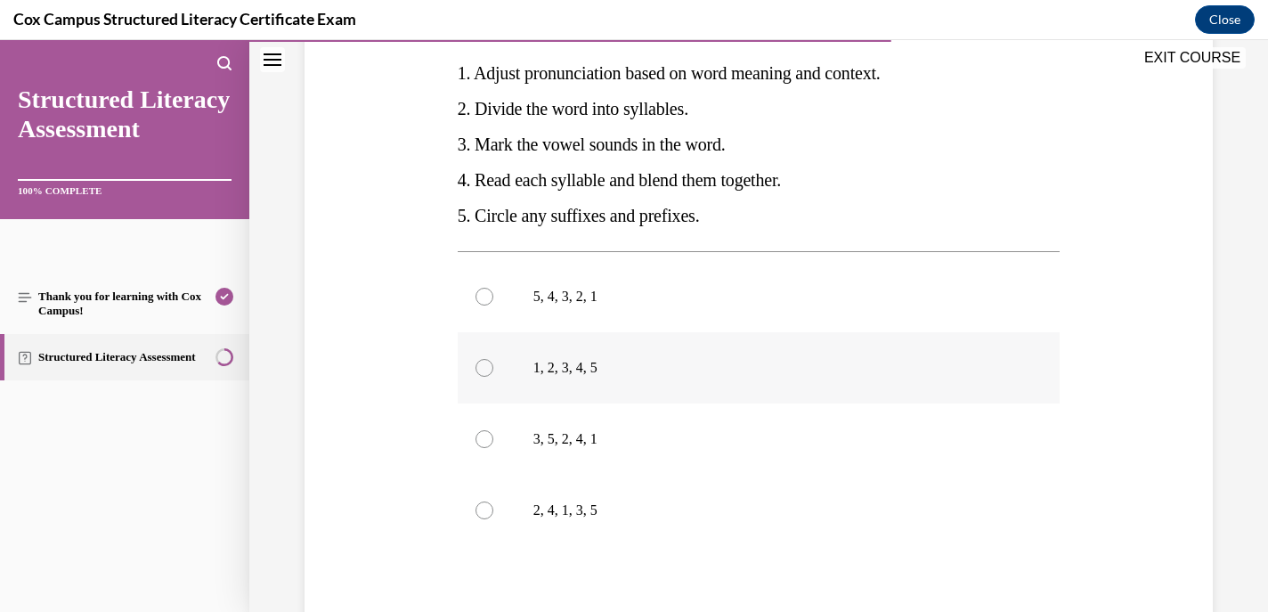
click at [484, 365] on div at bounding box center [485, 368] width 18 height 18
click at [484, 365] on input "1, 2, 3, 4, 5" at bounding box center [485, 368] width 18 height 18
radio input "true"
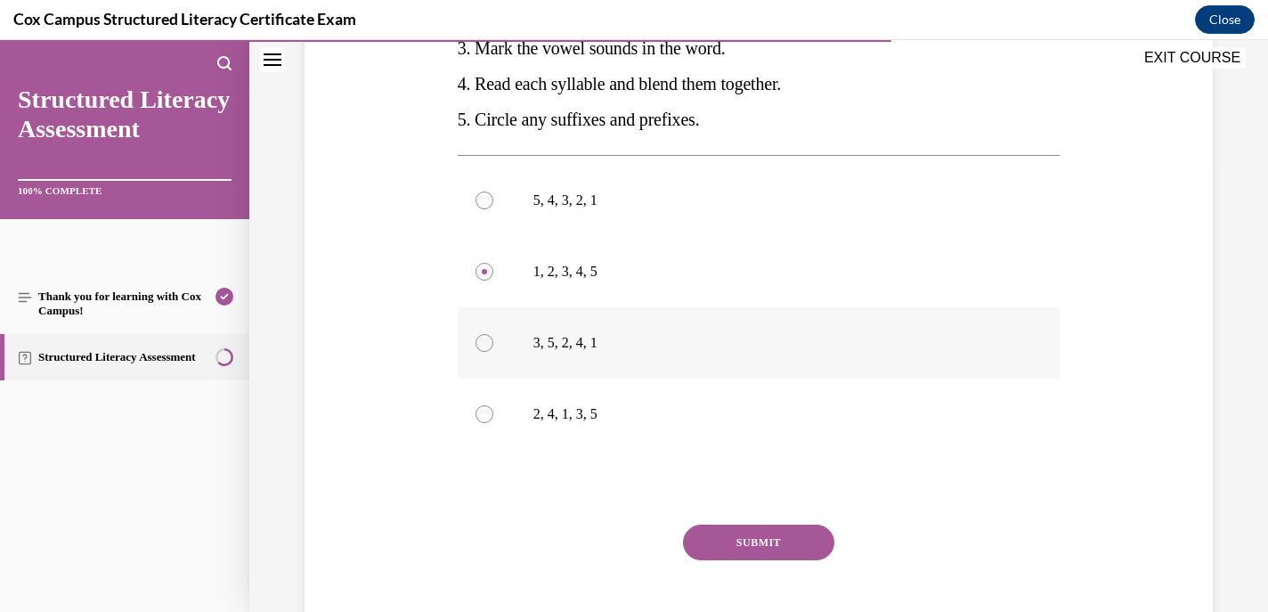
scroll to position [444, 0]
click at [740, 537] on button "SUBMIT" at bounding box center [758, 544] width 151 height 36
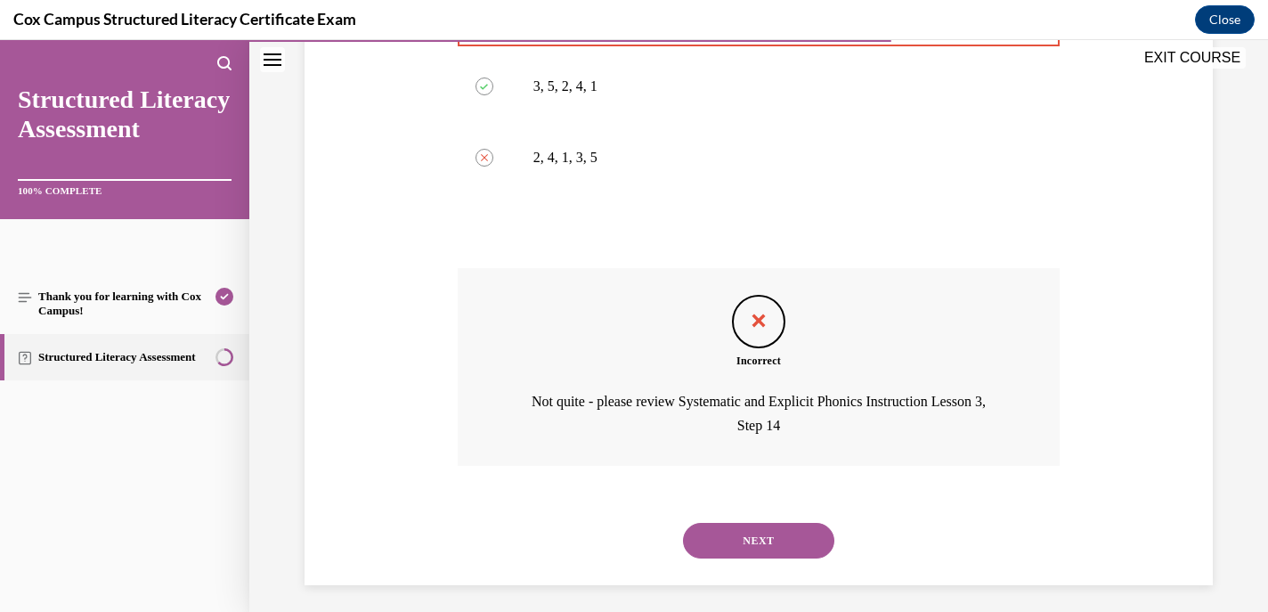
scroll to position [709, 0]
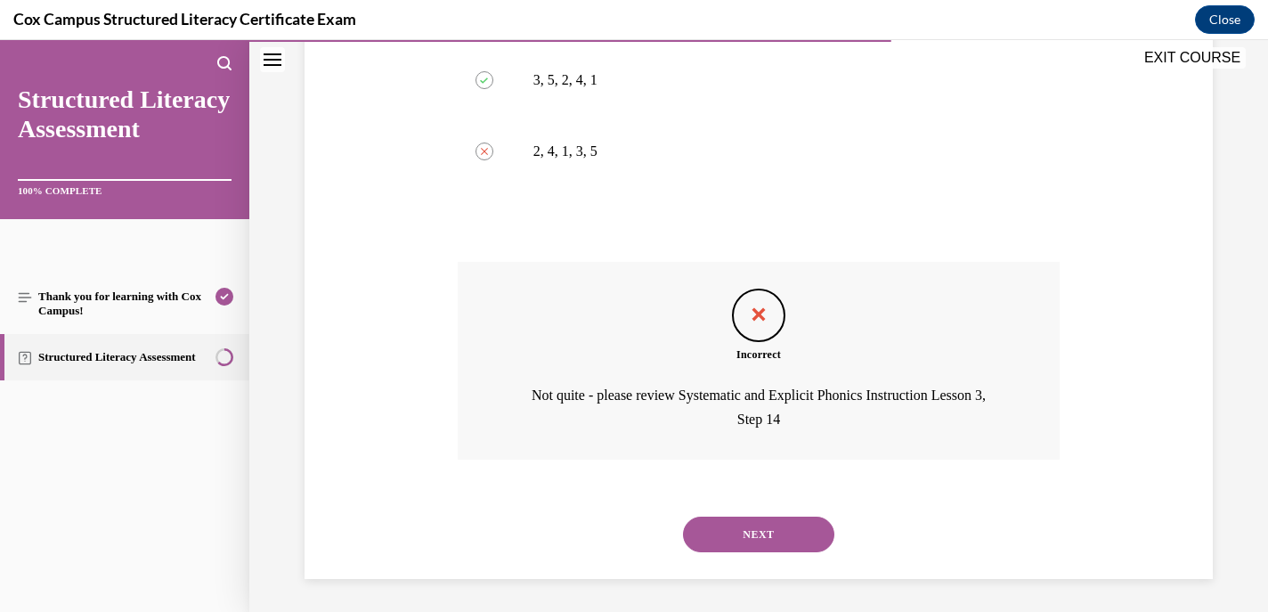
click at [742, 528] on button "NEXT" at bounding box center [758, 535] width 151 height 36
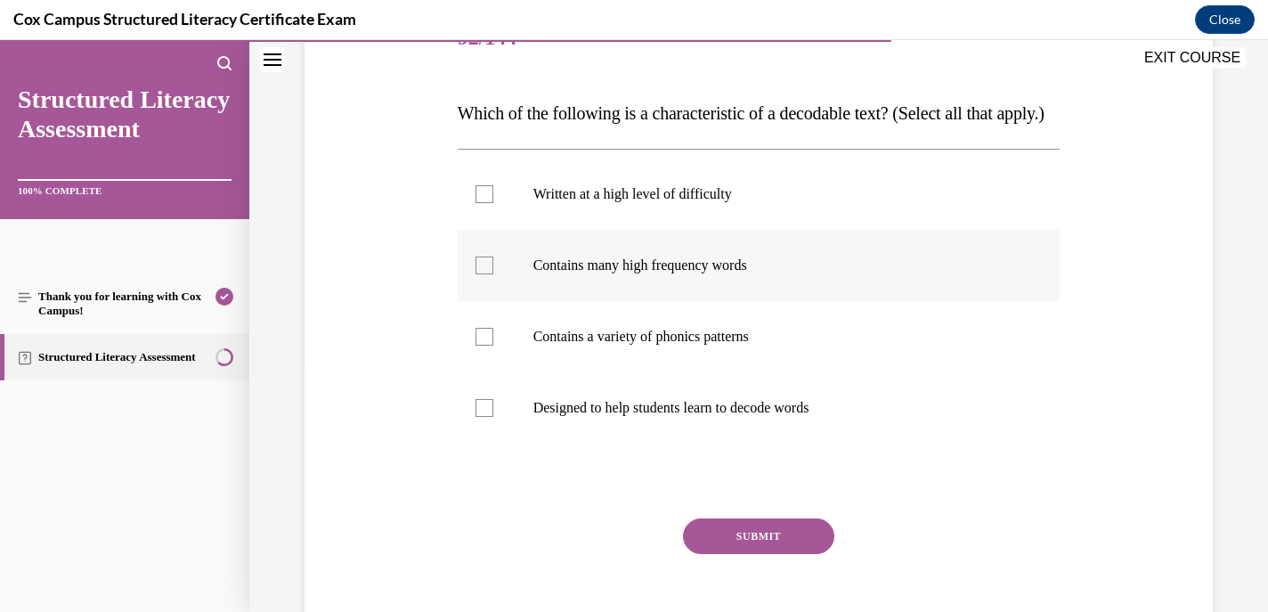
scroll to position [263, 0]
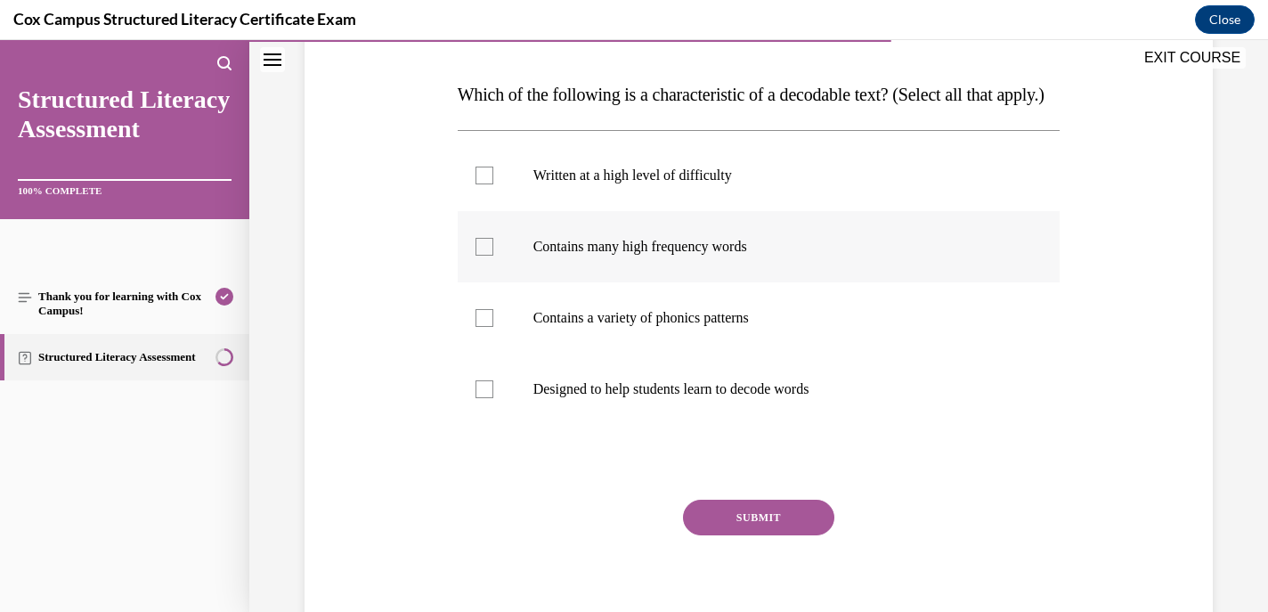
click at [487, 256] on div at bounding box center [485, 247] width 18 height 18
click at [487, 256] on input "Contains many high frequency words" at bounding box center [485, 247] width 18 height 18
checkbox input "true"
click at [485, 343] on label "Contains a variety of phonics patterns" at bounding box center [759, 317] width 603 height 71
click at [485, 327] on input "Contains a variety of phonics patterns" at bounding box center [485, 318] width 18 height 18
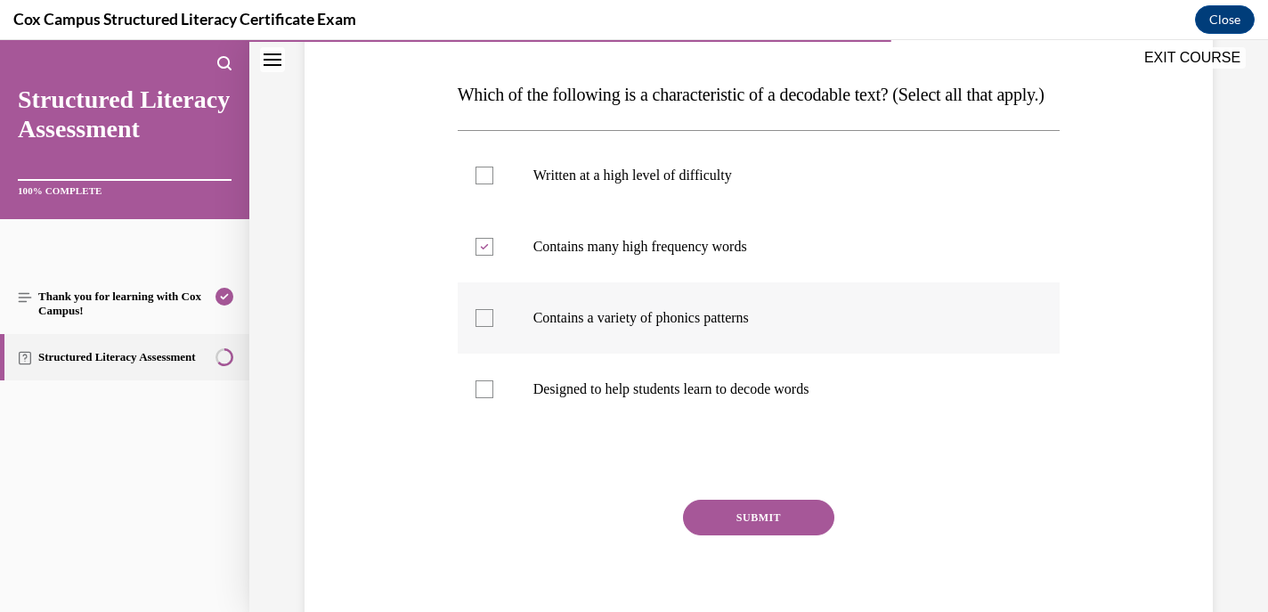
checkbox input "true"
click at [478, 398] on div at bounding box center [485, 389] width 18 height 18
click at [478, 398] on input "Designed to help students learn to decode words" at bounding box center [485, 389] width 18 height 18
checkbox input "true"
click at [753, 535] on button "SUBMIT" at bounding box center [758, 518] width 151 height 36
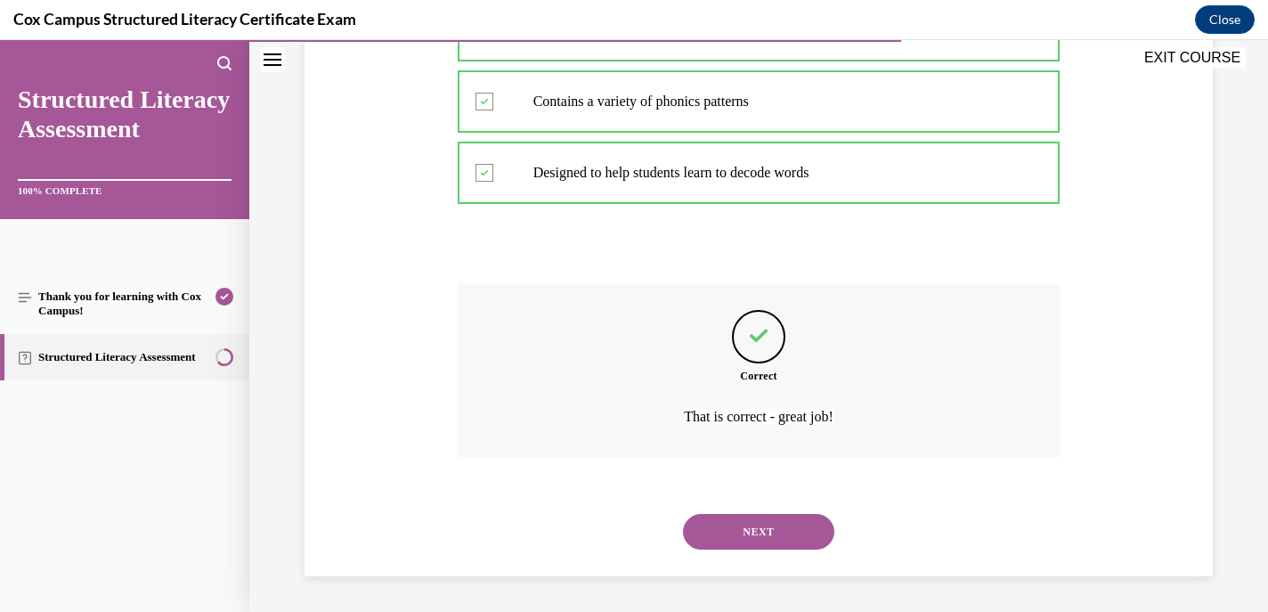
scroll to position [515, 0]
click at [745, 532] on button "NEXT" at bounding box center [758, 532] width 151 height 36
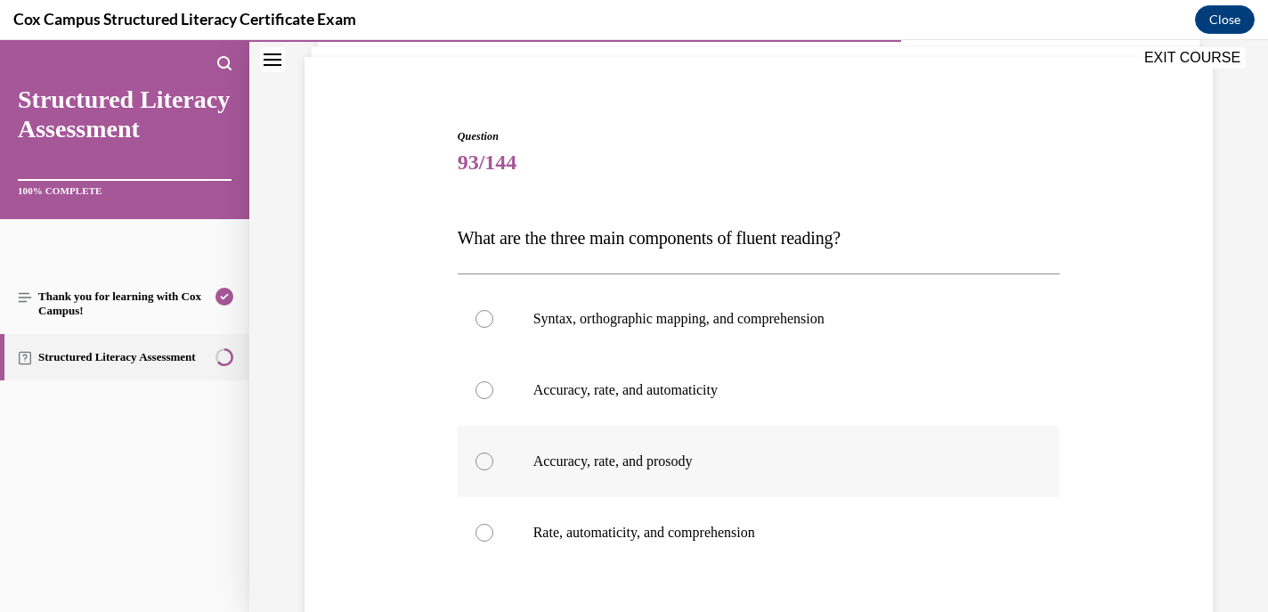
scroll to position [202, 0]
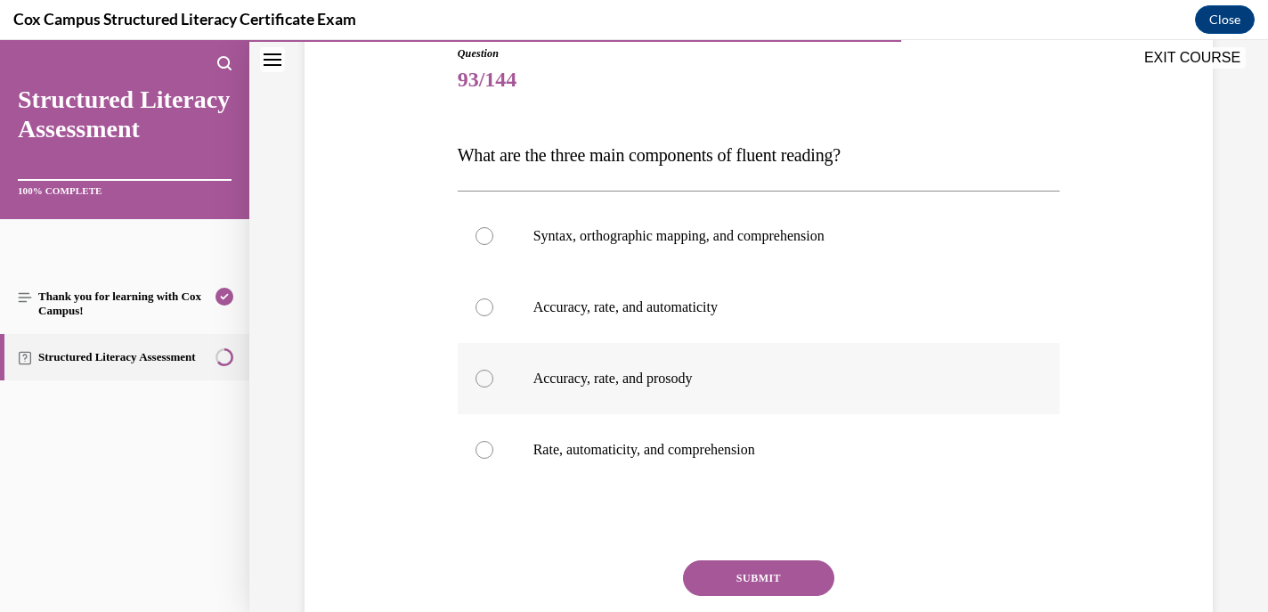
click at [486, 377] on div at bounding box center [485, 379] width 18 height 18
click at [486, 377] on input "Accuracy, rate, and prosody" at bounding box center [485, 379] width 18 height 18
radio input "true"
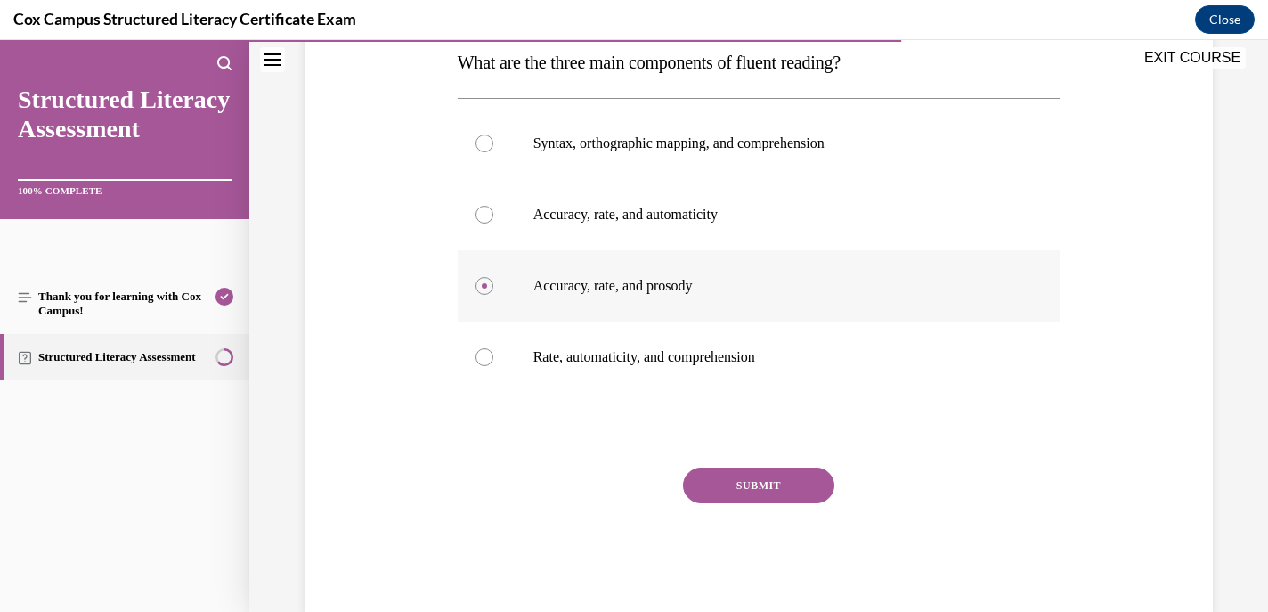
scroll to position [300, 0]
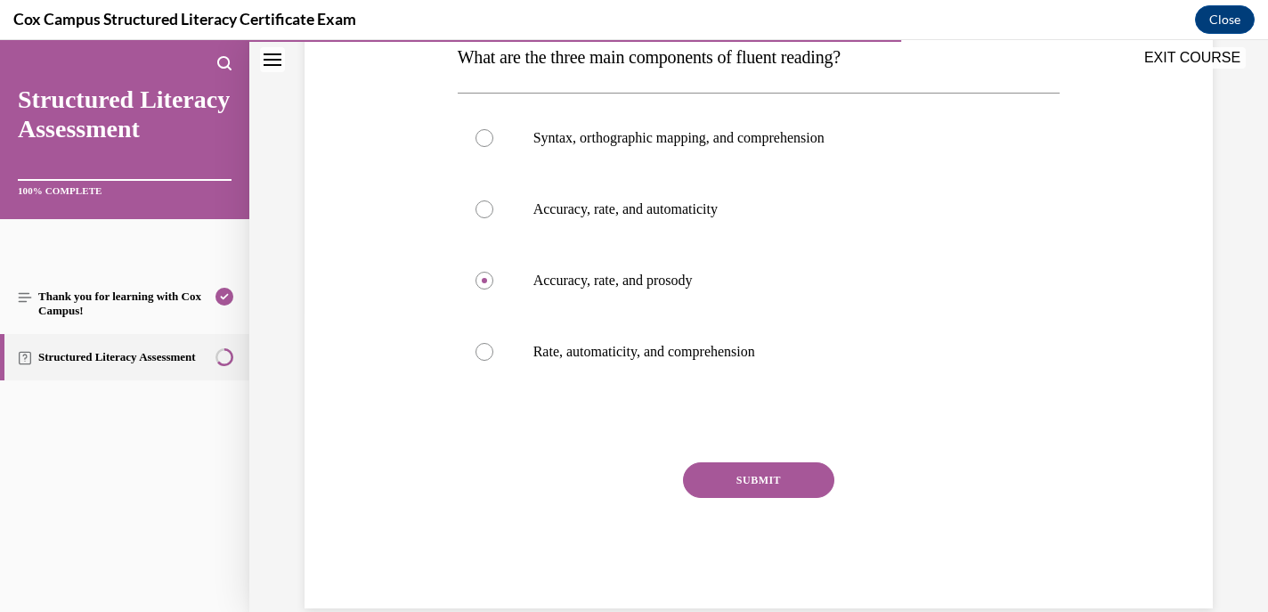
click at [766, 475] on button "SUBMIT" at bounding box center [758, 480] width 151 height 36
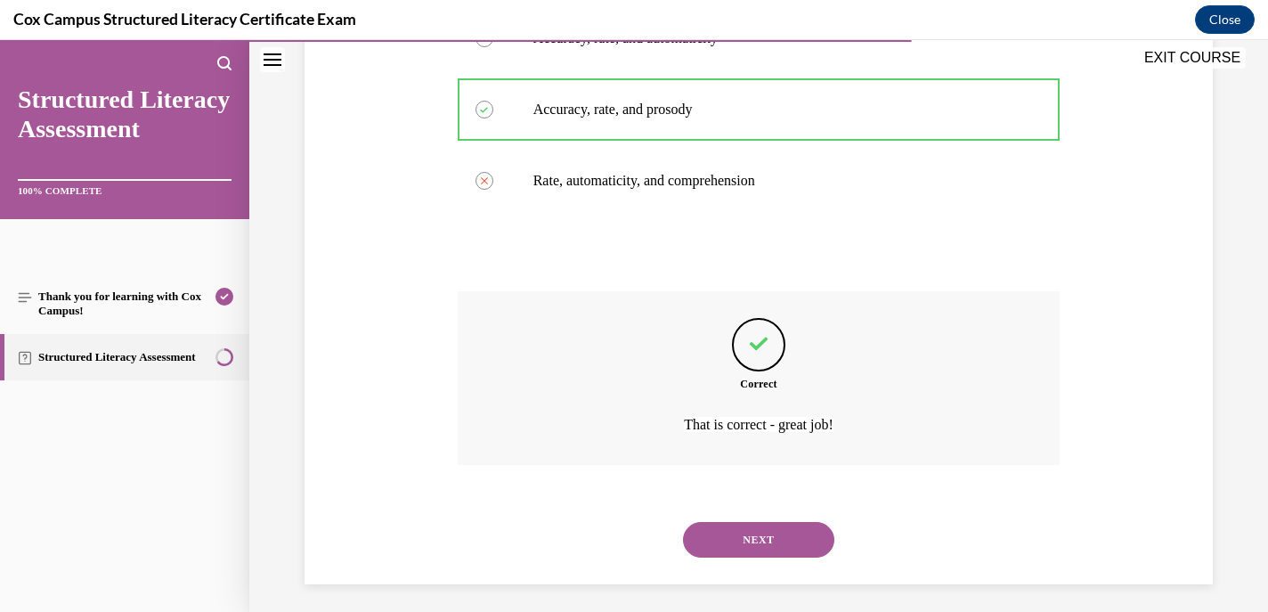
scroll to position [479, 0]
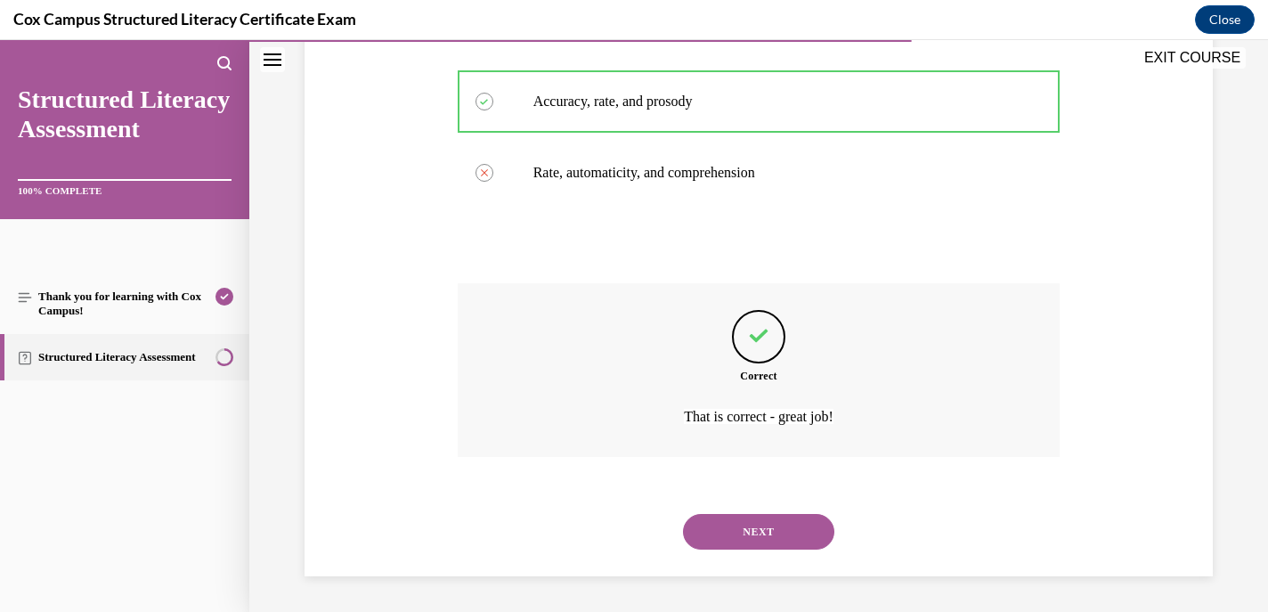
click at [749, 535] on button "NEXT" at bounding box center [758, 532] width 151 height 36
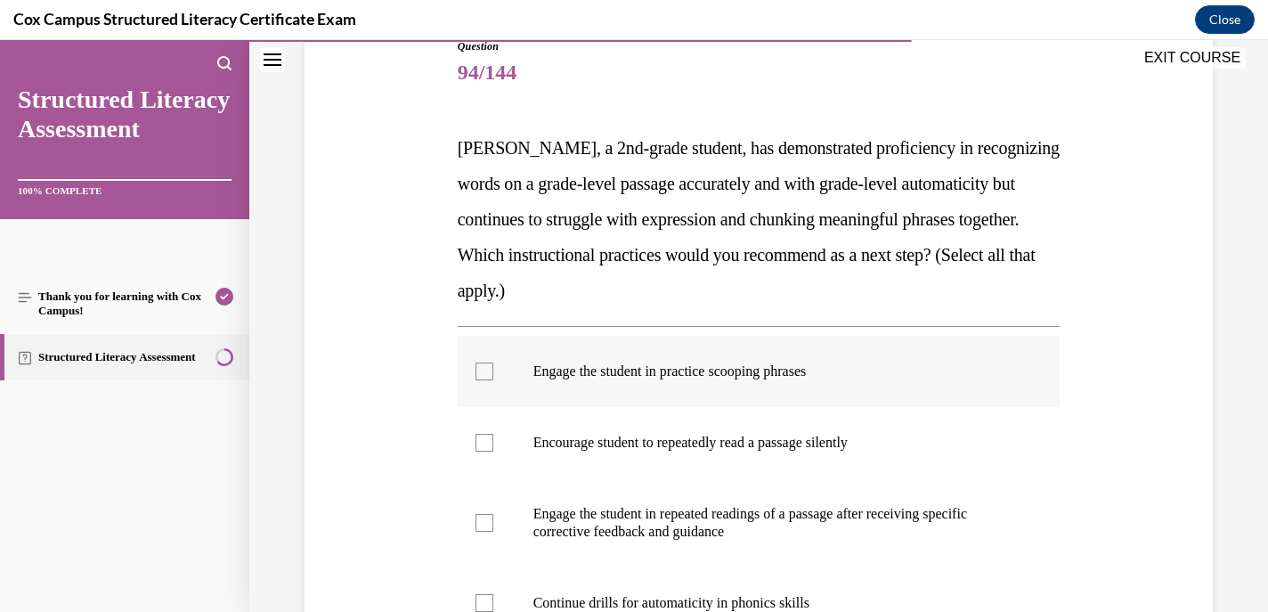
scroll to position [211, 0]
click at [485, 368] on div at bounding box center [485, 370] width 18 height 18
click at [485, 368] on input "Engage the student in practice scooping phrases" at bounding box center [485, 370] width 18 height 18
checkbox input "true"
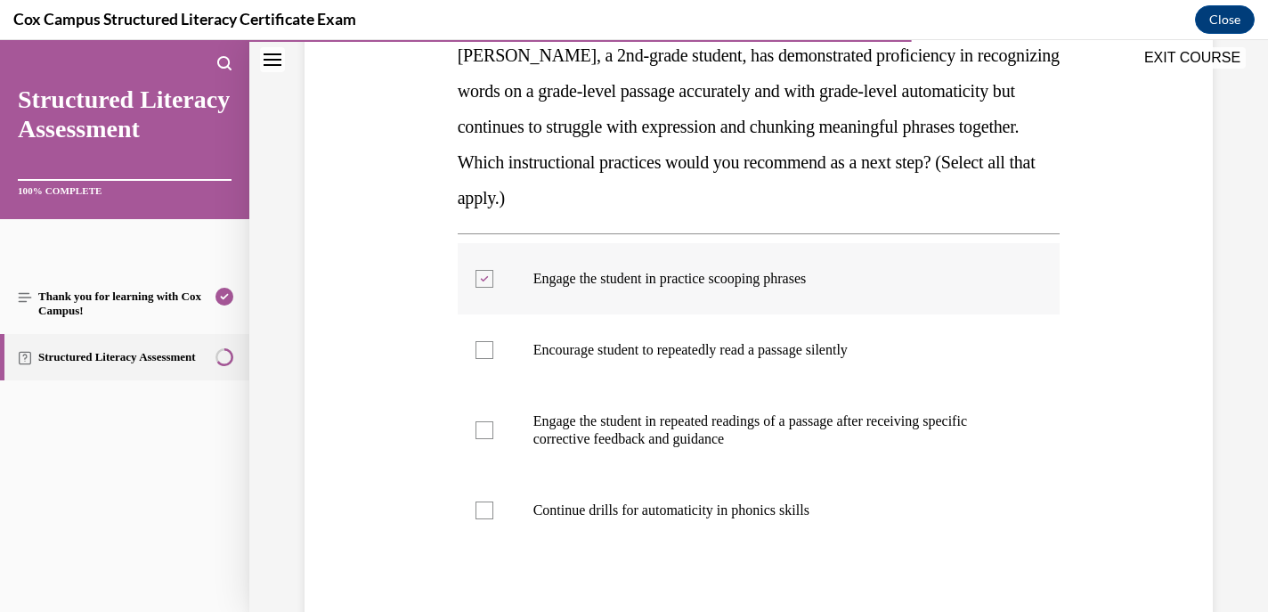
scroll to position [303, 0]
click at [476, 429] on div at bounding box center [485, 429] width 18 height 18
click at [476, 429] on input "Engage the student in repeated readings of a passage after receiving specific c…" at bounding box center [485, 429] width 18 height 18
checkbox input "true"
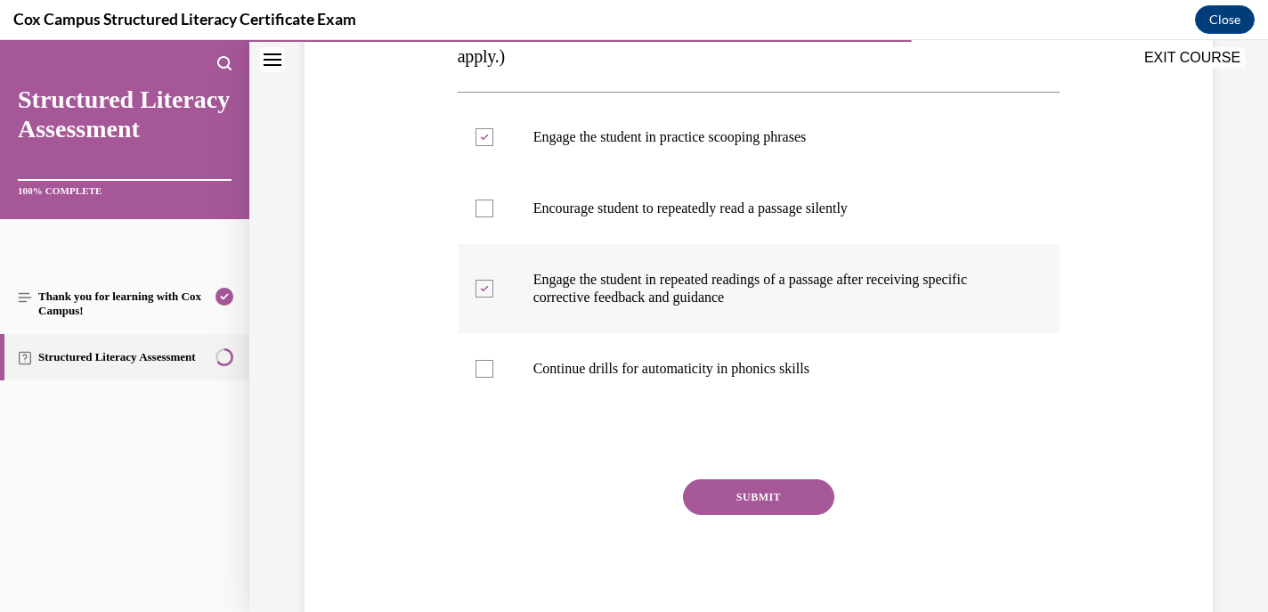
scroll to position [444, 0]
click at [755, 488] on button "SUBMIT" at bounding box center [758, 496] width 151 height 36
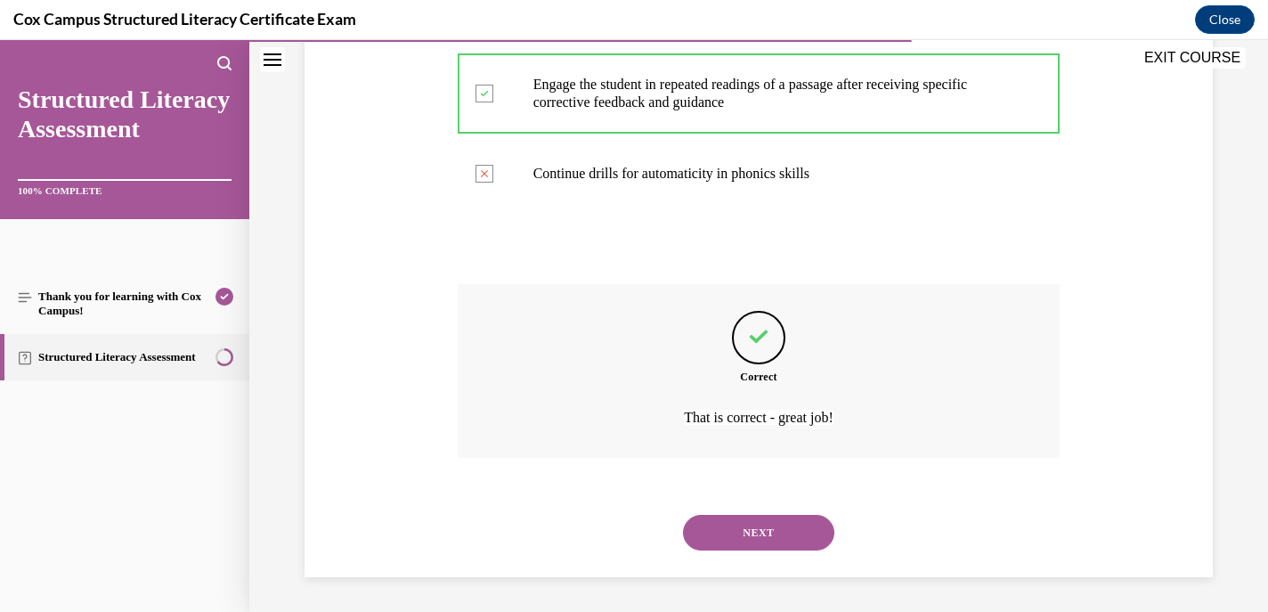
scroll to position [639, 0]
click at [752, 534] on button "NEXT" at bounding box center [758, 532] width 151 height 36
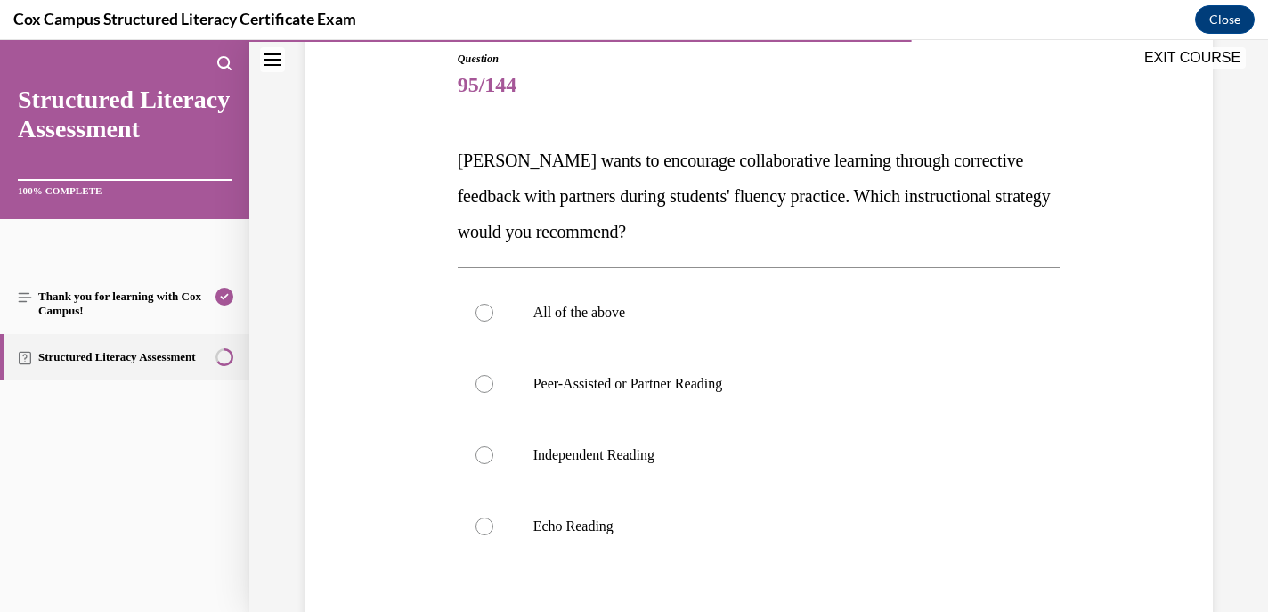
scroll to position [213, 0]
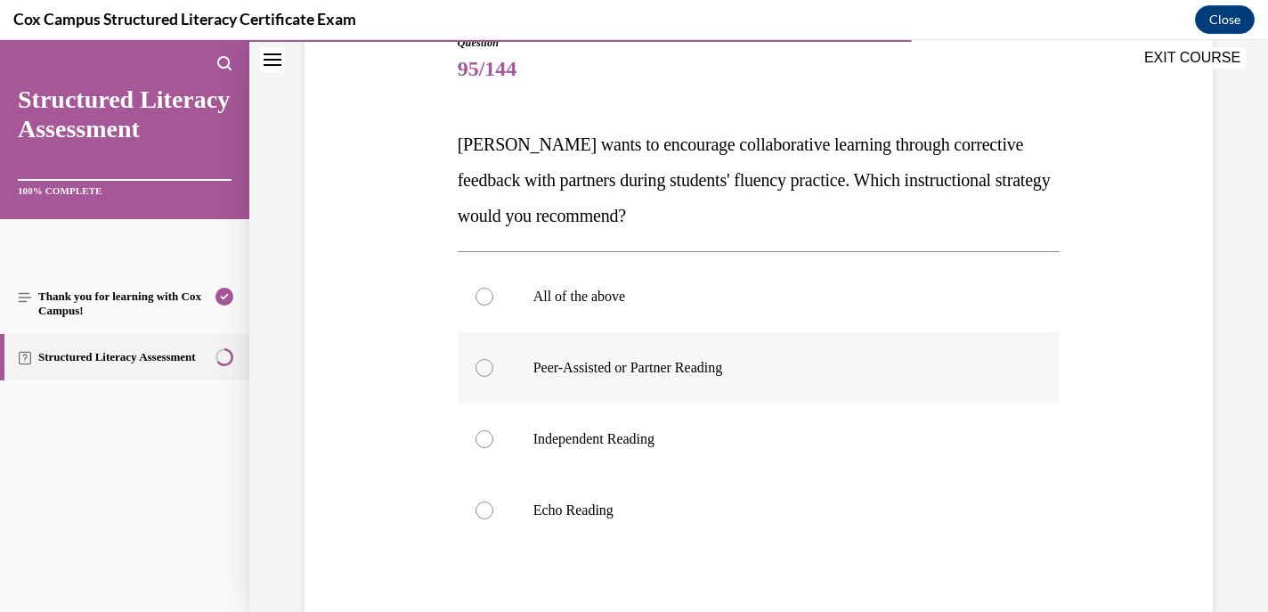
click at [481, 369] on div at bounding box center [485, 368] width 18 height 18
click at [481, 369] on input "Peer-Assisted or Partner Reading" at bounding box center [485, 368] width 18 height 18
radio input "true"
click at [484, 509] on div at bounding box center [485, 510] width 18 height 18
click at [484, 509] on input "Echo Reading" at bounding box center [485, 510] width 18 height 18
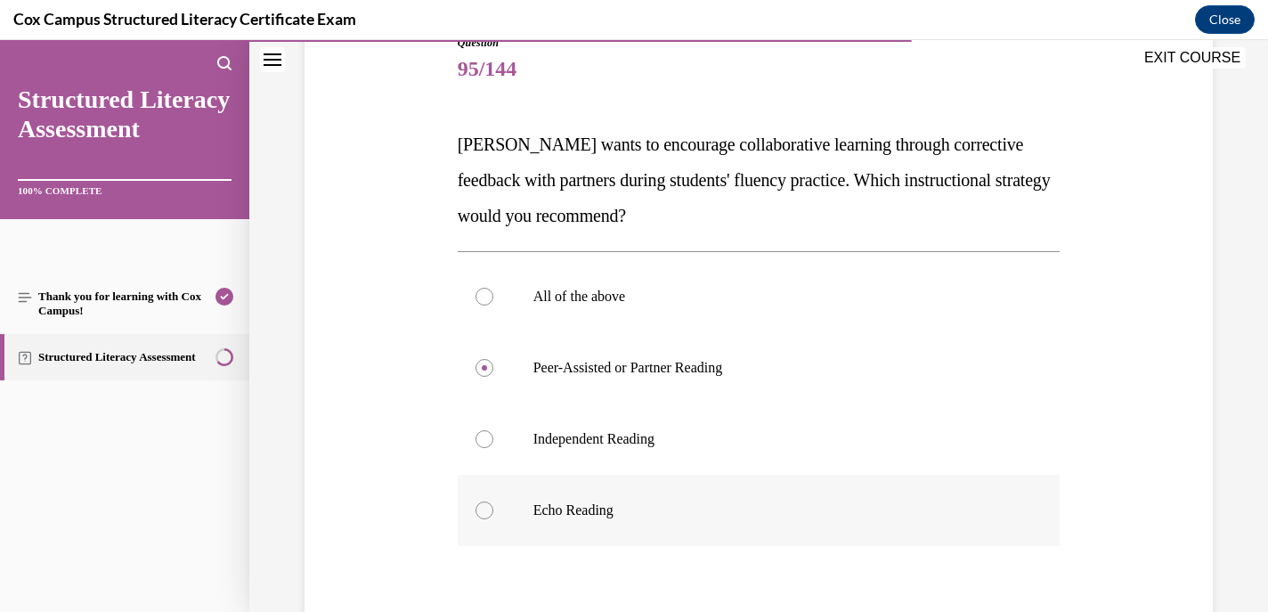
radio input "true"
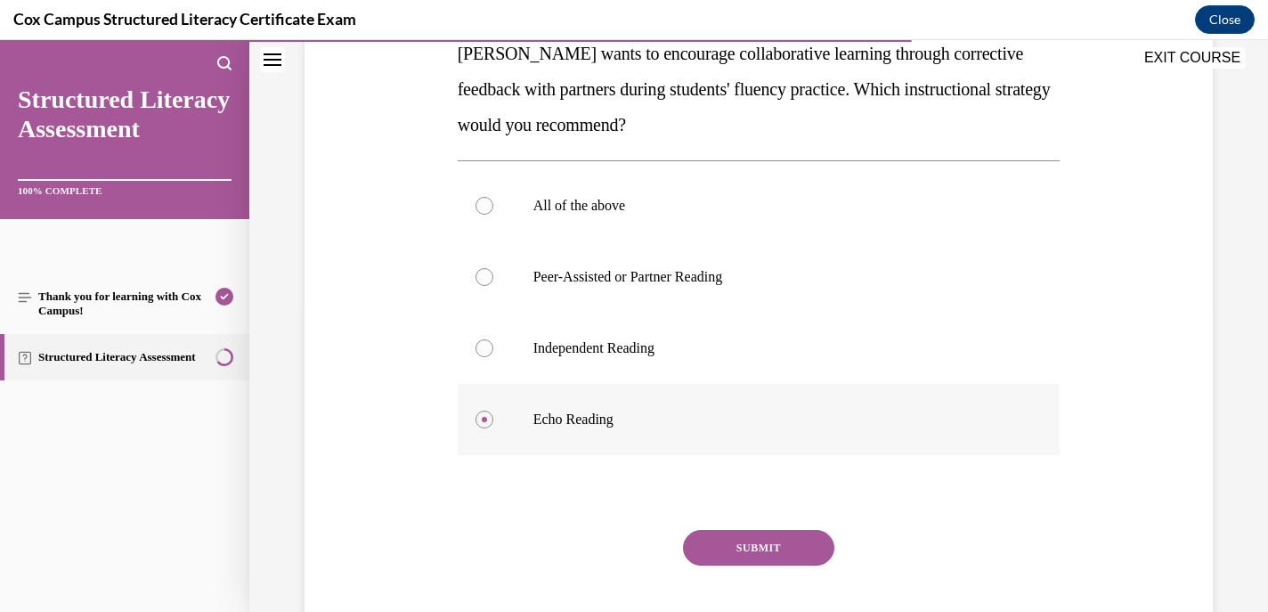
scroll to position [306, 0]
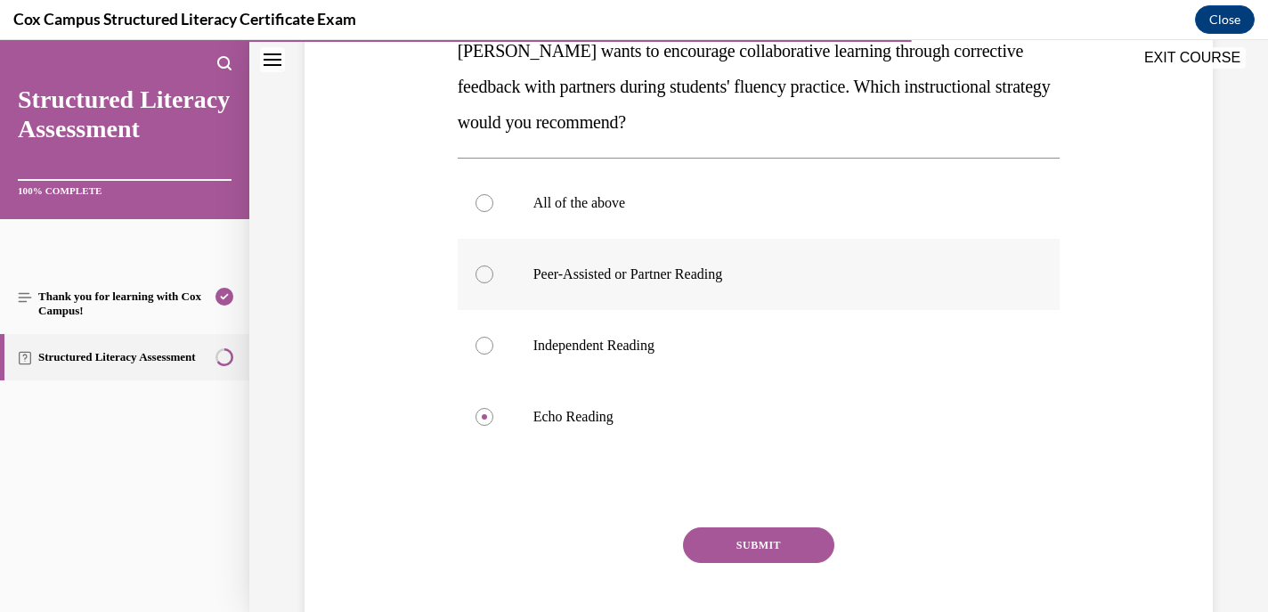
click at [476, 272] on div at bounding box center [485, 274] width 18 height 18
click at [476, 272] on input "Peer-Assisted or Partner Reading" at bounding box center [485, 274] width 18 height 18
radio input "true"
click at [765, 551] on button "SUBMIT" at bounding box center [758, 545] width 151 height 36
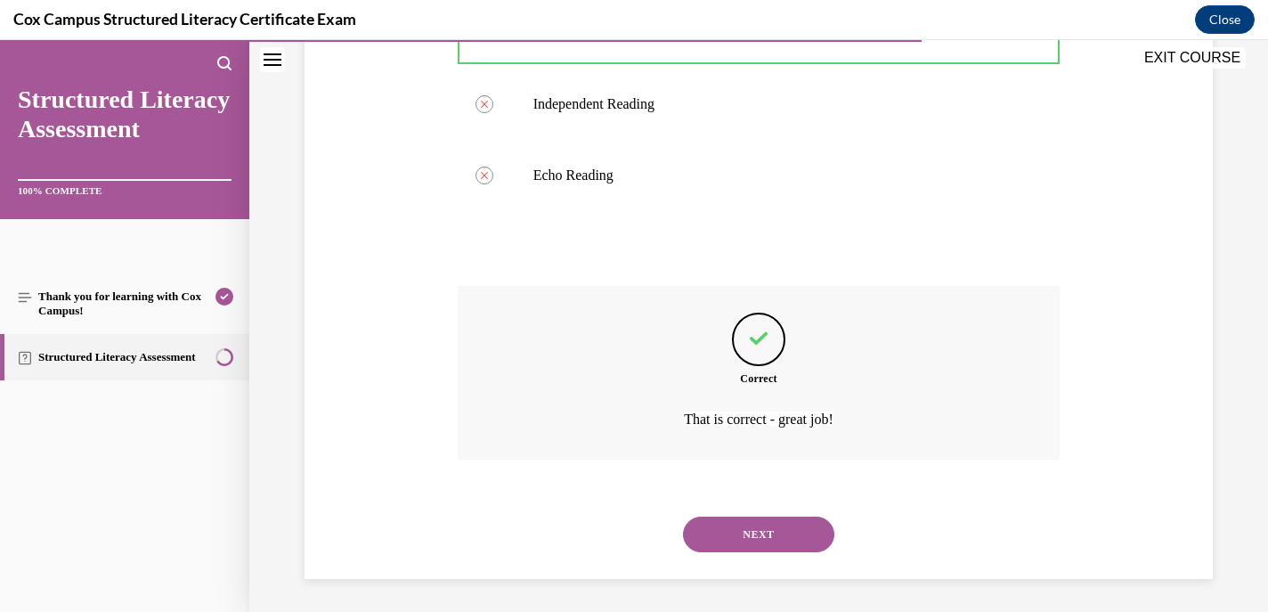
scroll to position [550, 0]
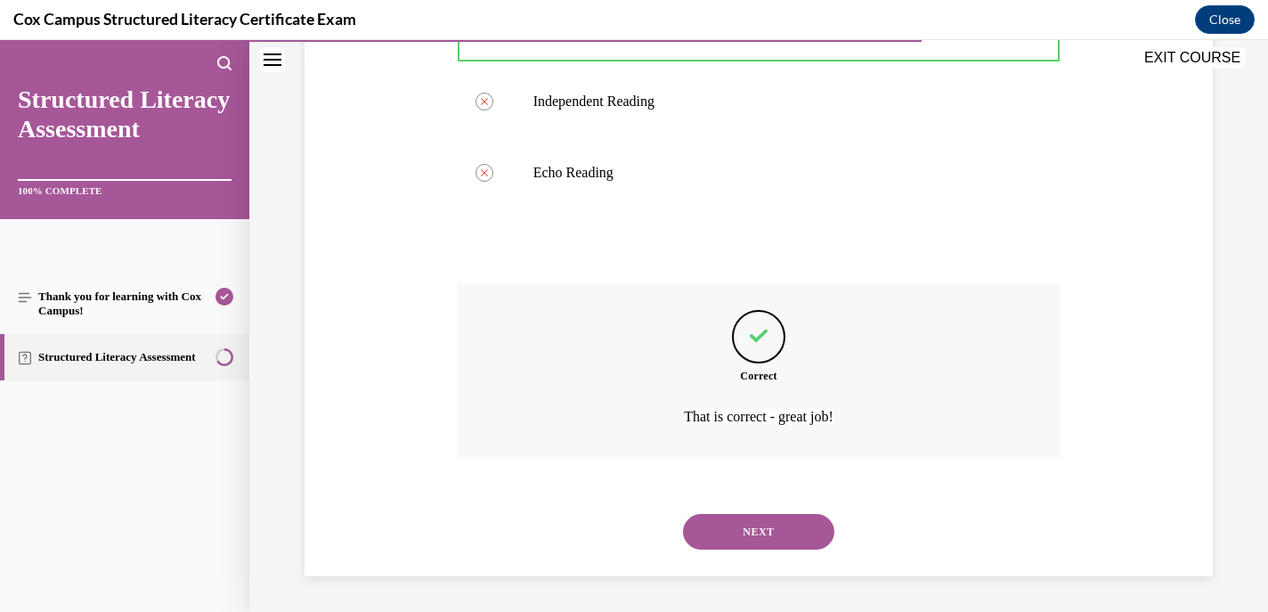
click at [740, 538] on button "NEXT" at bounding box center [758, 532] width 151 height 36
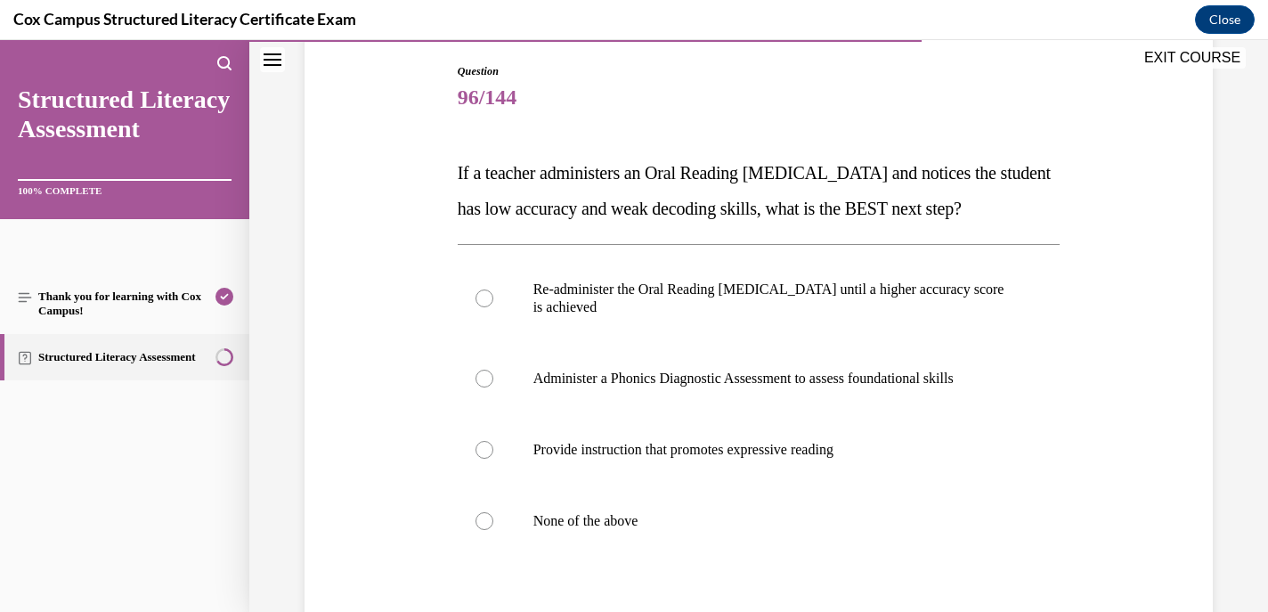
scroll to position [280, 0]
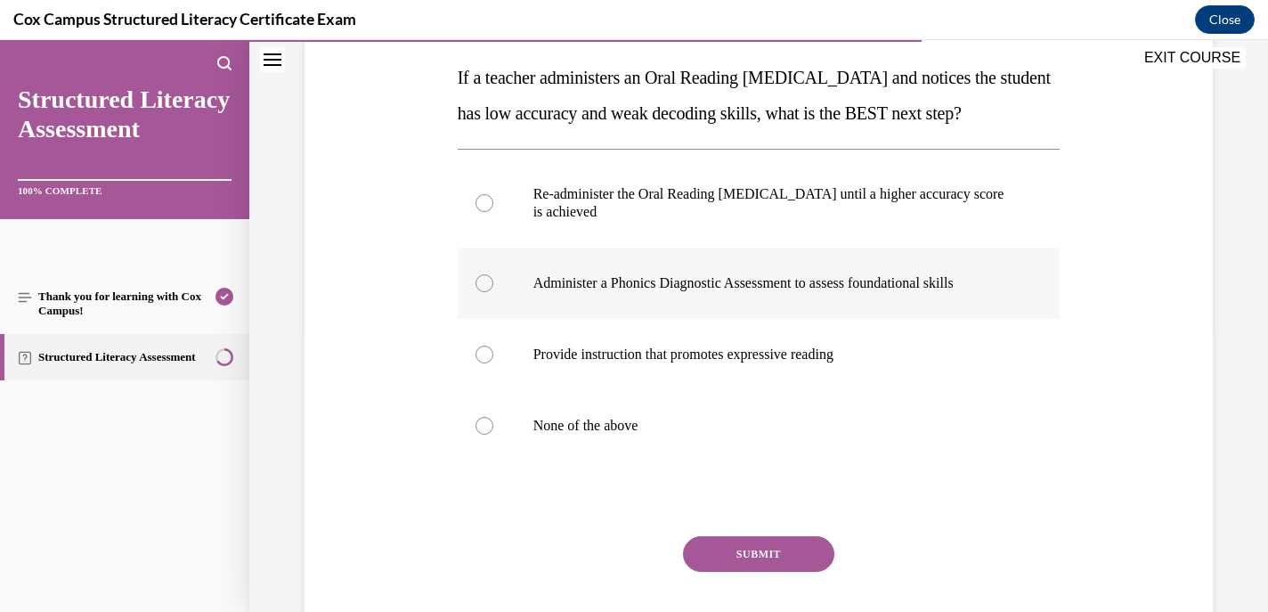
click at [484, 292] on div at bounding box center [485, 283] width 18 height 18
click at [484, 292] on input "Administer a Phonics Diagnostic Assessment to assess foundational skills" at bounding box center [485, 283] width 18 height 18
radio input "true"
click at [711, 572] on button "SUBMIT" at bounding box center [758, 554] width 151 height 36
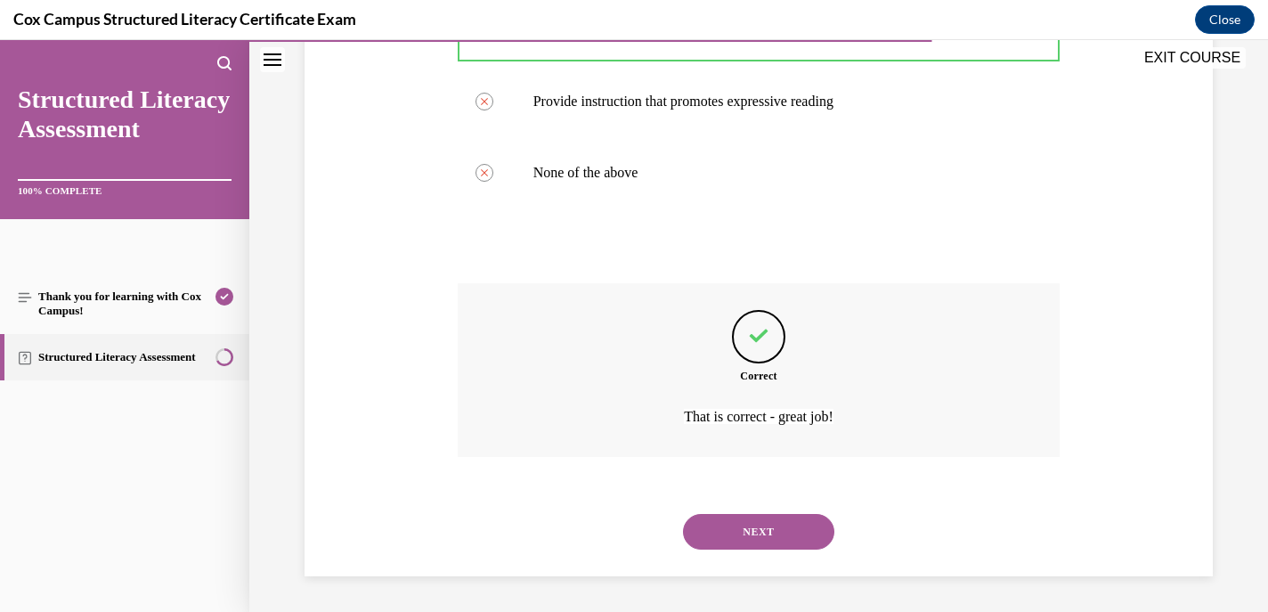
scroll to position [568, 0]
click at [753, 552] on div "NEXT" at bounding box center [759, 531] width 603 height 71
click at [747, 525] on button "NEXT" at bounding box center [758, 532] width 151 height 36
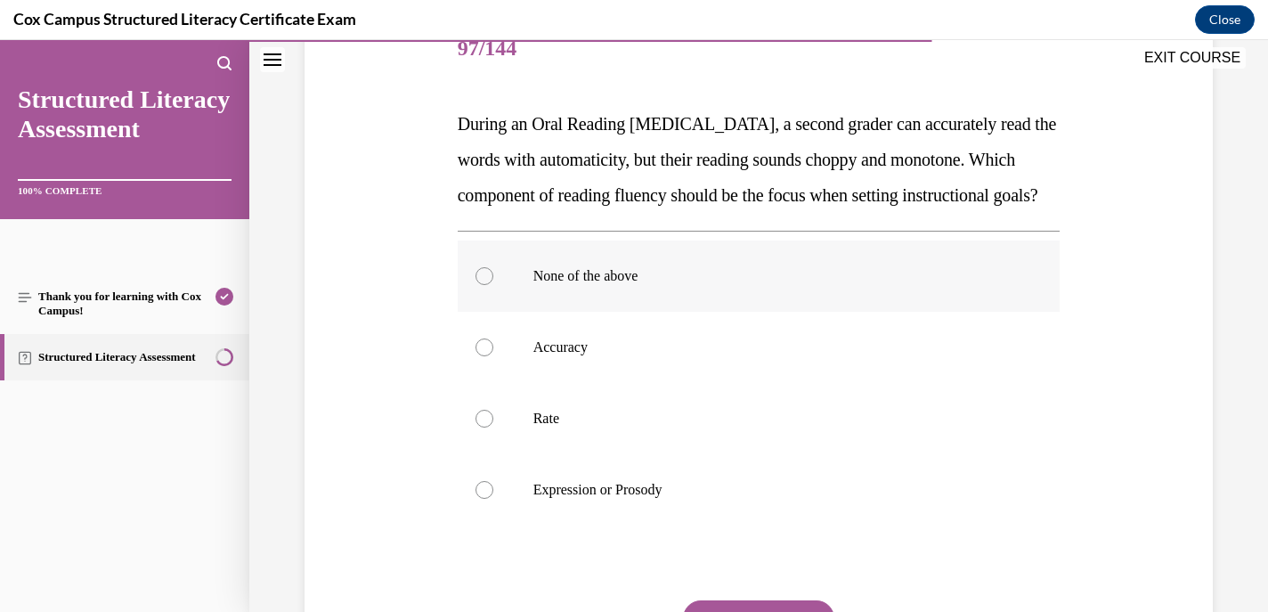
scroll to position [234, 0]
click at [479, 498] on div at bounding box center [485, 489] width 18 height 18
click at [479, 498] on input "Expression or Prosody" at bounding box center [485, 489] width 18 height 18
radio input "true"
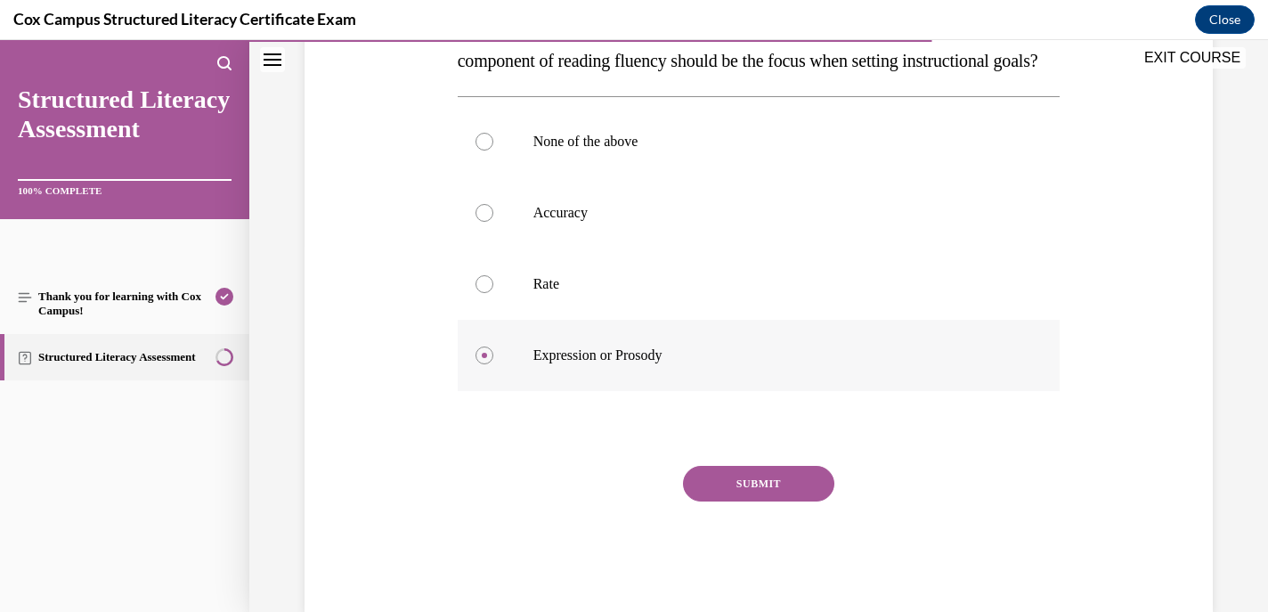
scroll to position [370, 0]
click at [744, 499] on button "SUBMIT" at bounding box center [758, 481] width 151 height 36
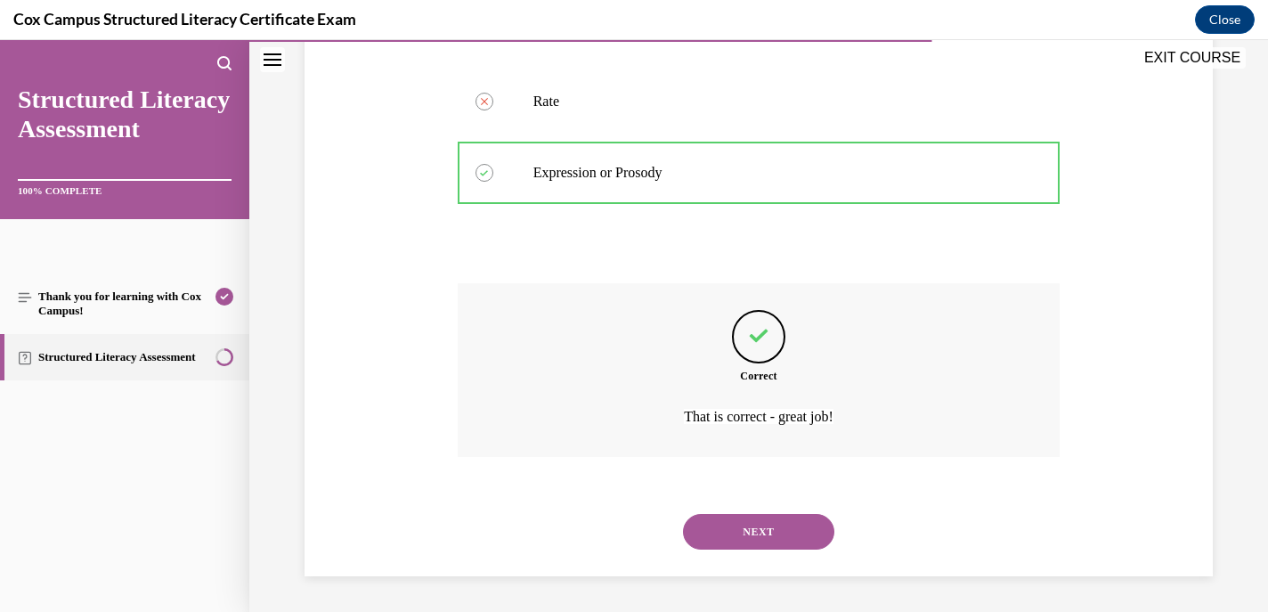
scroll to position [586, 0]
click at [725, 529] on button "NEXT" at bounding box center [758, 532] width 151 height 36
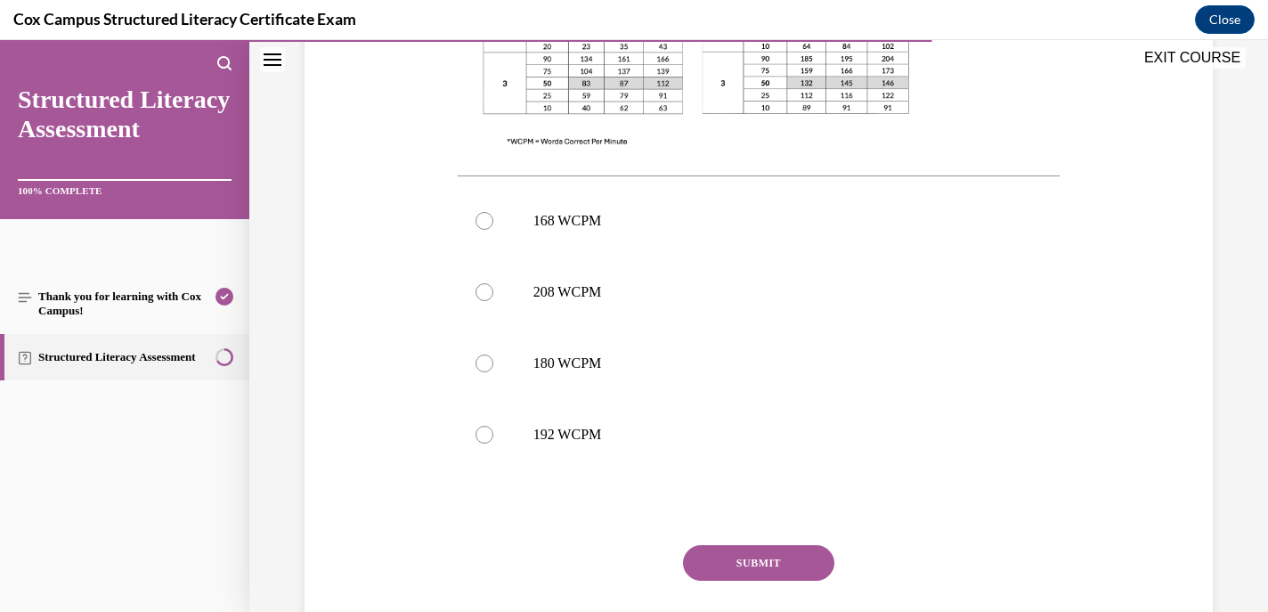
scroll to position [720, 0]
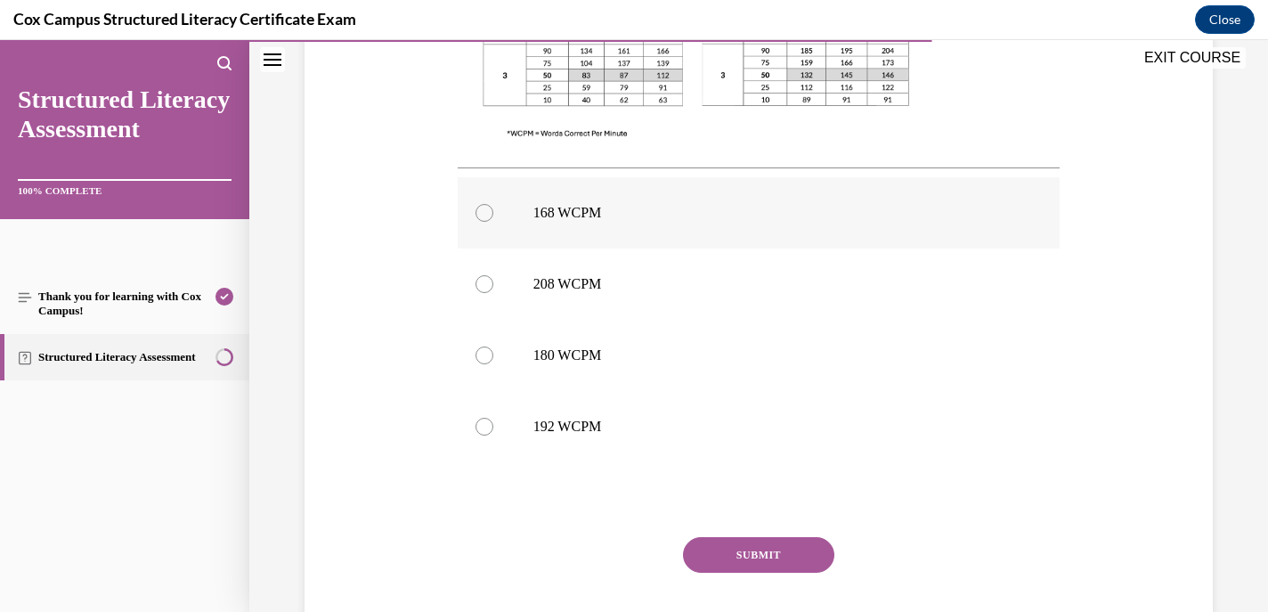
click at [481, 214] on div at bounding box center [485, 213] width 18 height 18
click at [481, 214] on input "168 WCPM" at bounding box center [485, 213] width 18 height 18
radio input "true"
click at [711, 560] on button "SUBMIT" at bounding box center [758, 555] width 151 height 36
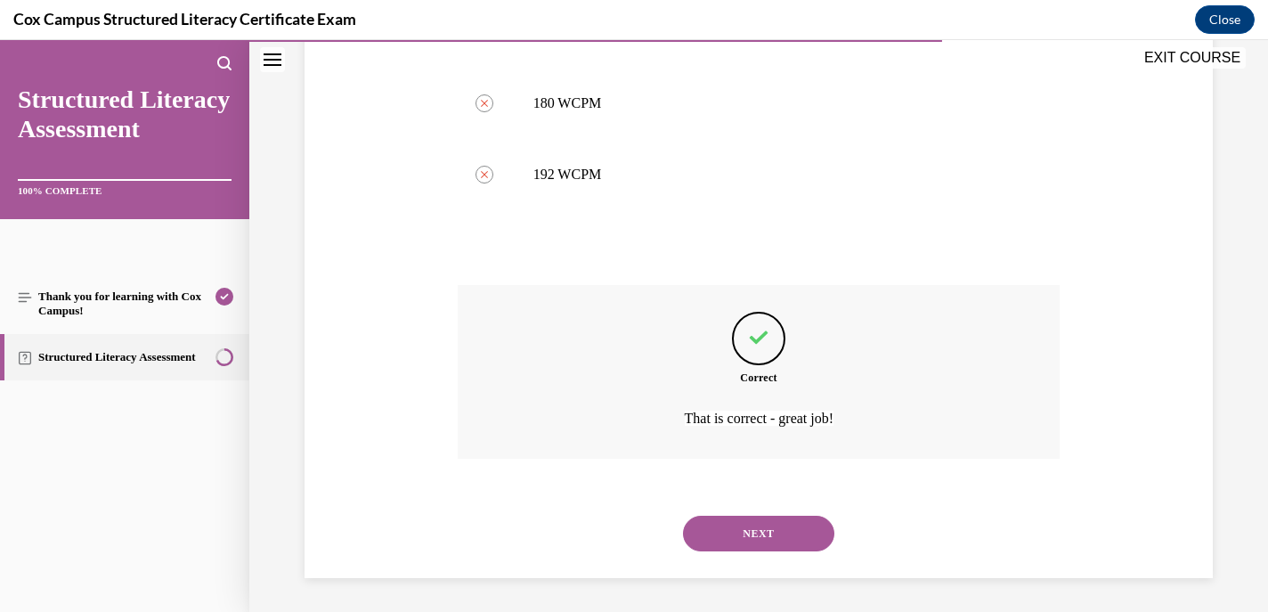
scroll to position [973, 0]
click at [729, 539] on button "NEXT" at bounding box center [758, 532] width 151 height 36
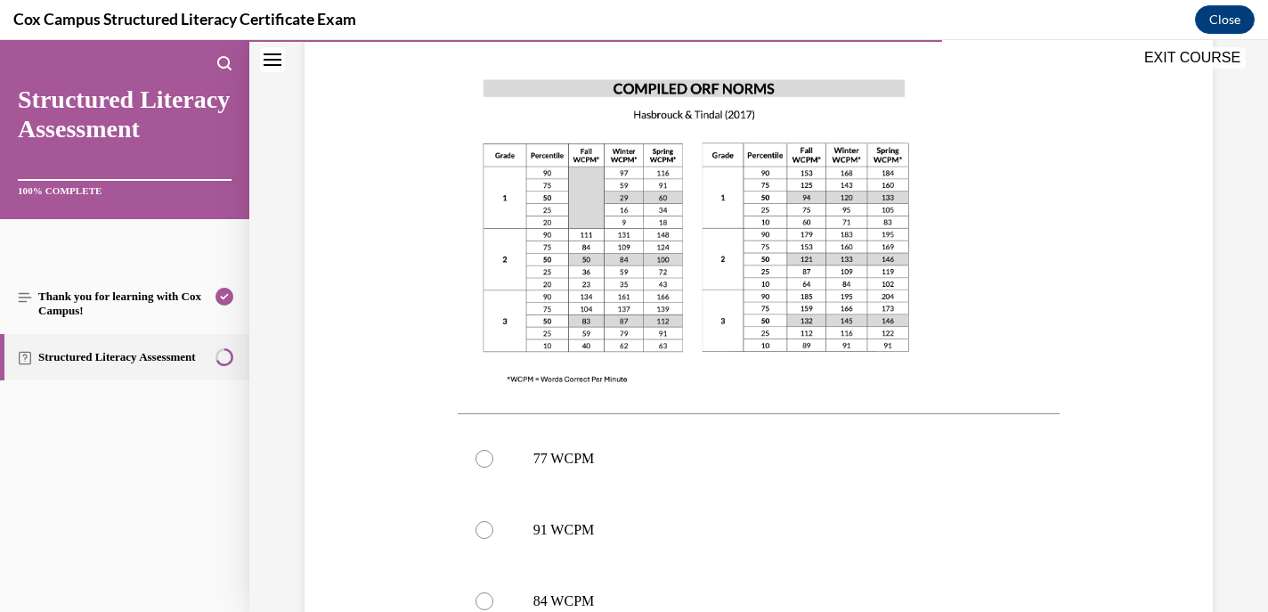
scroll to position [445, 0]
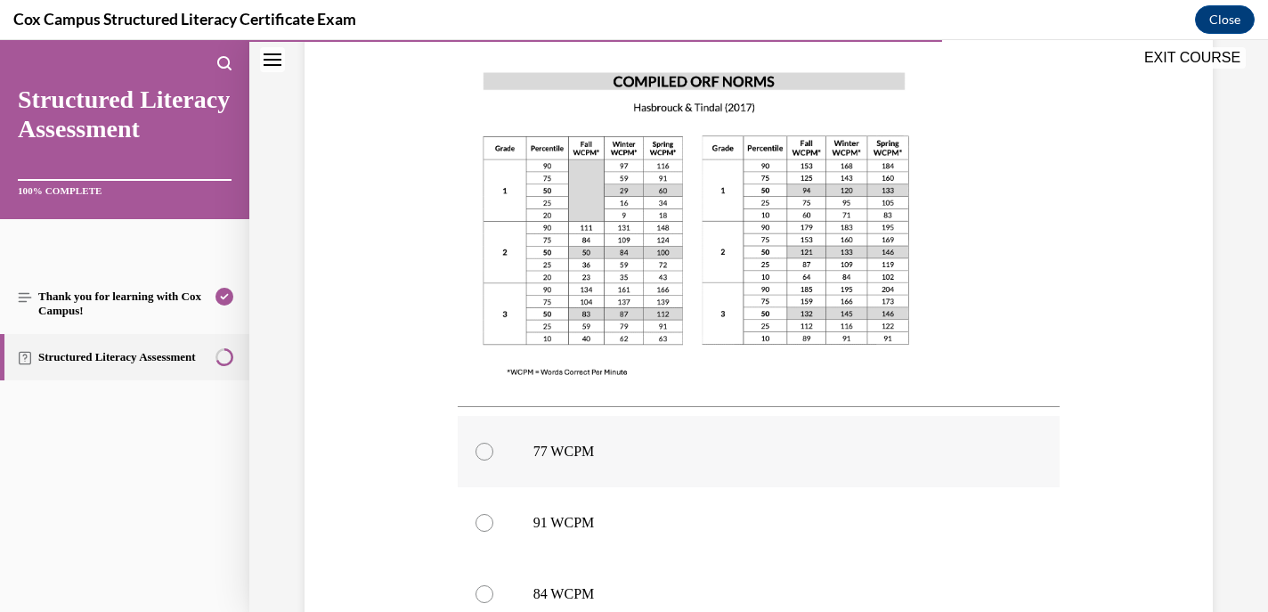
click at [482, 452] on div at bounding box center [485, 452] width 18 height 18
click at [482, 452] on input "77 WCPM" at bounding box center [485, 452] width 18 height 18
radio input "true"
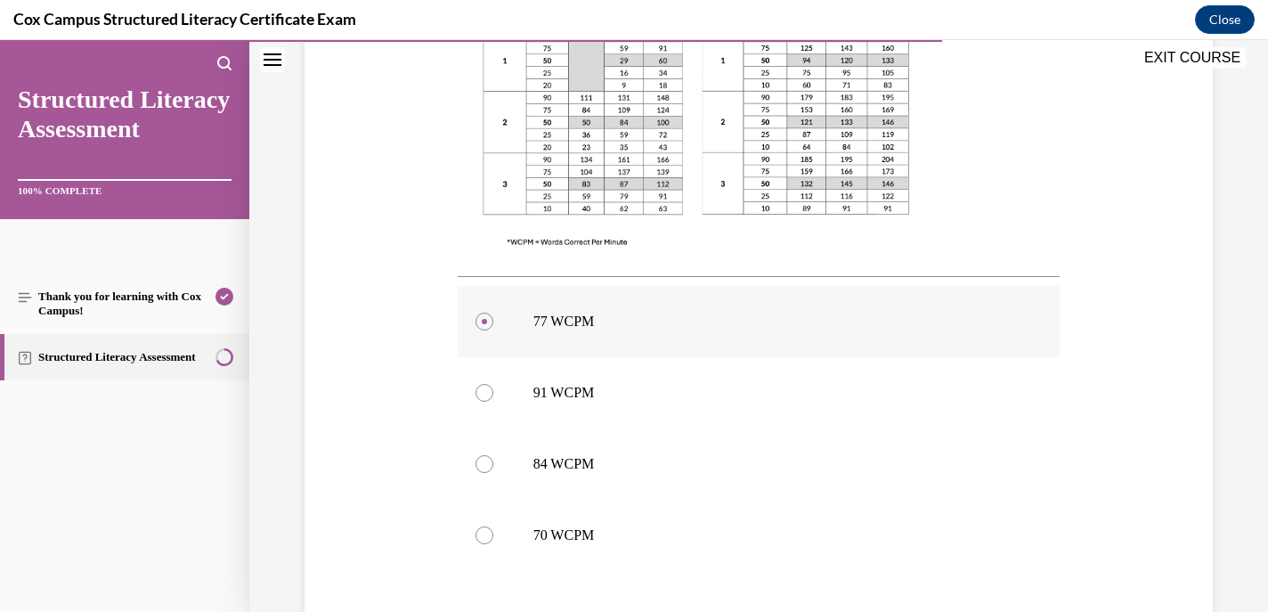
scroll to position [581, 0]
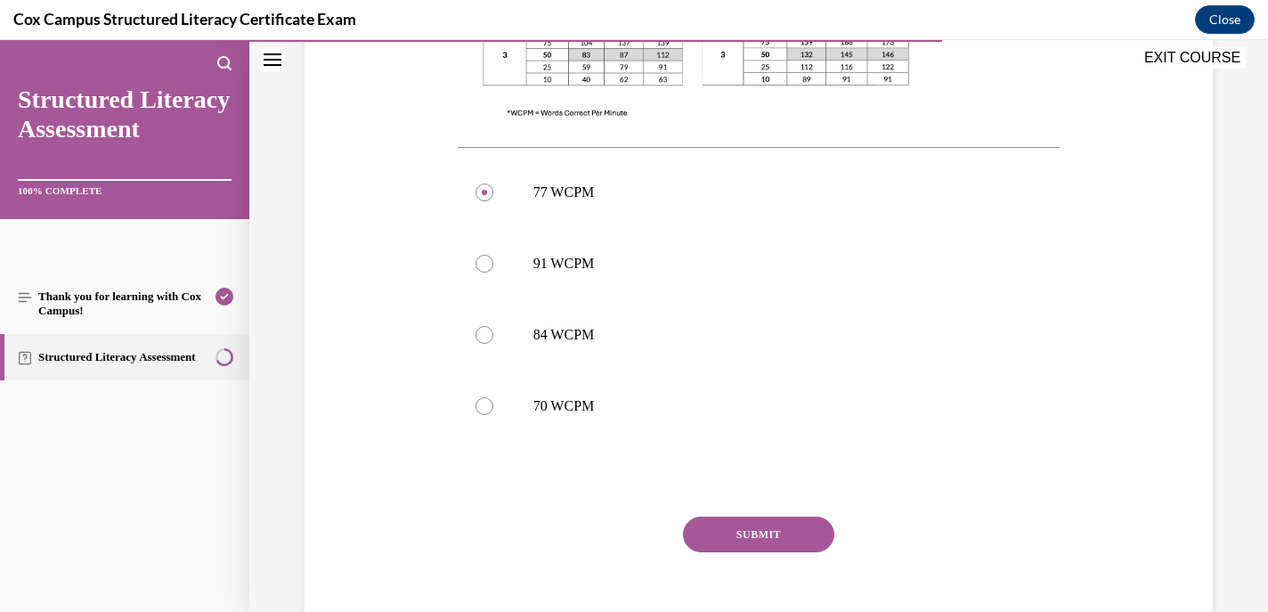
click at [732, 534] on button "SUBMIT" at bounding box center [758, 535] width 151 height 36
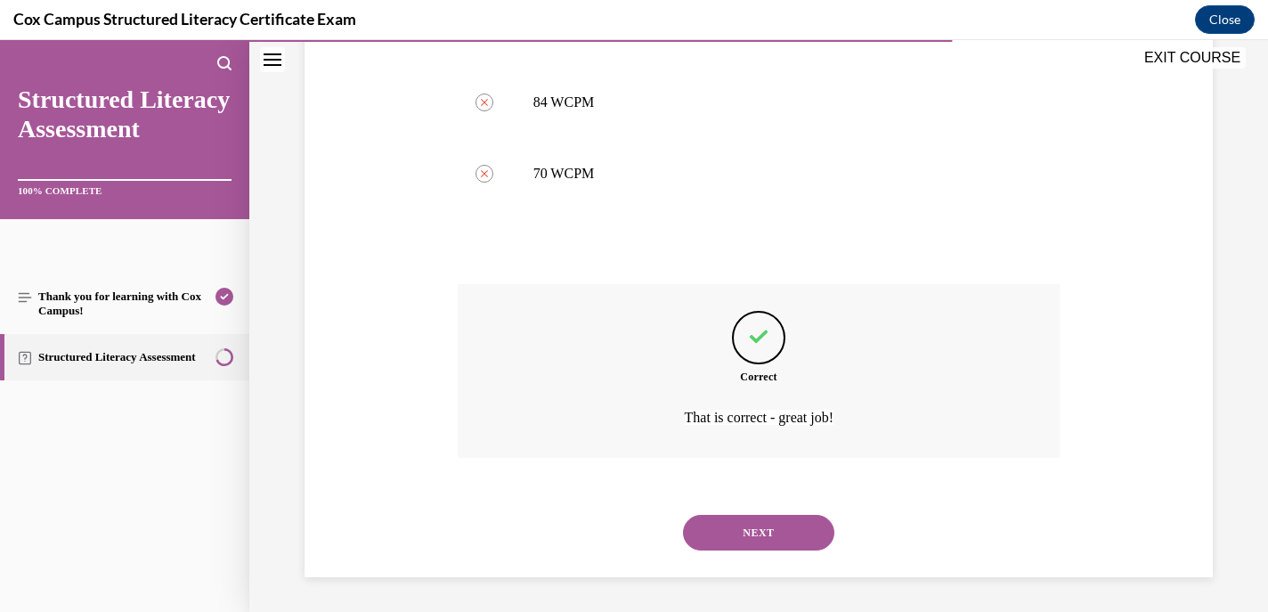
scroll to position [938, 0]
click at [741, 527] on button "NEXT" at bounding box center [758, 532] width 151 height 36
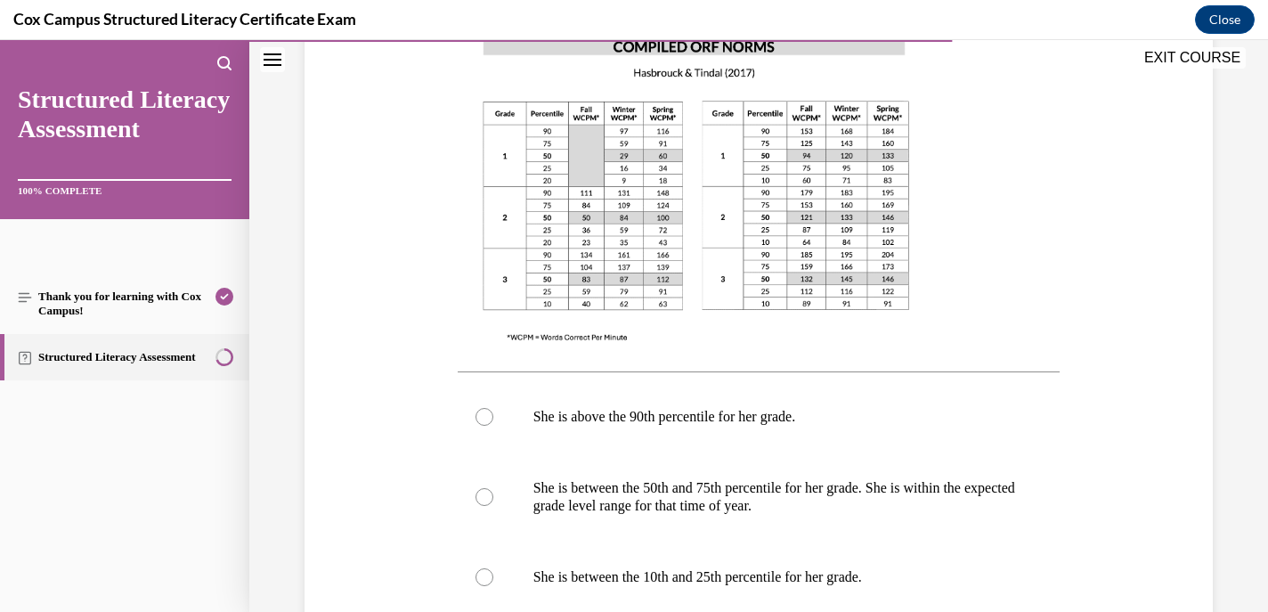
scroll to position [552, 0]
click at [484, 500] on div at bounding box center [485, 496] width 18 height 18
click at [484, 500] on input "She is between the 50th and 75th percentile for her grade. She is within the ex…" at bounding box center [485, 496] width 18 height 18
radio input "true"
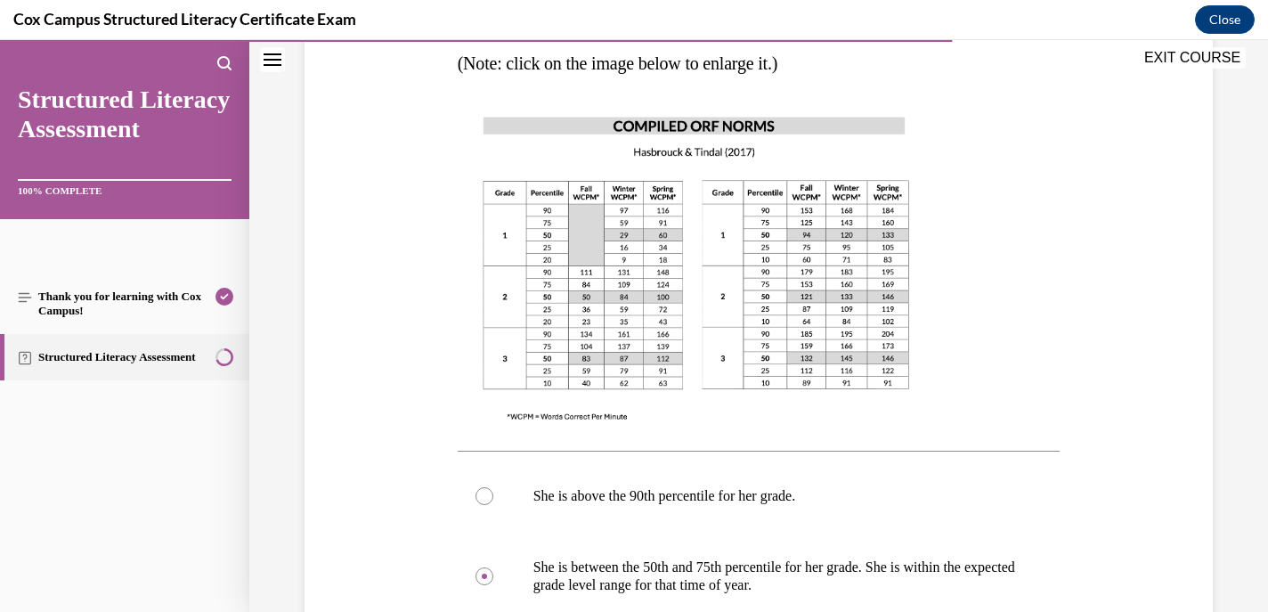
scroll to position [451, 0]
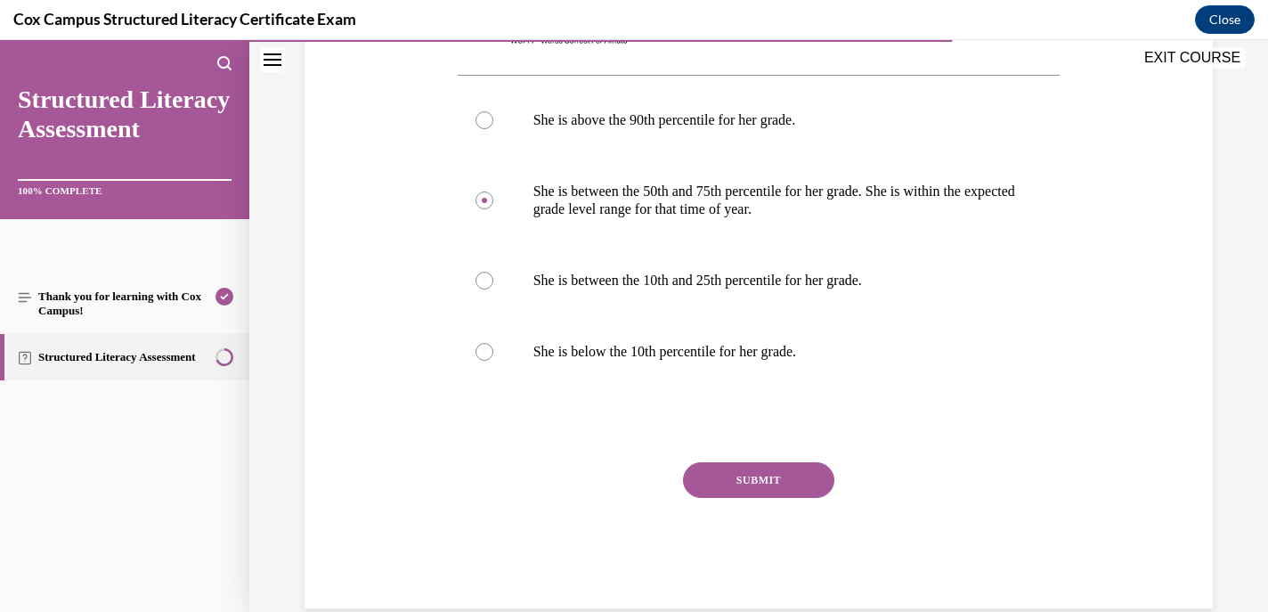
click at [749, 493] on button "SUBMIT" at bounding box center [758, 480] width 151 height 36
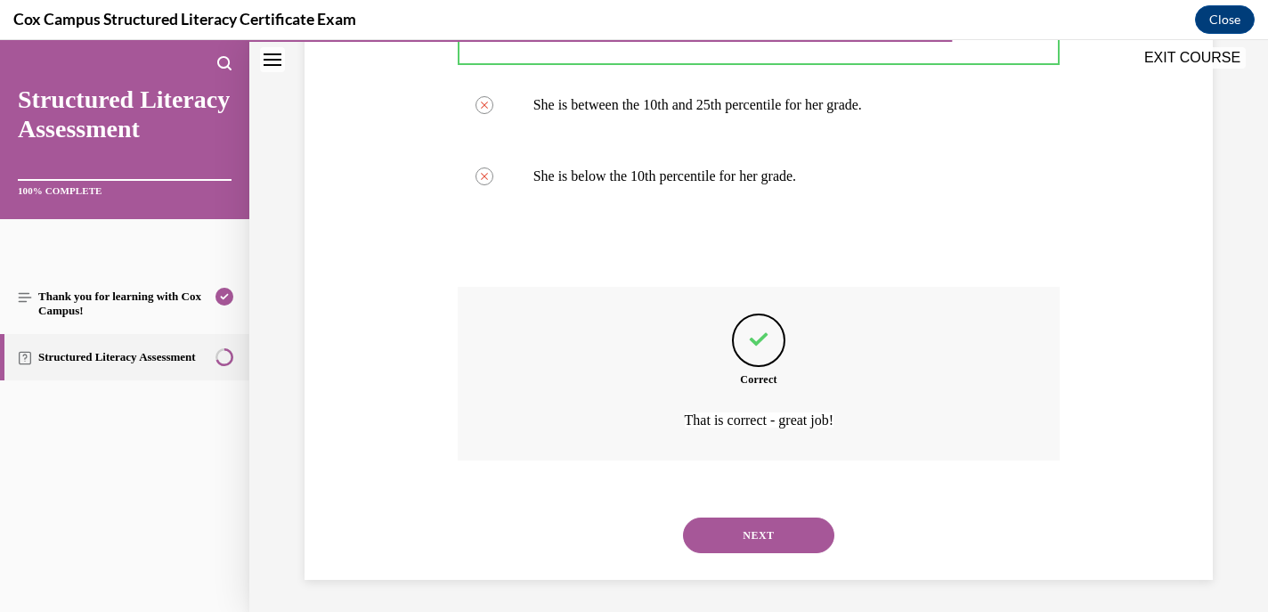
scroll to position [1027, 0]
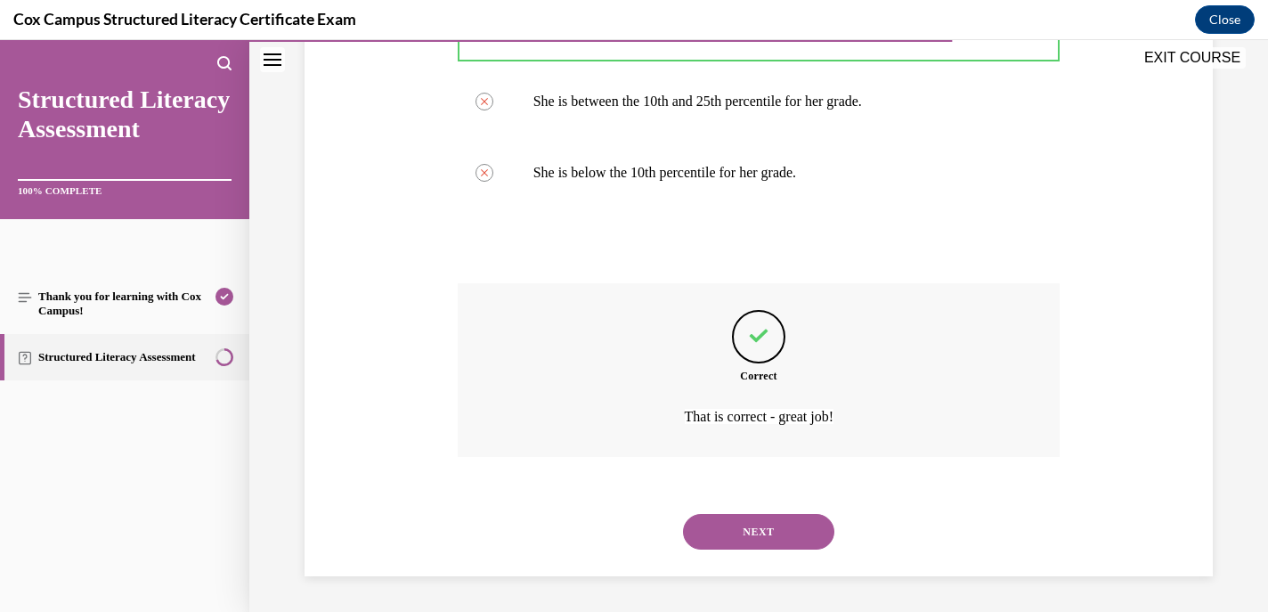
click at [745, 533] on button "NEXT" at bounding box center [758, 532] width 151 height 36
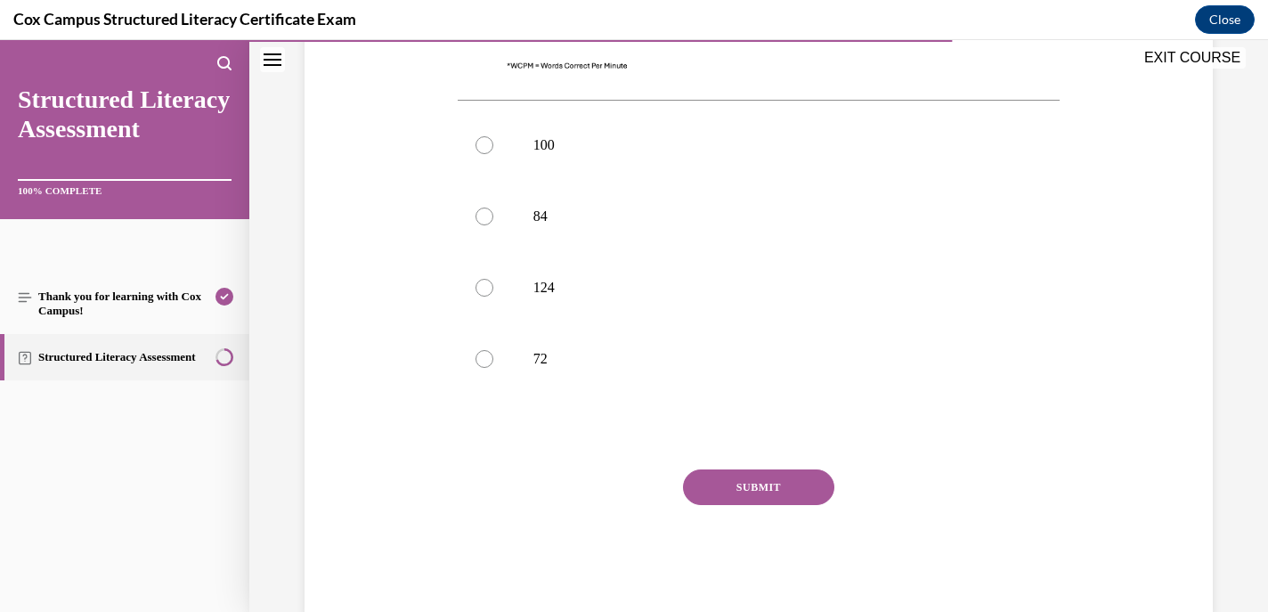
scroll to position [791, 0]
click at [482, 133] on div at bounding box center [485, 142] width 18 height 18
click at [482, 133] on input "100" at bounding box center [485, 142] width 18 height 18
radio input "true"
click at [720, 466] on button "SUBMIT" at bounding box center [758, 484] width 151 height 36
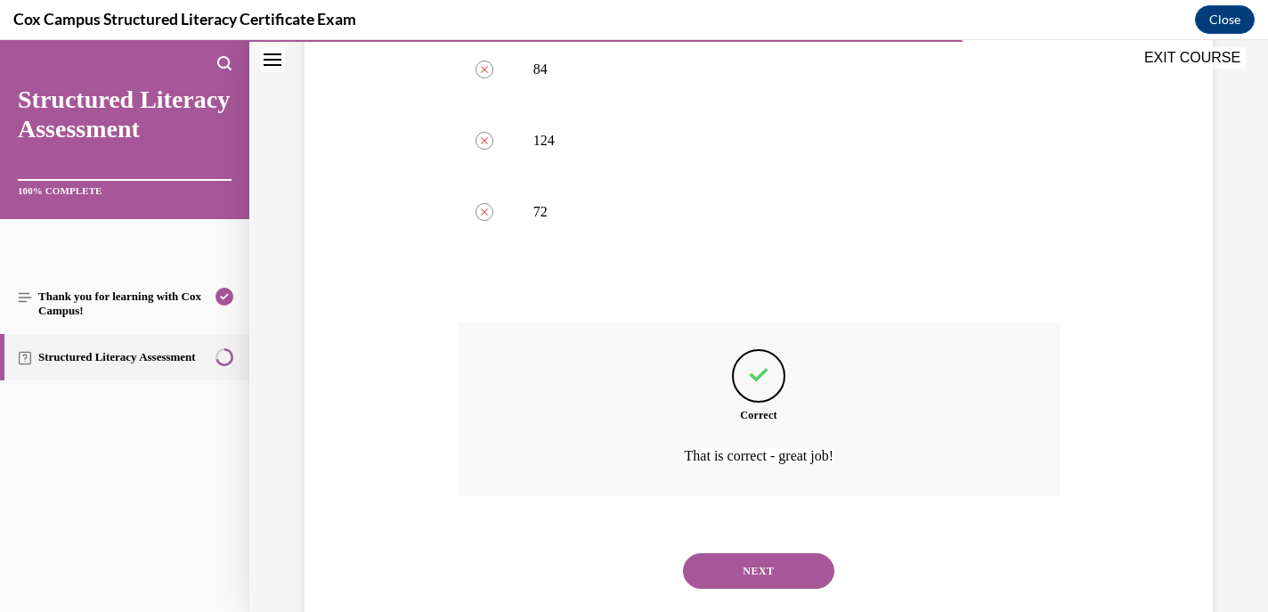
scroll to position [938, 0]
click at [743, 550] on button "NEXT" at bounding box center [758, 568] width 151 height 36
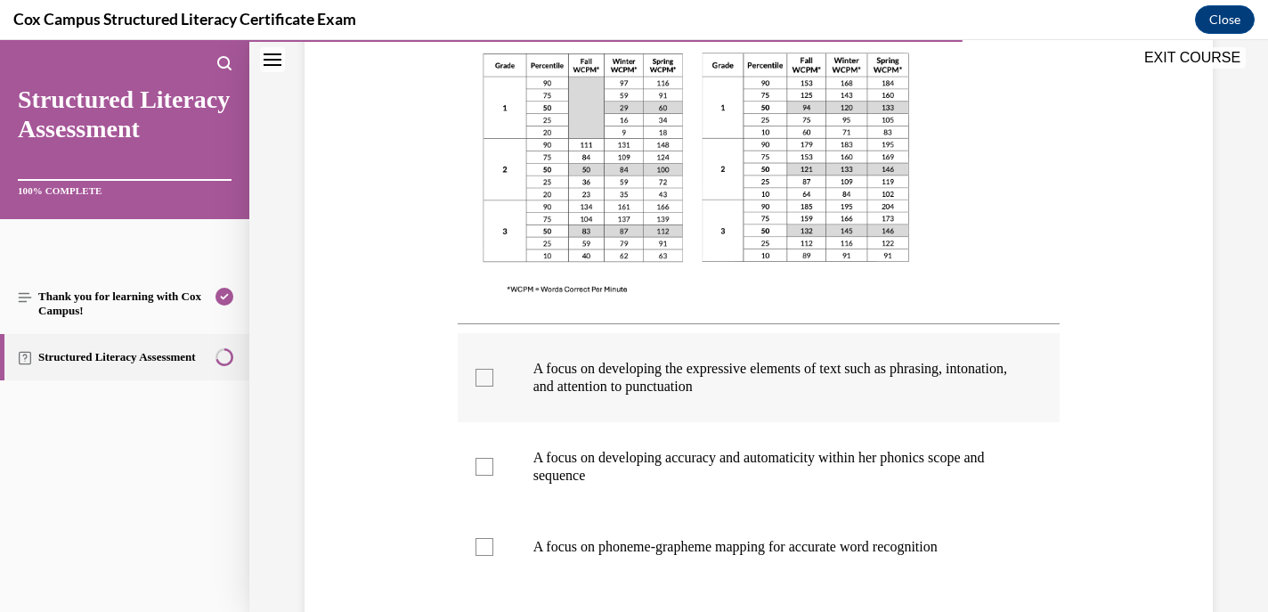
scroll to position [579, 0]
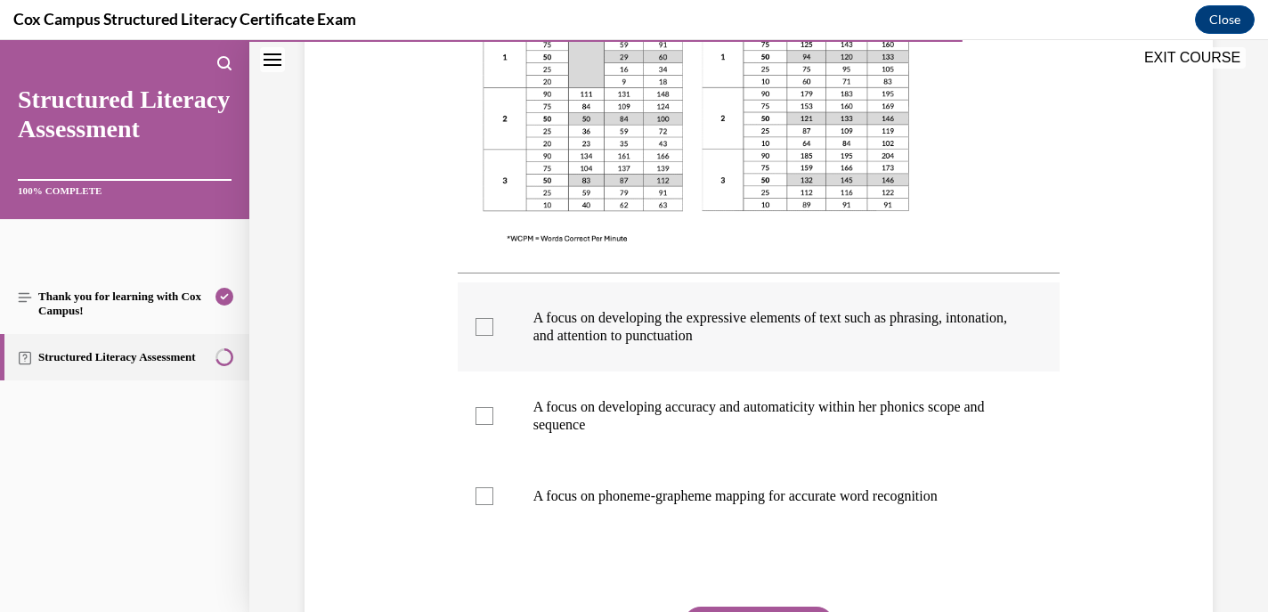
click at [482, 327] on div at bounding box center [485, 327] width 18 height 18
click at [482, 327] on input "A focus on developing the expressive elements of text such as phrasing, intonat…" at bounding box center [485, 327] width 18 height 18
checkbox input "true"
click at [486, 421] on div at bounding box center [485, 416] width 18 height 18
click at [486, 421] on input "A focus on developing accuracy and automaticity within her phonics scope and se…" at bounding box center [485, 416] width 18 height 18
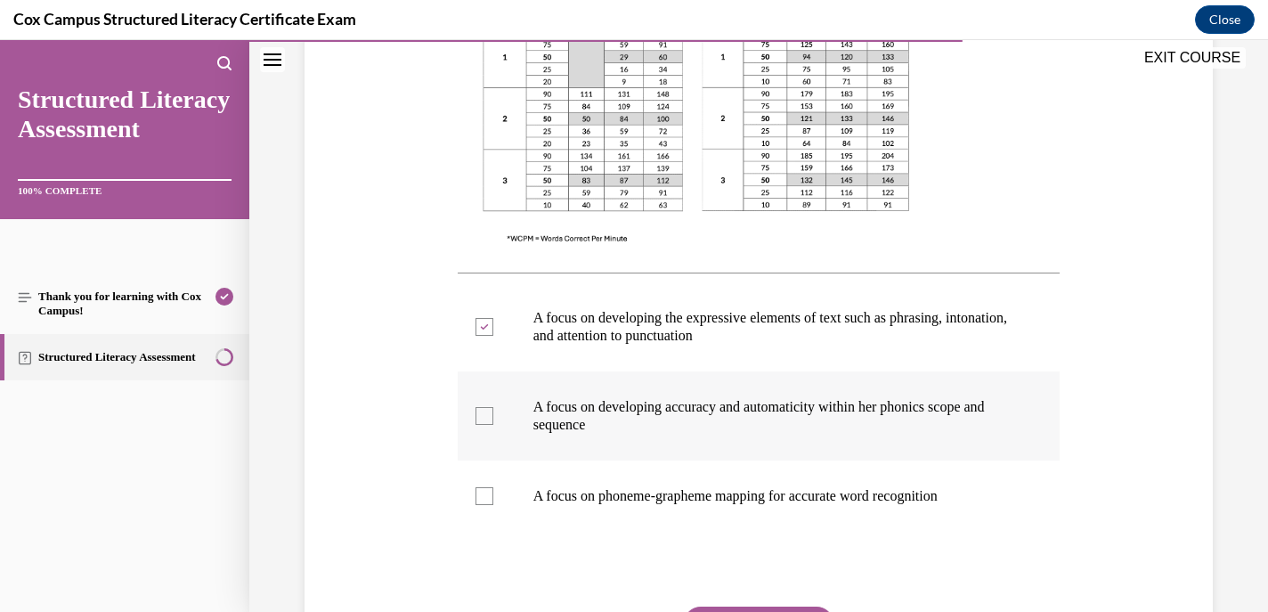
checkbox input "true"
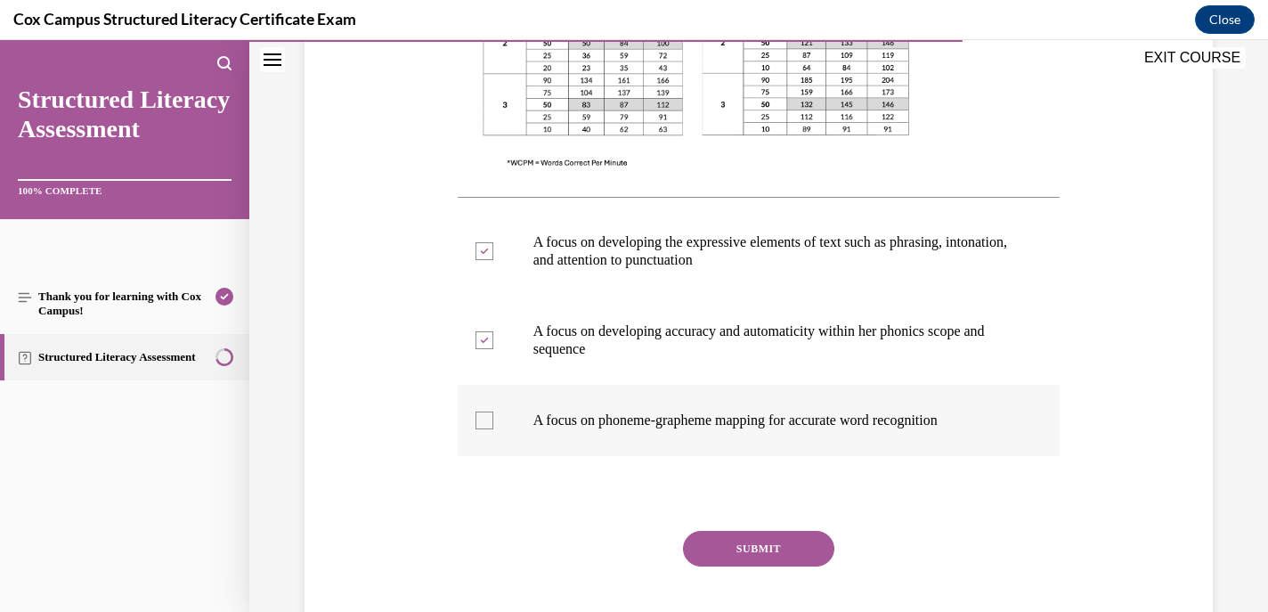
scroll to position [656, 0]
click at [479, 417] on div at bounding box center [485, 419] width 18 height 18
click at [479, 417] on input "A focus on phoneme-grapheme mapping for accurate word recognition" at bounding box center [485, 419] width 18 height 18
checkbox input "true"
click at [745, 540] on button "SUBMIT" at bounding box center [758, 547] width 151 height 36
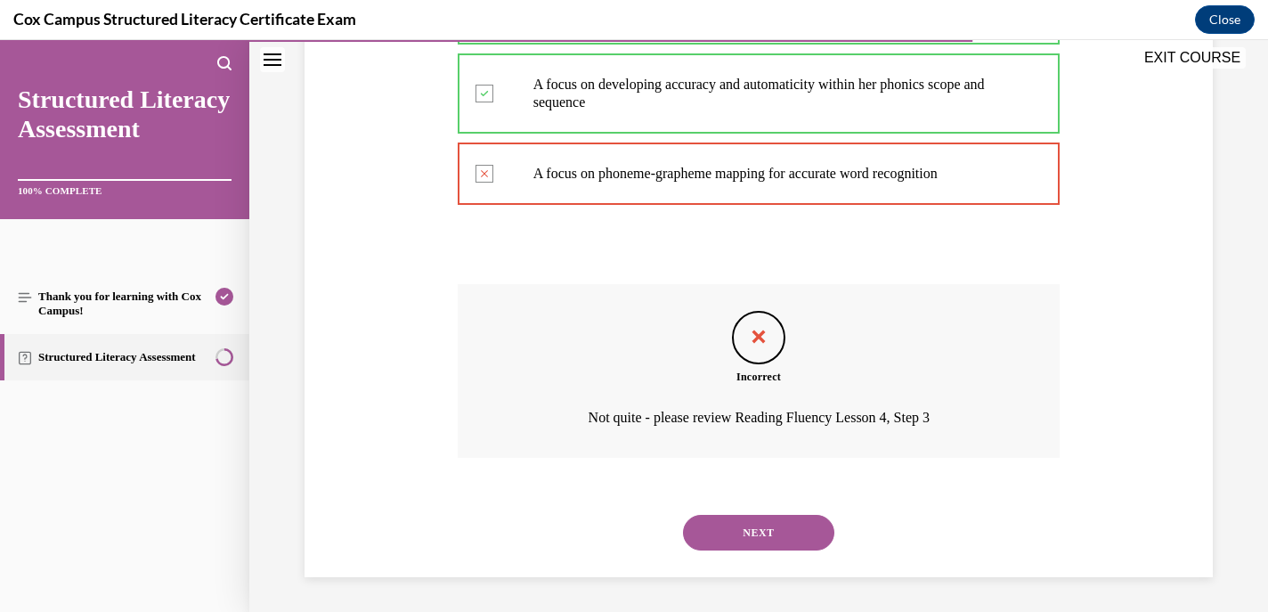
scroll to position [902, 0]
click at [742, 538] on button "NEXT" at bounding box center [758, 532] width 151 height 36
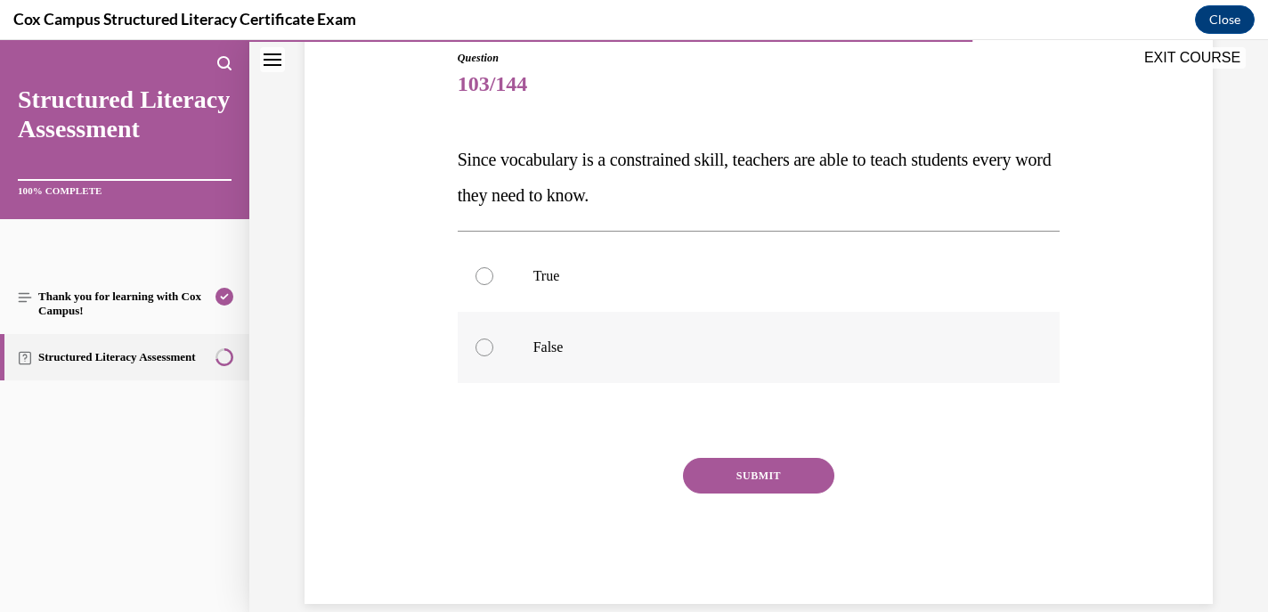
click at [484, 350] on div at bounding box center [485, 347] width 18 height 18
click at [484, 350] on input "False" at bounding box center [485, 347] width 18 height 18
radio input "true"
click at [771, 472] on button "SUBMIT" at bounding box center [758, 476] width 151 height 36
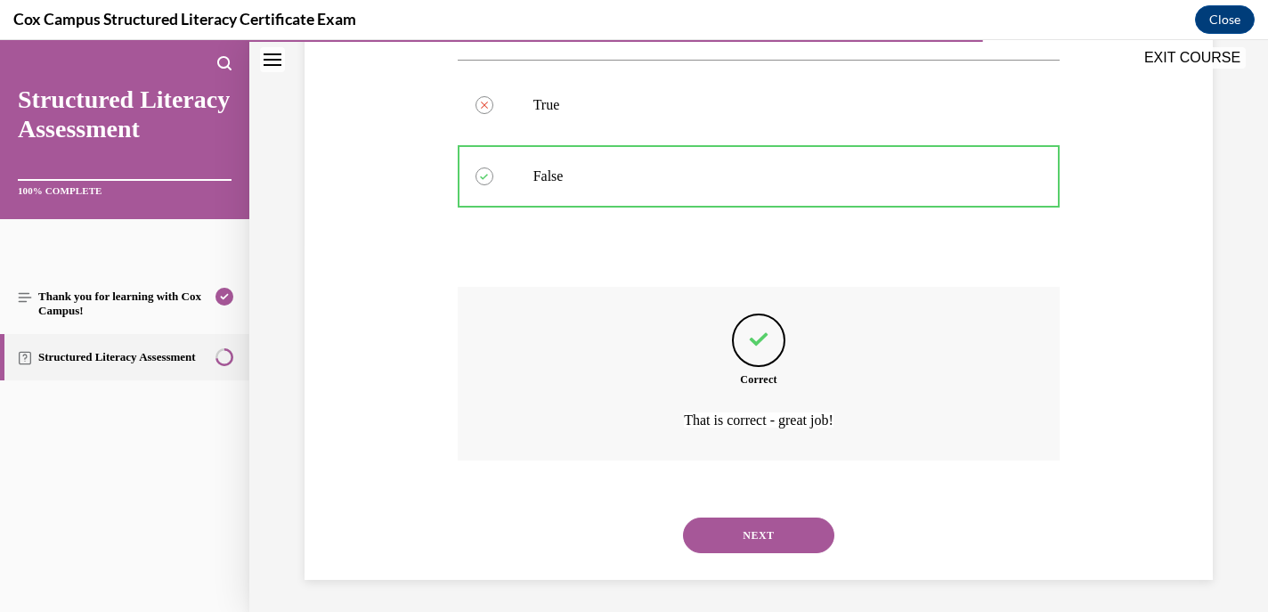
scroll to position [372, 0]
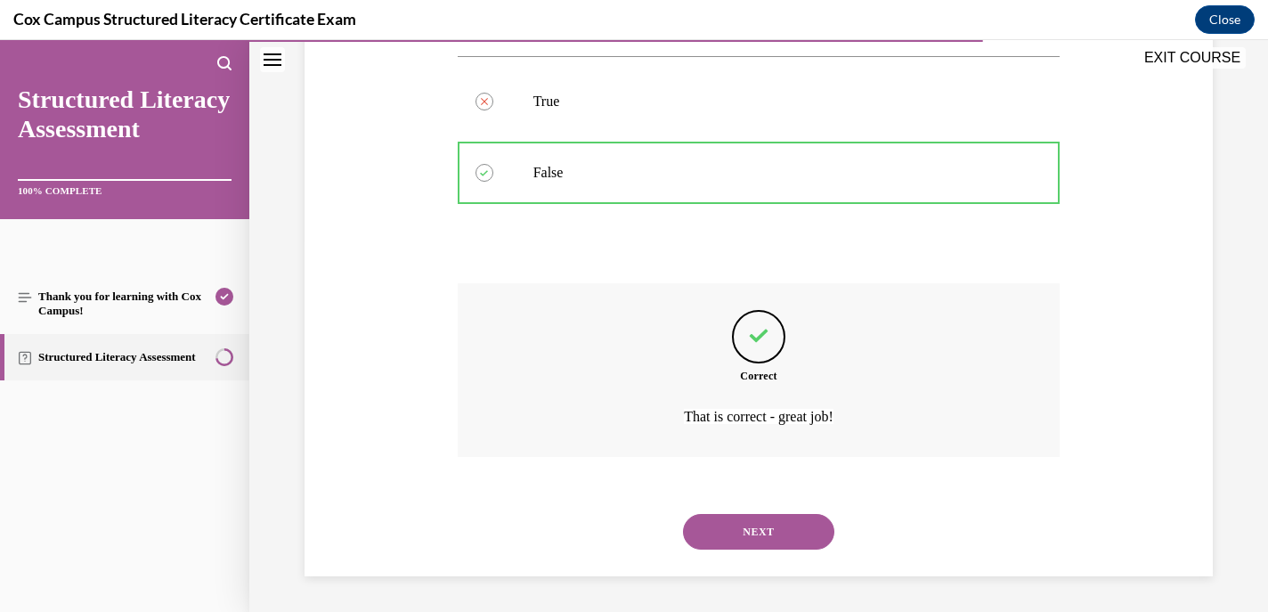
click at [745, 534] on button "NEXT" at bounding box center [758, 532] width 151 height 36
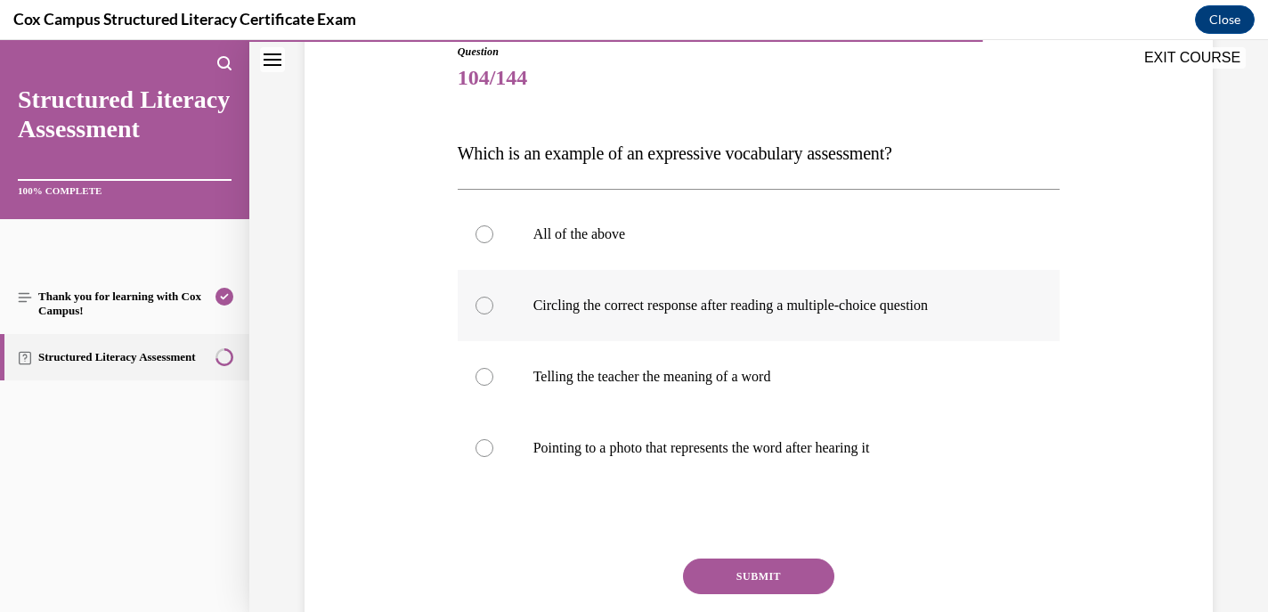
scroll to position [203, 0]
click at [480, 375] on div at bounding box center [485, 378] width 18 height 18
click at [480, 375] on input "Telling the teacher the meaning of a word" at bounding box center [485, 378] width 18 height 18
radio input "true"
click at [485, 444] on div at bounding box center [485, 449] width 18 height 18
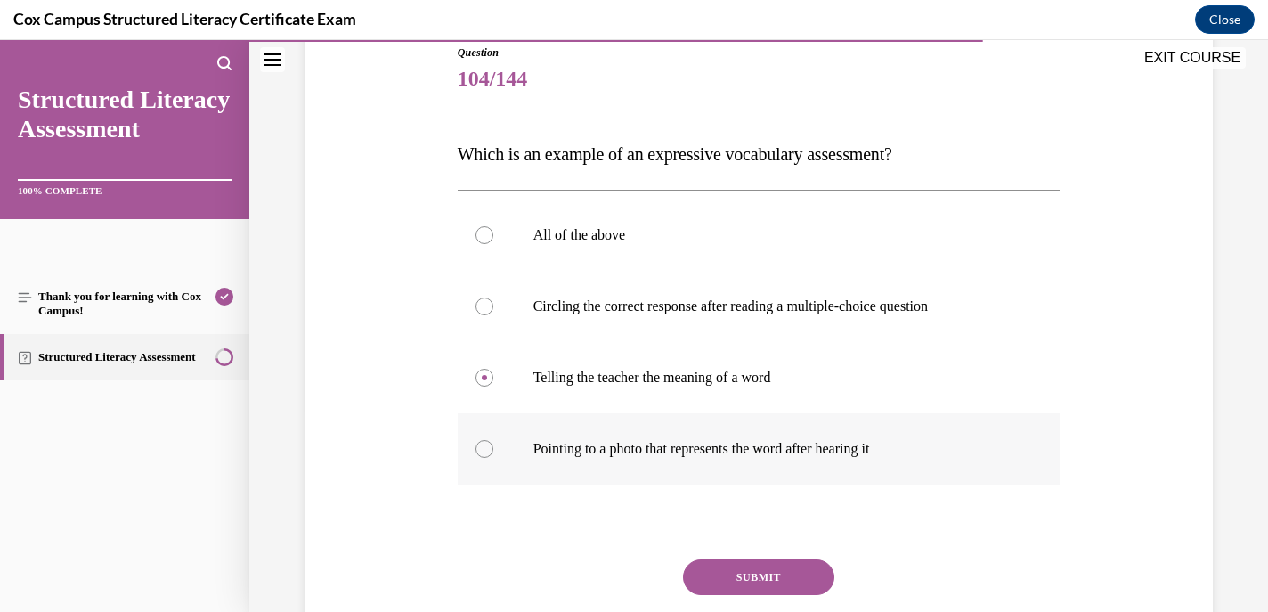
click at [485, 444] on input "Pointing to a photo that represents the word after hearing it" at bounding box center [485, 449] width 18 height 18
radio input "true"
click at [483, 379] on div at bounding box center [485, 378] width 18 height 18
click at [483, 379] on input "Telling the teacher the meaning of a word" at bounding box center [485, 378] width 18 height 18
radio input "true"
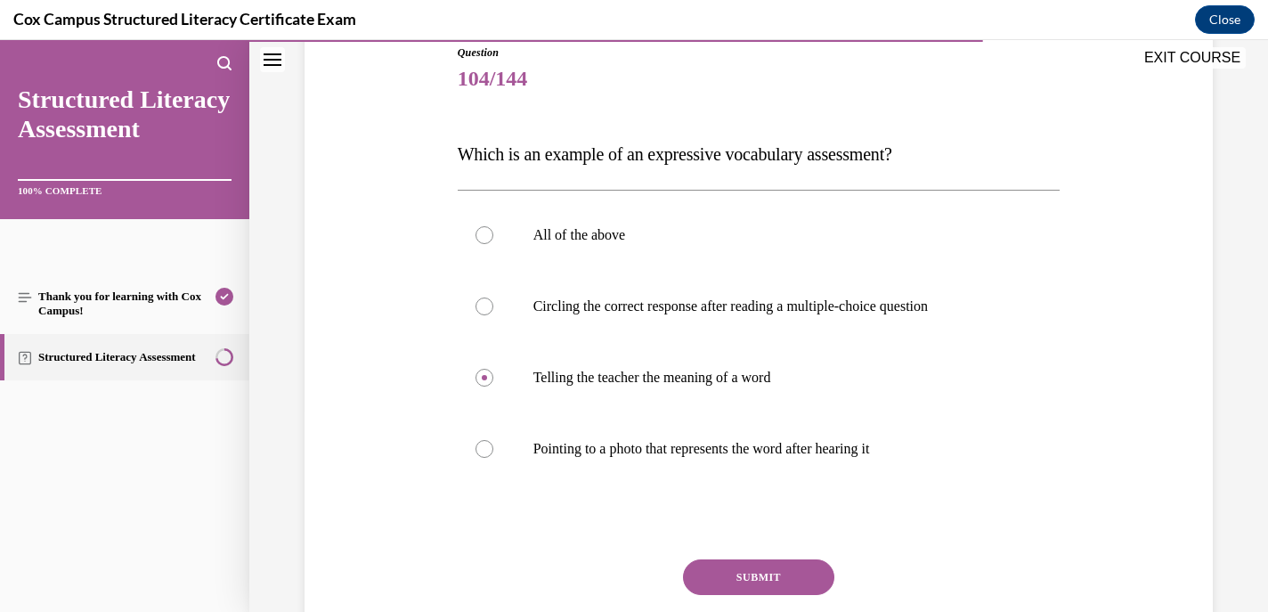
click at [727, 574] on button "SUBMIT" at bounding box center [758, 577] width 151 height 36
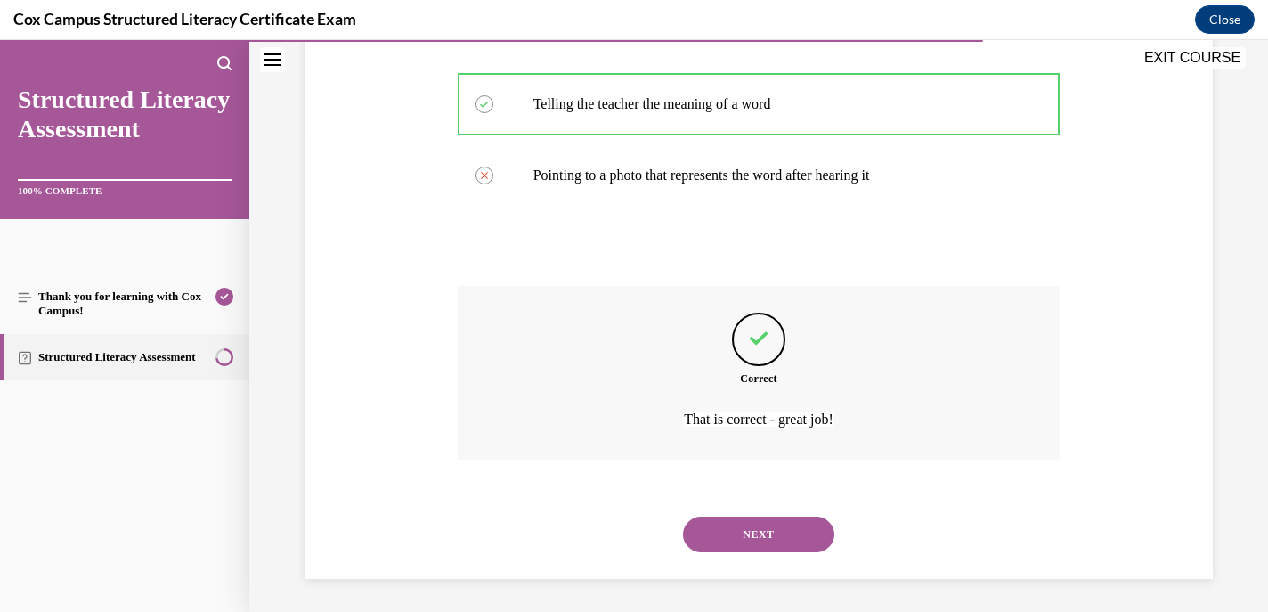
scroll to position [479, 0]
click at [733, 514] on button "NEXT" at bounding box center [758, 532] width 151 height 36
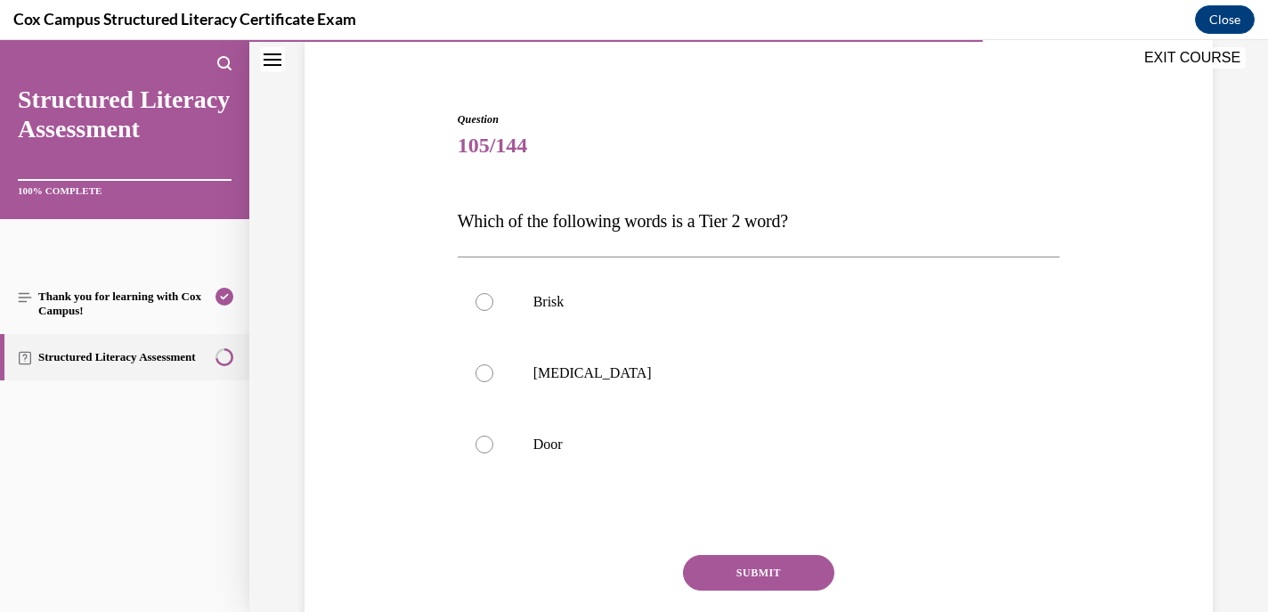
scroll to position [140, 0]
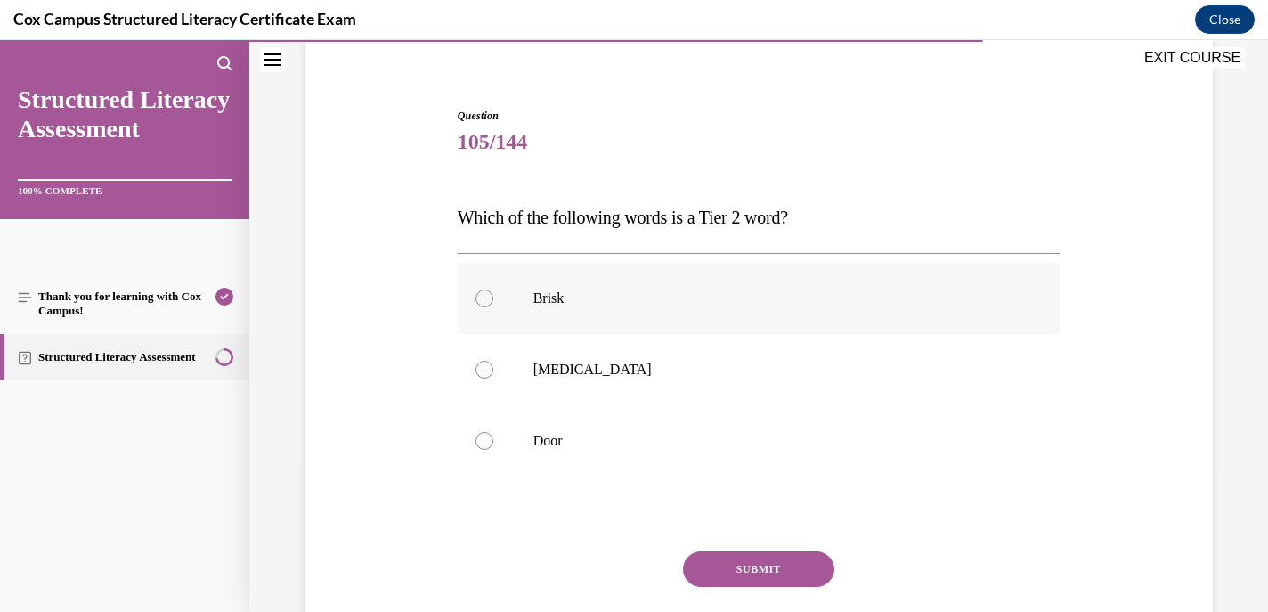
click at [484, 297] on div at bounding box center [485, 298] width 18 height 18
click at [484, 297] on input "Brisk" at bounding box center [485, 298] width 18 height 18
radio input "true"
click at [729, 563] on button "SUBMIT" at bounding box center [758, 569] width 151 height 36
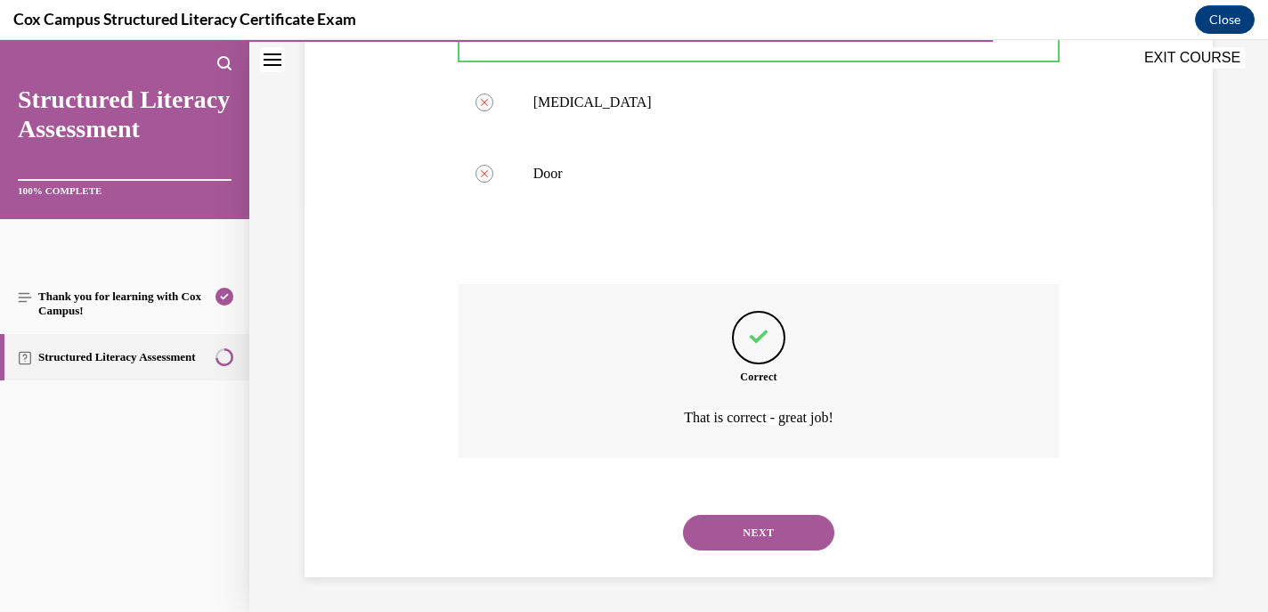
scroll to position [408, 0]
click at [756, 532] on button "NEXT" at bounding box center [758, 532] width 151 height 36
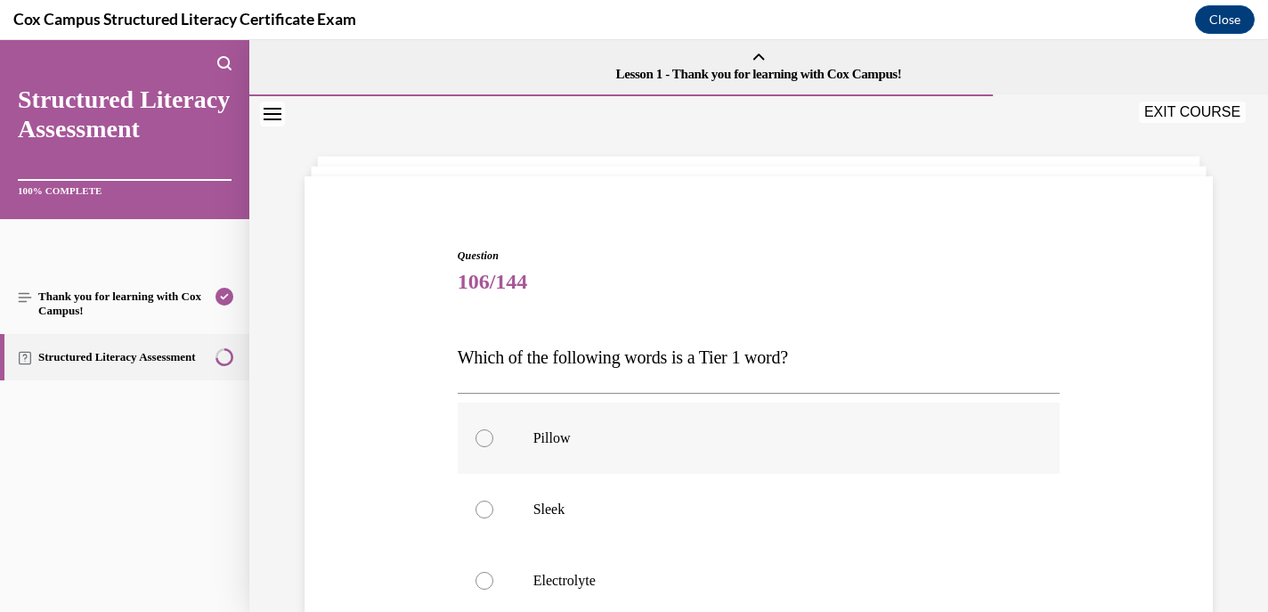
click at [481, 437] on div at bounding box center [485, 438] width 18 height 18
click at [481, 437] on input "Pillow" at bounding box center [485, 438] width 18 height 18
radio input "true"
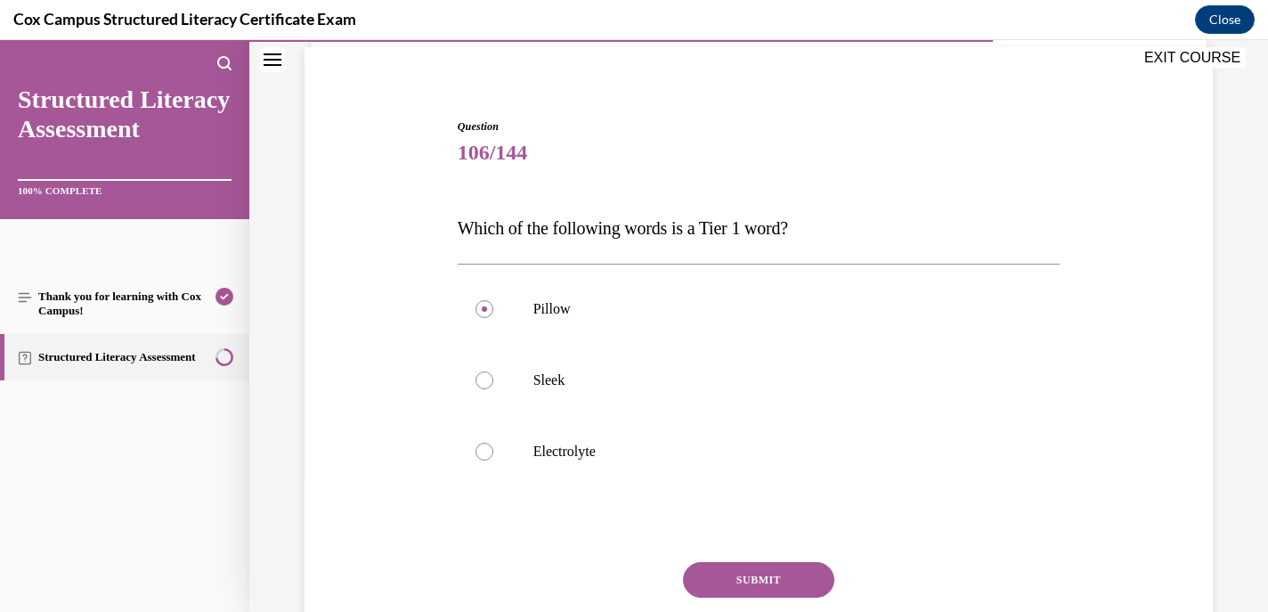
click at [737, 590] on button "SUBMIT" at bounding box center [758, 580] width 151 height 36
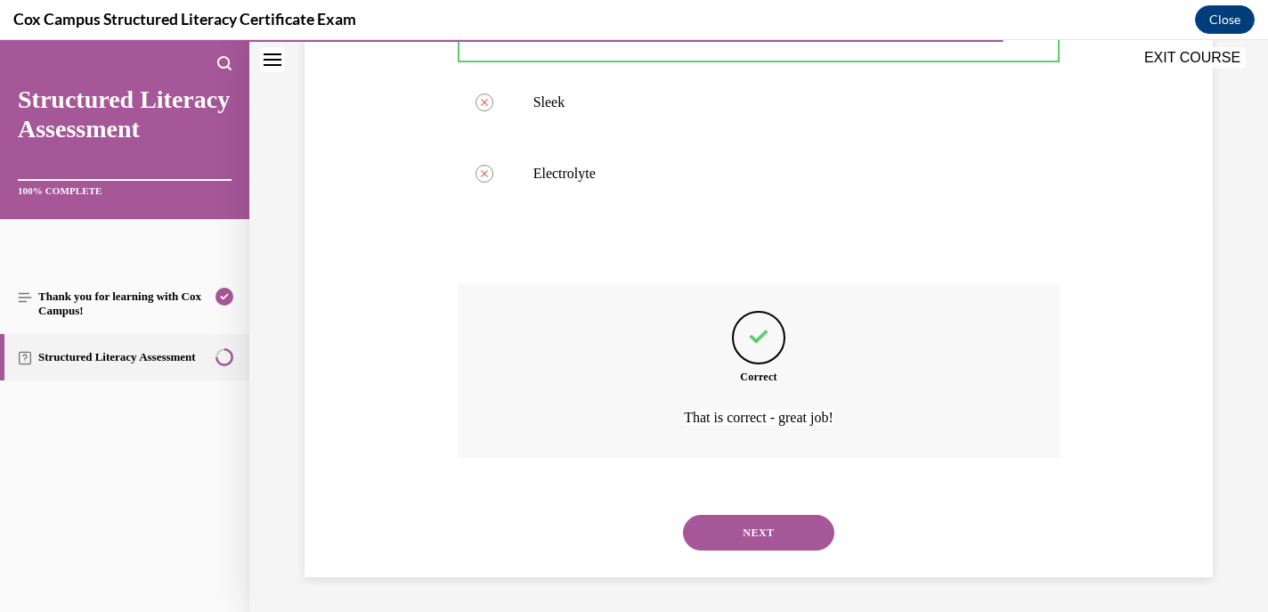
scroll to position [408, 0]
click at [734, 533] on button "NEXT" at bounding box center [758, 532] width 151 height 36
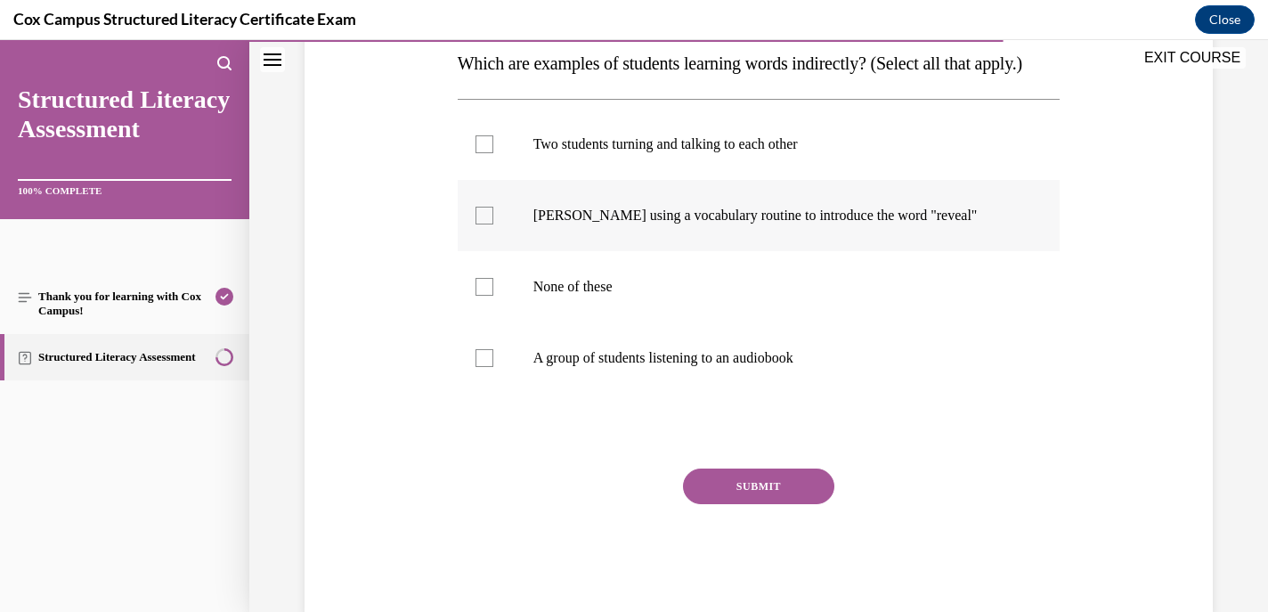
scroll to position [297, 0]
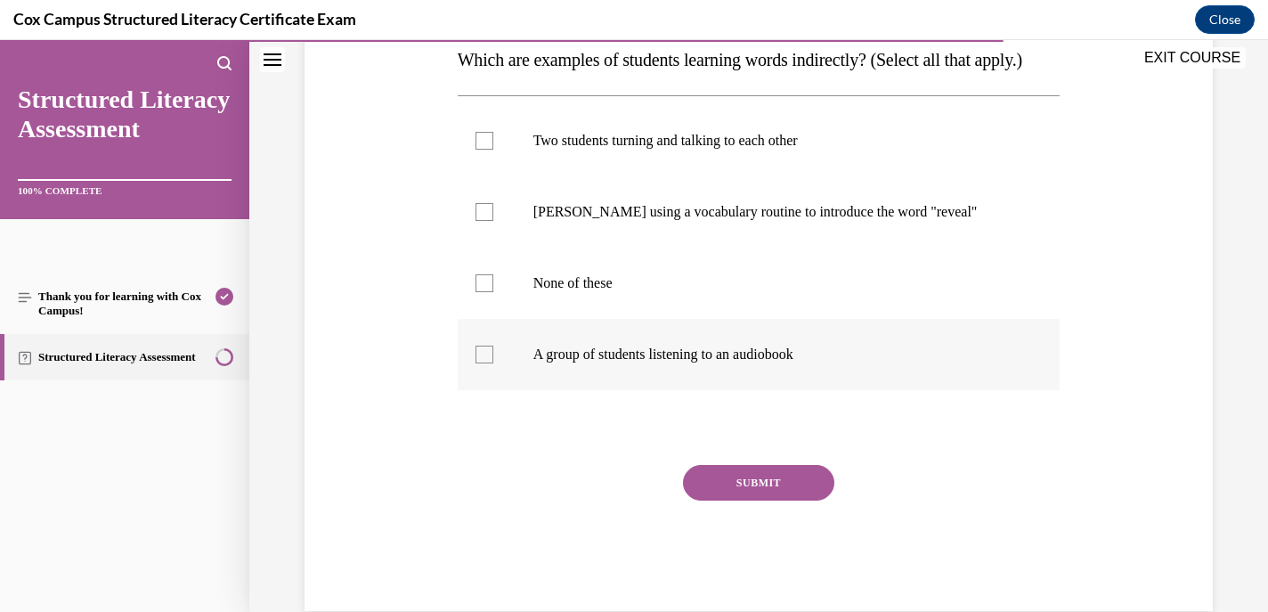
click at [482, 363] on div at bounding box center [485, 355] width 18 height 18
click at [482, 363] on input "A group of students listening to an audiobook" at bounding box center [485, 355] width 18 height 18
checkbox input "true"
click at [479, 150] on div at bounding box center [485, 141] width 18 height 18
click at [479, 150] on input "Two students turning and talking to each other" at bounding box center [485, 141] width 18 height 18
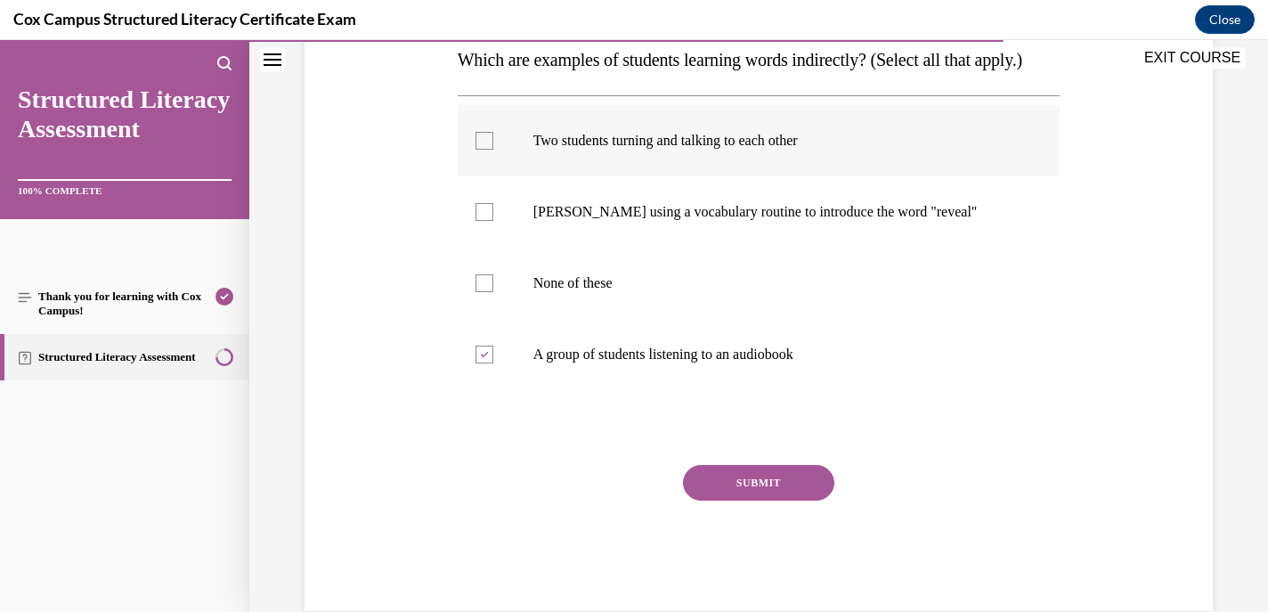
checkbox input "true"
click at [731, 501] on button "SUBMIT" at bounding box center [758, 483] width 151 height 36
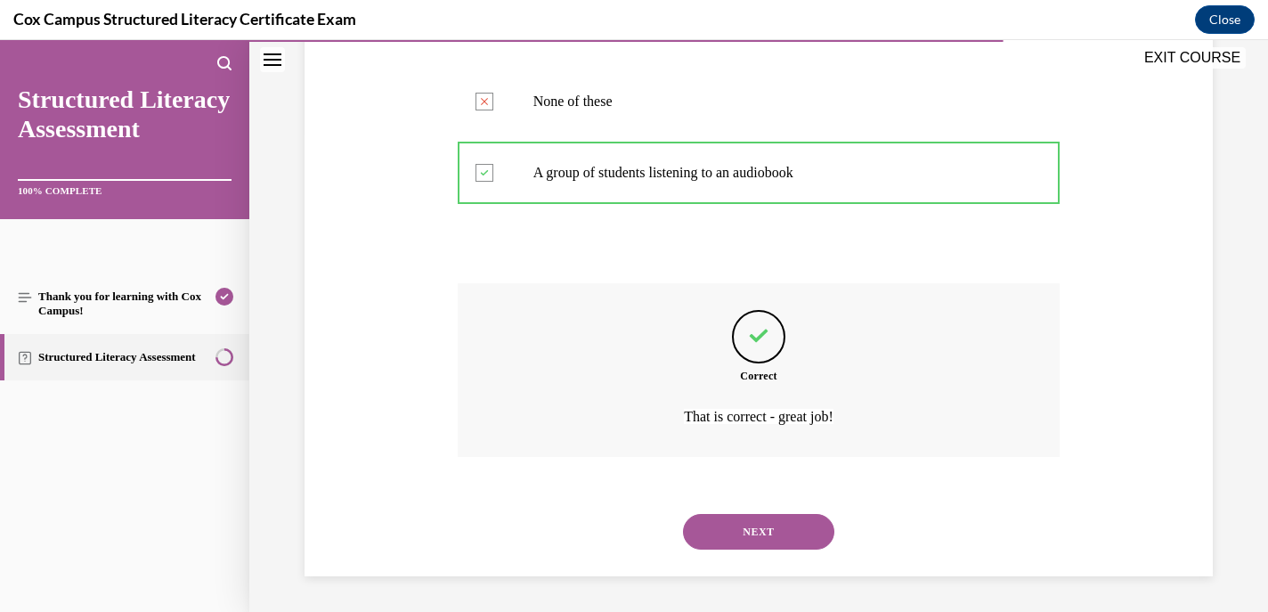
scroll to position [515, 0]
click at [726, 525] on button "NEXT" at bounding box center [758, 532] width 151 height 36
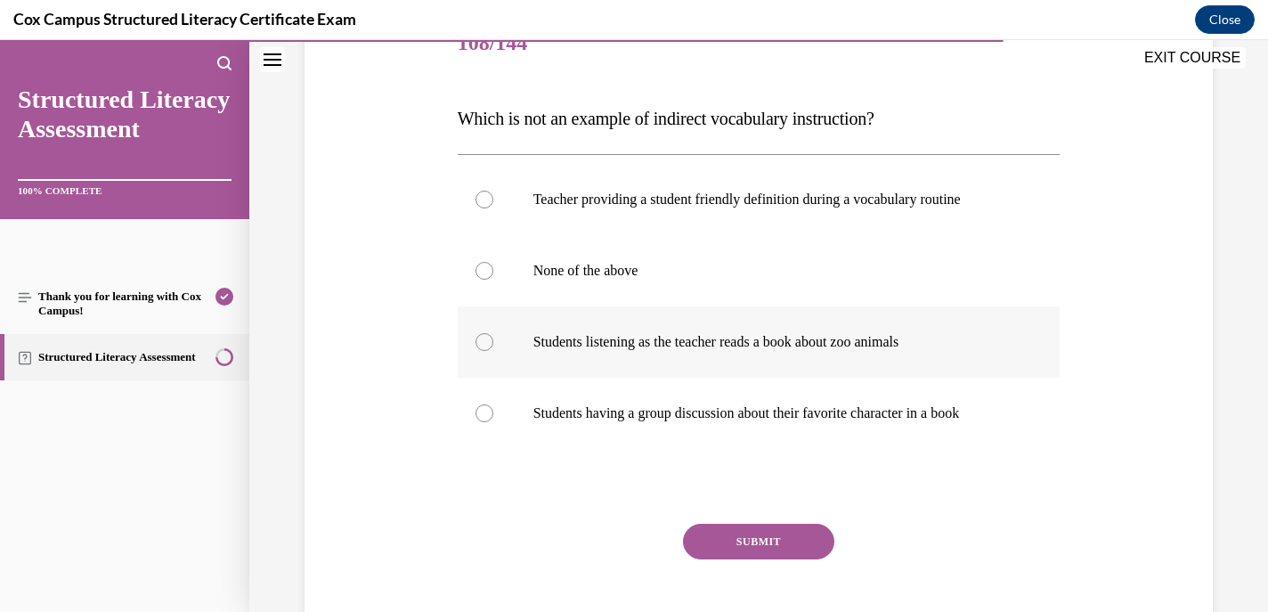
scroll to position [240, 0]
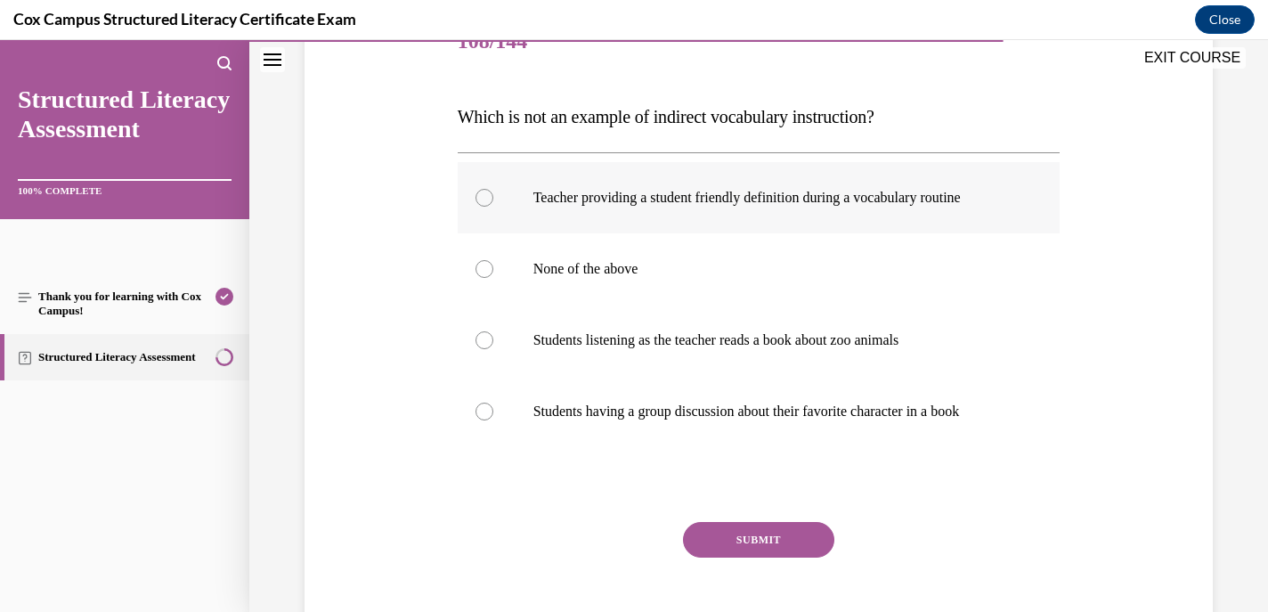
click at [484, 199] on div at bounding box center [485, 198] width 18 height 18
click at [484, 199] on input "Teacher providing a student friendly definition during a vocabulary routine" at bounding box center [485, 198] width 18 height 18
radio input "true"
click at [723, 534] on button "SUBMIT" at bounding box center [758, 540] width 151 height 36
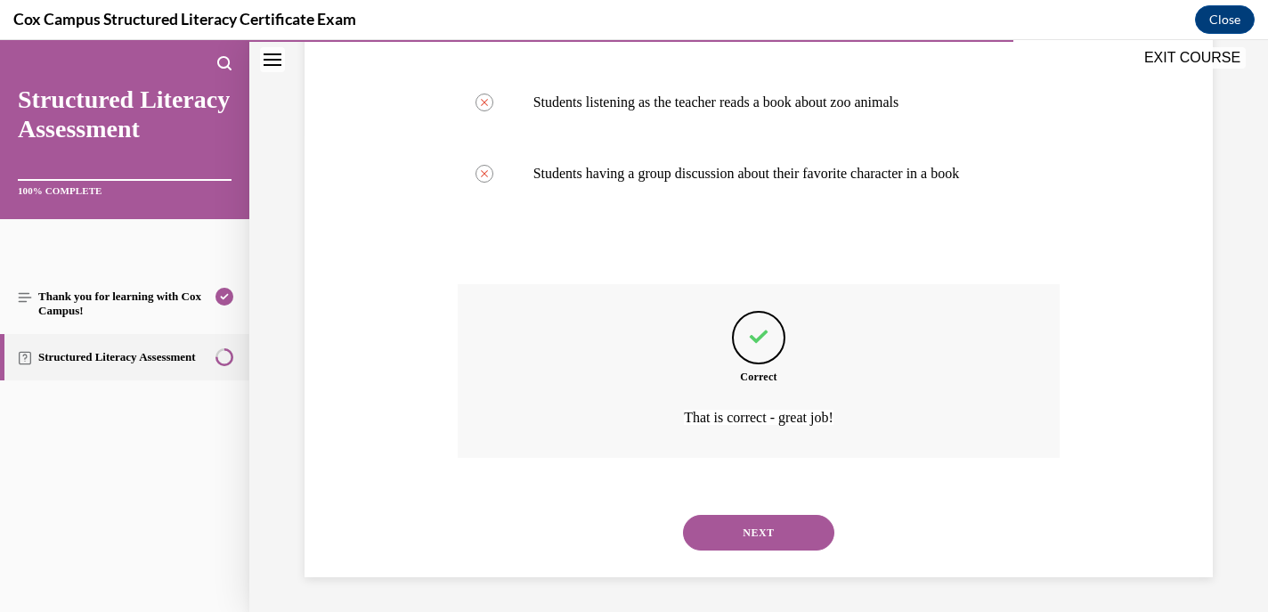
scroll to position [479, 0]
click at [729, 541] on button "NEXT" at bounding box center [758, 532] width 151 height 36
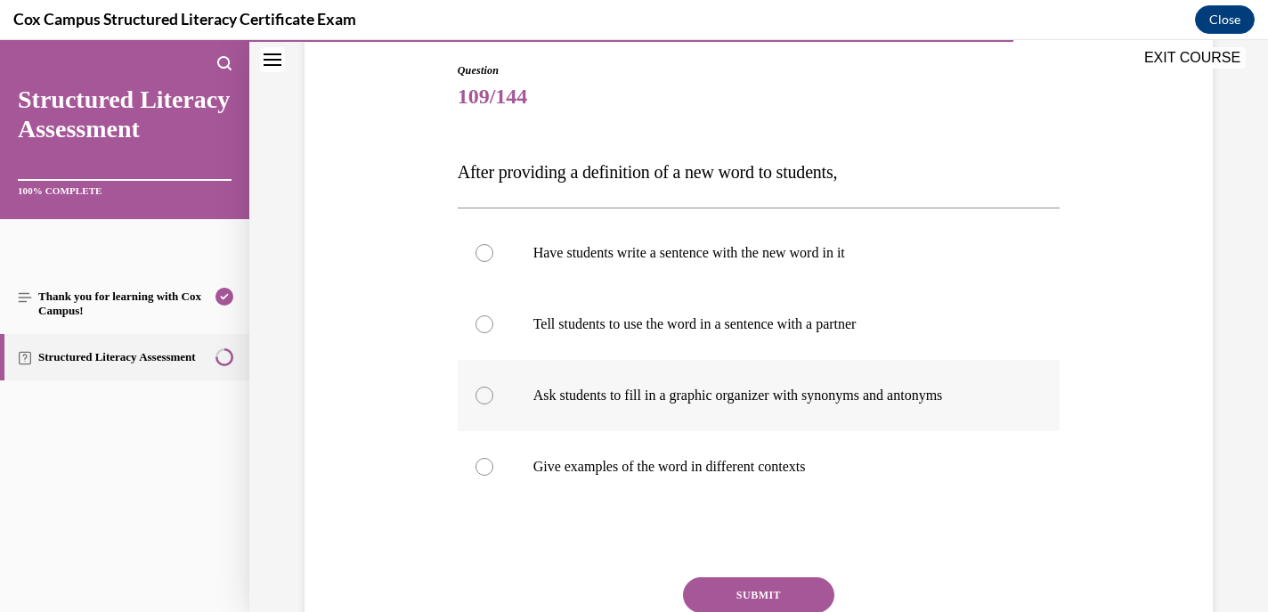
scroll to position [189, 0]
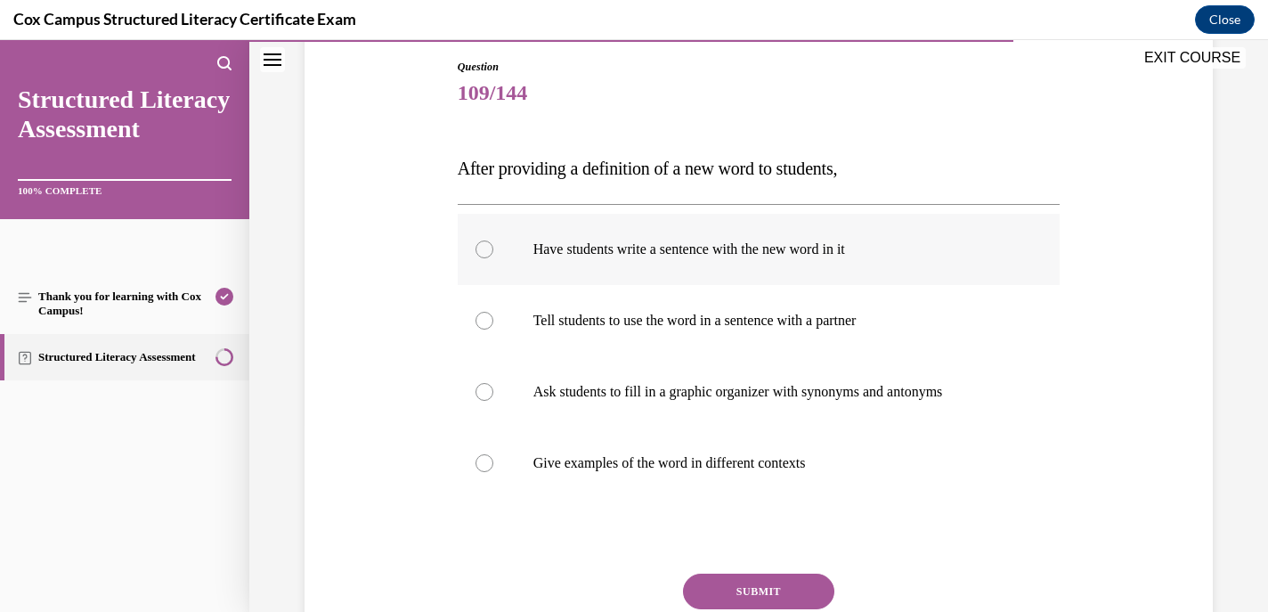
click at [486, 249] on div at bounding box center [485, 249] width 18 height 18
click at [486, 249] on input "Have students write a sentence with the new word in it" at bounding box center [485, 249] width 18 height 18
radio input "true"
click at [753, 581] on button "SUBMIT" at bounding box center [758, 592] width 151 height 36
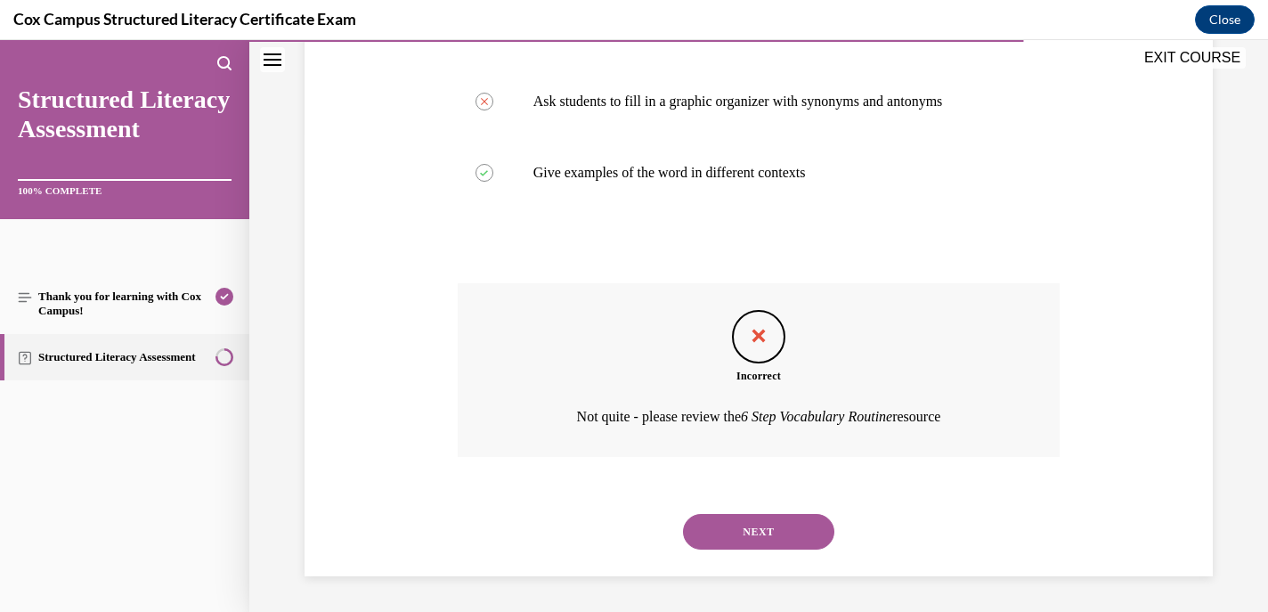
scroll to position [478, 0]
click at [738, 513] on div "NEXT" at bounding box center [759, 532] width 603 height 71
click at [737, 520] on button "NEXT" at bounding box center [758, 533] width 151 height 36
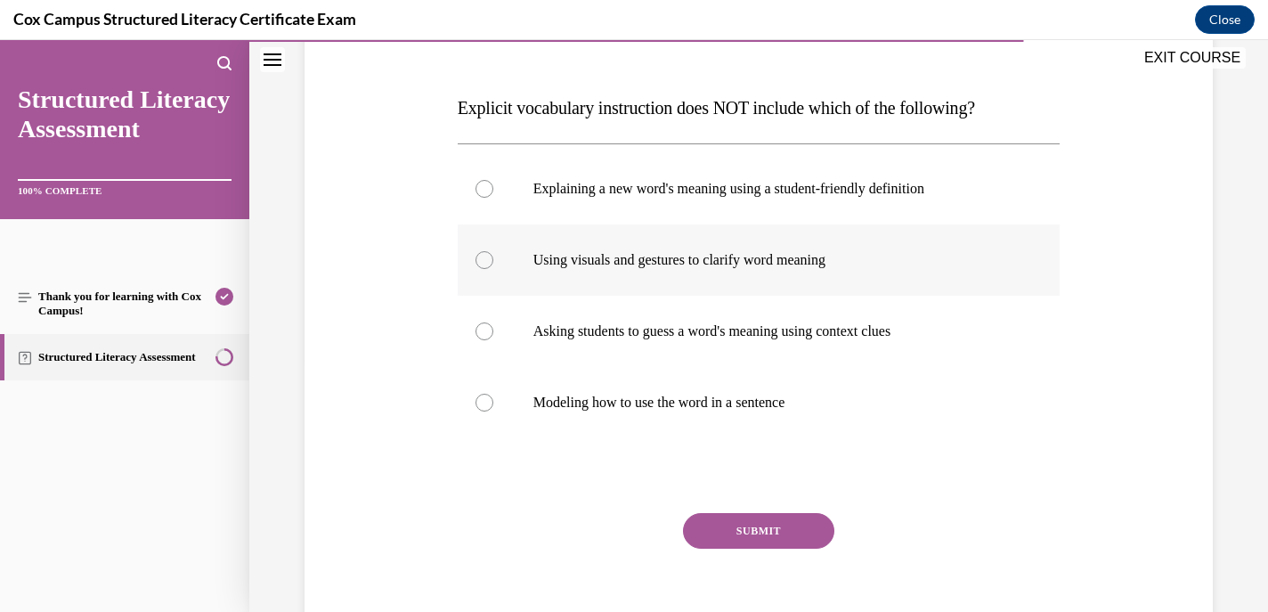
scroll to position [250, 0]
click at [474, 325] on label "Asking students to guess a word's meaning using context clues" at bounding box center [759, 330] width 603 height 71
click at [476, 325] on input "Asking students to guess a word's meaning using context clues" at bounding box center [485, 331] width 18 height 18
radio input "true"
click at [757, 525] on button "SUBMIT" at bounding box center [758, 530] width 151 height 36
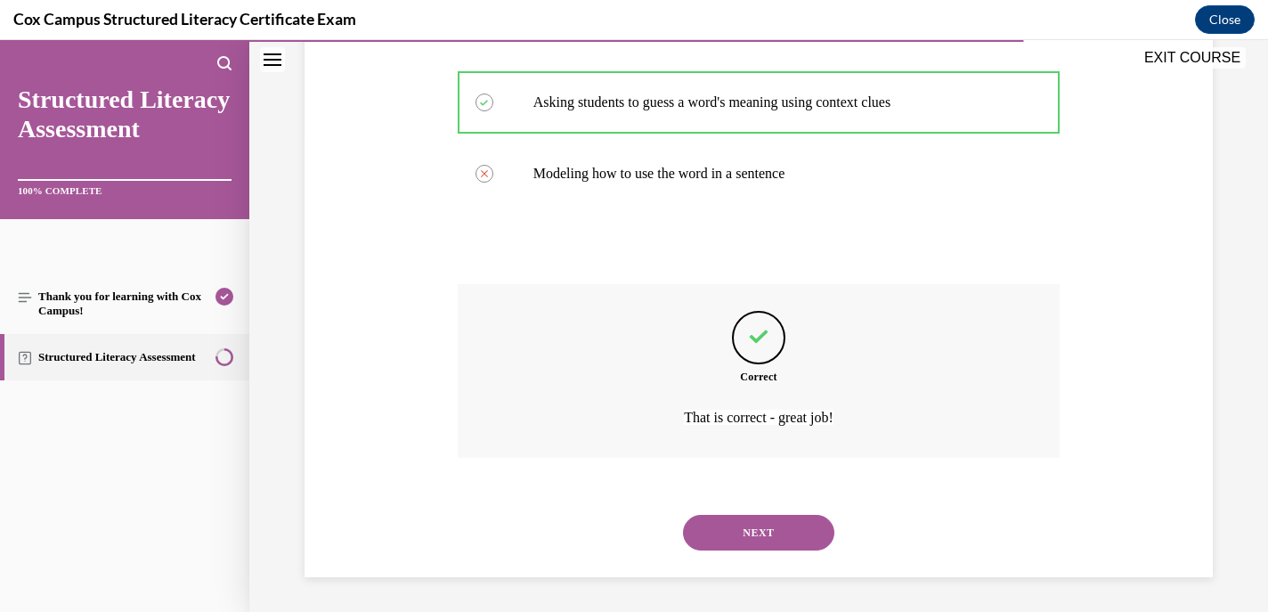
scroll to position [479, 0]
click at [731, 531] on button "NEXT" at bounding box center [758, 532] width 151 height 36
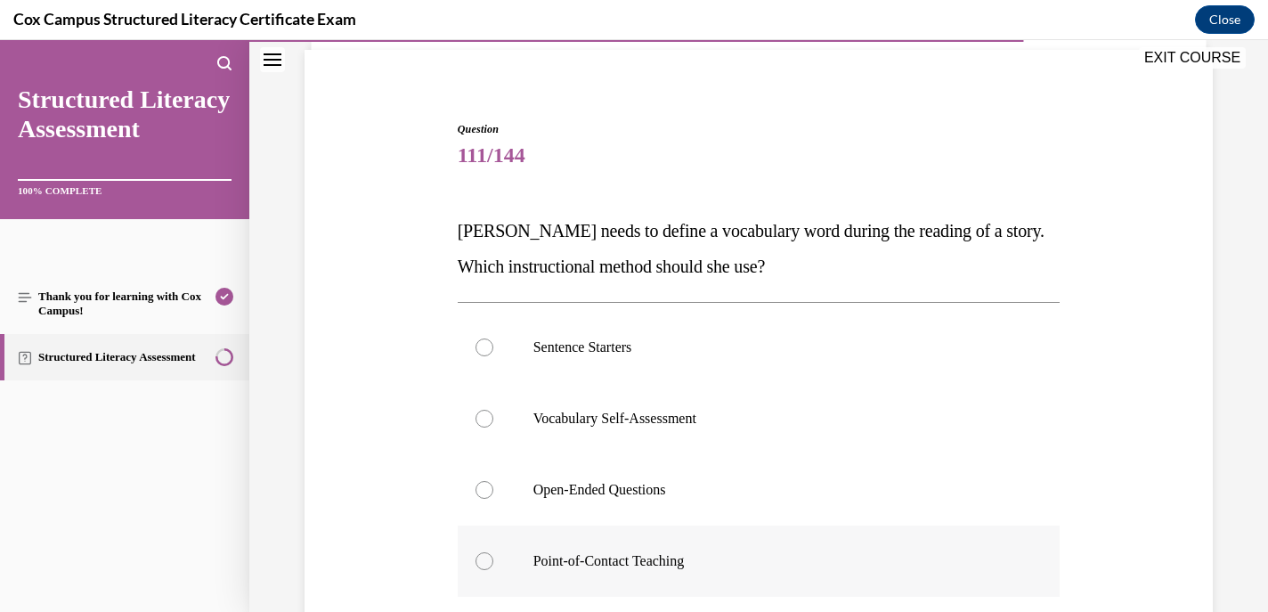
scroll to position [228, 0]
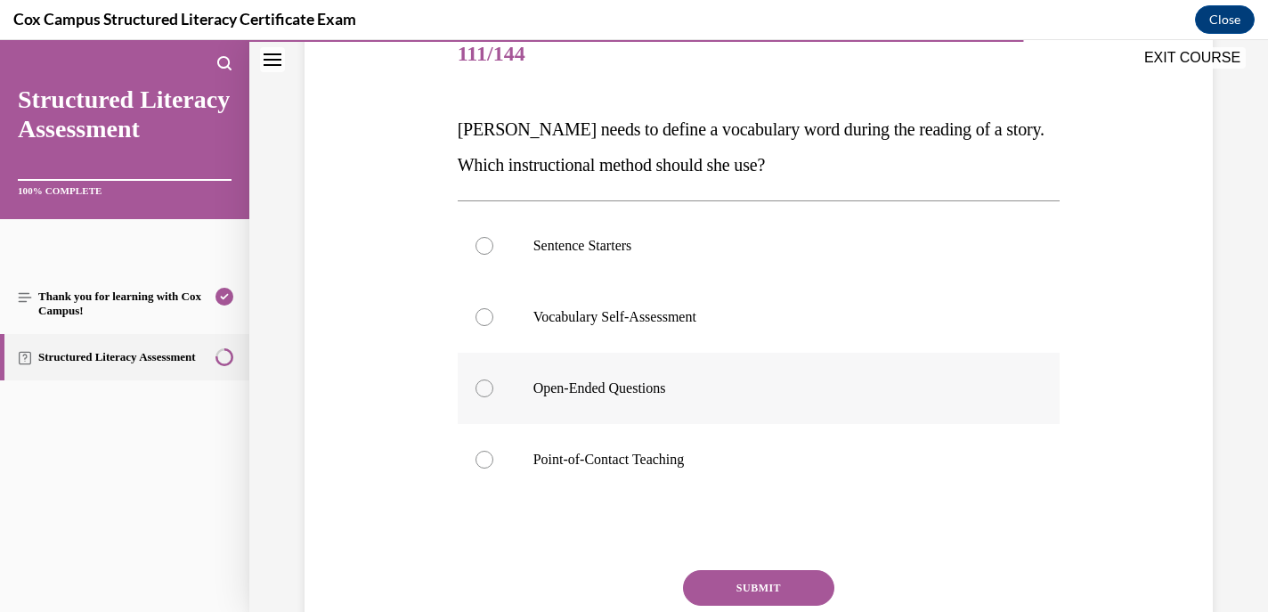
click at [483, 389] on div at bounding box center [485, 388] width 18 height 18
click at [483, 389] on input "Open-Ended Questions" at bounding box center [485, 388] width 18 height 18
radio input "true"
click at [759, 586] on button "SUBMIT" at bounding box center [758, 588] width 151 height 36
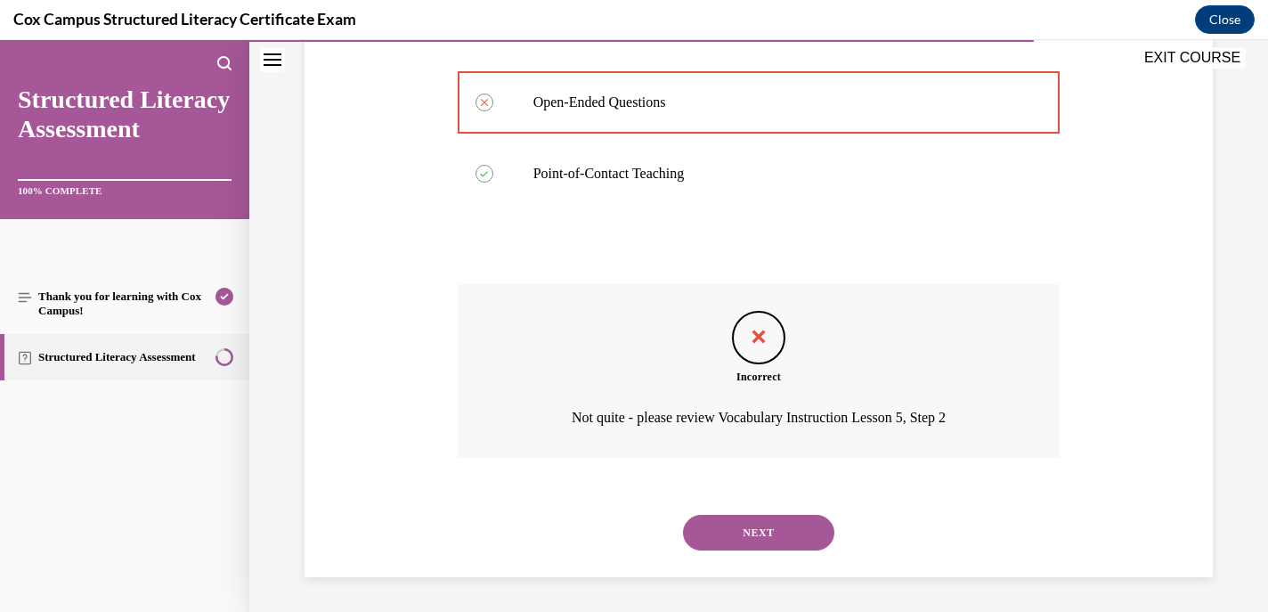
scroll to position [515, 0]
click at [726, 532] on button "NEXT" at bounding box center [758, 532] width 151 height 36
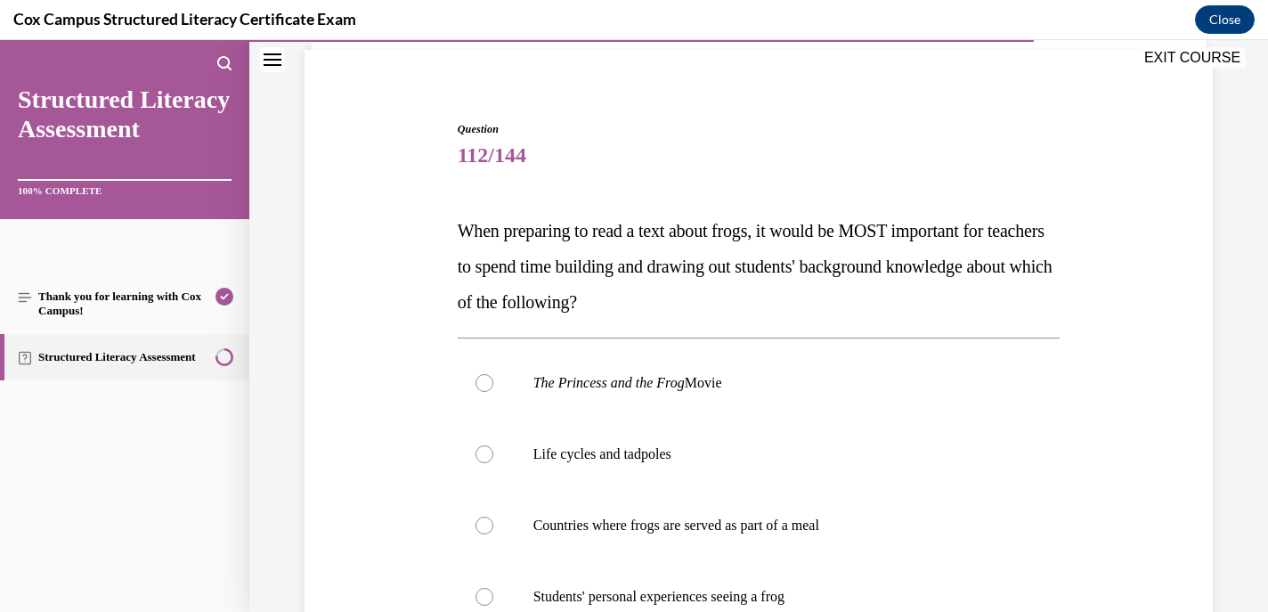
scroll to position [241, 0]
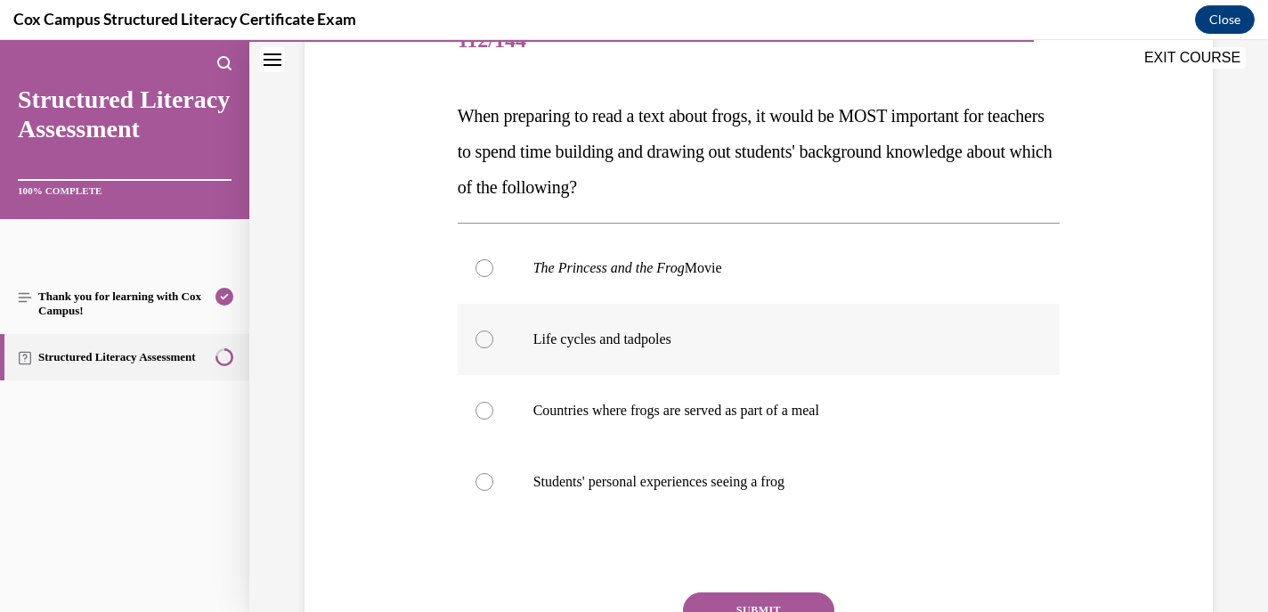
click at [485, 346] on div at bounding box center [485, 339] width 18 height 18
click at [485, 346] on input "Life cycles and tadpoles" at bounding box center [485, 339] width 18 height 18
radio input "true"
click at [721, 599] on button "SUBMIT" at bounding box center [758, 610] width 151 height 36
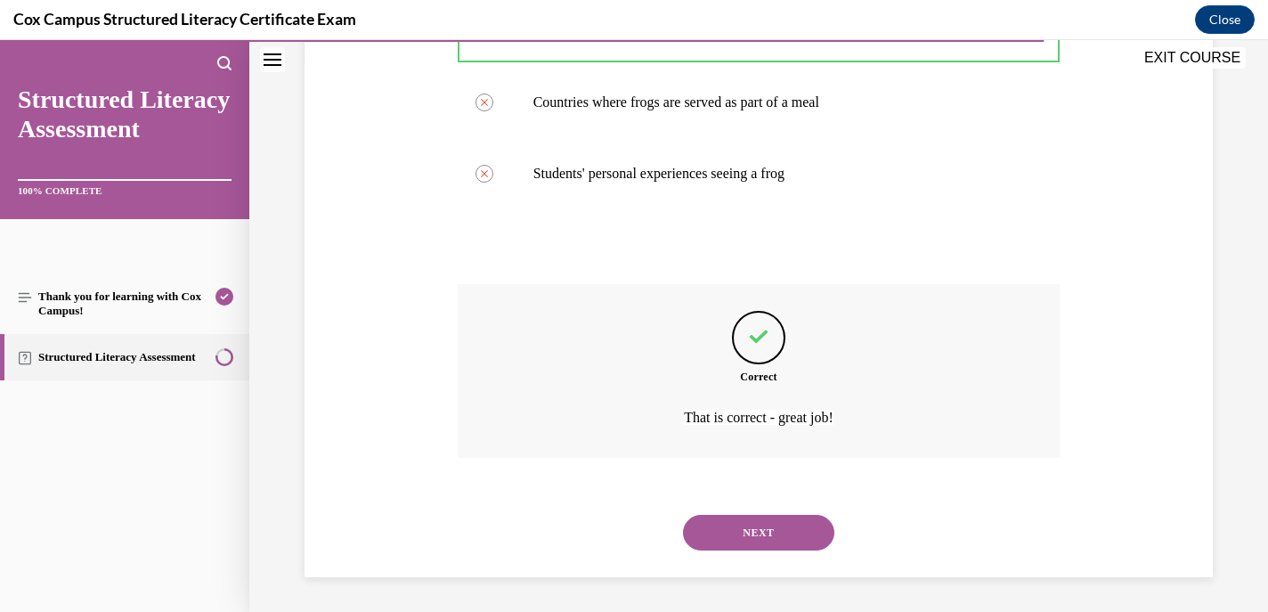
scroll to position [550, 0]
click at [731, 516] on button "NEXT" at bounding box center [758, 532] width 151 height 36
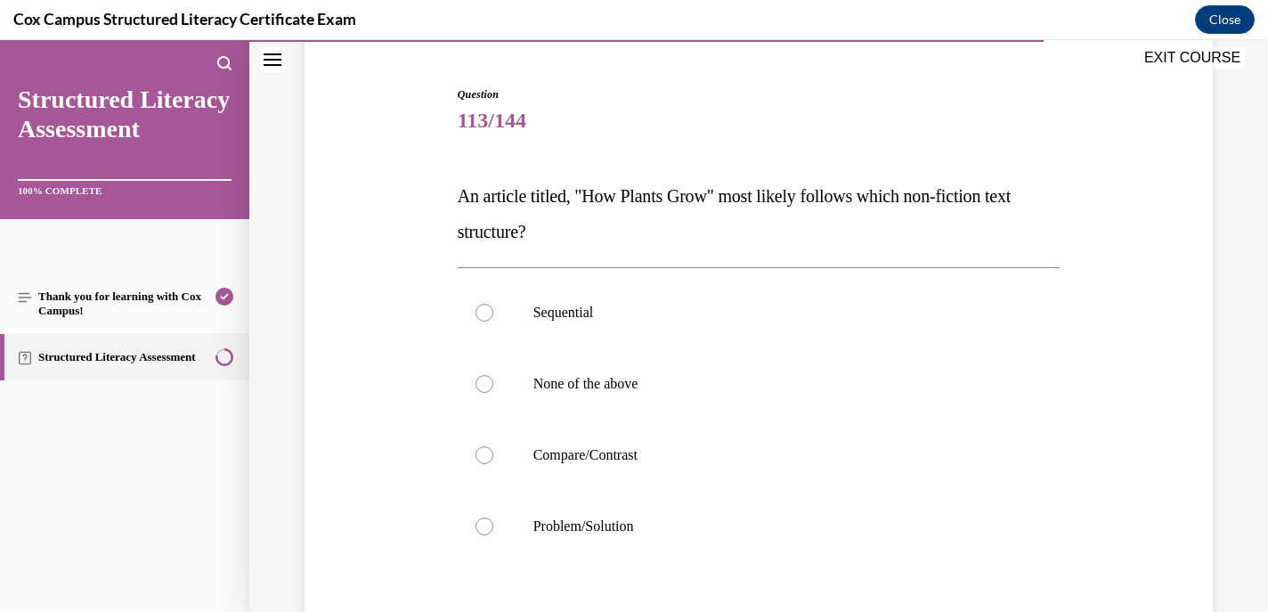
scroll to position [160, 0]
click at [480, 310] on div at bounding box center [485, 314] width 18 height 18
click at [480, 310] on input "Sequential" at bounding box center [485, 314] width 18 height 18
radio input "true"
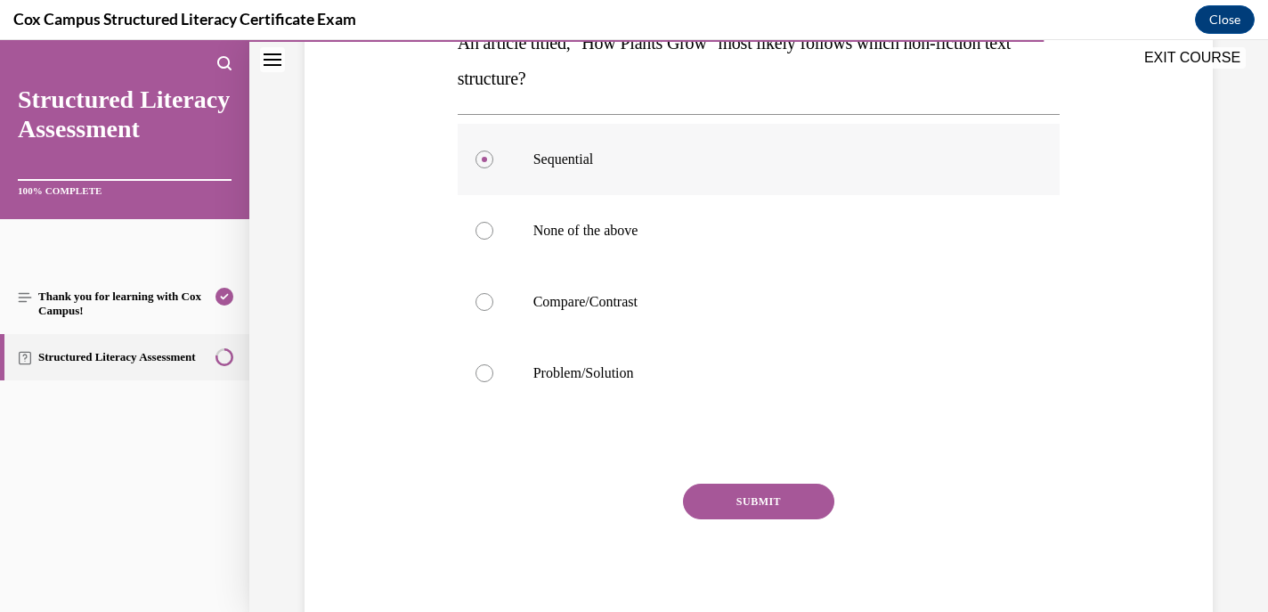
scroll to position [319, 0]
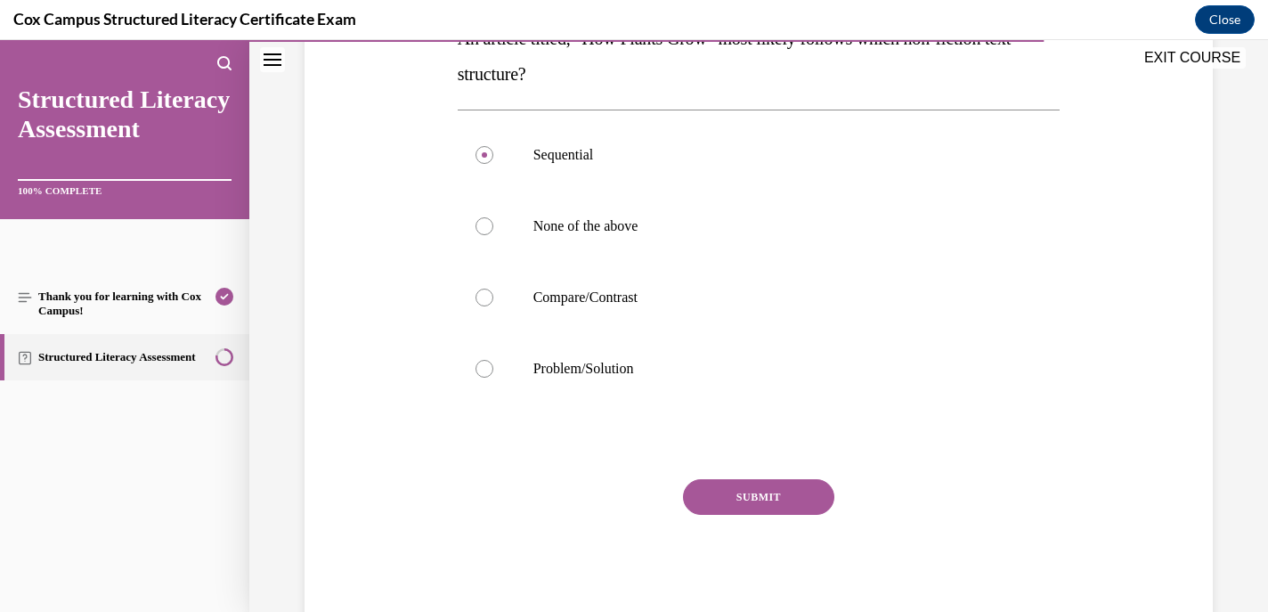
click at [756, 495] on button "SUBMIT" at bounding box center [758, 497] width 151 height 36
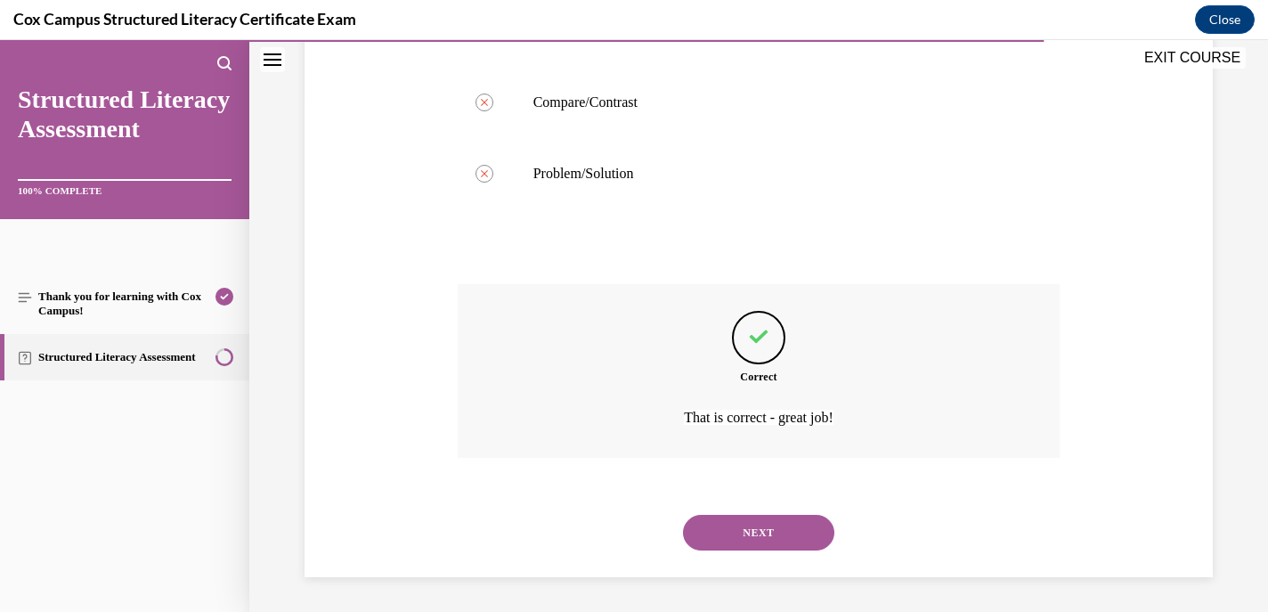
scroll to position [515, 0]
click at [740, 533] on button "NEXT" at bounding box center [758, 532] width 151 height 36
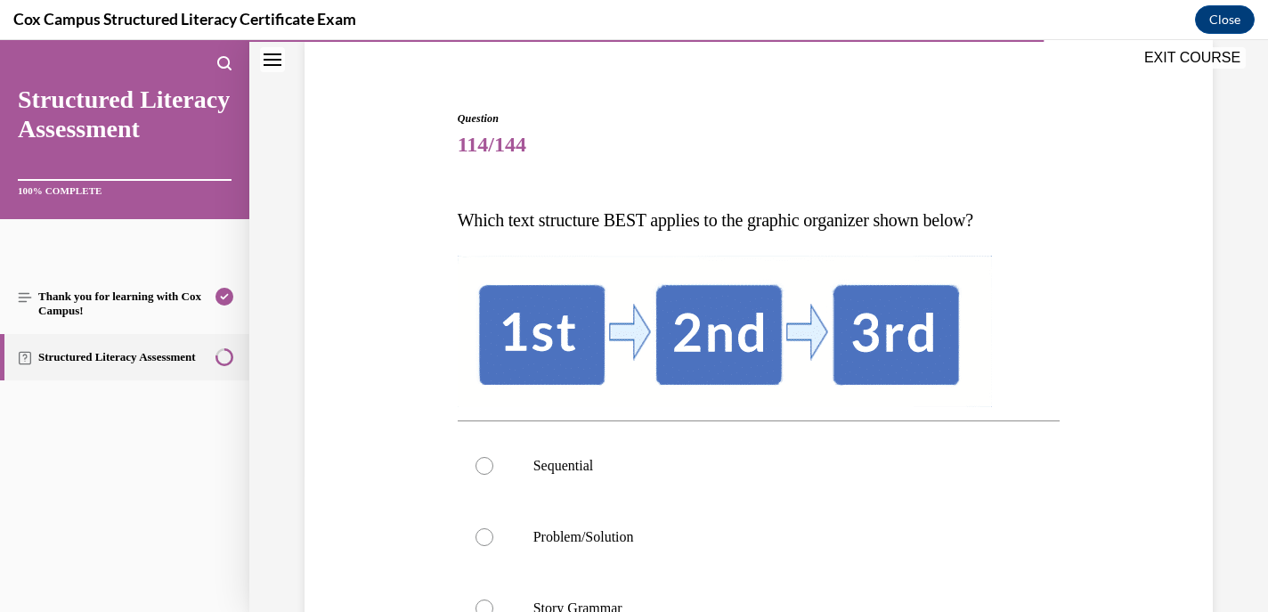
scroll to position [302, 0]
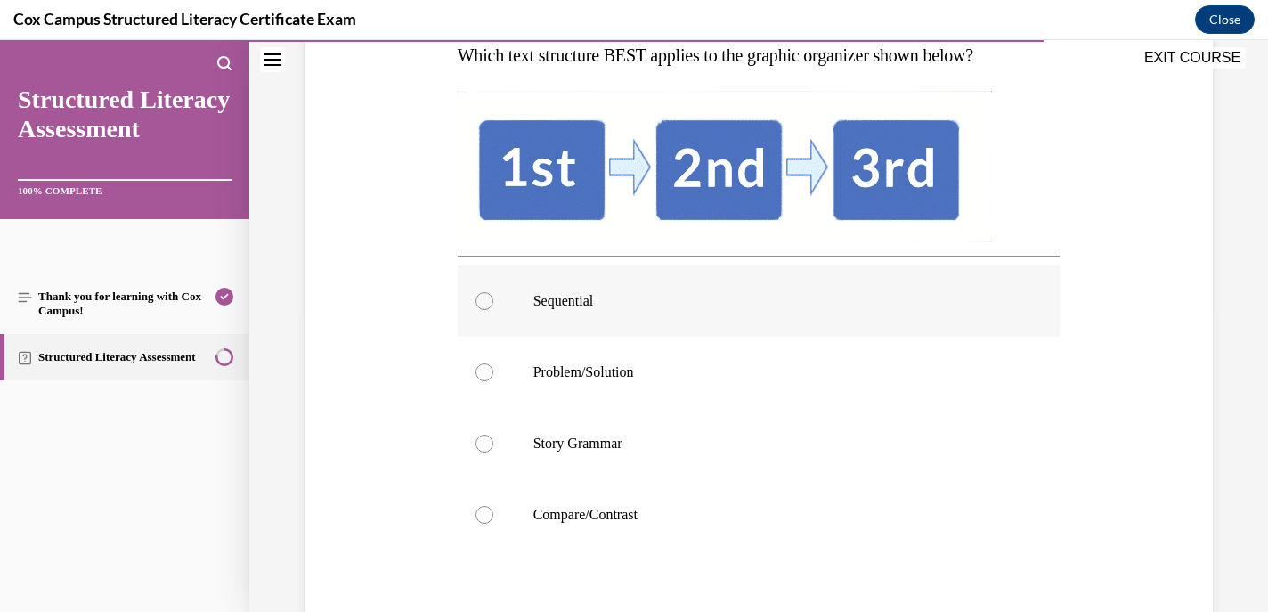
click at [476, 301] on div at bounding box center [485, 301] width 18 height 18
click at [476, 301] on input "Sequential" at bounding box center [485, 301] width 18 height 18
radio input "true"
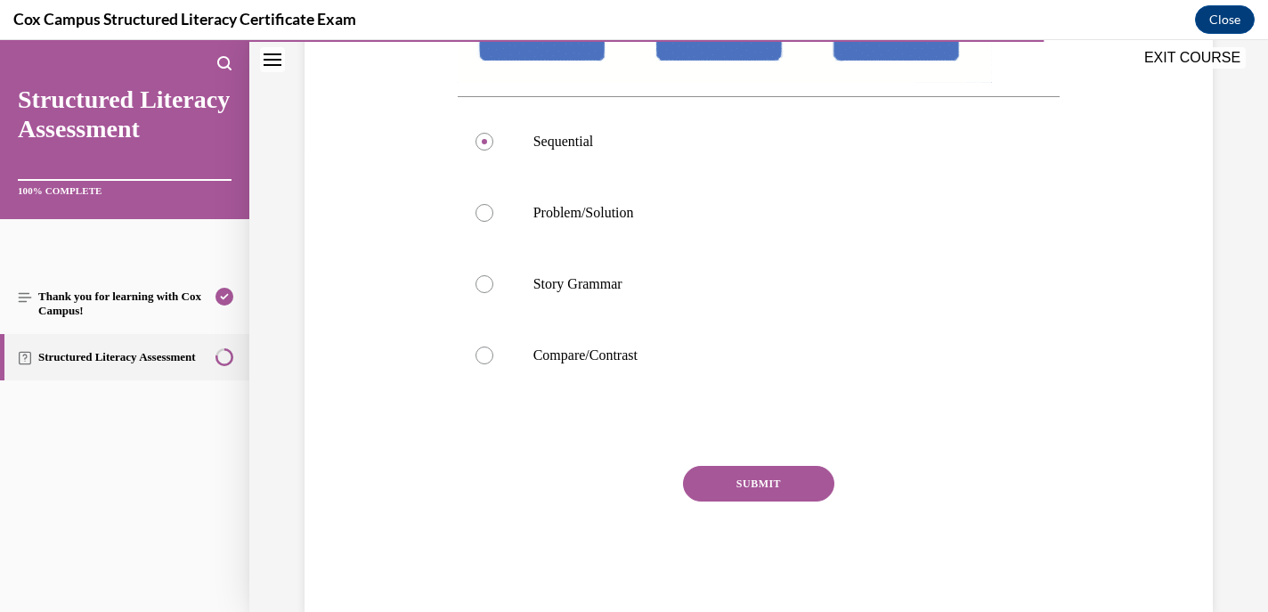
click at [761, 478] on button "SUBMIT" at bounding box center [758, 484] width 151 height 36
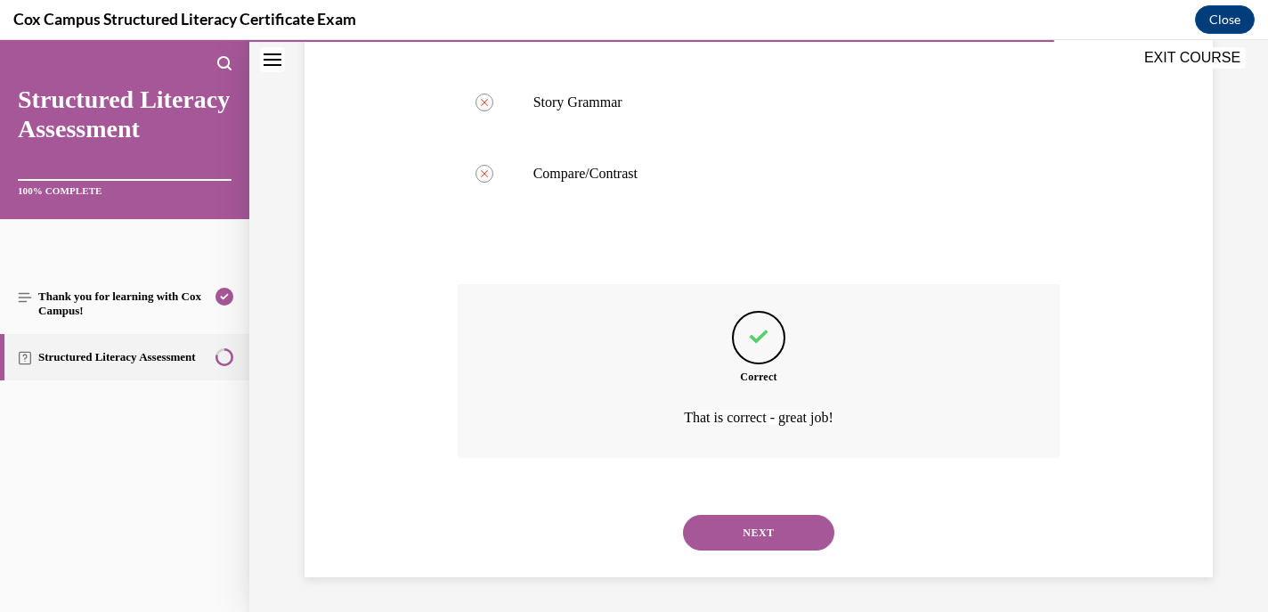
scroll to position [644, 0]
click at [749, 533] on button "NEXT" at bounding box center [758, 532] width 151 height 36
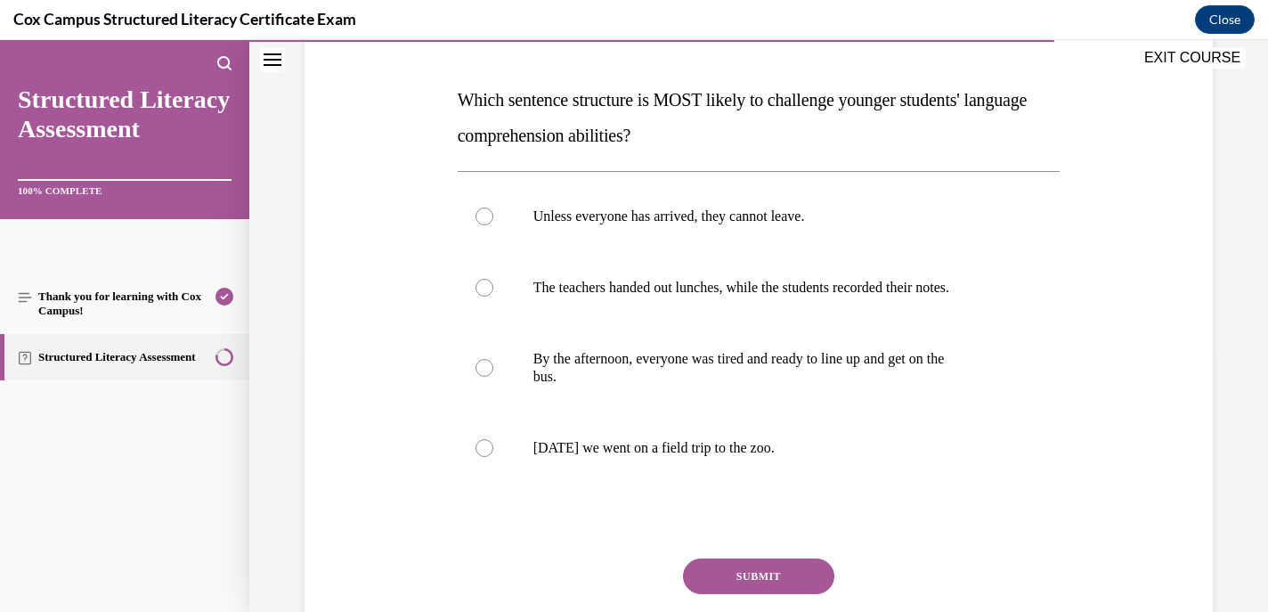
scroll to position [260, 0]
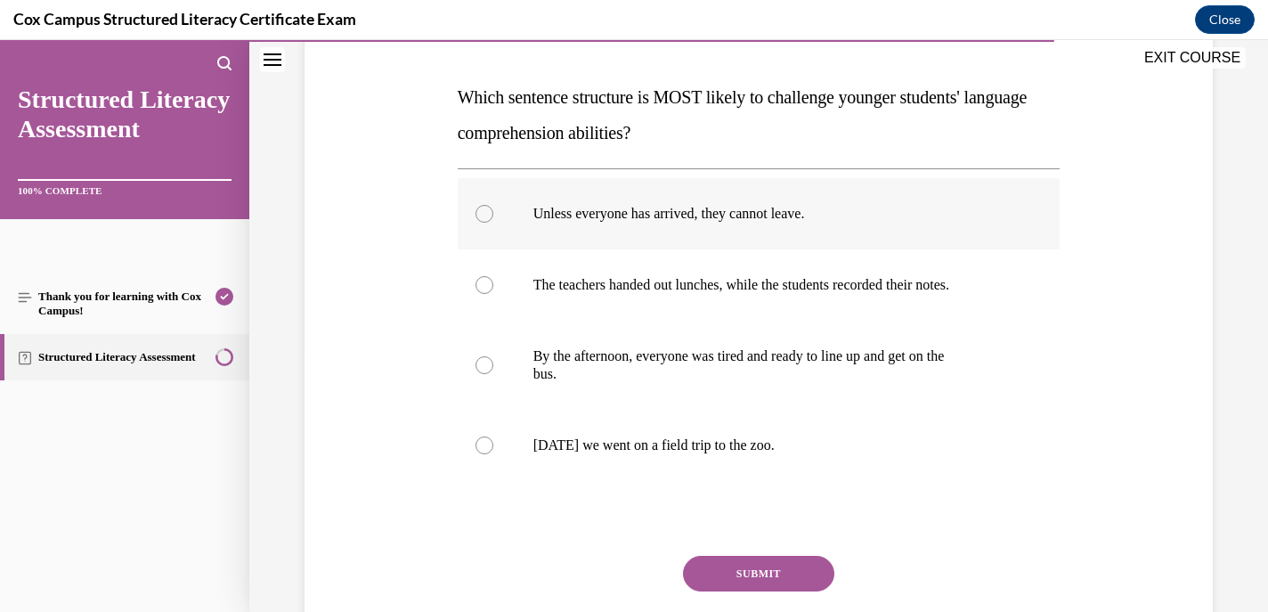
click at [481, 211] on div at bounding box center [485, 214] width 18 height 18
click at [481, 211] on input "Unless everyone has arrived, they cannot leave." at bounding box center [485, 214] width 18 height 18
radio input "true"
click at [754, 571] on button "SUBMIT" at bounding box center [758, 574] width 151 height 36
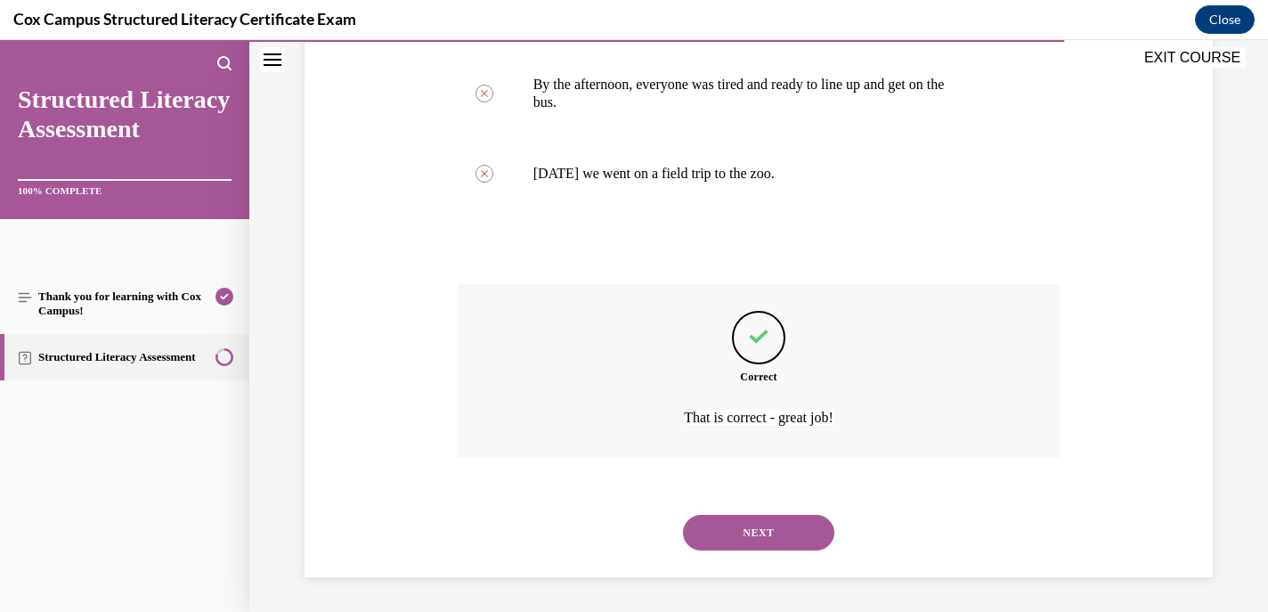
scroll to position [533, 0]
click at [737, 526] on button "NEXT" at bounding box center [758, 532] width 151 height 36
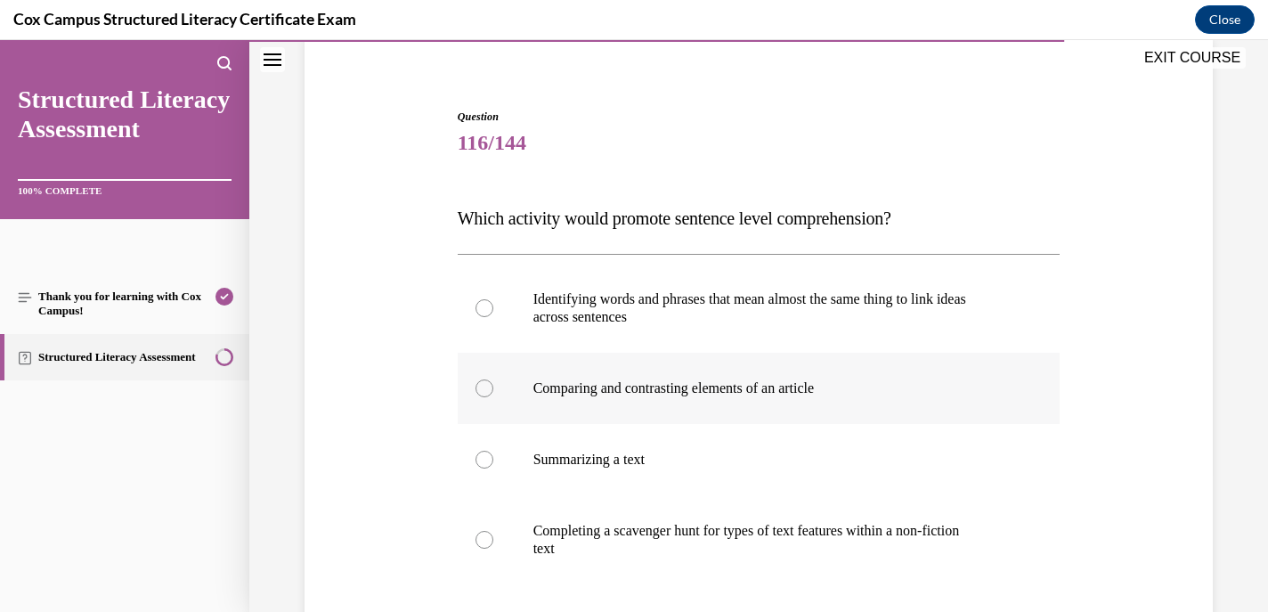
scroll to position [269, 0]
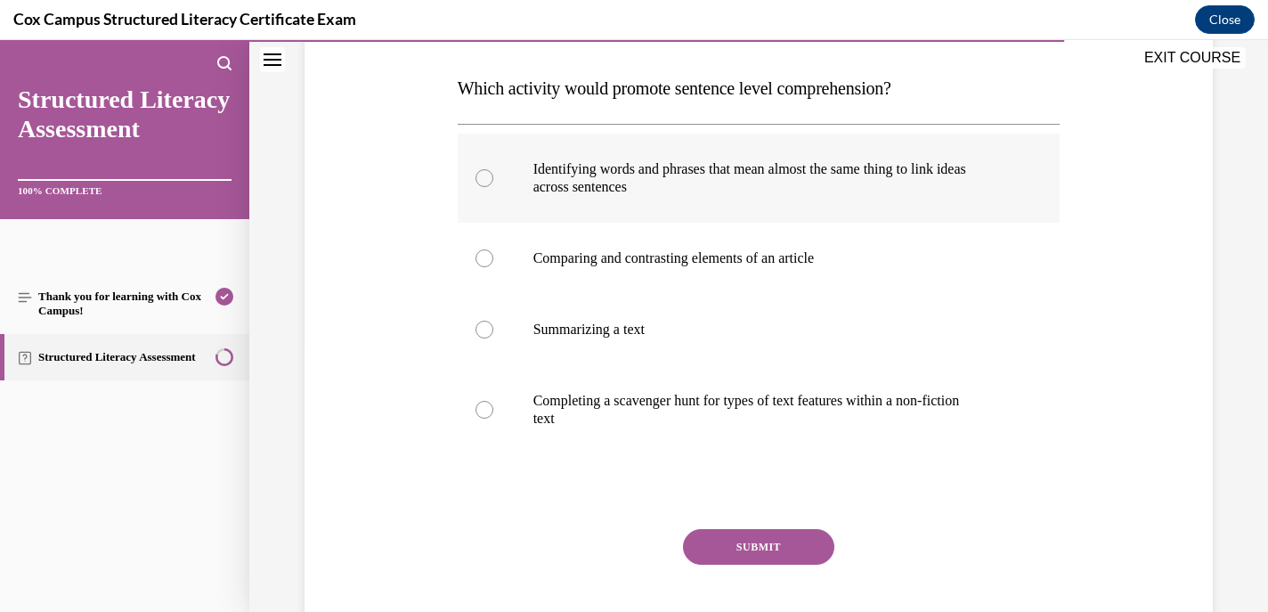
click at [483, 179] on div at bounding box center [485, 178] width 18 height 18
click at [483, 179] on input "Identifying words and phrases that mean almost the same thing to link ideas acr…" at bounding box center [485, 178] width 18 height 18
radio input "true"
click at [758, 545] on button "SUBMIT" at bounding box center [758, 547] width 151 height 36
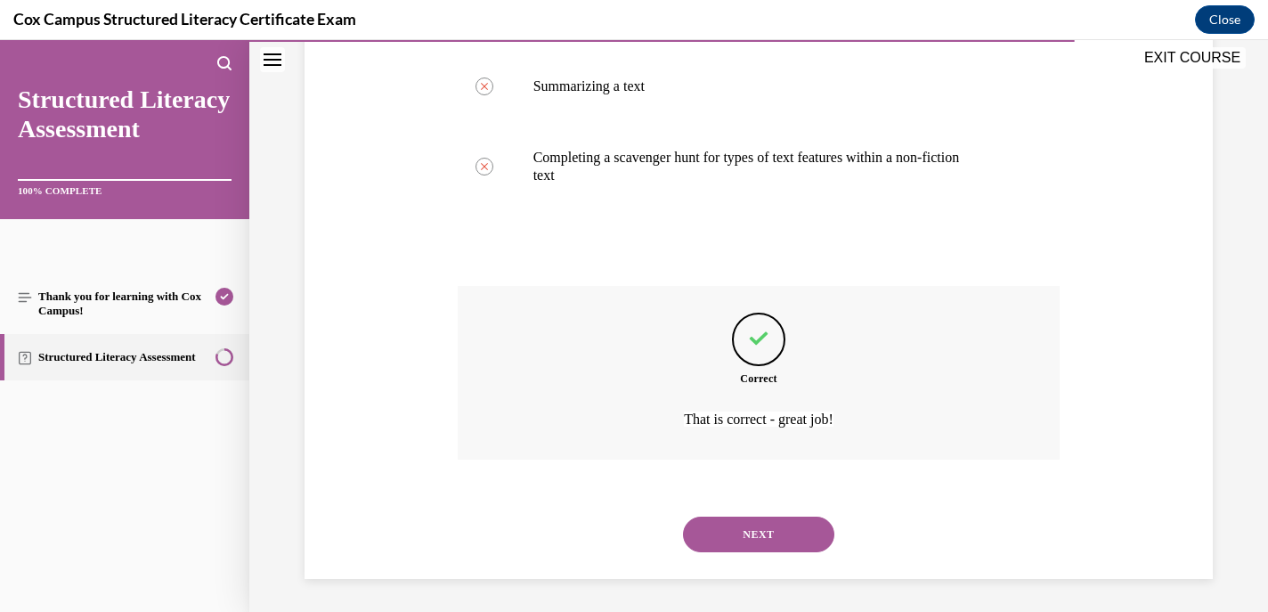
scroll to position [515, 0]
click at [755, 529] on button "NEXT" at bounding box center [758, 532] width 151 height 36
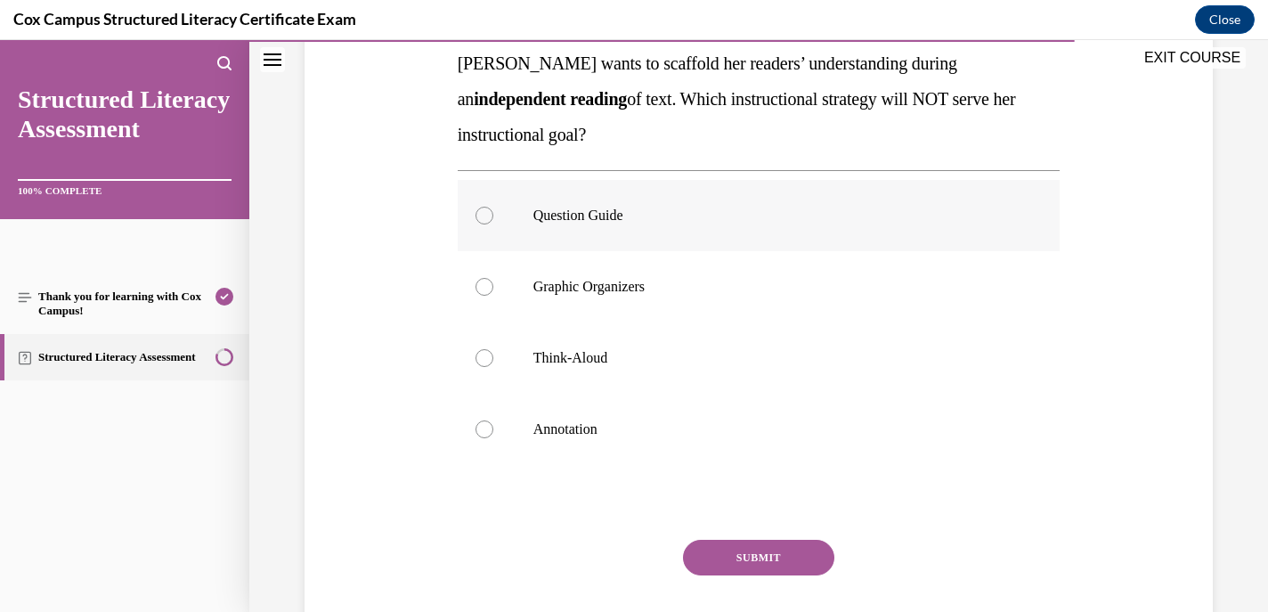
scroll to position [296, 0]
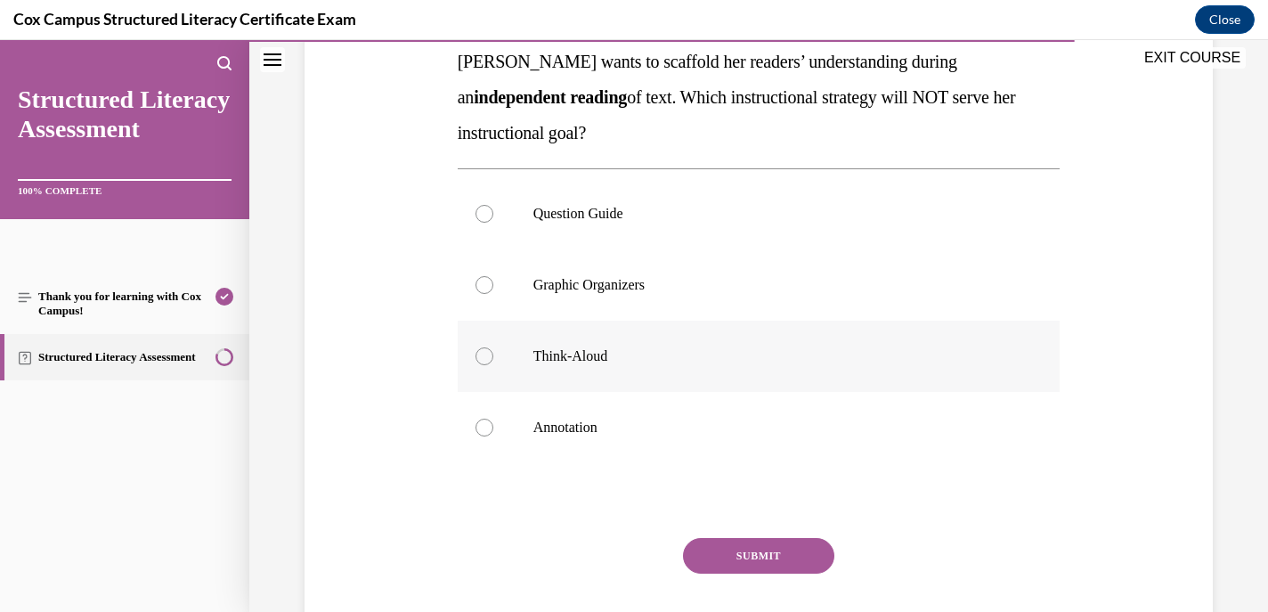
click at [478, 354] on div at bounding box center [485, 356] width 18 height 18
click at [478, 354] on input "Think-Aloud" at bounding box center [485, 356] width 18 height 18
radio input "true"
click at [764, 558] on button "SUBMIT" at bounding box center [758, 556] width 151 height 36
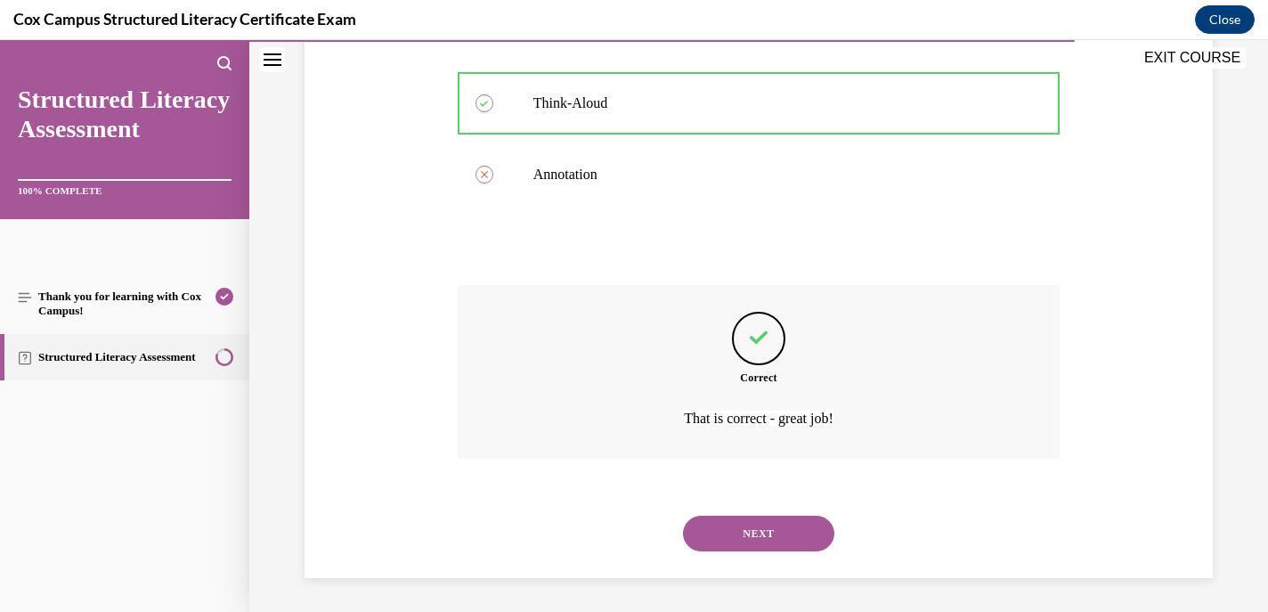
scroll to position [550, 0]
click at [754, 535] on button "NEXT" at bounding box center [758, 532] width 151 height 36
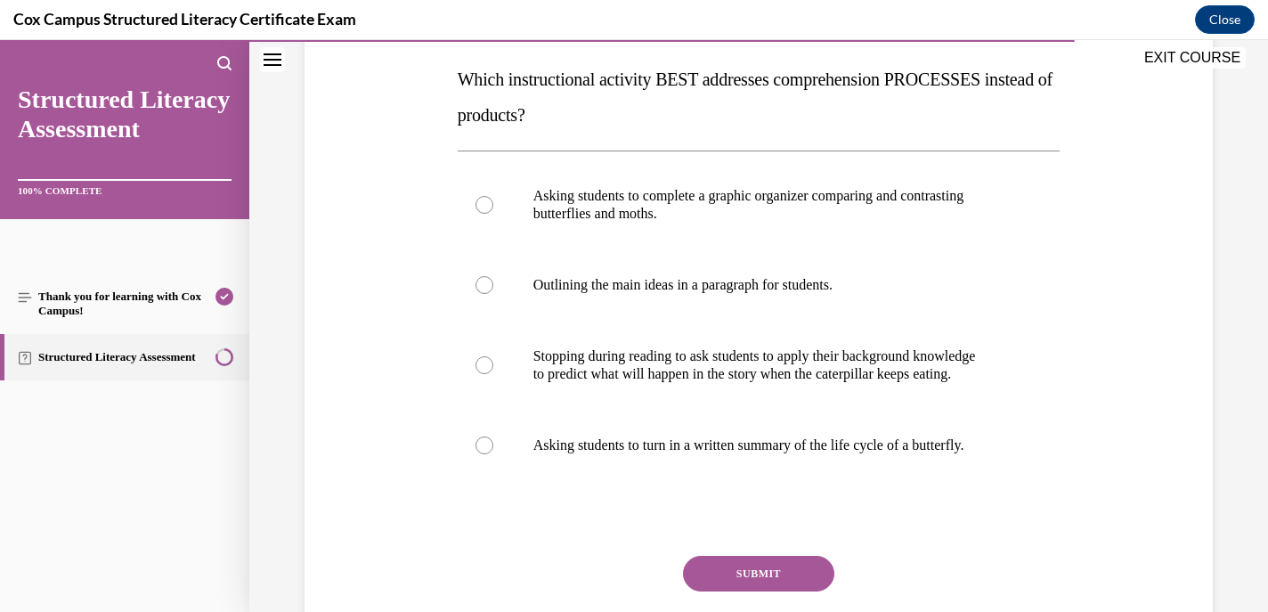
scroll to position [281, 0]
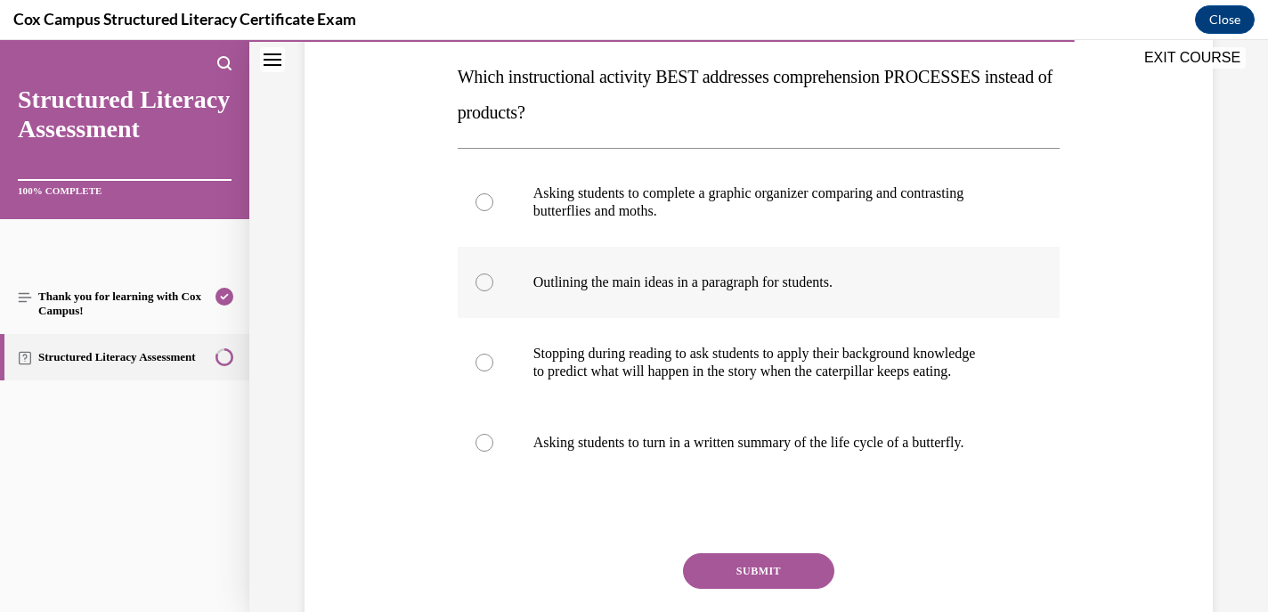
click at [487, 285] on div at bounding box center [485, 282] width 18 height 18
click at [487, 285] on input "Outlining the main ideas in a paragraph for students." at bounding box center [485, 282] width 18 height 18
radio input "true"
click at [720, 580] on button "SUBMIT" at bounding box center [758, 571] width 151 height 36
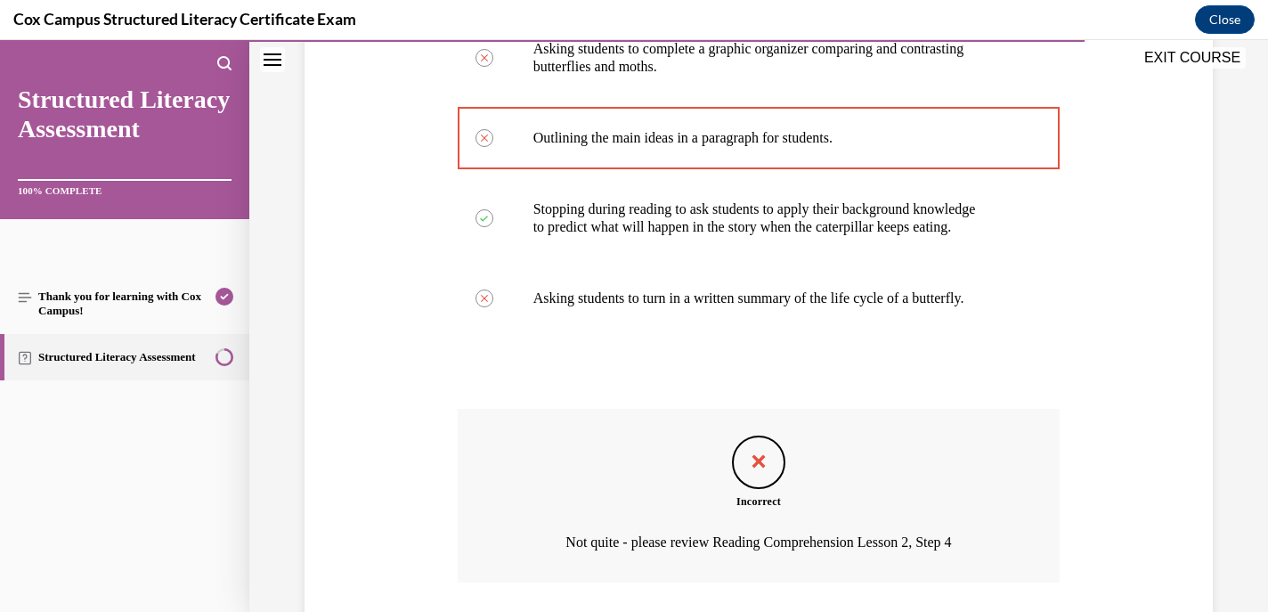
scroll to position [550, 0]
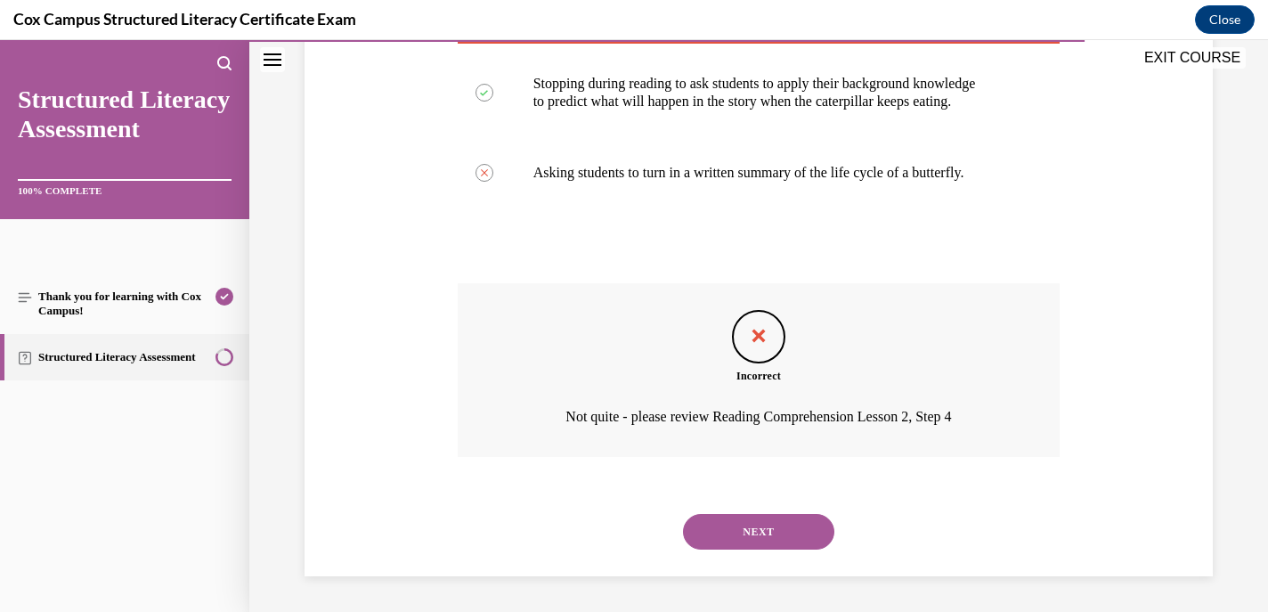
click at [747, 529] on button "NEXT" at bounding box center [758, 532] width 151 height 36
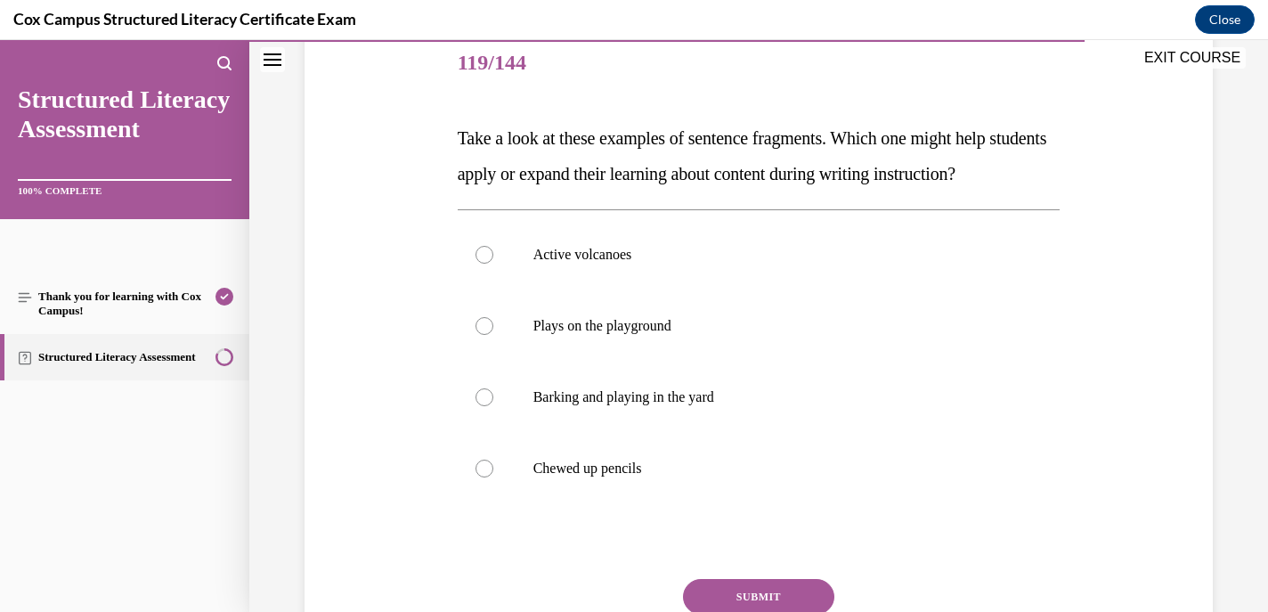
scroll to position [256, 0]
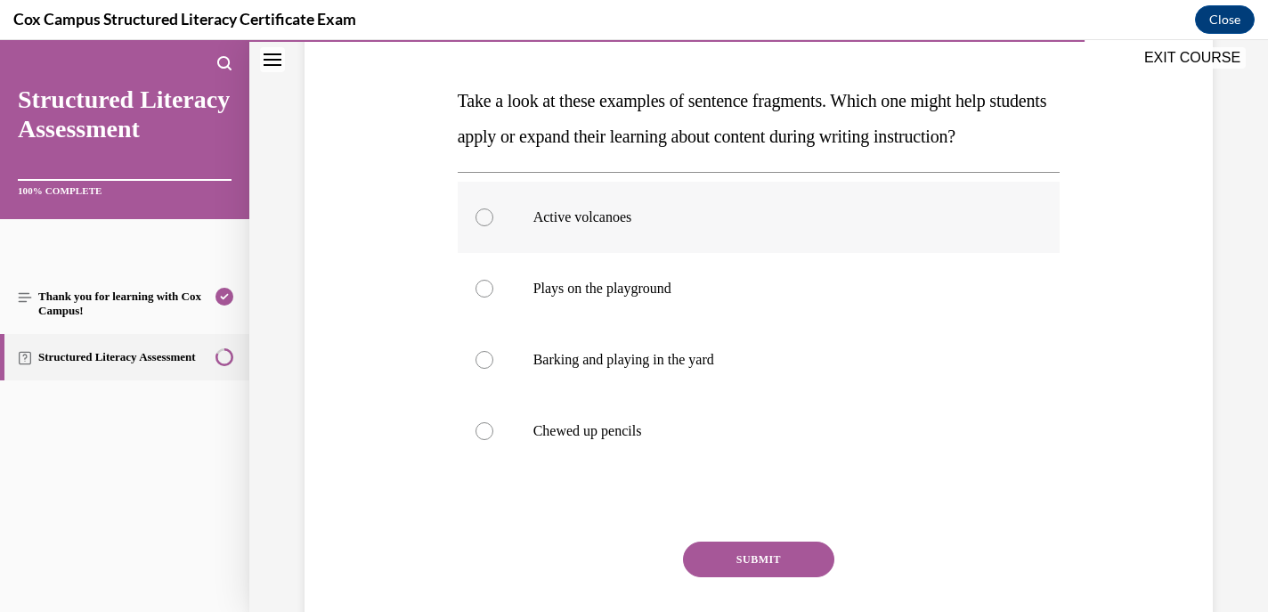
click at [486, 226] on div at bounding box center [485, 217] width 18 height 18
click at [486, 226] on input "Active volcanoes" at bounding box center [485, 217] width 18 height 18
radio input "true"
click at [713, 577] on button "SUBMIT" at bounding box center [758, 559] width 151 height 36
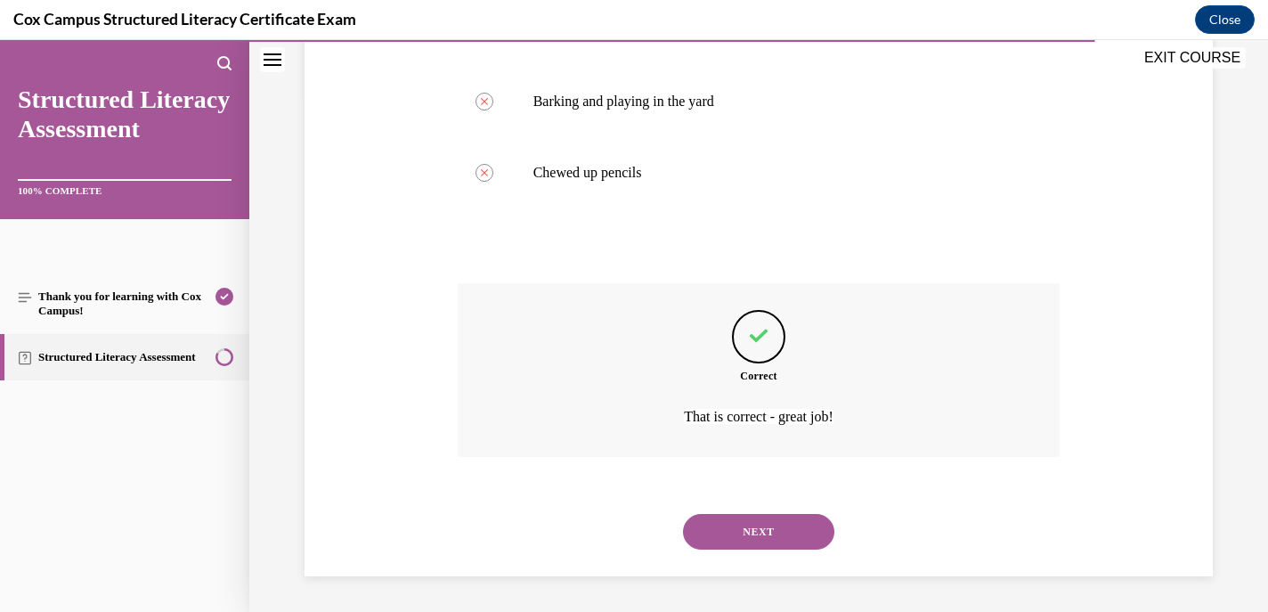
scroll to position [550, 0]
click at [737, 541] on button "NEXT" at bounding box center [758, 532] width 151 height 36
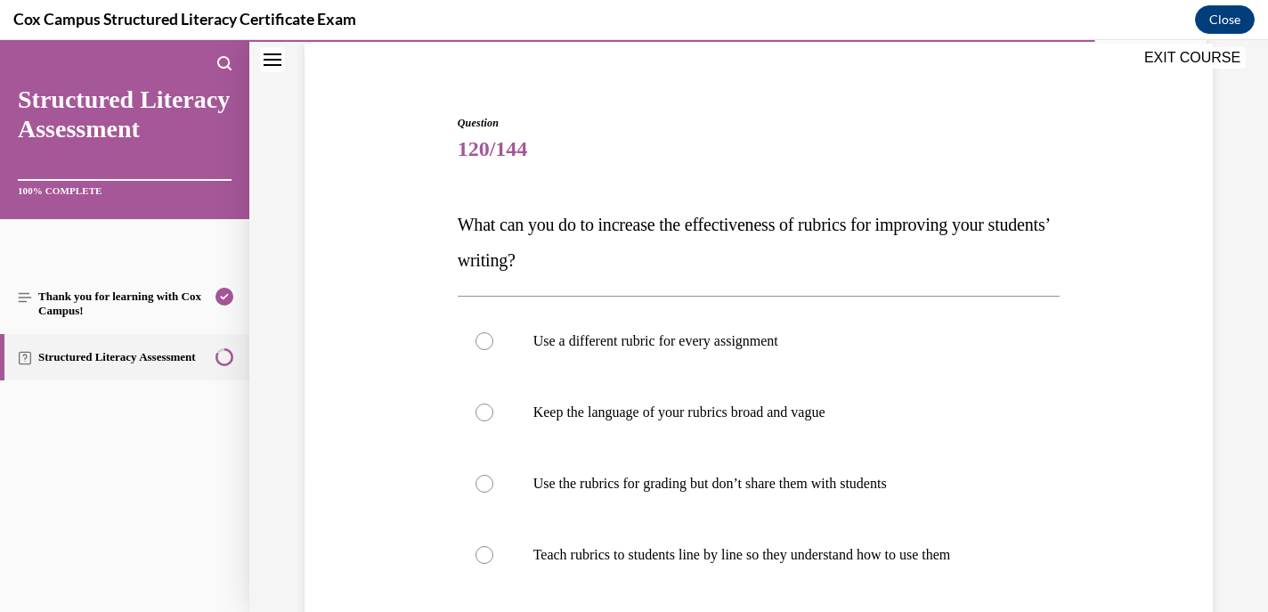
scroll to position [258, 0]
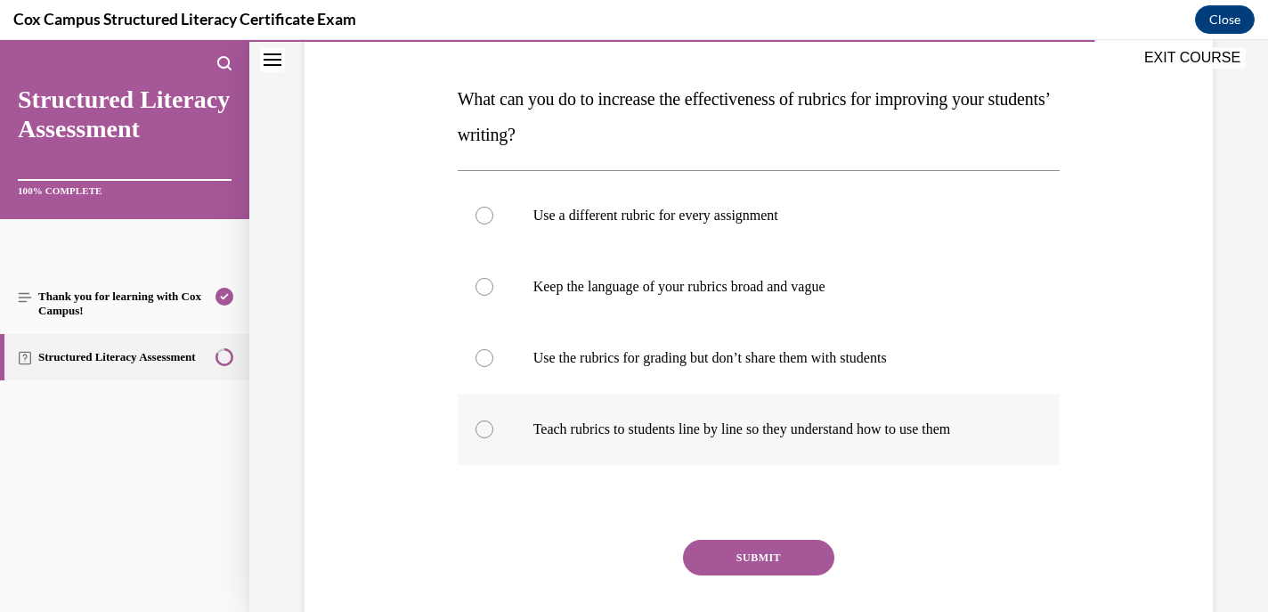
click at [480, 426] on div at bounding box center [485, 429] width 18 height 18
click at [480, 426] on input "Teach rubrics to students line by line so they understand how to use them" at bounding box center [485, 429] width 18 height 18
radio input "true"
click at [737, 553] on button "SUBMIT" at bounding box center [758, 558] width 151 height 36
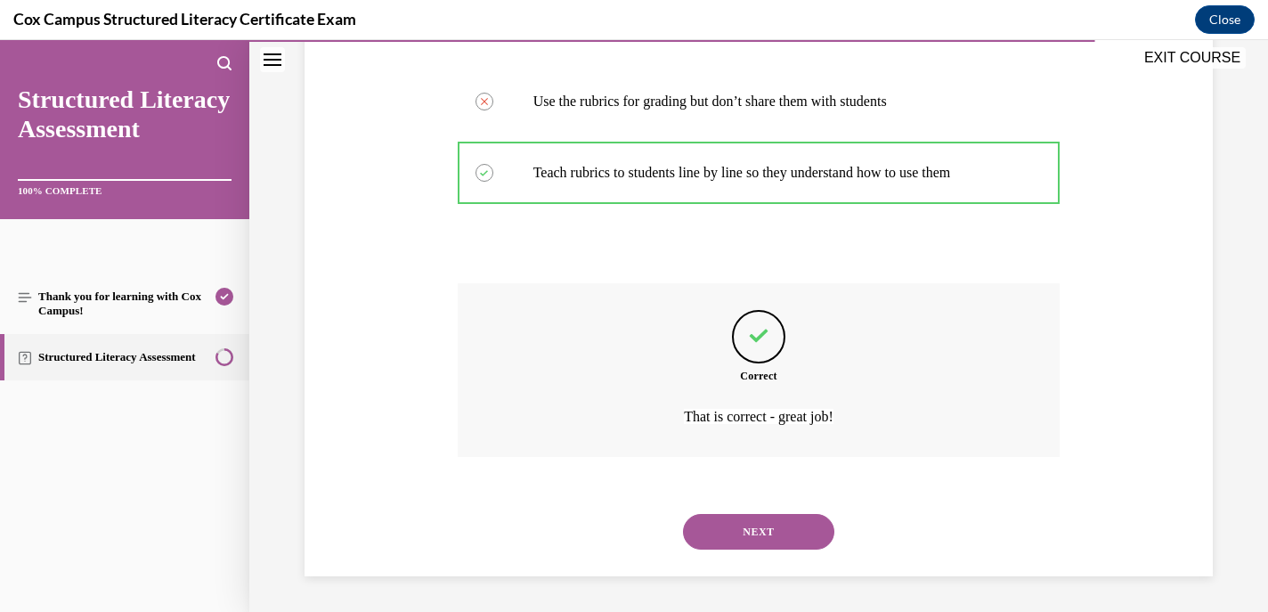
scroll to position [510, 0]
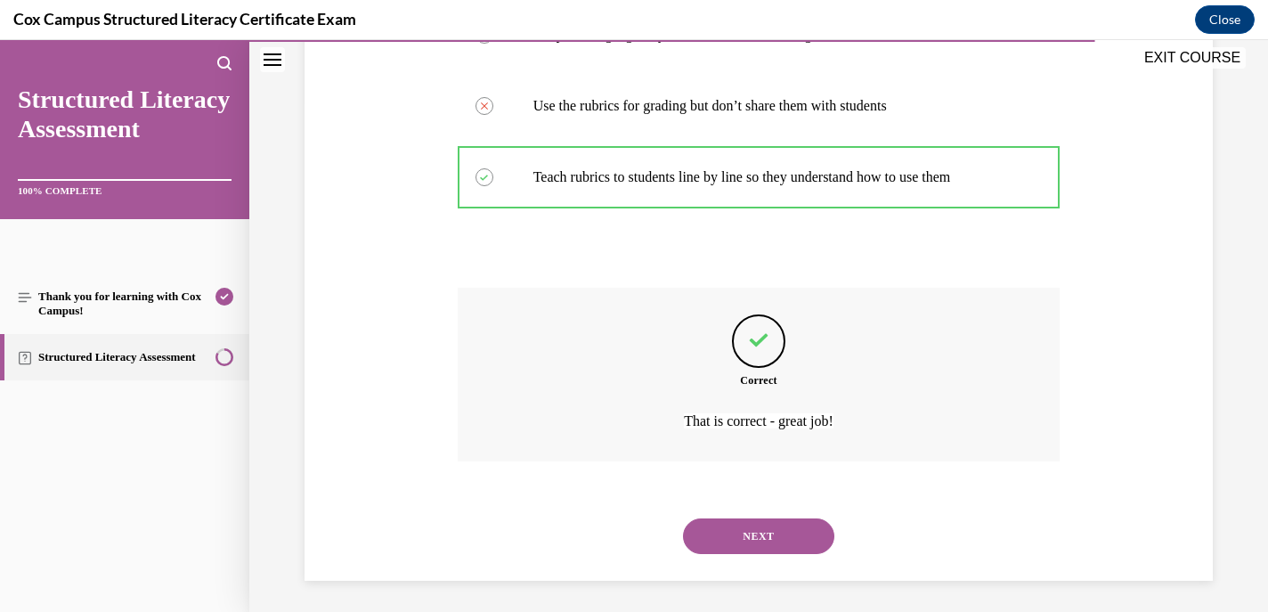
click at [739, 525] on button "NEXT" at bounding box center [758, 536] width 151 height 36
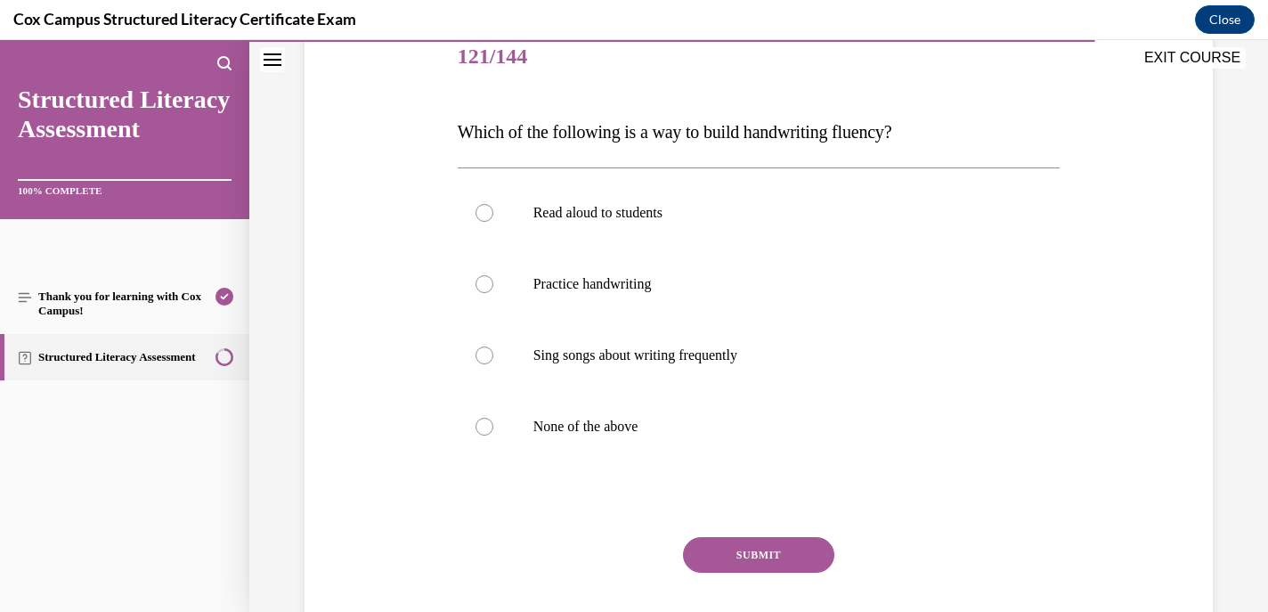
scroll to position [228, 0]
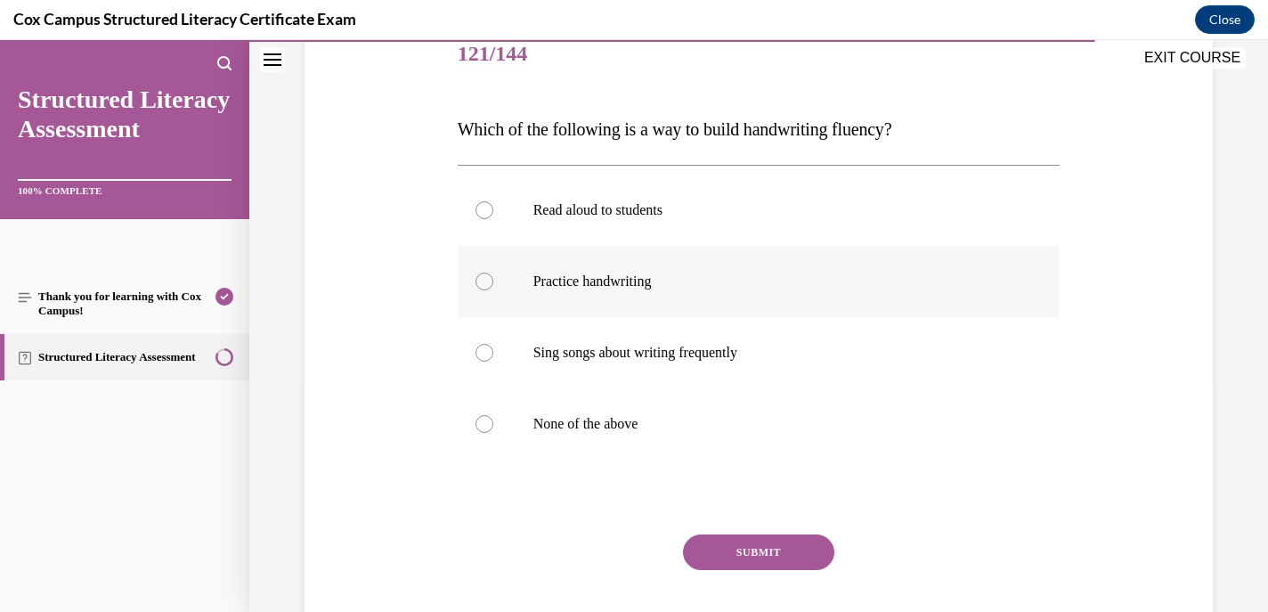
click at [484, 281] on div at bounding box center [485, 282] width 18 height 18
click at [484, 281] on input "Practice handwriting" at bounding box center [485, 282] width 18 height 18
radio input "true"
click at [757, 543] on button "SUBMIT" at bounding box center [758, 552] width 151 height 36
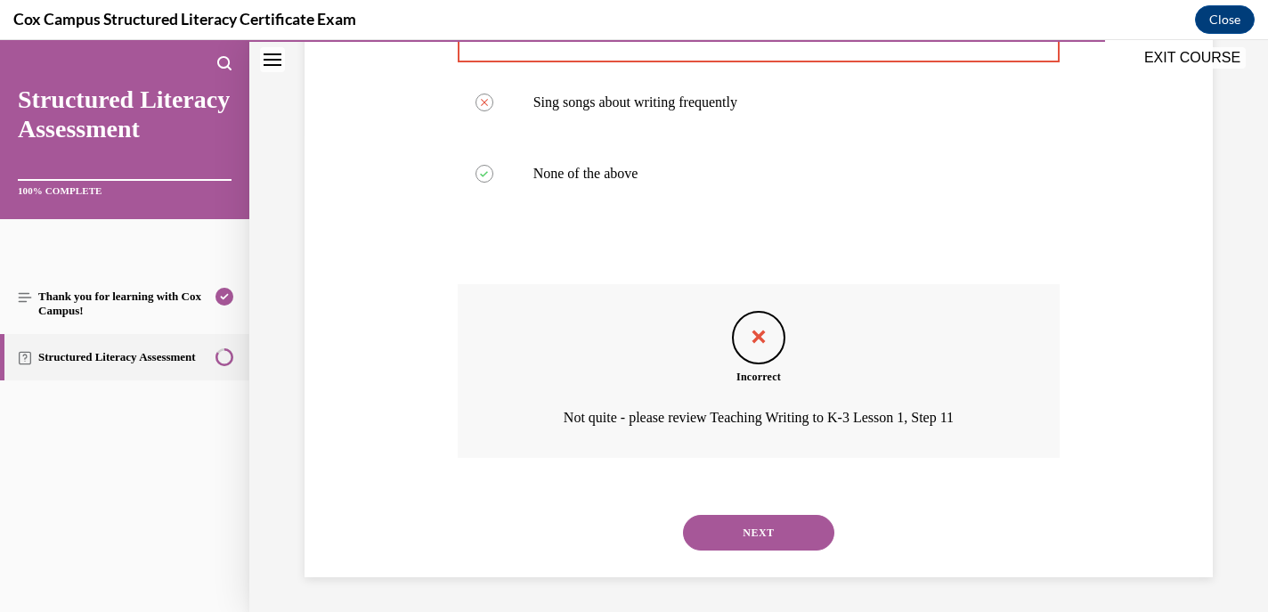
scroll to position [479, 0]
click at [758, 525] on button "NEXT" at bounding box center [758, 532] width 151 height 36
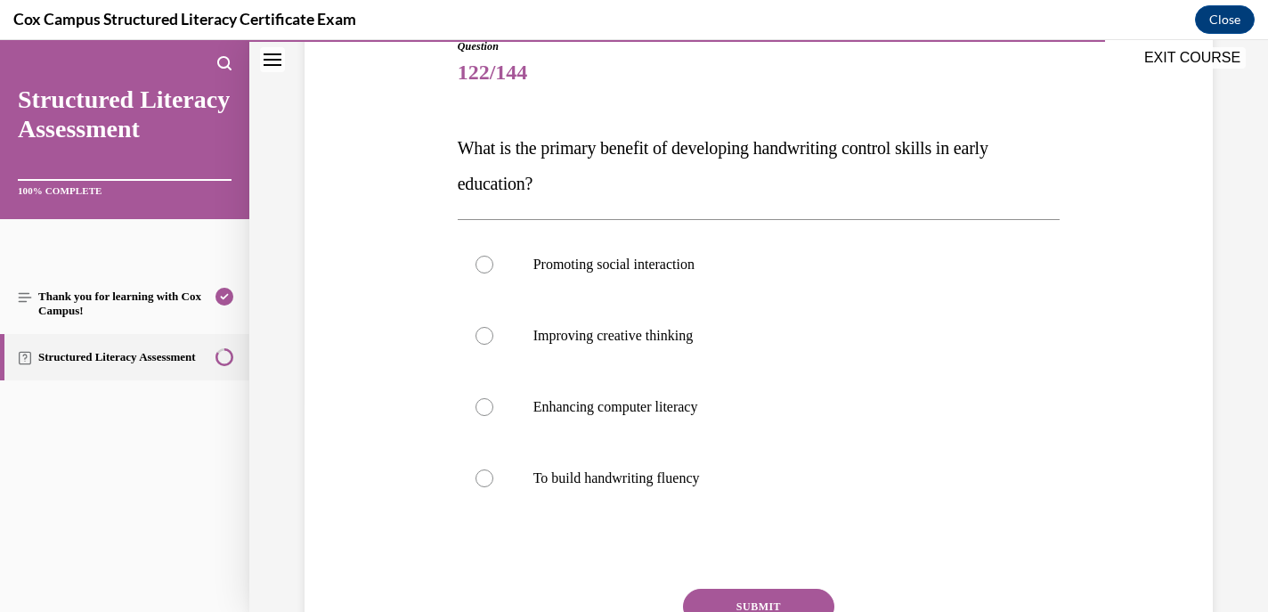
scroll to position [210, 0]
click at [1194, 528] on div "Question 122/144 What is the primary benefit of developing handwriting control …" at bounding box center [758, 359] width 917 height 750
click at [484, 476] on div at bounding box center [485, 477] width 18 height 18
click at [484, 476] on input "To build handwriting fluency" at bounding box center [485, 477] width 18 height 18
radio input "true"
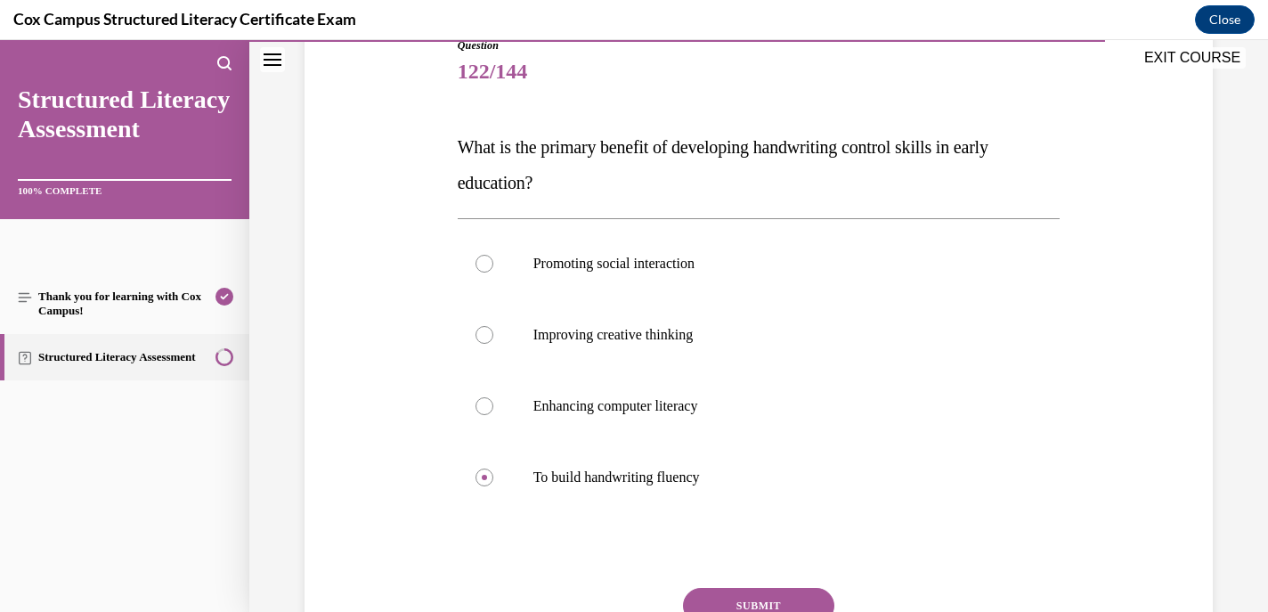
click at [729, 597] on button "SUBMIT" at bounding box center [758, 606] width 151 height 36
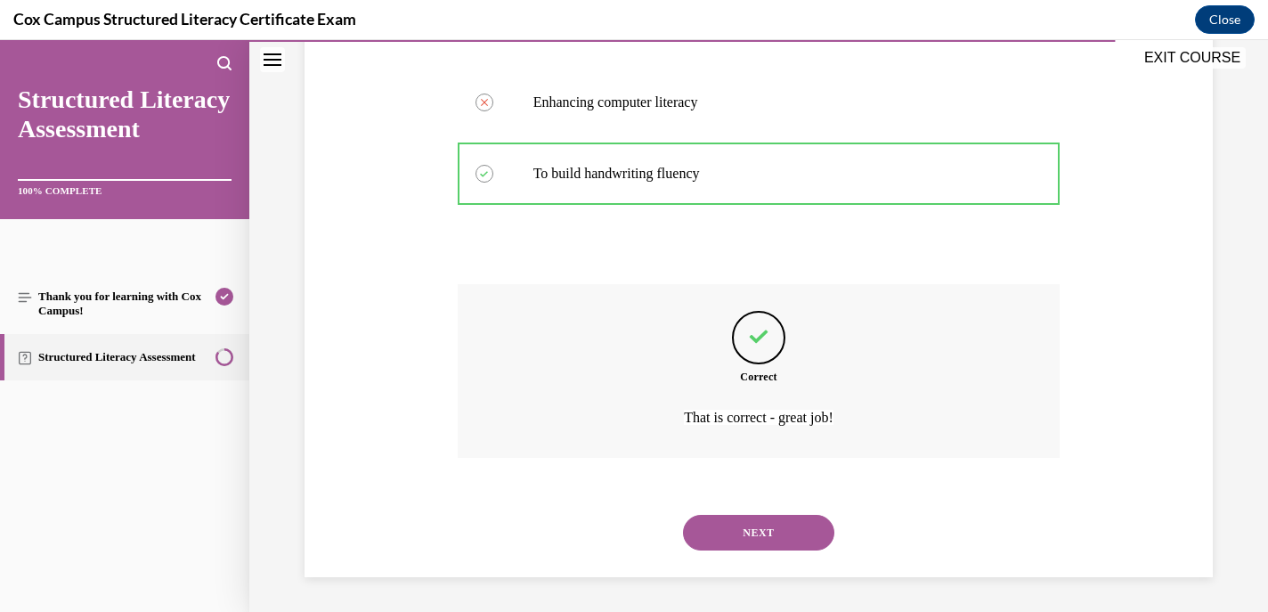
scroll to position [515, 0]
click at [757, 522] on button "NEXT" at bounding box center [758, 532] width 151 height 36
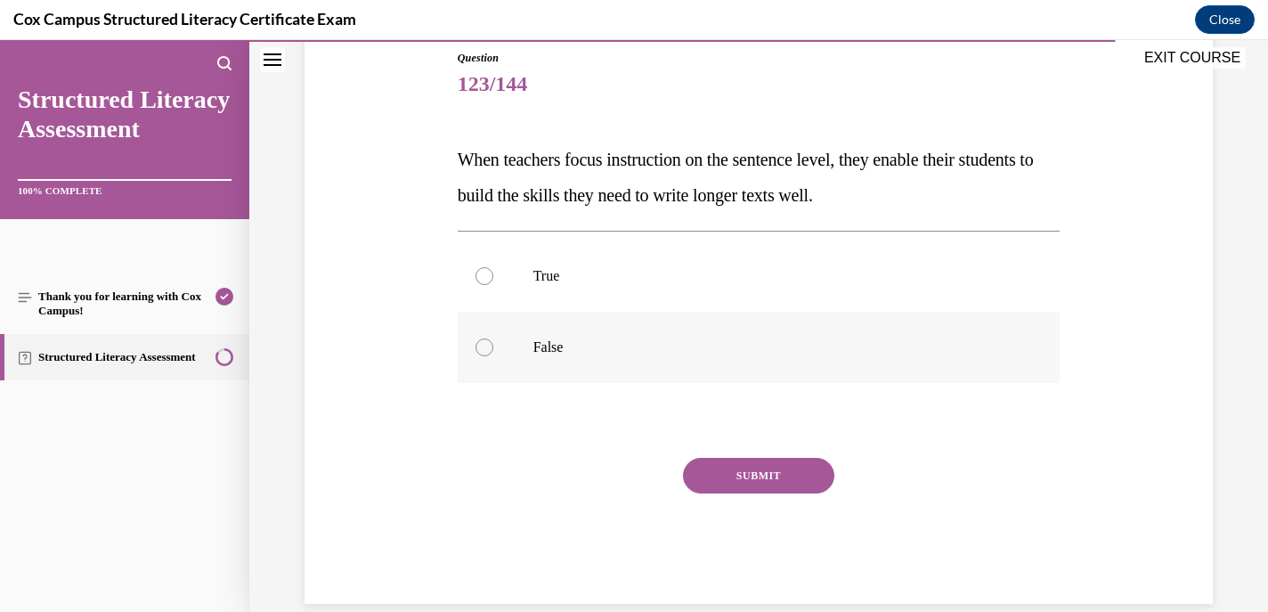
click at [483, 346] on div at bounding box center [485, 347] width 18 height 18
click at [483, 346] on input "False" at bounding box center [485, 347] width 18 height 18
radio input "true"
click at [762, 477] on button "SUBMIT" at bounding box center [758, 476] width 151 height 36
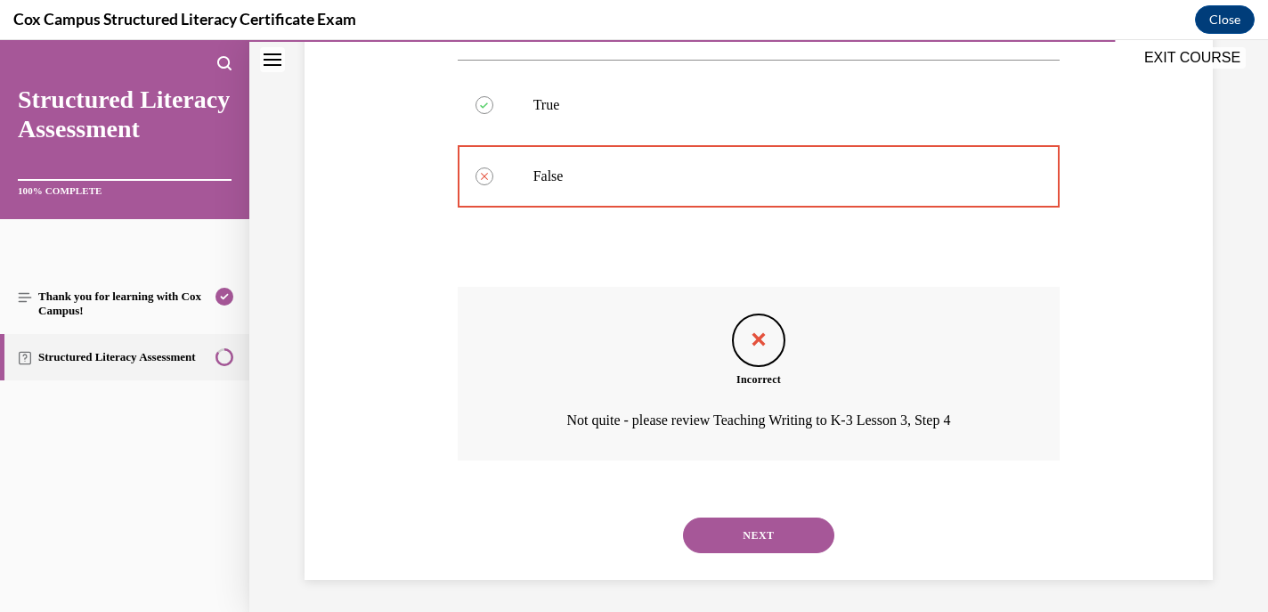
scroll to position [372, 0]
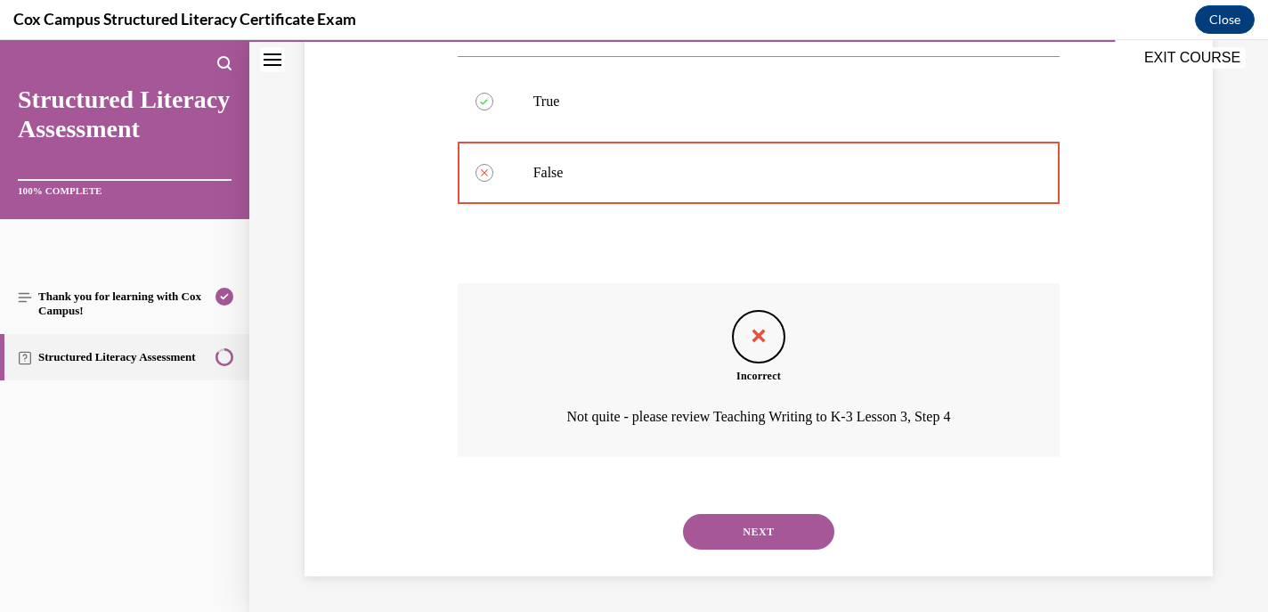
click at [760, 530] on button "NEXT" at bounding box center [758, 532] width 151 height 36
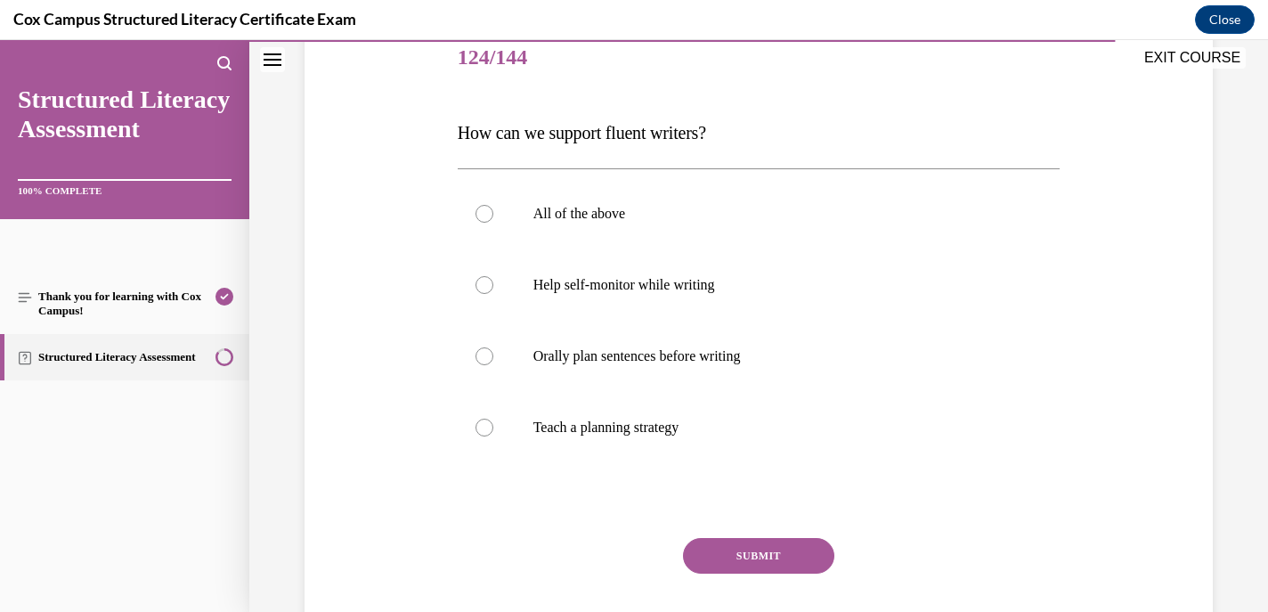
scroll to position [238, 0]
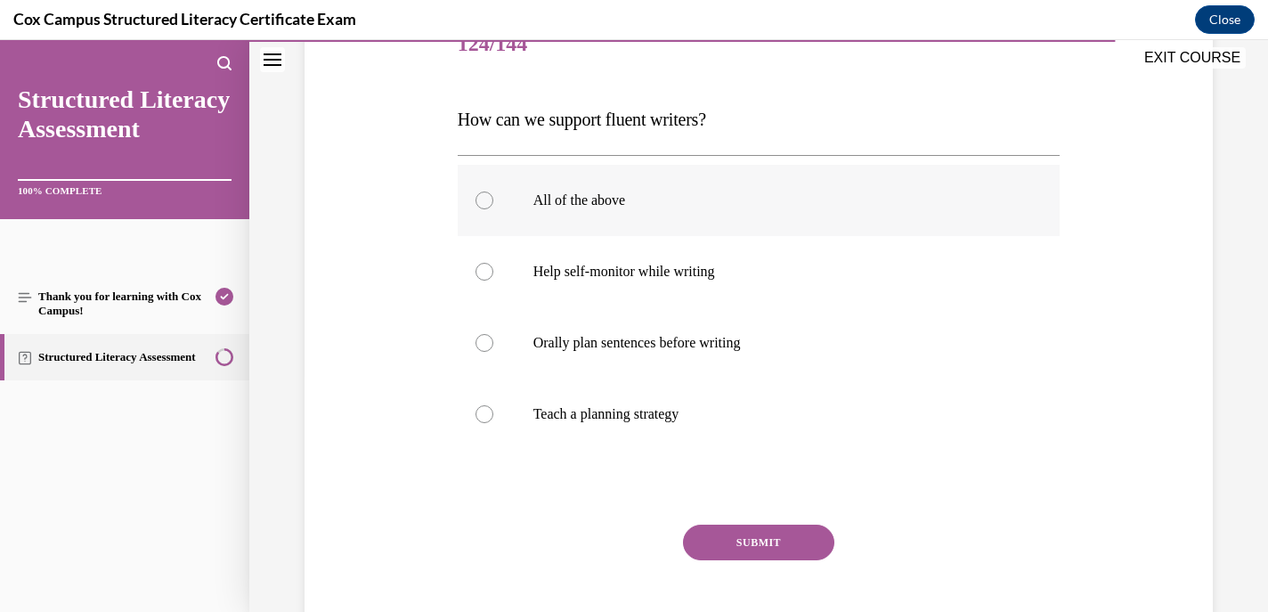
click at [490, 204] on div at bounding box center [485, 200] width 18 height 18
click at [490, 204] on input "All of the above" at bounding box center [485, 200] width 18 height 18
radio input "true"
click at [742, 543] on button "SUBMIT" at bounding box center [758, 543] width 151 height 36
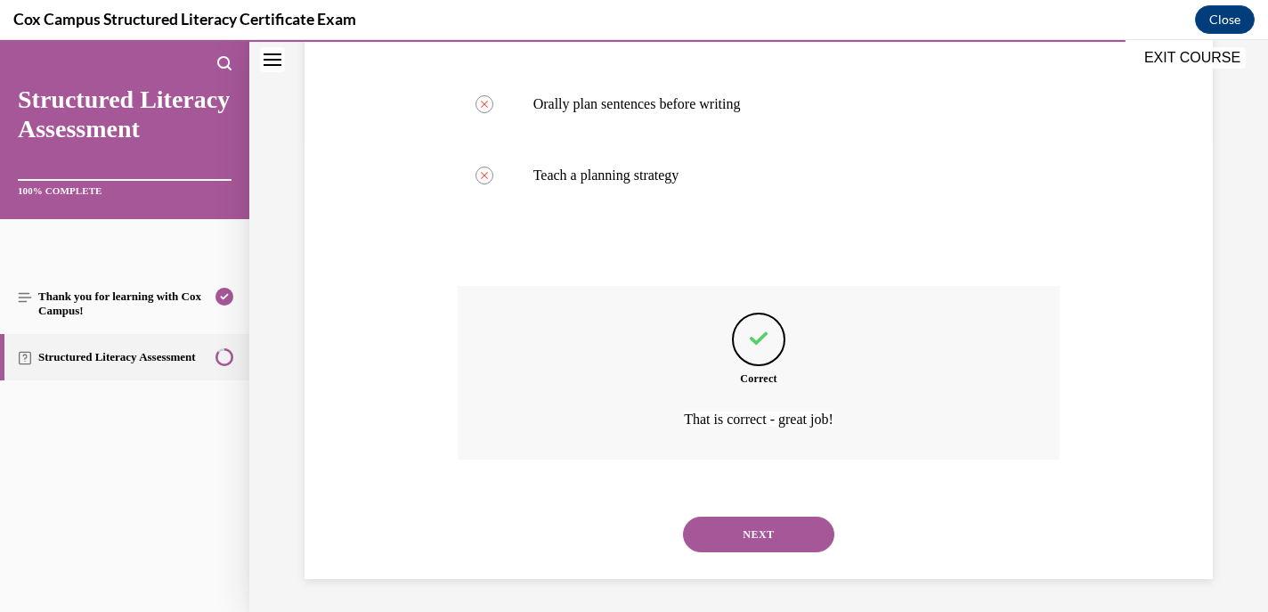
scroll to position [479, 0]
click at [725, 533] on button "NEXT" at bounding box center [758, 532] width 151 height 36
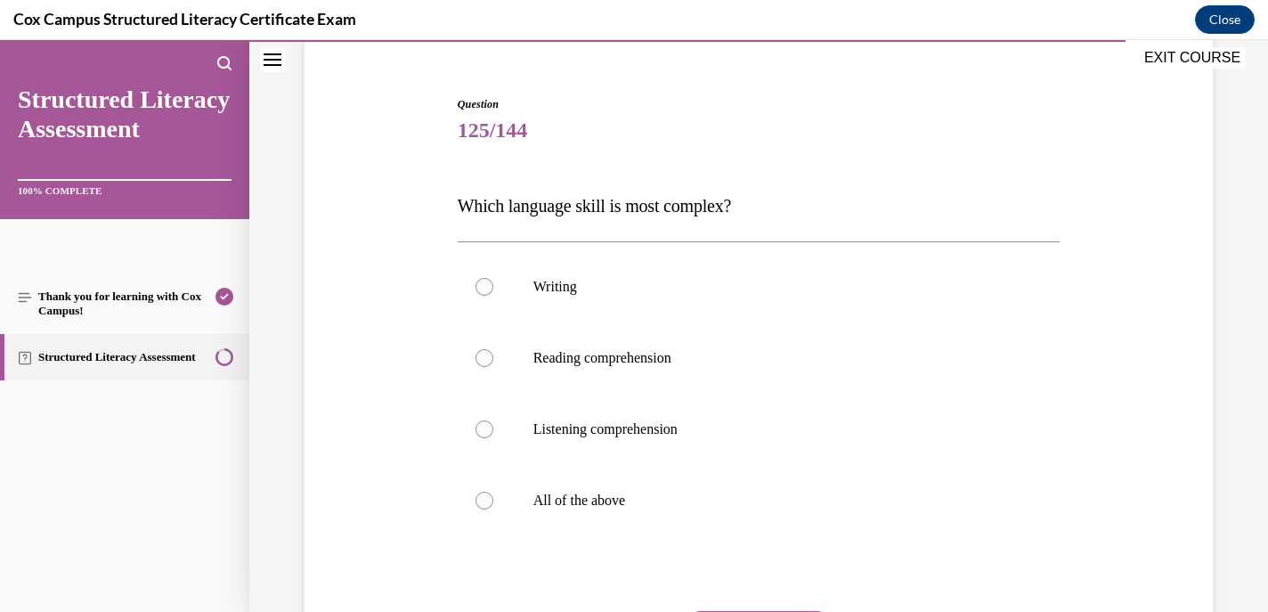
scroll to position [166, 0]
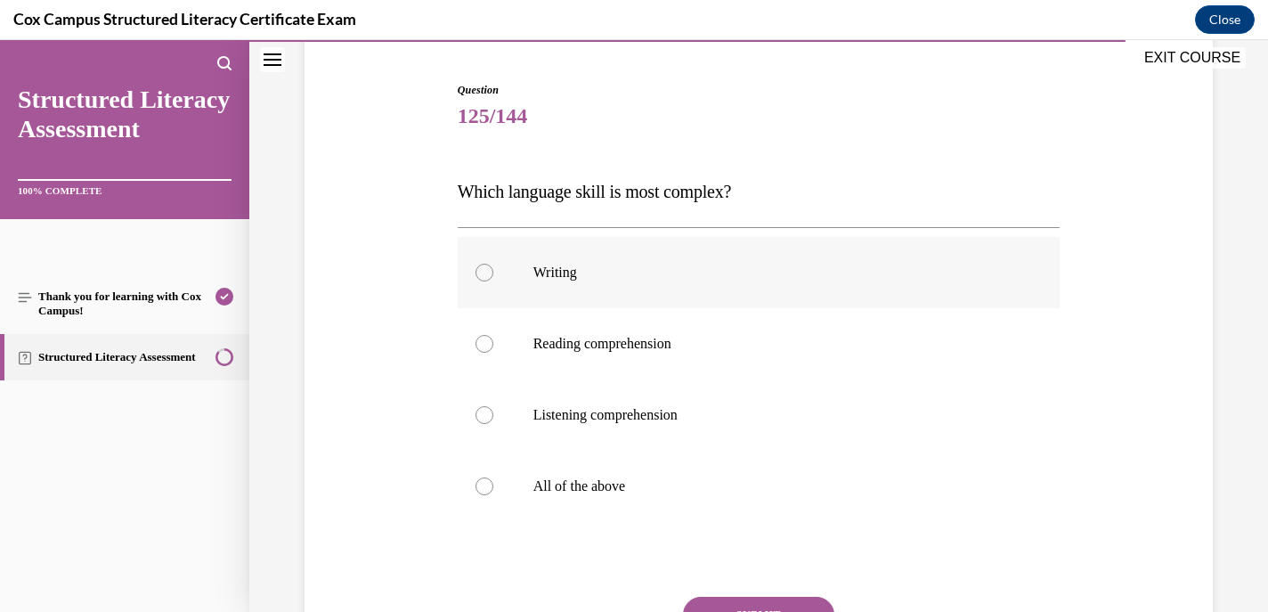
click at [486, 265] on div at bounding box center [485, 273] width 18 height 18
click at [486, 265] on input "Writing" at bounding box center [485, 273] width 18 height 18
radio input "true"
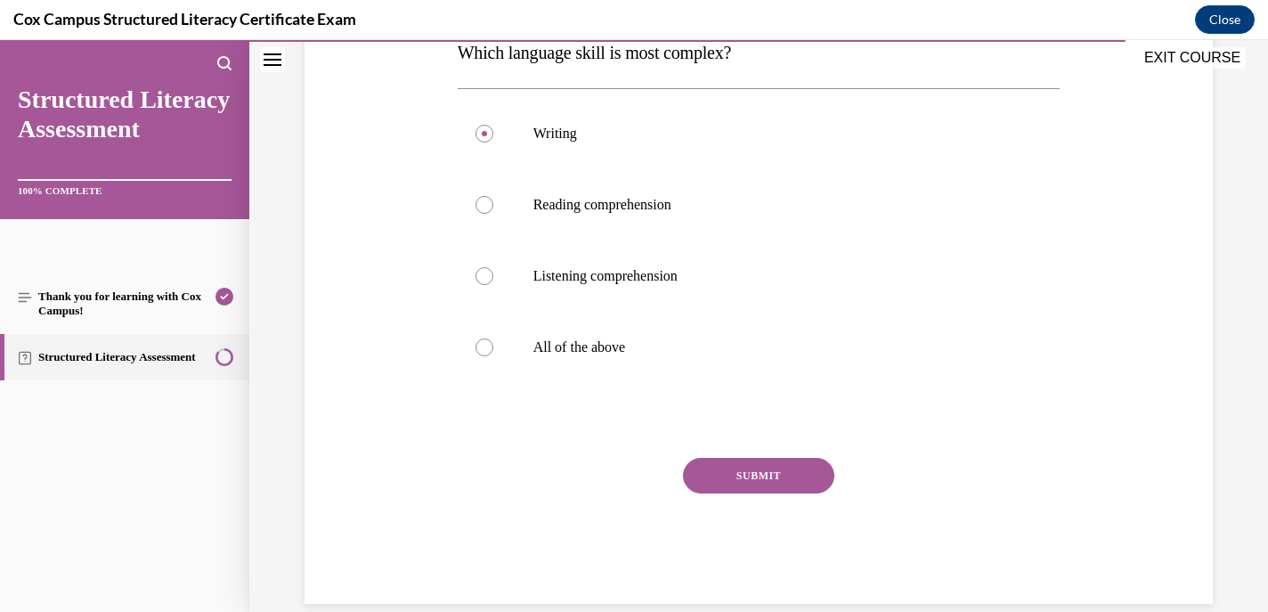
click at [737, 471] on button "SUBMIT" at bounding box center [758, 476] width 151 height 36
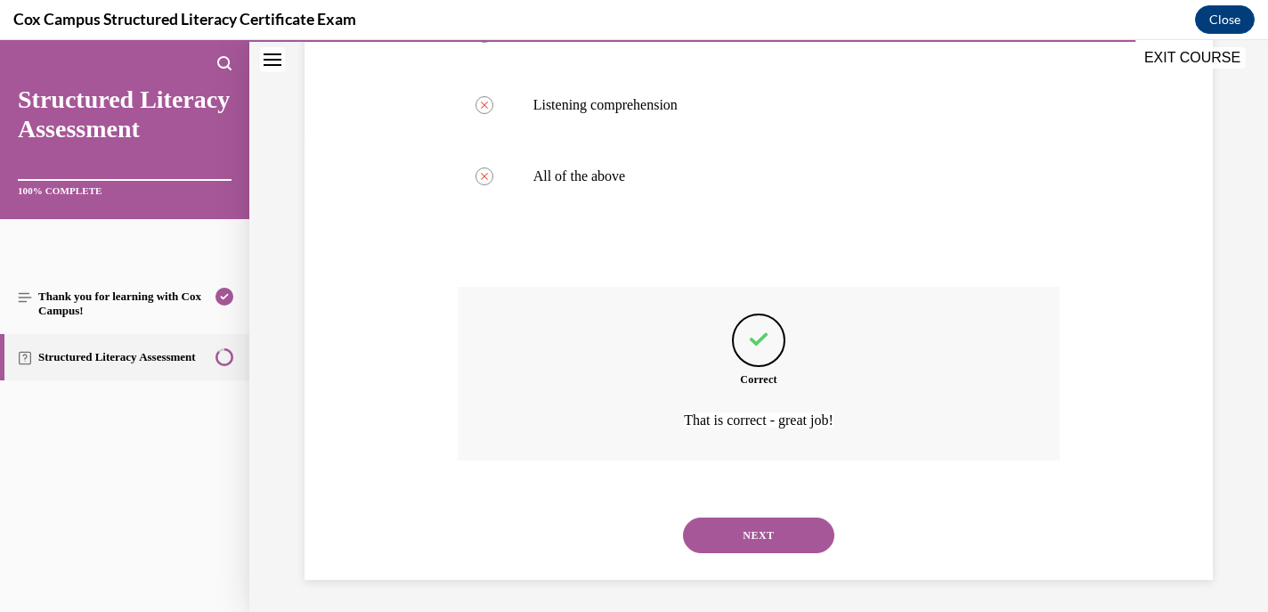
scroll to position [479, 0]
click at [729, 525] on button "NEXT" at bounding box center [758, 532] width 151 height 36
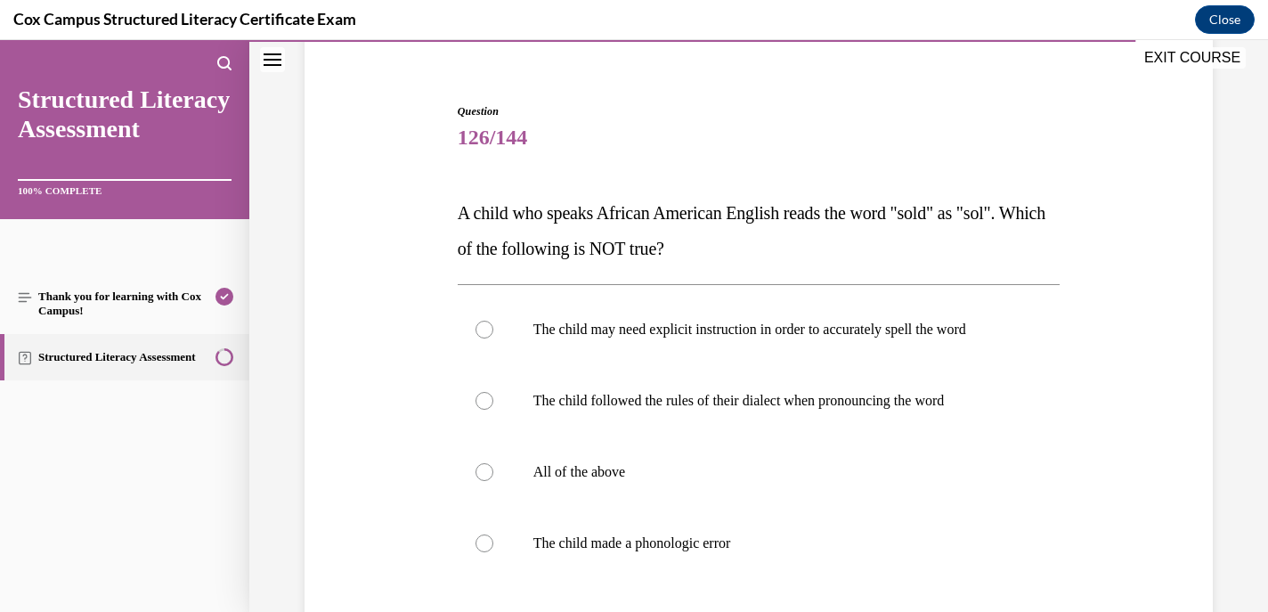
scroll to position [207, 0]
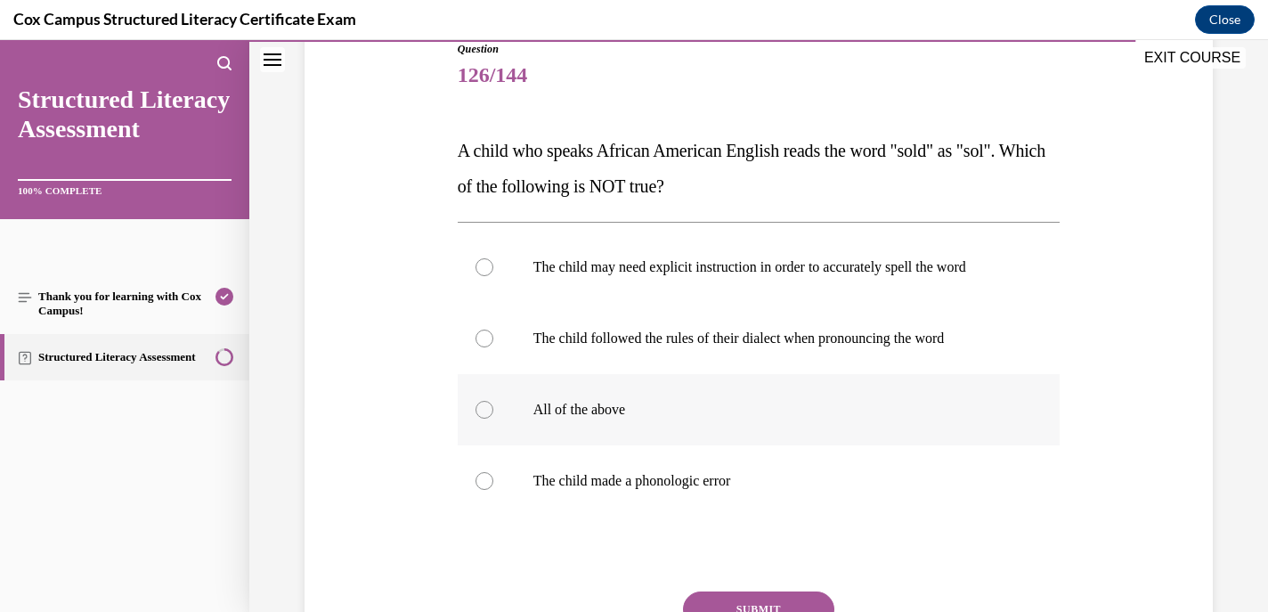
click at [488, 403] on div at bounding box center [485, 410] width 18 height 18
click at [488, 403] on input "All of the above" at bounding box center [485, 410] width 18 height 18
radio input "true"
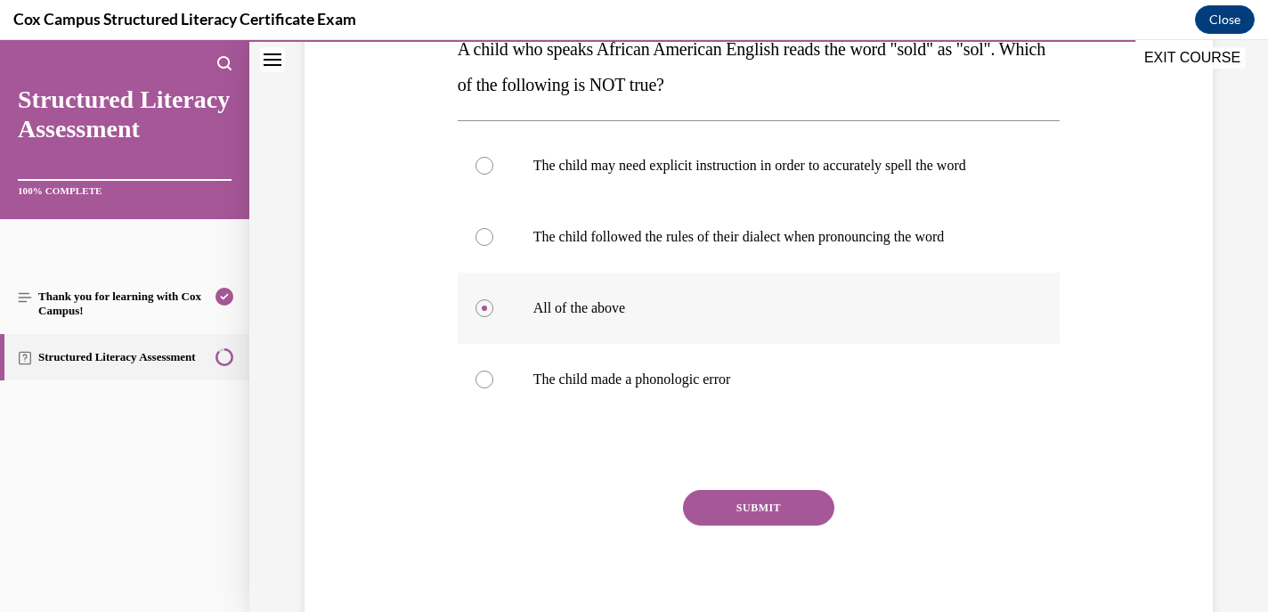
scroll to position [313, 0]
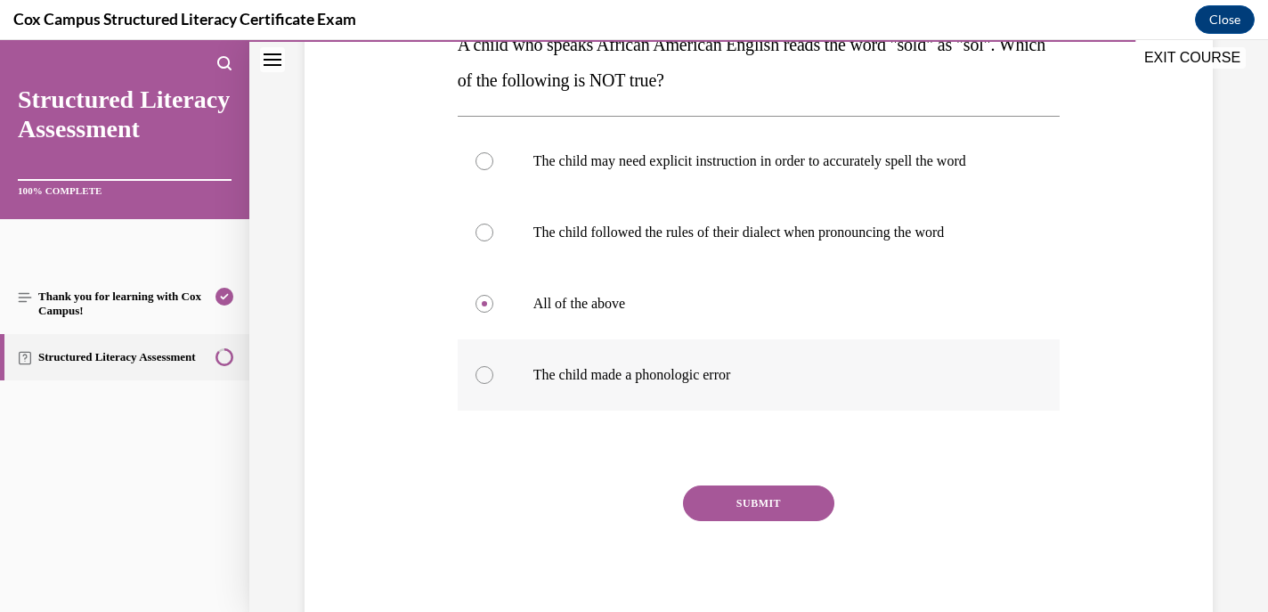
click at [484, 372] on div at bounding box center [485, 375] width 18 height 18
click at [484, 372] on input "The child made a phonologic error" at bounding box center [485, 375] width 18 height 18
radio input "true"
click at [757, 510] on button "SUBMIT" at bounding box center [758, 503] width 151 height 36
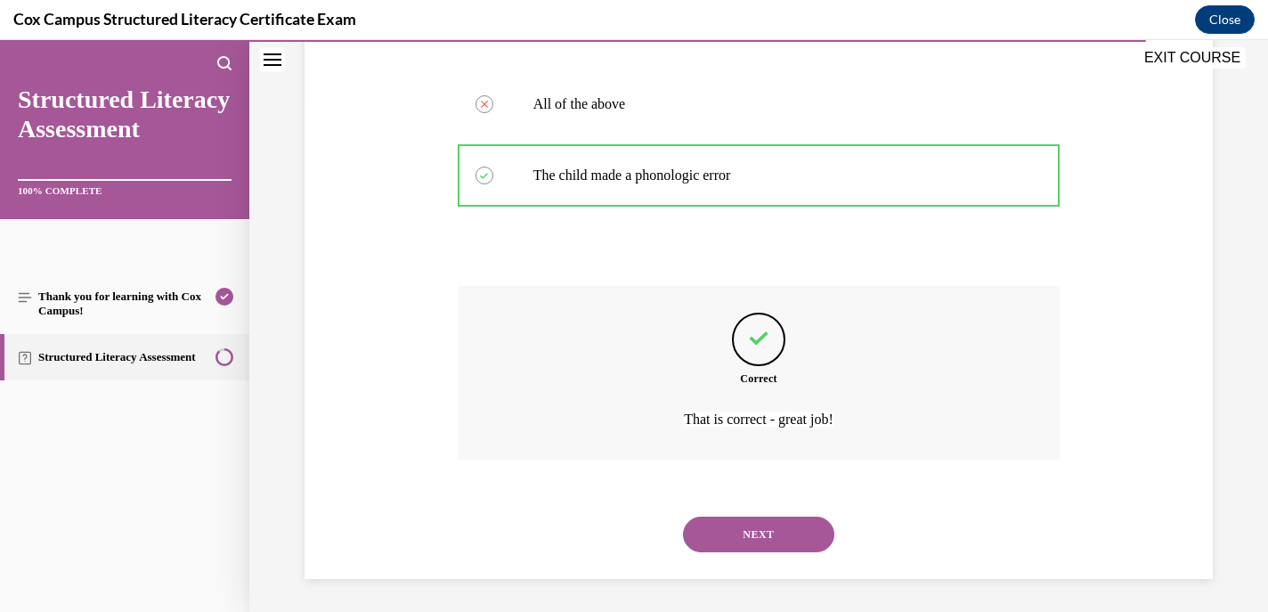
scroll to position [515, 0]
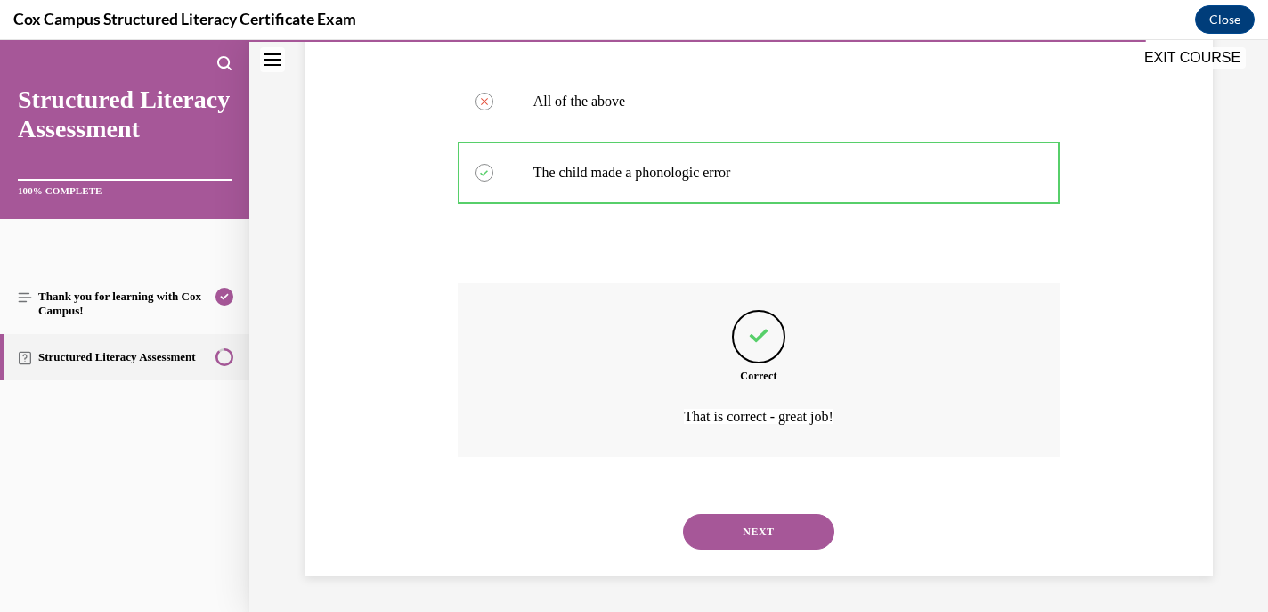
click at [752, 535] on button "NEXT" at bounding box center [758, 532] width 151 height 36
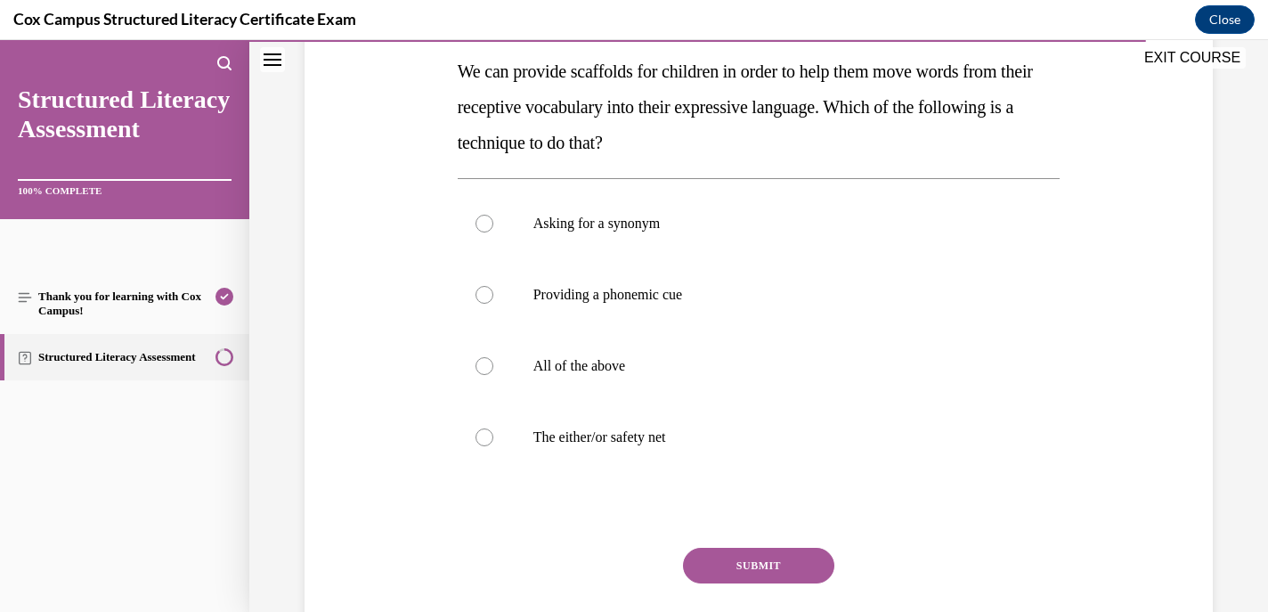
scroll to position [290, 0]
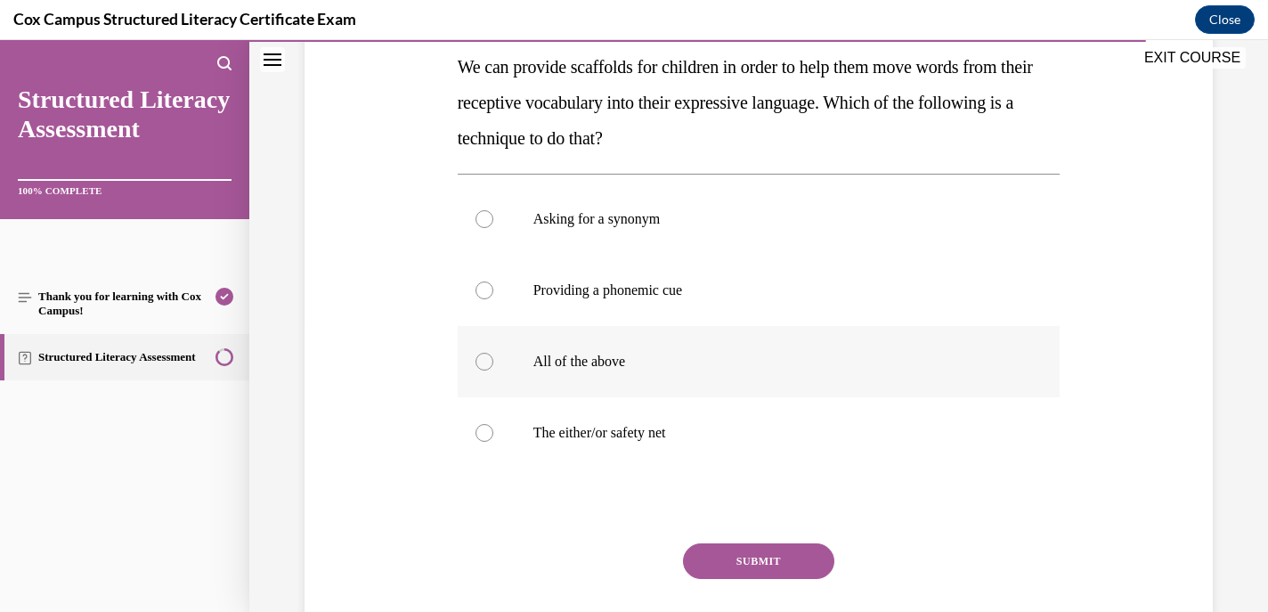
click at [486, 359] on div at bounding box center [485, 362] width 18 height 18
click at [486, 359] on input "All of the above" at bounding box center [485, 362] width 18 height 18
radio input "true"
click at [771, 558] on button "SUBMIT" at bounding box center [758, 561] width 151 height 36
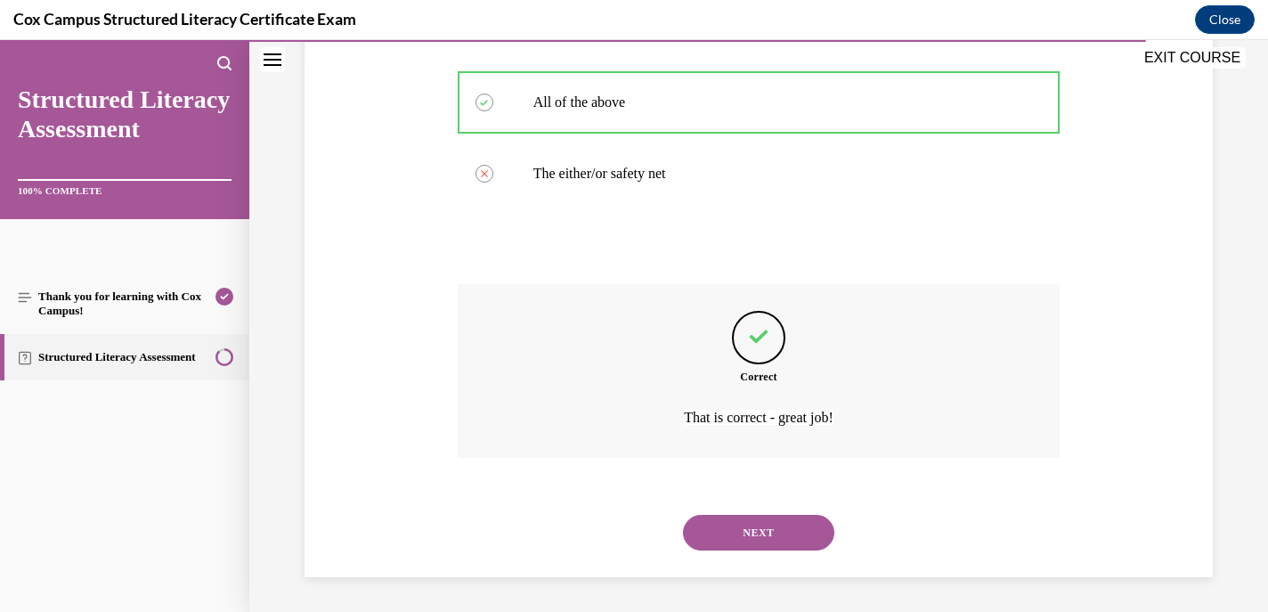
scroll to position [550, 0]
click at [750, 537] on button "NEXT" at bounding box center [758, 532] width 151 height 36
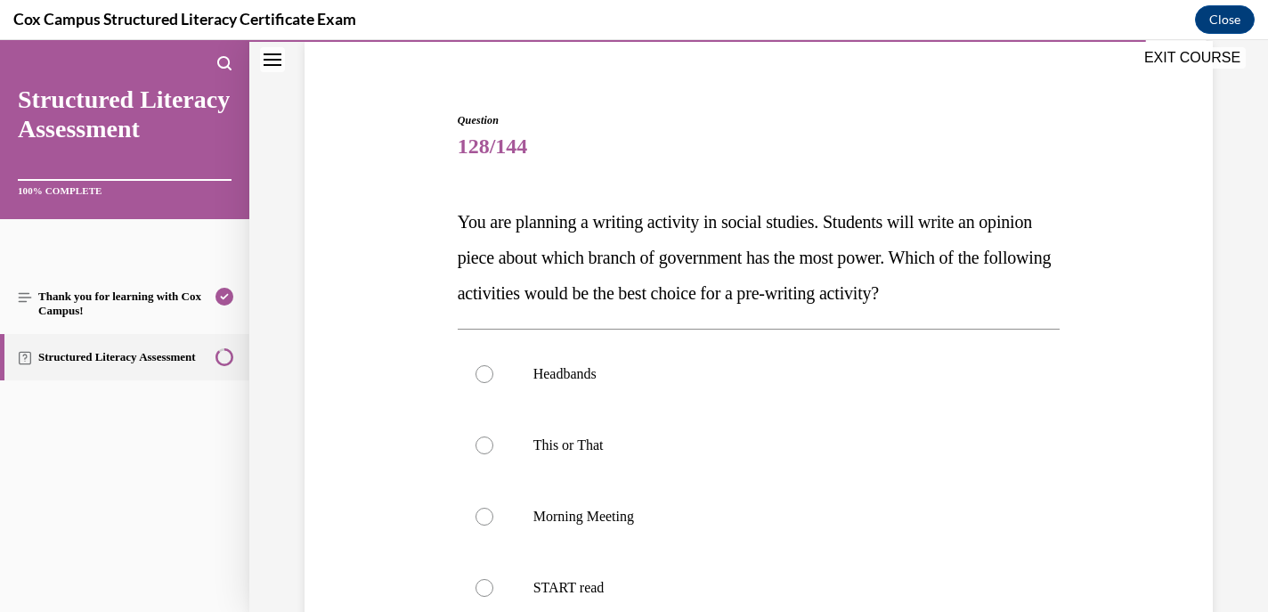
scroll to position [200, 0]
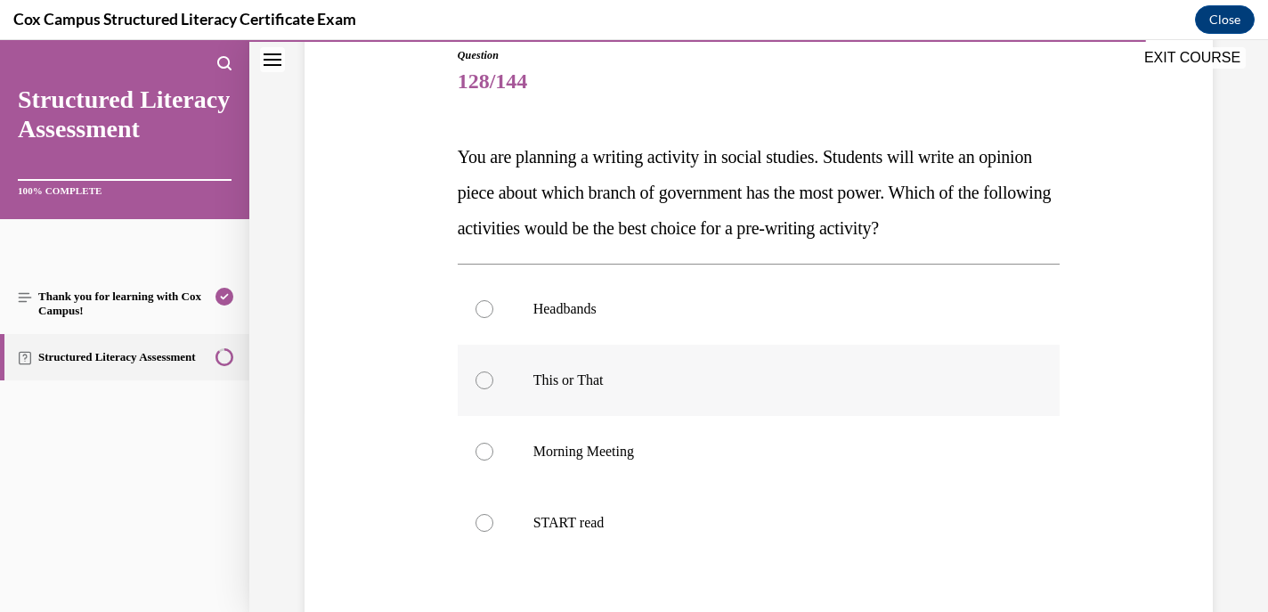
click at [619, 346] on label "This or That" at bounding box center [759, 380] width 603 height 71
click at [493, 371] on input "This or That" at bounding box center [485, 380] width 18 height 18
radio input "true"
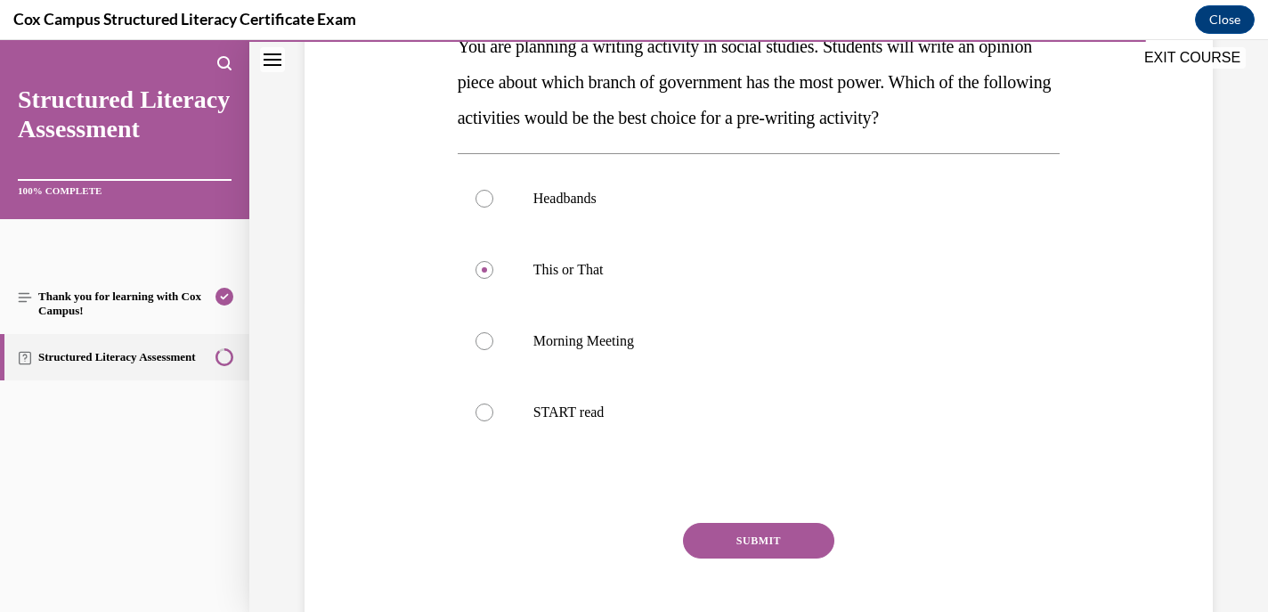
click at [765, 537] on button "SUBMIT" at bounding box center [758, 541] width 151 height 36
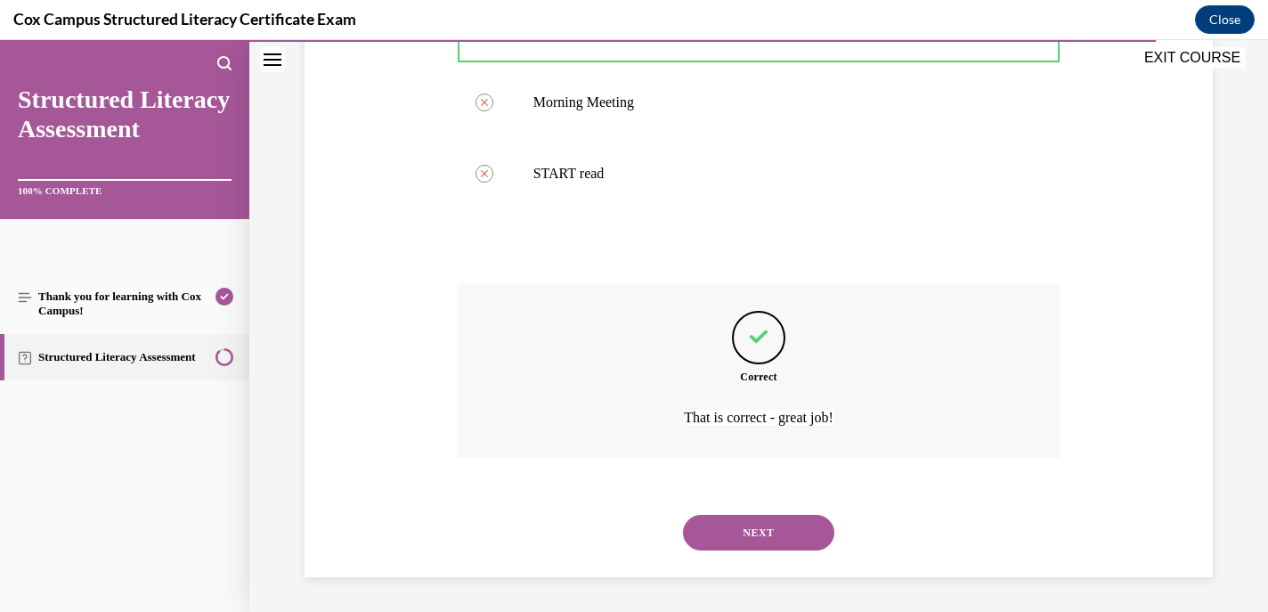
scroll to position [550, 0]
click at [743, 550] on div "NEXT" at bounding box center [759, 531] width 603 height 71
click at [742, 536] on button "NEXT" at bounding box center [758, 532] width 151 height 36
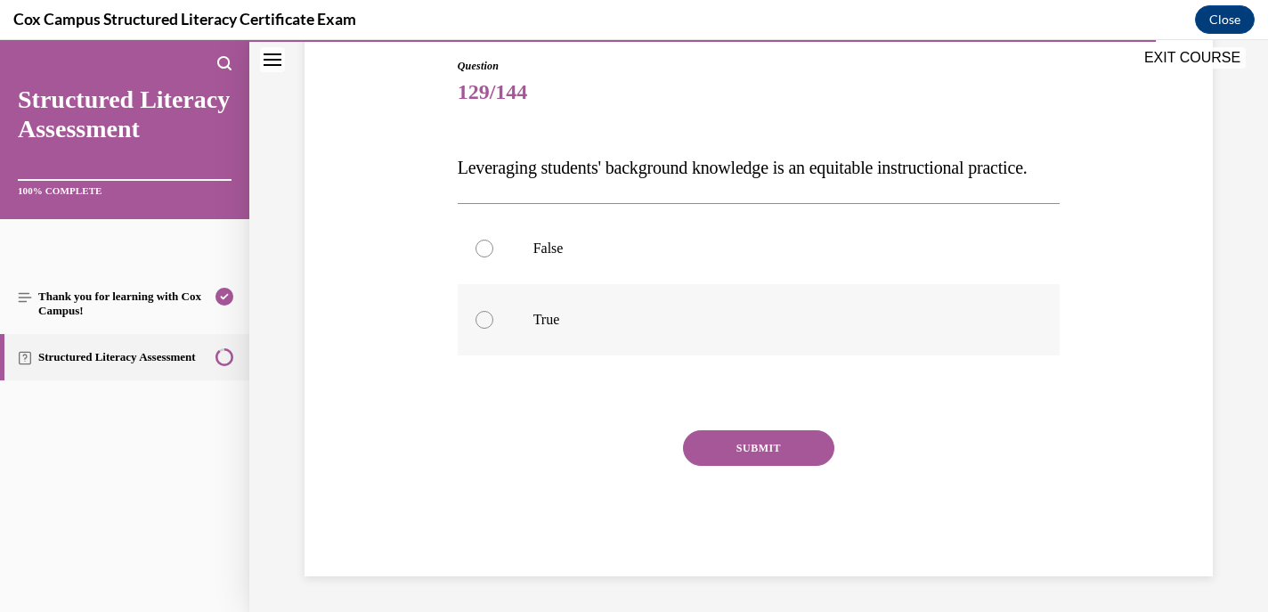
click at [483, 329] on div at bounding box center [485, 320] width 18 height 18
click at [483, 329] on input "True" at bounding box center [485, 320] width 18 height 18
radio input "true"
click at [762, 466] on button "SUBMIT" at bounding box center [758, 448] width 151 height 36
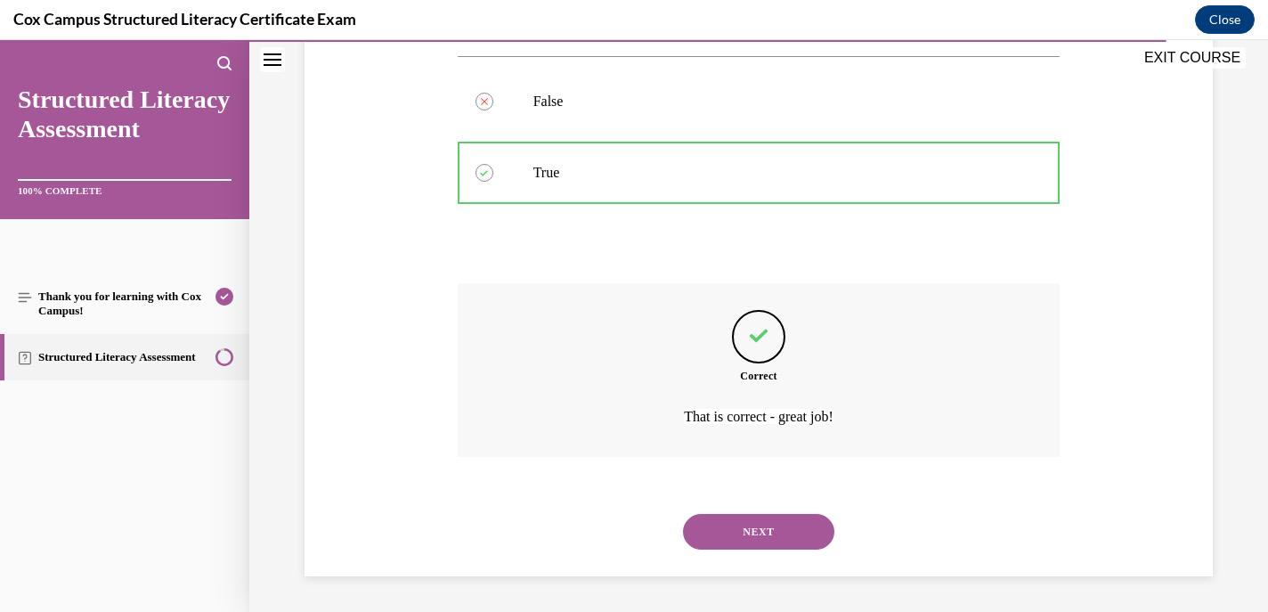
scroll to position [372, 0]
click at [743, 517] on button "NEXT" at bounding box center [758, 532] width 151 height 36
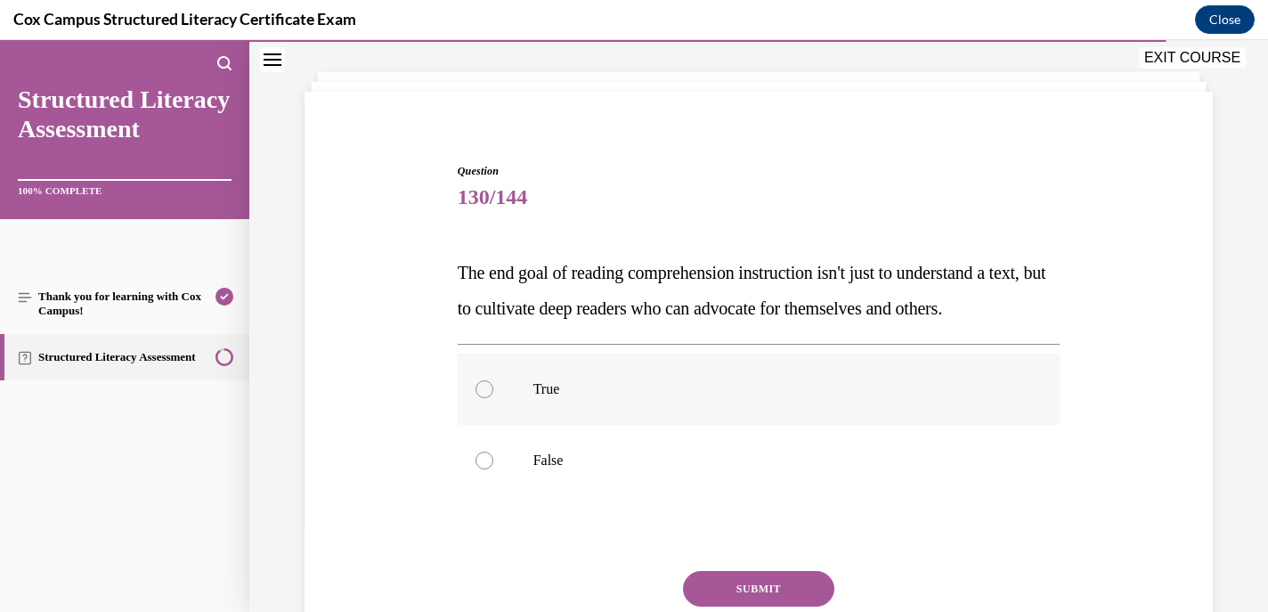
scroll to position [143, 0]
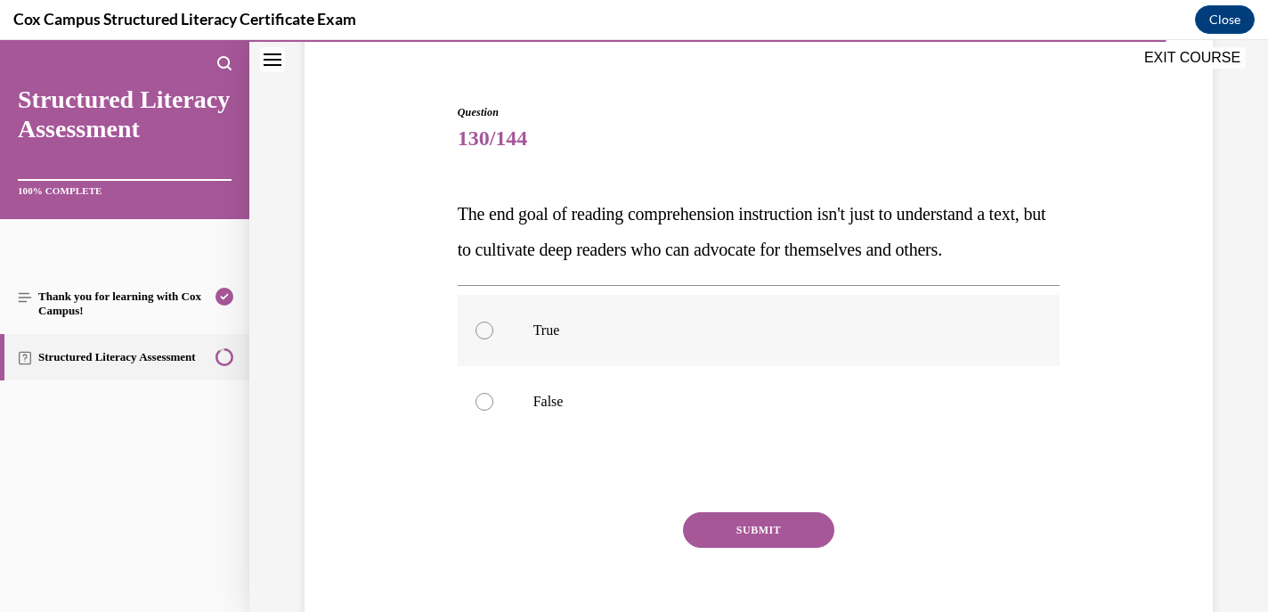
click at [478, 339] on div at bounding box center [485, 331] width 18 height 18
click at [478, 339] on input "True" at bounding box center [485, 331] width 18 height 18
radio input "true"
click at [729, 548] on button "SUBMIT" at bounding box center [758, 530] width 151 height 36
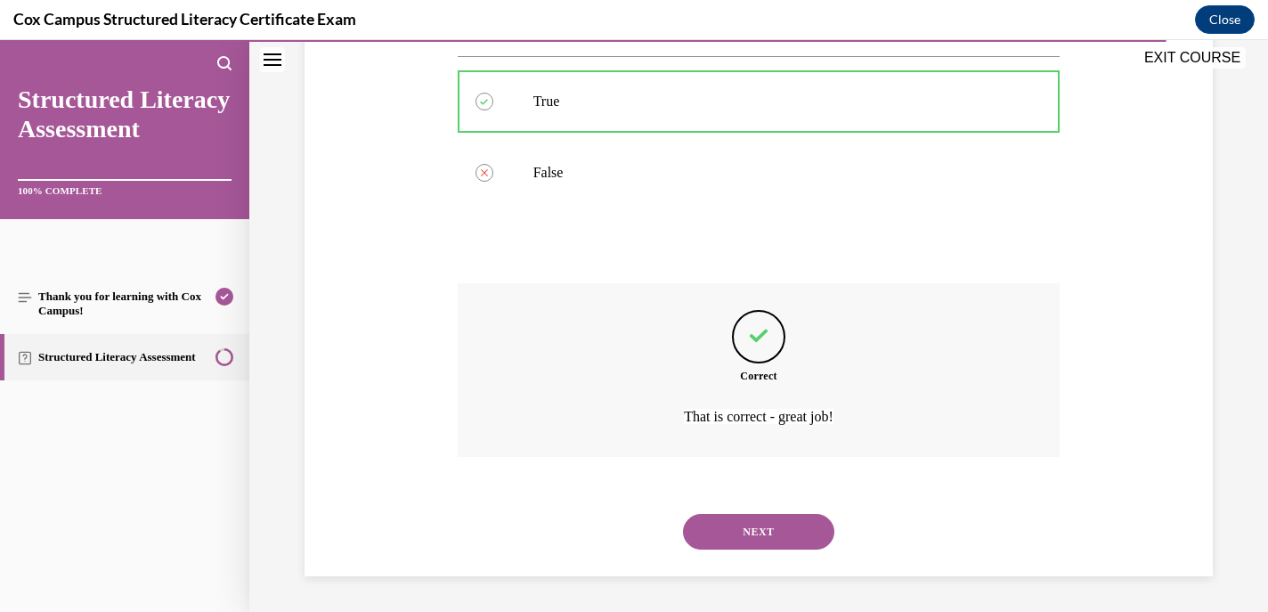
scroll to position [408, 0]
click at [737, 540] on button "NEXT" at bounding box center [758, 532] width 151 height 36
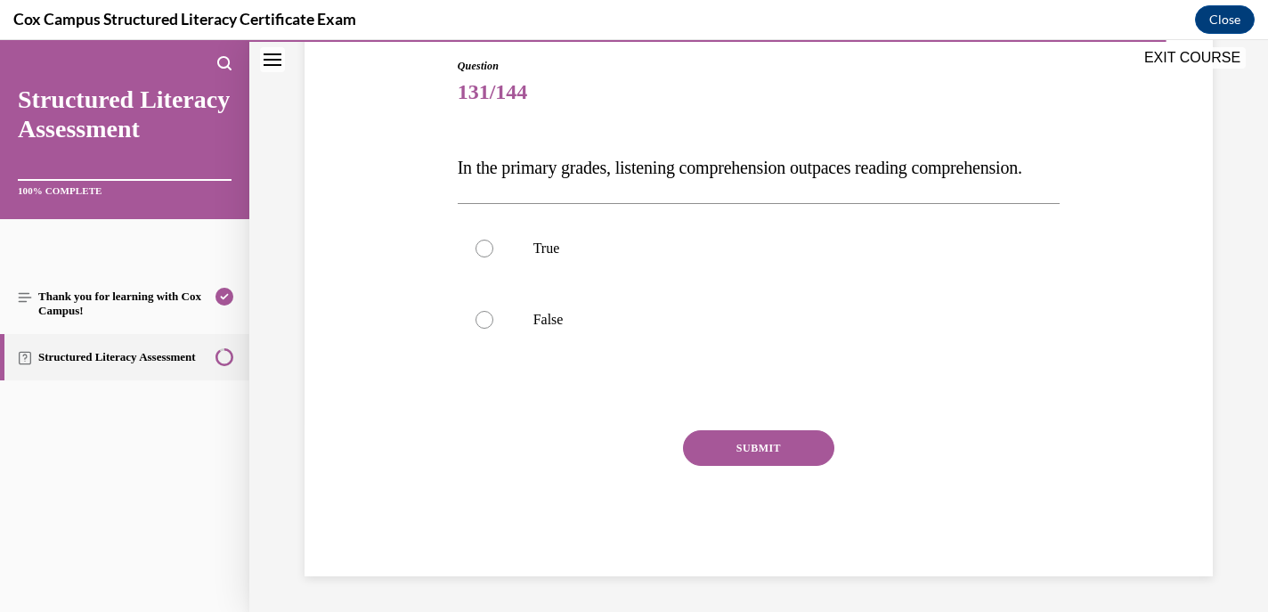
scroll to position [198, 0]
click at [480, 257] on div at bounding box center [485, 249] width 18 height 18
click at [480, 257] on input "True" at bounding box center [485, 249] width 18 height 18
radio input "true"
click at [711, 466] on button "SUBMIT" at bounding box center [758, 448] width 151 height 36
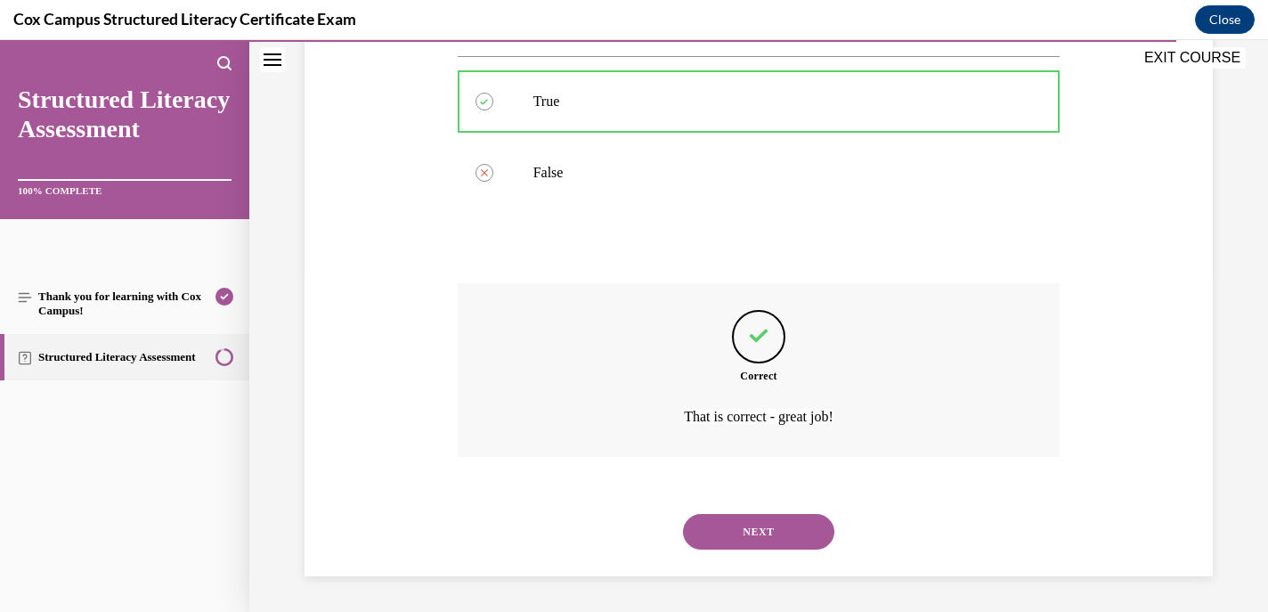
scroll to position [372, 0]
click at [720, 516] on button "NEXT" at bounding box center [758, 532] width 151 height 36
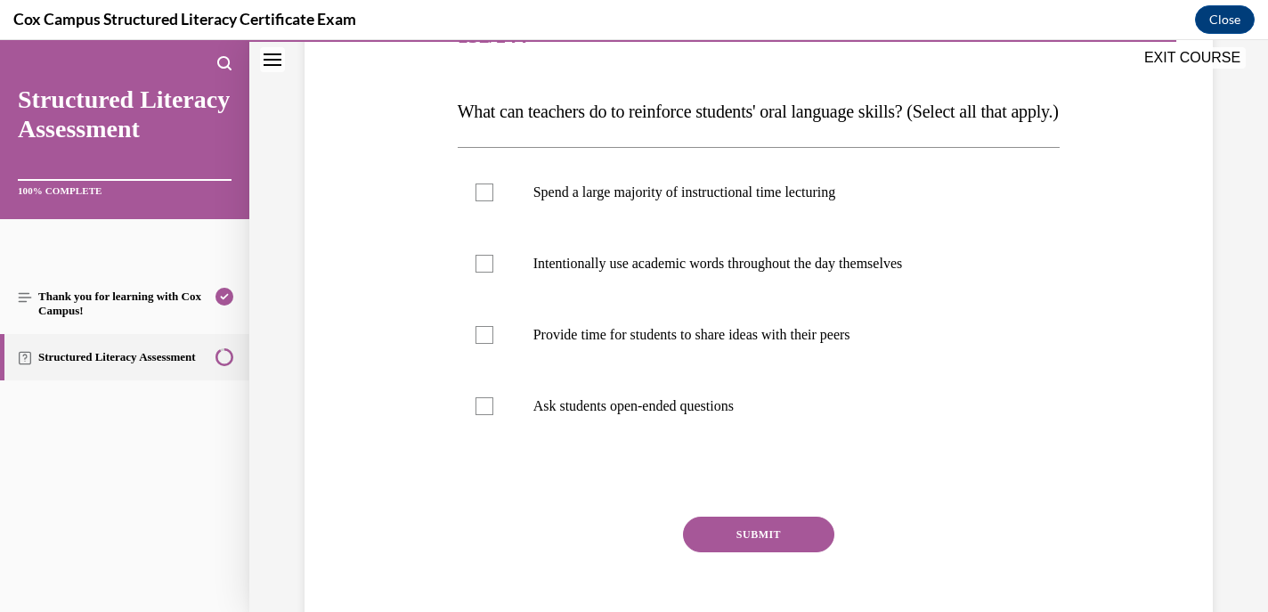
scroll to position [247, 0]
click at [484, 272] on div at bounding box center [485, 263] width 18 height 18
click at [484, 272] on input "Intentionally use academic words throughout the day themselves" at bounding box center [485, 263] width 18 height 18
checkbox input "true"
click at [481, 343] on div at bounding box center [485, 334] width 18 height 18
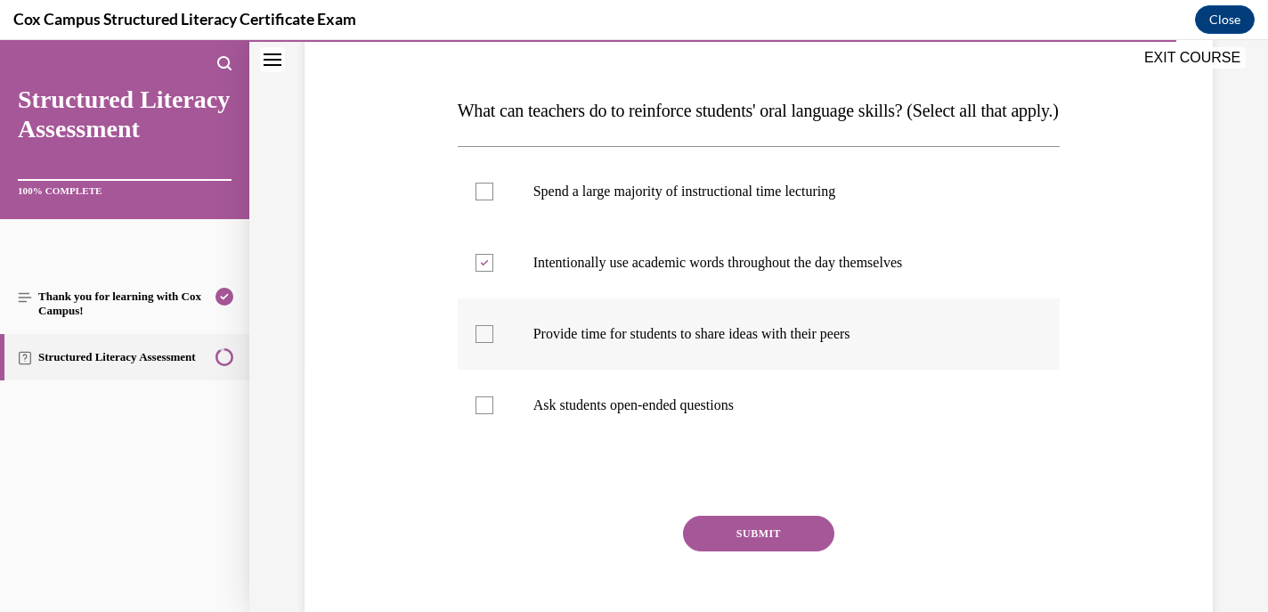
click at [481, 343] on input "Provide time for students to share ideas with their peers" at bounding box center [485, 334] width 18 height 18
checkbox input "true"
click at [482, 414] on div at bounding box center [485, 405] width 18 height 18
click at [482, 414] on input "Ask students open-ended questions" at bounding box center [485, 405] width 18 height 18
checkbox input "true"
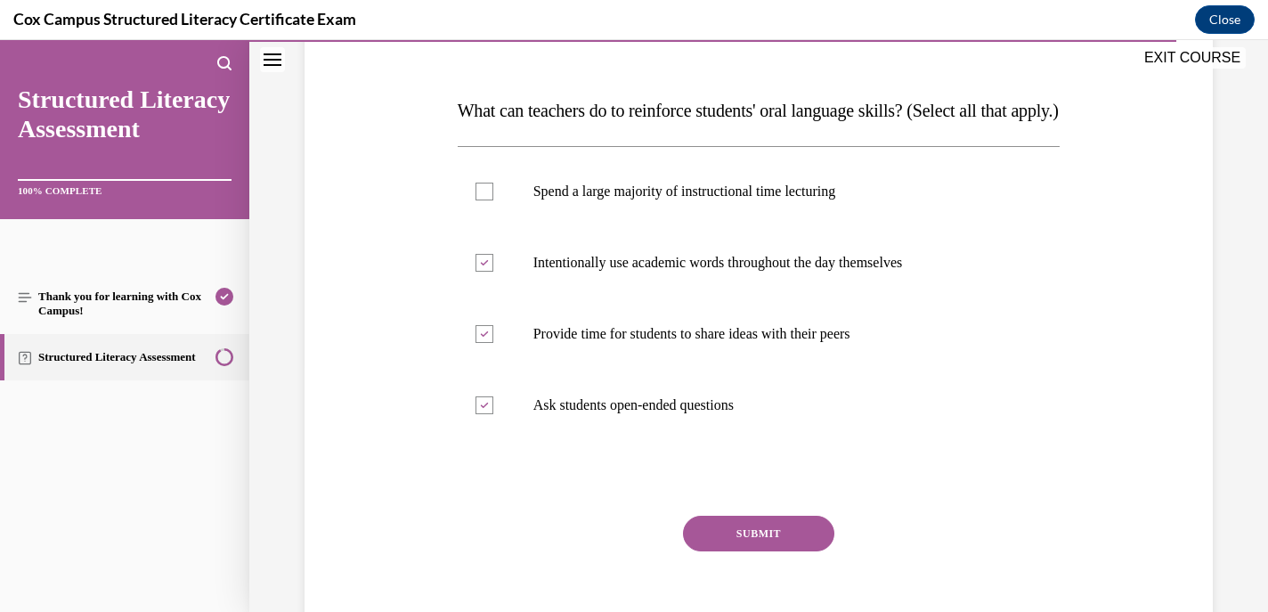
click at [705, 551] on button "SUBMIT" at bounding box center [758, 534] width 151 height 36
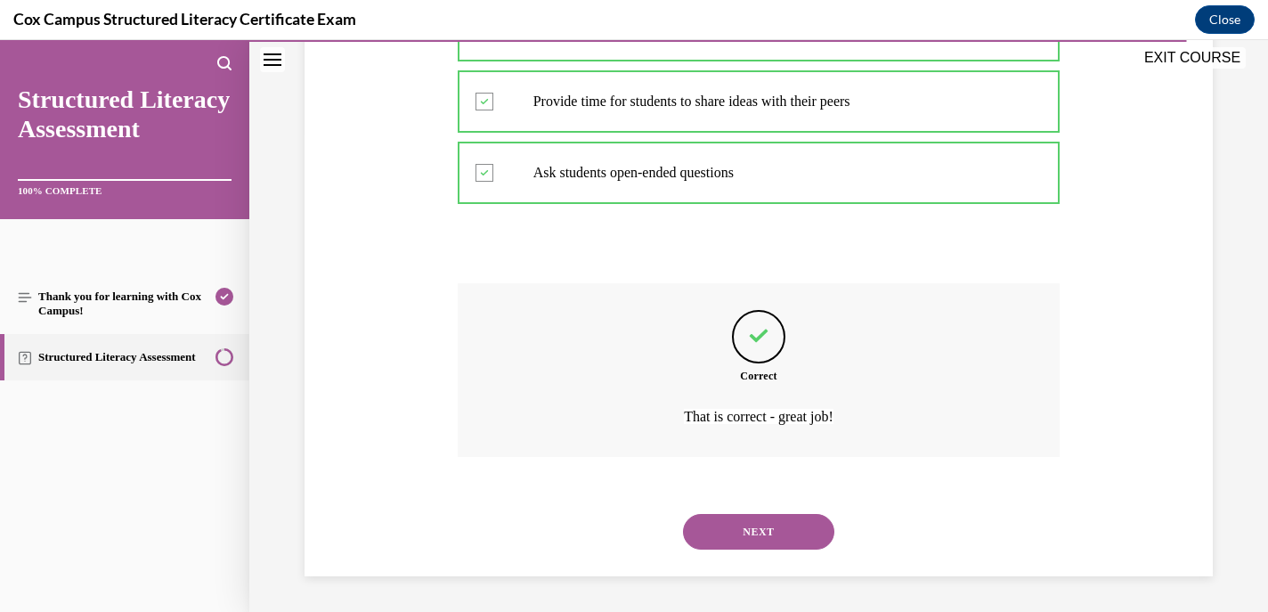
scroll to position [515, 0]
click at [747, 535] on button "NEXT" at bounding box center [758, 532] width 151 height 36
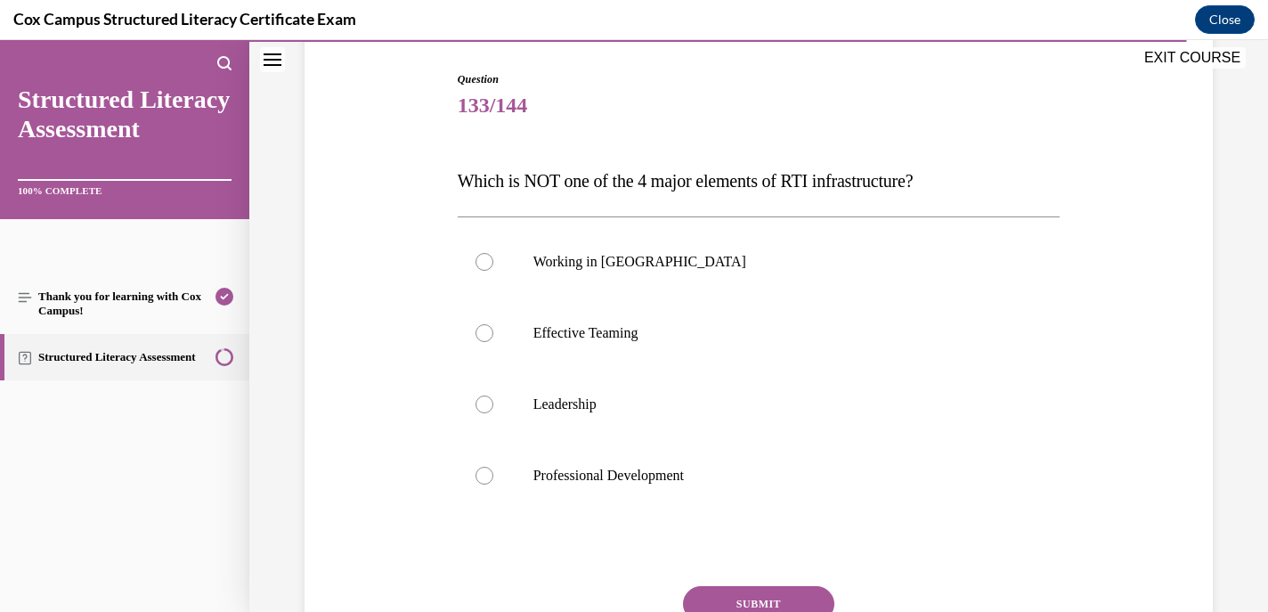
scroll to position [188, 0]
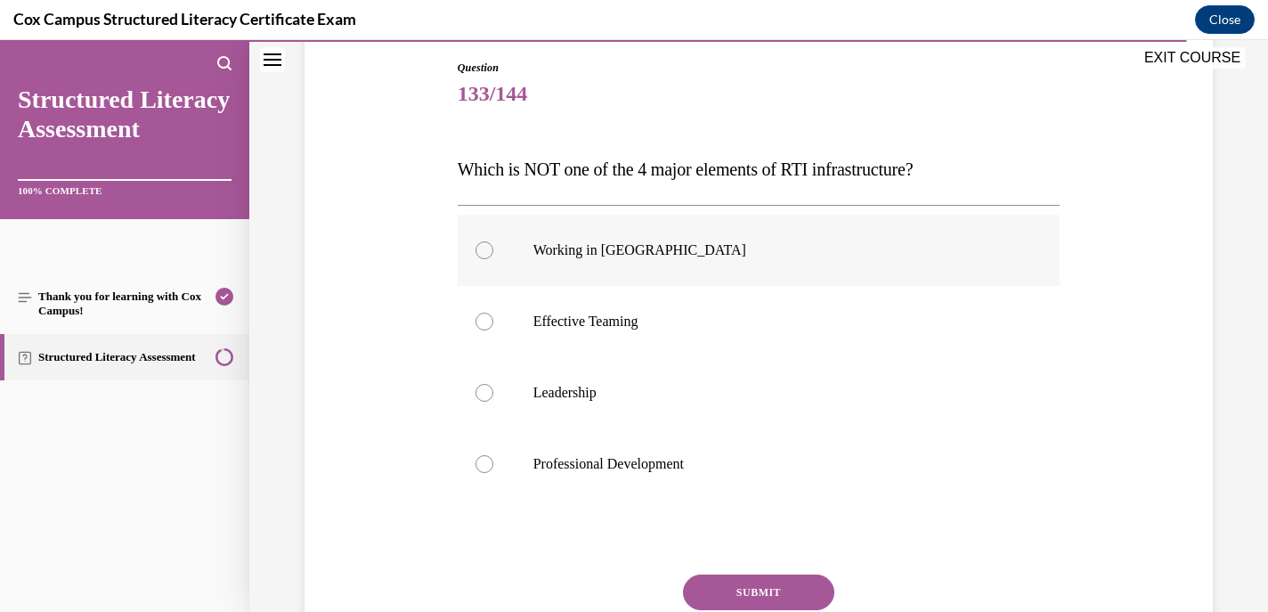
click at [485, 252] on div at bounding box center [485, 250] width 18 height 18
click at [485, 252] on input "Working in Silos" at bounding box center [485, 250] width 18 height 18
radio input "true"
click at [760, 582] on button "SUBMIT" at bounding box center [758, 592] width 151 height 36
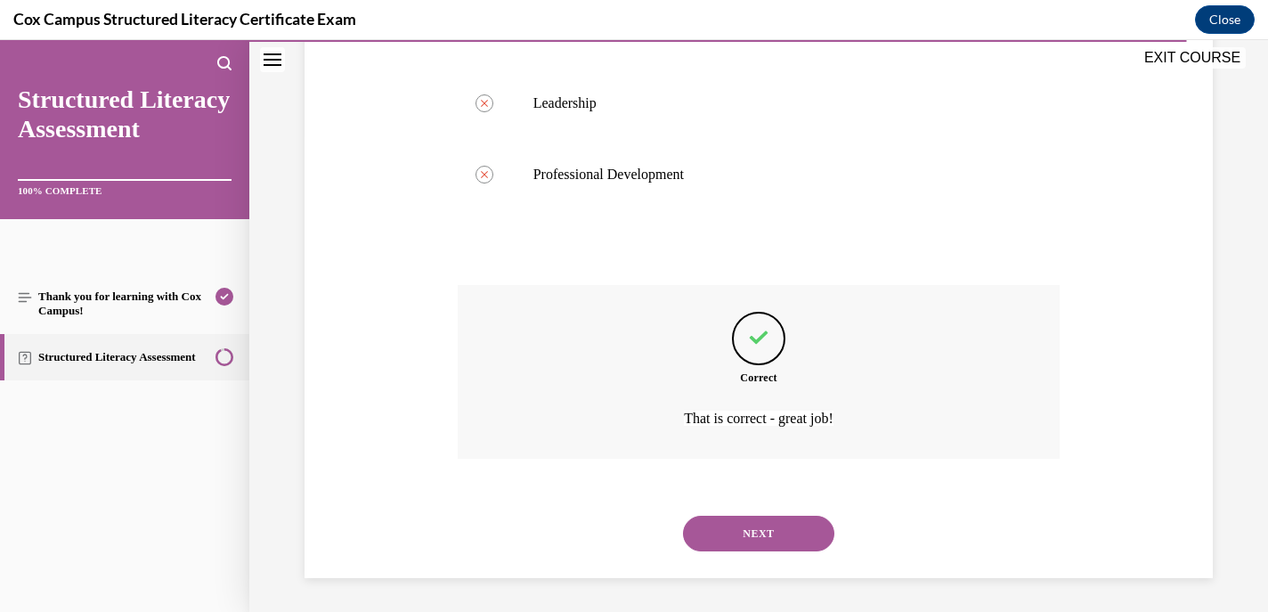
scroll to position [479, 0]
click at [743, 526] on button "NEXT" at bounding box center [758, 532] width 151 height 36
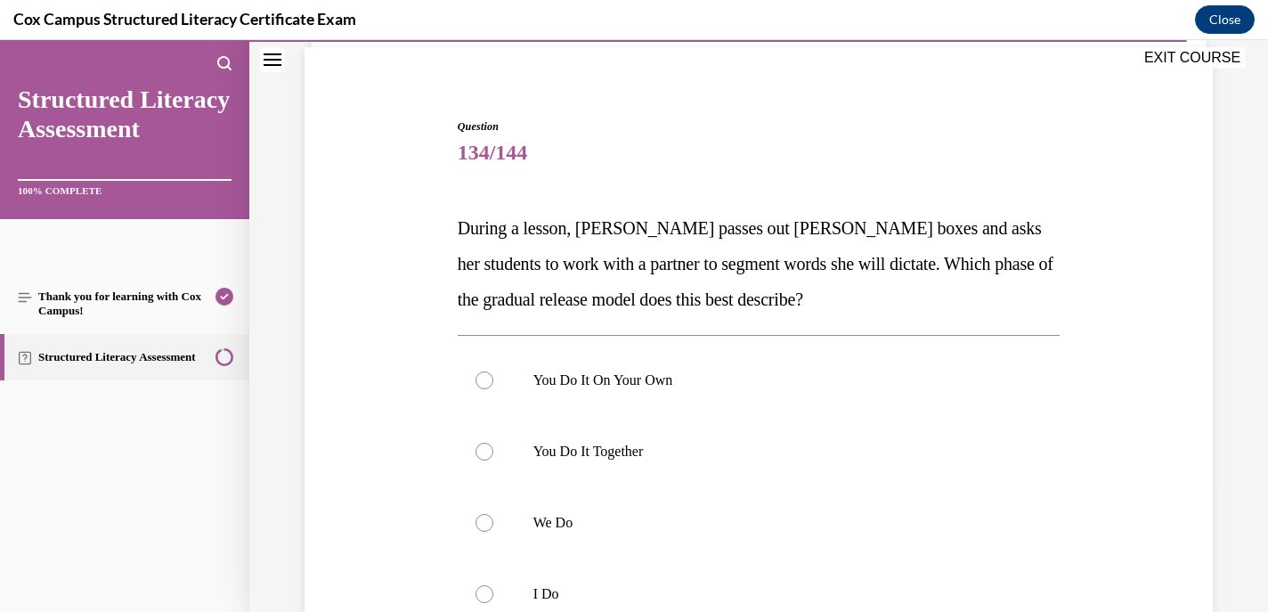
scroll to position [135, 0]
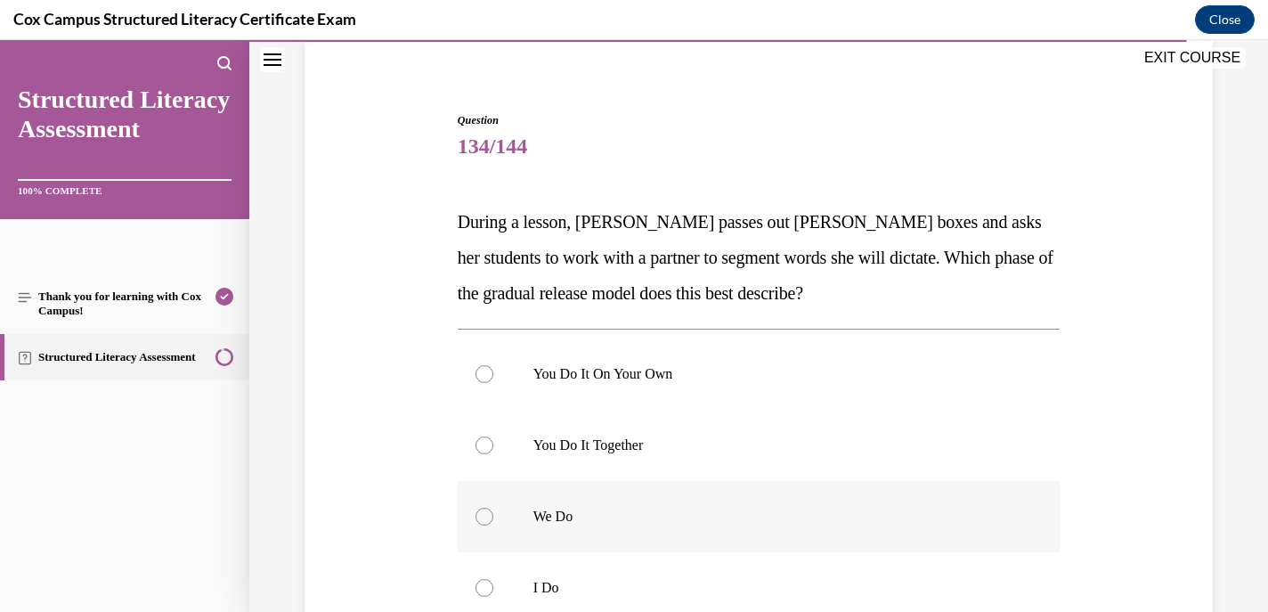
click at [484, 517] on div at bounding box center [485, 517] width 18 height 18
click at [484, 517] on input "We Do" at bounding box center [485, 517] width 18 height 18
radio input "true"
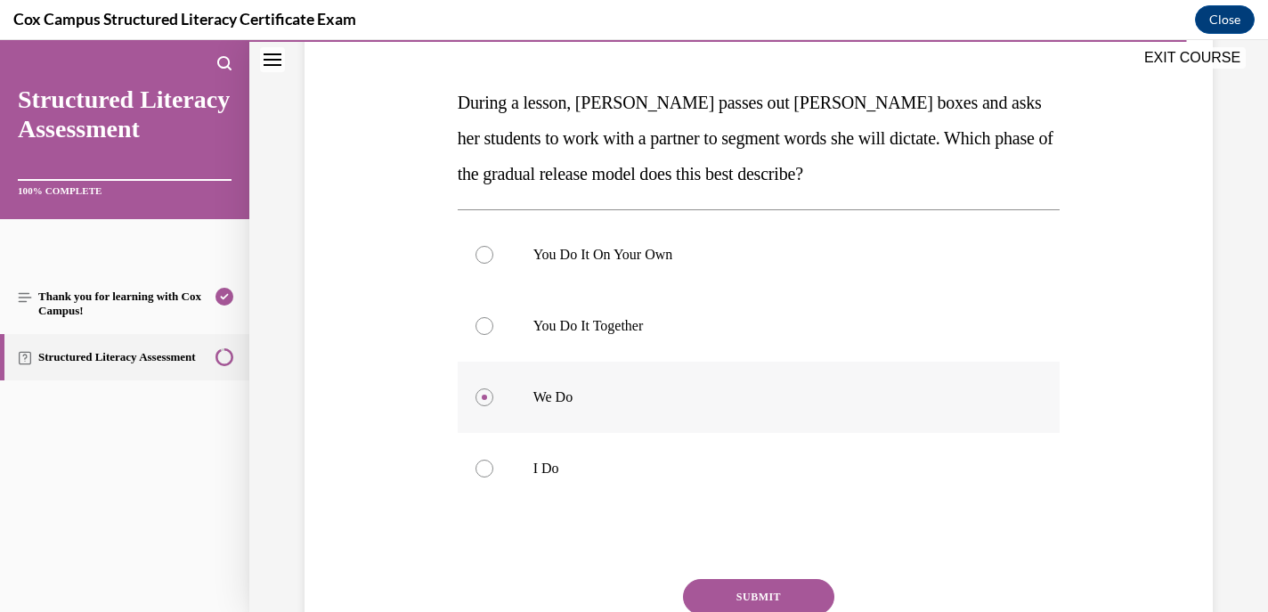
scroll to position [256, 0]
click at [717, 583] on button "SUBMIT" at bounding box center [758, 596] width 151 height 36
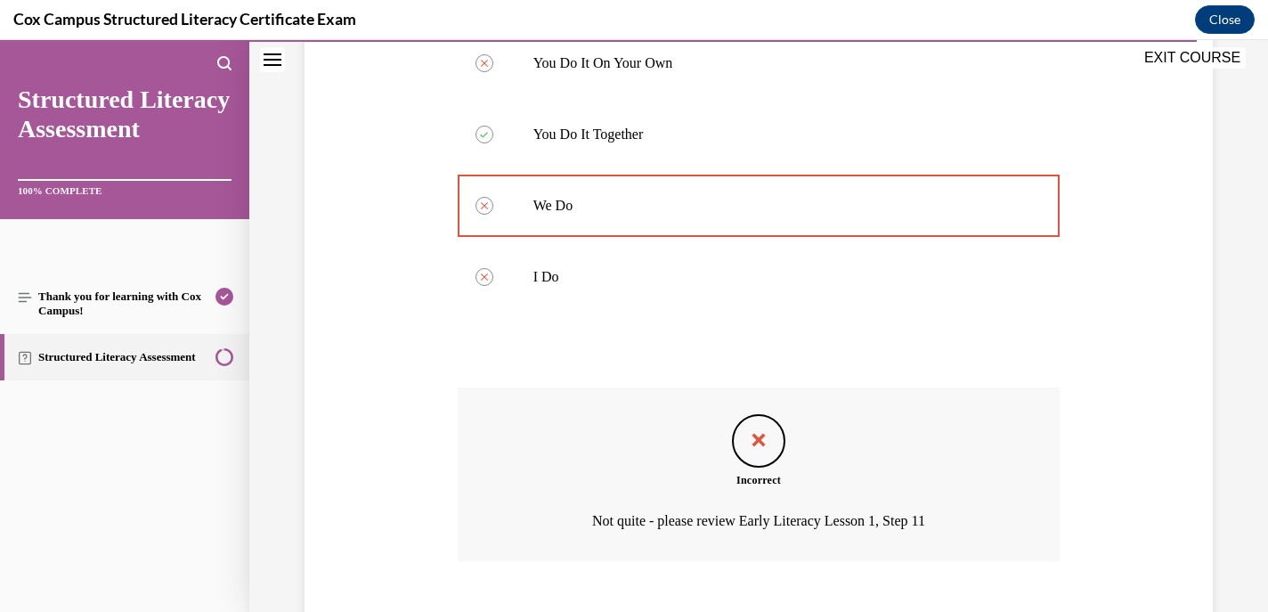
scroll to position [550, 0]
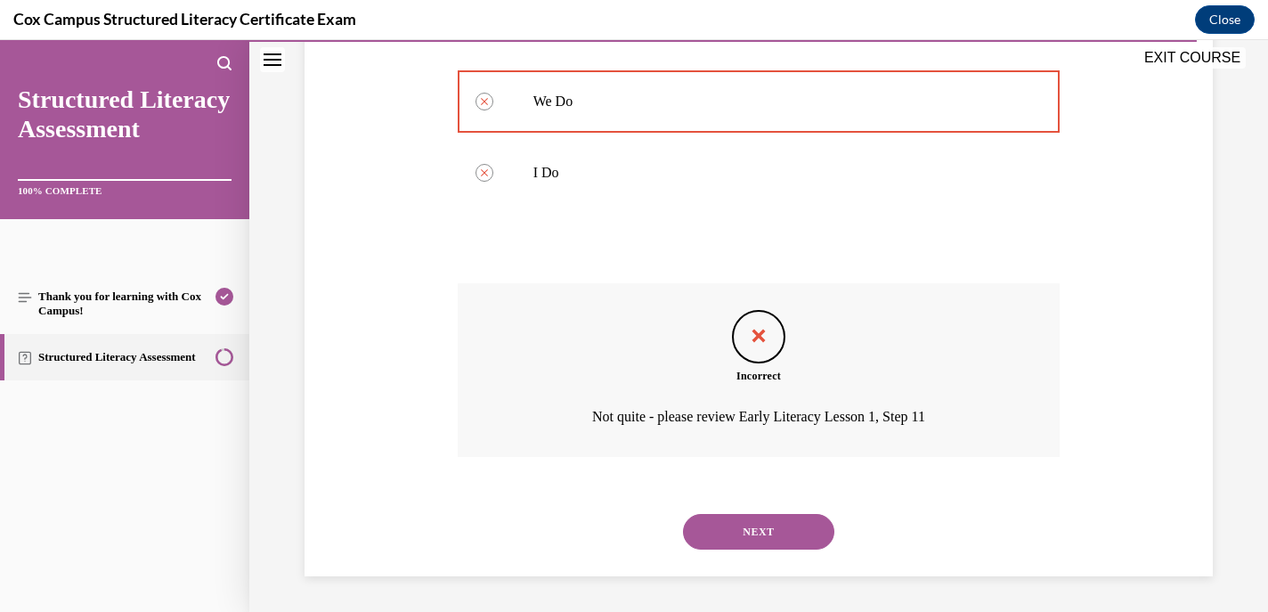
click at [740, 529] on button "NEXT" at bounding box center [758, 532] width 151 height 36
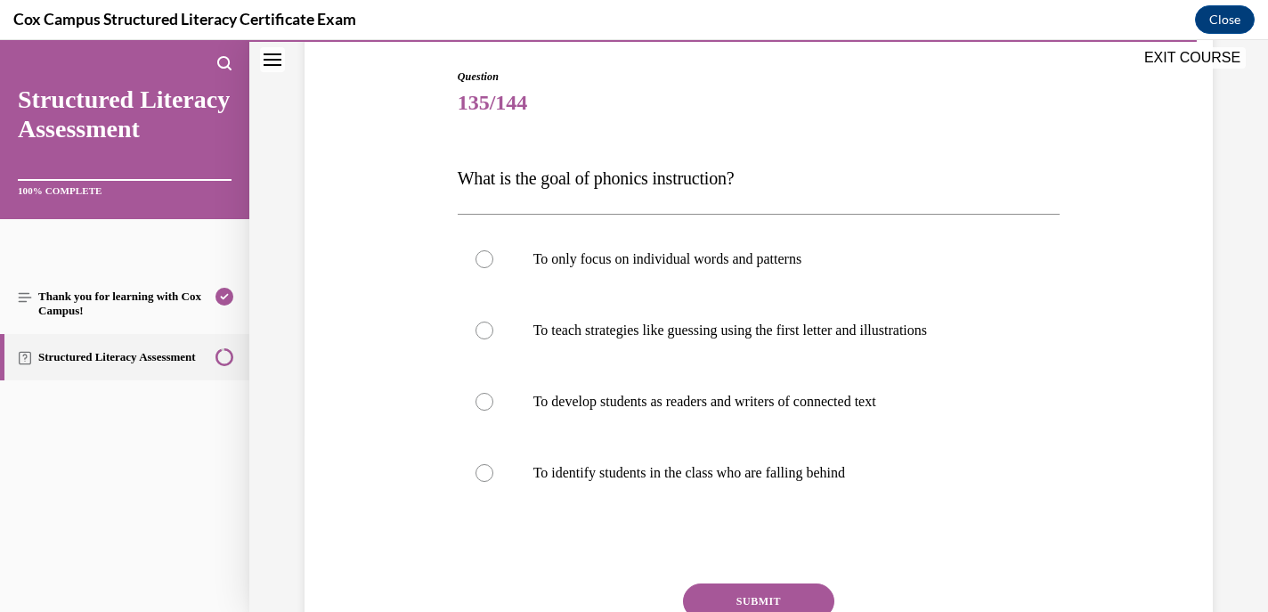
scroll to position [187, 0]
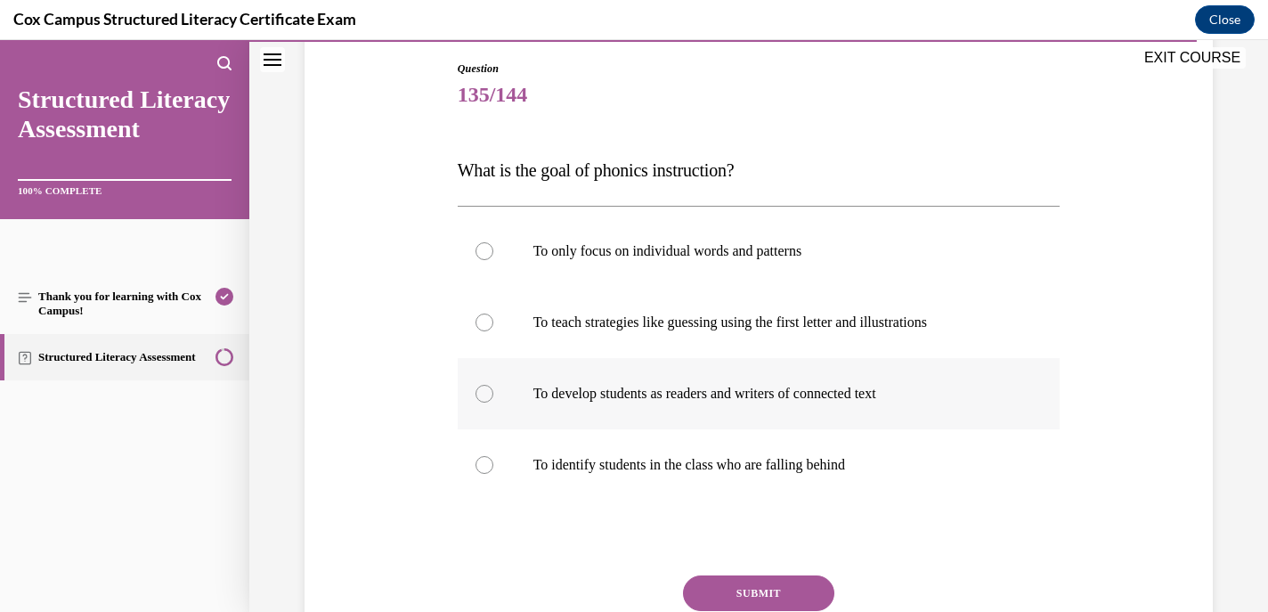
click at [485, 389] on div at bounding box center [485, 394] width 18 height 18
click at [485, 389] on input "To develop students as readers and writers of connected text" at bounding box center [485, 394] width 18 height 18
radio input "true"
click at [716, 586] on button "SUBMIT" at bounding box center [758, 593] width 151 height 36
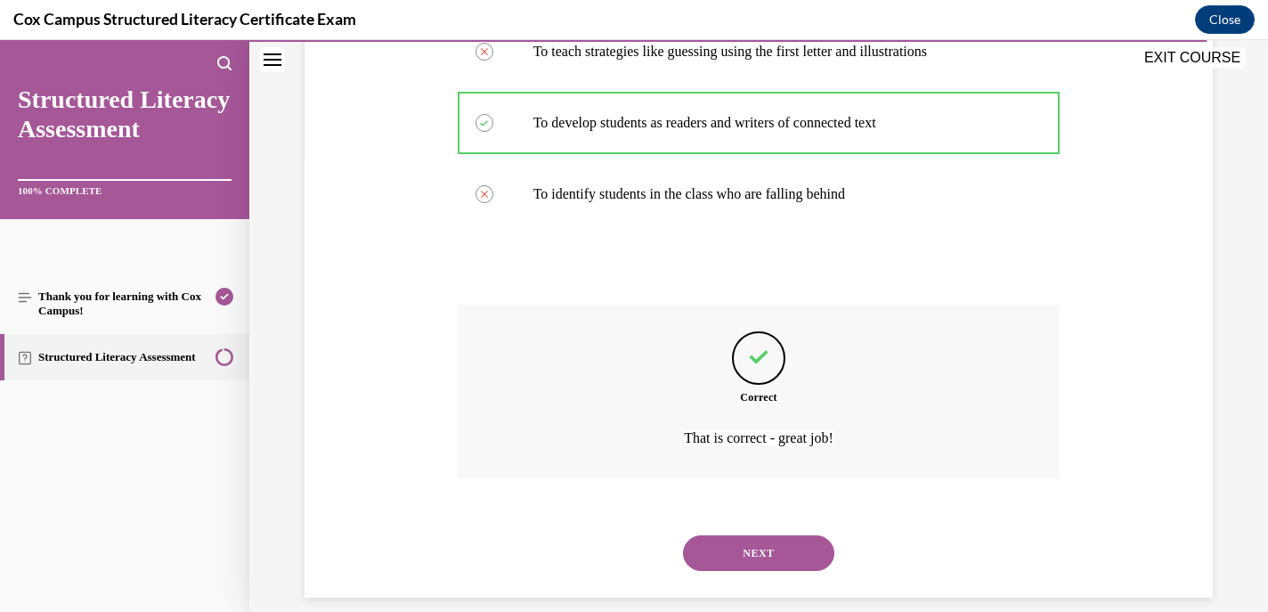
scroll to position [479, 0]
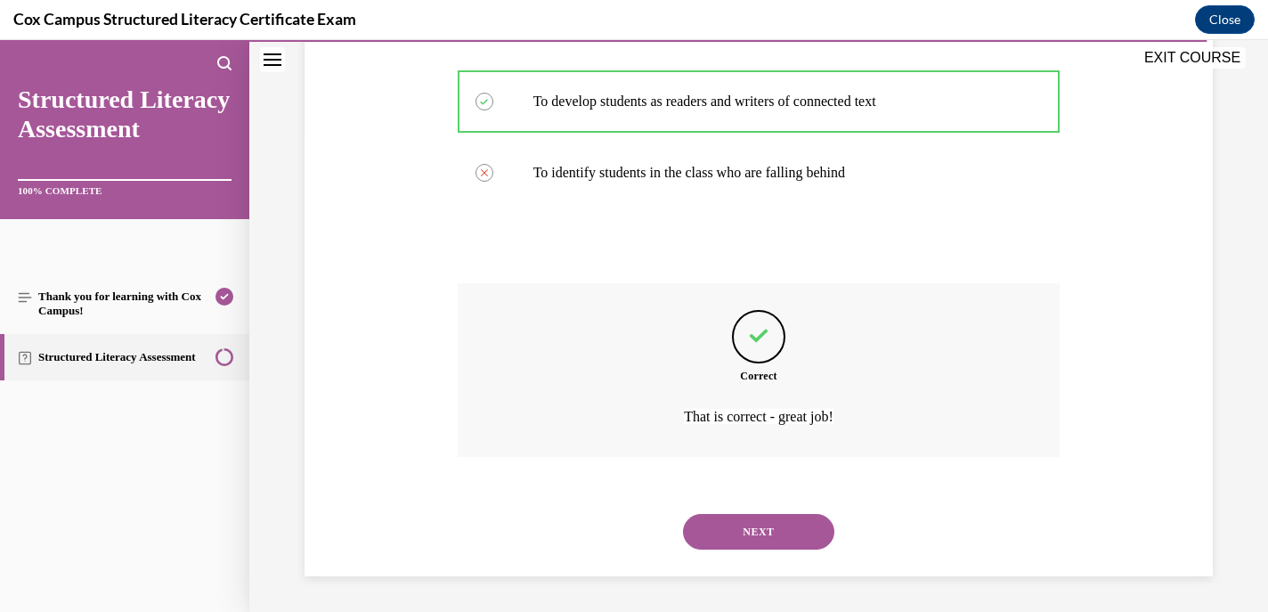
click at [736, 536] on button "NEXT" at bounding box center [758, 532] width 151 height 36
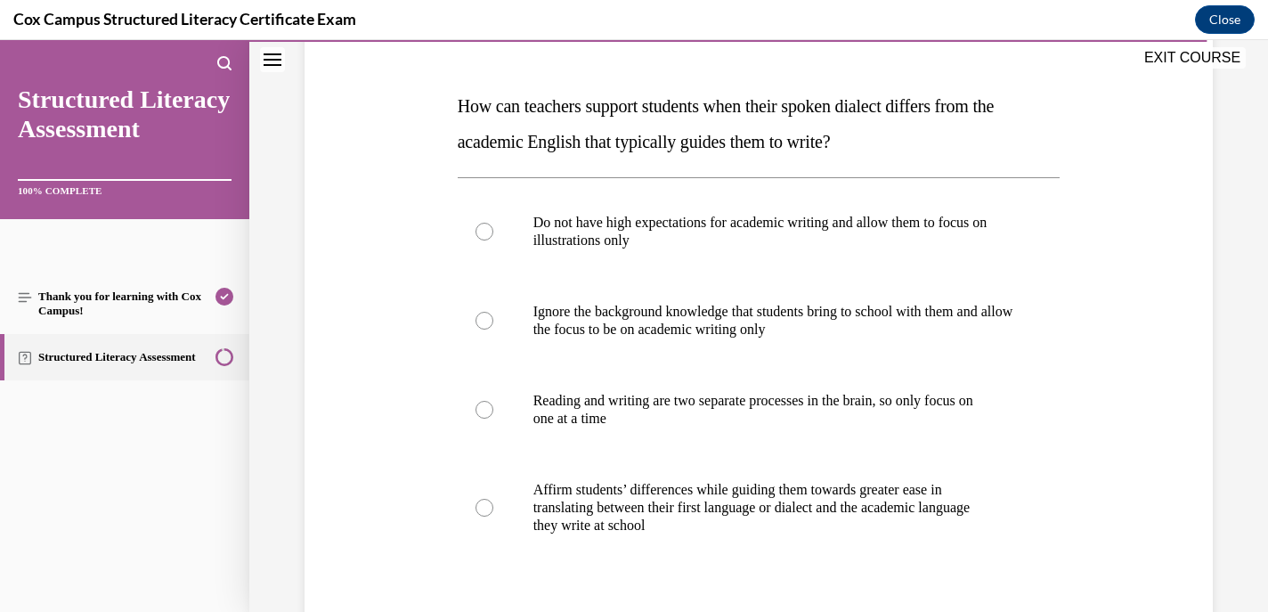
scroll to position [266, 0]
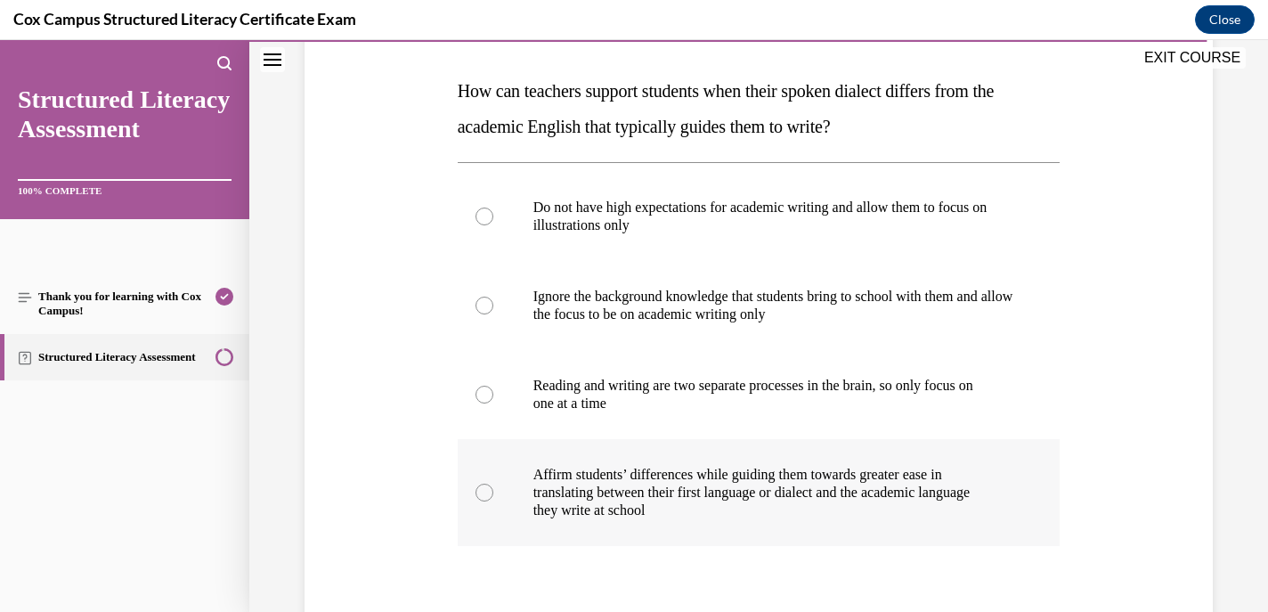
click at [481, 491] on div at bounding box center [485, 493] width 18 height 18
click at [481, 491] on input "Affirm students’ differences while guiding them towards greater ease in transla…" at bounding box center [485, 493] width 18 height 18
radio input "true"
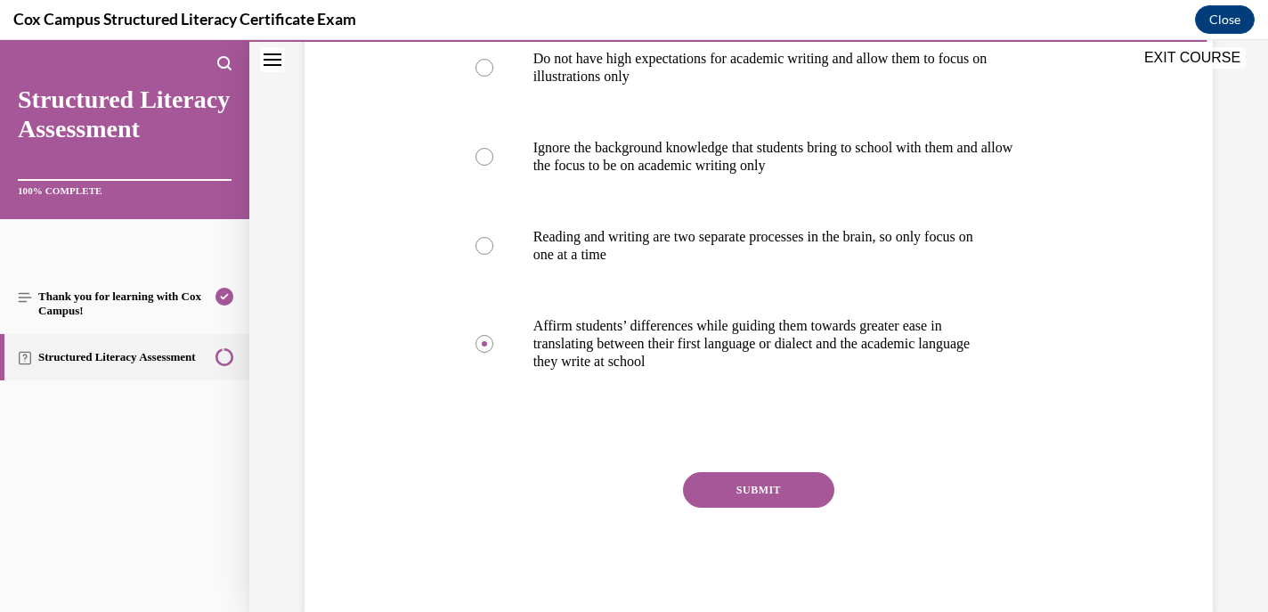
click at [729, 491] on button "SUBMIT" at bounding box center [758, 490] width 151 height 36
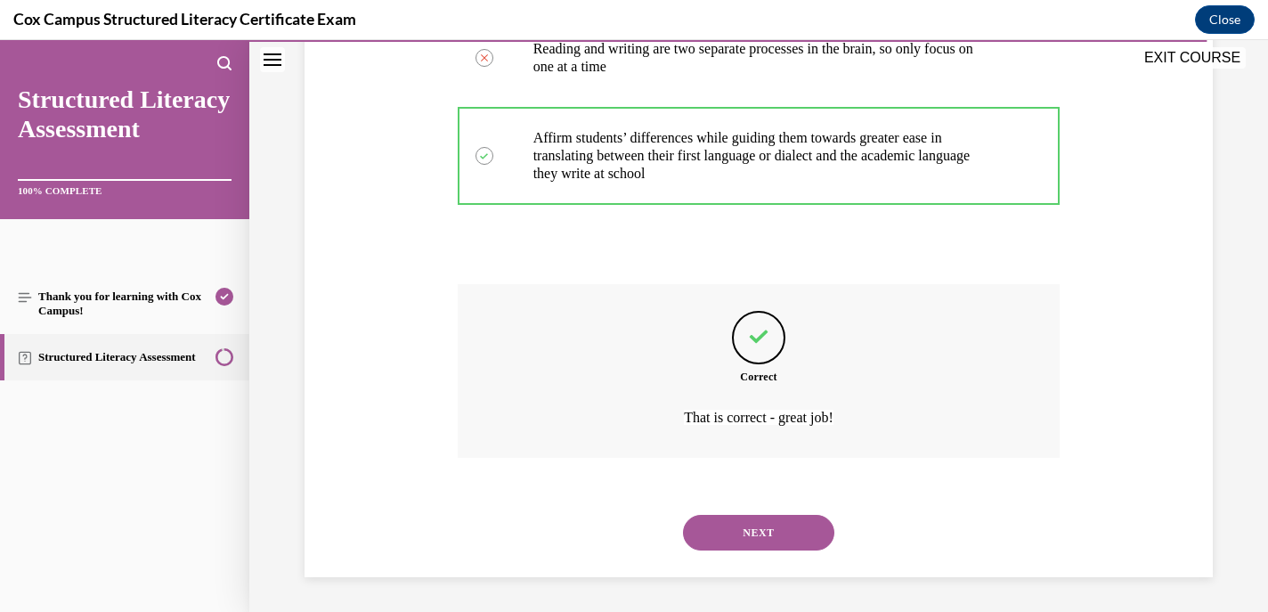
scroll to position [604, 0]
click at [730, 537] on button "NEXT" at bounding box center [758, 532] width 151 height 36
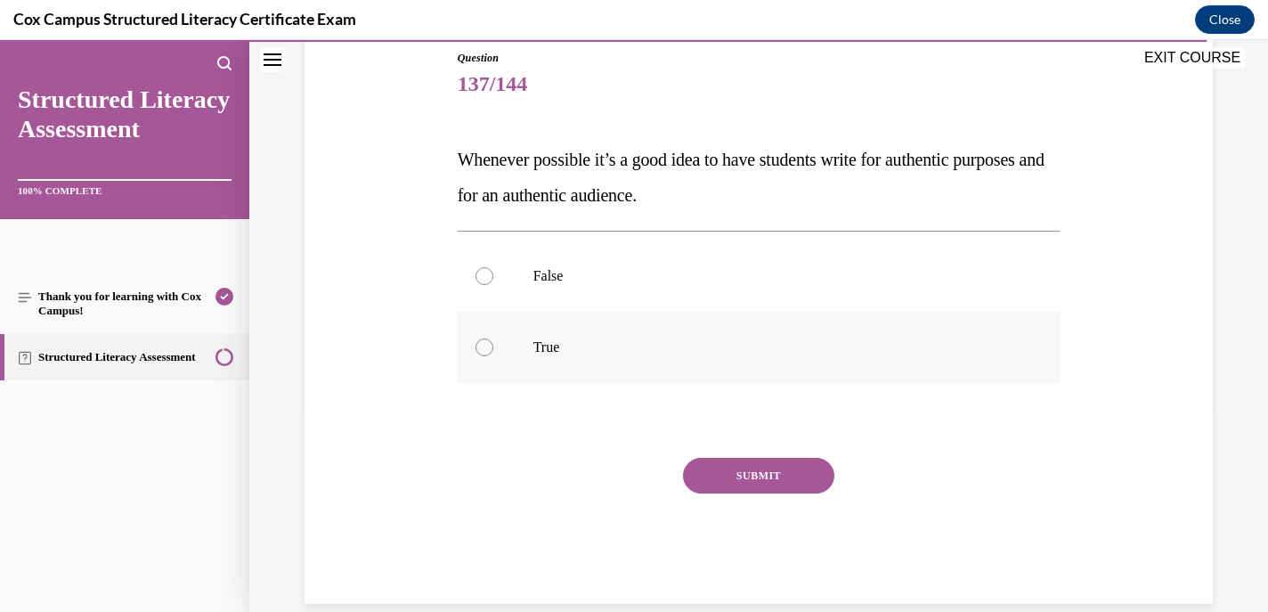
click at [488, 341] on div at bounding box center [485, 347] width 18 height 18
click at [488, 341] on input "True" at bounding box center [485, 347] width 18 height 18
radio input "true"
click at [719, 466] on button "SUBMIT" at bounding box center [758, 476] width 151 height 36
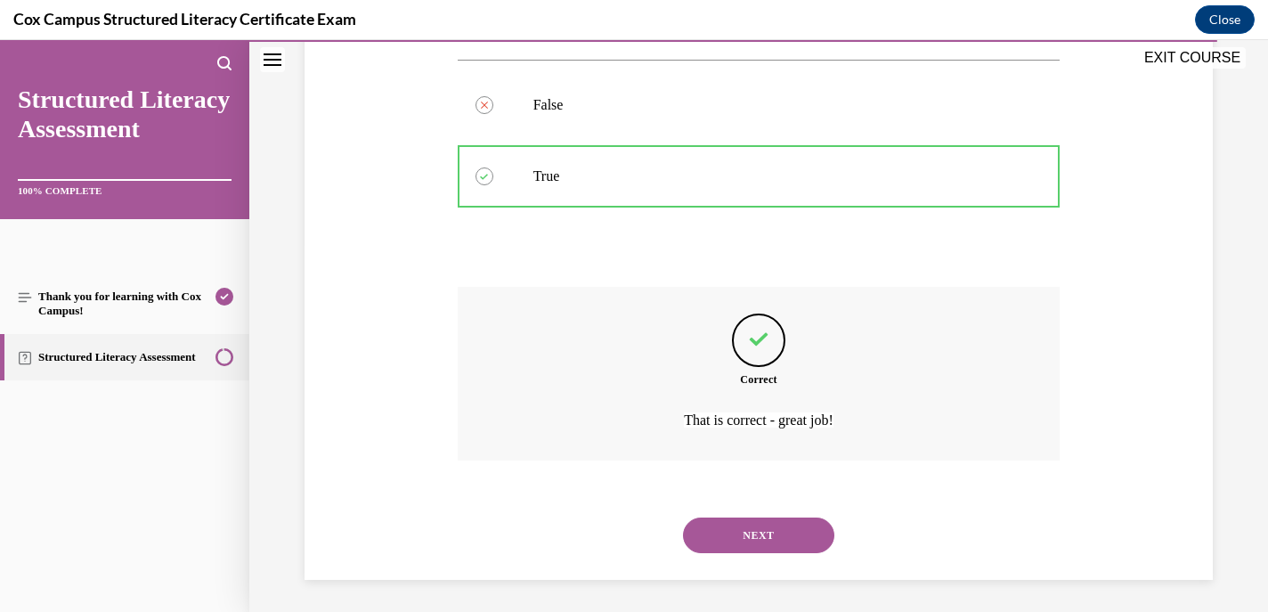
scroll to position [372, 0]
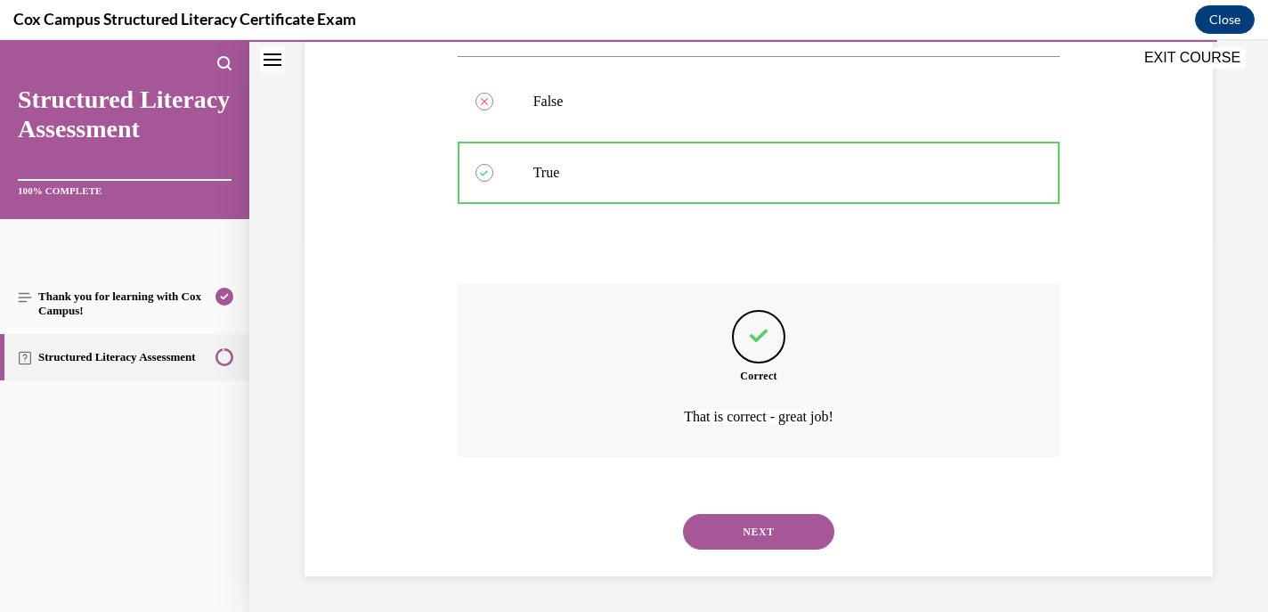
click at [733, 537] on button "NEXT" at bounding box center [758, 532] width 151 height 36
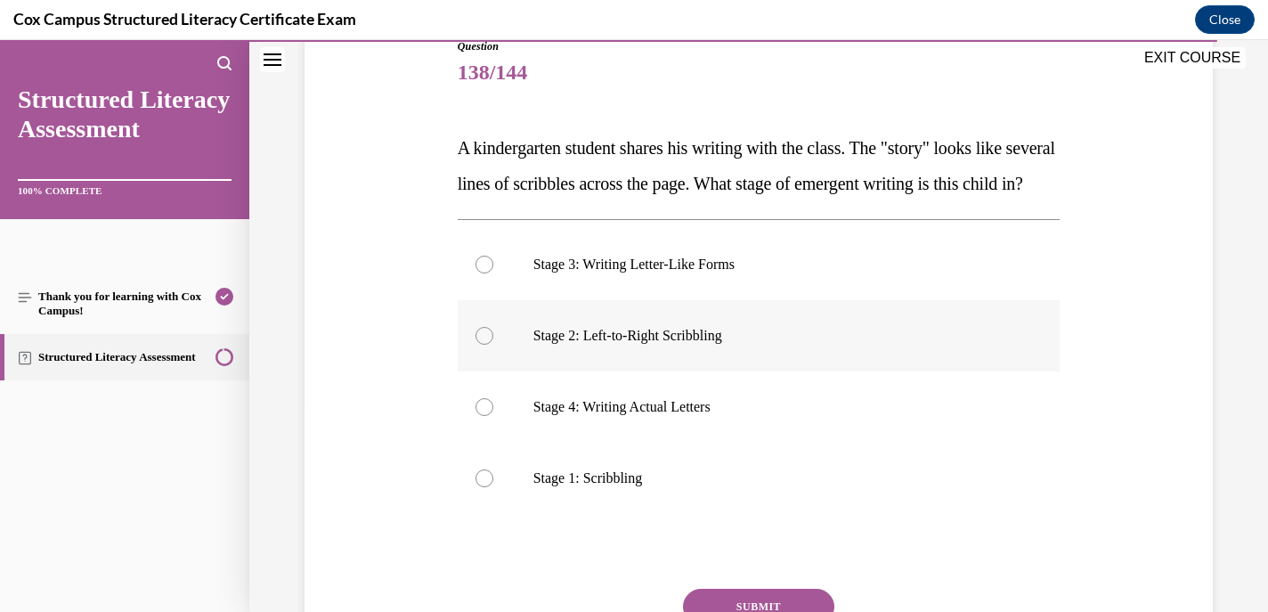
scroll to position [223, 0]
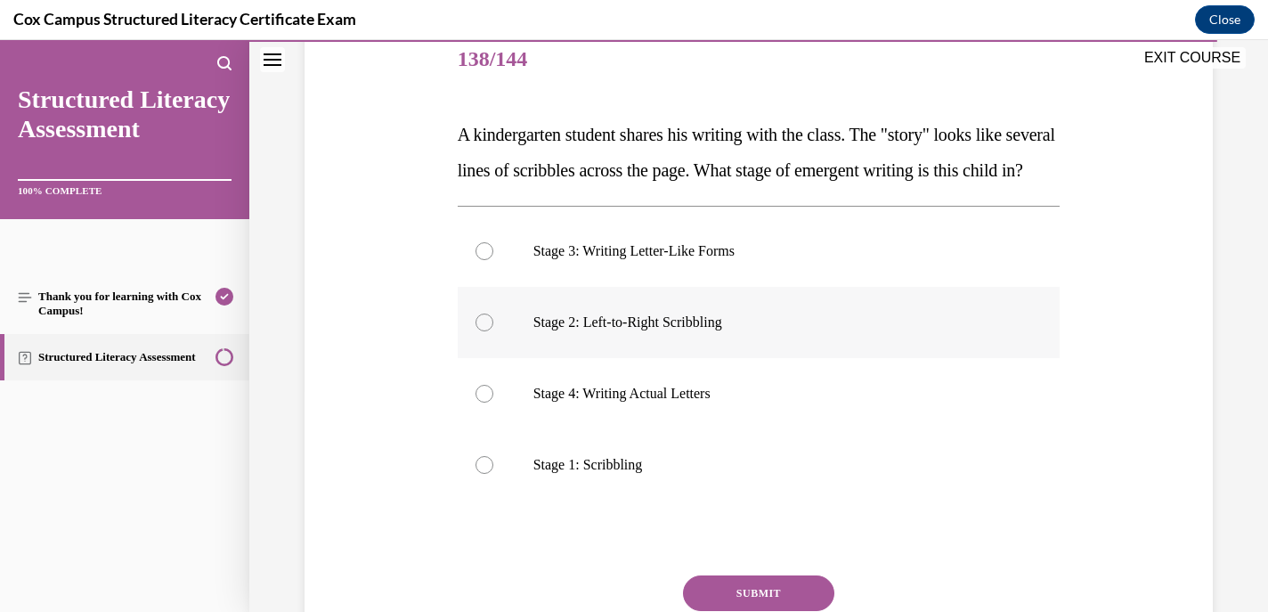
click at [478, 331] on div at bounding box center [485, 322] width 18 height 18
click at [478, 331] on input "Stage 2: Left-to-Right Scribbling" at bounding box center [485, 322] width 18 height 18
radio input "true"
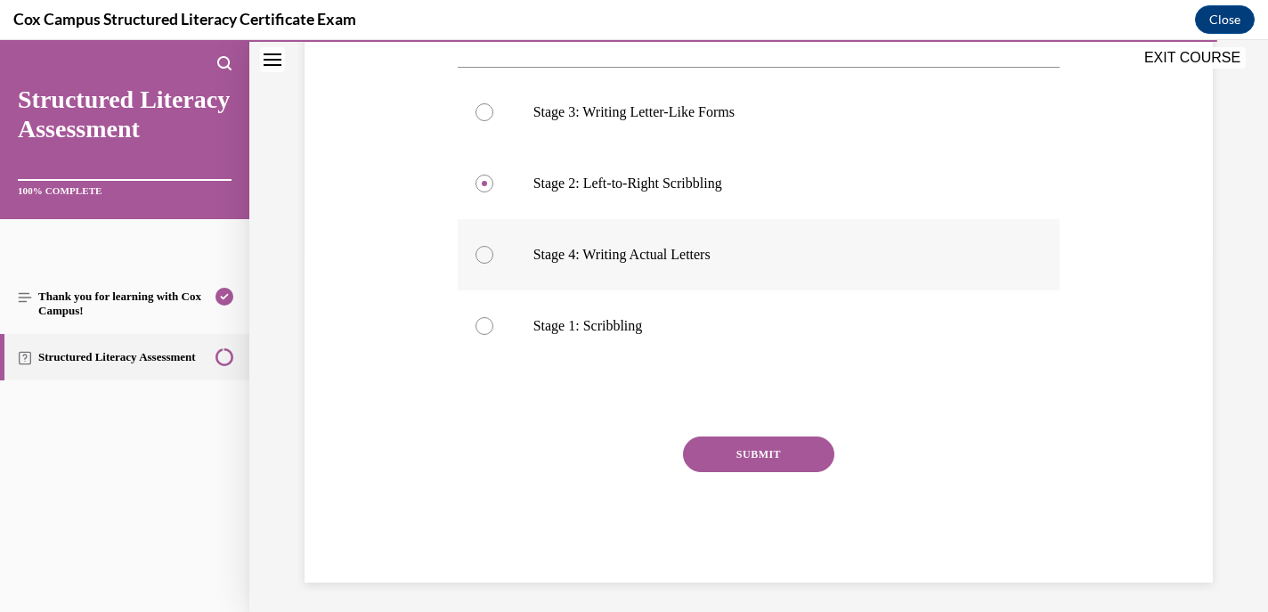
scroll to position [370, 0]
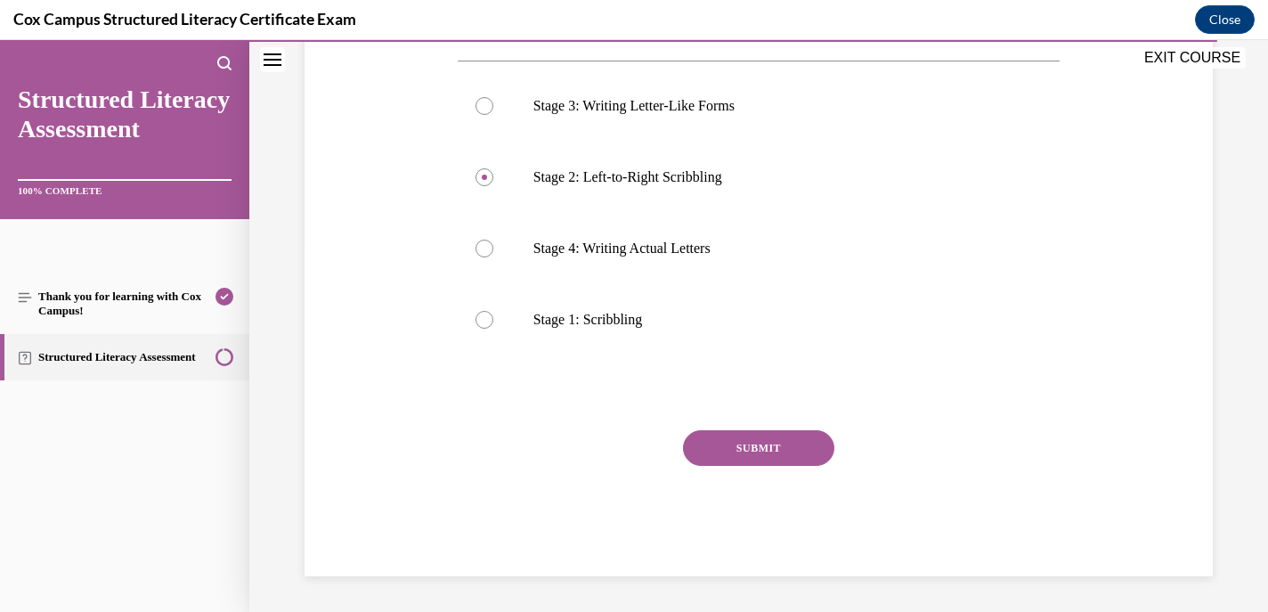
click at [737, 466] on button "SUBMIT" at bounding box center [758, 448] width 151 height 36
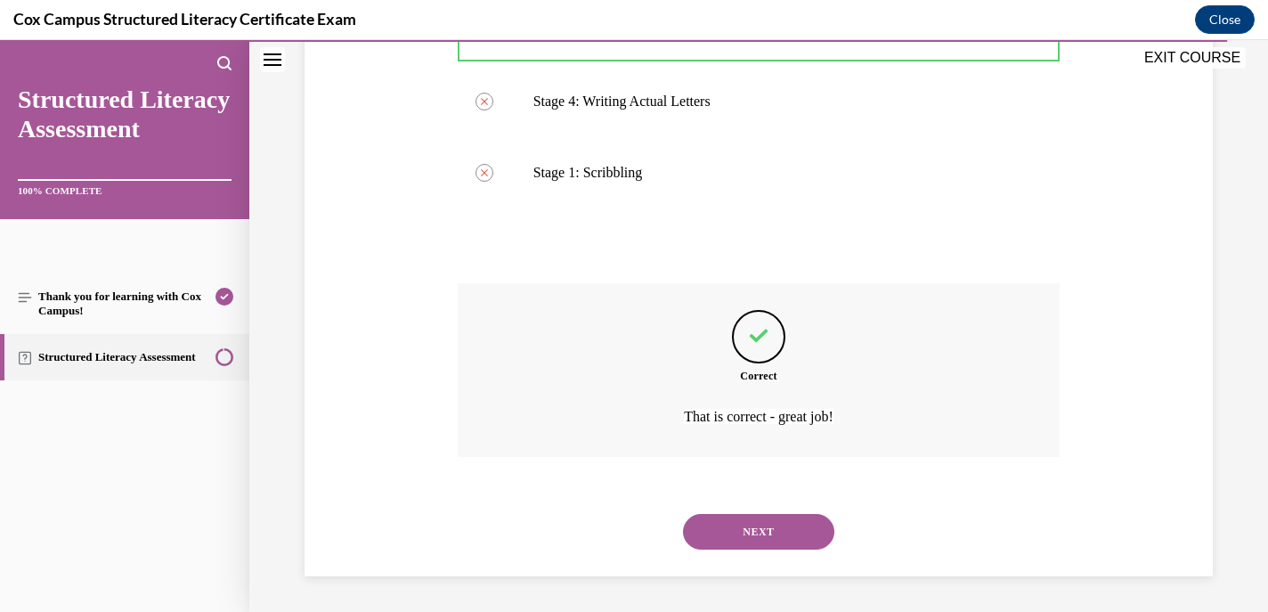
scroll to position [550, 0]
click at [740, 543] on button "NEXT" at bounding box center [758, 532] width 151 height 36
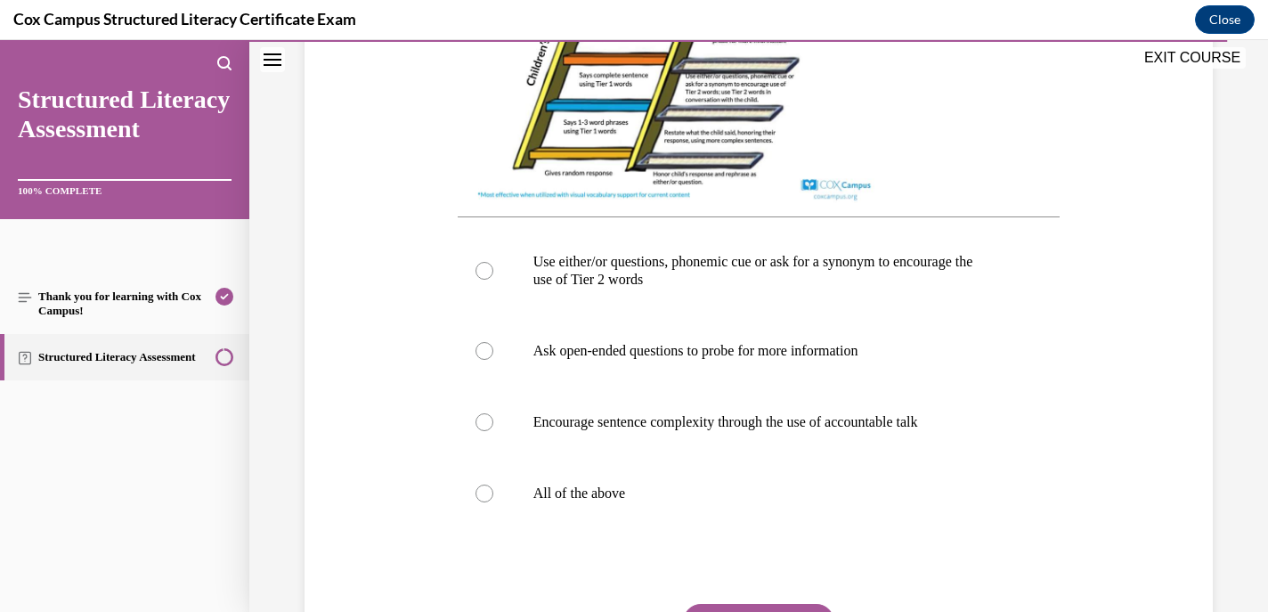
scroll to position [672, 0]
click at [484, 359] on div at bounding box center [485, 350] width 18 height 18
click at [484, 359] on input "Ask open-ended questions to probe for more information" at bounding box center [485, 350] width 18 height 18
radio input "true"
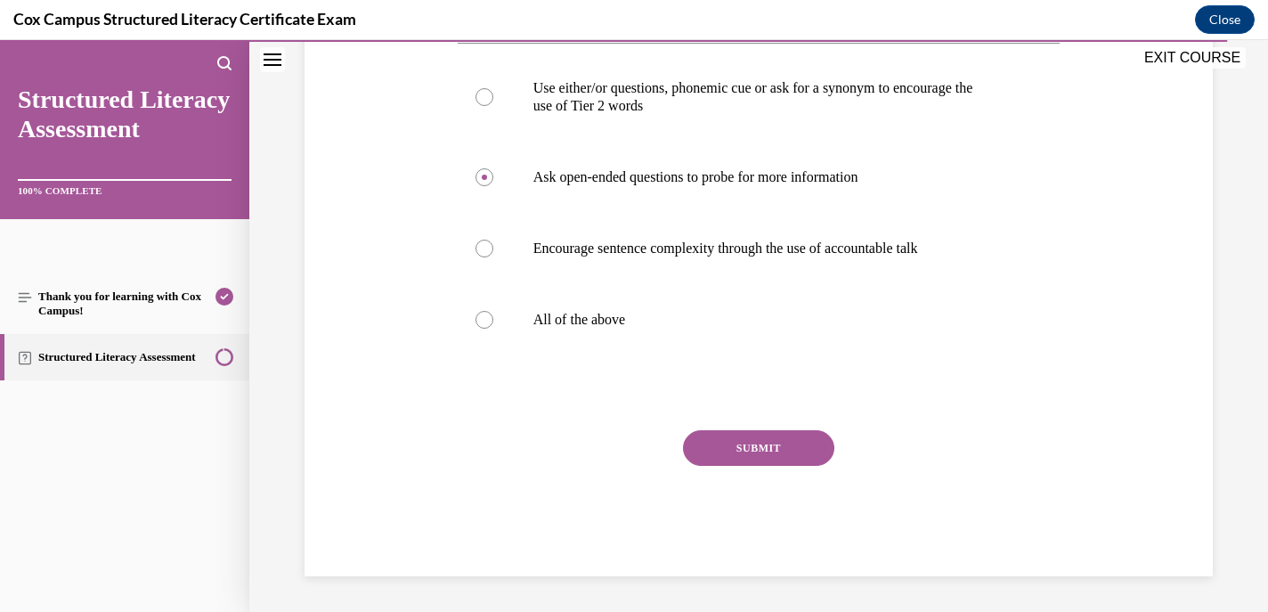
click at [737, 457] on button "SUBMIT" at bounding box center [758, 448] width 151 height 36
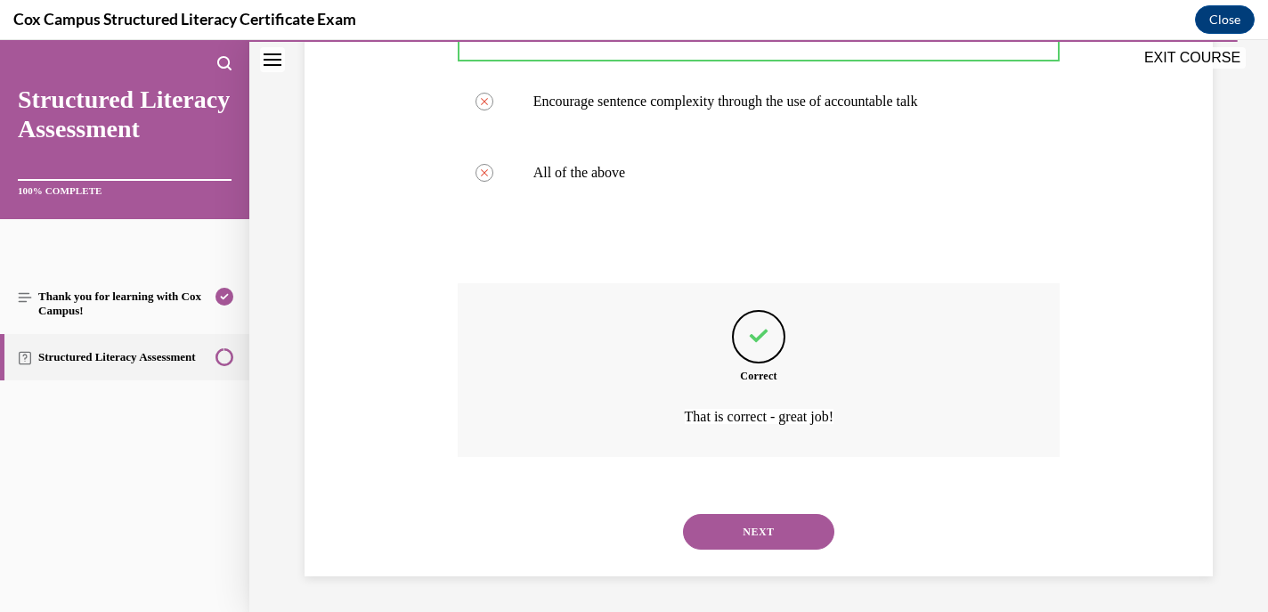
scroll to position [1009, 0]
click at [737, 530] on button "NEXT" at bounding box center [758, 532] width 151 height 36
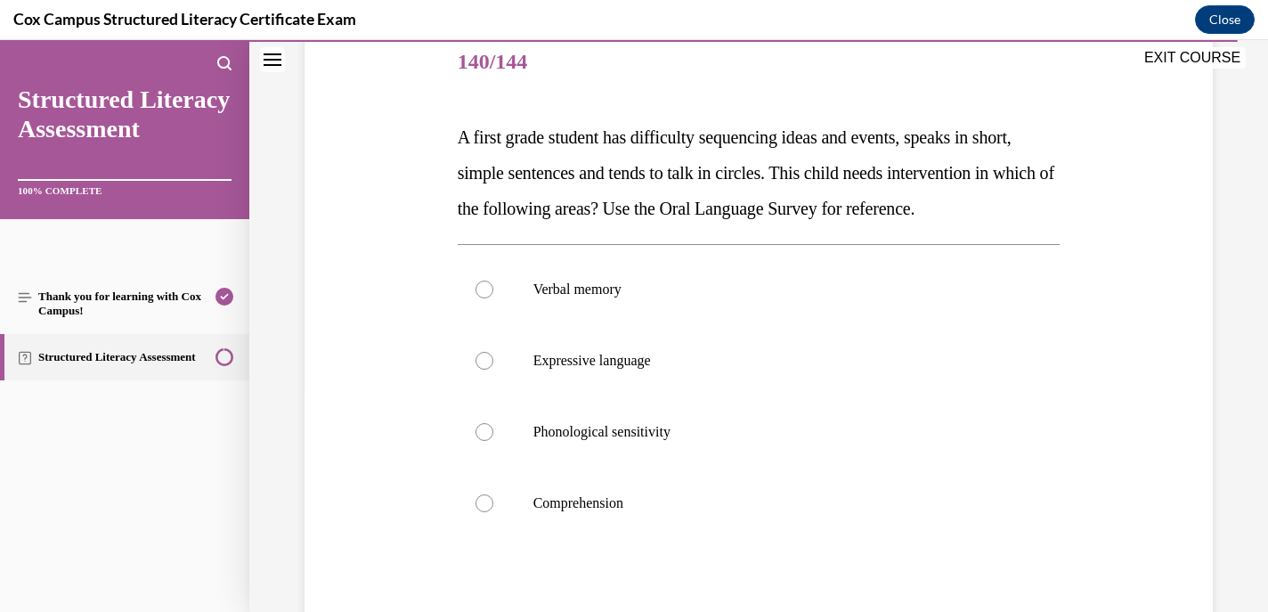
scroll to position [226, 0]
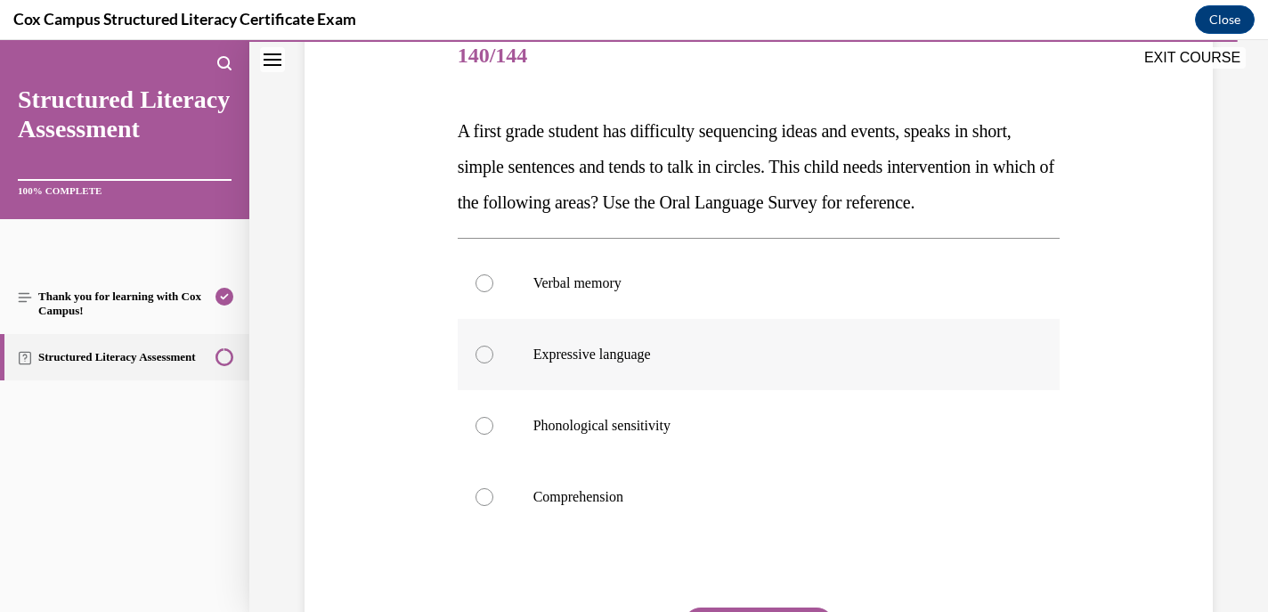
click at [487, 363] on div at bounding box center [485, 355] width 18 height 18
click at [487, 363] on input "Expressive language" at bounding box center [485, 355] width 18 height 18
radio input "true"
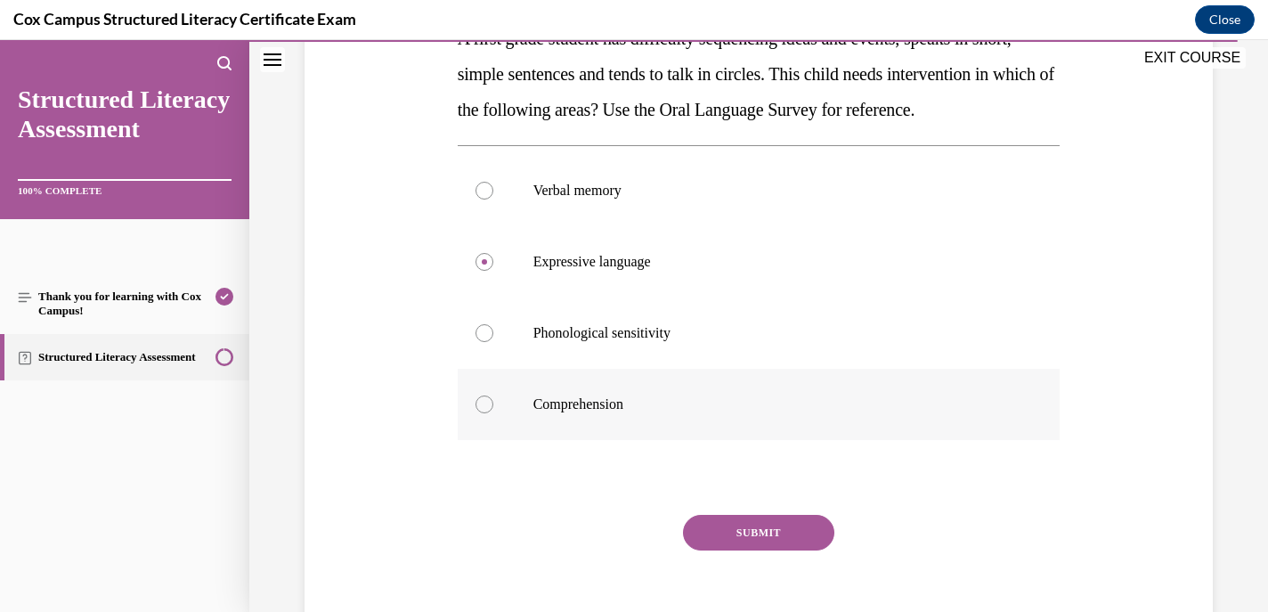
scroll to position [322, 0]
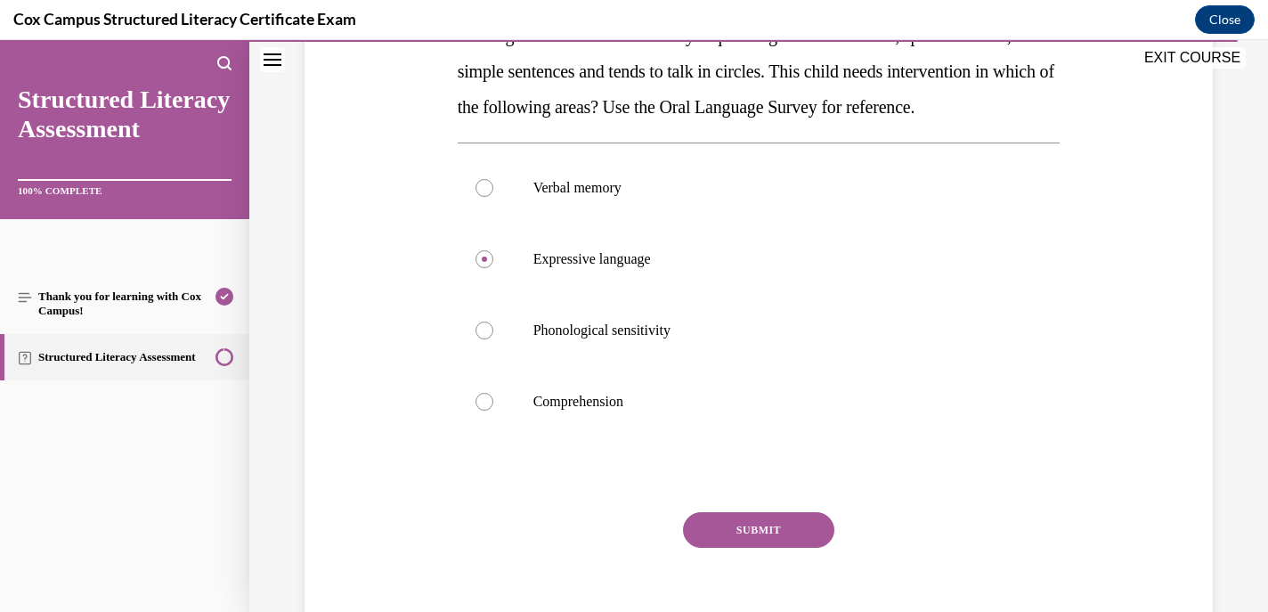
click at [754, 548] on button "SUBMIT" at bounding box center [758, 530] width 151 height 36
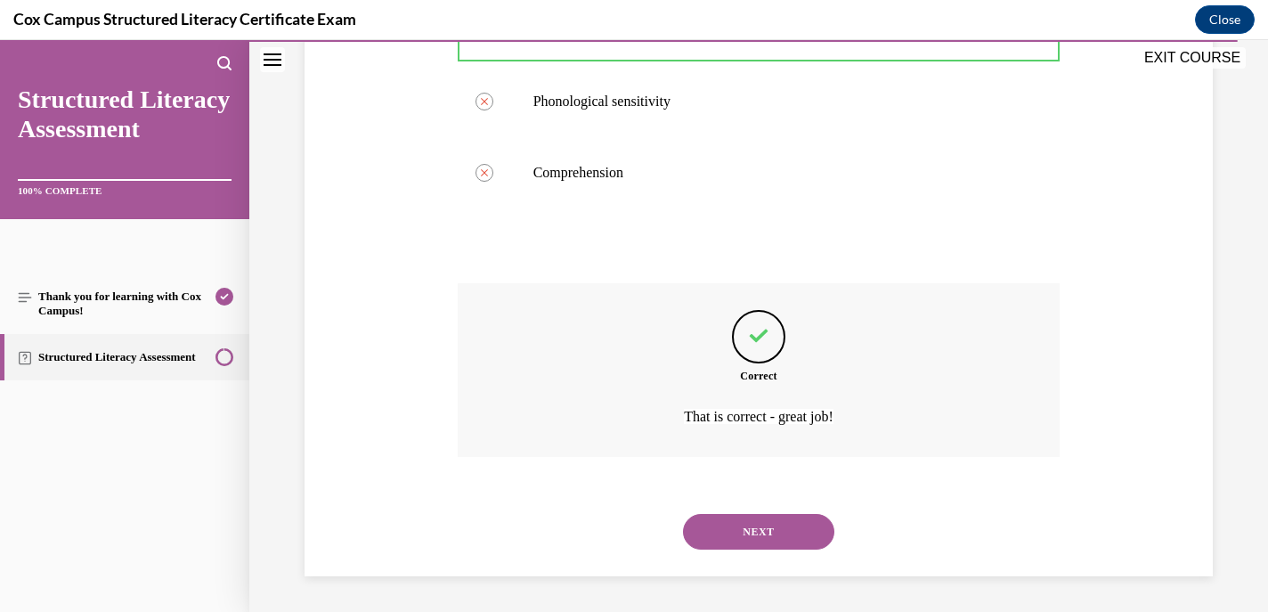
scroll to position [586, 0]
click at [738, 525] on button "NEXT" at bounding box center [758, 532] width 151 height 36
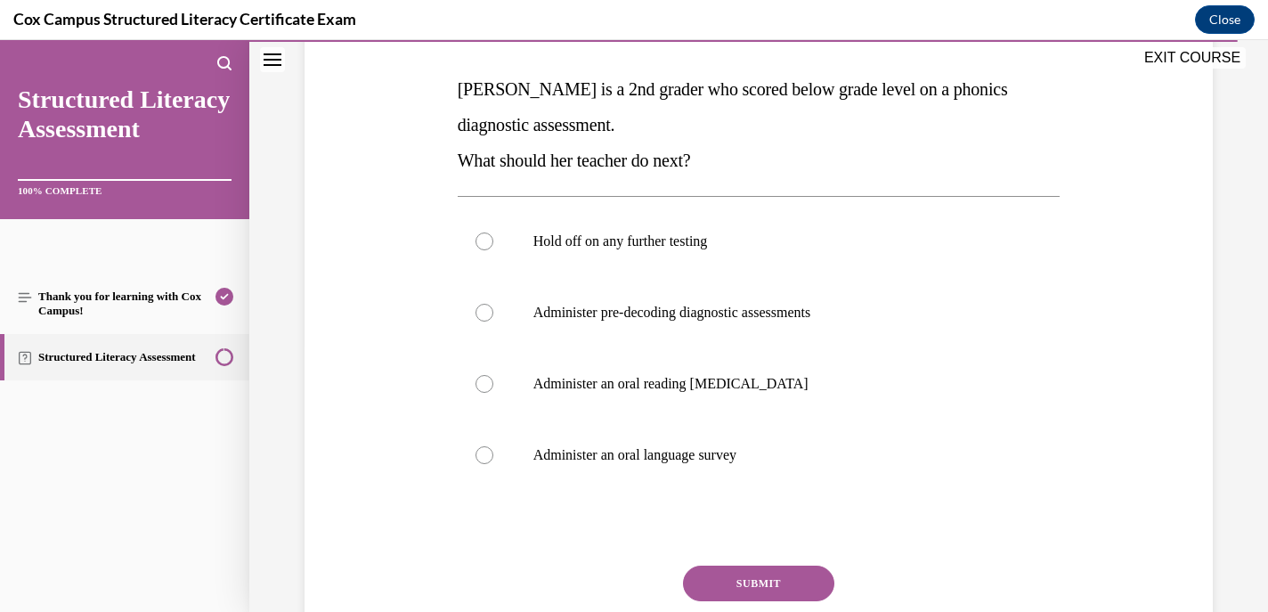
scroll to position [271, 0]
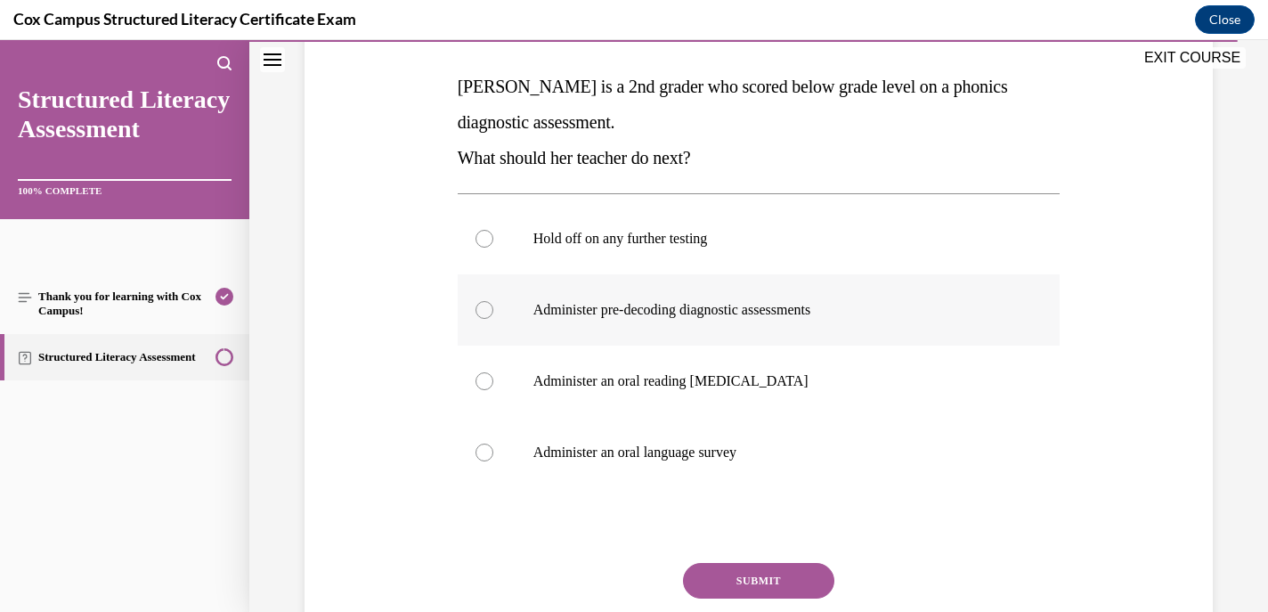
click at [485, 310] on div at bounding box center [485, 310] width 18 height 18
click at [485, 310] on input "Administer pre-decoding diagnostic assessments" at bounding box center [485, 310] width 18 height 18
radio input "true"
click at [742, 574] on button "SUBMIT" at bounding box center [758, 581] width 151 height 36
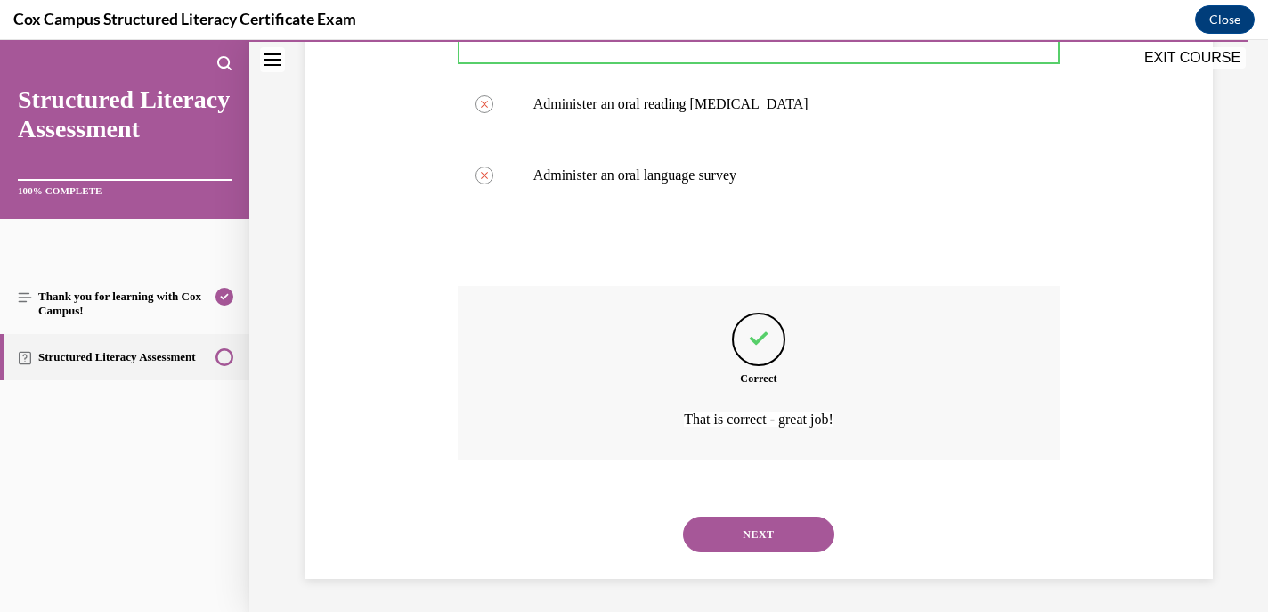
scroll to position [550, 0]
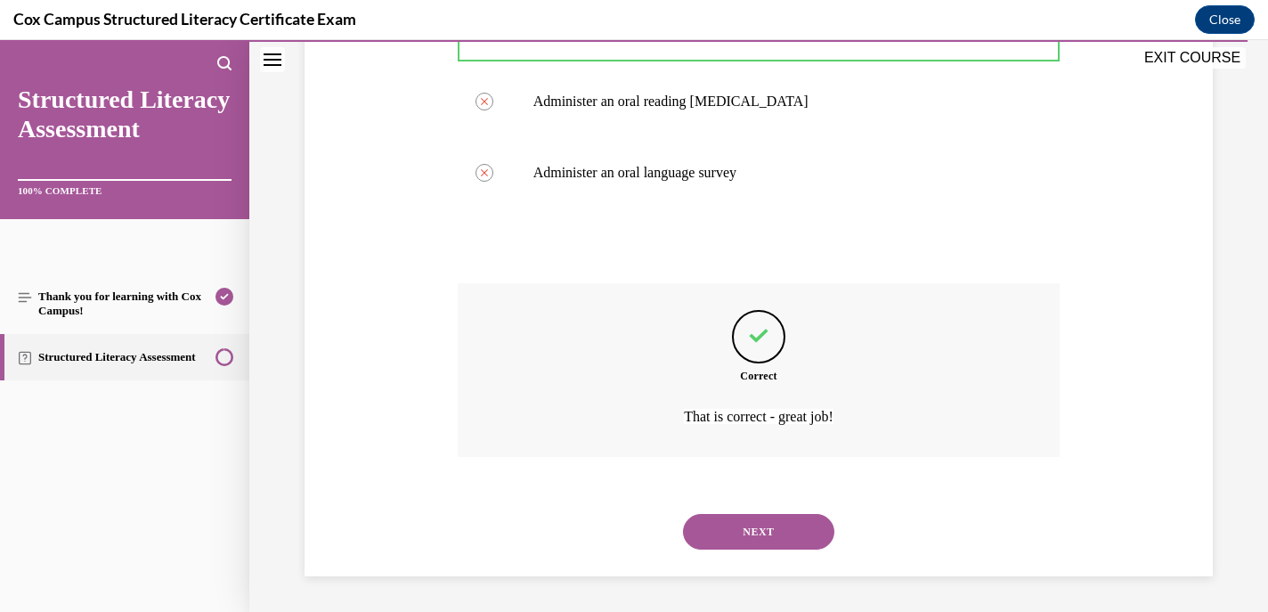
click at [745, 539] on button "NEXT" at bounding box center [758, 532] width 151 height 36
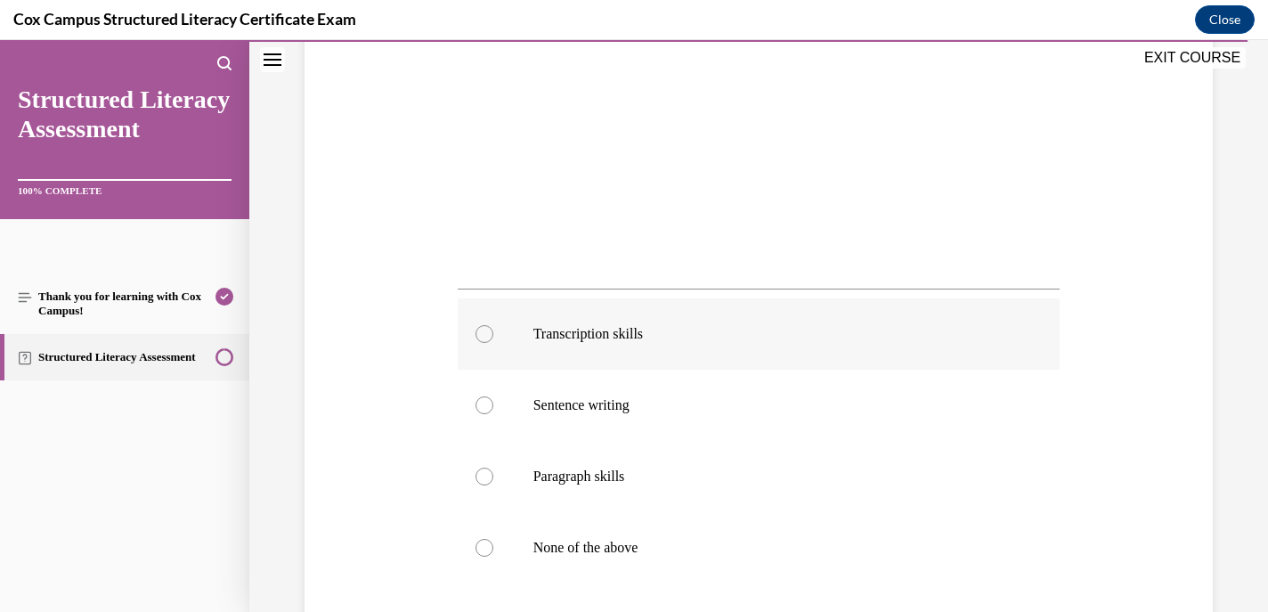
scroll to position [531, 0]
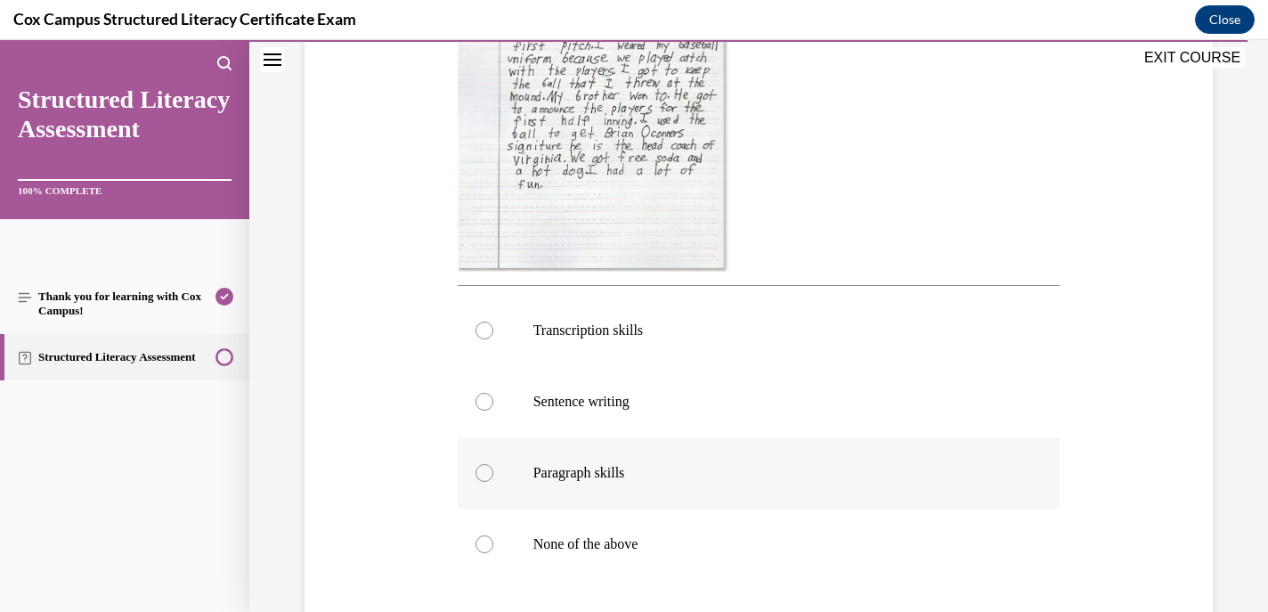
click at [485, 476] on div at bounding box center [485, 473] width 18 height 18
click at [485, 476] on input "Paragraph skills" at bounding box center [485, 473] width 18 height 18
radio input "true"
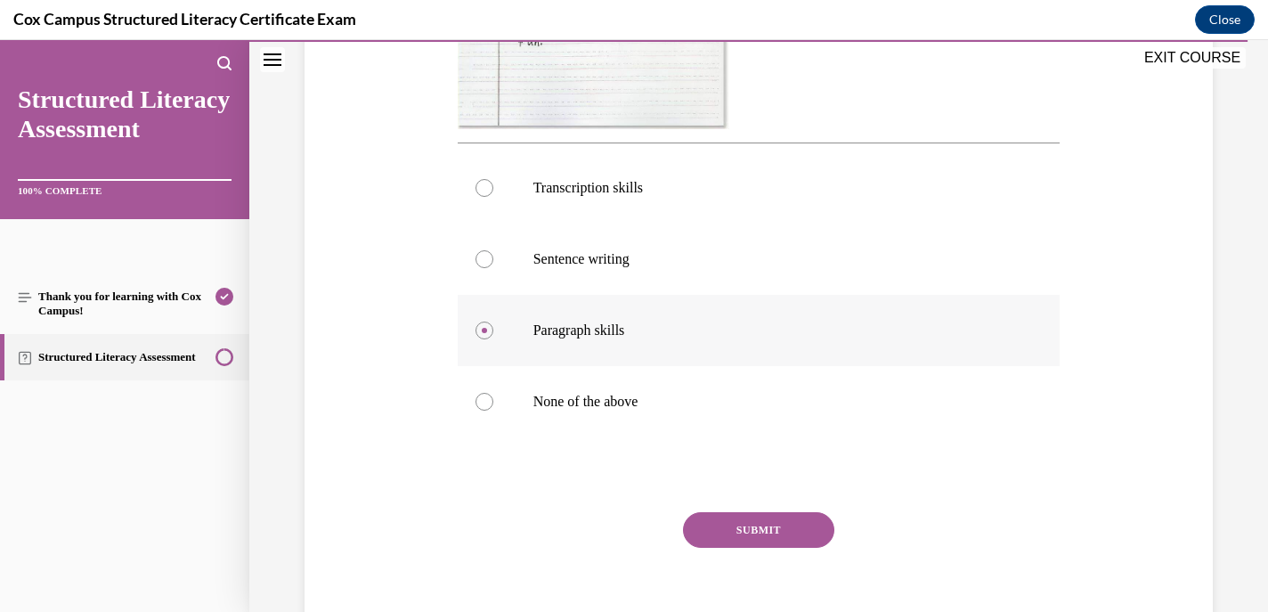
scroll to position [696, 0]
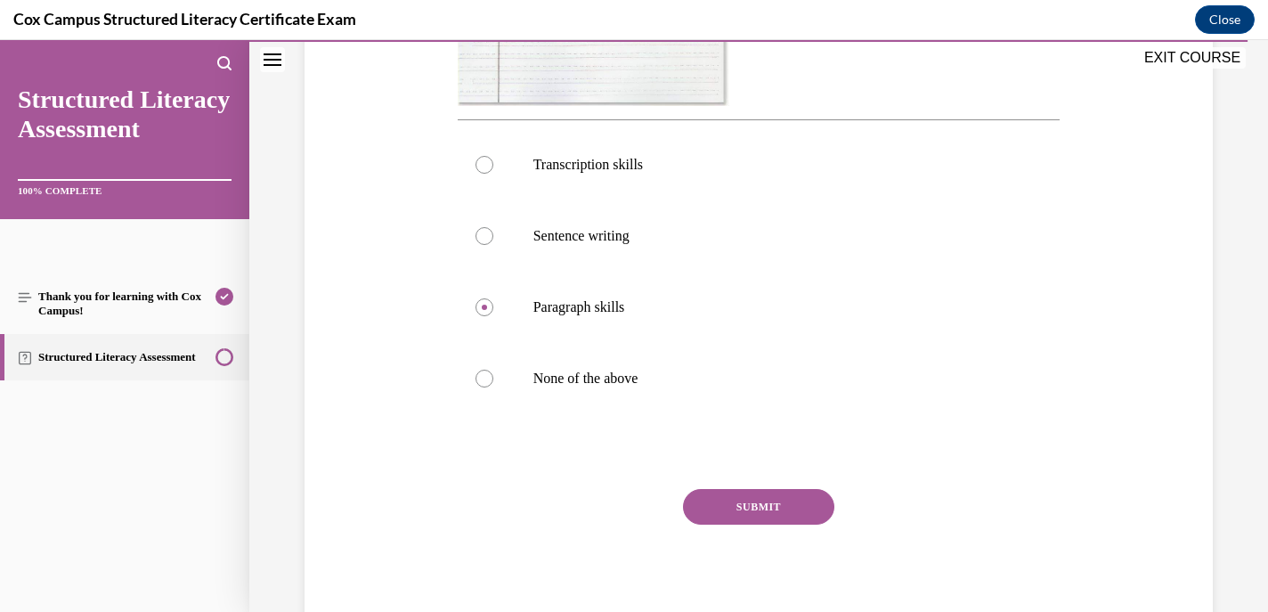
click at [764, 516] on button "SUBMIT" at bounding box center [758, 507] width 151 height 36
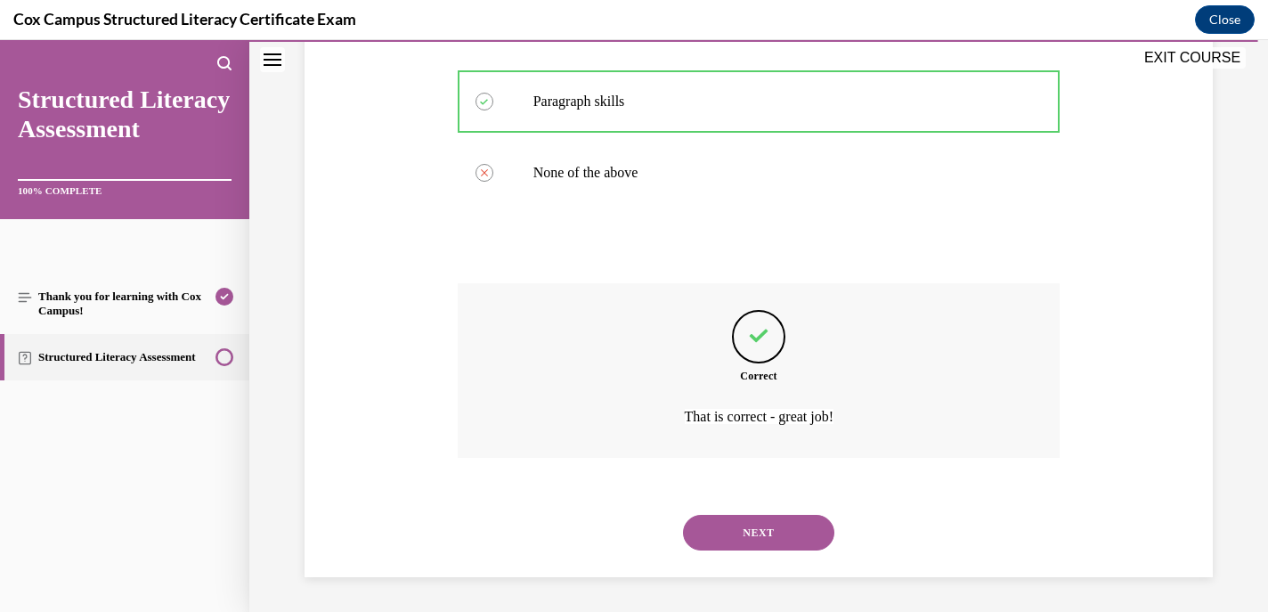
scroll to position [902, 0]
click at [753, 529] on button "NEXT" at bounding box center [758, 533] width 151 height 36
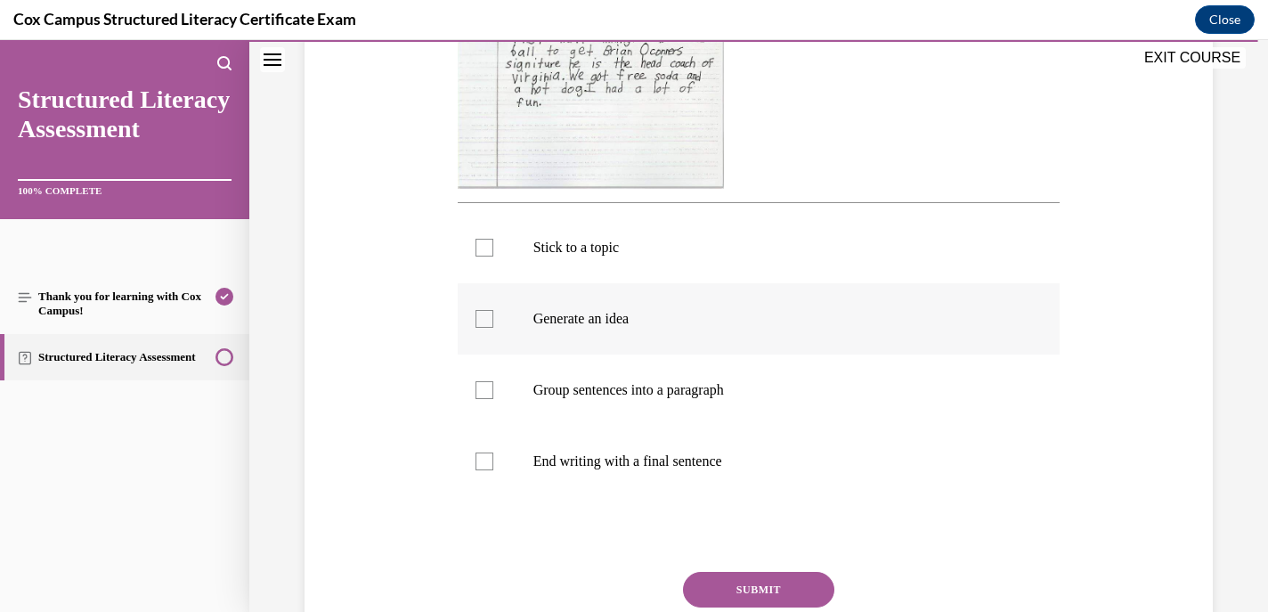
scroll to position [608, 0]
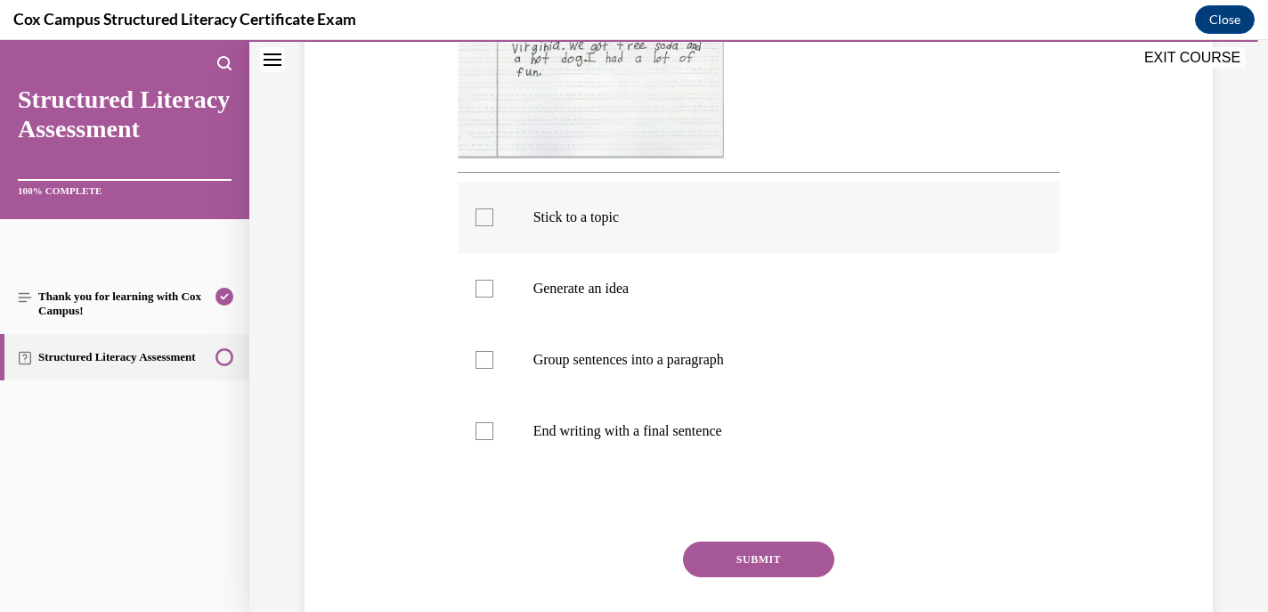
click at [484, 212] on div at bounding box center [485, 217] width 18 height 18
click at [484, 212] on input "Stick to a topic" at bounding box center [485, 217] width 18 height 18
checkbox input "true"
click at [481, 287] on div at bounding box center [485, 289] width 18 height 18
click at [481, 287] on input "Generate an idea" at bounding box center [485, 289] width 18 height 18
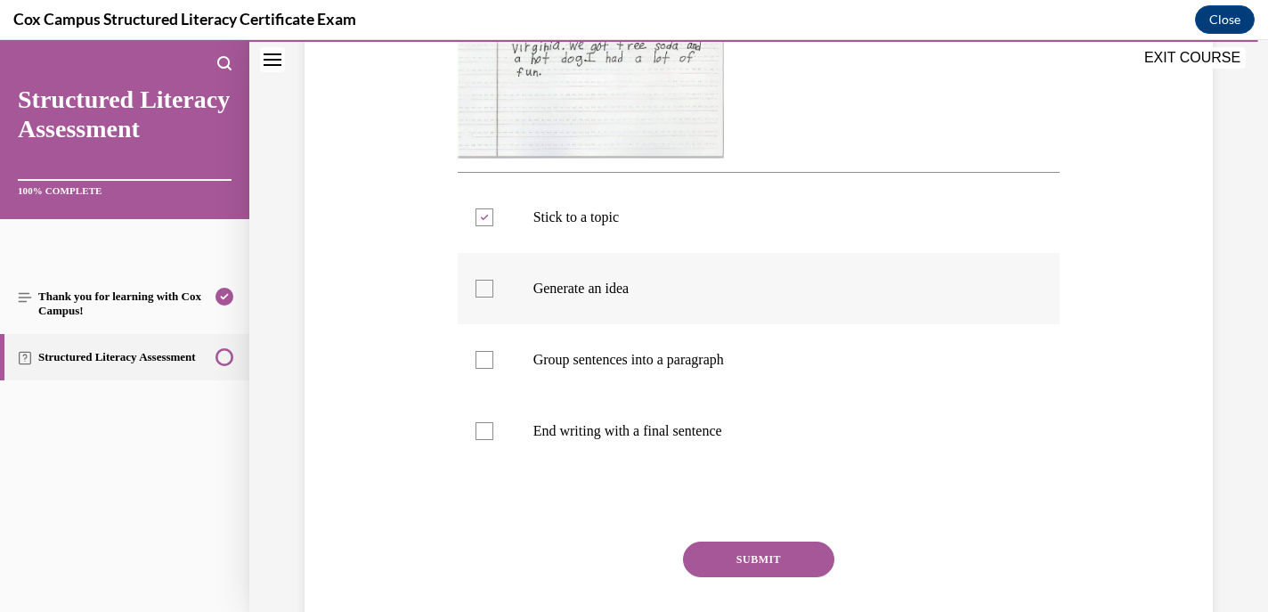
checkbox input "true"
click at [484, 428] on div at bounding box center [485, 431] width 18 height 18
click at [484, 428] on input "End writing with a final sentence" at bounding box center [485, 431] width 18 height 18
checkbox input "true"
click at [760, 556] on button "SUBMIT" at bounding box center [758, 559] width 151 height 36
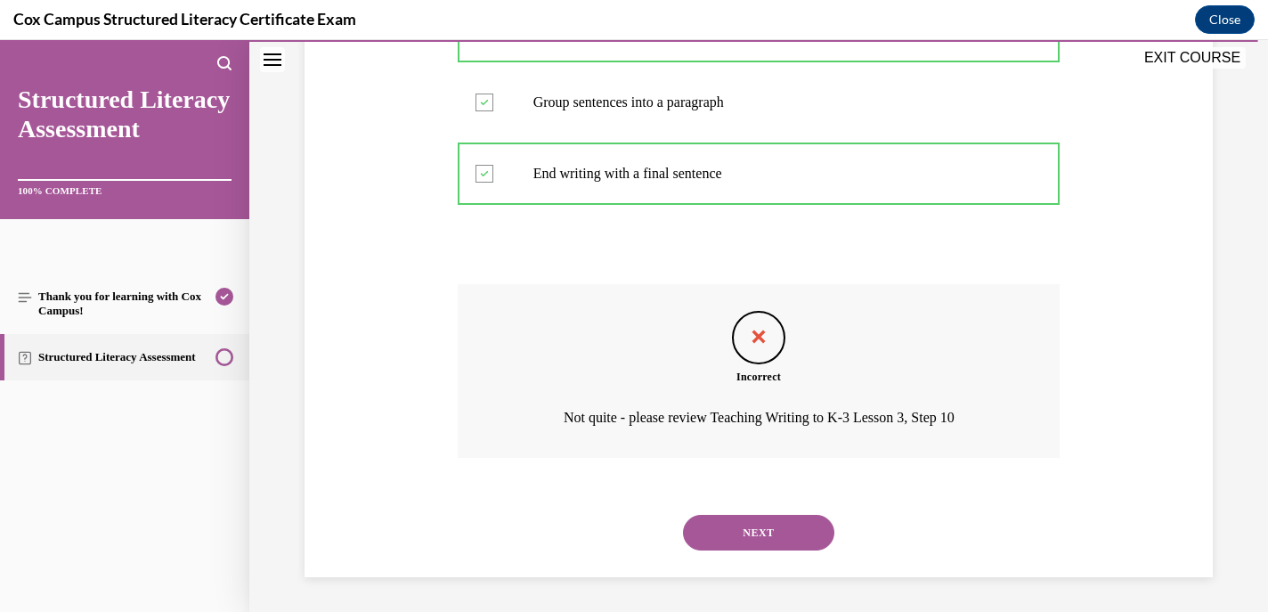
scroll to position [866, 0]
click at [744, 534] on button "NEXT" at bounding box center [758, 533] width 151 height 36
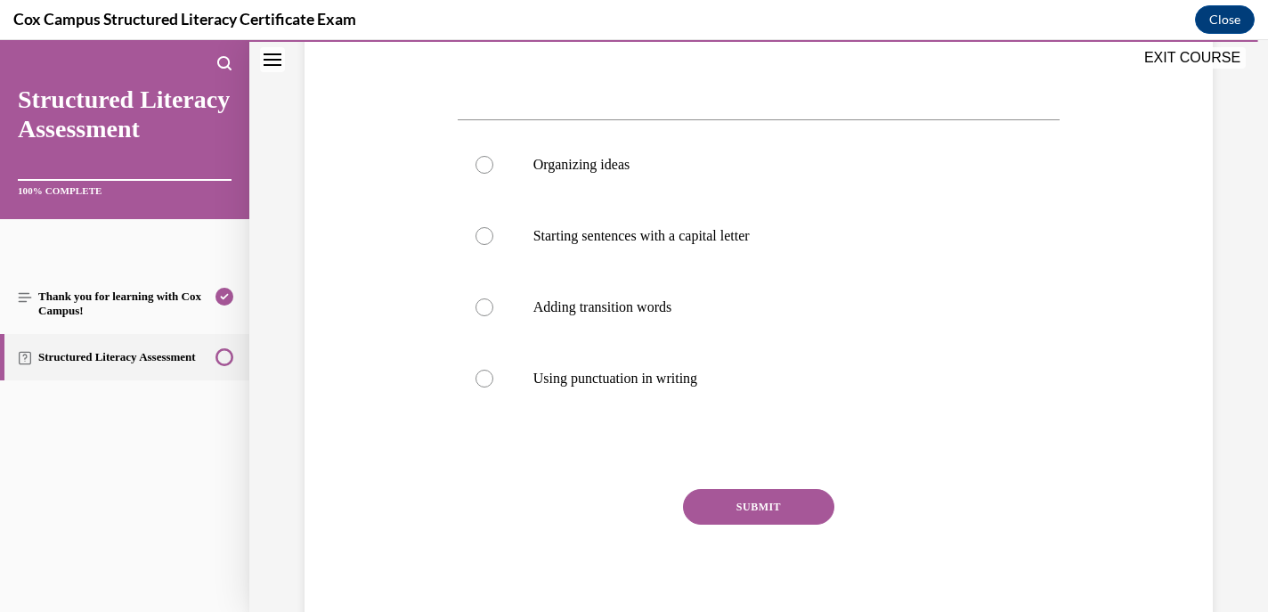
scroll to position [666, 0]
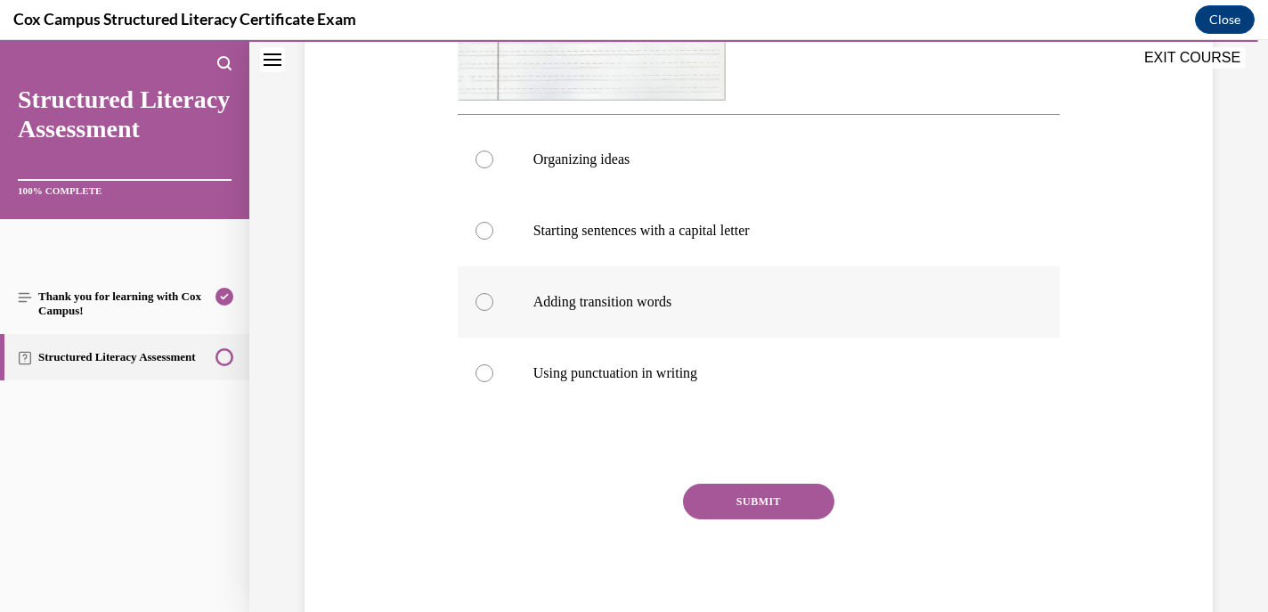
click at [481, 300] on div at bounding box center [485, 302] width 18 height 18
click at [481, 300] on input "Adding transition words" at bounding box center [485, 302] width 18 height 18
radio input "true"
click at [486, 161] on div at bounding box center [485, 160] width 18 height 18
click at [486, 161] on input "Organizing ideas" at bounding box center [485, 160] width 18 height 18
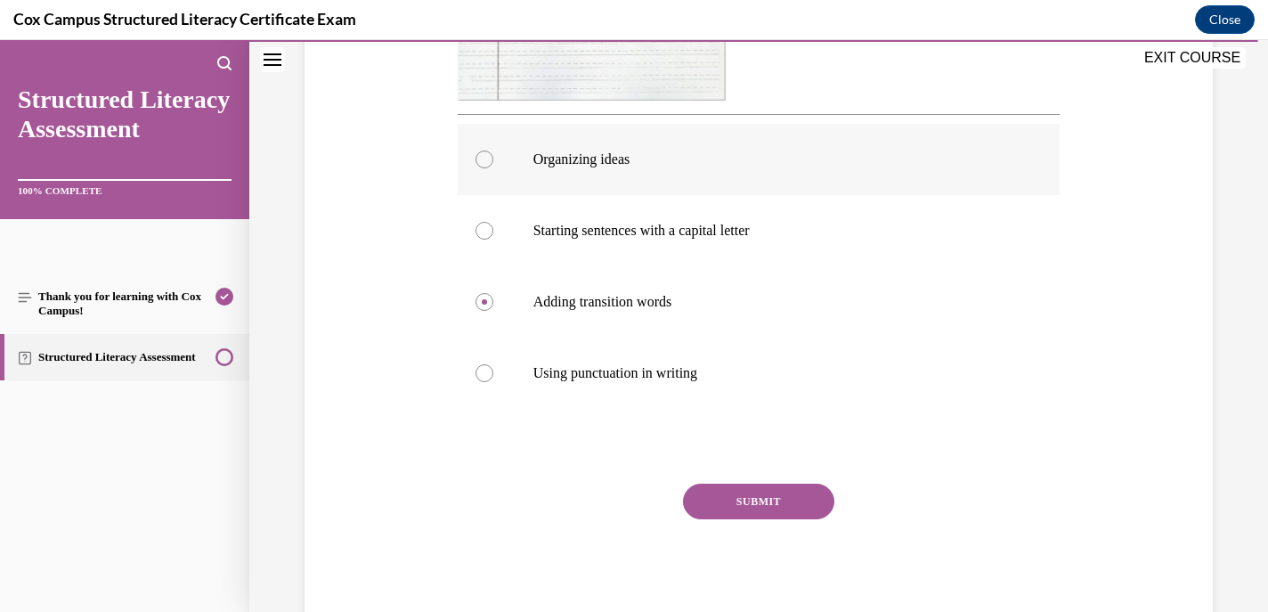
radio input "true"
click at [487, 299] on div at bounding box center [485, 302] width 18 height 18
click at [487, 299] on input "Adding transition words" at bounding box center [485, 302] width 18 height 18
radio input "true"
click at [746, 502] on button "SUBMIT" at bounding box center [758, 502] width 151 height 36
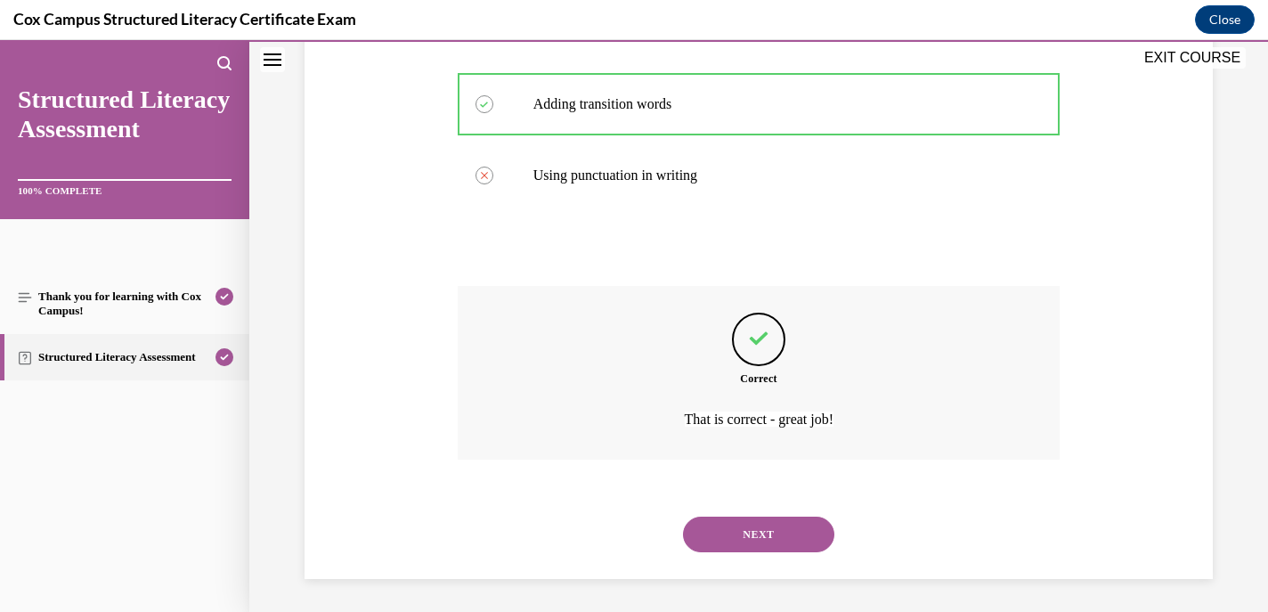
scroll to position [867, 0]
click at [745, 542] on button "NEXT" at bounding box center [758, 532] width 151 height 36
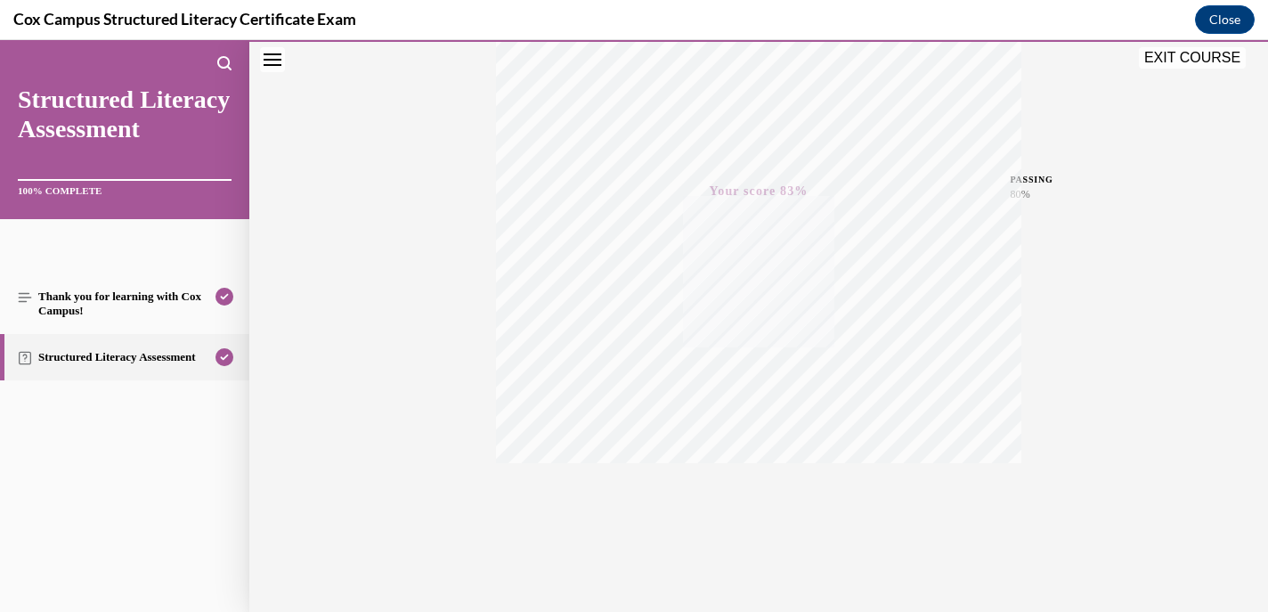
scroll to position [341, 0]
click at [175, 352] on link "Structured Literacy Assessment" at bounding box center [124, 357] width 249 height 46
click at [1225, 25] on button "Close" at bounding box center [1225, 19] width 60 height 28
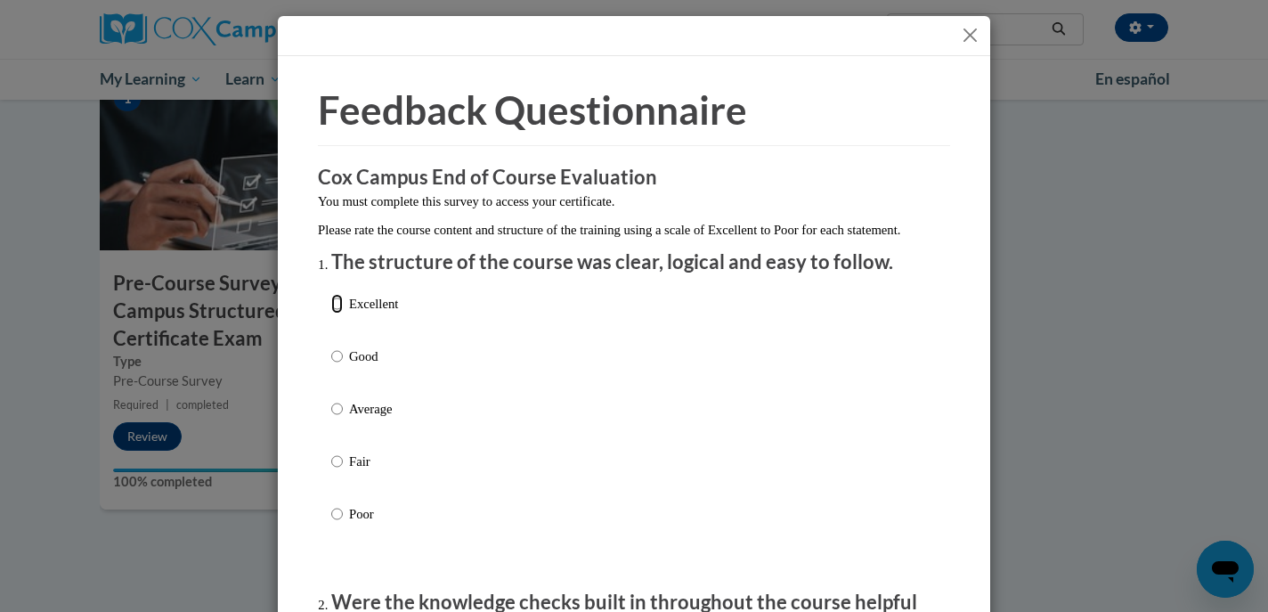
click at [337, 313] on input "Excellent" at bounding box center [337, 304] width 12 height 20
radio input "true"
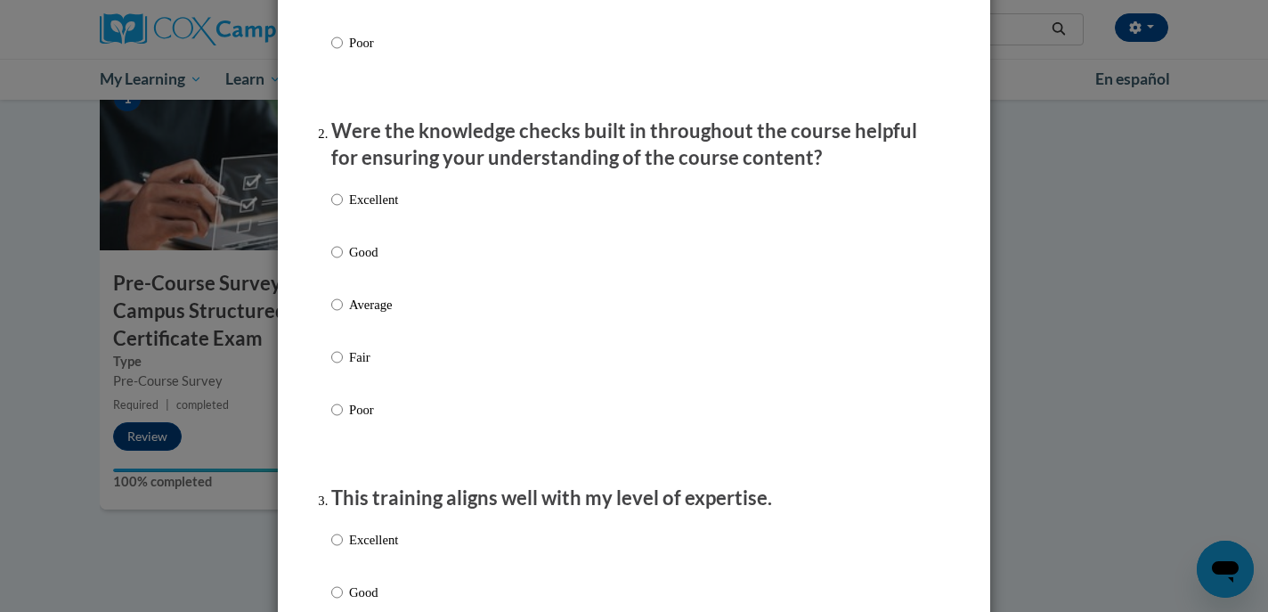
scroll to position [473, 0]
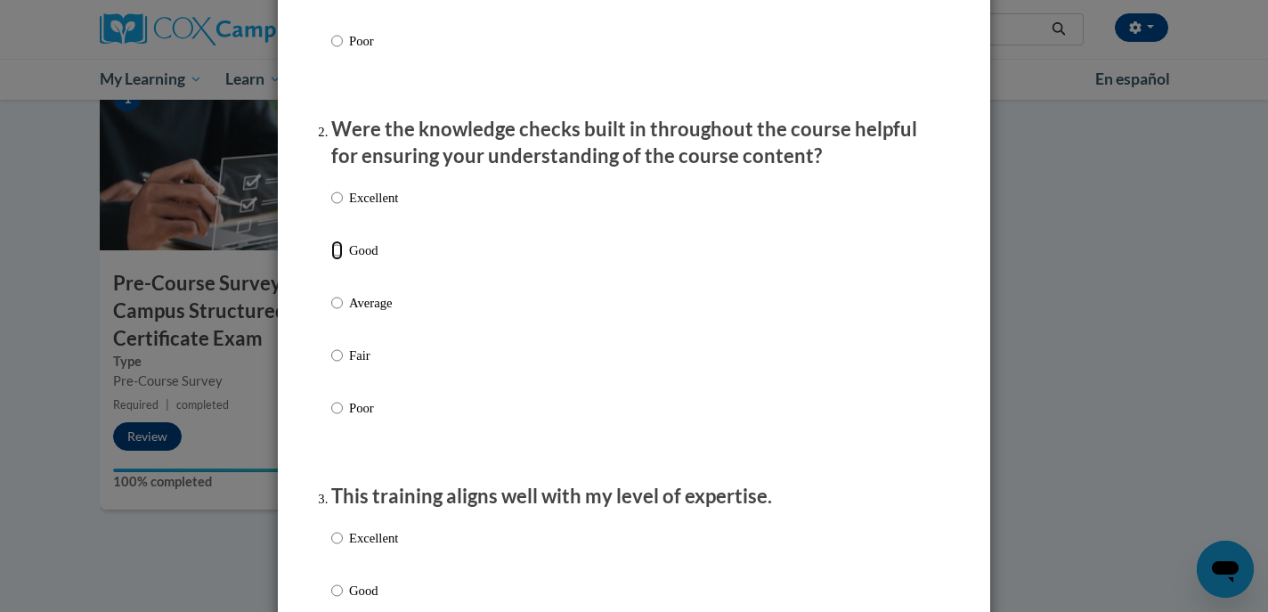
click at [338, 260] on input "Good" at bounding box center [337, 250] width 12 height 20
radio input "true"
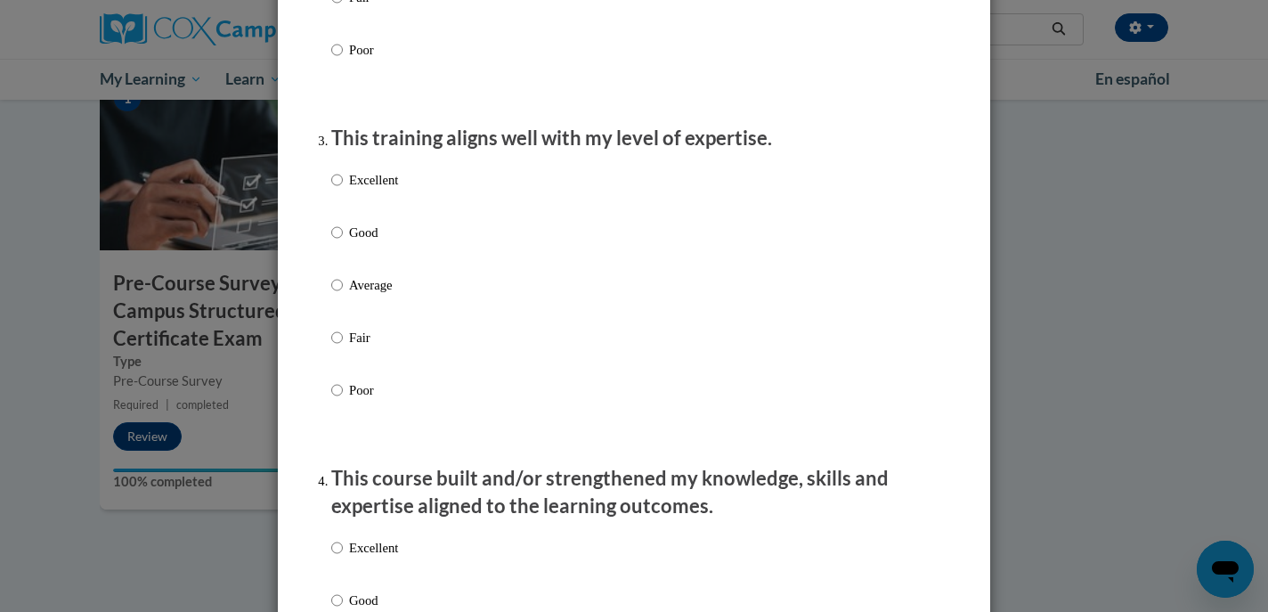
scroll to position [841, 0]
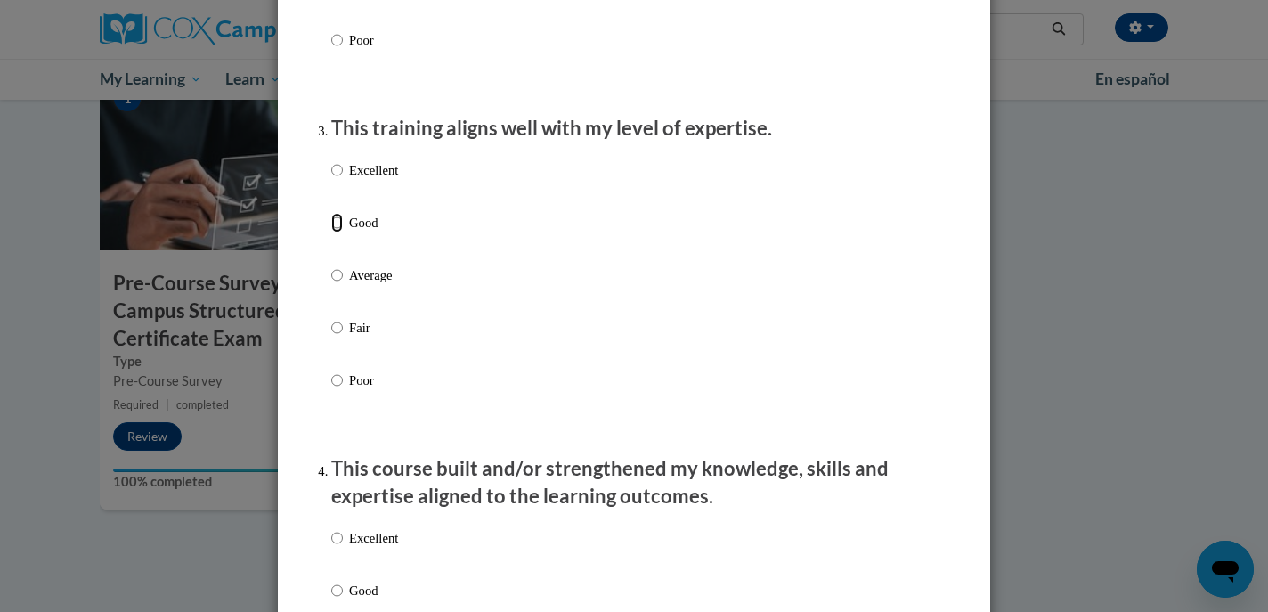
click at [337, 232] on input "Good" at bounding box center [337, 223] width 12 height 20
radio input "true"
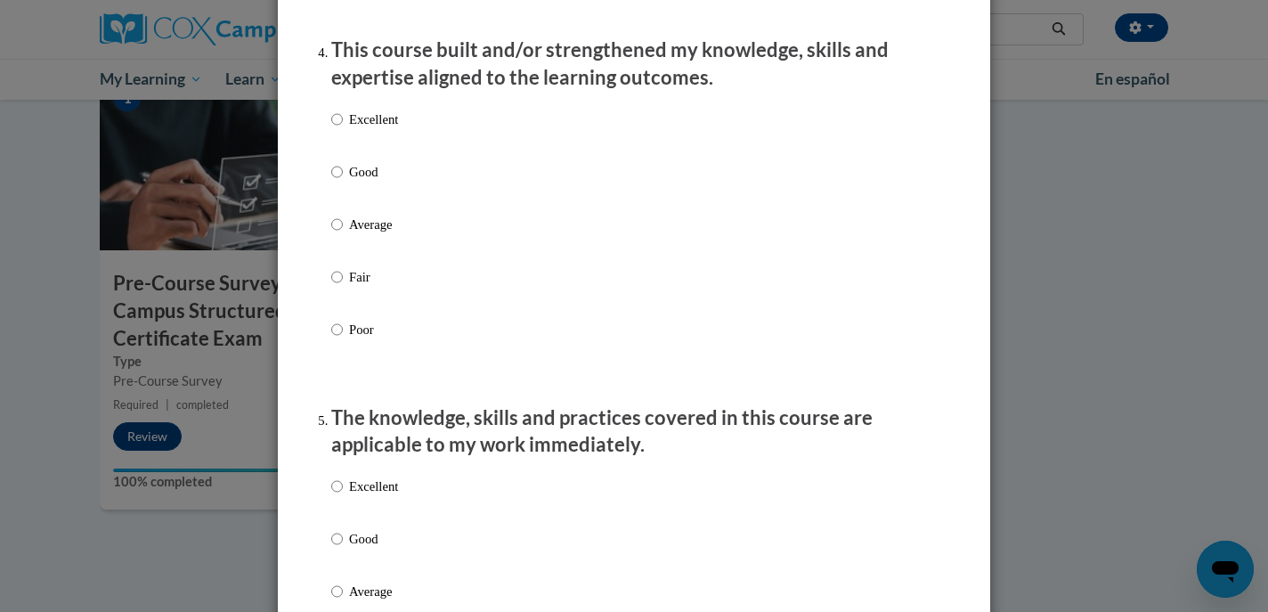
scroll to position [1263, 0]
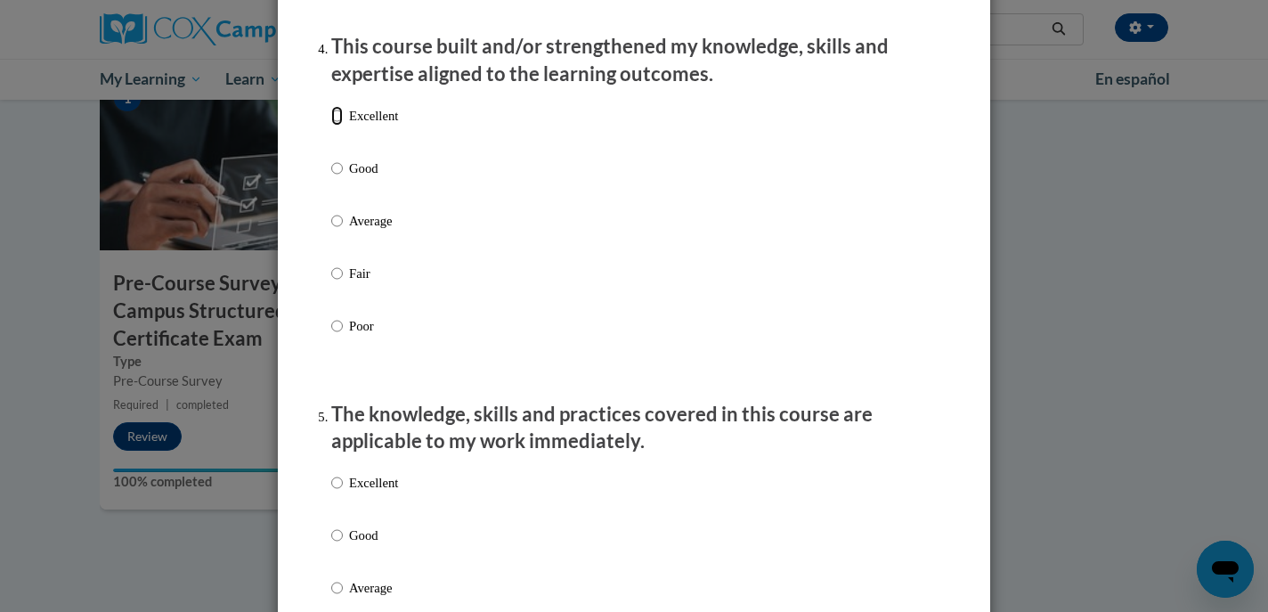
click at [338, 126] on input "Excellent" at bounding box center [337, 116] width 12 height 20
radio input "true"
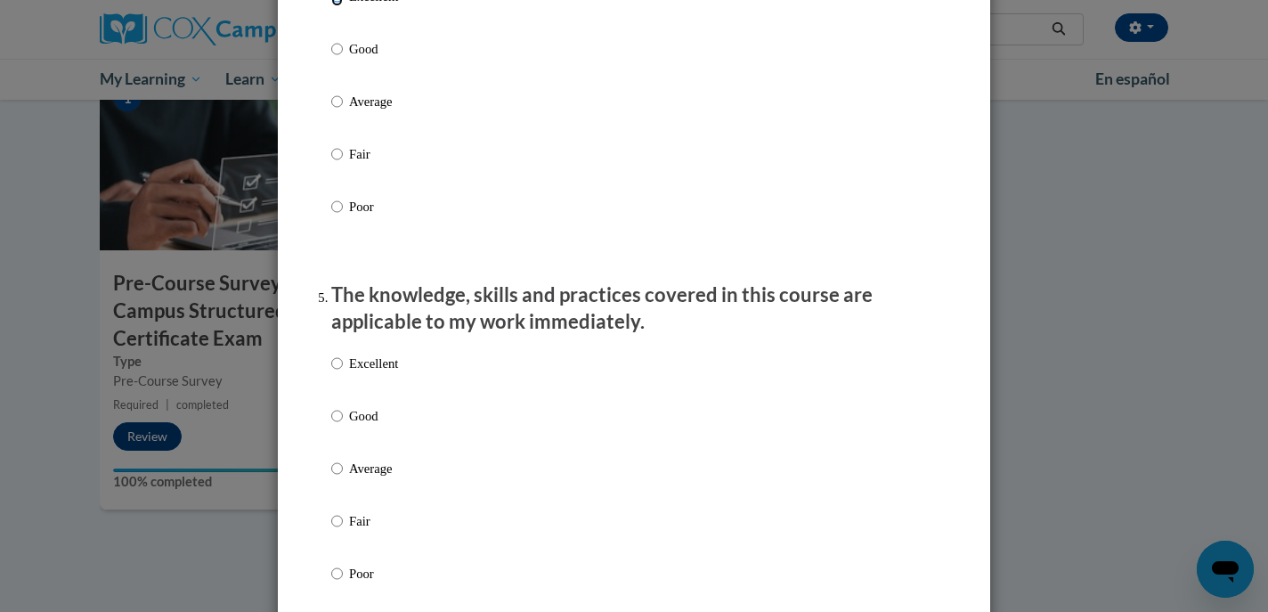
scroll to position [1412, 0]
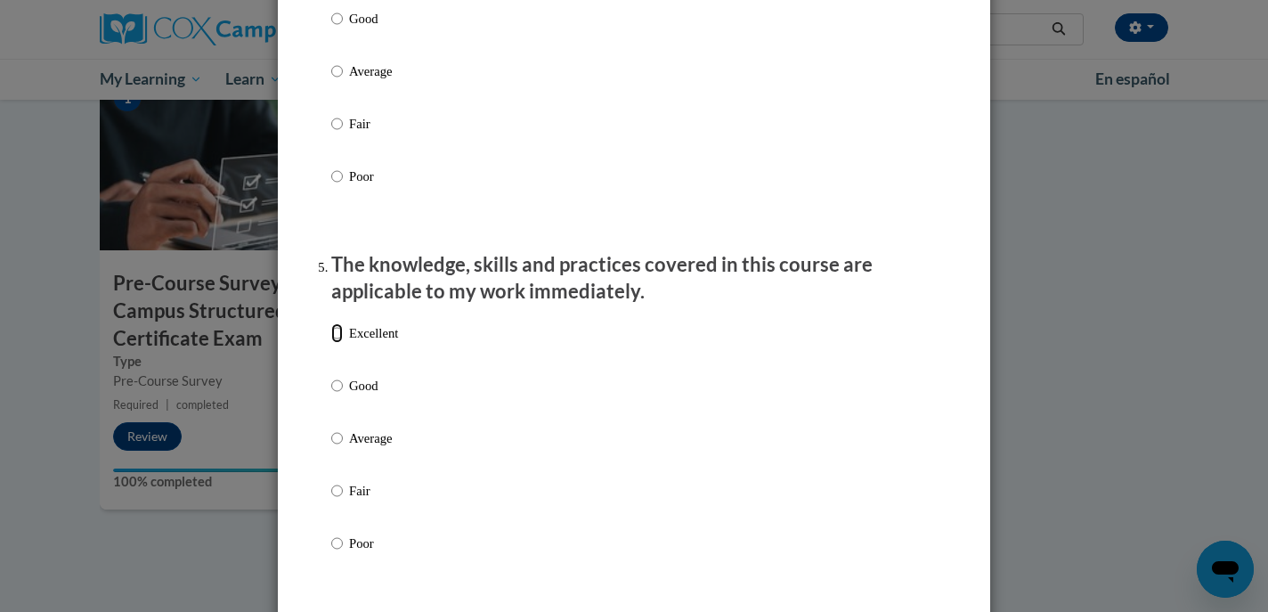
click at [340, 343] on input "Excellent" at bounding box center [337, 333] width 12 height 20
radio input "true"
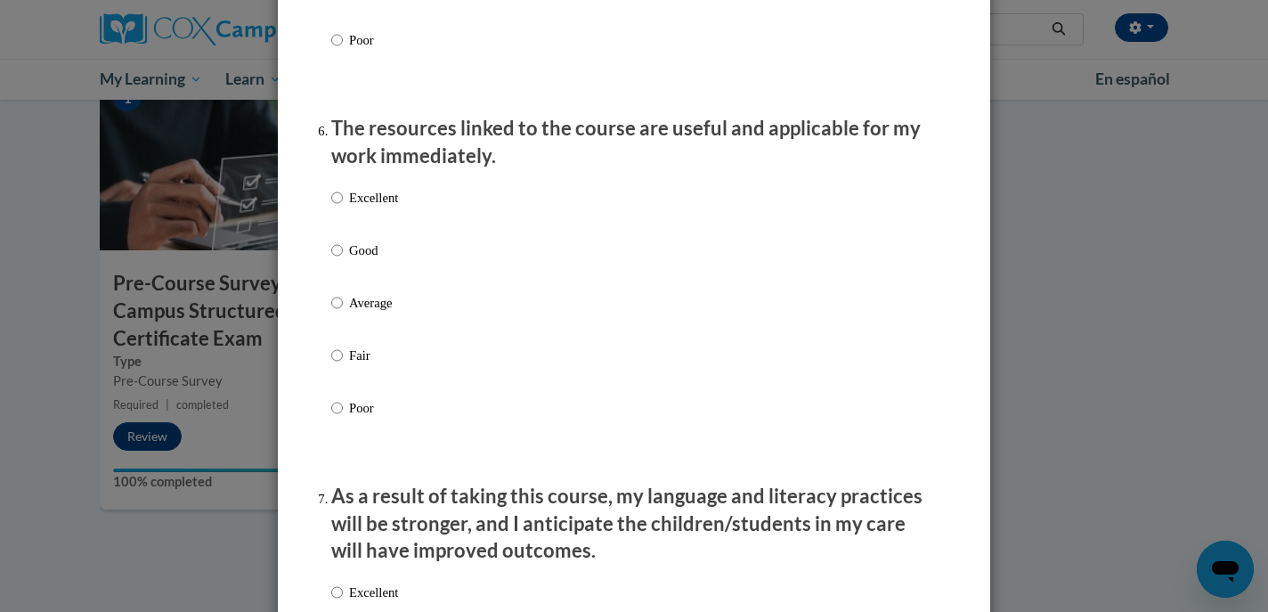
scroll to position [1925, 0]
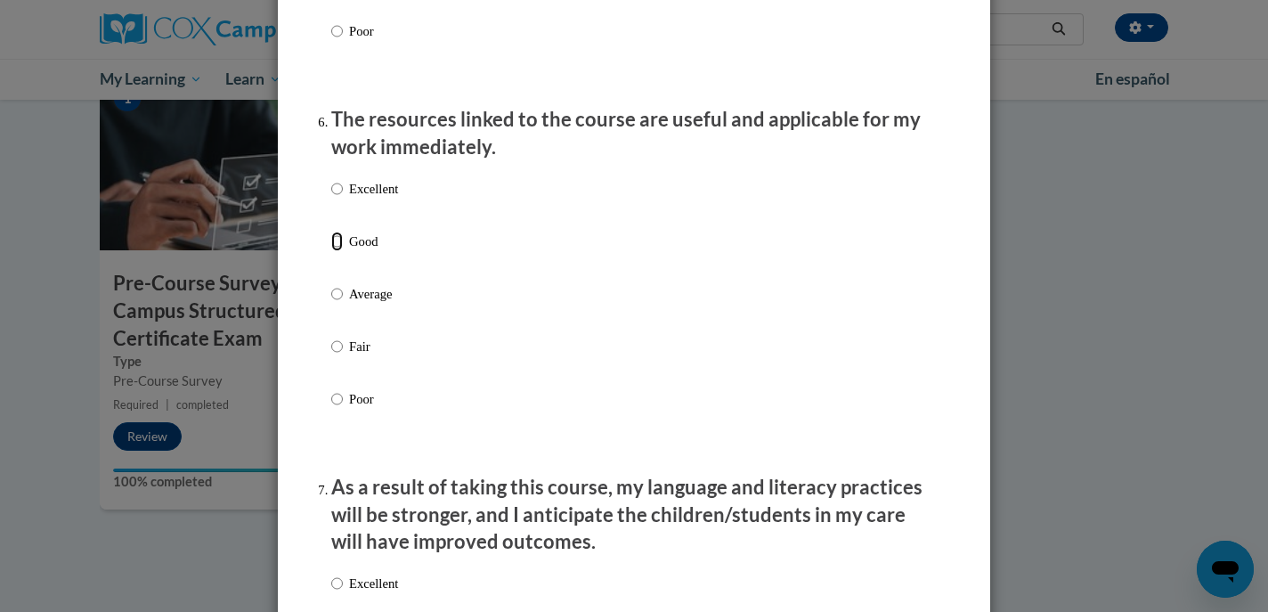
click at [338, 251] on input "Good" at bounding box center [337, 242] width 12 height 20
radio input "true"
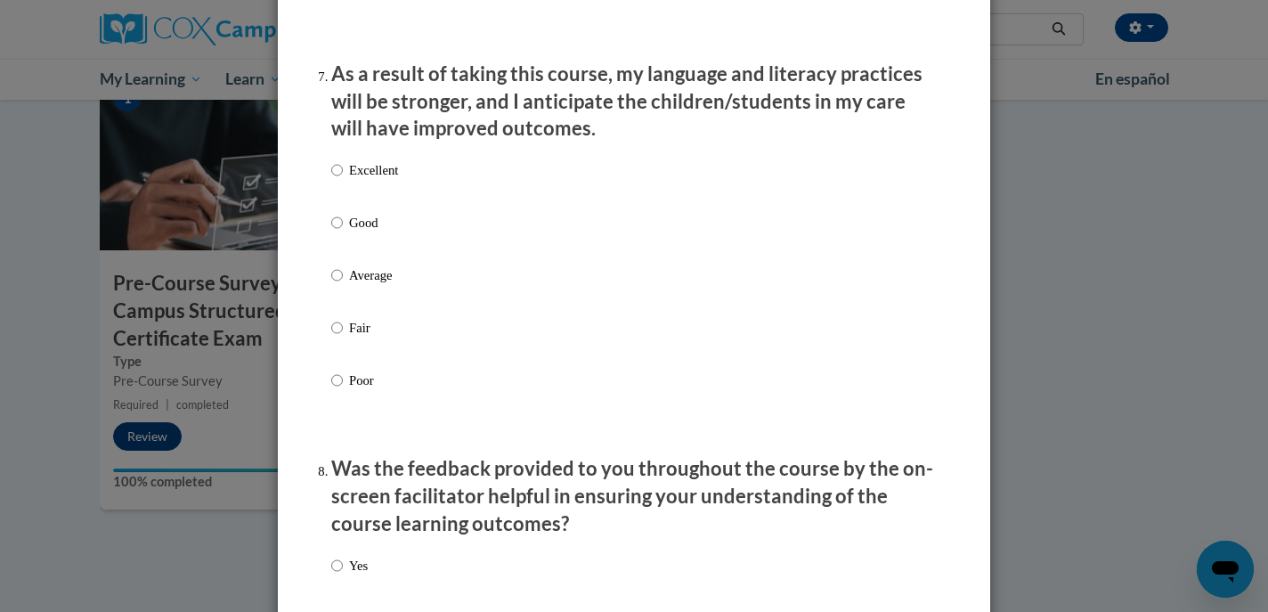
scroll to position [2344, 0]
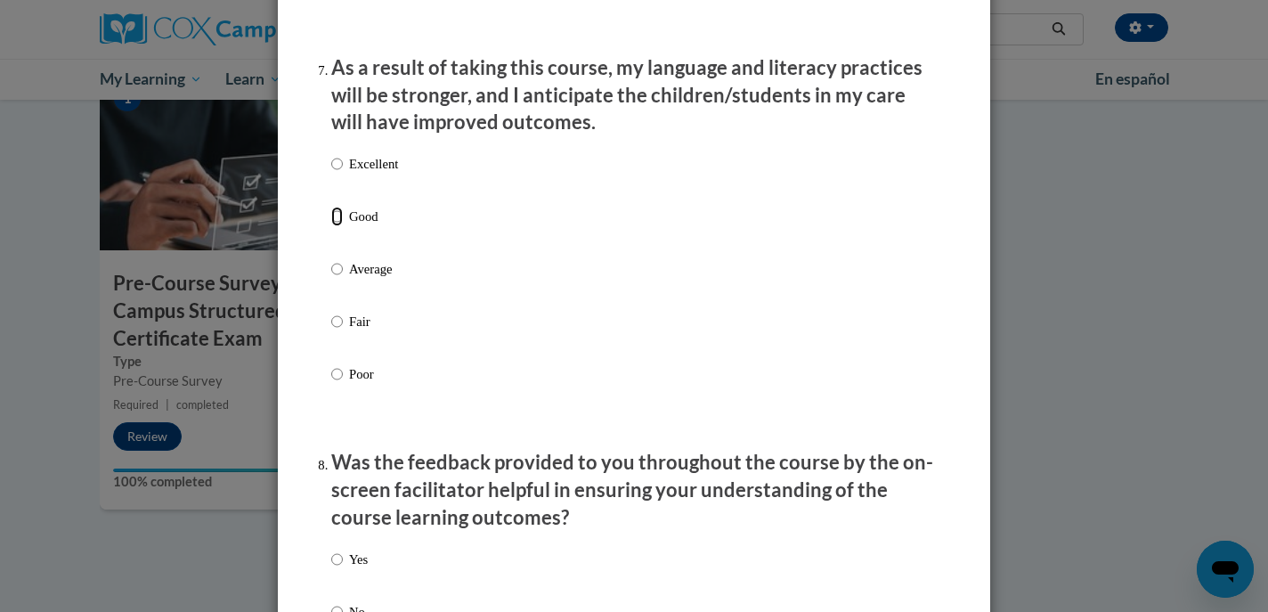
click at [340, 226] on input "Good" at bounding box center [337, 217] width 12 height 20
radio input "true"
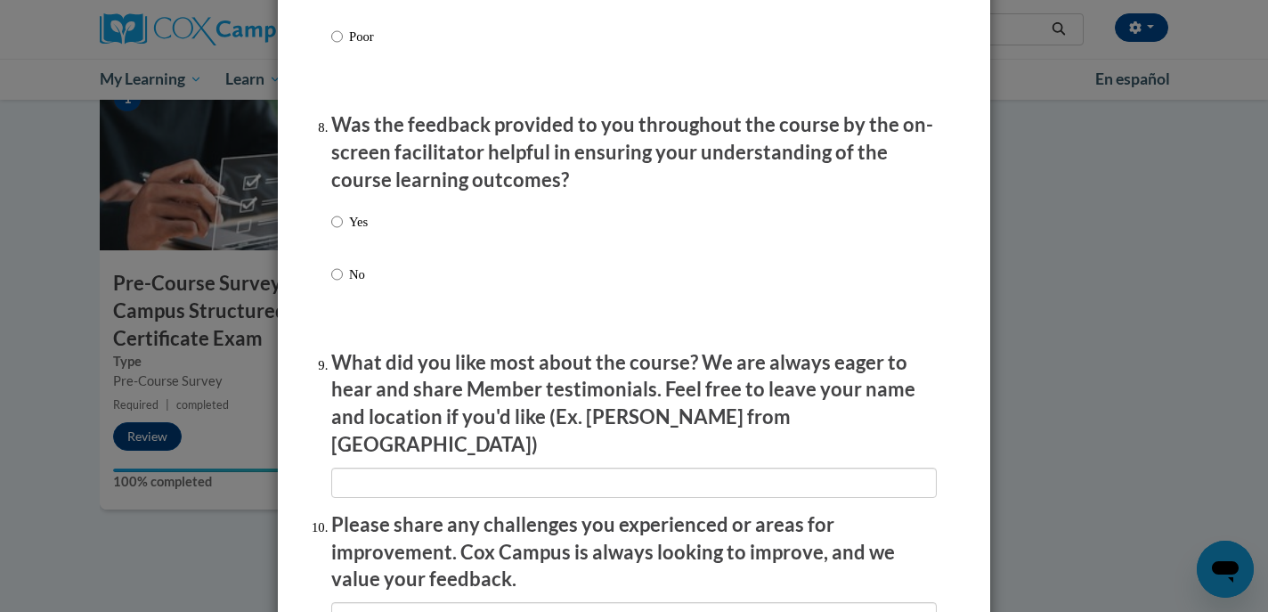
scroll to position [2681, 0]
click at [338, 232] on input "Yes" at bounding box center [337, 223] width 12 height 20
radio input "true"
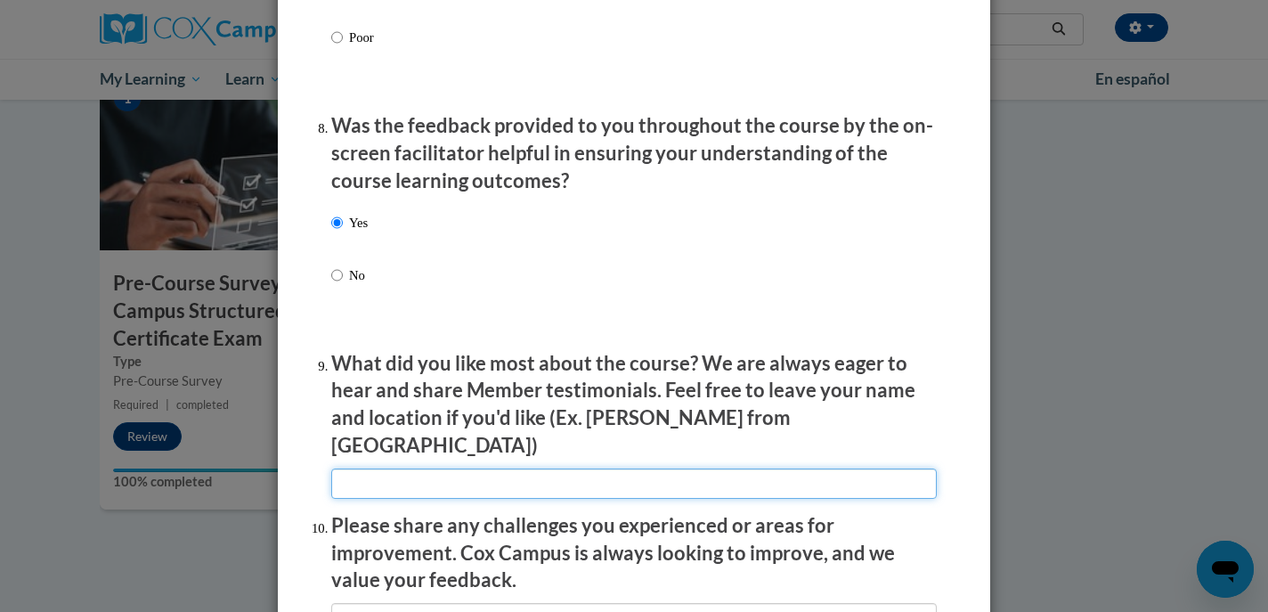
click at [356, 469] on input "textbox" at bounding box center [634, 483] width 606 height 30
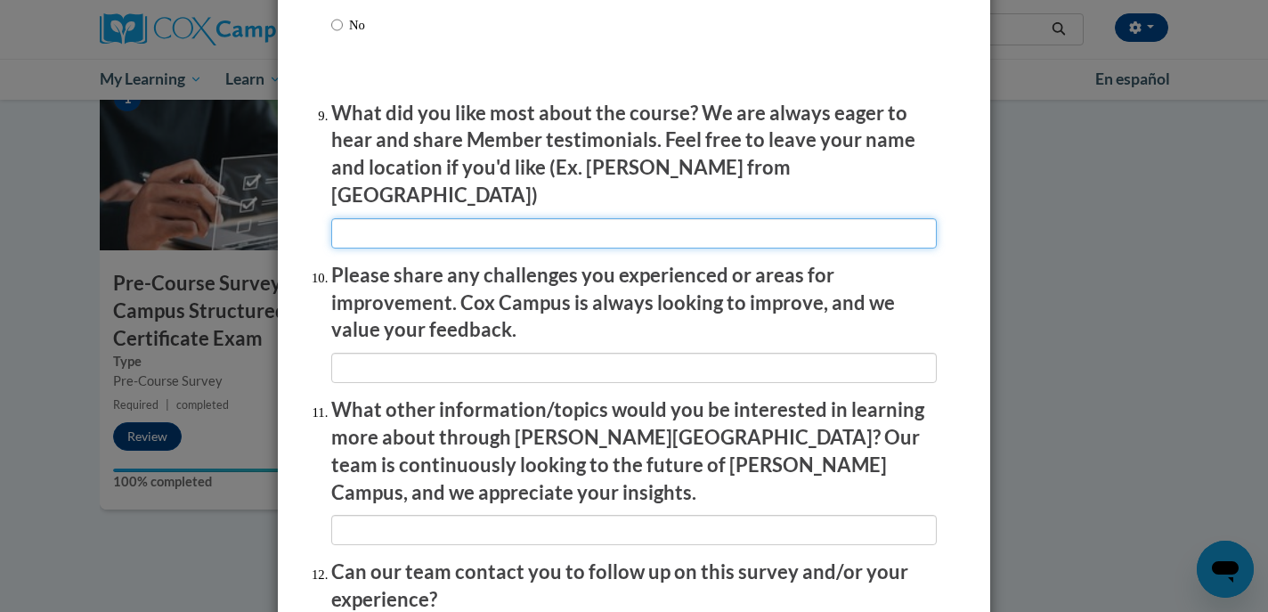
scroll to position [2943, 0]
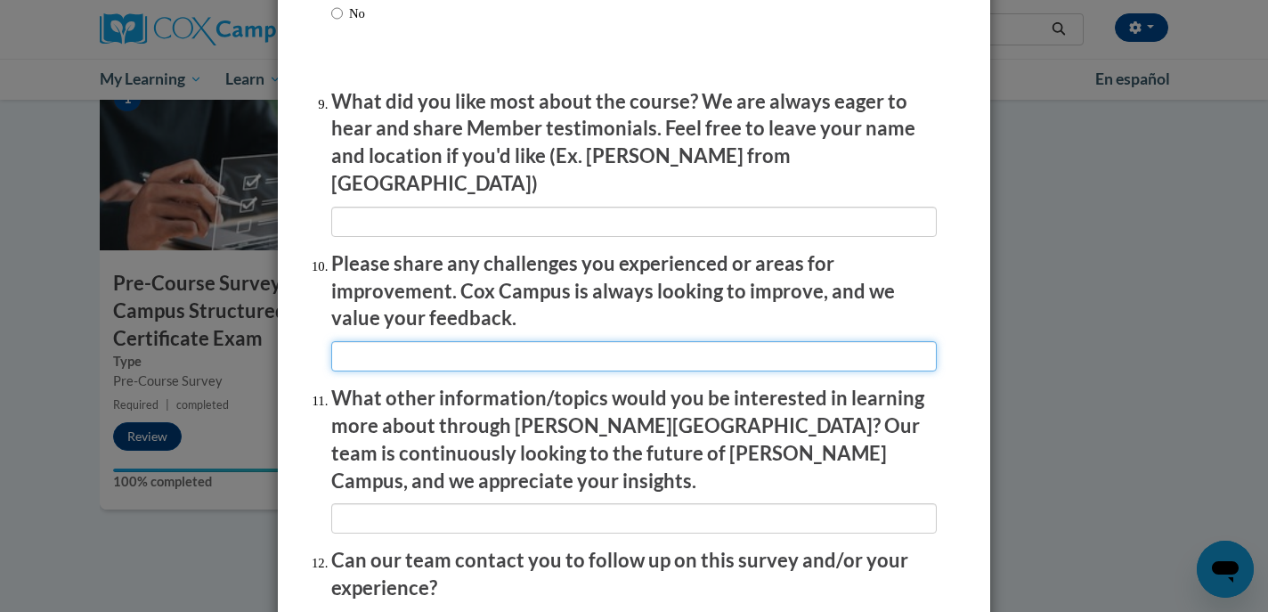
click at [380, 349] on input "textbox" at bounding box center [634, 356] width 606 height 30
type input "D"
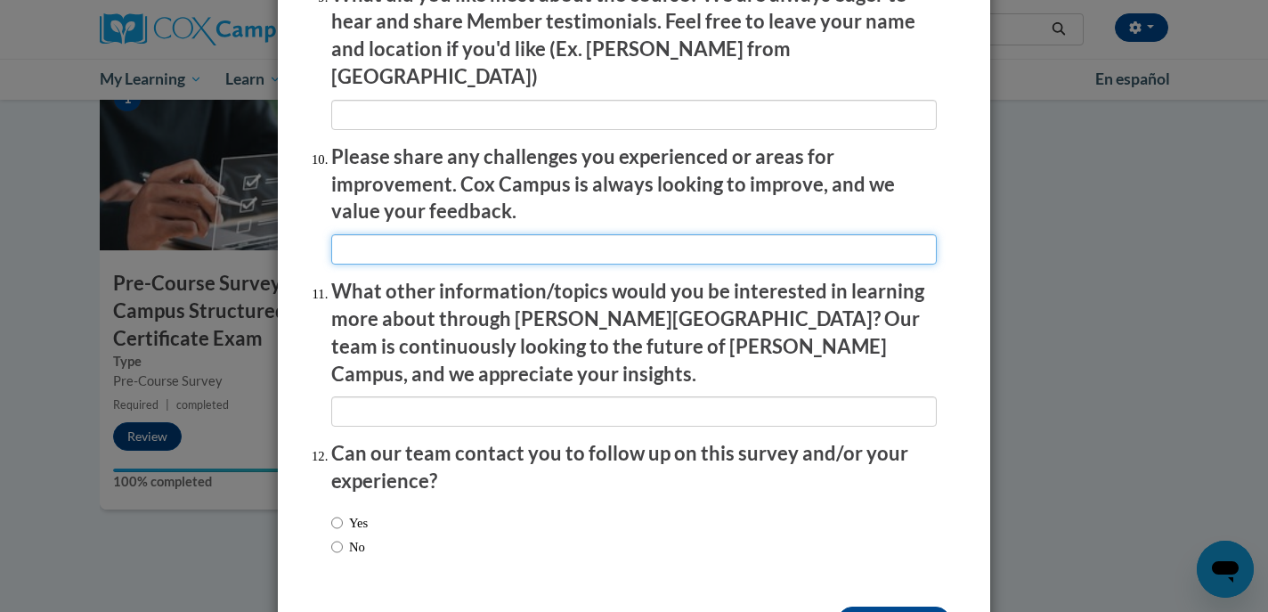
scroll to position [3093, 0]
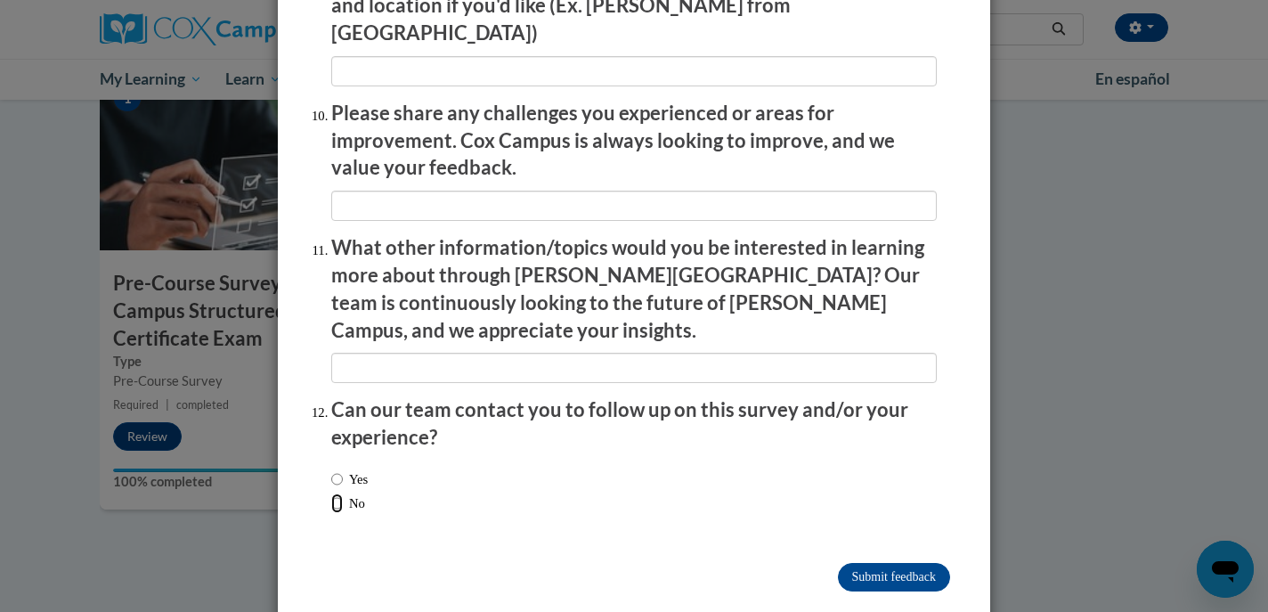
click at [338, 493] on input "No" at bounding box center [337, 503] width 12 height 20
radio input "true"
click at [861, 563] on input "Submit feedback" at bounding box center [894, 577] width 112 height 28
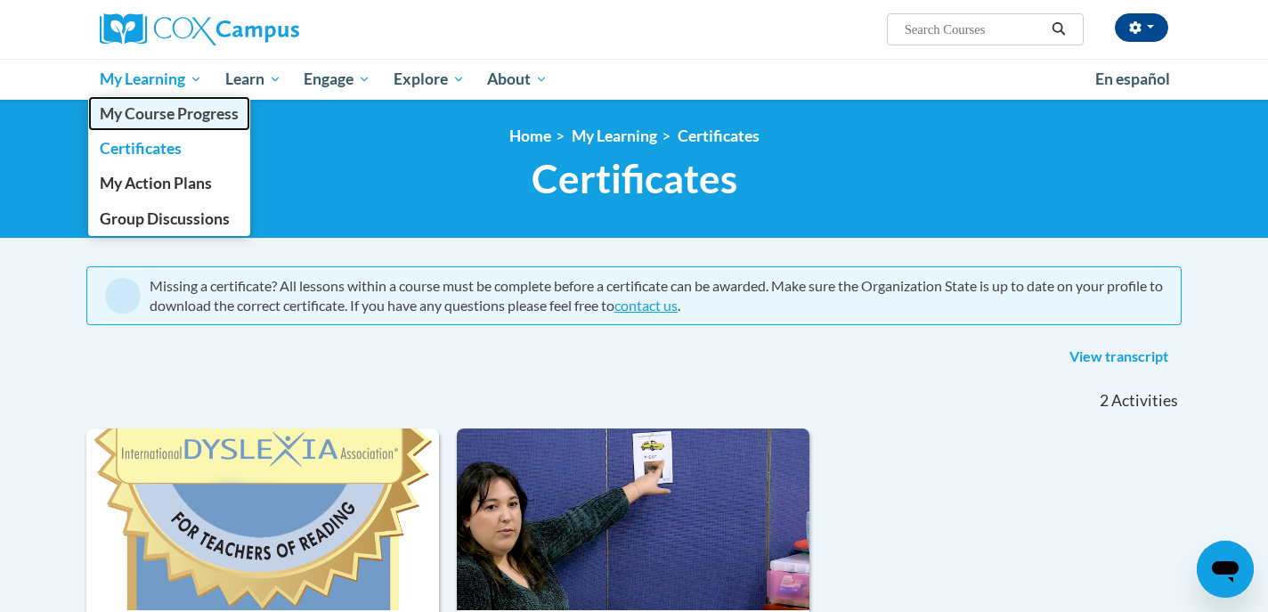
click at [146, 111] on span "My Course Progress" at bounding box center [169, 113] width 139 height 19
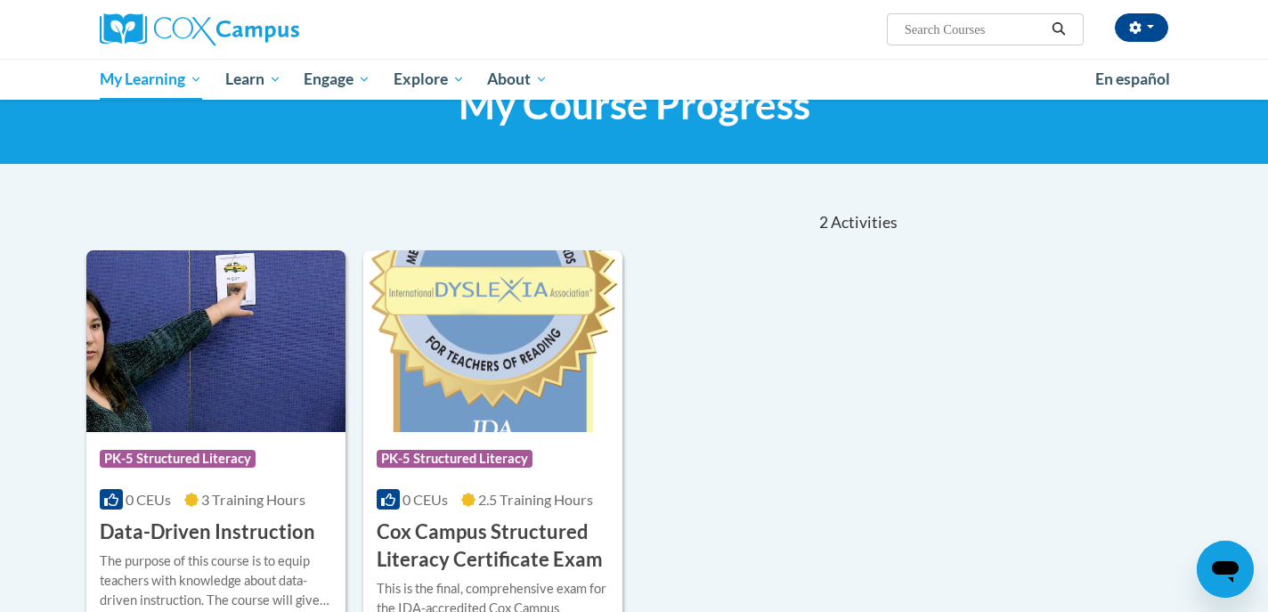
scroll to position [69, 0]
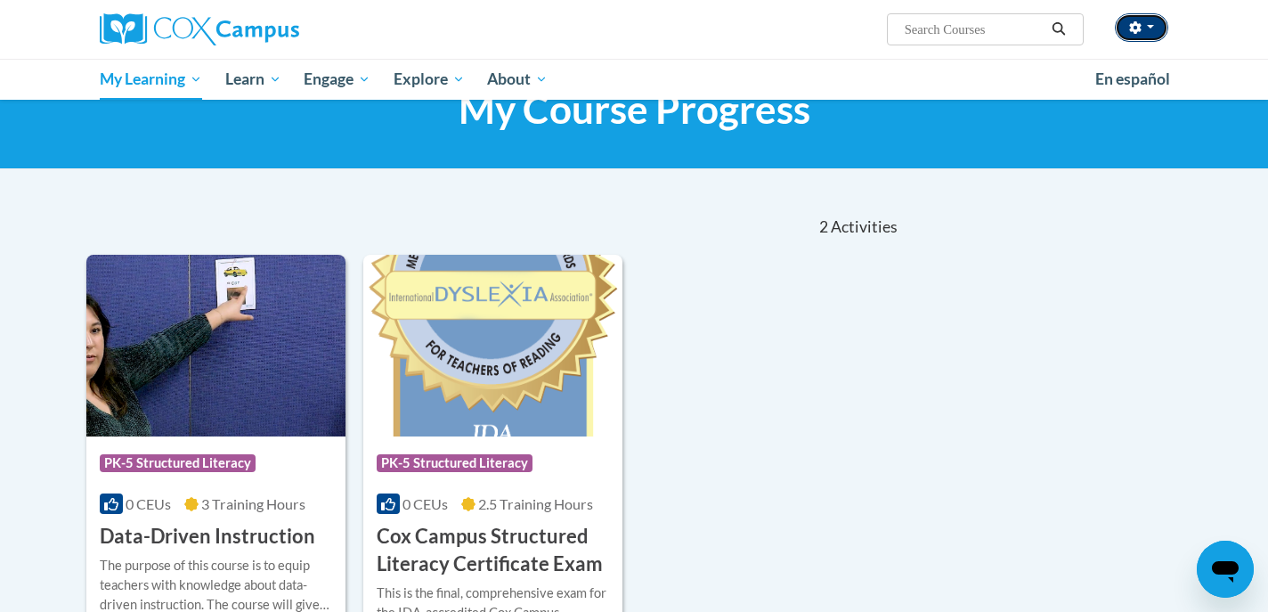
click at [1154, 28] on button "button" at bounding box center [1141, 27] width 53 height 28
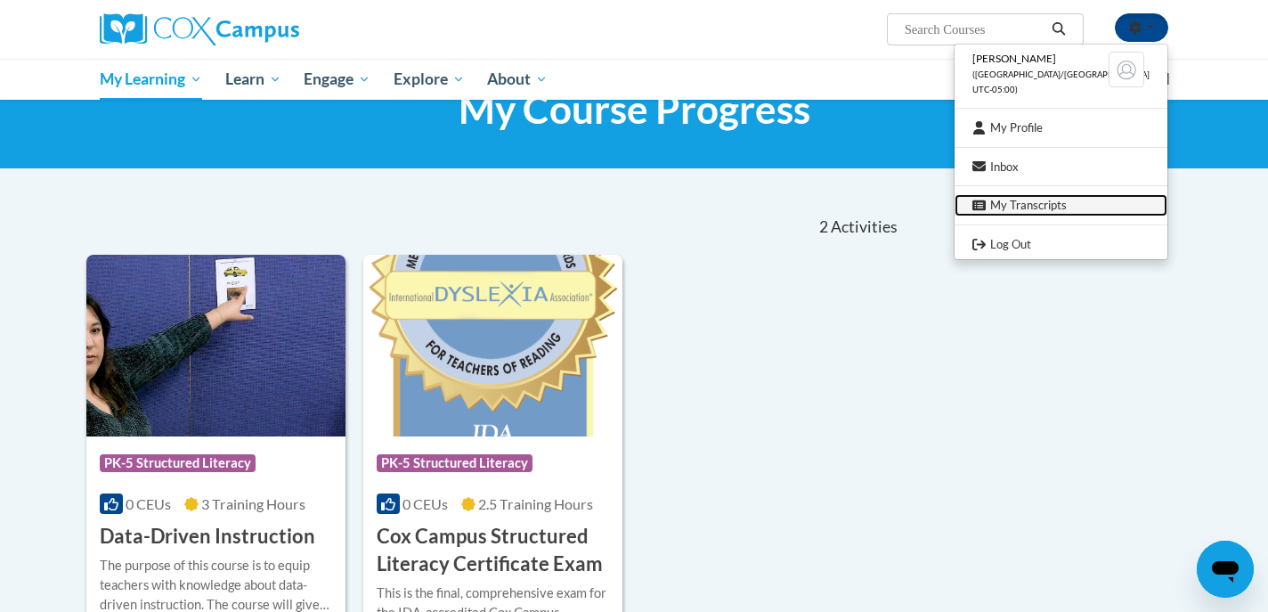
click at [1070, 207] on link "My Transcripts" at bounding box center [1061, 205] width 213 height 22
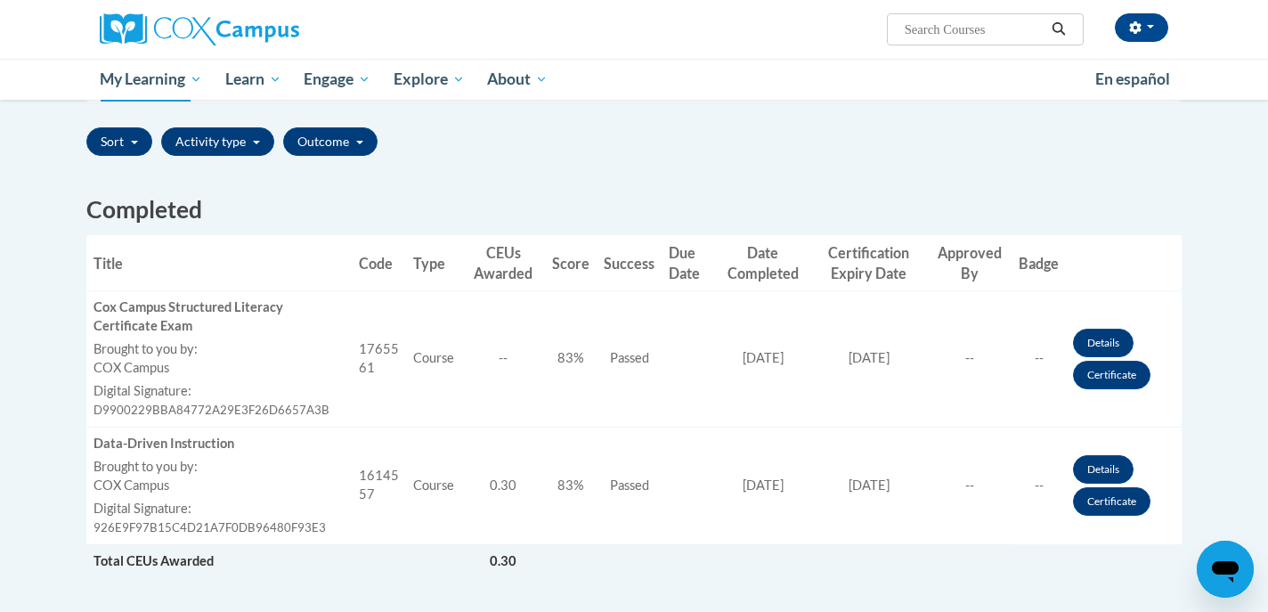
scroll to position [400, 0]
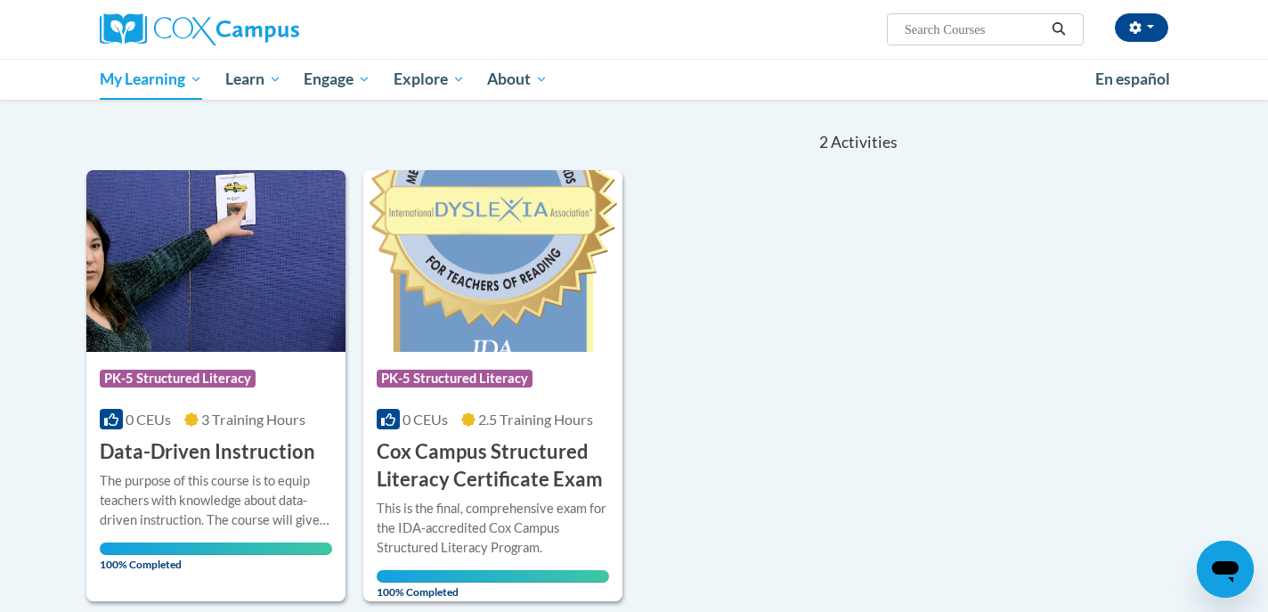
scroll to position [155, 0]
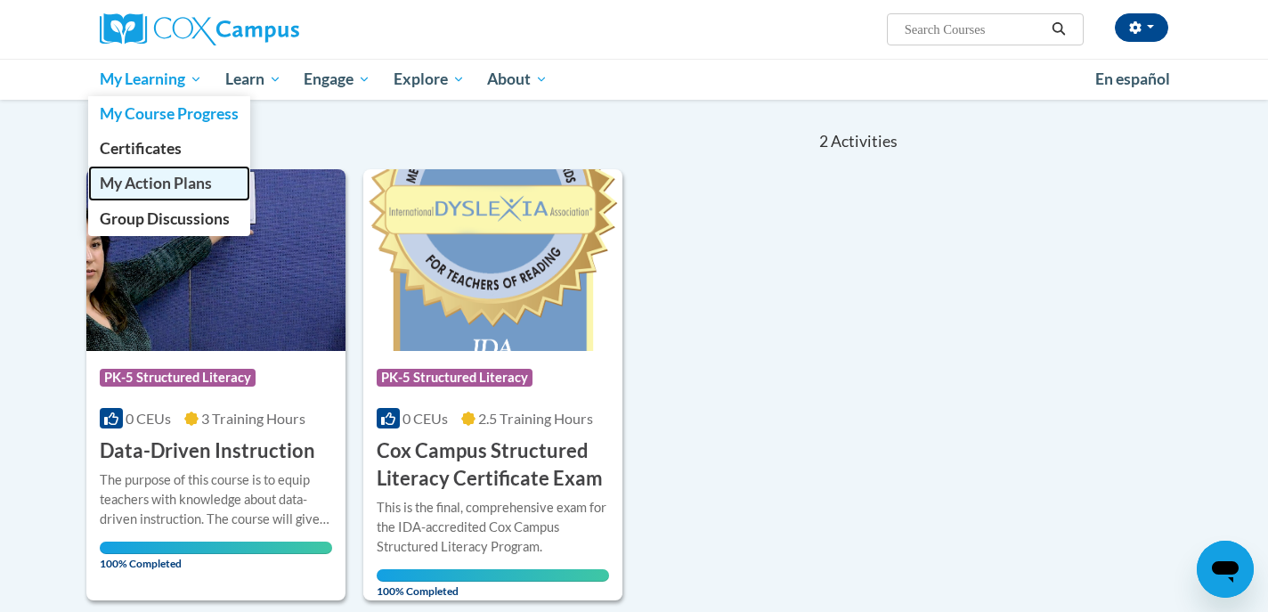
click at [190, 187] on span "My Action Plans" at bounding box center [156, 183] width 112 height 19
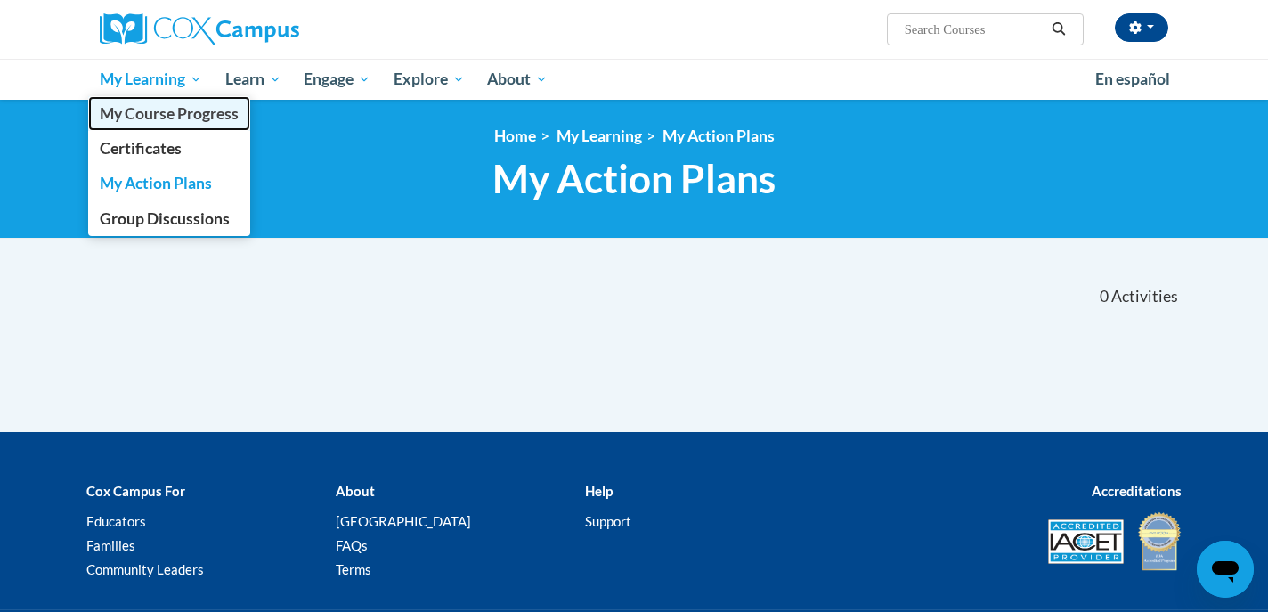
click at [143, 111] on span "My Course Progress" at bounding box center [169, 113] width 139 height 19
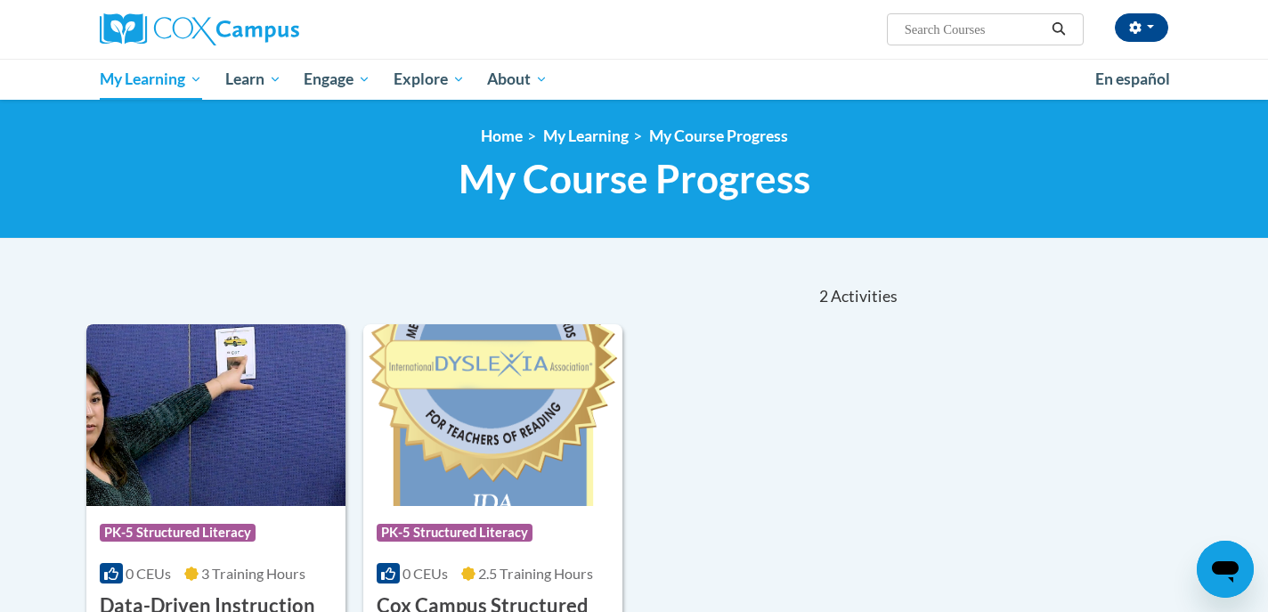
click at [278, 370] on img at bounding box center [215, 415] width 259 height 182
